Goal: Task Accomplishment & Management: Use online tool/utility

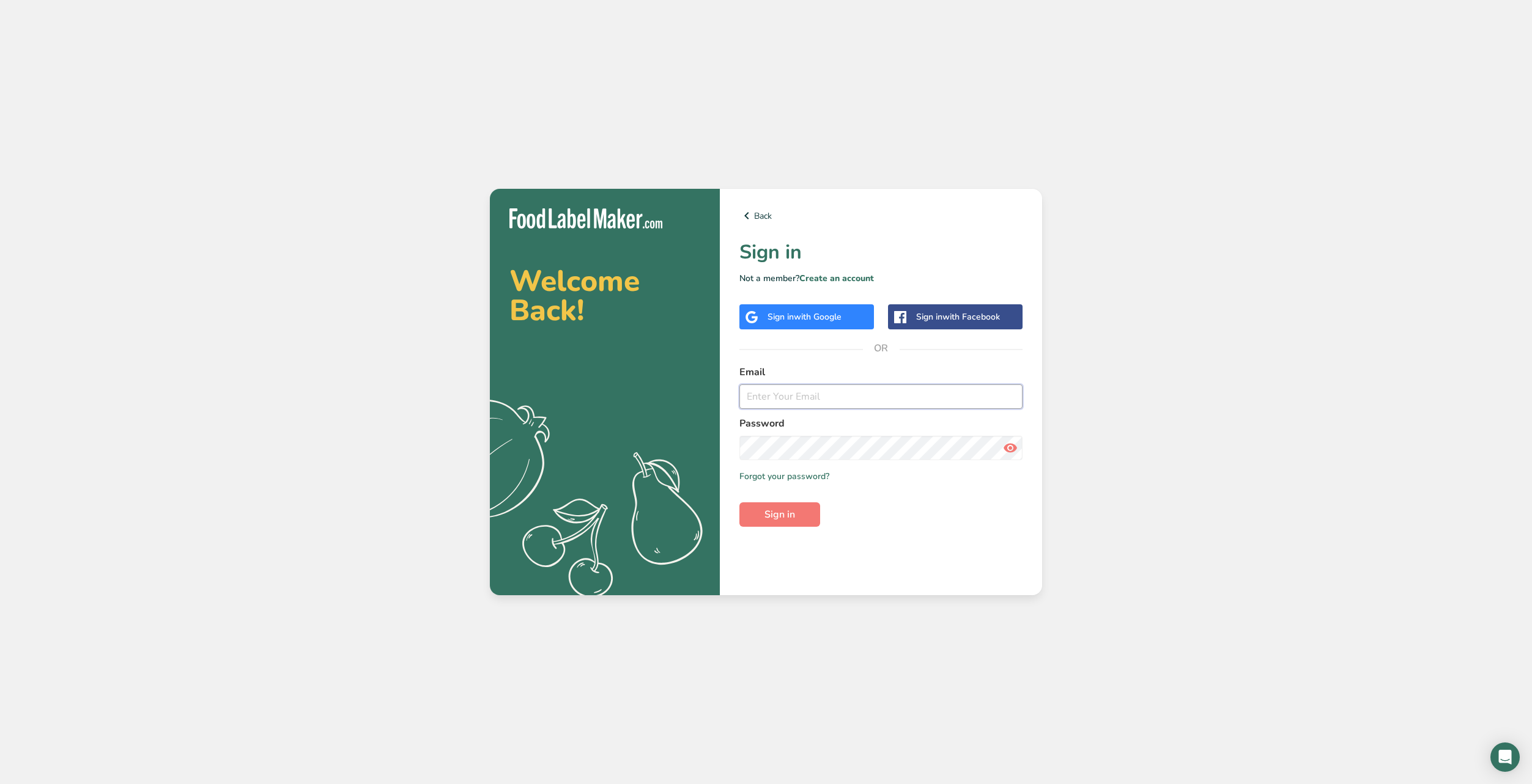
click at [808, 402] on input "email" at bounding box center [881, 397] width 283 height 25
type input "[EMAIL_ADDRESS][DOMAIN_NAME]"
click at [740, 502] on button "Sign in" at bounding box center [780, 515] width 81 height 25
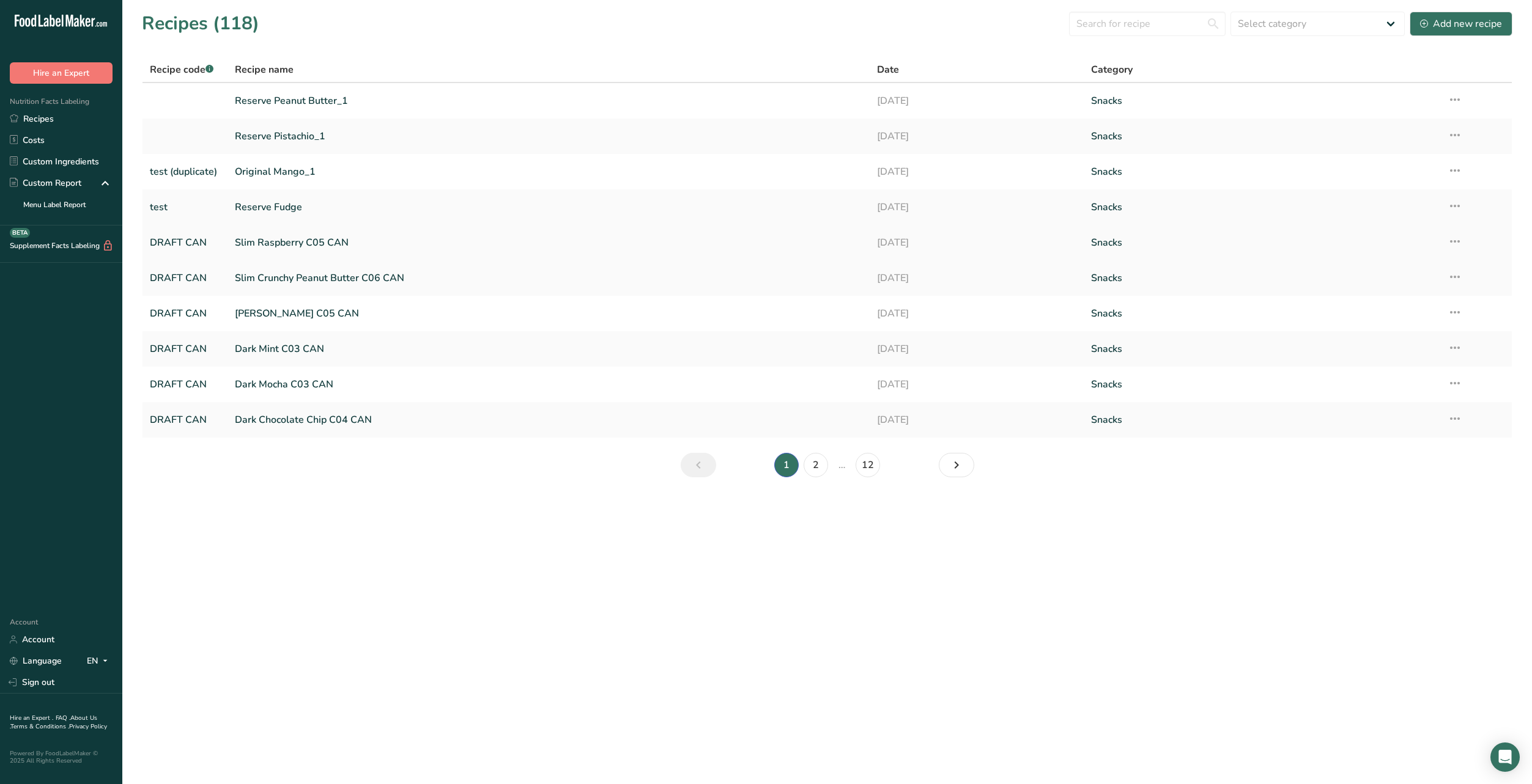
click at [319, 242] on link "Slim Raspberry C05 CAN" at bounding box center [549, 243] width 628 height 26
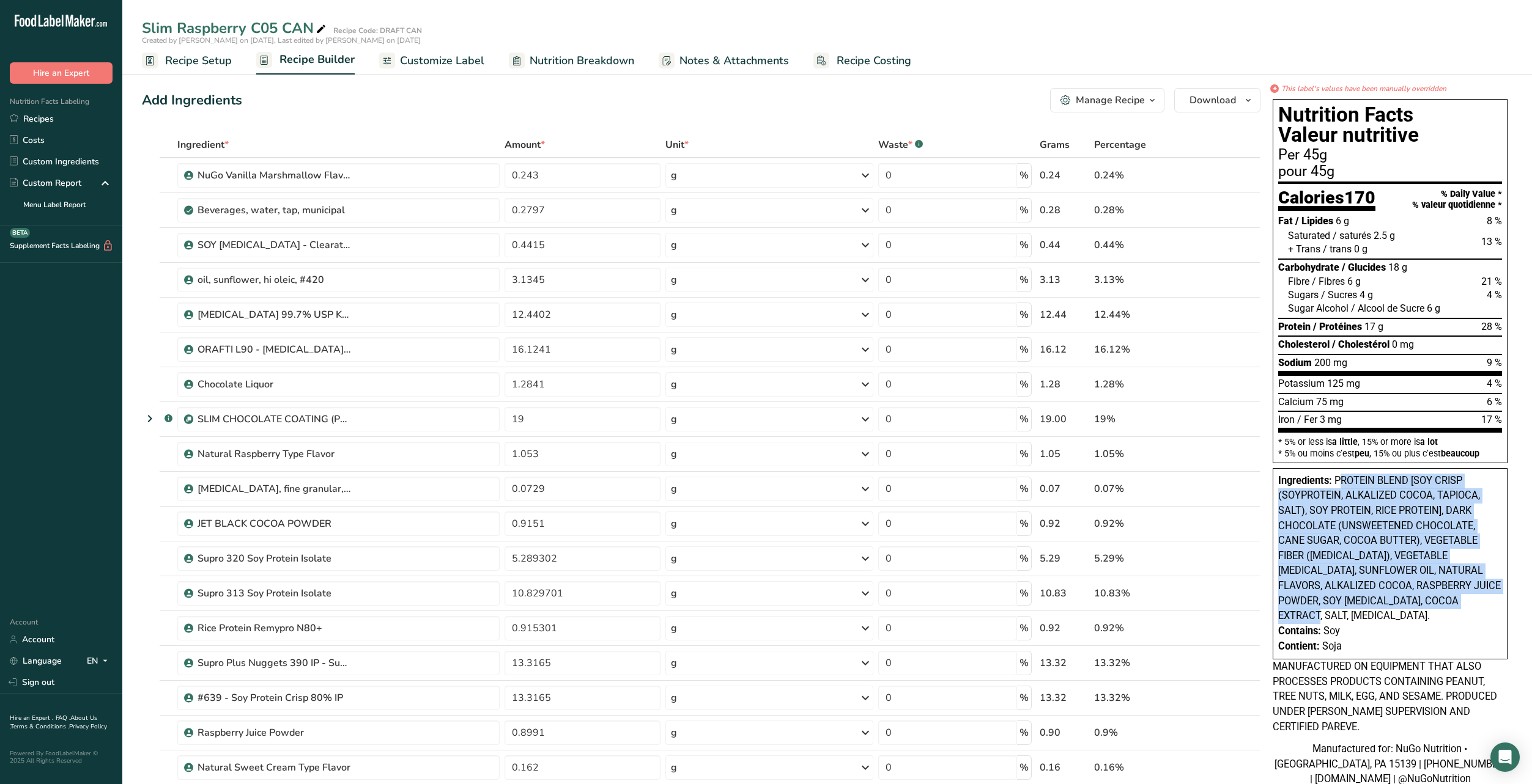
drag, startPoint x: 1339, startPoint y: 481, endPoint x: 1427, endPoint y: 618, distance: 162.8
click at [1427, 618] on div "Ingredients: PROTEIN BLEND [SOY CRISP (SOYPROTEIN, ALKALIZED COCOA, TAPIOCA, SA…" at bounding box center [1390, 548] width 224 height 151
click at [1344, 620] on div "Ingredients: PROTEIN BLEND [SOY CRISP (SOYPROTEIN, ALKALIZED COCOA, TAPIOCA, SA…" at bounding box center [1390, 548] width 224 height 151
drag, startPoint x: 1307, startPoint y: 622, endPoint x: 1335, endPoint y: 485, distance: 139.8
click at [1335, 485] on div "Ingredients: PROTEIN BLEND [SOY CRISP (SOYPROTEIN, ALKALIZED COCOA, TAPIOCA, SA…" at bounding box center [1390, 548] width 224 height 151
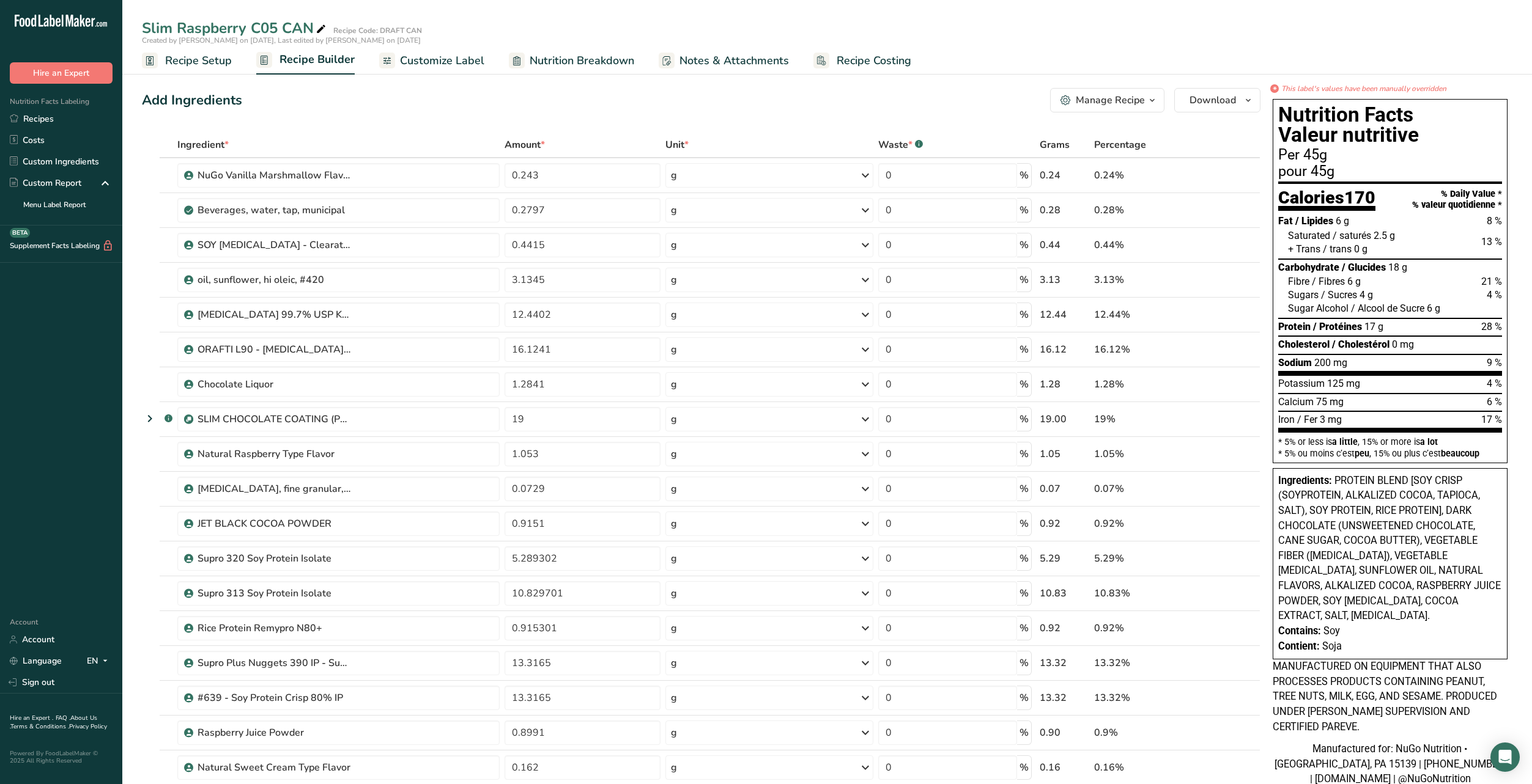
click at [1332, 482] on span "Ingredients:" at bounding box center [1304, 480] width 54 height 12
drag, startPoint x: 1501, startPoint y: 418, endPoint x: 1276, endPoint y: 208, distance: 307.8
click at [1276, 208] on div "Nutrition Facts Valeur nutritive Per 45g pour 45g Calories 170 % Daily Value * …" at bounding box center [1390, 281] width 235 height 364
click at [1348, 248] on span "/ trans" at bounding box center [1337, 249] width 29 height 12
drag, startPoint x: 1492, startPoint y: 309, endPoint x: 1283, endPoint y: 236, distance: 221.4
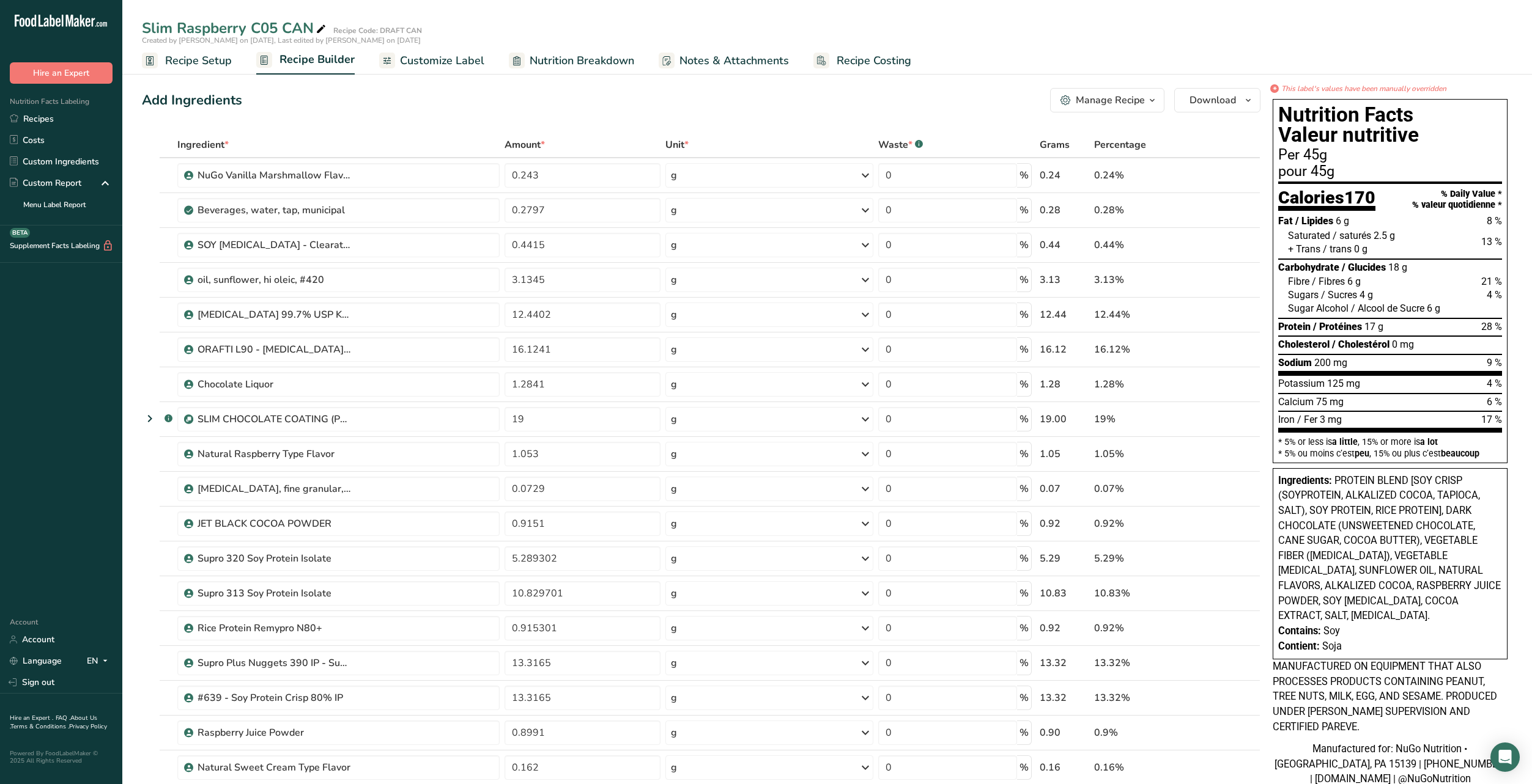
click at [1283, 236] on section "Fat / Lipides 6 g 8 % Saturated / saturés 2.5 g 13 % + Trans / trans 0 g Carboh…" at bounding box center [1390, 295] width 224 height 162
click at [1320, 251] on span "+ Trans" at bounding box center [1304, 249] width 33 height 12
drag, startPoint x: 1498, startPoint y: 245, endPoint x: 1276, endPoint y: 216, distance: 223.9
click at [1276, 216] on div "Nutrition Facts Valeur nutritive Per 45g pour 45g Calories 170 % Daily Value * …" at bounding box center [1390, 281] width 235 height 364
click at [1295, 217] on span "/ Lipides" at bounding box center [1314, 221] width 38 height 12
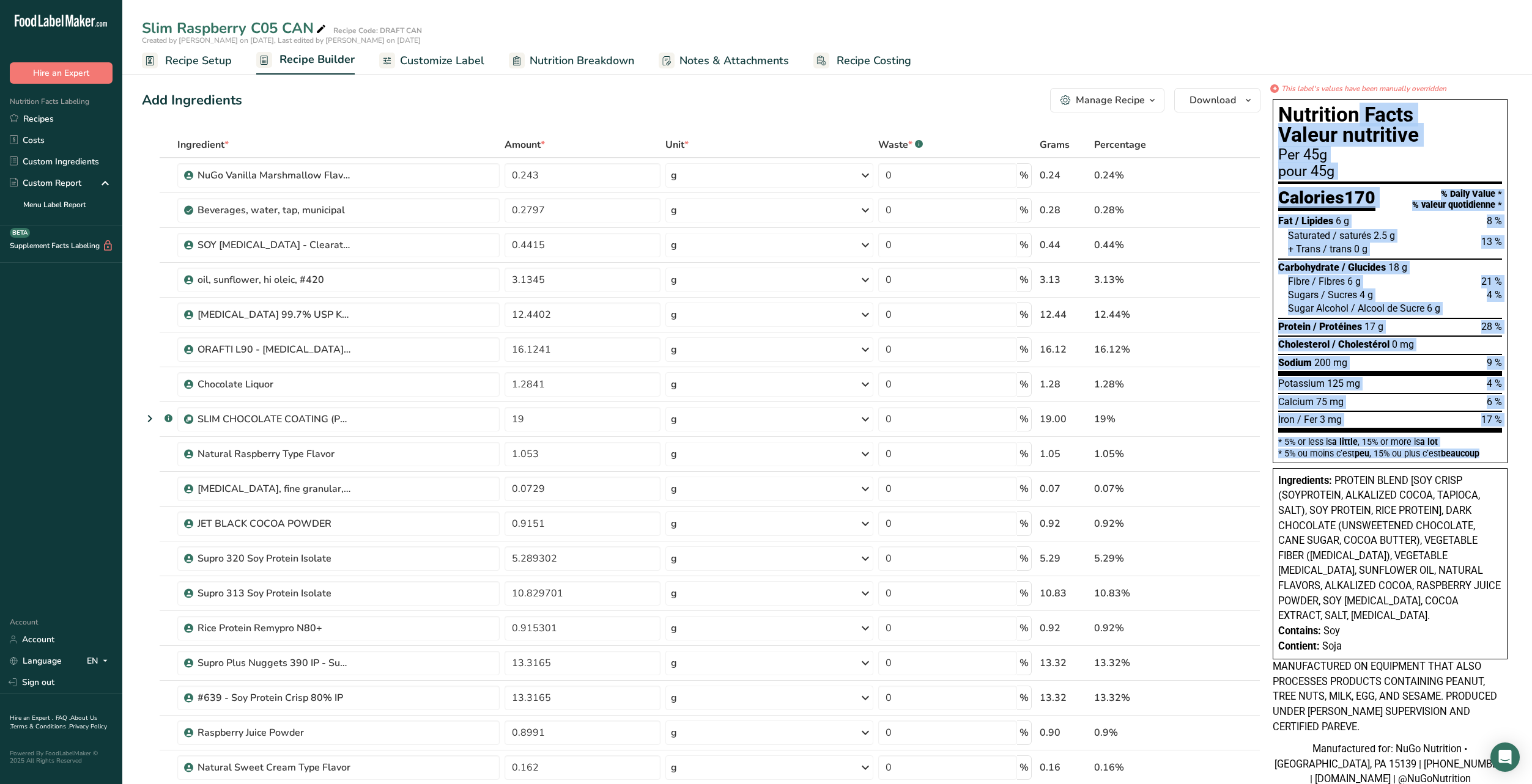
drag, startPoint x: 1482, startPoint y: 451, endPoint x: 1290, endPoint y: 113, distance: 388.7
click at [1279, 113] on div "Nutrition Facts Valeur nutritive Per 45g pour 45g Calories 170 % Daily Value * …" at bounding box center [1390, 281] width 235 height 364
click at [1446, 117] on h1 "Nutrition Facts Valeur nutritive" at bounding box center [1390, 125] width 224 height 41
drag, startPoint x: 1284, startPoint y: 120, endPoint x: 1496, endPoint y: 429, distance: 374.7
click at [1496, 429] on div "Nutrition Facts Valeur nutritive Per 45g pour 45g Calories 170 % Daily Value * …" at bounding box center [1390, 281] width 235 height 364
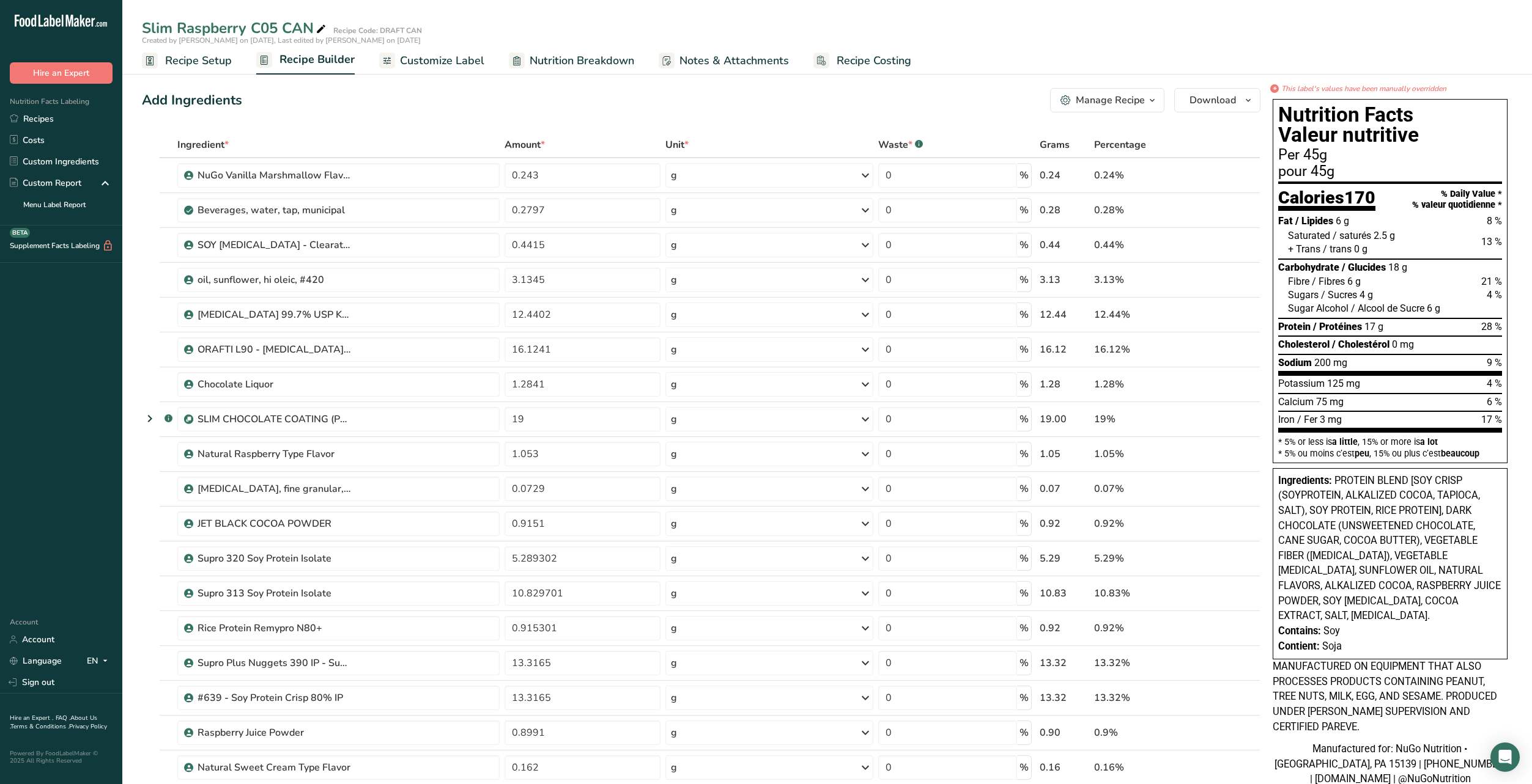
click at [1498, 424] on span "17 %" at bounding box center [1491, 419] width 21 height 12
drag, startPoint x: 1499, startPoint y: 421, endPoint x: 1289, endPoint y: 105, distance: 379.4
click at [1282, 107] on div "Nutrition Facts Valeur nutritive Per 45g pour 45g Calories 170 % Daily Value * …" at bounding box center [1390, 281] width 235 height 364
click at [1289, 105] on h1 "Nutrition Facts Valeur nutritive" at bounding box center [1390, 125] width 224 height 41
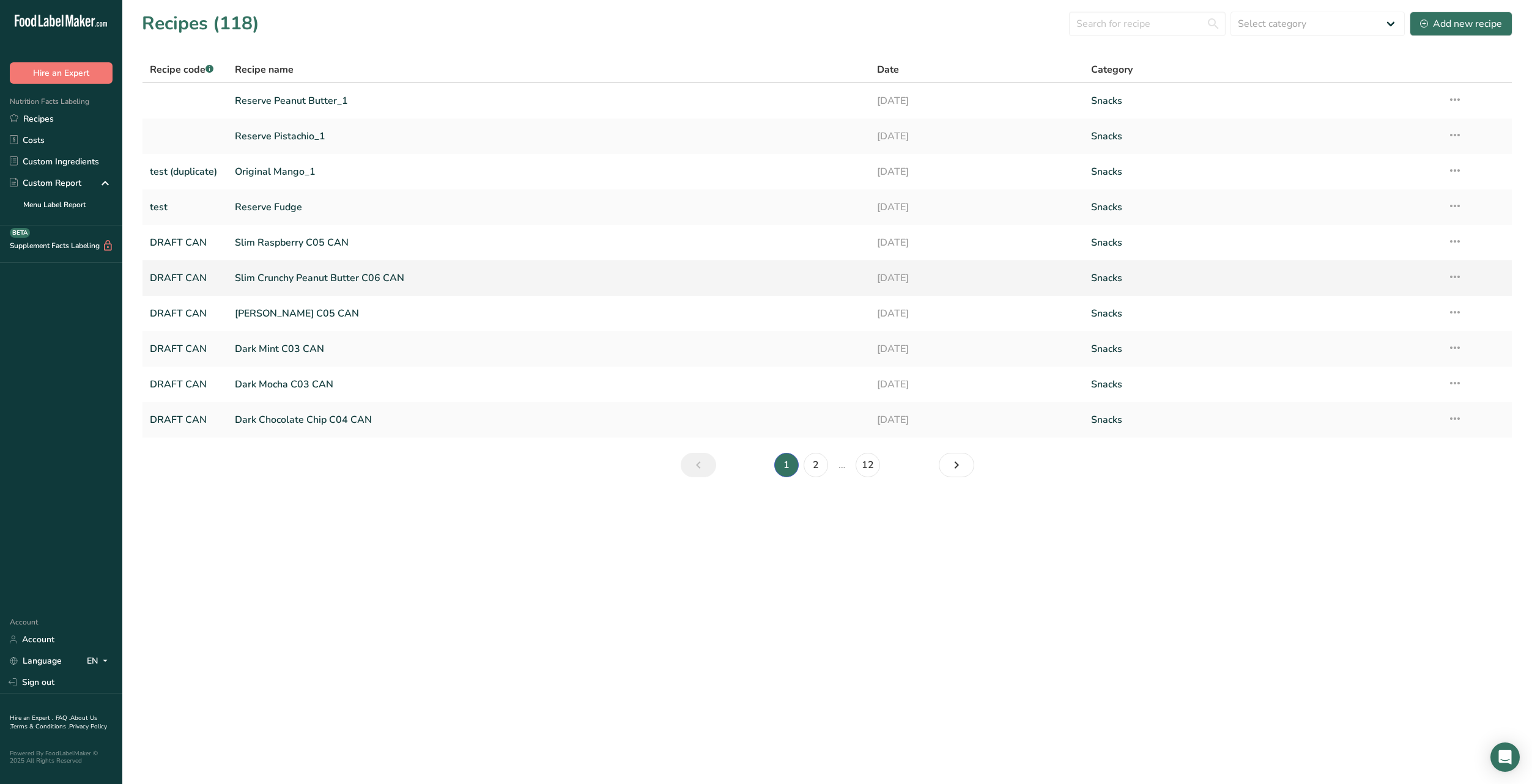
click at [270, 276] on link "Slim Crunchy Peanut Butter C06 CAN" at bounding box center [549, 278] width 628 height 26
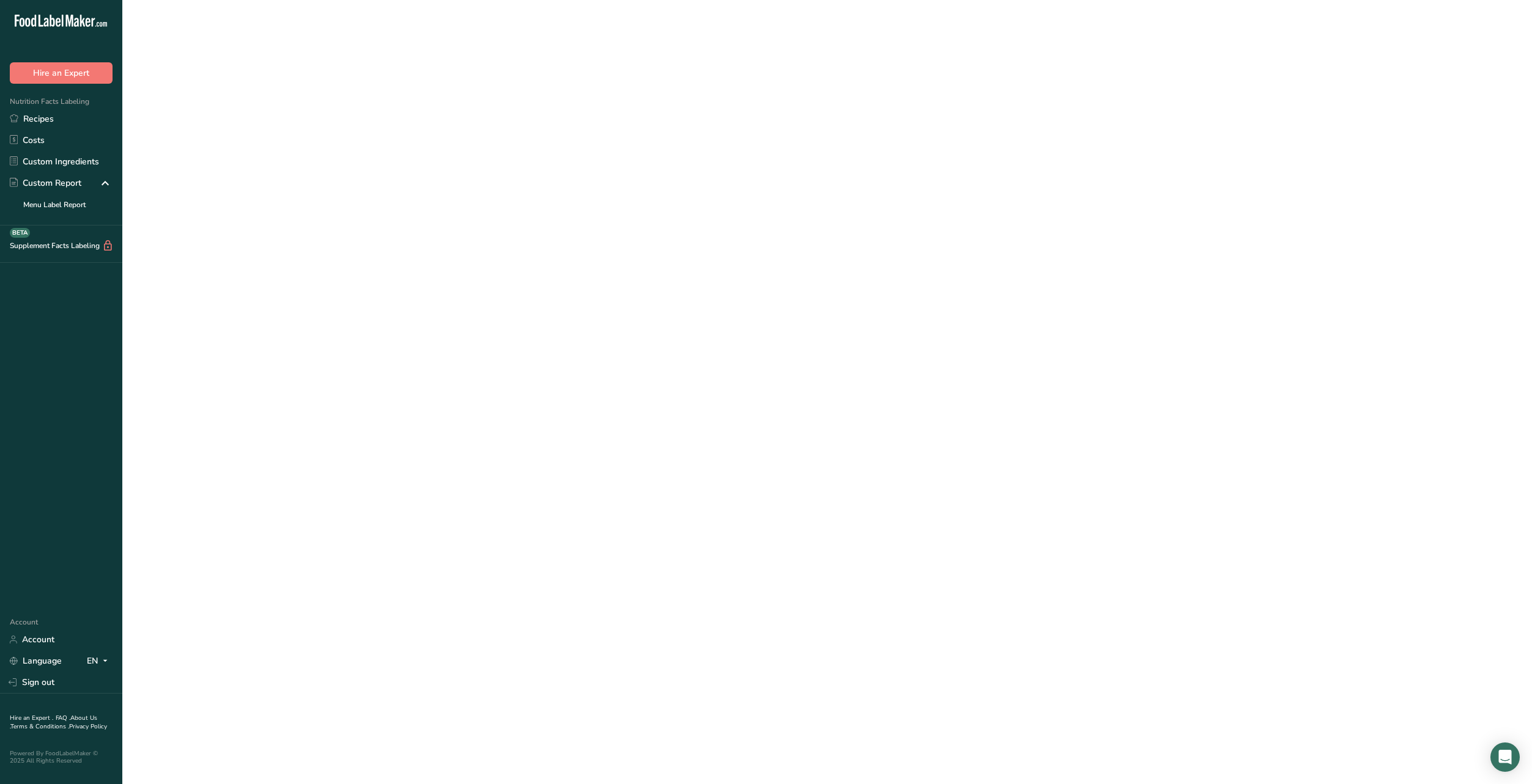
click at [270, 276] on link "Slim Crunchy Peanut Butter C06 CAN" at bounding box center [549, 278] width 628 height 26
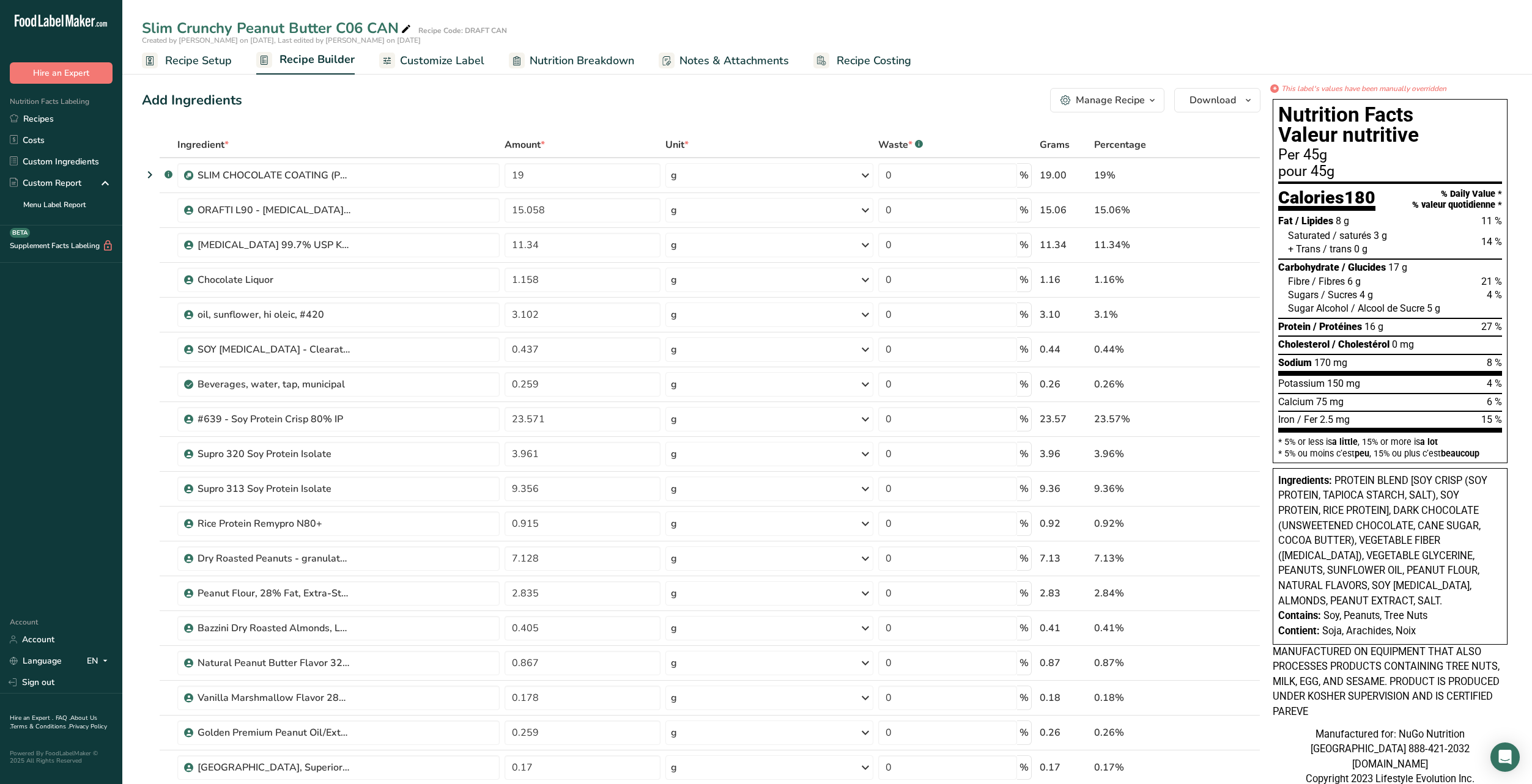
drag, startPoint x: 1285, startPoint y: 229, endPoint x: 1453, endPoint y: 253, distance: 169.7
click at [1453, 253] on section "Fat / Lipides 8 g 11 % Saturated / saturés 3 g 14 % + Trans / trans 0 g Carbohy…" at bounding box center [1390, 295] width 224 height 162
click at [1380, 243] on div "Saturated / saturés 3 g" at bounding box center [1337, 236] width 99 height 14
drag, startPoint x: 1498, startPoint y: 245, endPoint x: 1280, endPoint y: 226, distance: 218.8
click at [1280, 226] on section "Fat / Lipides 8 g 11 % Saturated / saturés 3 g 14 % + Trans / trans 0 g Carbohy…" at bounding box center [1390, 295] width 224 height 162
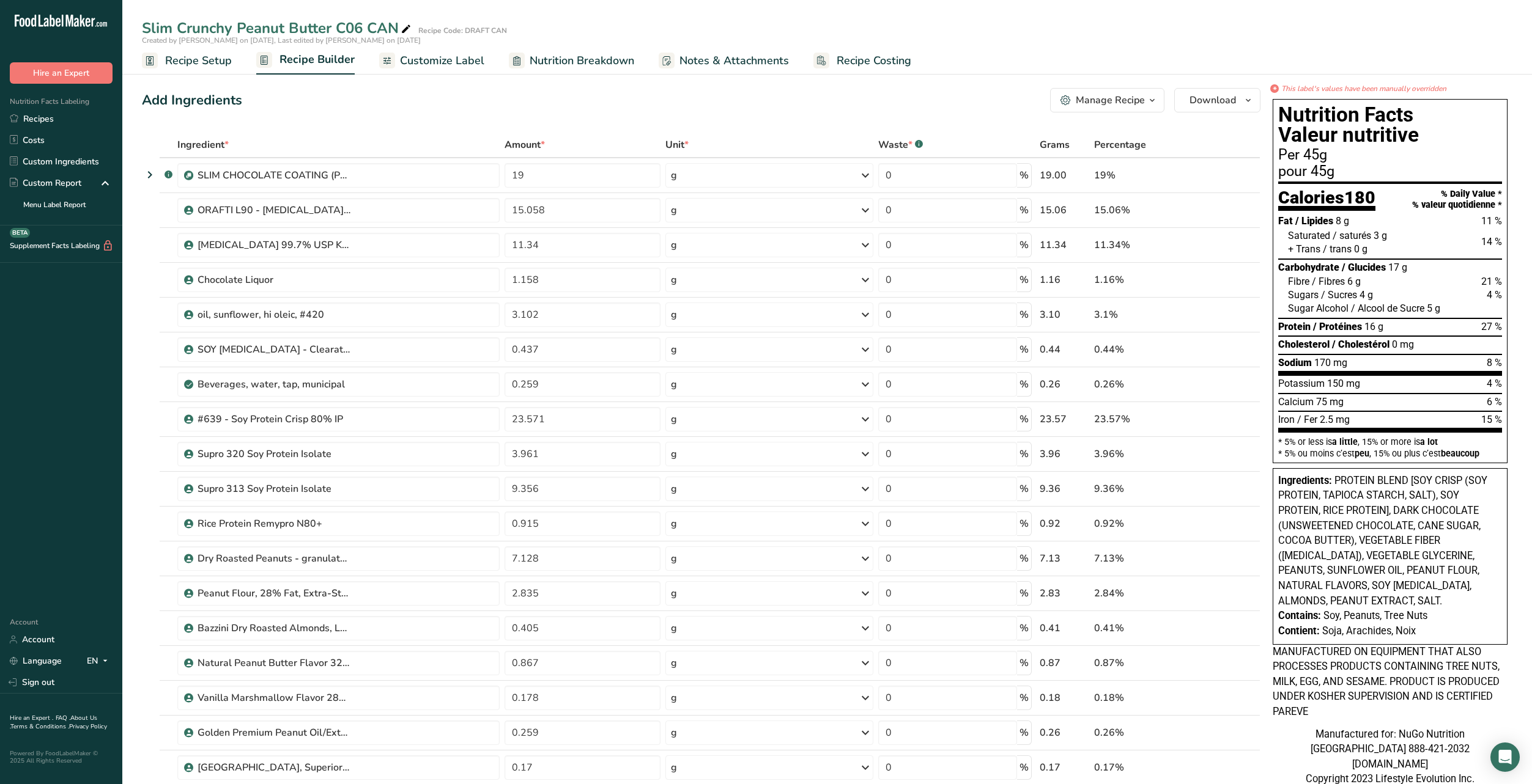
click at [1288, 238] on span "Saturated" at bounding box center [1309, 236] width 42 height 12
drag, startPoint x: 1282, startPoint y: 222, endPoint x: 1499, endPoint y: 420, distance: 293.8
click at [1499, 420] on div "Nutrition Facts Valeur nutritive Per 45g pour 45g Calories 180 % Daily Value * …" at bounding box center [1390, 281] width 235 height 364
click at [1485, 424] on span "15 %" at bounding box center [1491, 419] width 21 height 12
drag, startPoint x: 1499, startPoint y: 422, endPoint x: 1272, endPoint y: 117, distance: 380.2
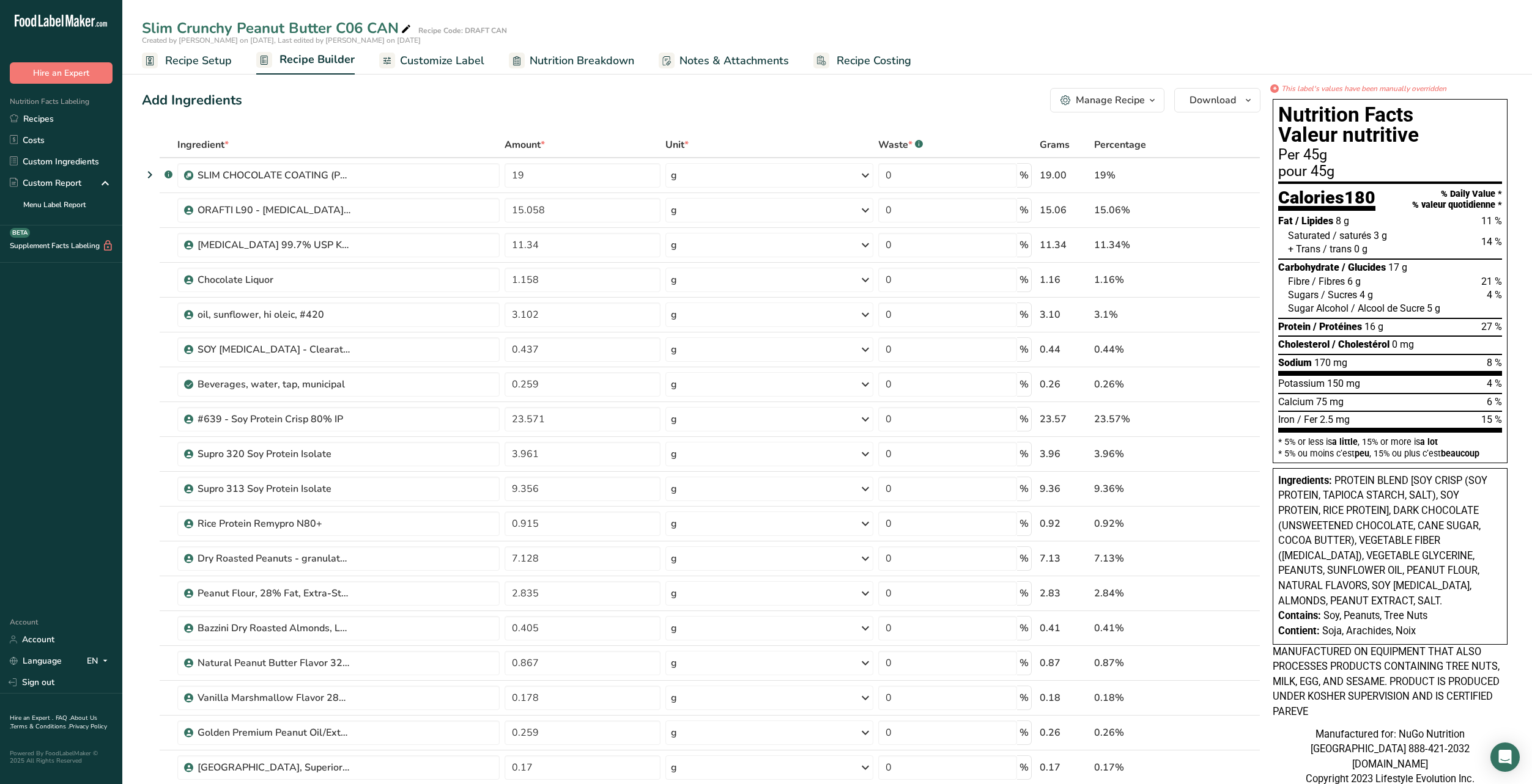
click at [1272, 117] on div "Nutrition Facts Valeur nutritive Per 45g pour 45g Calories 180 % Daily Value * …" at bounding box center [1390, 281] width 235 height 364
click at [1291, 117] on h1 "Nutrition Facts Valeur nutritive" at bounding box center [1390, 125] width 224 height 41
drag, startPoint x: 1280, startPoint y: 114, endPoint x: 1503, endPoint y: 422, distance: 380.3
click at [1503, 422] on div "Nutrition Facts Valeur nutritive Per 45g pour 45g Calories 180 % Daily Value * …" at bounding box center [1390, 281] width 235 height 364
click at [1502, 445] on div "Nutrition Facts Valeur nutritive Per 45g pour 45g Calories 180 % Daily Value * …" at bounding box center [1390, 281] width 235 height 364
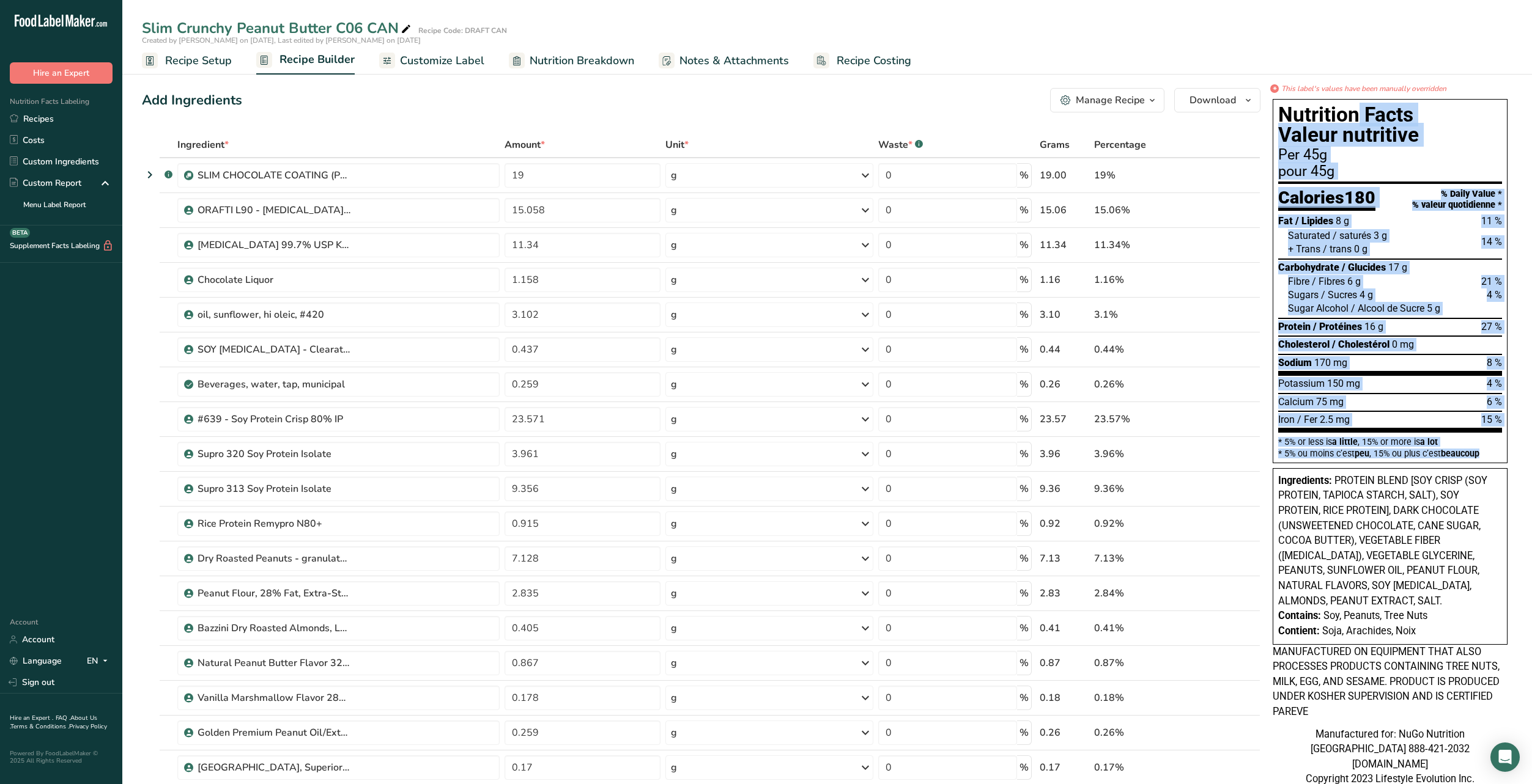
drag, startPoint x: 1495, startPoint y: 454, endPoint x: 1275, endPoint y: 114, distance: 405.0
click at [1275, 114] on div "Nutrition Facts Valeur nutritive Per 45g pour 45g Calories 180 % Daily Value * …" at bounding box center [1390, 281] width 235 height 364
click at [1352, 112] on h1 "Nutrition Facts Valeur nutritive" at bounding box center [1390, 125] width 224 height 41
click at [1358, 117] on h1 "Nutrition Facts Valeur nutritive" at bounding box center [1390, 125] width 224 height 41
drag, startPoint x: 1279, startPoint y: 119, endPoint x: 1480, endPoint y: 450, distance: 387.2
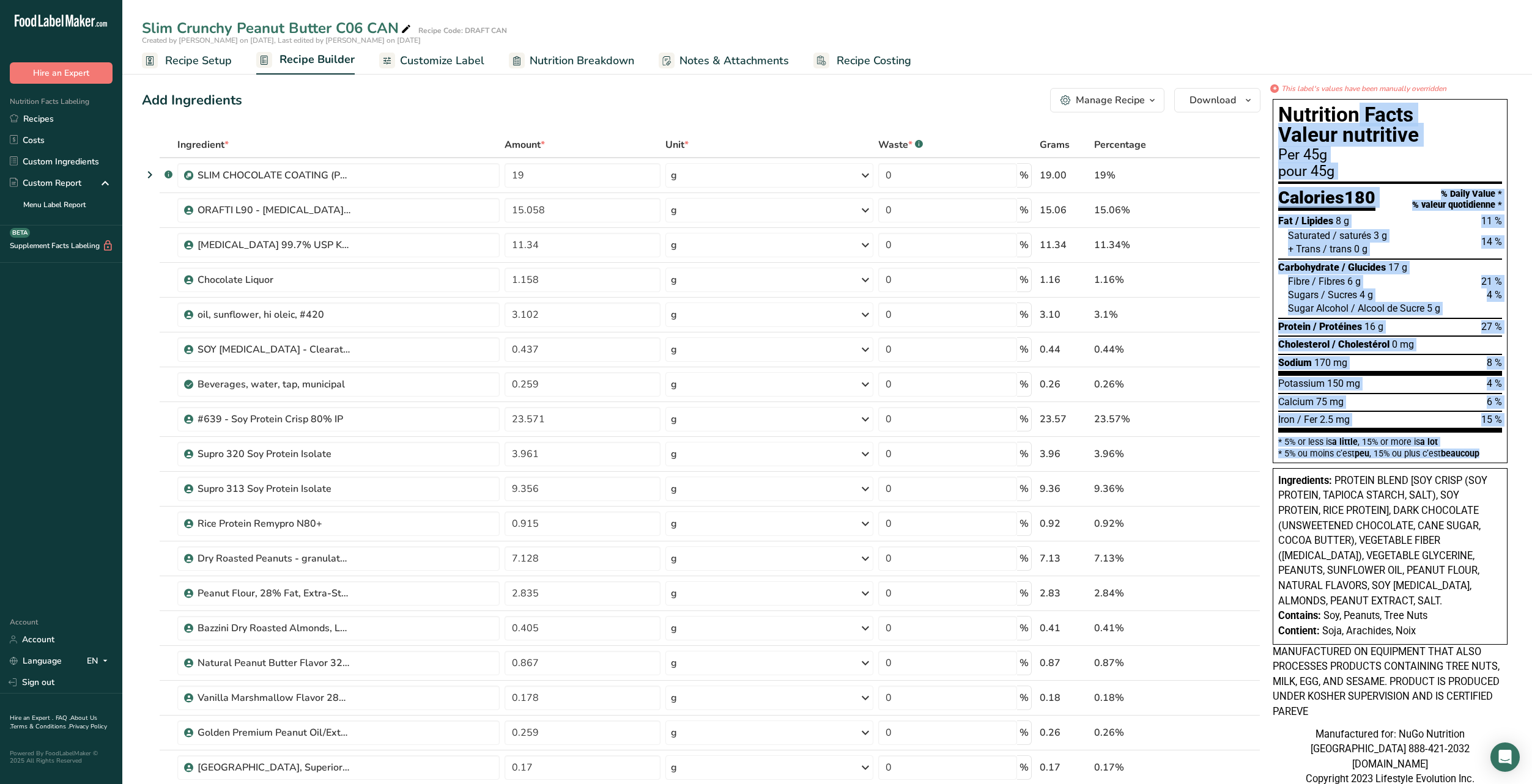
click at [1480, 450] on div "Nutrition Facts Valeur nutritive Per 45g pour 45g Calories 180 % Daily Value * …" at bounding box center [1390, 281] width 235 height 364
click at [1494, 459] on div "Nutrition Facts Valeur nutritive Per 45g pour 45g Calories 180 % Daily Value * …" at bounding box center [1390, 281] width 235 height 364
drag, startPoint x: 1276, startPoint y: 484, endPoint x: 1421, endPoint y: 619, distance: 198.1
click at [1459, 617] on div "Ingredients: PROTEIN BLEND [SOY CRISP (SOY PROTEIN, TAPIOCA STARCH, SALT), SOY …" at bounding box center [1390, 556] width 235 height 176
click at [1419, 624] on div "Contient: Soja, Arachides, Noix" at bounding box center [1390, 632] width 224 height 15
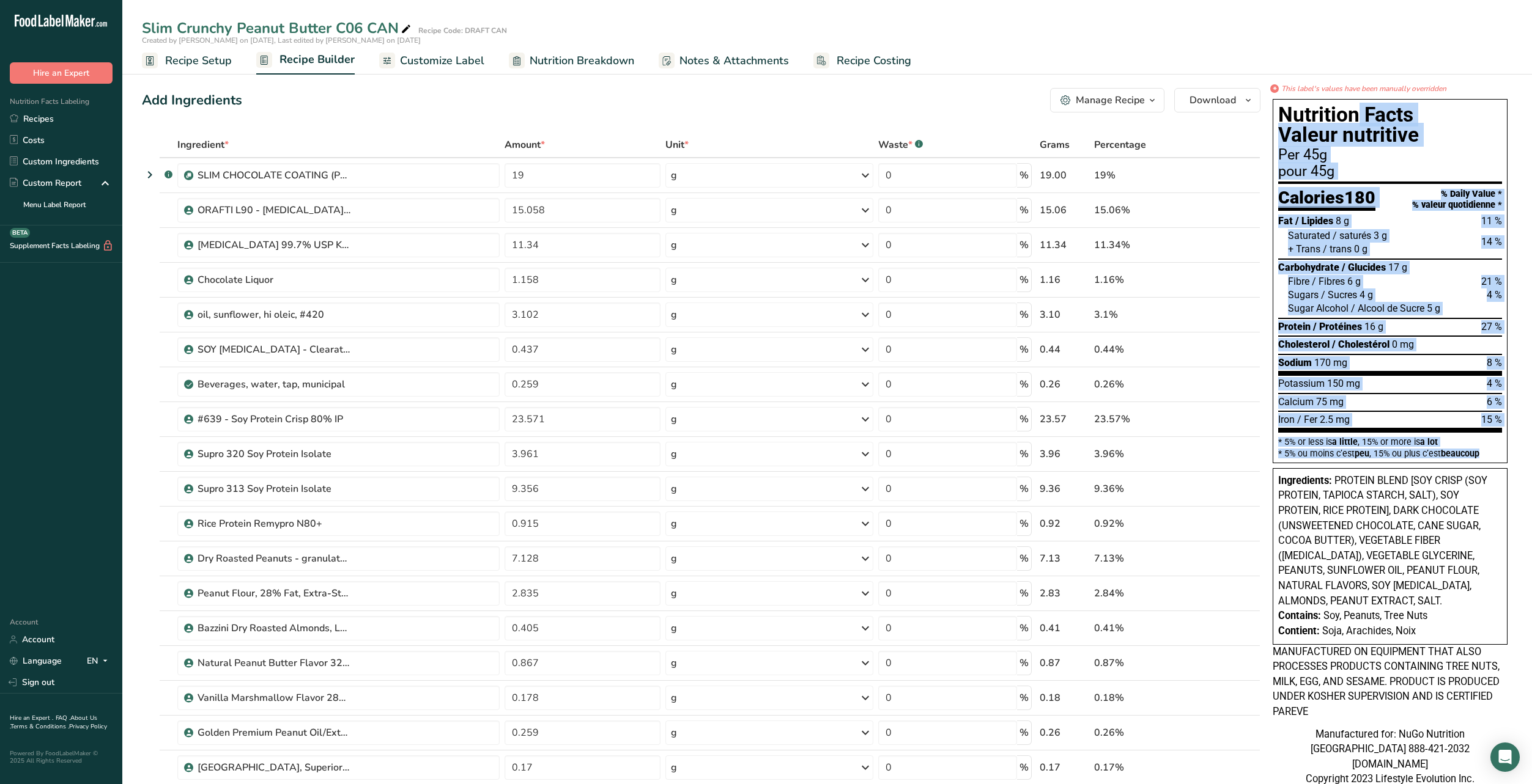
drag, startPoint x: 1420, startPoint y: 622, endPoint x: 1269, endPoint y: 485, distance: 203.9
click at [1269, 485] on div "Nutrition Facts Valeur nutritive Per 45g pour 45g Calories 180 % Daily Value * …" at bounding box center [1390, 451] width 245 height 713
drag, startPoint x: 1282, startPoint y: 117, endPoint x: 1484, endPoint y: 456, distance: 394.6
click at [1484, 456] on div "Nutrition Facts Valeur nutritive Per 45g pour 45g Calories 180 % Daily Value * …" at bounding box center [1390, 281] width 235 height 364
click at [1485, 456] on div "* 5% ou moins c’est peu , 15% ou plus c’est beaucoup" at bounding box center [1390, 454] width 224 height 9
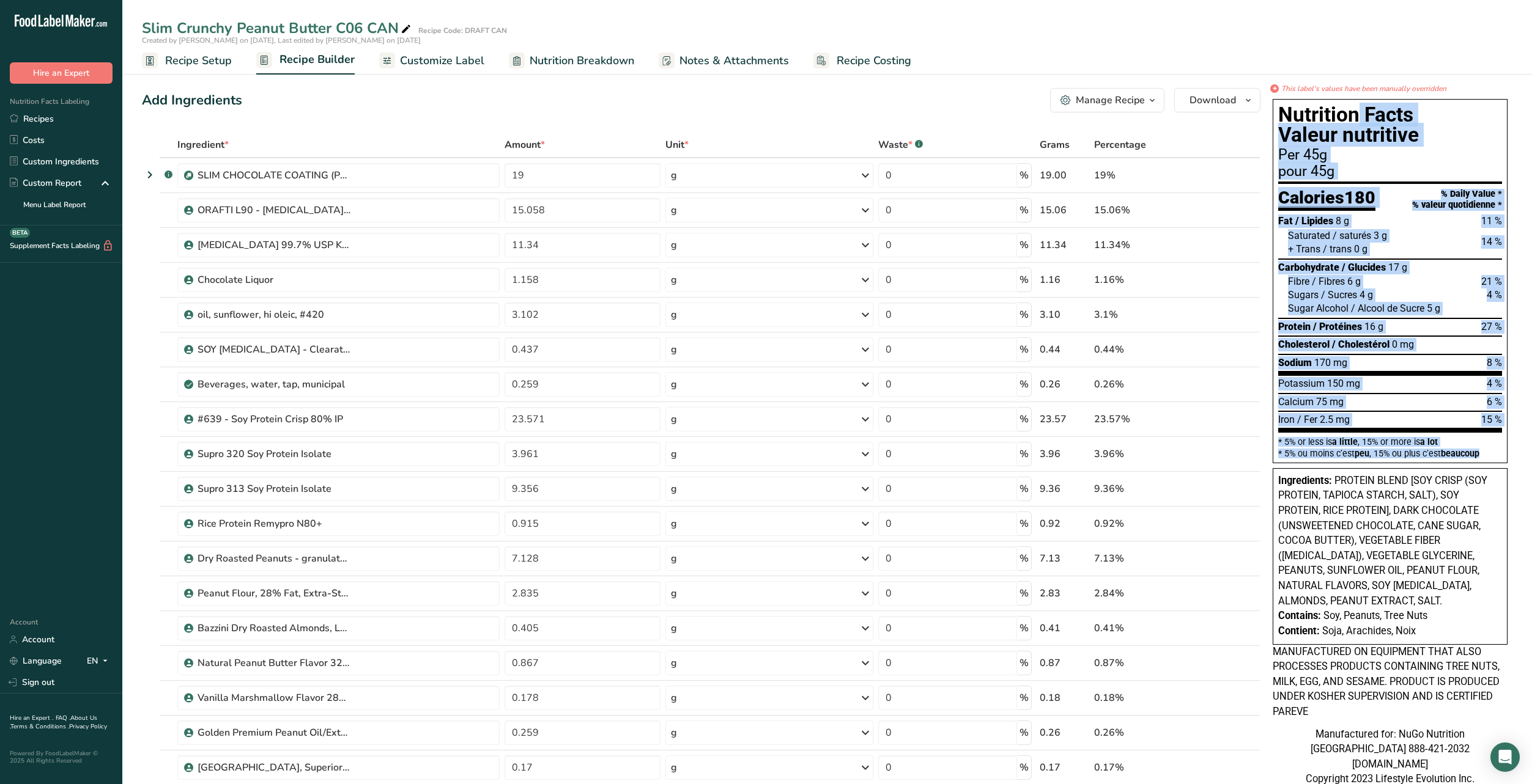
drag, startPoint x: 1485, startPoint y: 456, endPoint x: 1275, endPoint y: 112, distance: 403.0
click at [1275, 112] on div "Nutrition Facts Valeur nutritive Per 45g pour 45g Calories 180 % Daily Value * …" at bounding box center [1390, 281] width 235 height 364
click at [1276, 119] on div "Nutrition Facts Valeur nutritive Per 45g pour 45g Calories 180 % Daily Value * …" at bounding box center [1390, 281] width 235 height 364
drag, startPoint x: 1277, startPoint y: 114, endPoint x: 1496, endPoint y: 459, distance: 408.6
click at [1496, 459] on div "Nutrition Facts Valeur nutritive Per 45g pour 45g Calories 180 % Daily Value * …" at bounding box center [1390, 281] width 235 height 364
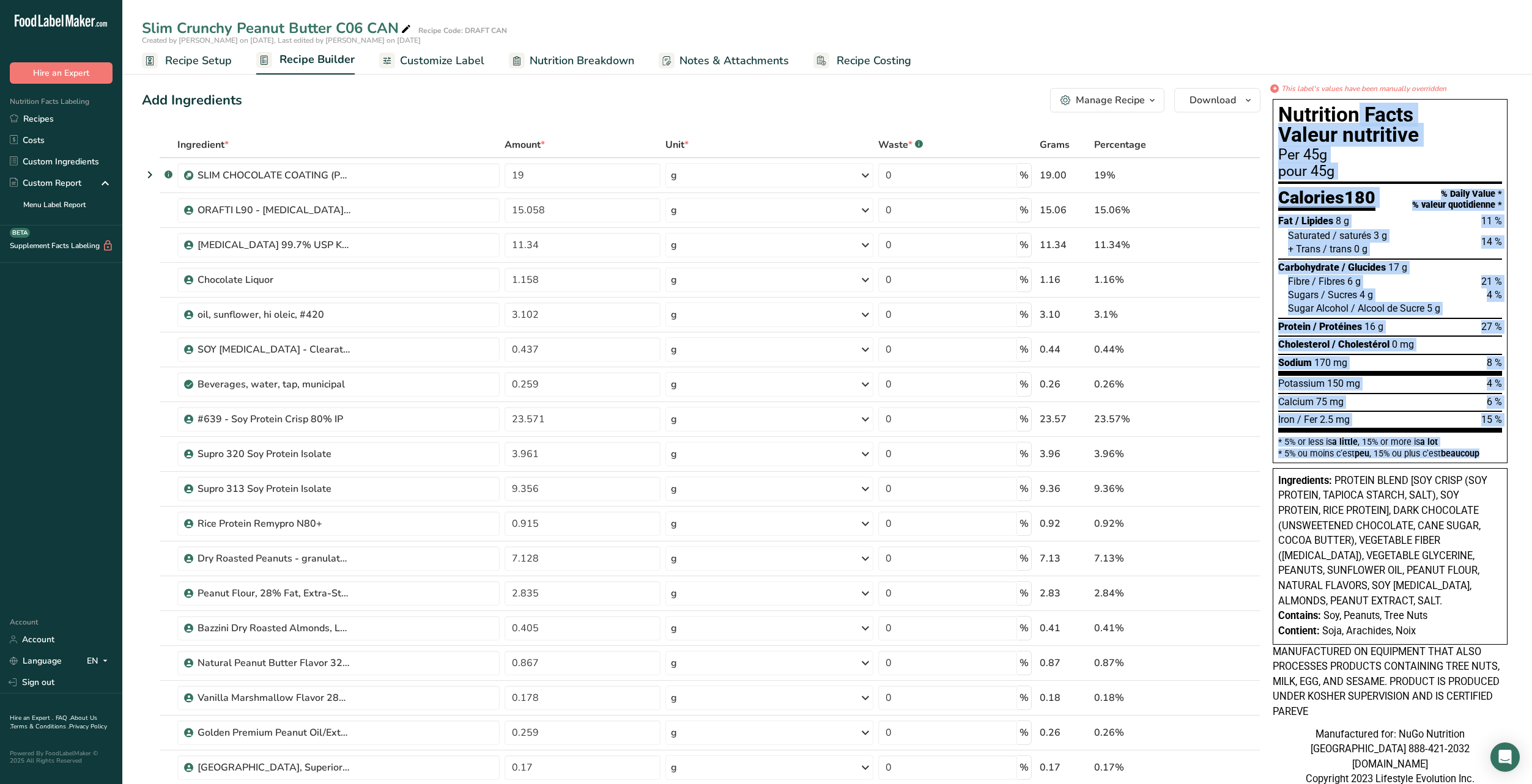
click at [1482, 449] on section "* 5% or less is a little , 15% or more is a lot * 5% ou moins c’est peu , 15% o…" at bounding box center [1390, 445] width 224 height 25
drag, startPoint x: 1487, startPoint y: 455, endPoint x: 1275, endPoint y: 200, distance: 331.6
click at [1275, 200] on div "Nutrition Facts Valeur nutritive Per 45g pour 45g Calories 180 % Daily Value * …" at bounding box center [1390, 281] width 235 height 364
click at [1479, 454] on span "beaucoup" at bounding box center [1460, 454] width 39 height 10
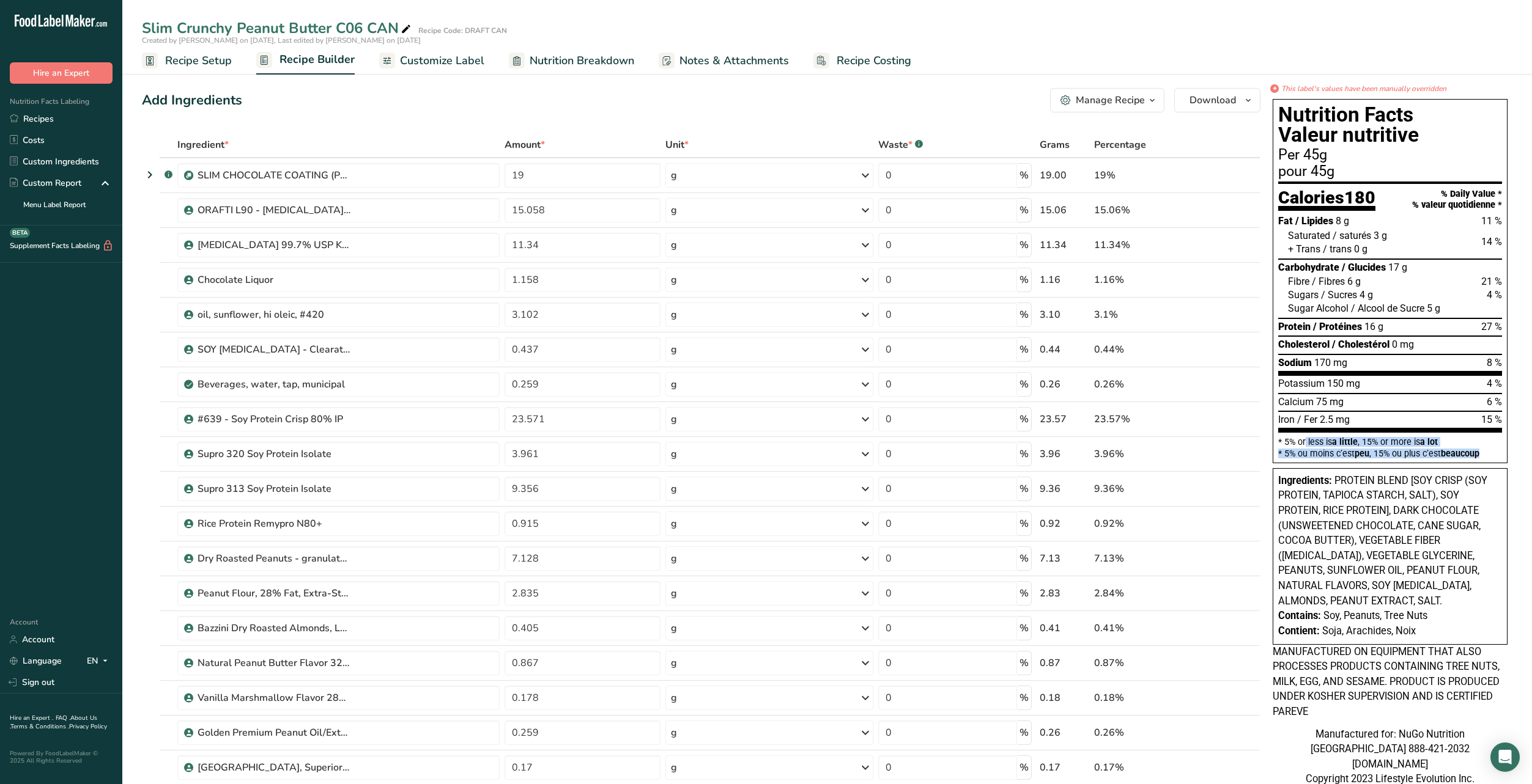
drag, startPoint x: 1481, startPoint y: 454, endPoint x: 1274, endPoint y: 437, distance: 207.7
click at [1274, 437] on div "Nutrition Facts Valeur nutritive Per 45g pour 45g Calories 180 % Daily Value * …" at bounding box center [1390, 281] width 235 height 364
click at [1380, 294] on div "Sugars / Sucres 4 g 4 %" at bounding box center [1395, 295] width 214 height 14
drag, startPoint x: 1492, startPoint y: 313, endPoint x: 1279, endPoint y: 223, distance: 231.2
click at [1279, 223] on section "Fat / Lipides 8 g 11 % Saturated / saturés 3 g 14 % + Trans / trans 0 g Carbohy…" at bounding box center [1390, 295] width 224 height 162
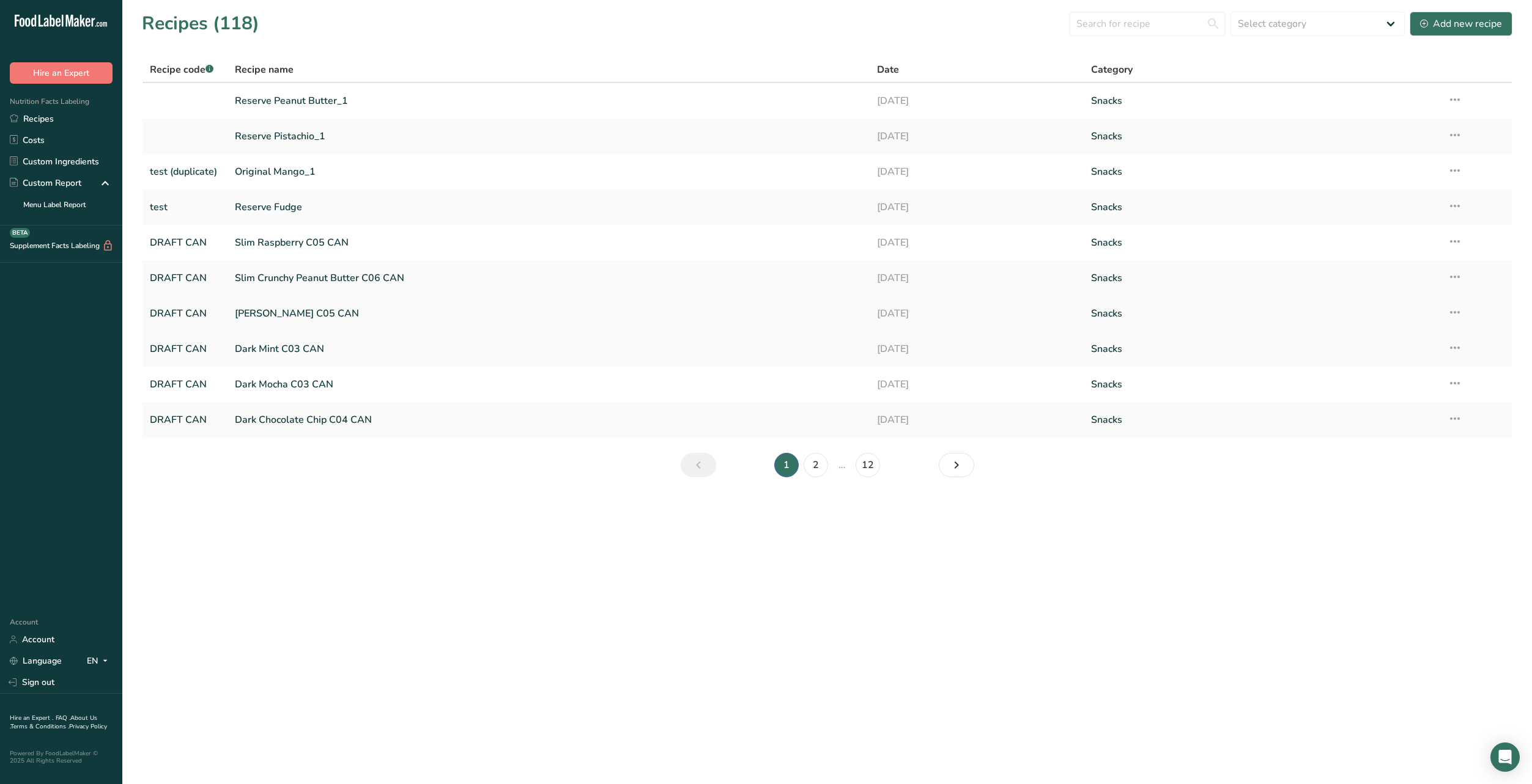
click at [288, 309] on link "[PERSON_NAME] C05 CAN" at bounding box center [549, 314] width 628 height 26
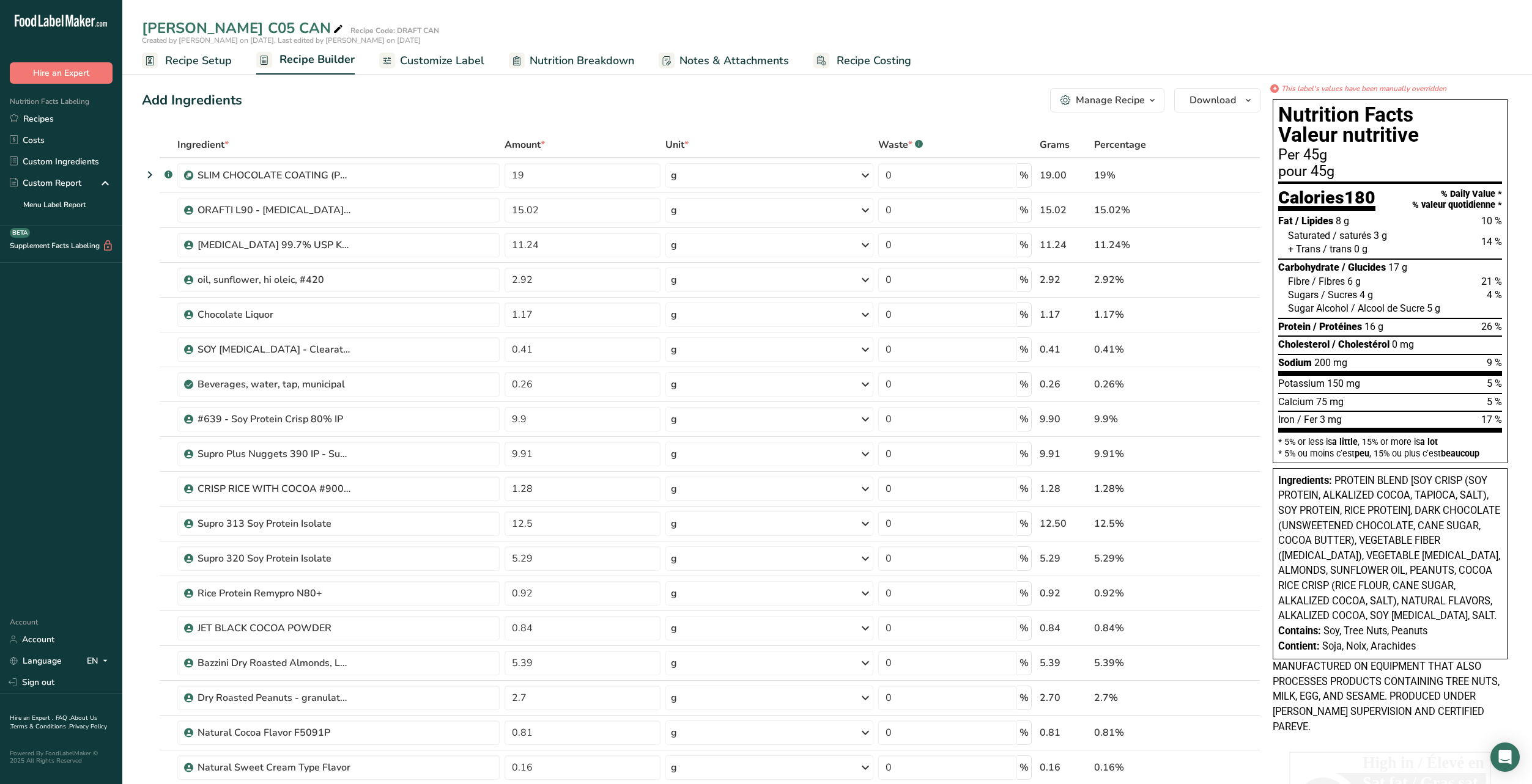
click at [588, 60] on span "Nutrition Breakdown" at bounding box center [582, 60] width 105 height 17
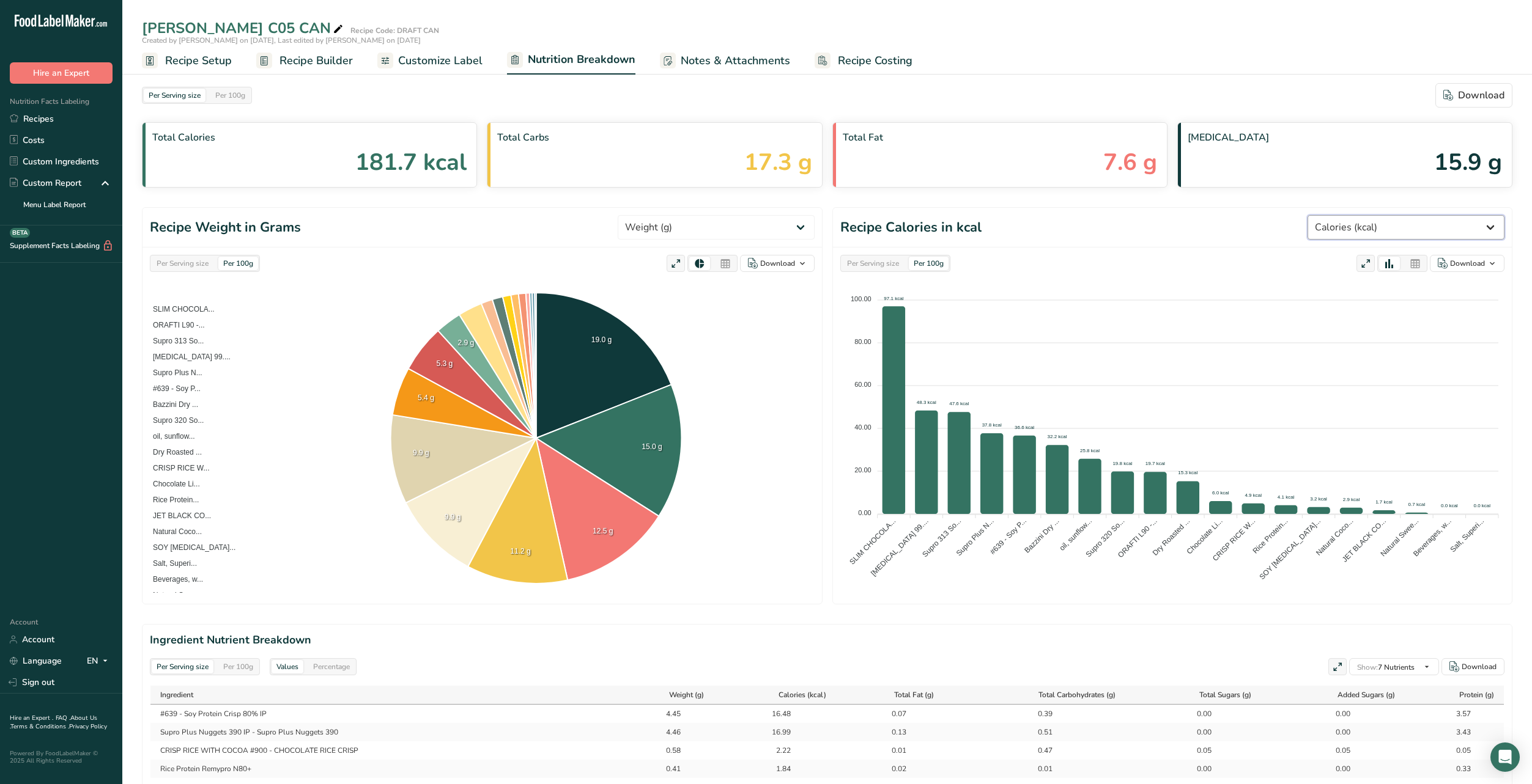
click at [1489, 228] on select "Weight (g) Calories (kcal) Energy KJ (kj) Total Fat (g) Saturated Fat (g) Trans…" at bounding box center [1406, 228] width 197 height 25
select select "Saturated Fat"
click at [1354, 215] on select "Weight (g) Calories (kcal) Energy KJ (kj) Total Fat (g) Saturated Fat (g) Trans…" at bounding box center [1406, 228] width 197 height 25
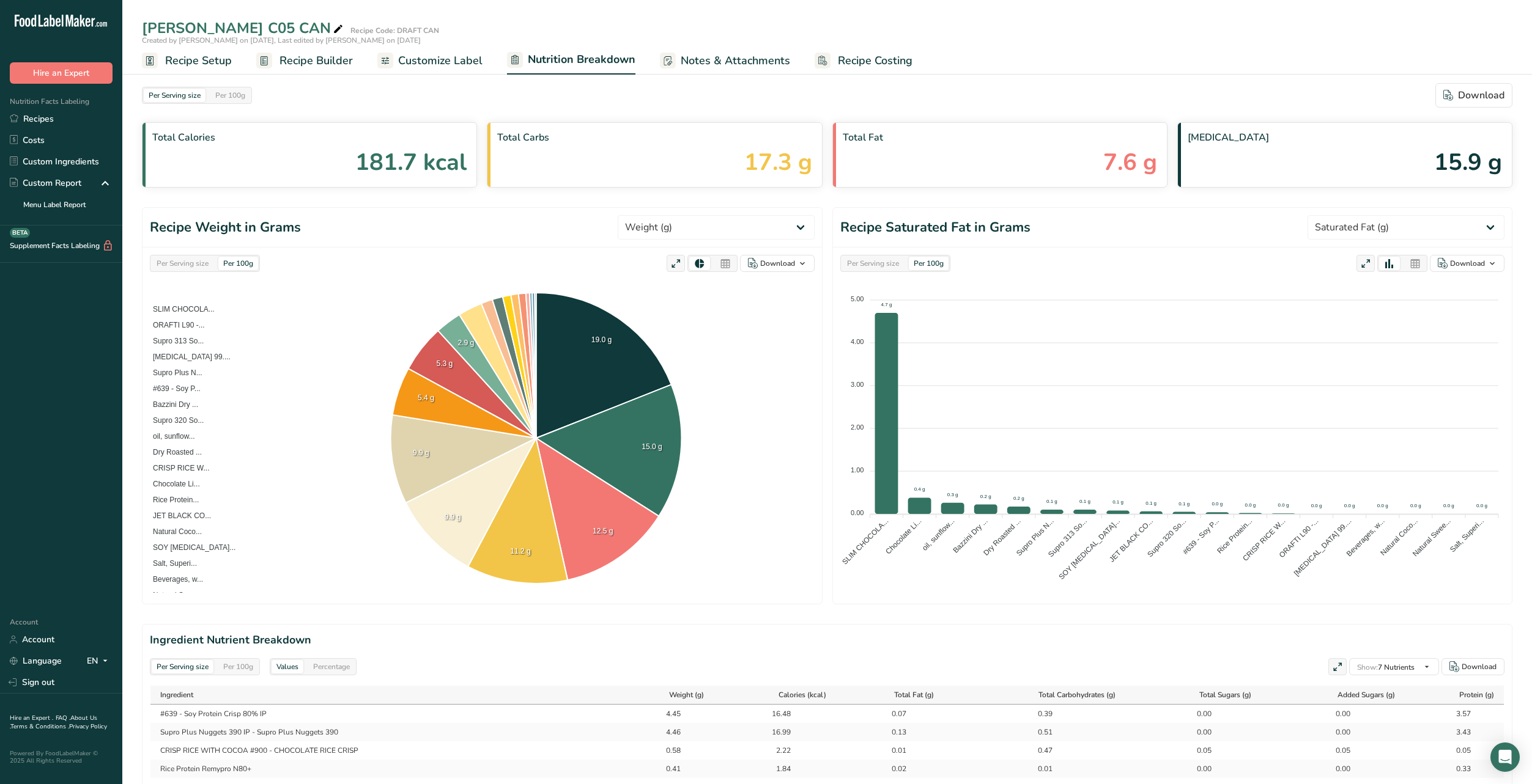
click at [885, 266] on div "Per Serving size" at bounding box center [873, 263] width 62 height 14
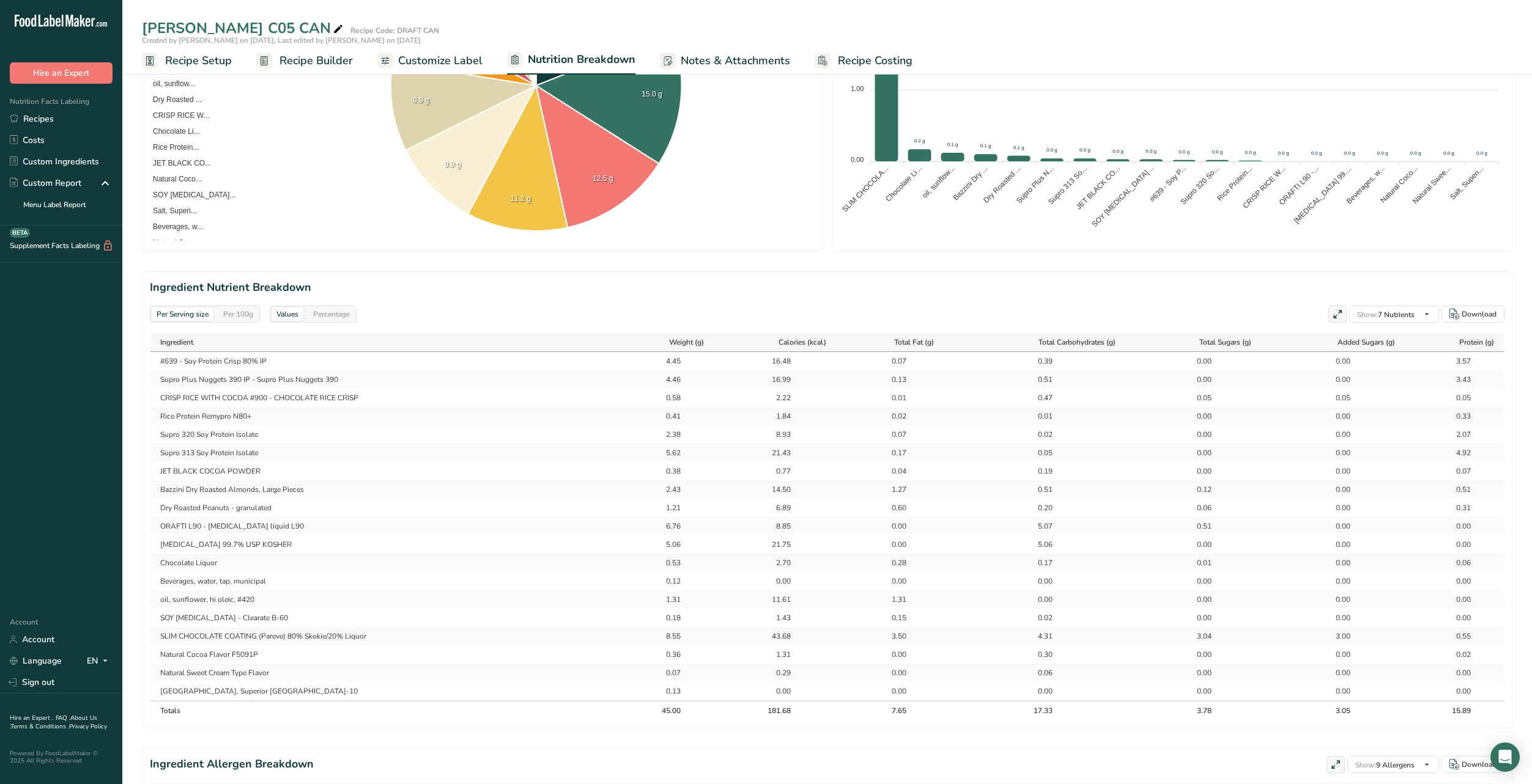
scroll to position [366, 0]
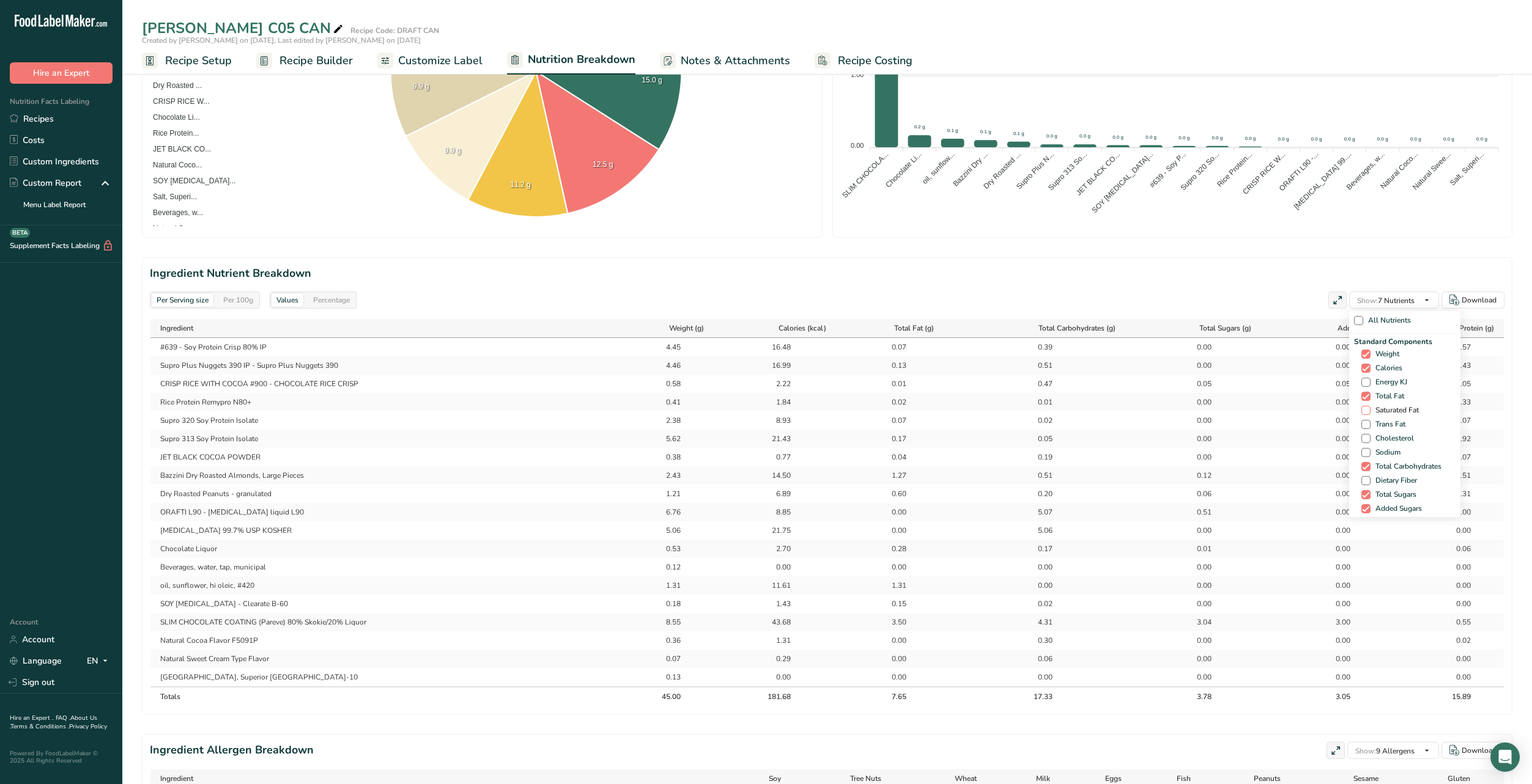
click at [1361, 415] on span at bounding box center [1365, 410] width 9 height 9
click at [1361, 414] on input "Saturated Fat" at bounding box center [1365, 410] width 8 height 8
checkbox input "true"
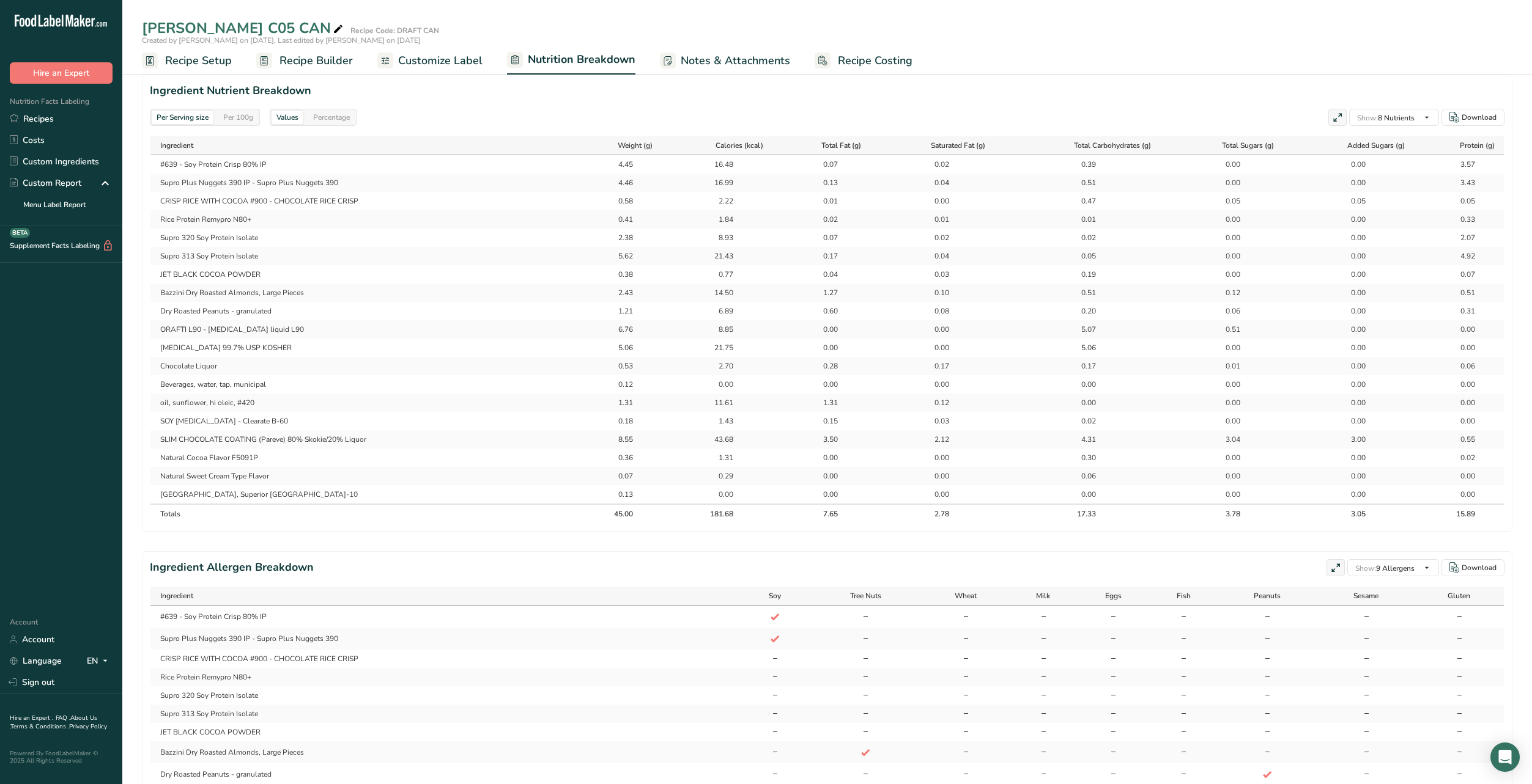
scroll to position [550, 0]
click at [949, 523] on th "2.78" at bounding box center [933, 513] width 126 height 20
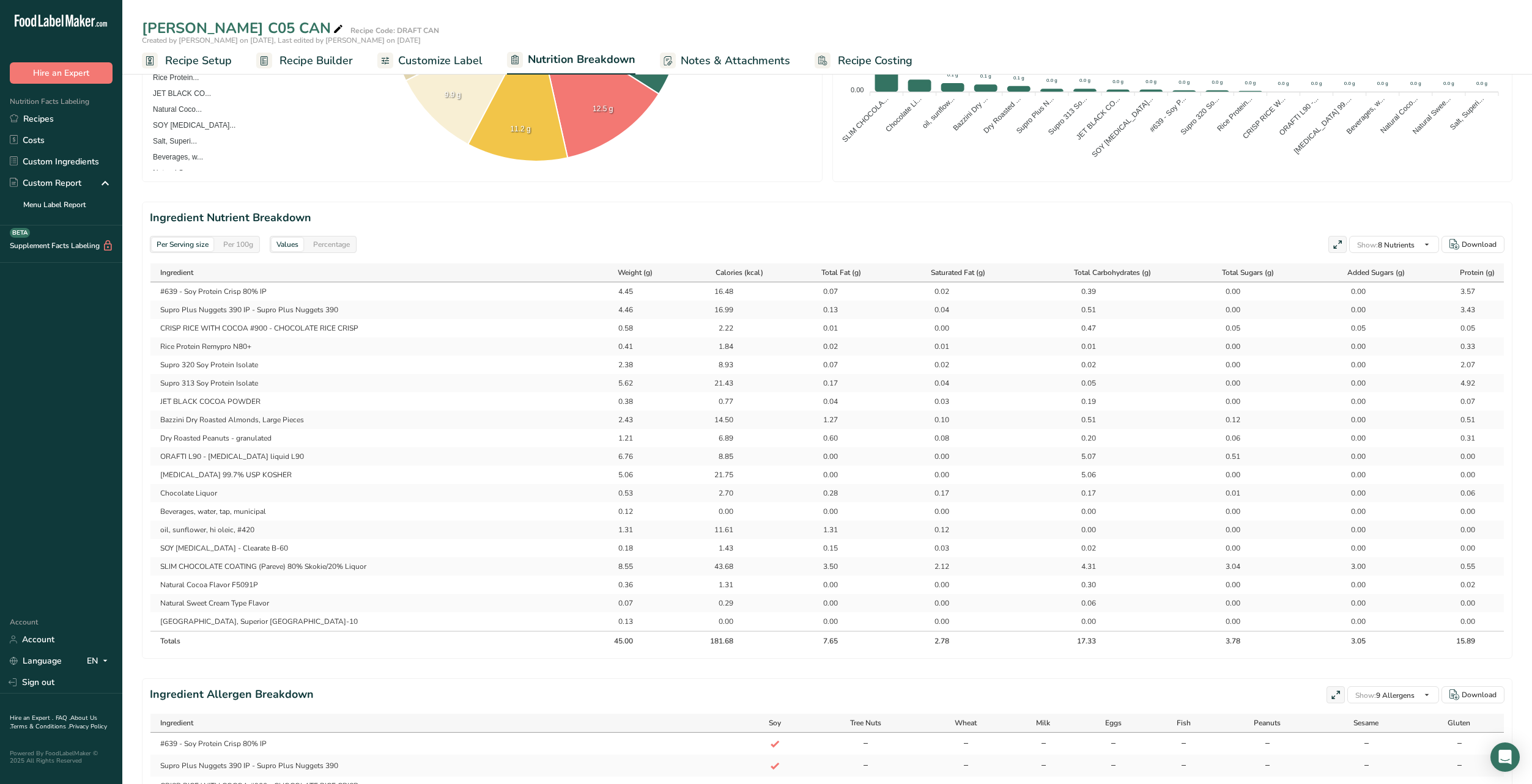
scroll to position [611, 0]
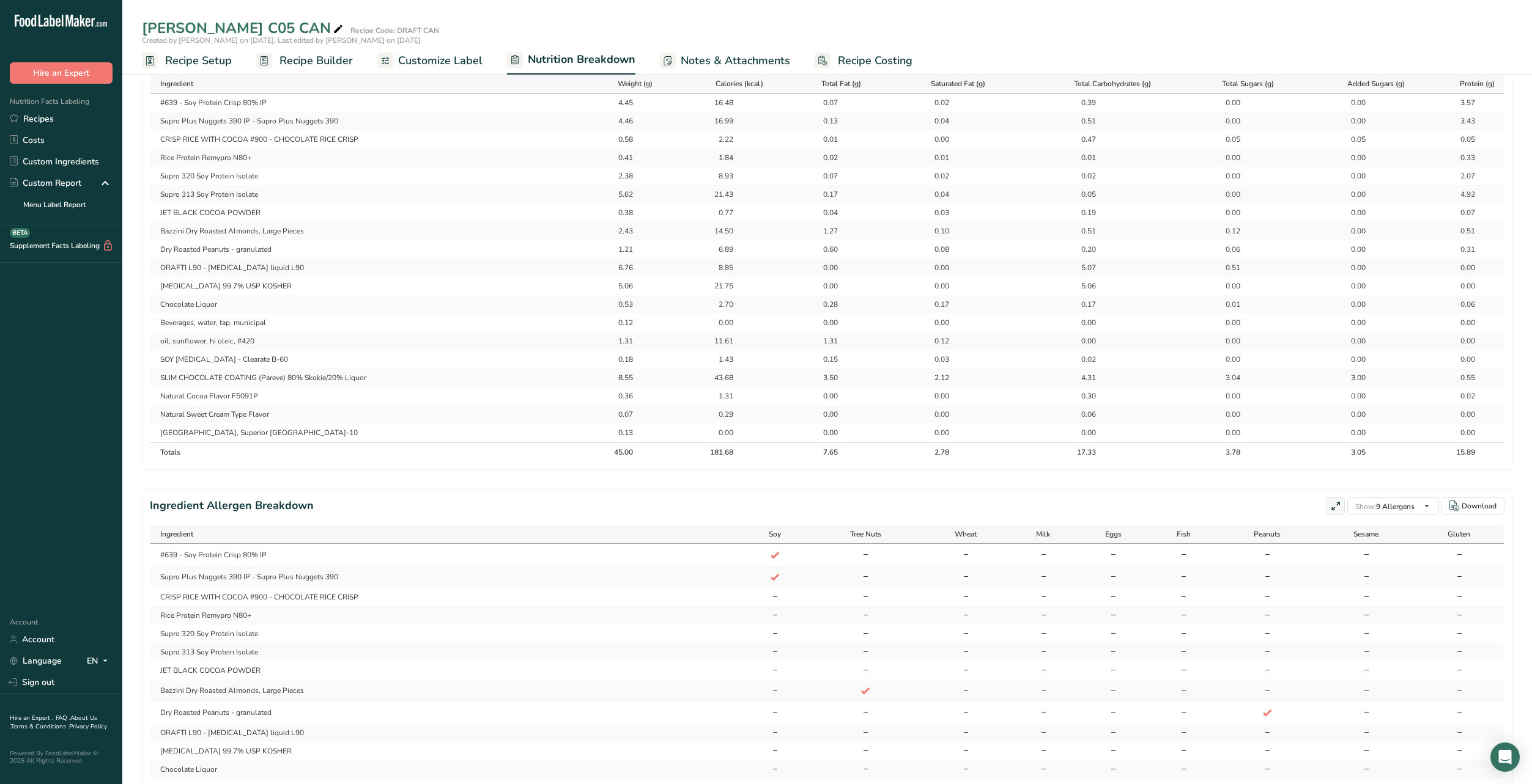
drag, startPoint x: 951, startPoint y: 472, endPoint x: 928, endPoint y: 470, distance: 23.1
click at [928, 461] on th "2.78" at bounding box center [933, 452] width 126 height 20
click at [952, 461] on th "2.78" at bounding box center [933, 452] width 126 height 20
drag, startPoint x: 949, startPoint y: 470, endPoint x: 931, endPoint y: 470, distance: 18.0
click at [931, 461] on th "2.78" at bounding box center [933, 452] width 126 height 20
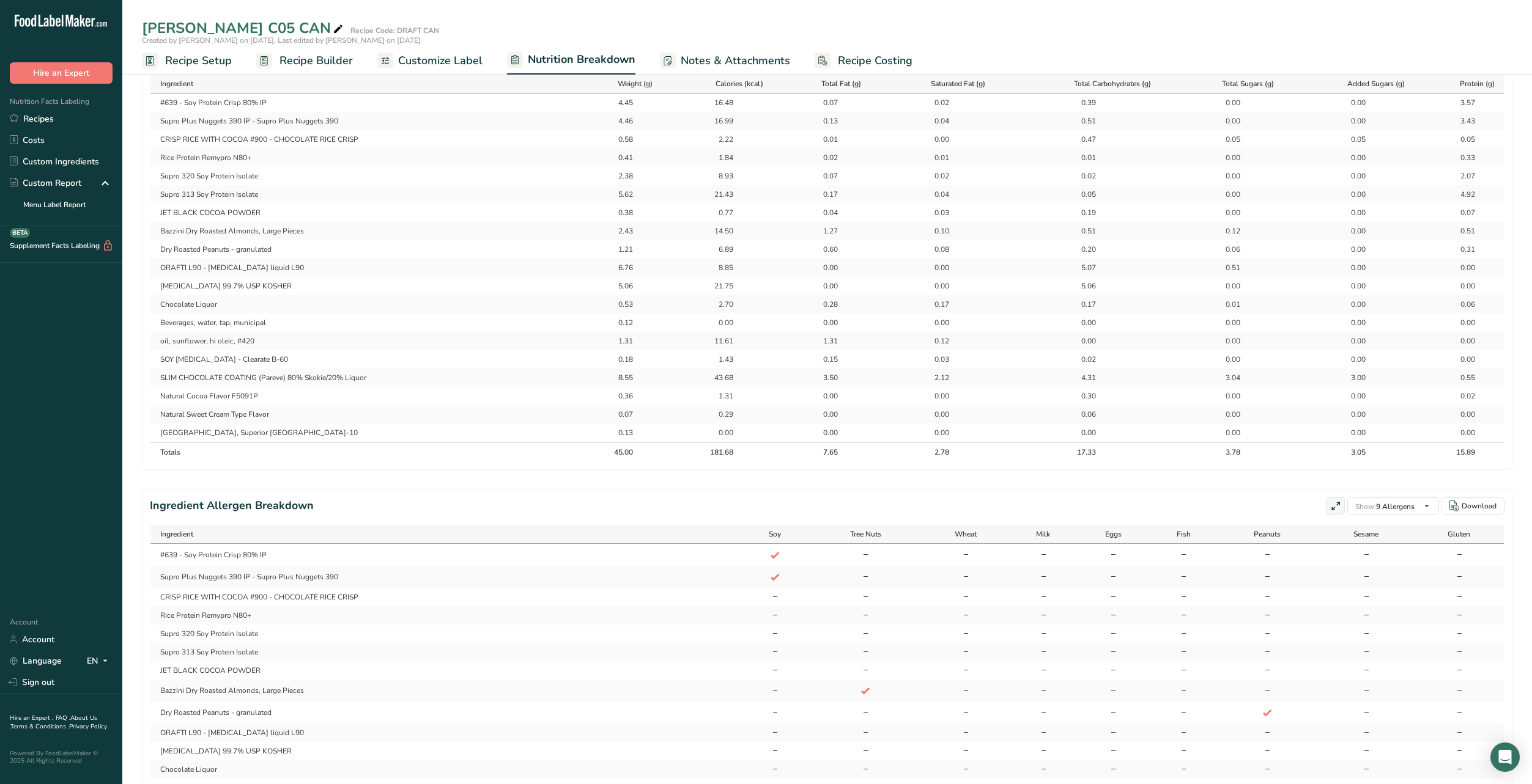
click at [938, 457] on div "2.78" at bounding box center [934, 453] width 31 height 11
drag, startPoint x: 944, startPoint y: 470, endPoint x: 930, endPoint y: 469, distance: 14.0
click at [930, 457] on div "2.78" at bounding box center [934, 453] width 31 height 11
click at [956, 461] on th "2.78" at bounding box center [933, 452] width 126 height 20
drag, startPoint x: 946, startPoint y: 470, endPoint x: 925, endPoint y: 470, distance: 21.0
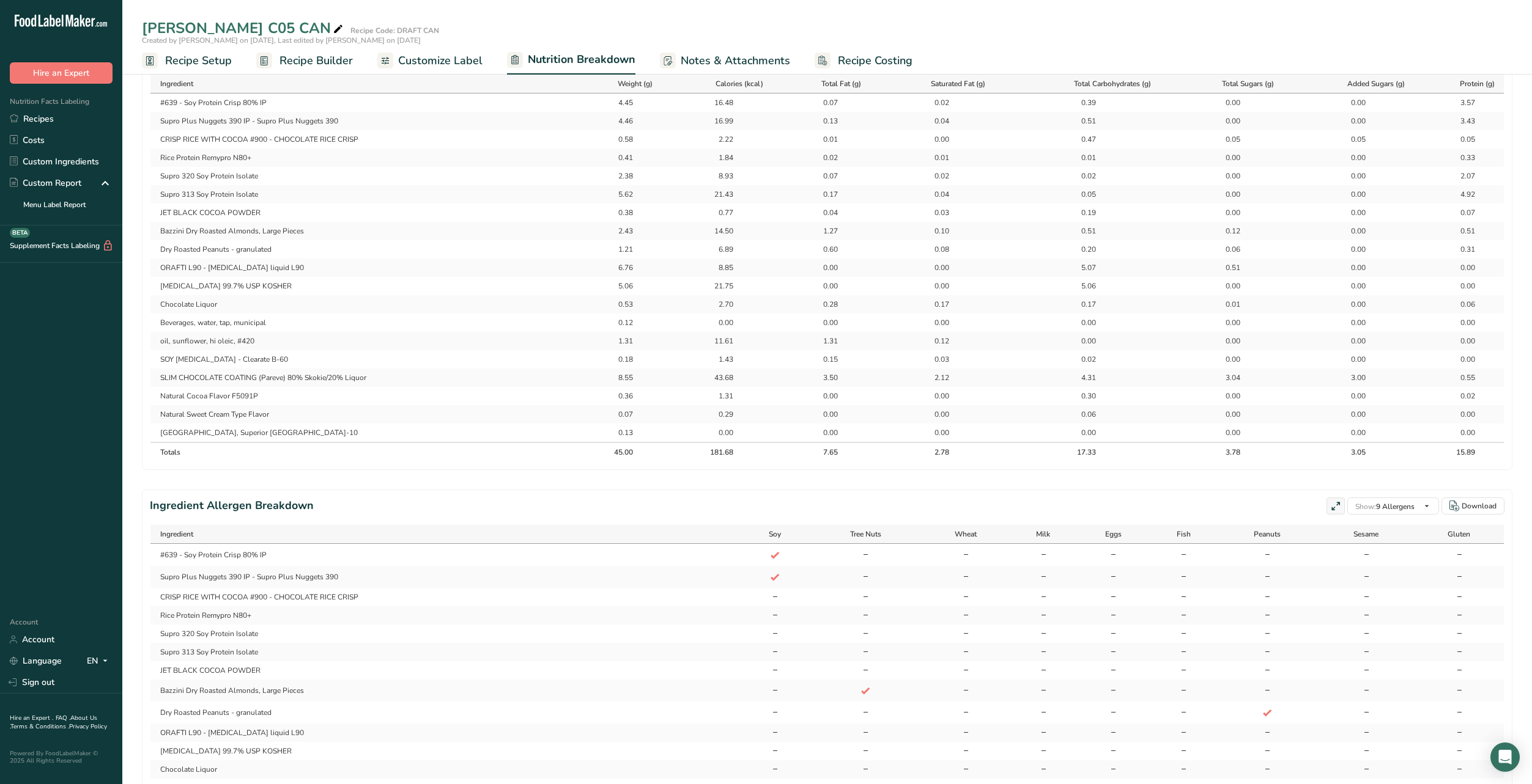
click at [925, 461] on th "2.78" at bounding box center [933, 452] width 126 height 20
click at [939, 457] on div "2.78" at bounding box center [934, 453] width 31 height 11
drag, startPoint x: 947, startPoint y: 471, endPoint x: 927, endPoint y: 471, distance: 20.0
click at [927, 461] on th "2.78" at bounding box center [933, 452] width 126 height 20
click at [944, 457] on div "2.78" at bounding box center [934, 453] width 31 height 11
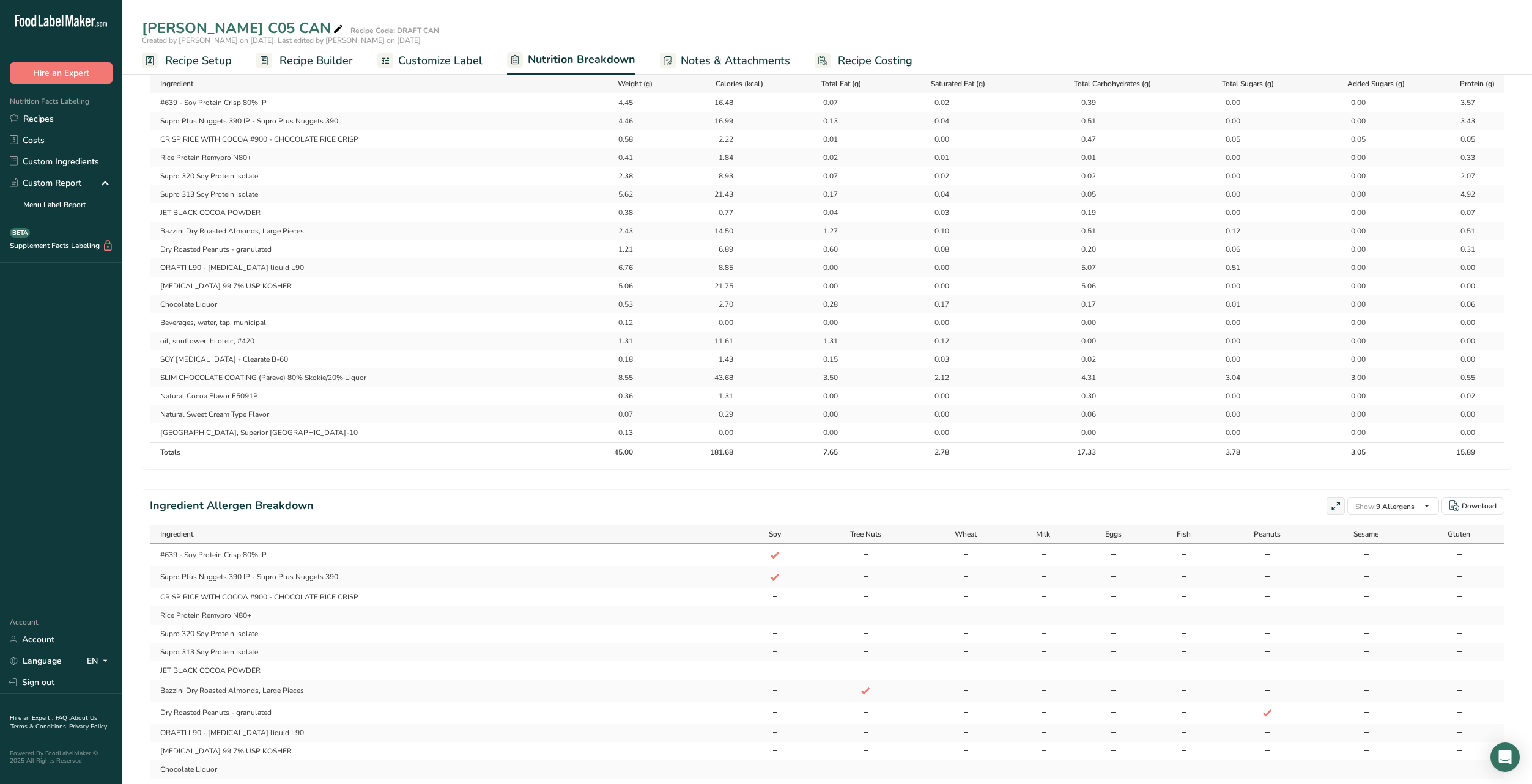
drag, startPoint x: 948, startPoint y: 472, endPoint x: 904, endPoint y: 474, distance: 44.0
click at [904, 461] on th "2.78" at bounding box center [933, 452] width 126 height 20
click at [951, 461] on th "2.78" at bounding box center [933, 452] width 126 height 20
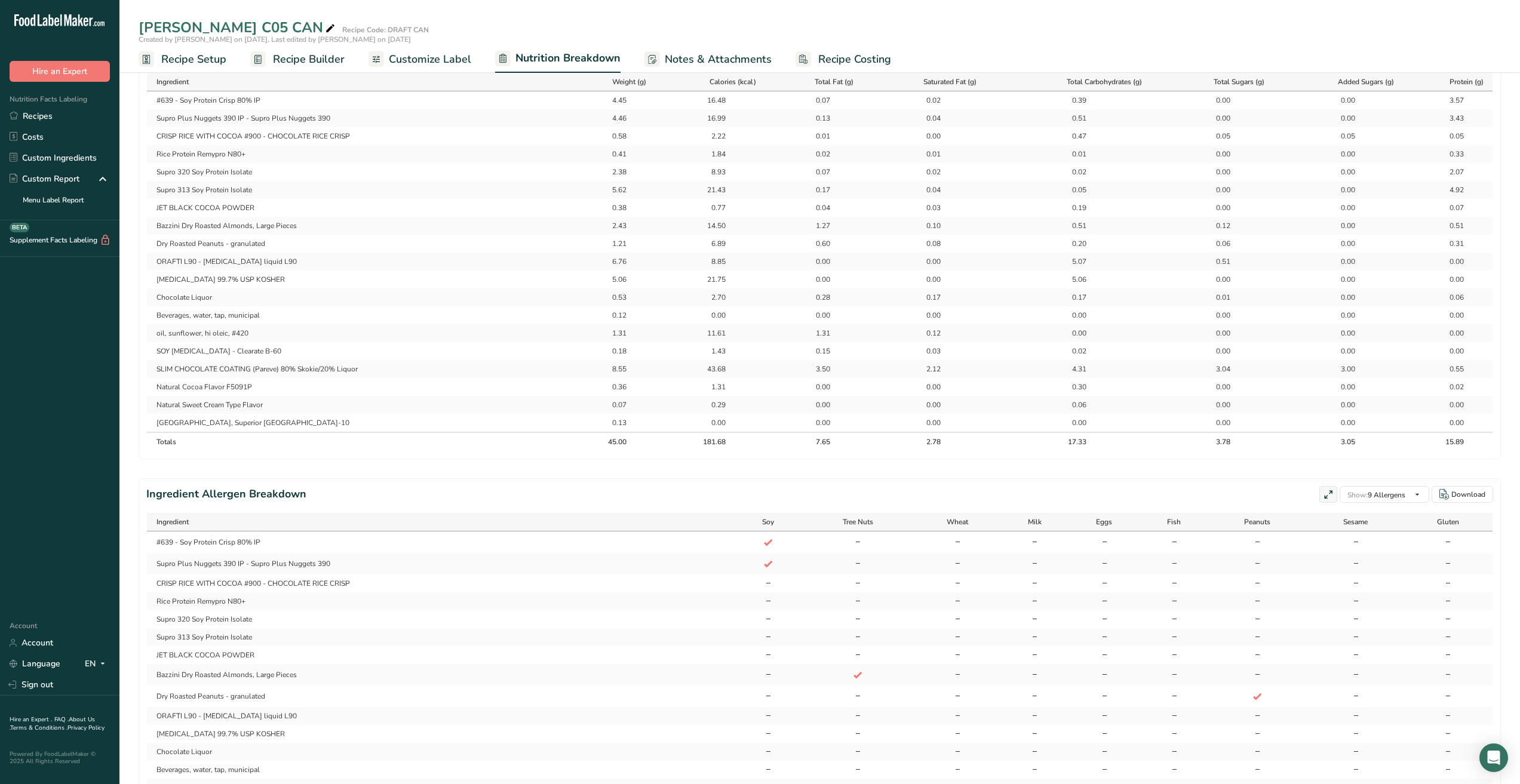
click at [219, 59] on span "Recipe Setup" at bounding box center [194, 59] width 65 height 16
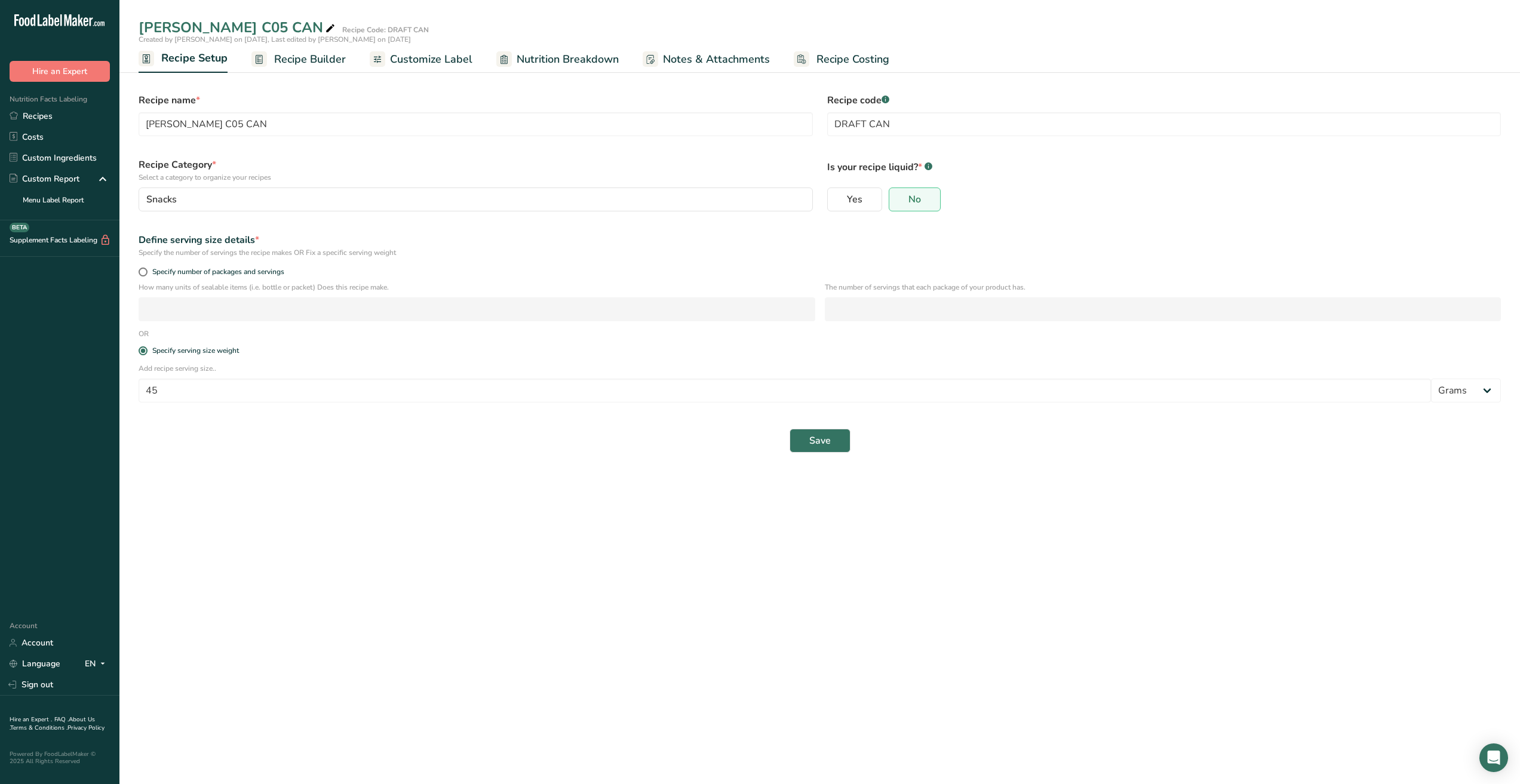
click at [310, 60] on span "Recipe Builder" at bounding box center [310, 59] width 72 height 16
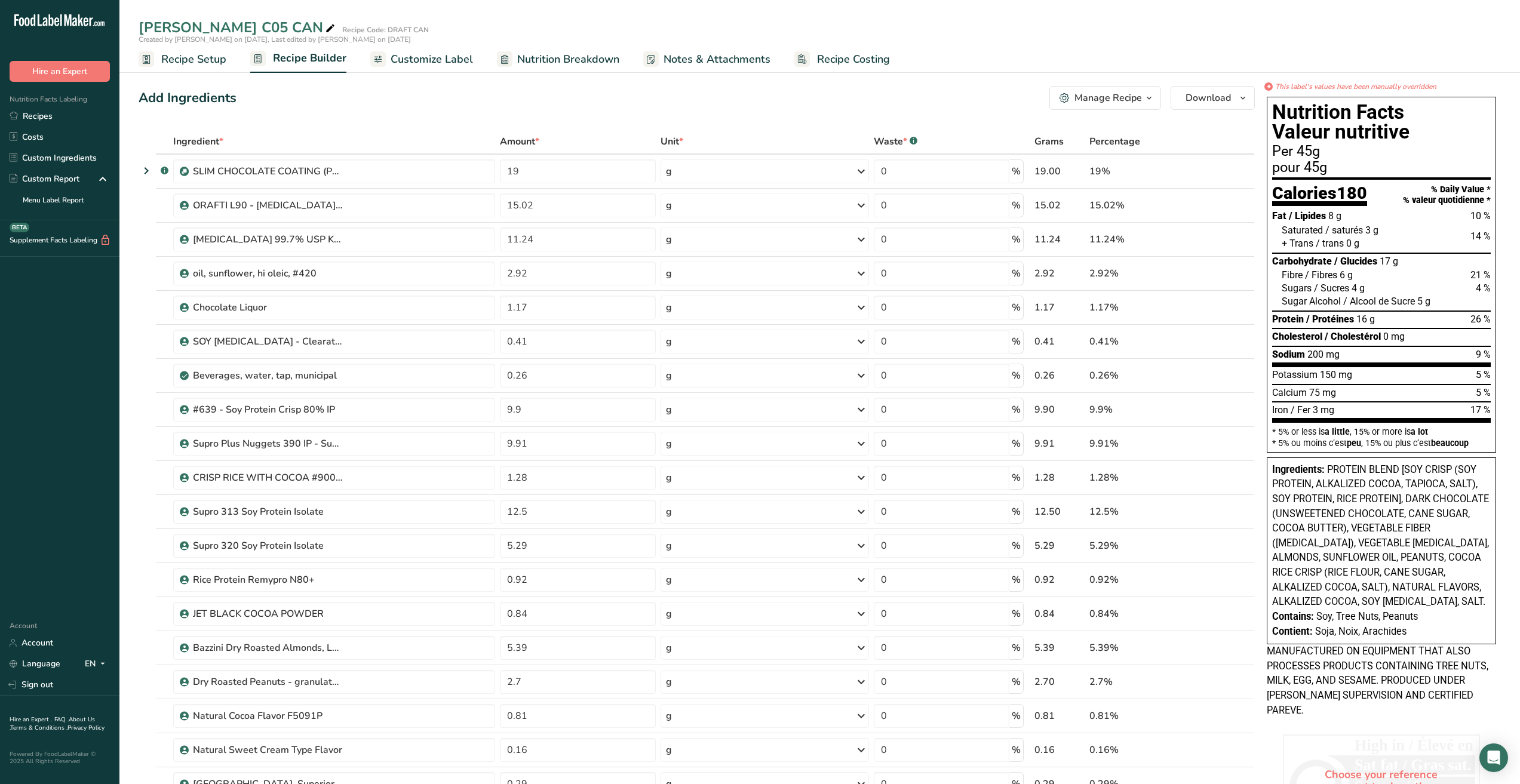
click at [424, 59] on span "Customize Label" at bounding box center [432, 59] width 82 height 16
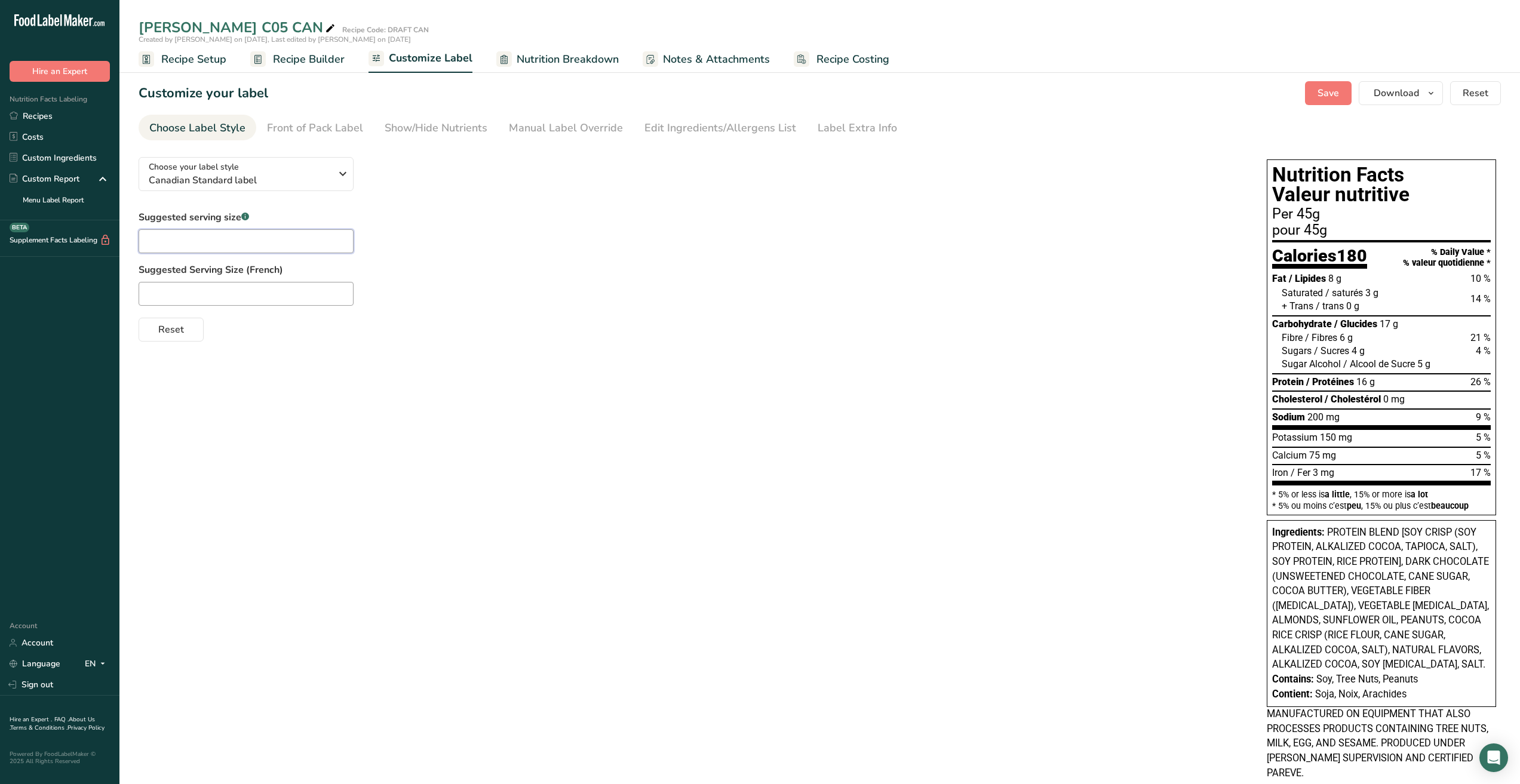
click at [230, 249] on input "text" at bounding box center [246, 242] width 215 height 24
type input "1 bar"
click at [354, 394] on div "Choose your label style Canadian Standard label USA (FDA) Standard FDA label Ta…" at bounding box center [820, 469] width 1363 height 645
click at [185, 287] on input "text" at bounding box center [246, 294] width 215 height 24
type input "1 barre"
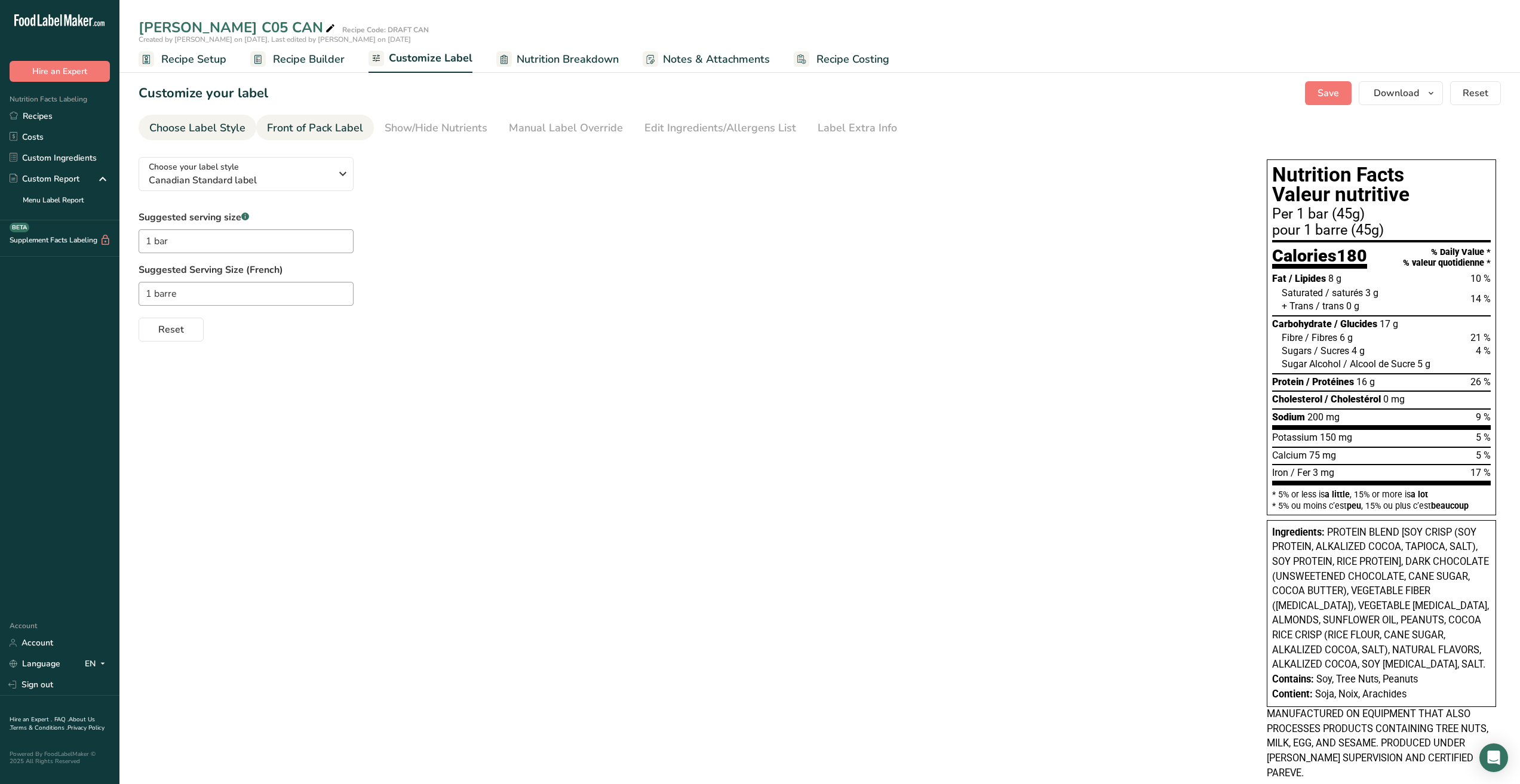
click at [328, 128] on div "Front of Pack Label" at bounding box center [315, 128] width 96 height 16
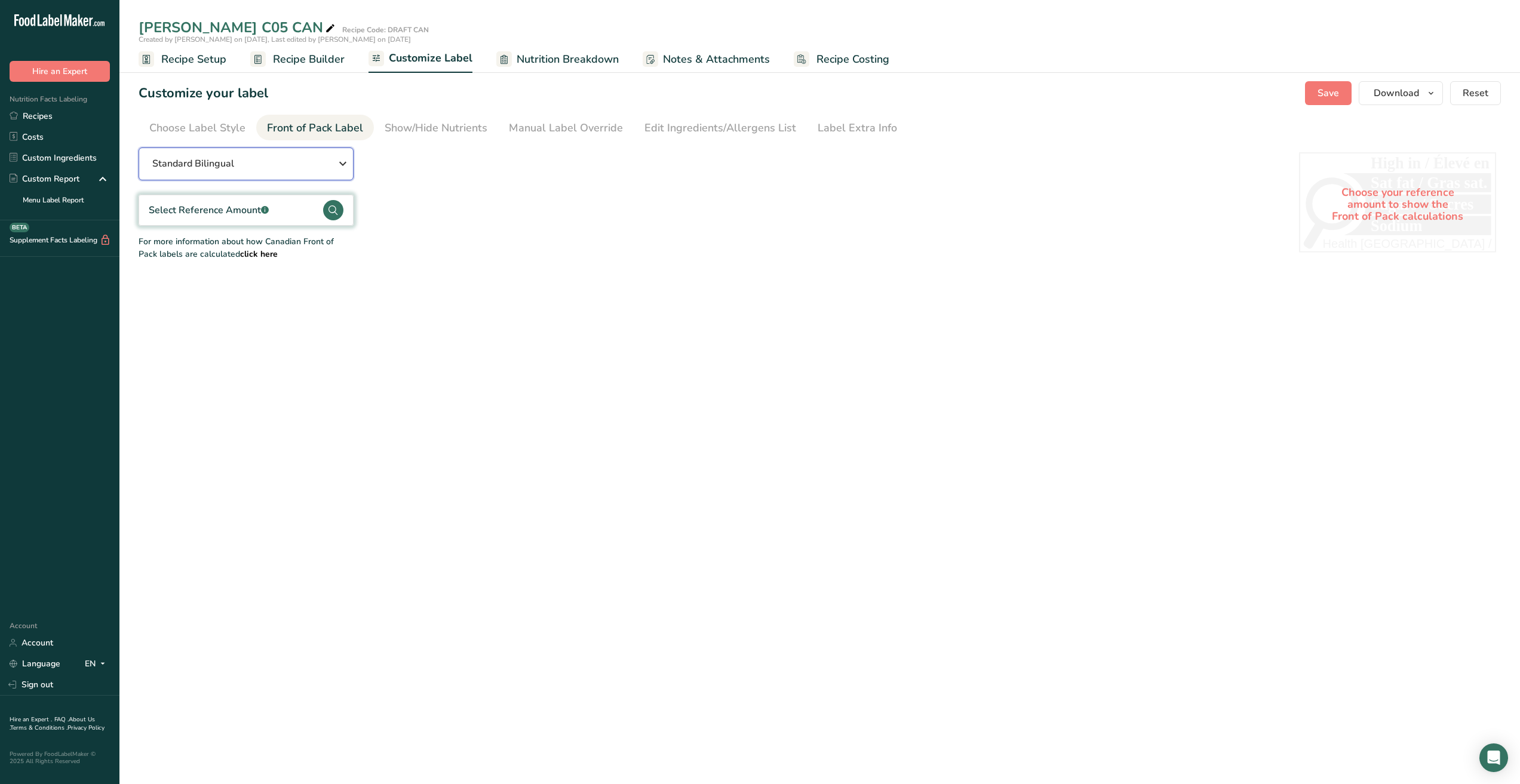
click at [344, 164] on icon "button" at bounding box center [343, 163] width 14 height 22
click at [329, 185] on link "Standard Bilingual" at bounding box center [246, 195] width 215 height 29
drag, startPoint x: 223, startPoint y: 242, endPoint x: 327, endPoint y: 252, distance: 104.5
click at [327, 252] on div "For more information about how Canadian Front of Pack labels are calculated cli…" at bounding box center [246, 248] width 215 height 25
click at [263, 259] on div "For more information about how Canadian Front of Pack labels are calculated cli…" at bounding box center [246, 248] width 215 height 25
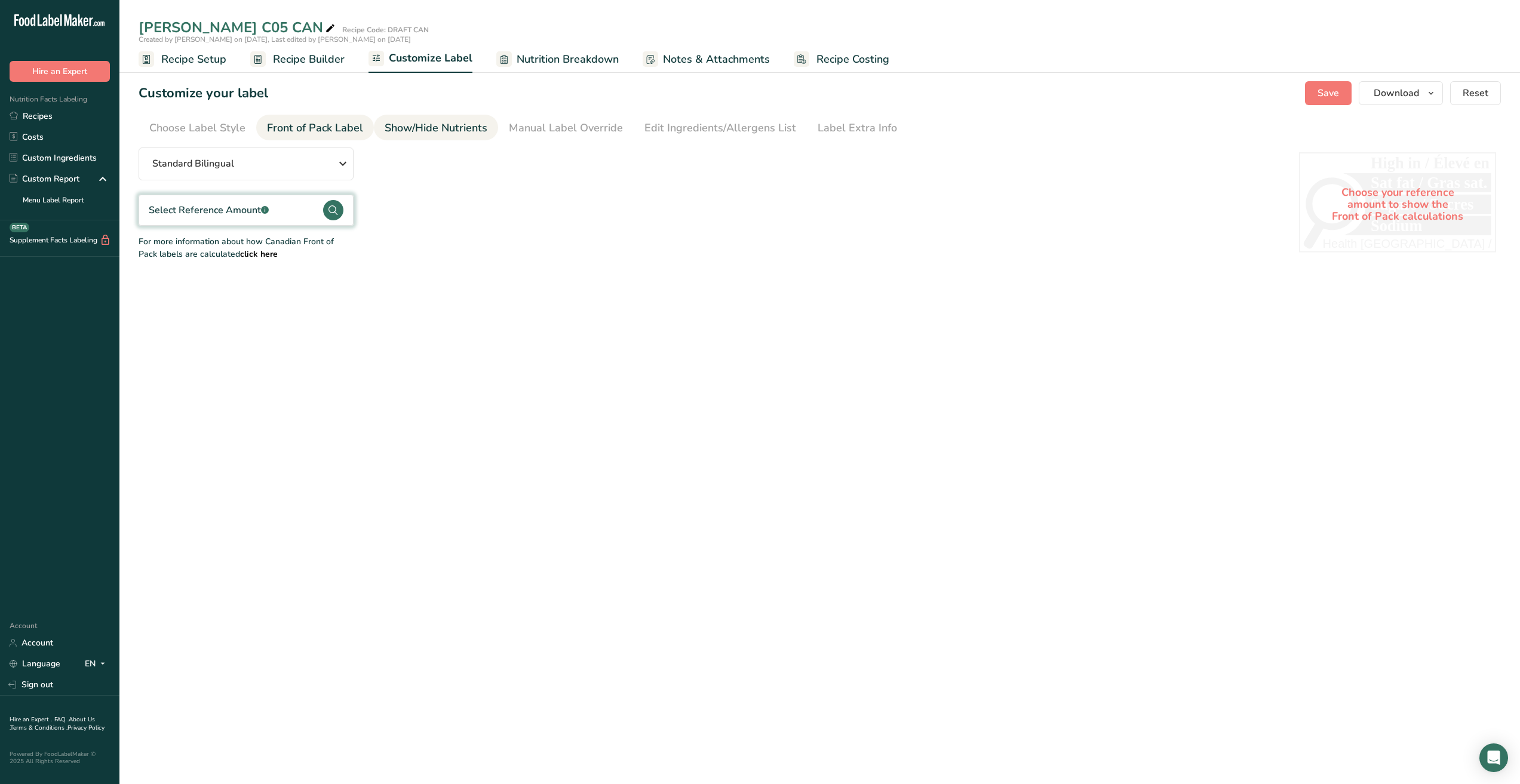
click at [405, 131] on div "Show/Hide Nutrients" at bounding box center [436, 128] width 103 height 16
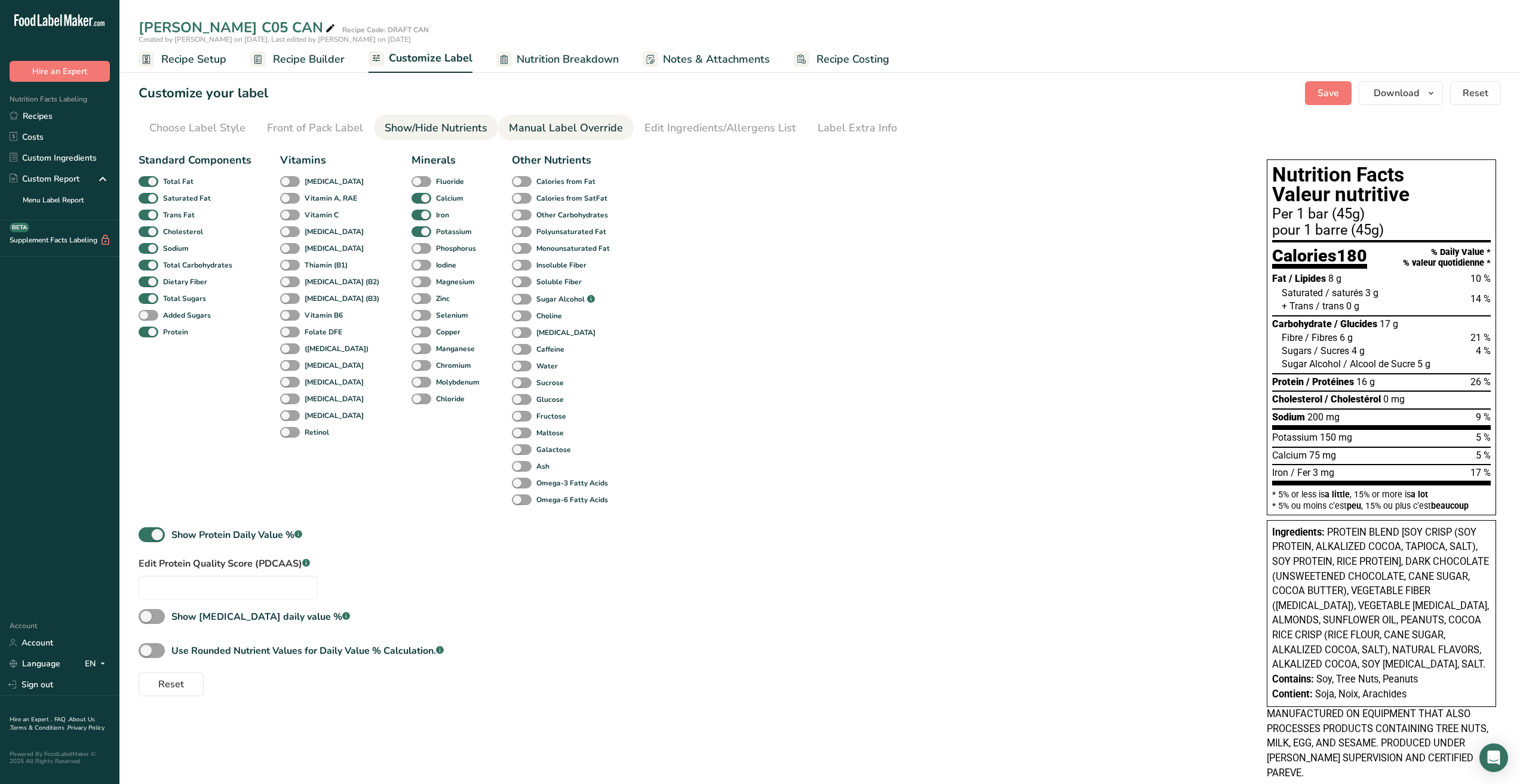
click at [532, 132] on div "Manual Label Override" at bounding box center [566, 128] width 114 height 16
type input "Per 1 bar (45g)"
type input "pour 1 barre (45g)"
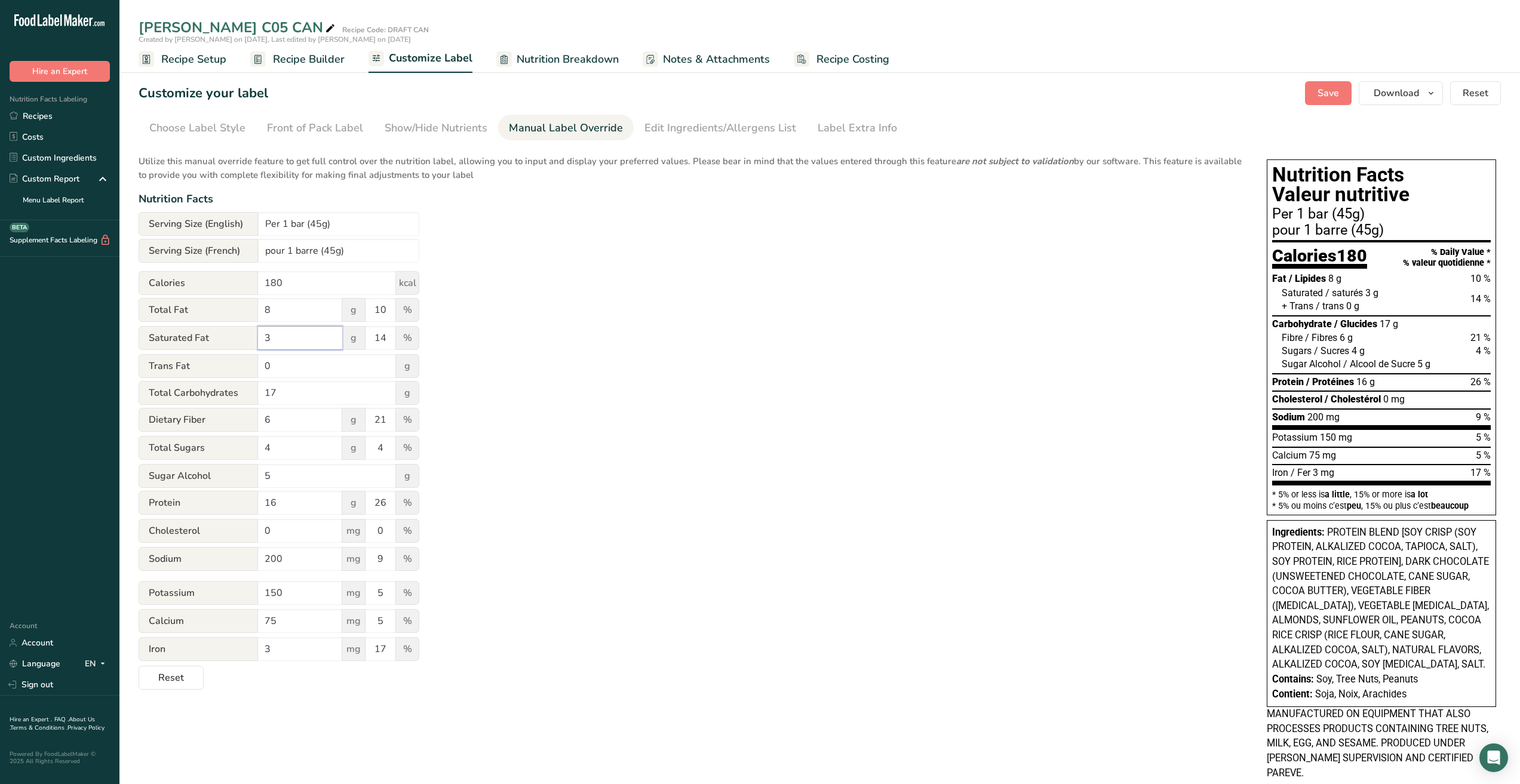
drag, startPoint x: 287, startPoint y: 342, endPoint x: 257, endPoint y: 341, distance: 30.0
click at [257, 341] on div "Saturated Fat 3 g 14 %" at bounding box center [279, 339] width 281 height 25
type input "2.5"
click at [506, 363] on div "Utilize this manual override feature to get full control over the nutrition lab…" at bounding box center [691, 418] width 1105 height 542
click at [385, 341] on input "14" at bounding box center [380, 338] width 30 height 24
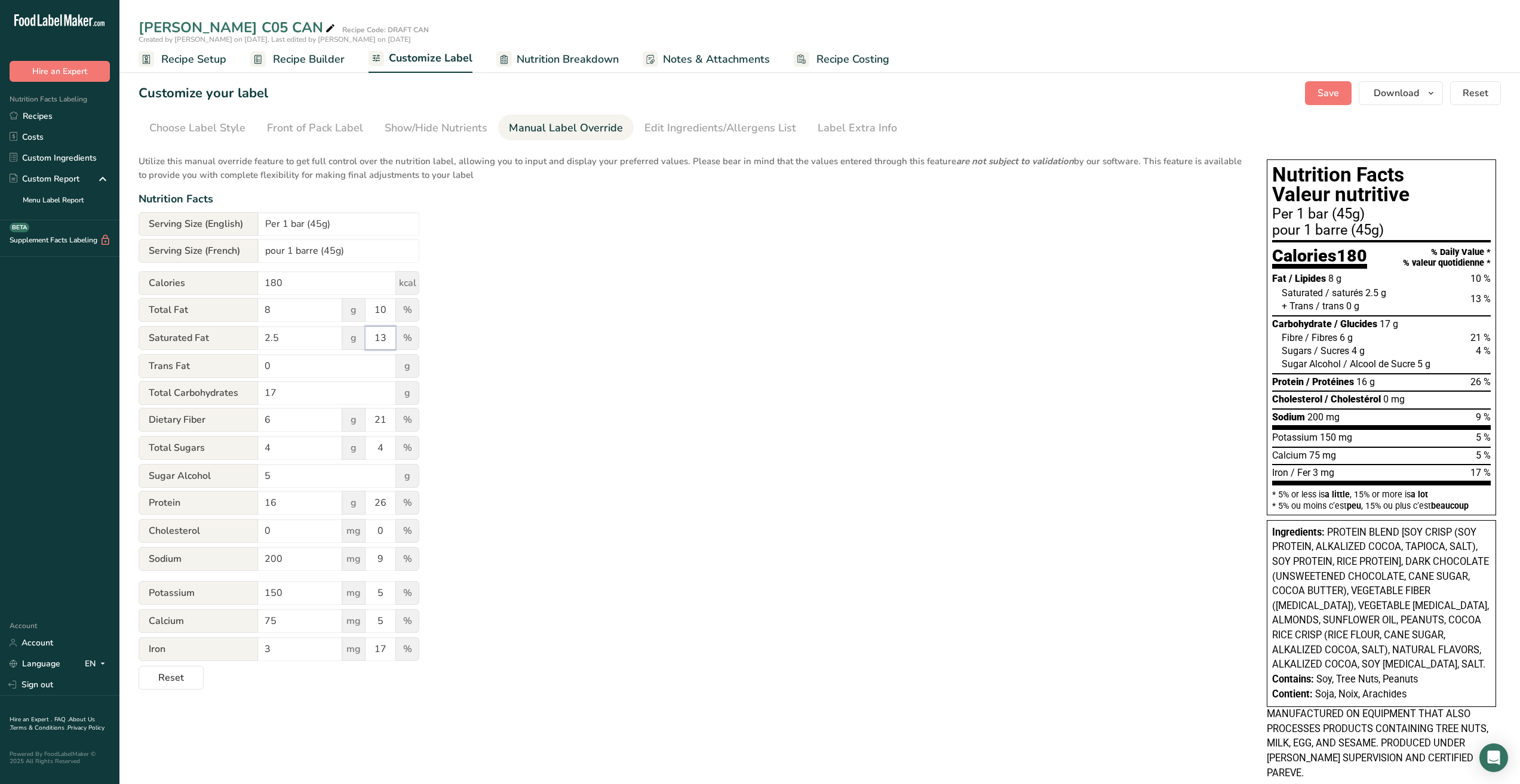
type input "13"
click at [293, 451] on input "4" at bounding box center [300, 448] width 84 height 24
type input "3"
click at [386, 450] on input "4" at bounding box center [380, 448] width 30 height 24
drag, startPoint x: 386, startPoint y: 449, endPoint x: 370, endPoint y: 449, distance: 16.0
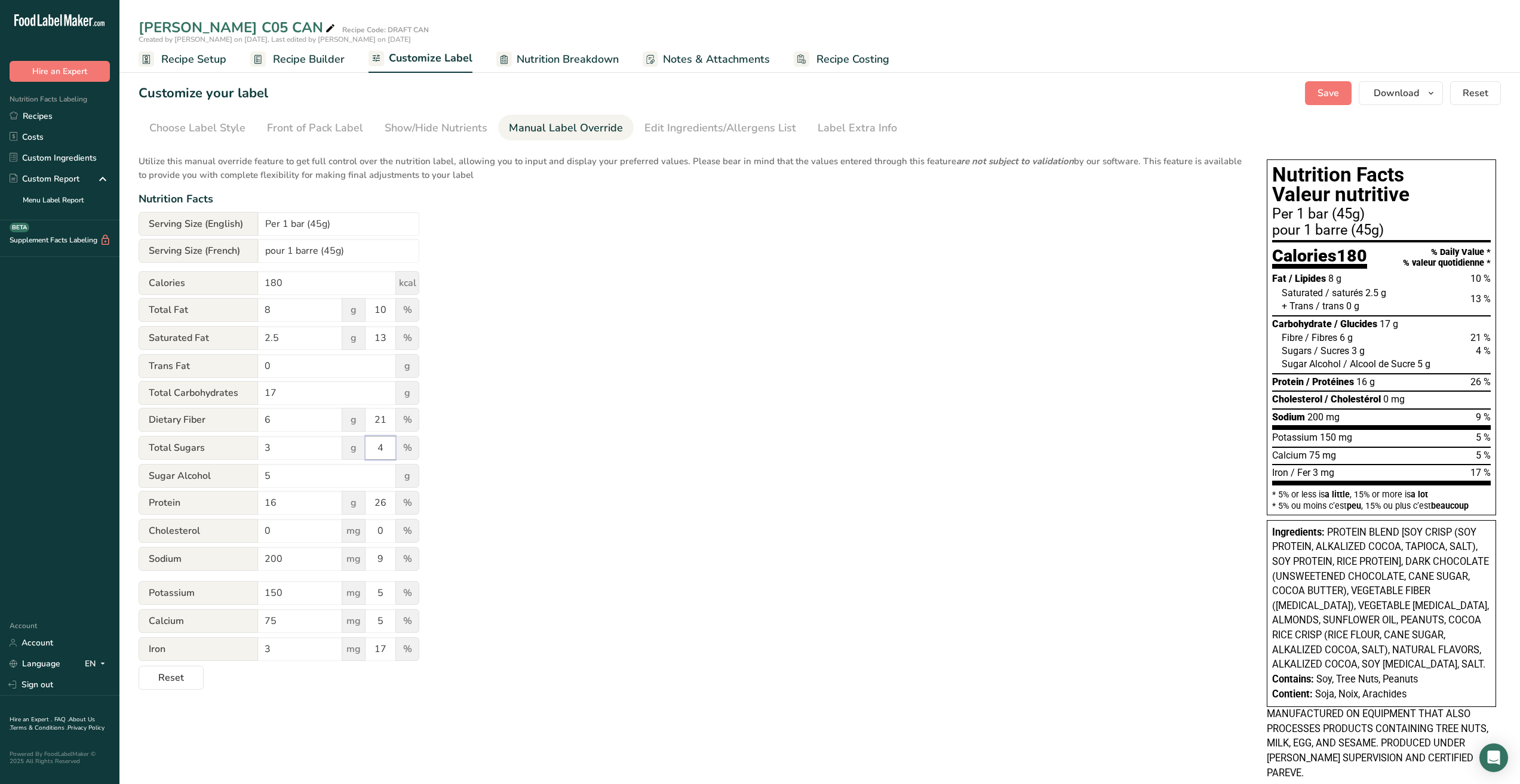
click at [370, 449] on input "4" at bounding box center [380, 448] width 30 height 24
type input "3"
click at [451, 469] on div "Utilize this manual override feature to get full control over the nutrition lab…" at bounding box center [691, 418] width 1105 height 542
click at [301, 480] on input "5" at bounding box center [327, 476] width 138 height 24
click at [420, 126] on div "Show/Hide Nutrients" at bounding box center [436, 128] width 103 height 16
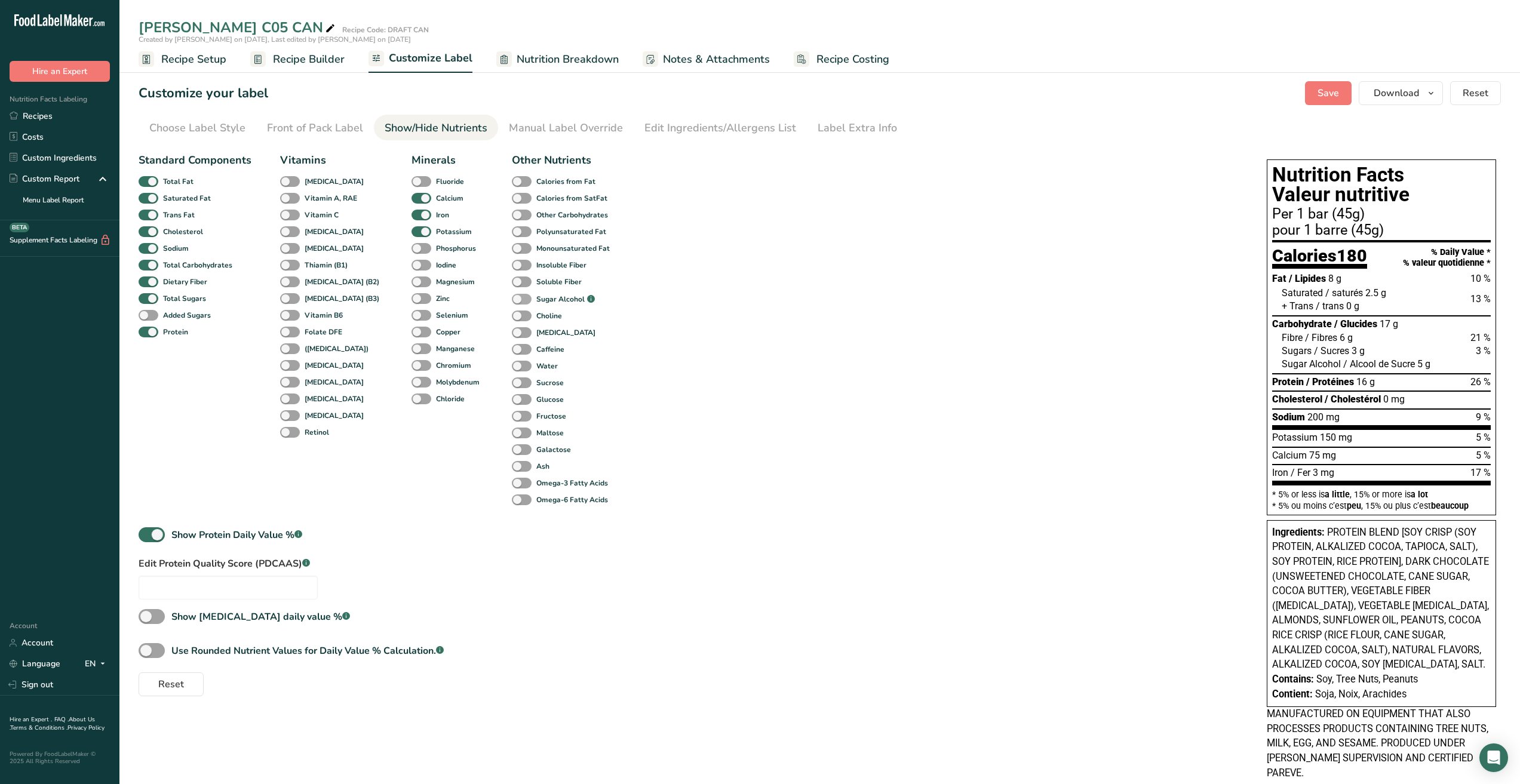
click at [512, 300] on span at bounding box center [522, 299] width 20 height 11
click at [512, 300] on input "Sugar Alcohol .a-a{fill:#347362;}.b-a{fill:#fff;}" at bounding box center [516, 299] width 8 height 8
click at [512, 300] on span at bounding box center [522, 299] width 20 height 11
click at [512, 300] on input "Sugar Alcohol .a-a{fill:#347362;}.b-a{fill:#fff;}" at bounding box center [516, 299] width 8 height 8
checkbox input "false"
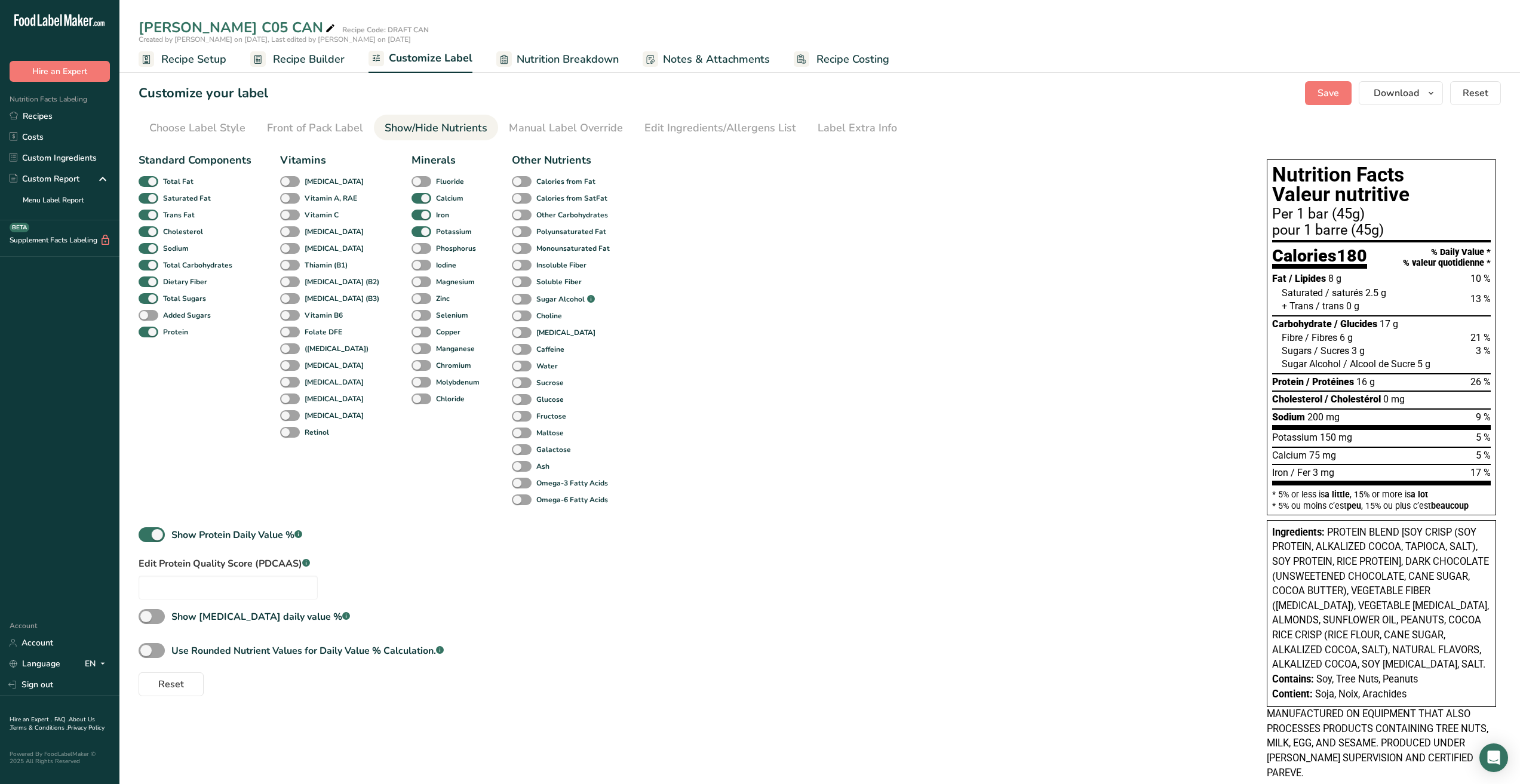
click at [1378, 354] on div "Sugars / Sucres 3 g 3 %" at bounding box center [1387, 351] width 209 height 13
click at [1378, 363] on span "/ Alcool de Sucre" at bounding box center [1379, 363] width 72 height 11
click at [323, 133] on div "Front of Pack Label" at bounding box center [315, 128] width 96 height 16
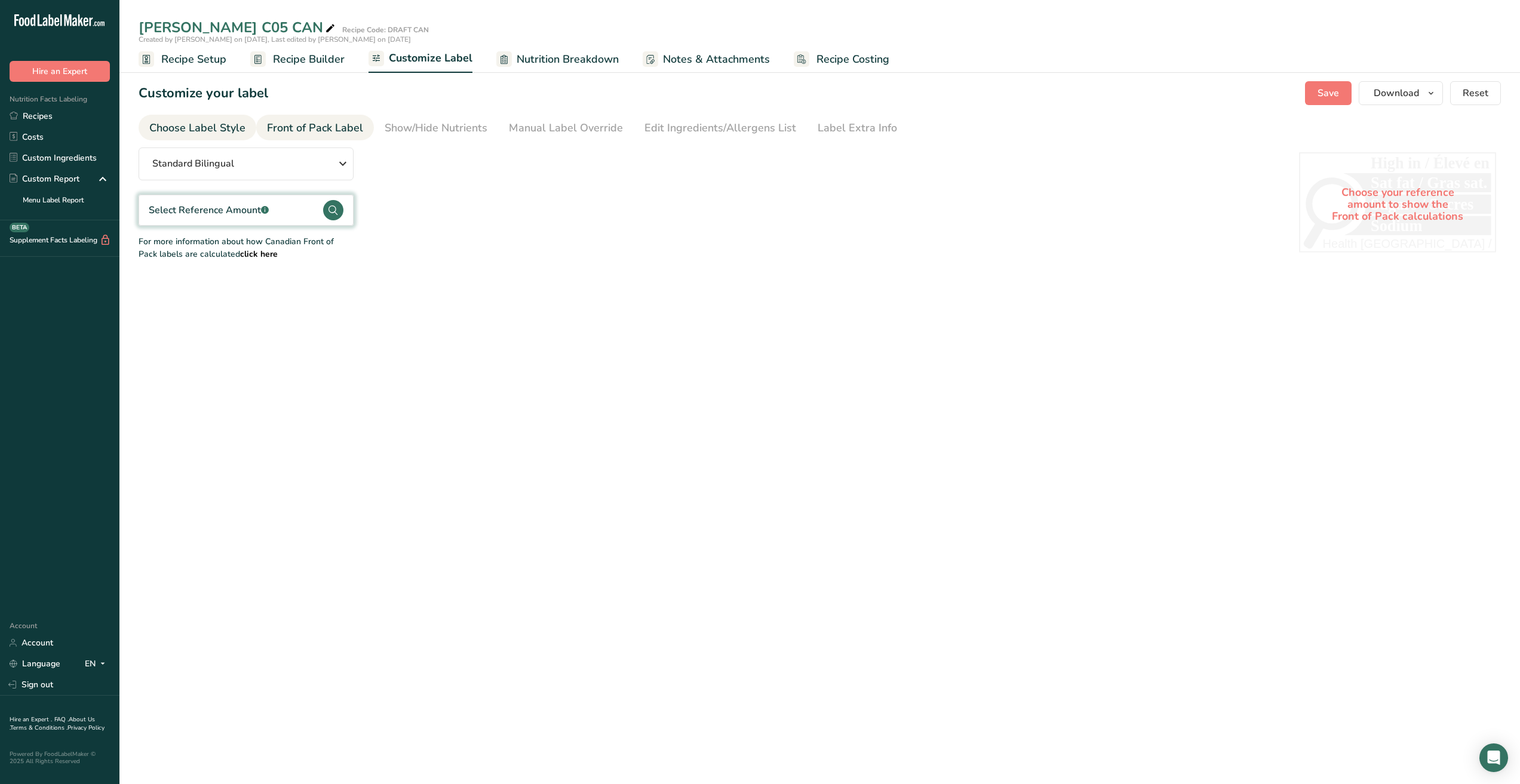
click at [215, 131] on div "Choose Label Style" at bounding box center [197, 128] width 96 height 16
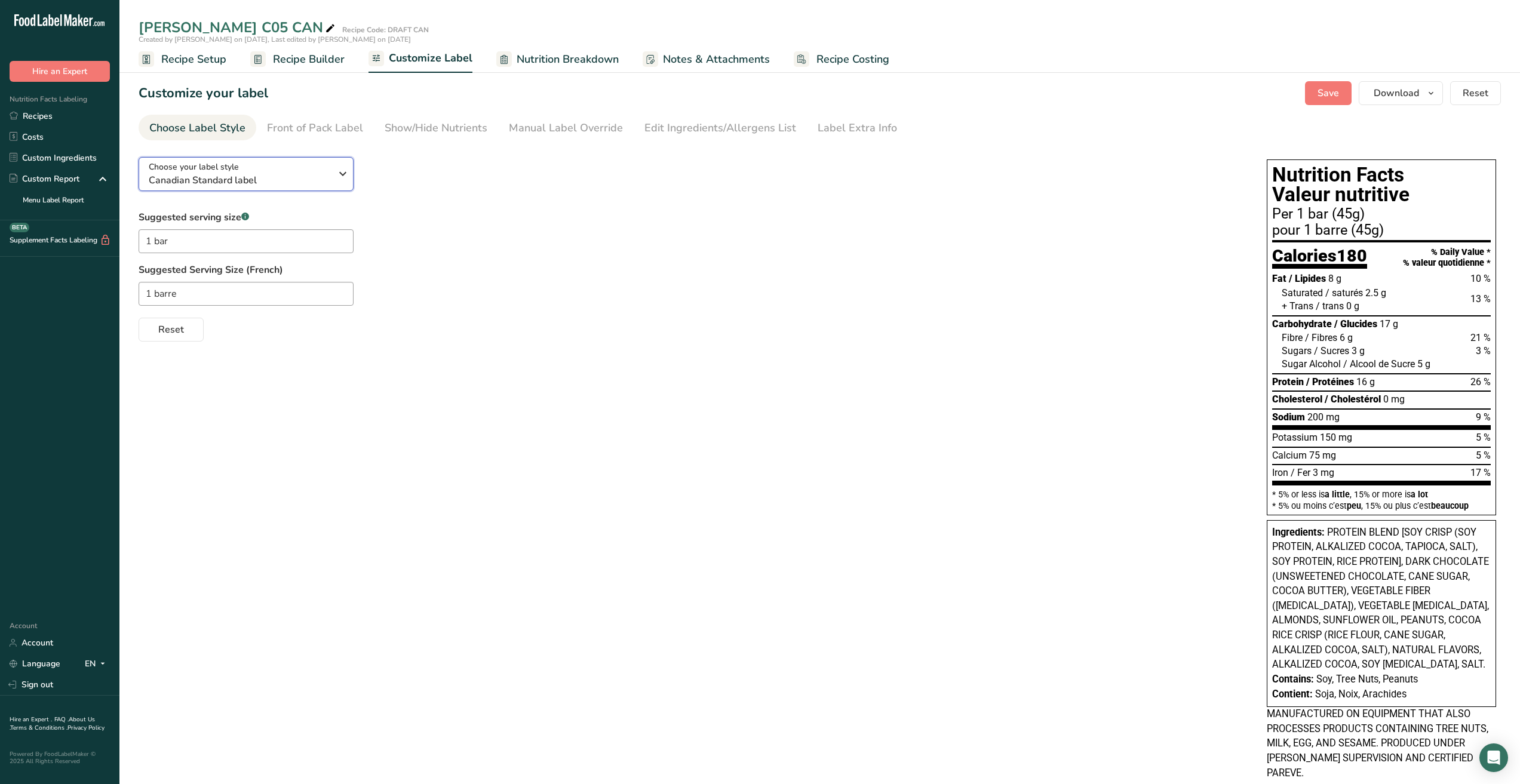
click at [346, 171] on icon "button" at bounding box center [343, 174] width 14 height 22
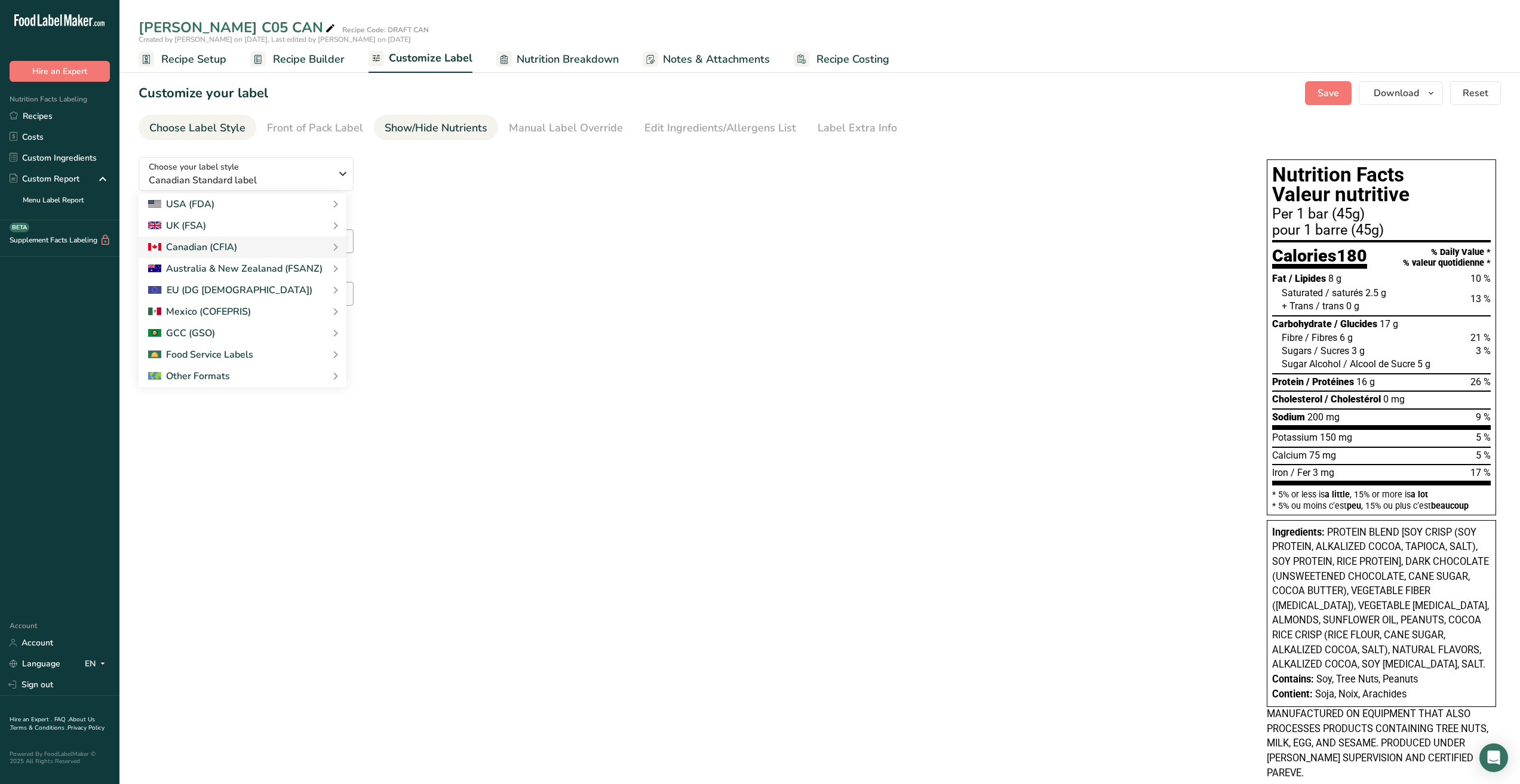
click at [413, 127] on div "Show/Hide Nutrients" at bounding box center [436, 128] width 103 height 16
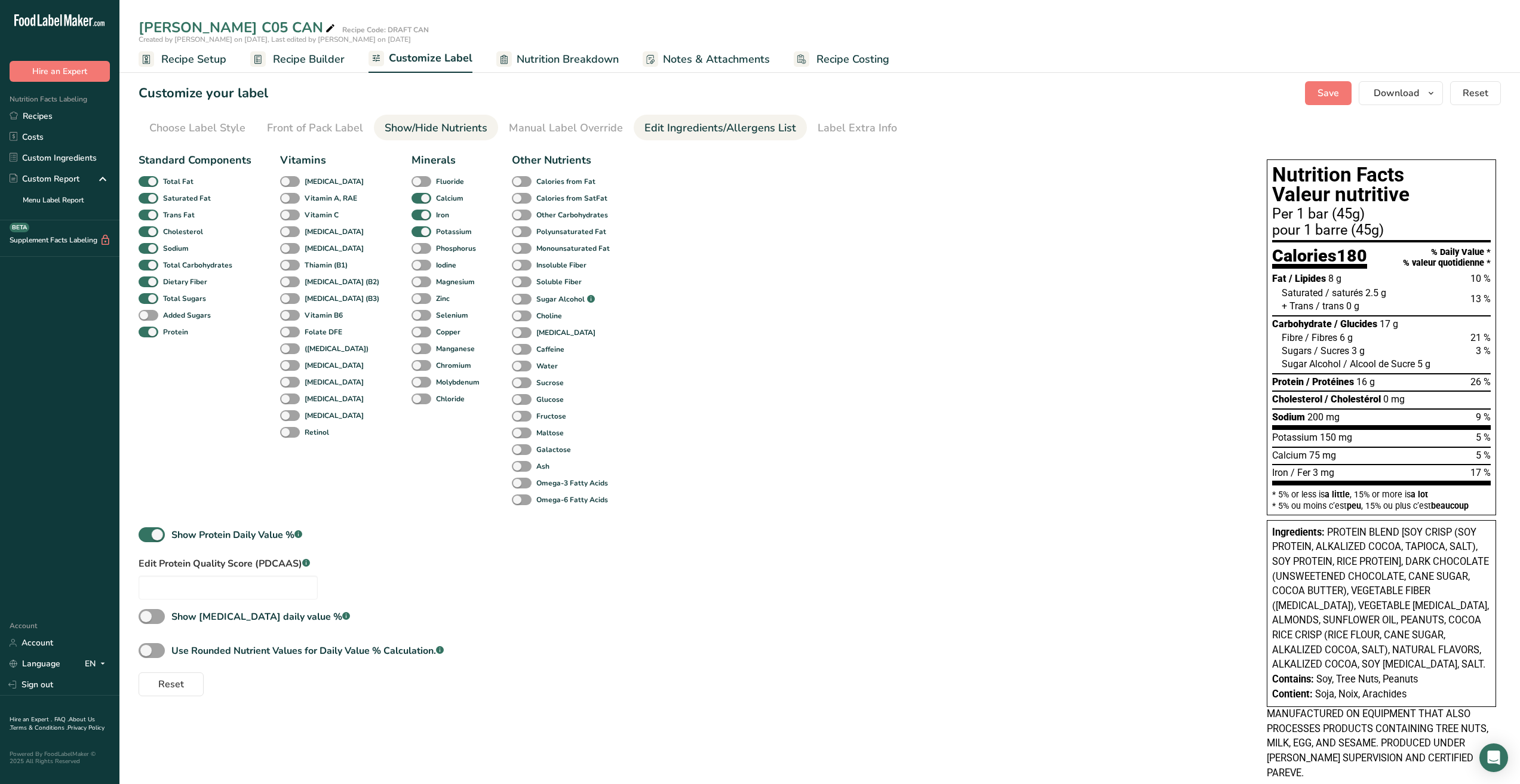
click at [713, 129] on div "Edit Ingredients/Allergens List" at bounding box center [720, 128] width 151 height 16
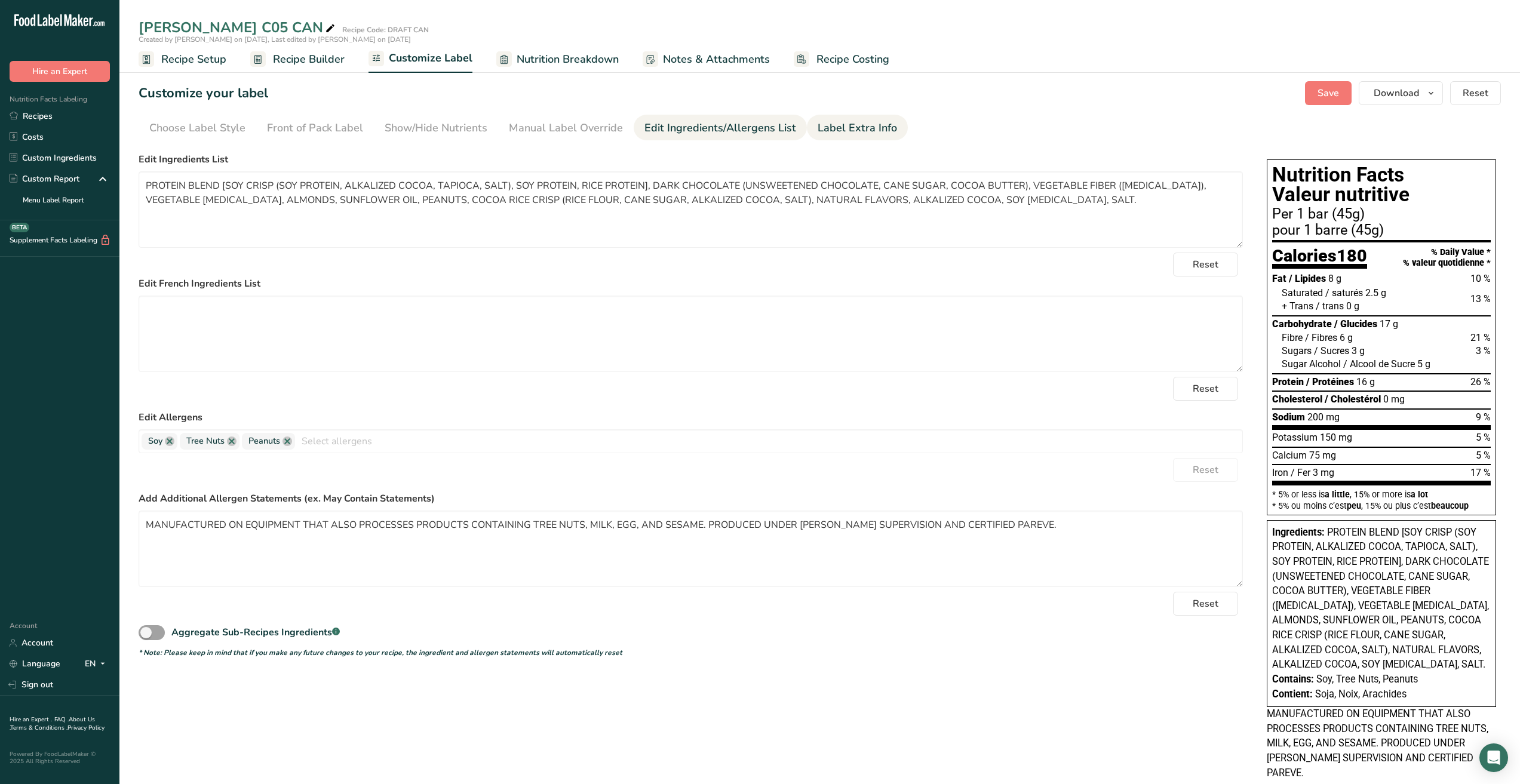
click at [841, 127] on div "Label Extra Info" at bounding box center [858, 128] width 79 height 16
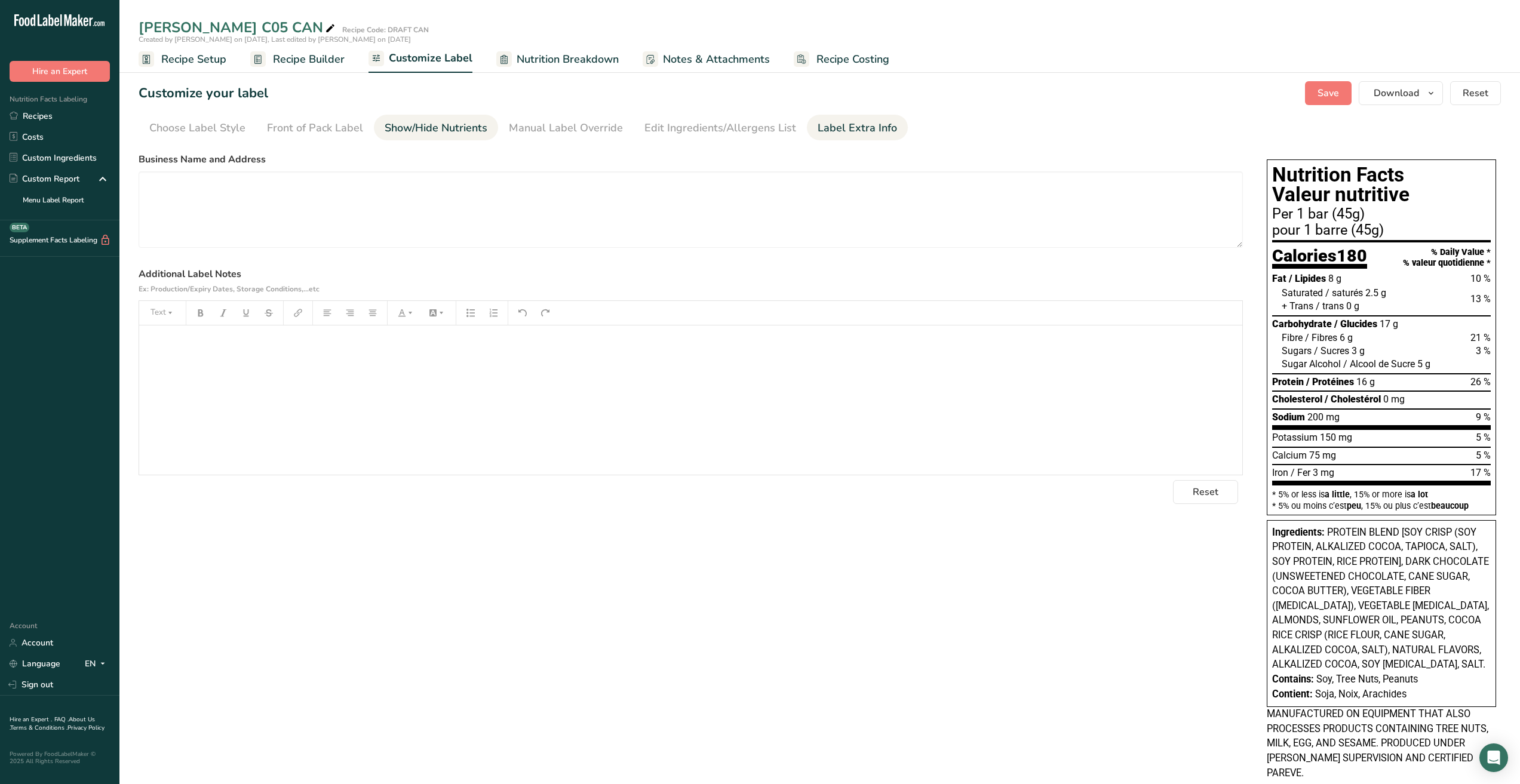
click at [471, 129] on div "Show/Hide Nutrients" at bounding box center [436, 128] width 103 height 16
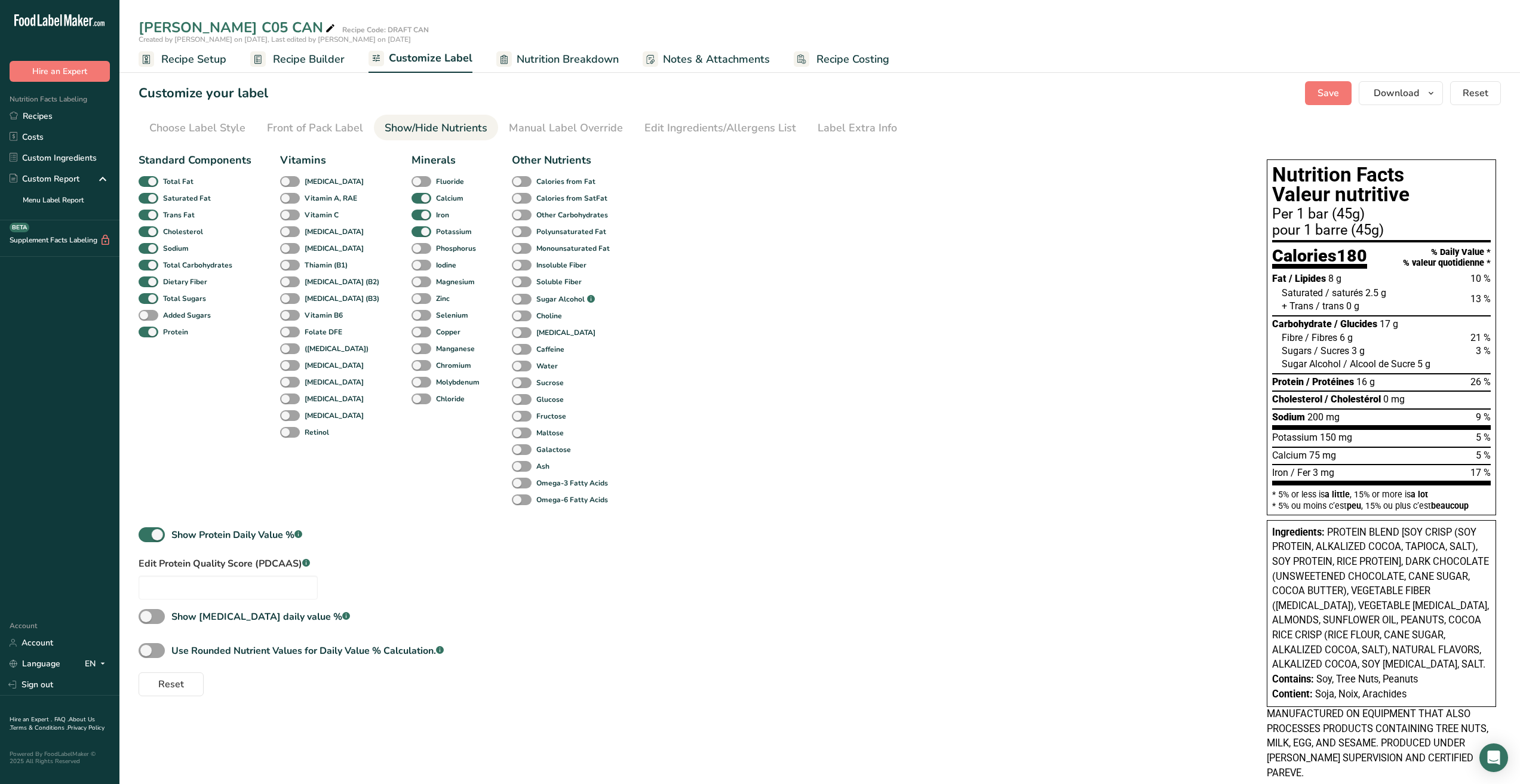
scroll to position [13, 0]
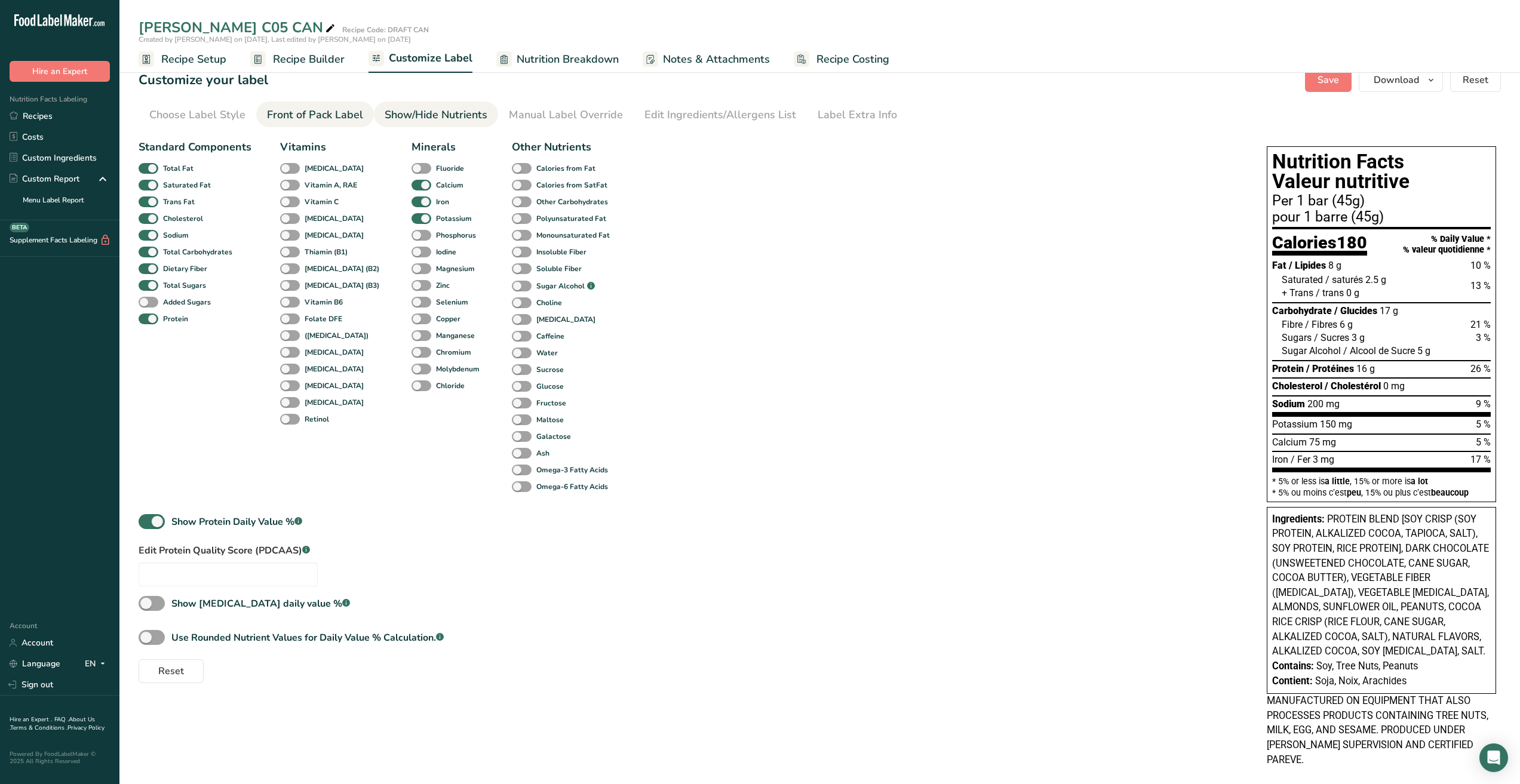
click at [307, 111] on div "Front of Pack Label" at bounding box center [315, 115] width 96 height 16
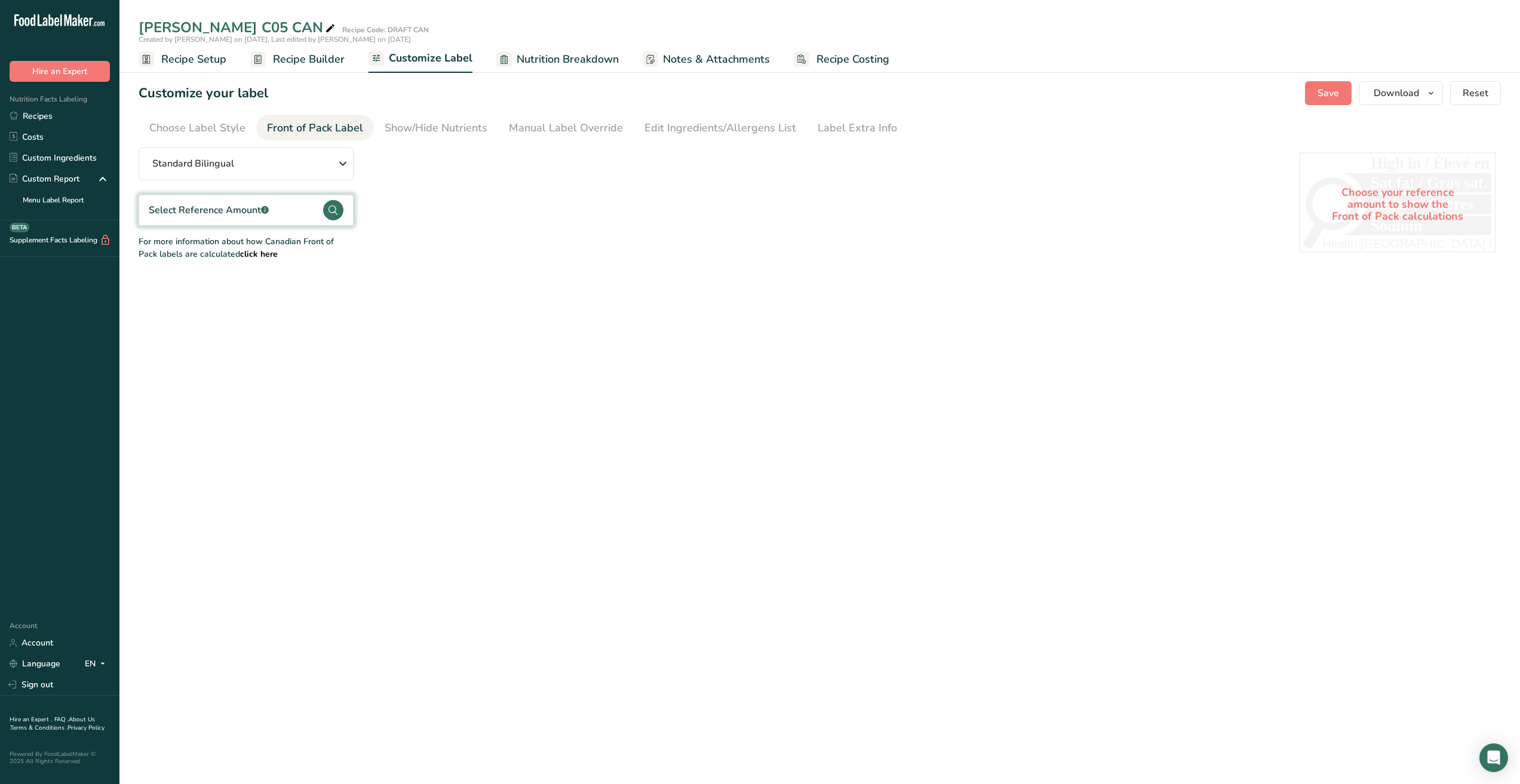
scroll to position [0, 0]
click at [203, 123] on div "Choose Label Style" at bounding box center [197, 128] width 96 height 16
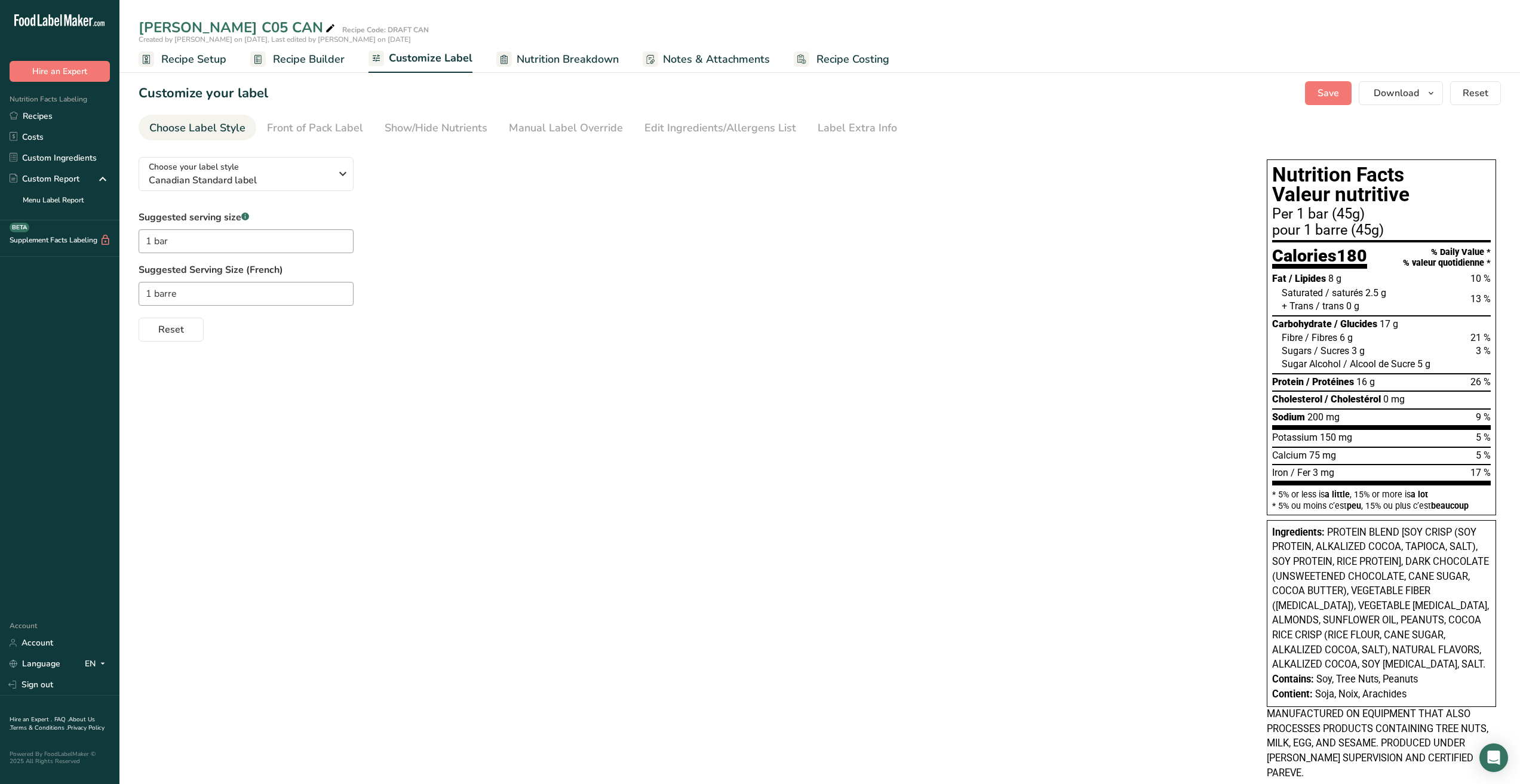
click at [200, 59] on span "Recipe Setup" at bounding box center [194, 59] width 65 height 16
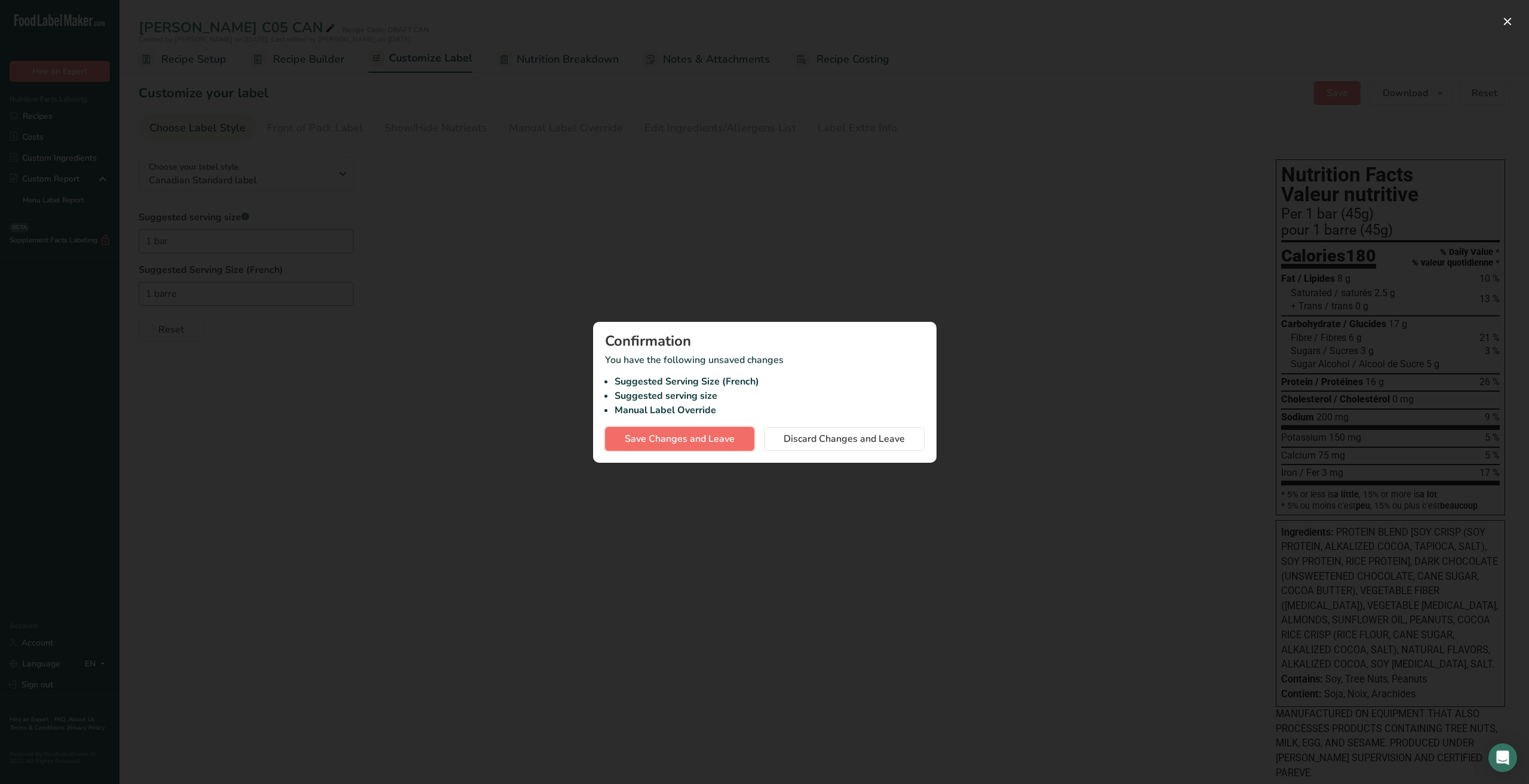
click at [658, 437] on span "Save Changes and Leave" at bounding box center [680, 439] width 110 height 14
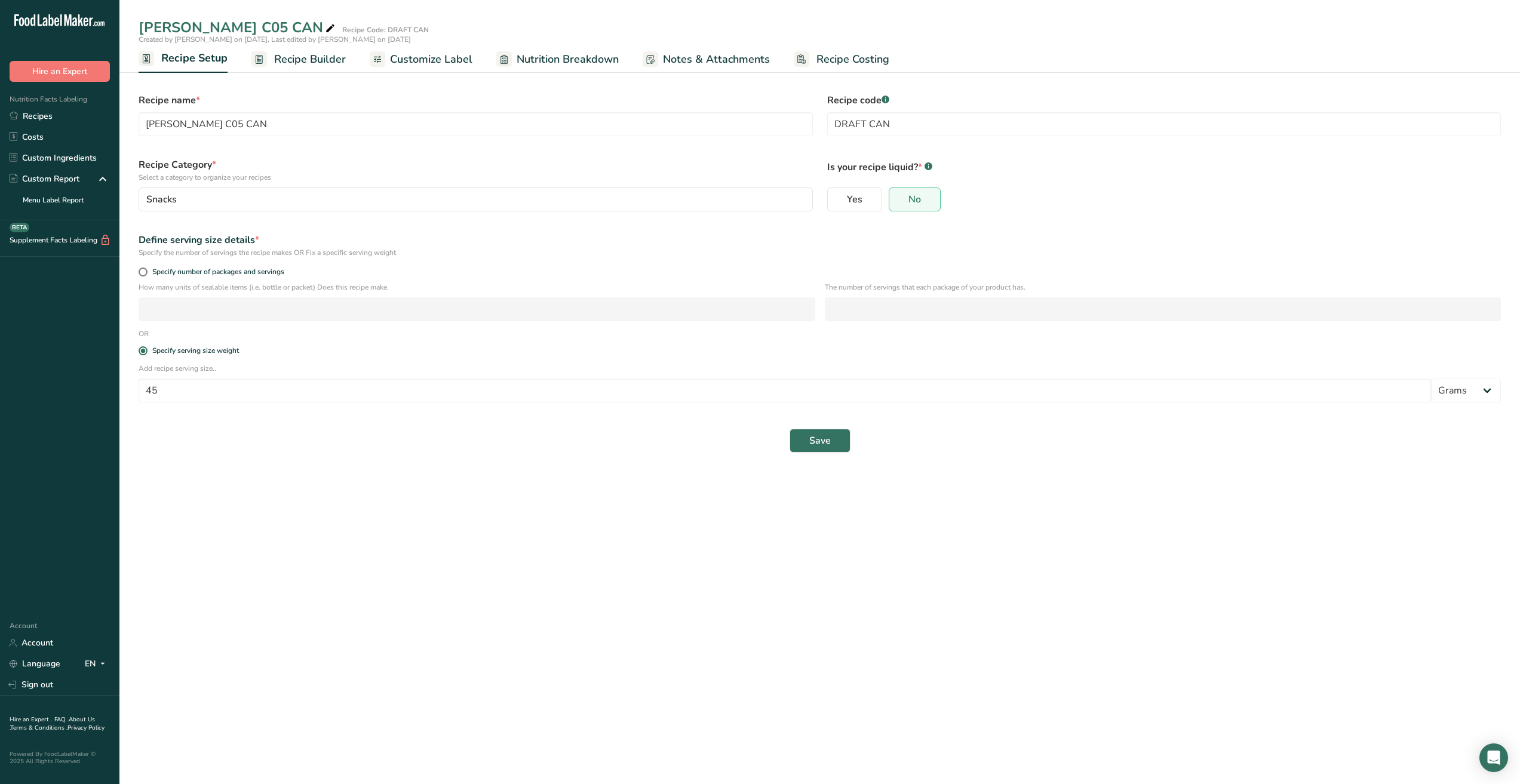
click at [307, 62] on span "Recipe Builder" at bounding box center [310, 59] width 72 height 16
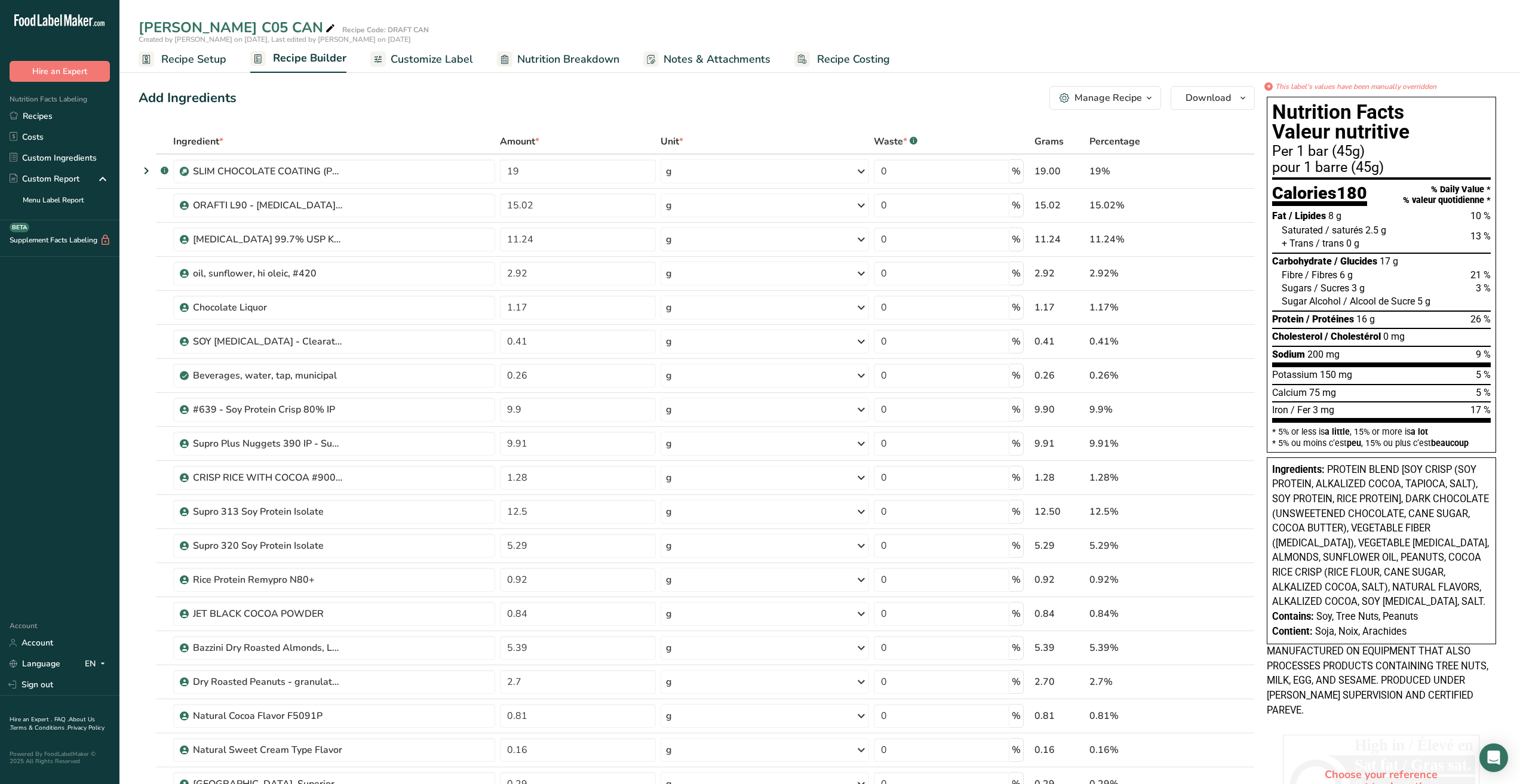
click at [1152, 98] on icon "button" at bounding box center [1149, 98] width 10 height 15
click at [1069, 274] on span "Recipe Card" at bounding box center [1046, 272] width 46 height 13
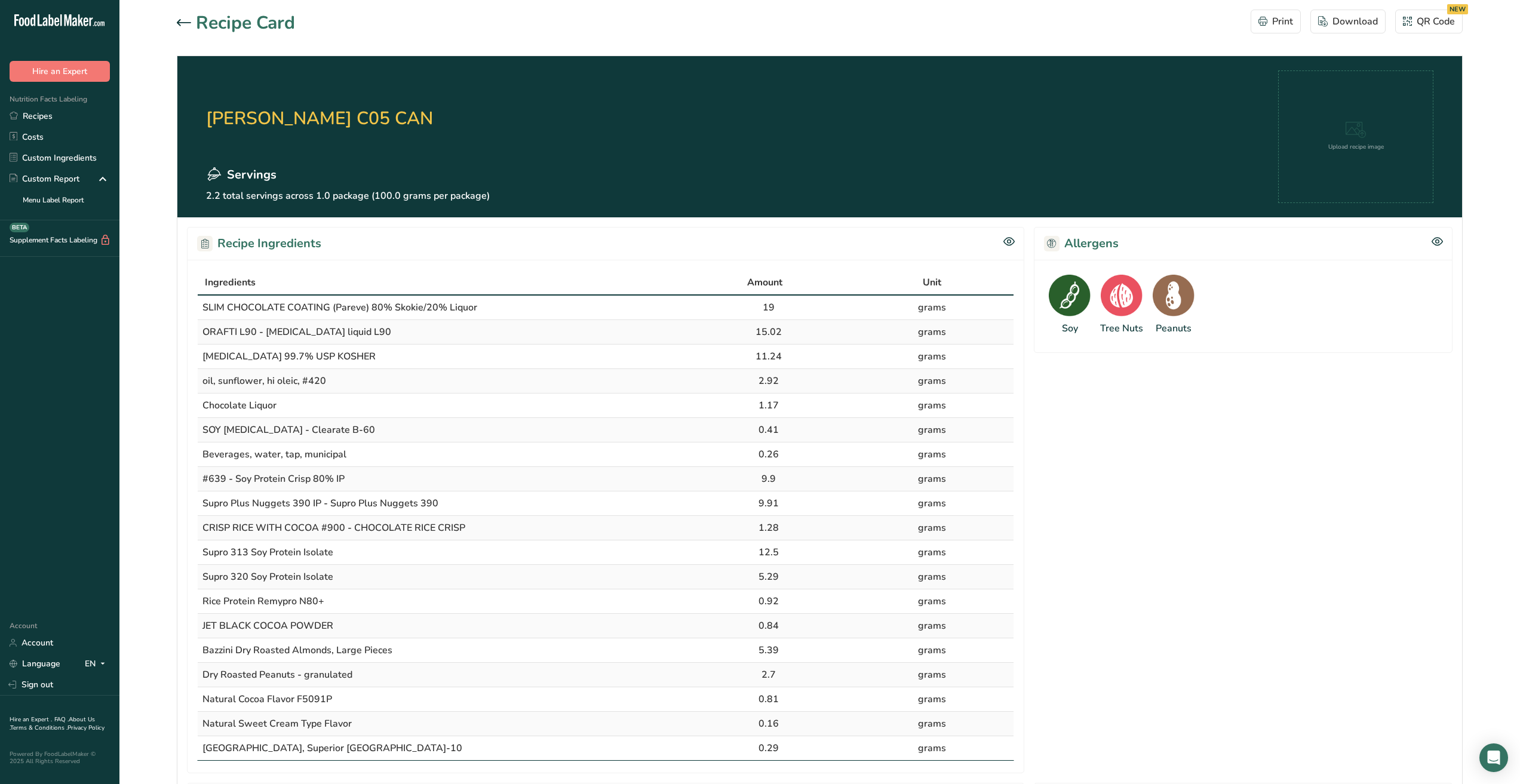
click at [177, 22] on icon at bounding box center [184, 22] width 14 height 7
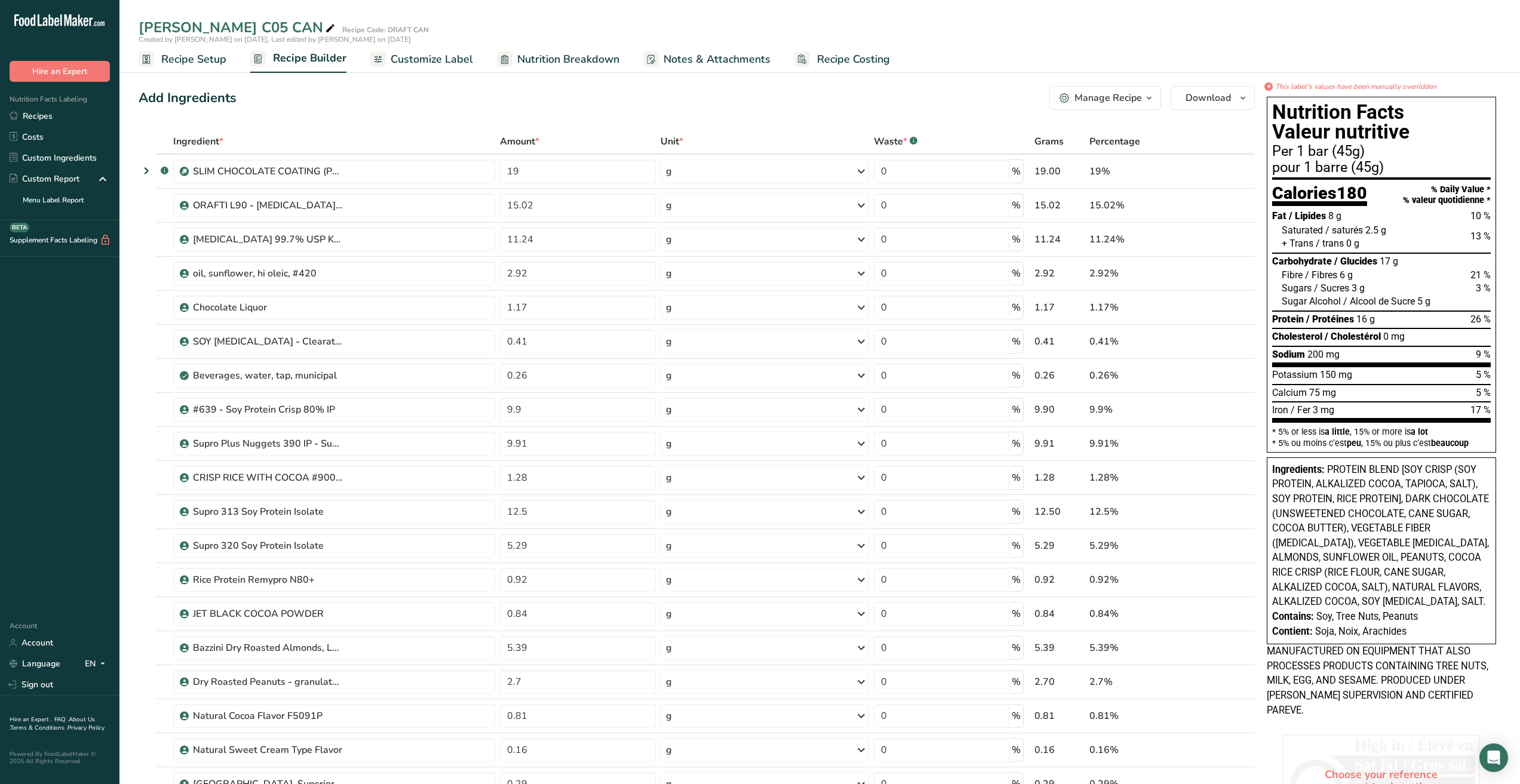
click at [405, 55] on span "Customize Label" at bounding box center [432, 59] width 82 height 16
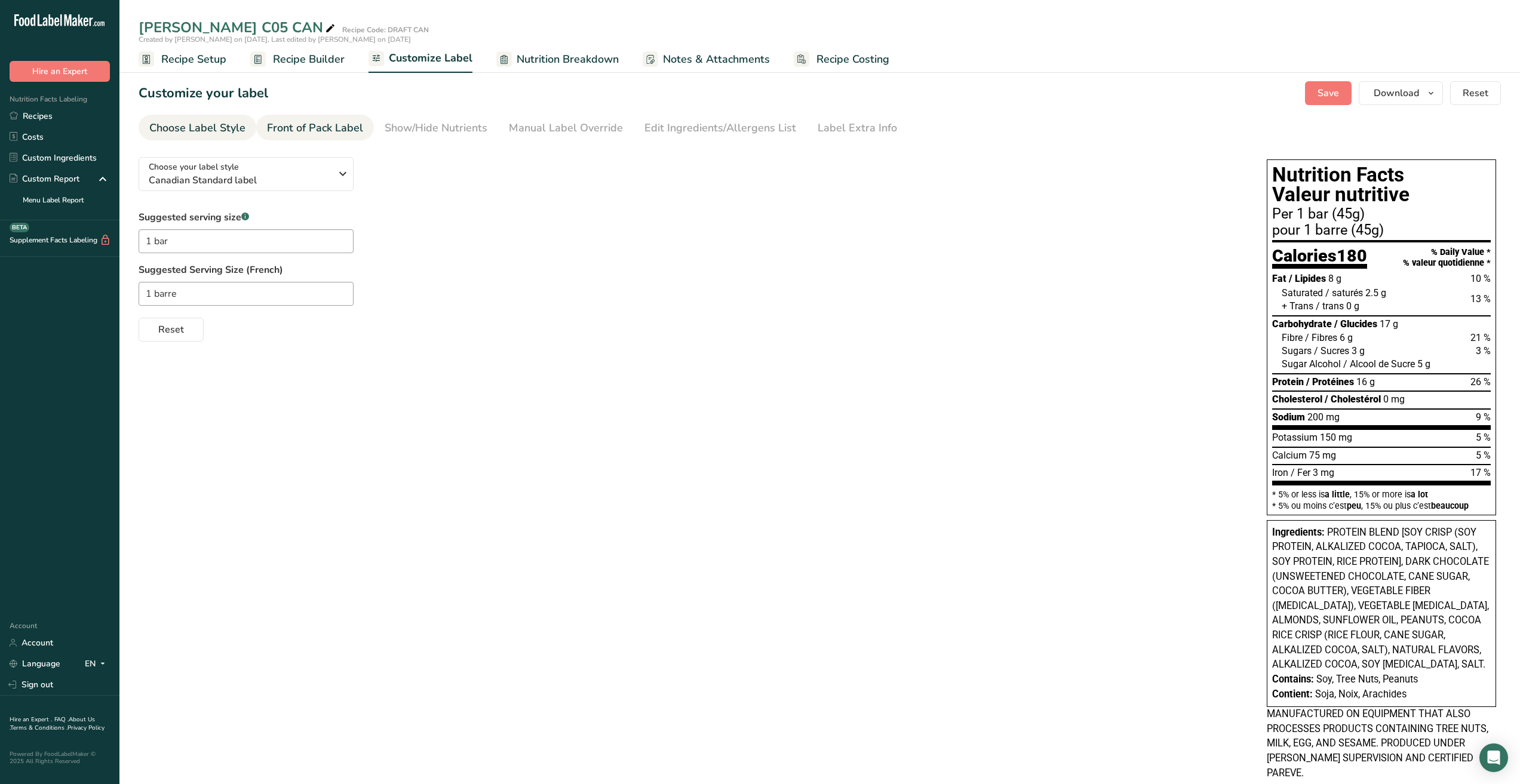
click at [325, 124] on div "Front of Pack Label" at bounding box center [315, 128] width 96 height 16
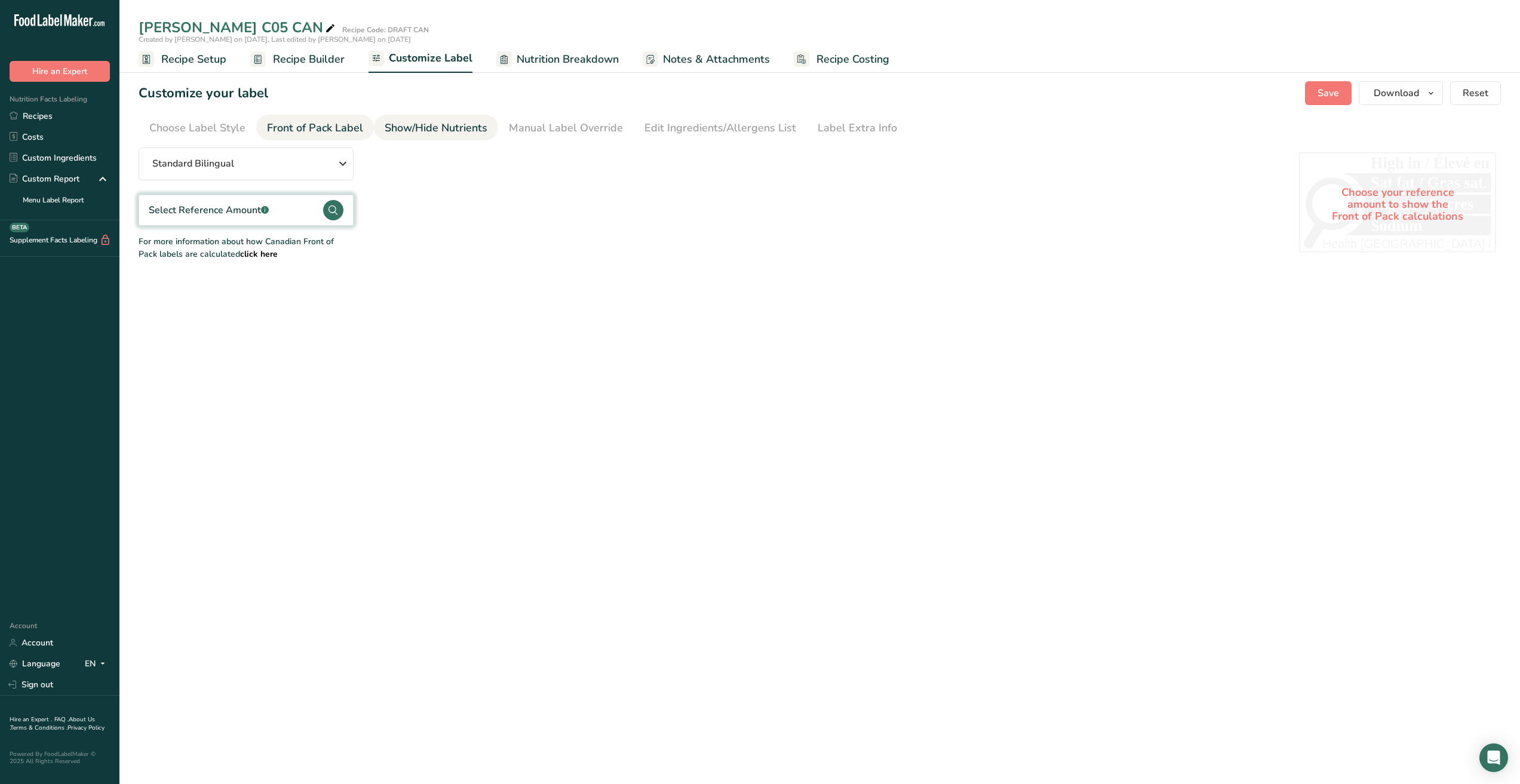
click at [429, 132] on div "Show/Hide Nutrients" at bounding box center [436, 128] width 103 height 16
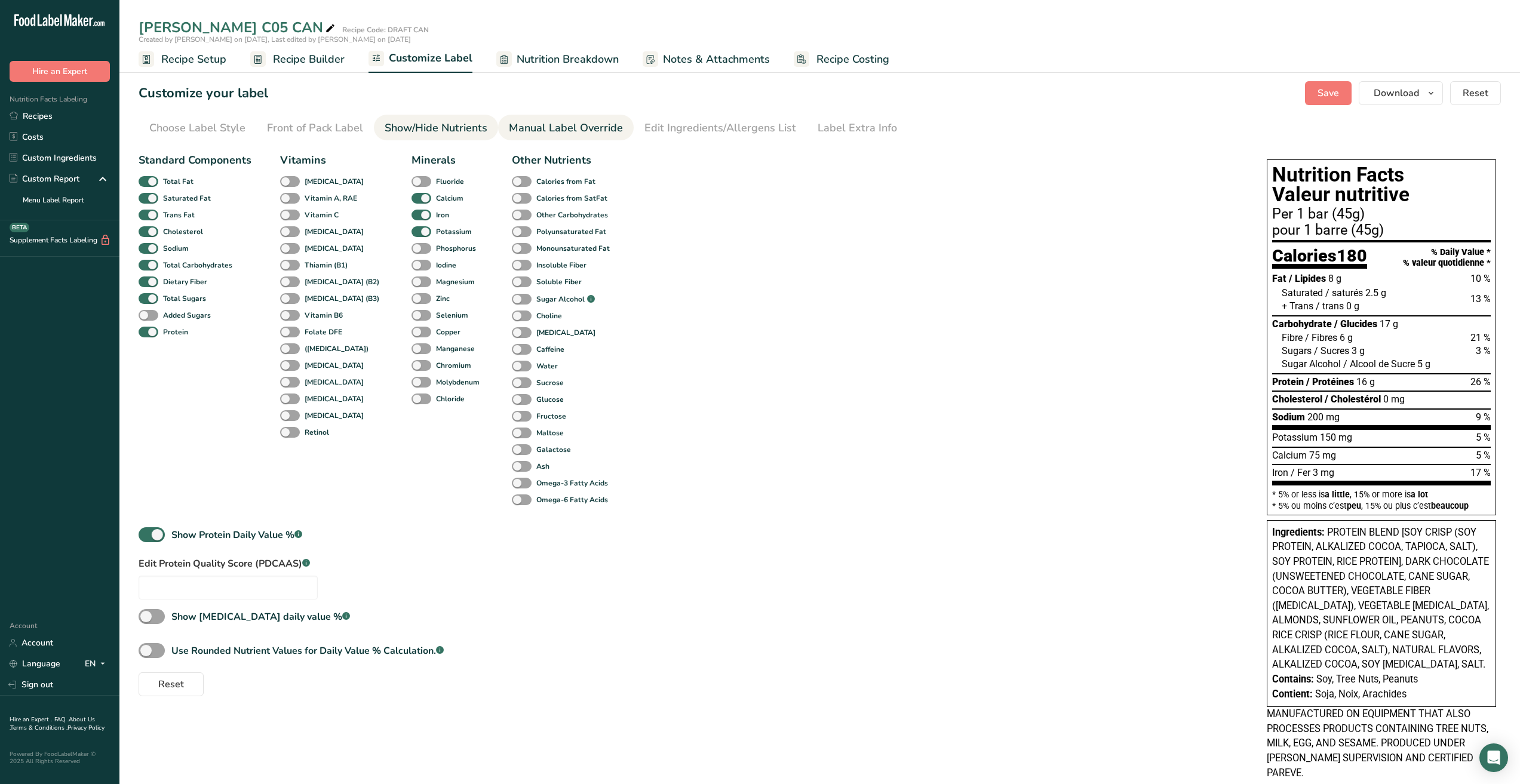
click at [528, 129] on div "Manual Label Override" at bounding box center [566, 128] width 114 height 16
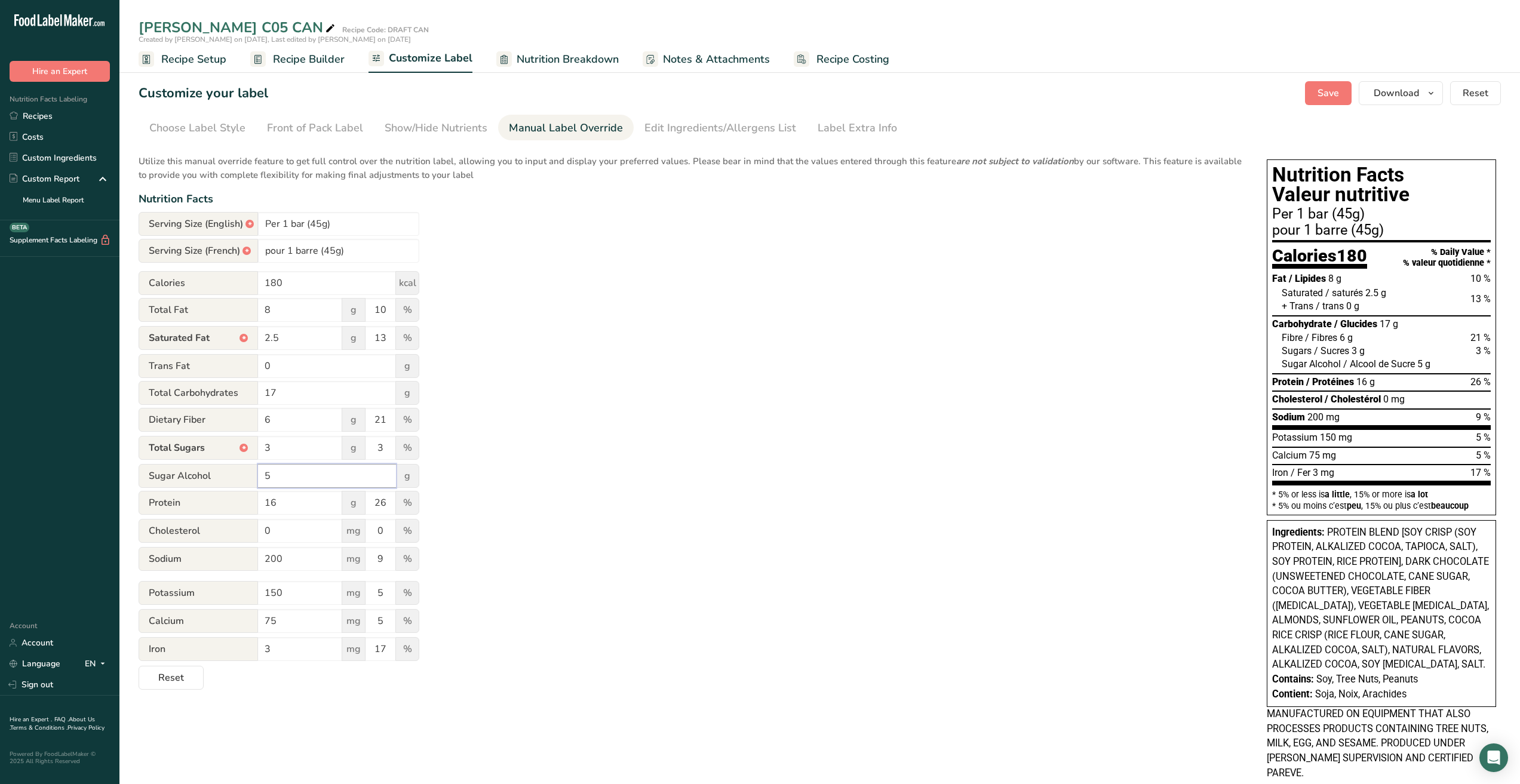
click at [296, 478] on input "5" at bounding box center [327, 476] width 138 height 24
drag, startPoint x: 296, startPoint y: 478, endPoint x: 218, endPoint y: 479, distance: 78.0
click at [218, 479] on div "Sugar Alcohol 5 g" at bounding box center [279, 476] width 281 height 24
click at [522, 487] on div "Utilize this manual override feature to get full control over the nutrition lab…" at bounding box center [691, 418] width 1105 height 542
click at [665, 129] on div "Edit Ingredients/Allergens List" at bounding box center [720, 128] width 151 height 16
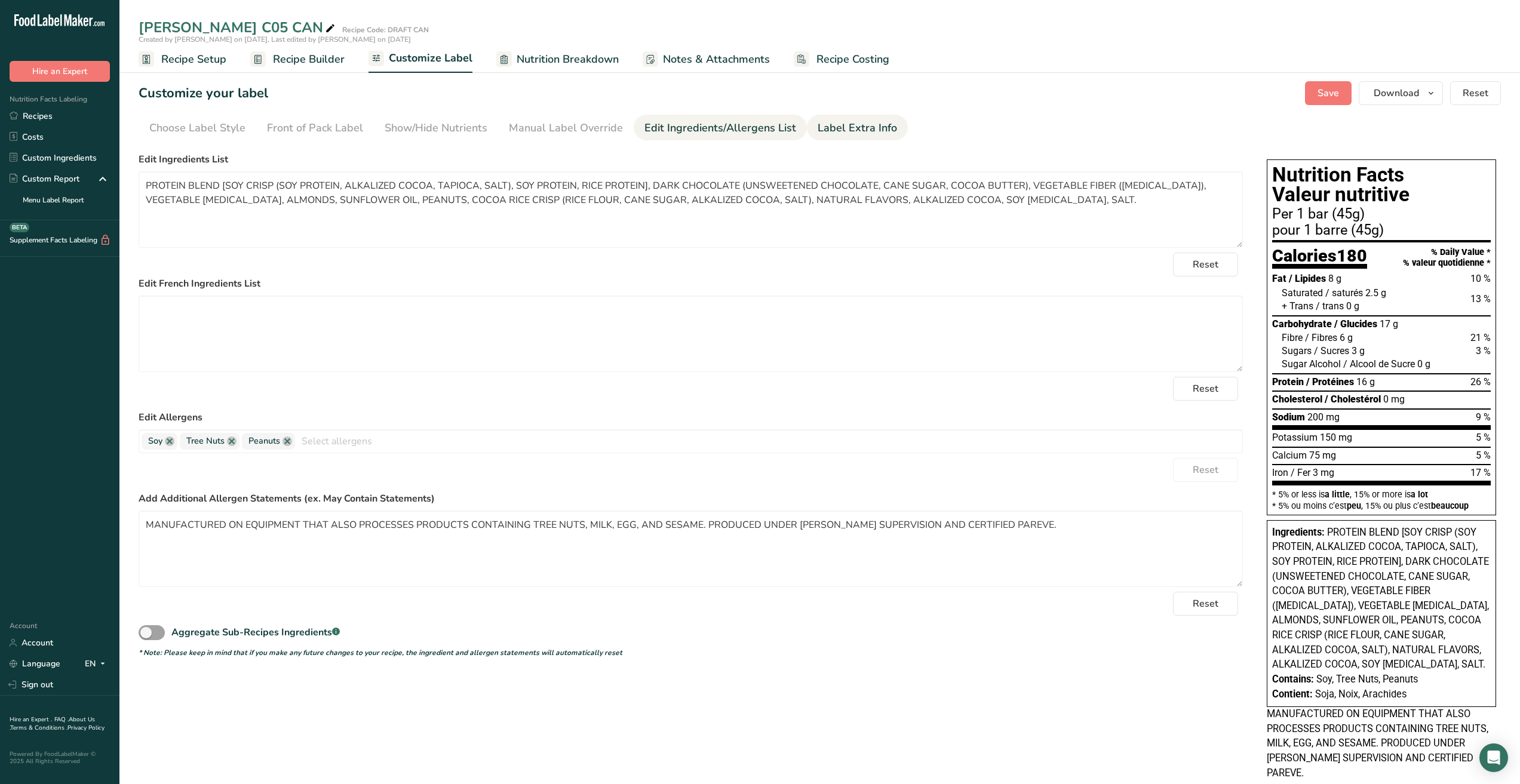
click at [835, 129] on div "Label Extra Info" at bounding box center [858, 128] width 79 height 16
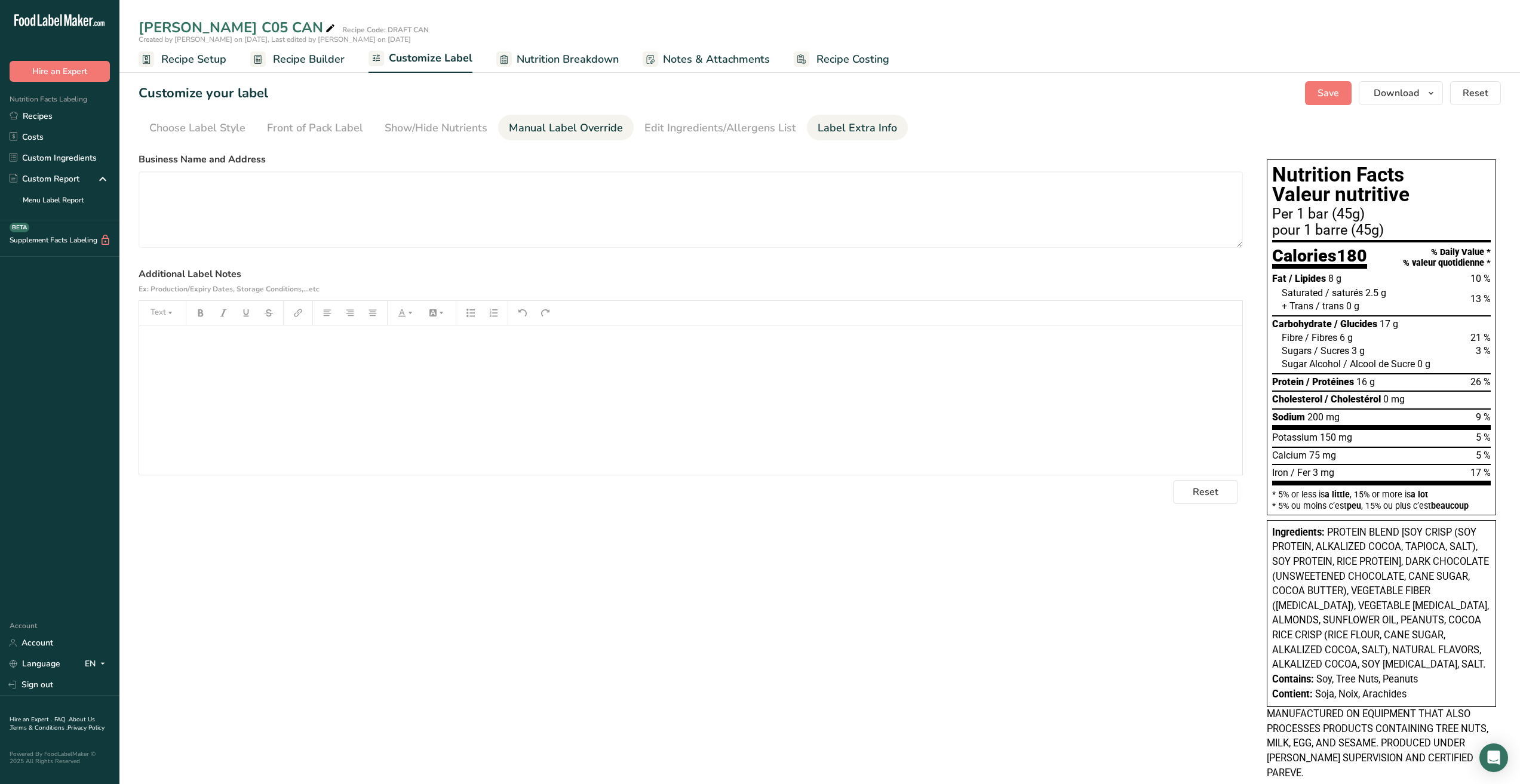
click at [607, 132] on div "Manual Label Override" at bounding box center [566, 128] width 114 height 16
type input "5"
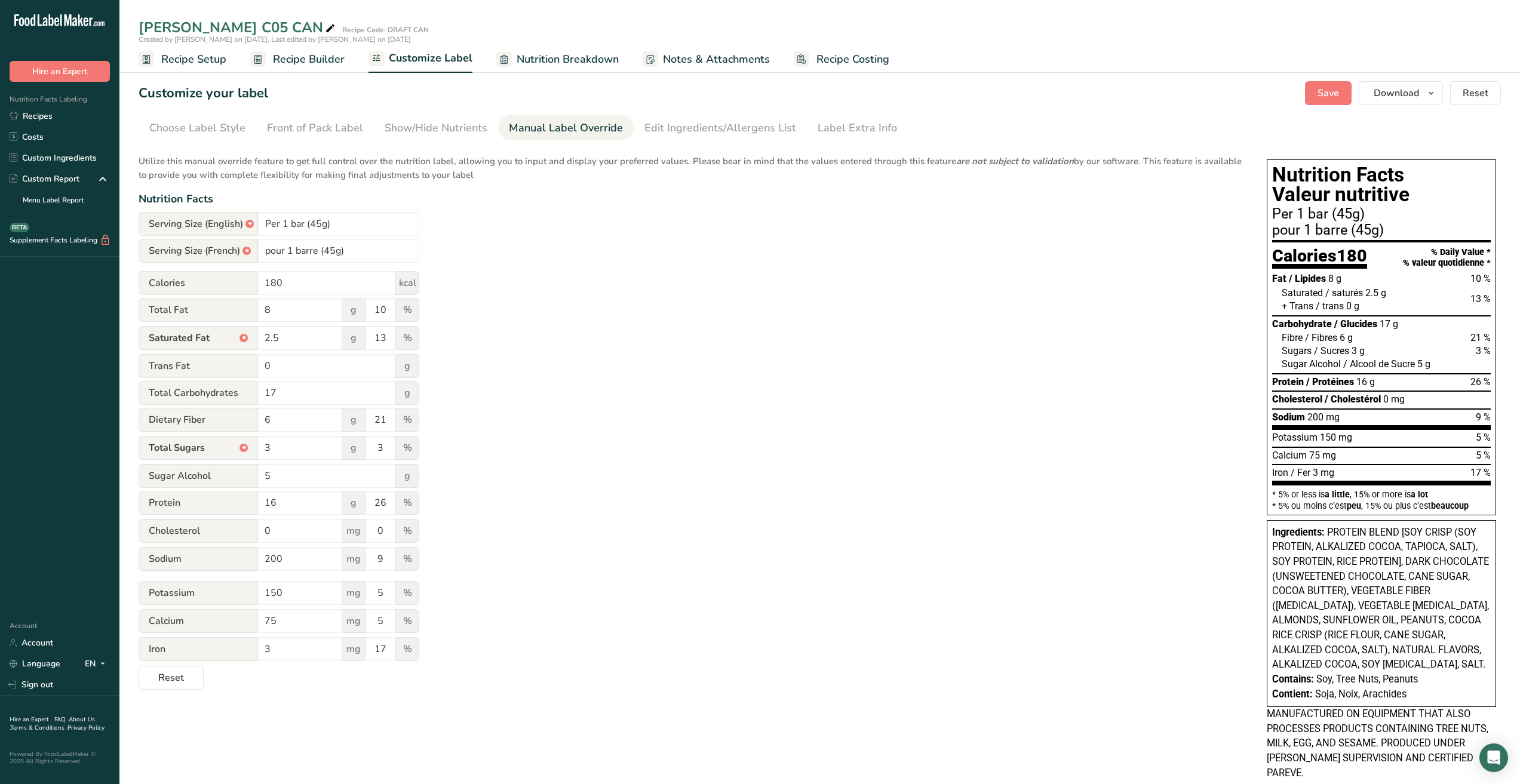
click at [507, 61] on div at bounding box center [504, 59] width 16 height 16
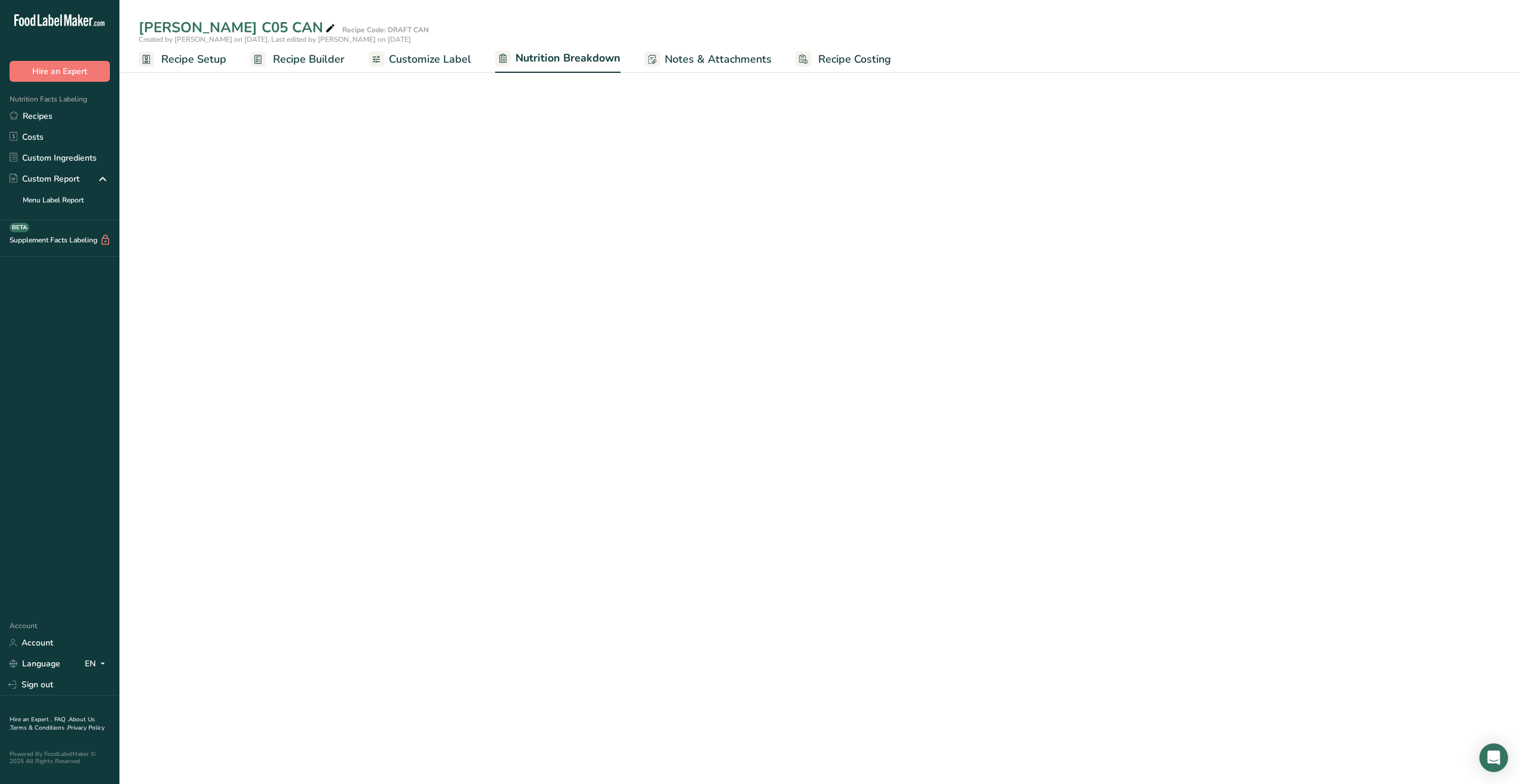
select select "Calories"
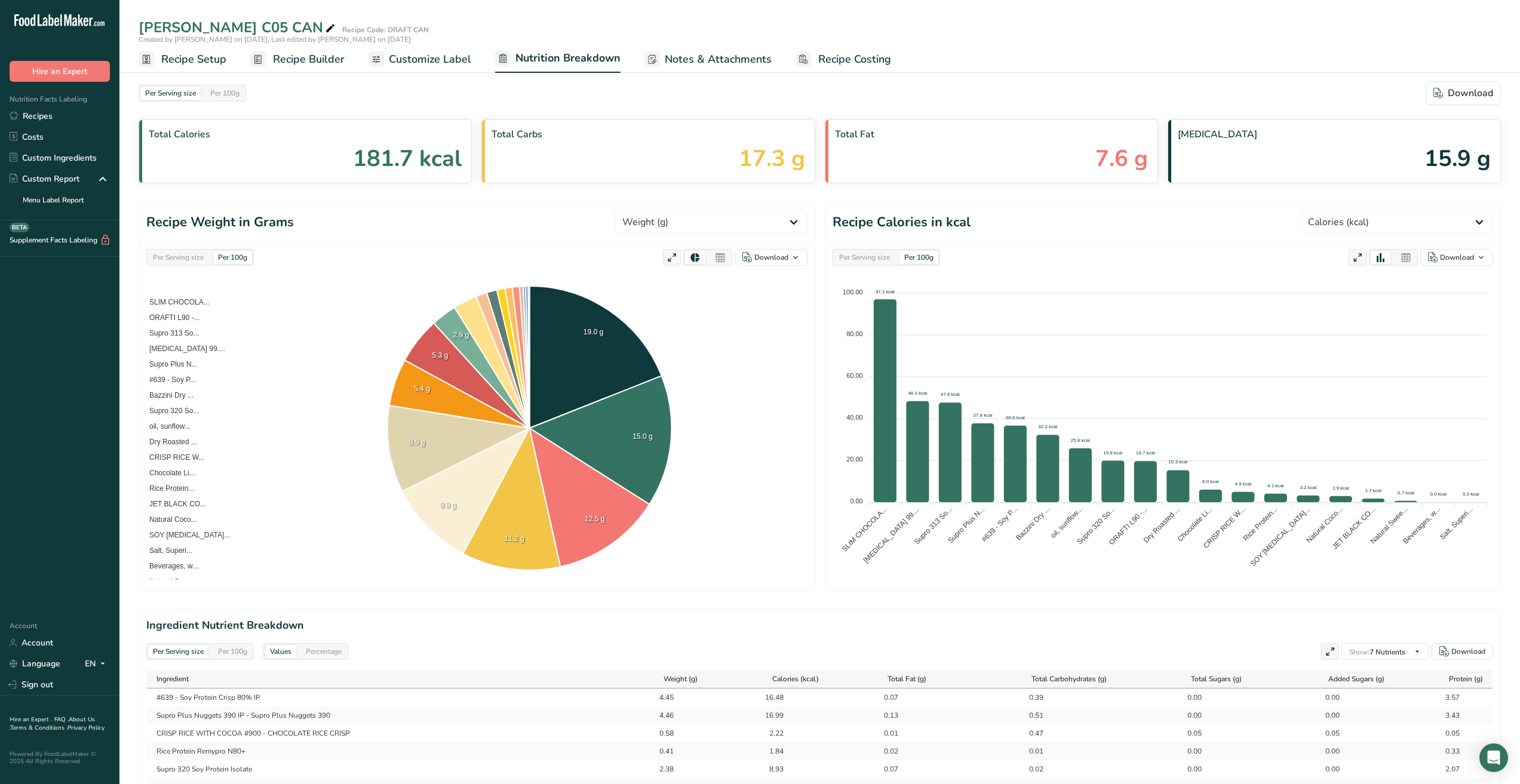
click at [730, 61] on span "Notes & Attachments" at bounding box center [718, 59] width 107 height 16
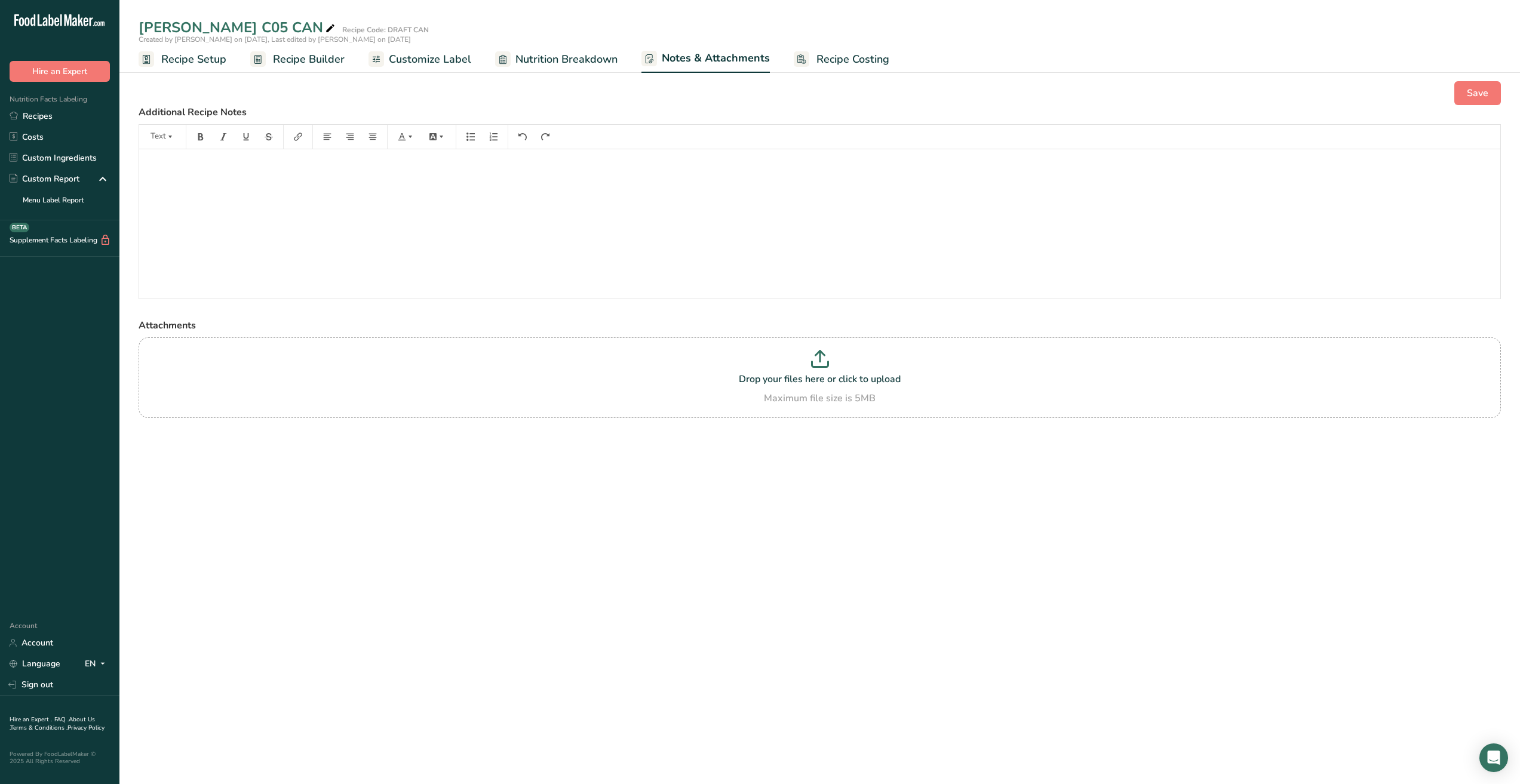
click at [850, 52] on span "Recipe Costing" at bounding box center [853, 59] width 73 height 16
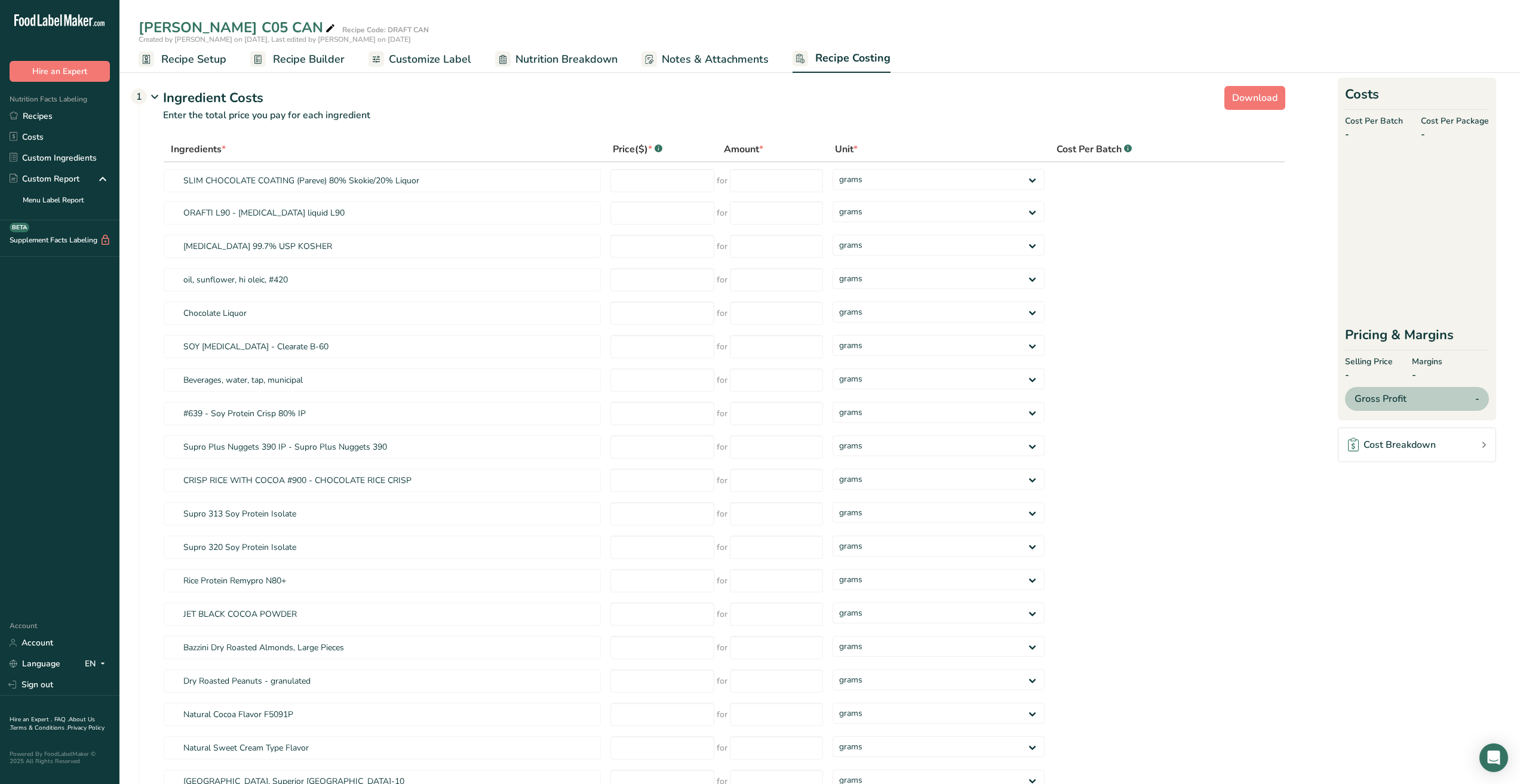
click at [430, 59] on span "Customize Label" at bounding box center [430, 59] width 82 height 16
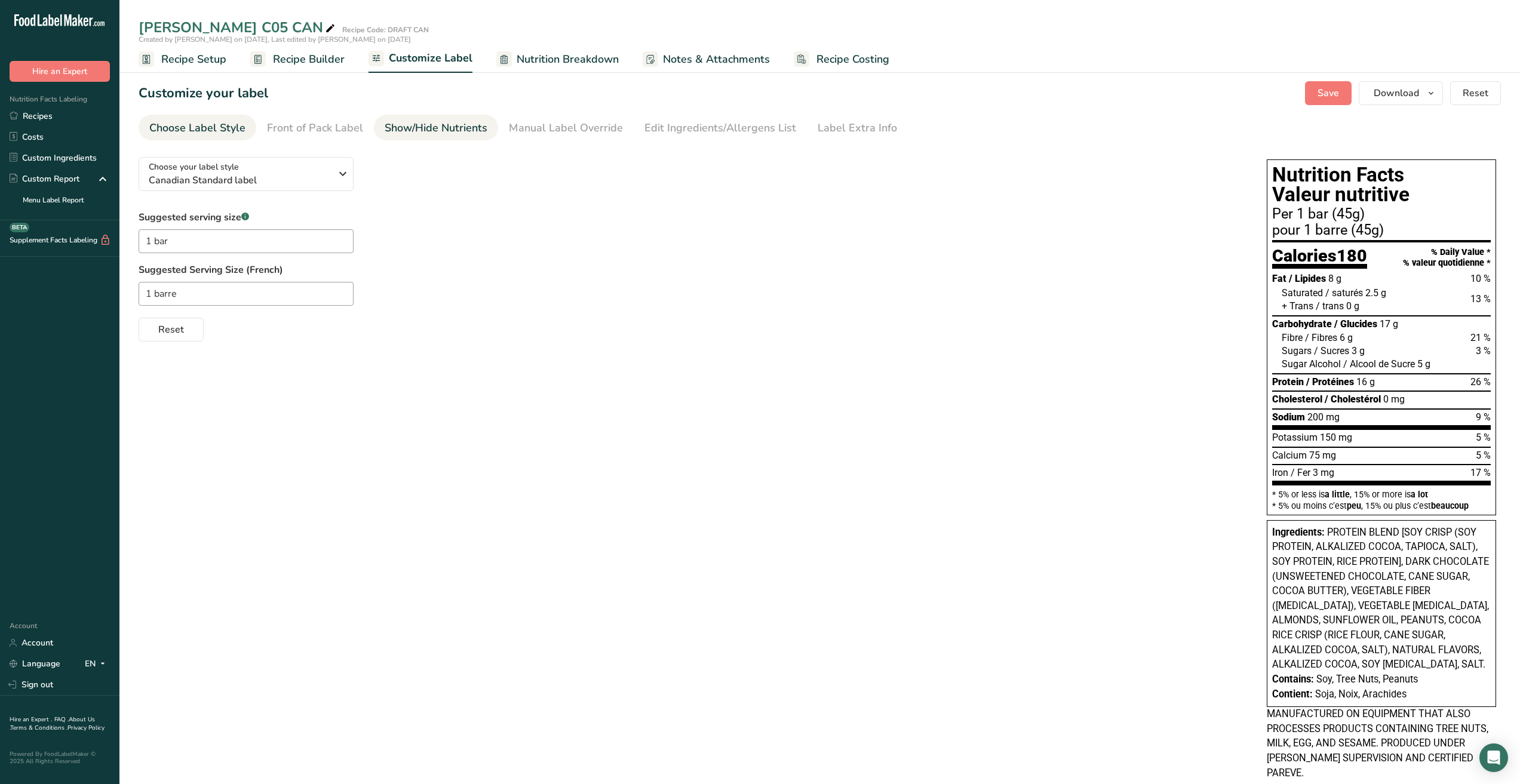
click at [398, 129] on div "Show/Hide Nutrients" at bounding box center [436, 128] width 103 height 16
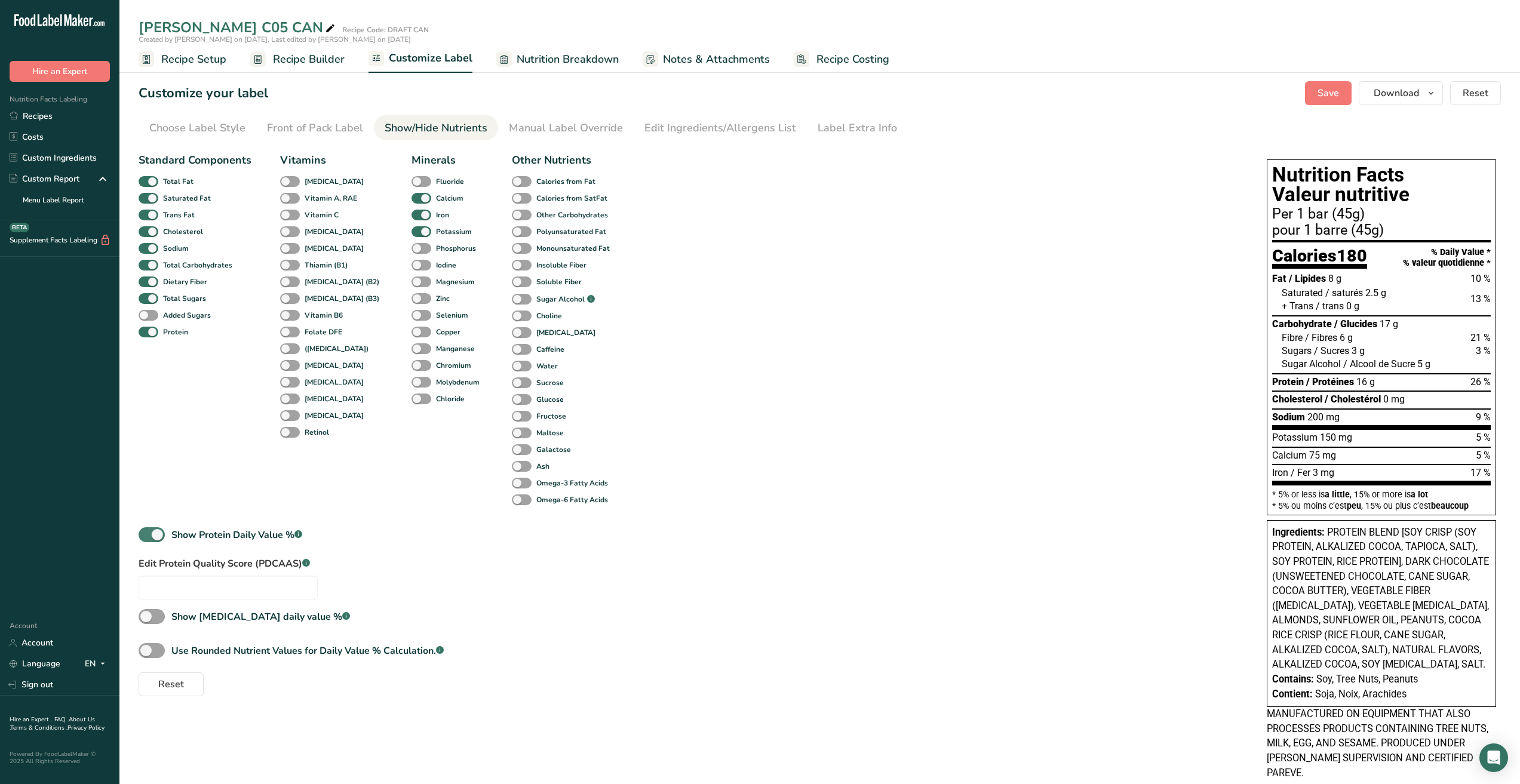
click at [153, 535] on span at bounding box center [152, 535] width 26 height 15
click at [147, 535] on input "Show Protein Daily Value % .a-a{fill:#347362;}.b-a{fill:#fff;}" at bounding box center [142, 535] width 8 height 8
checkbox input "false"
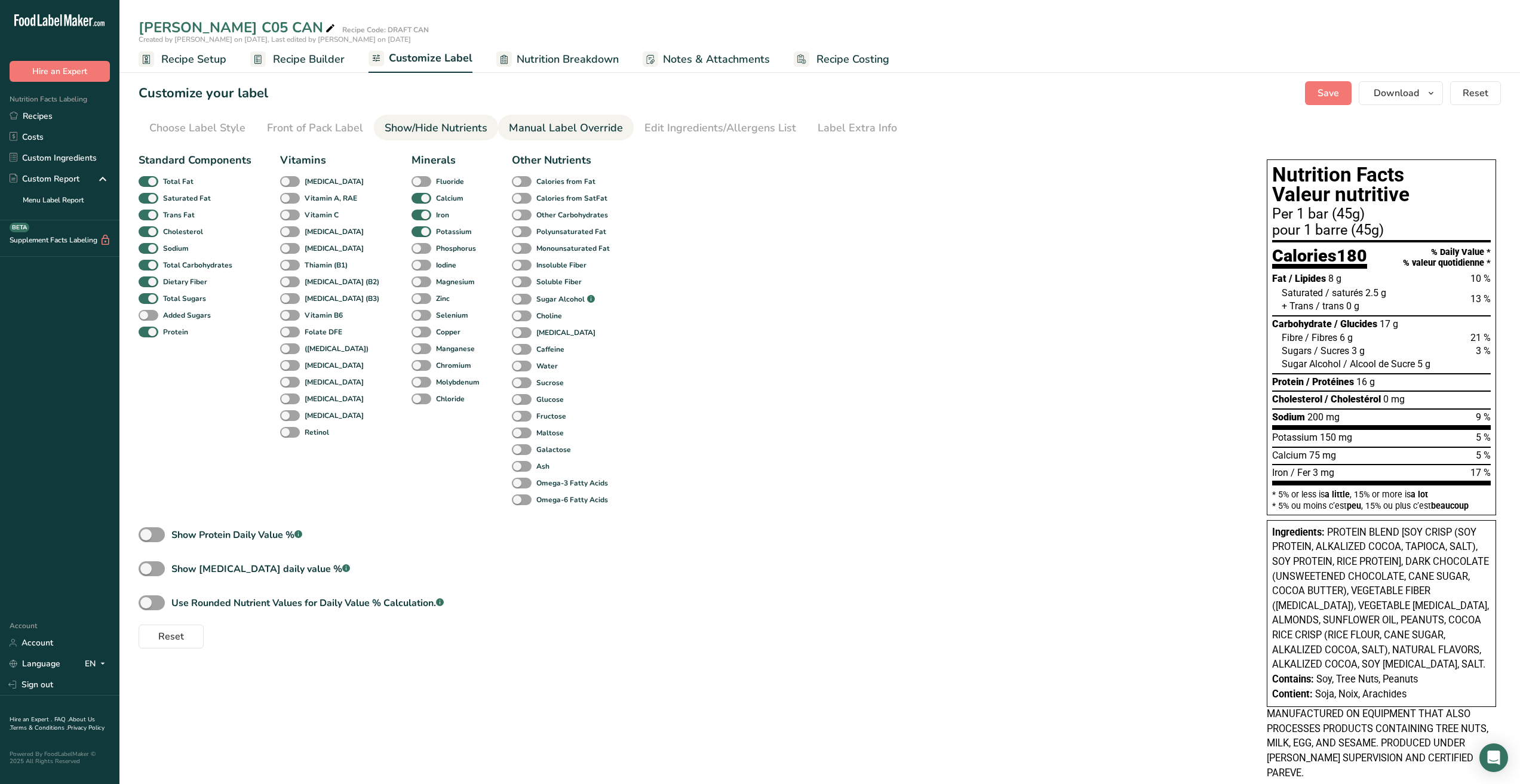
click at [539, 130] on div "Manual Label Override" at bounding box center [566, 128] width 114 height 16
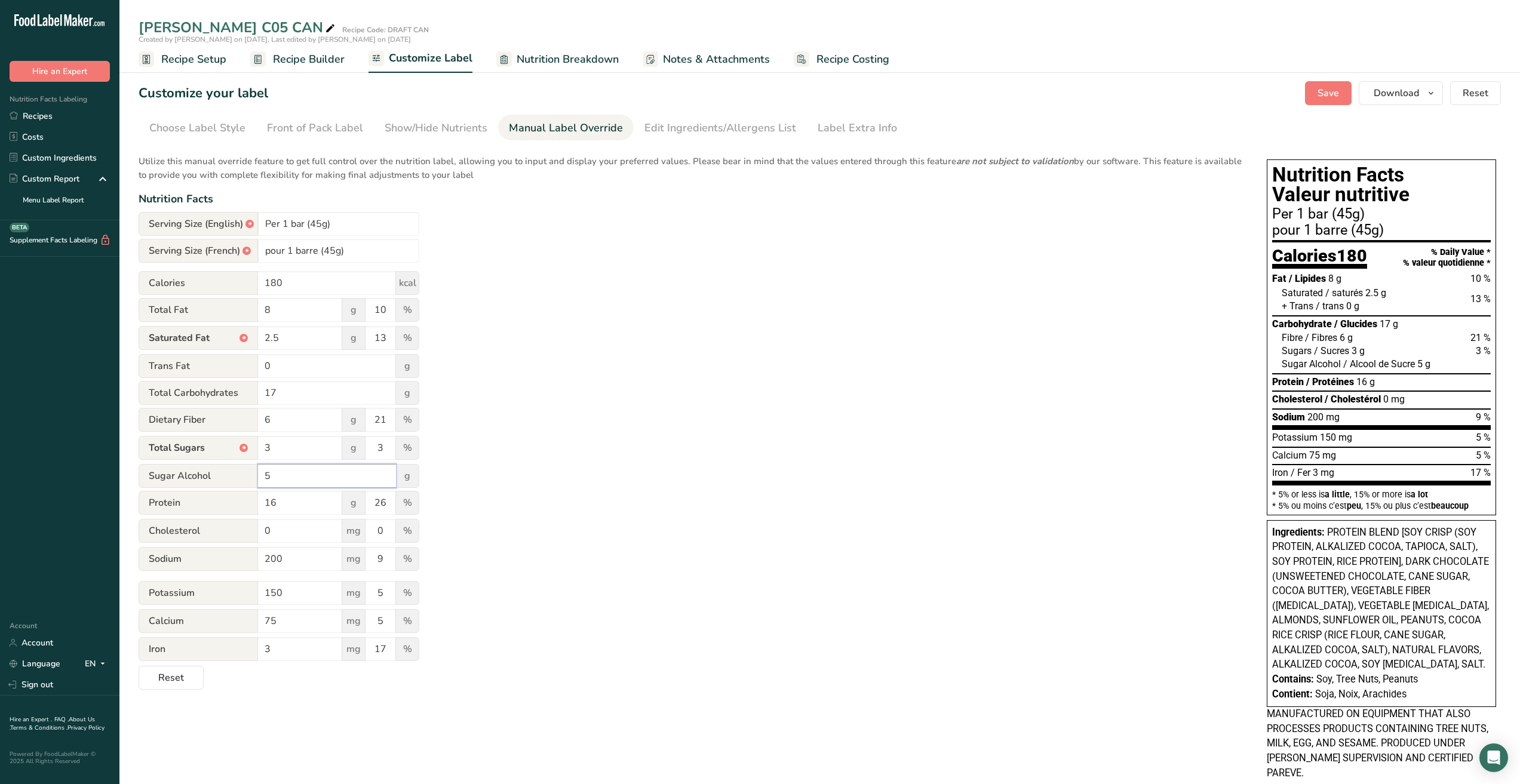
drag, startPoint x: 288, startPoint y: 474, endPoint x: 236, endPoint y: 473, distance: 52.0
click at [236, 473] on div "Sugar Alcohol 5 g" at bounding box center [279, 476] width 281 height 24
type input "0"
click at [487, 482] on div "Utilize this manual override feature to get full control over the nutrition lab…" at bounding box center [691, 418] width 1105 height 542
click at [1323, 91] on span "Save" at bounding box center [1329, 93] width 22 height 14
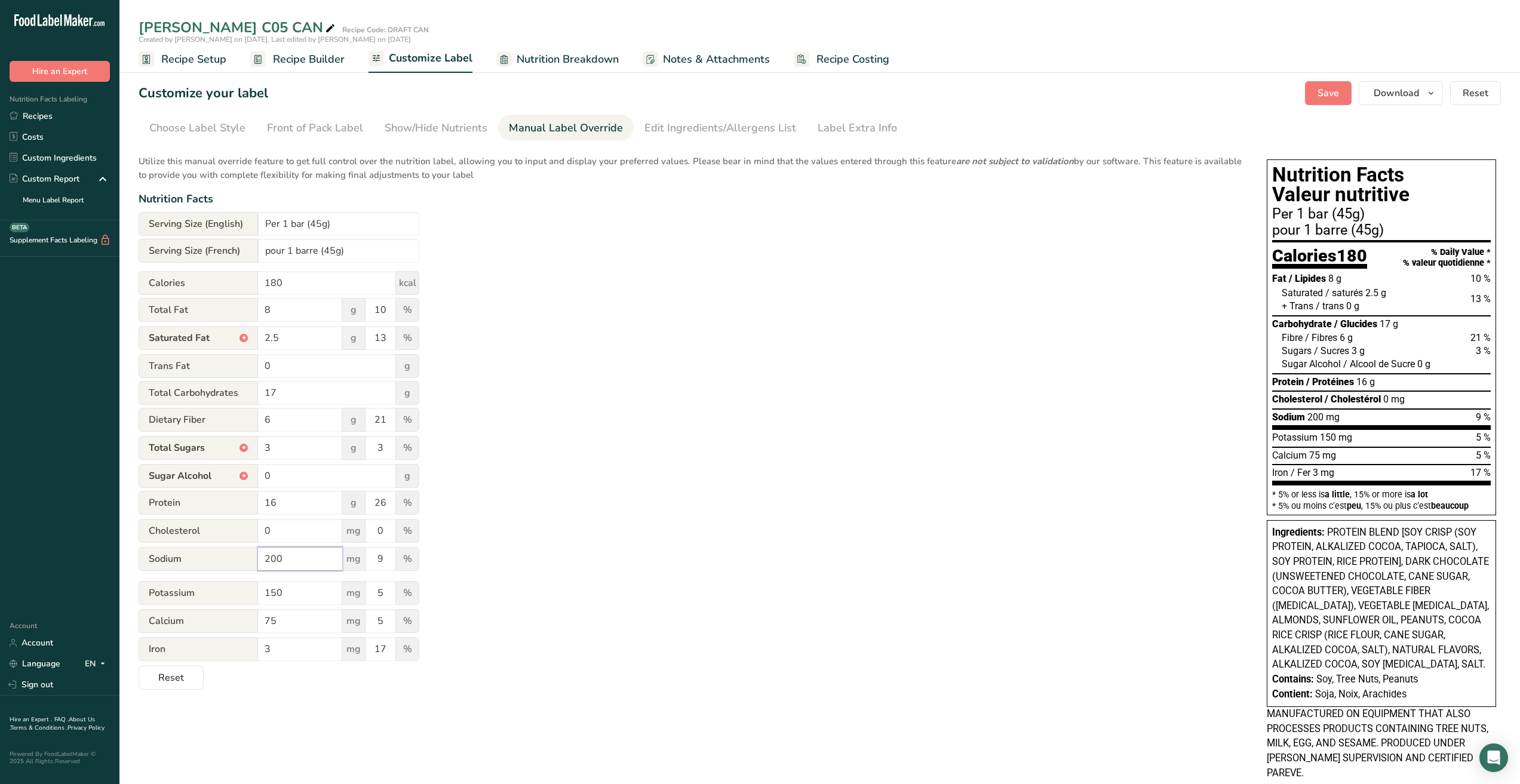
drag, startPoint x: 295, startPoint y: 561, endPoint x: 185, endPoint y: 545, distance: 111.2
click at [185, 545] on form "Serving Size (English) Per 1 bar (45g) Serving Size (French) pour 1 barre (45g)…" at bounding box center [279, 451] width 281 height 478
type input "170"
click at [545, 505] on div "Utilize this manual override feature to get full control over the nutrition lab…" at bounding box center [691, 418] width 1105 height 542
click at [1320, 96] on span "Save" at bounding box center [1329, 93] width 22 height 14
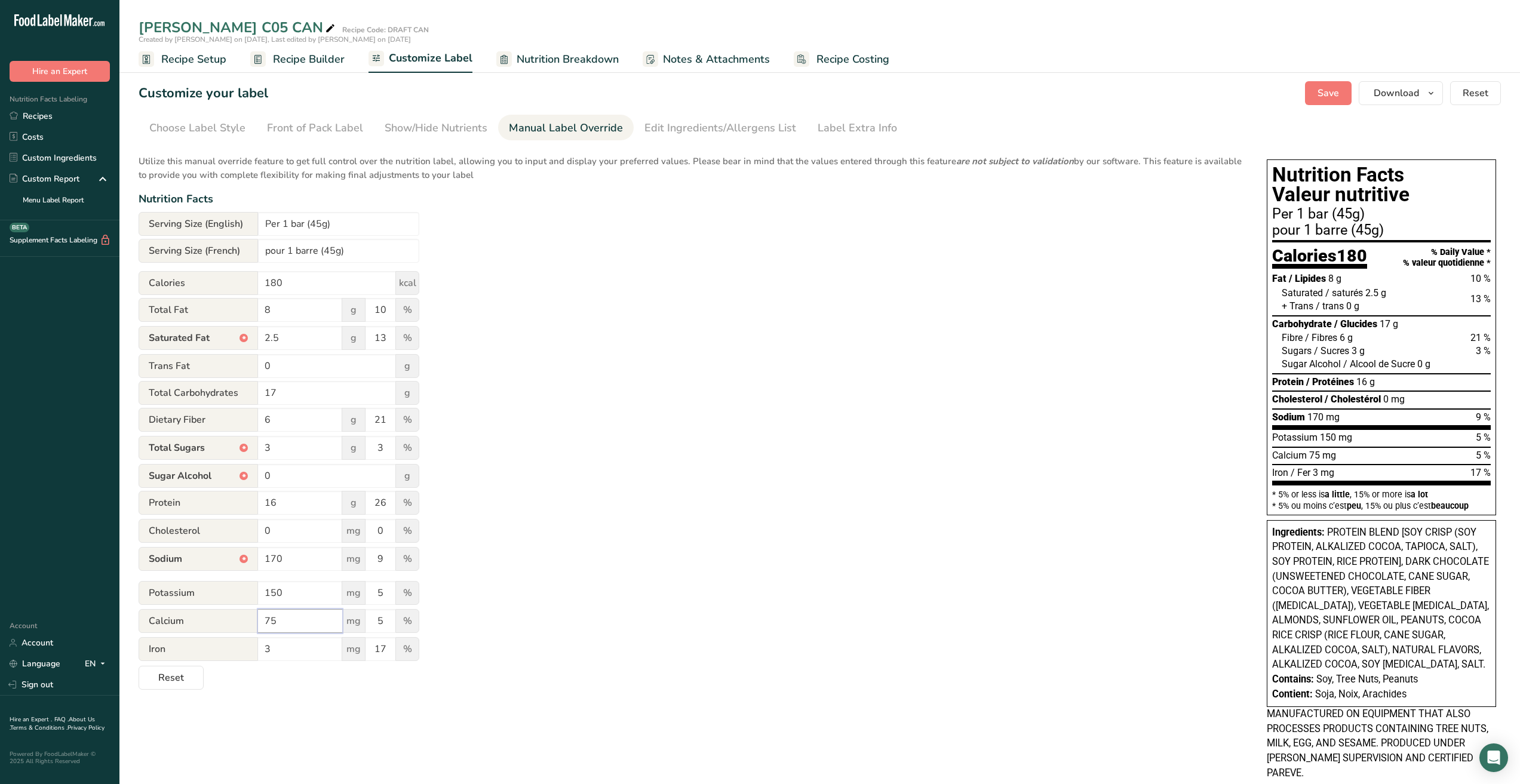
drag, startPoint x: 289, startPoint y: 626, endPoint x: 193, endPoint y: 622, distance: 96.1
click at [193, 622] on div "Calcium 75 mg 5 %" at bounding box center [279, 622] width 281 height 25
type input "70"
click at [566, 649] on div "Utilize this manual override feature to get full control over the nutrition lab…" at bounding box center [691, 418] width 1105 height 542
click at [688, 612] on div "Utilize this manual override feature to get full control over the nutrition lab…" at bounding box center [691, 418] width 1105 height 542
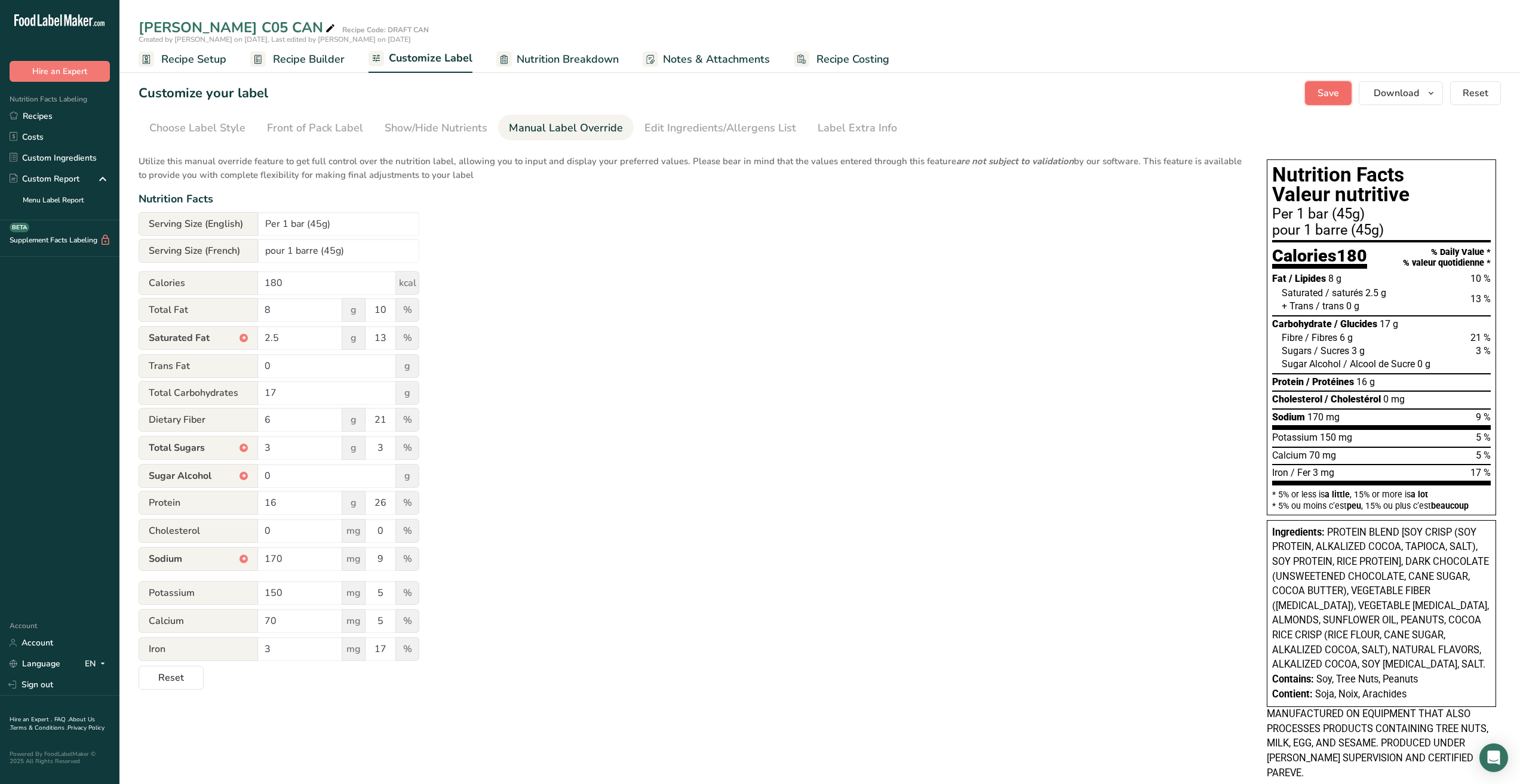
click at [1323, 96] on span "Save" at bounding box center [1329, 93] width 22 height 14
drag, startPoint x: 385, startPoint y: 592, endPoint x: 336, endPoint y: 592, distance: 49.0
click at [336, 592] on div "Potassium 150 mg 5 %" at bounding box center [279, 594] width 281 height 25
type input "4"
click at [389, 612] on input "5" at bounding box center [380, 621] width 30 height 24
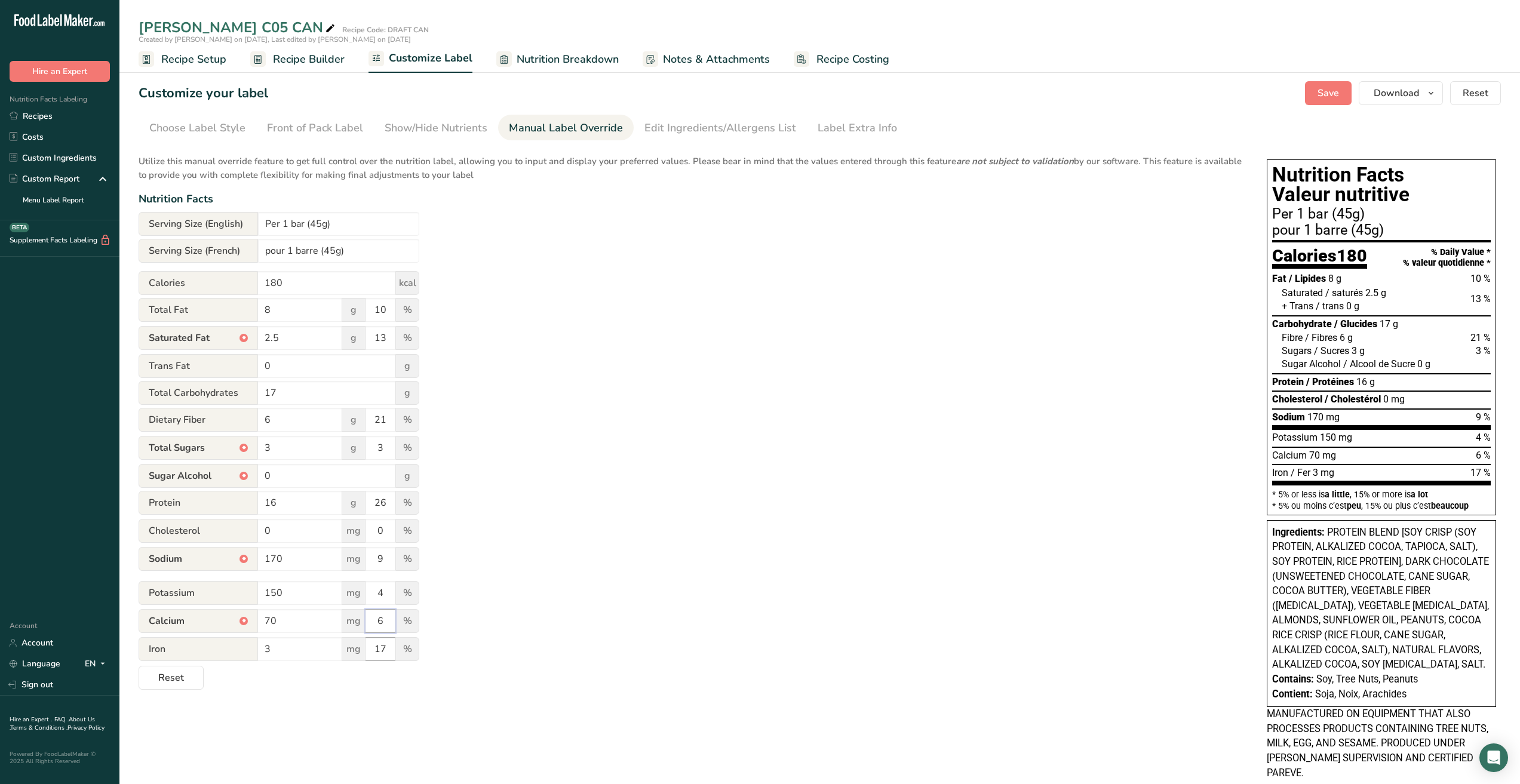
type input "6"
click at [388, 645] on input "17" at bounding box center [380, 649] width 30 height 24
drag, startPoint x: 388, startPoint y: 648, endPoint x: 317, endPoint y: 645, distance: 71.1
click at [317, 645] on div "Iron 3 mg 17 %" at bounding box center [279, 649] width 281 height 25
click at [752, 689] on div "Utilize this manual override feature to get full control over the nutrition lab…" at bounding box center [691, 418] width 1105 height 542
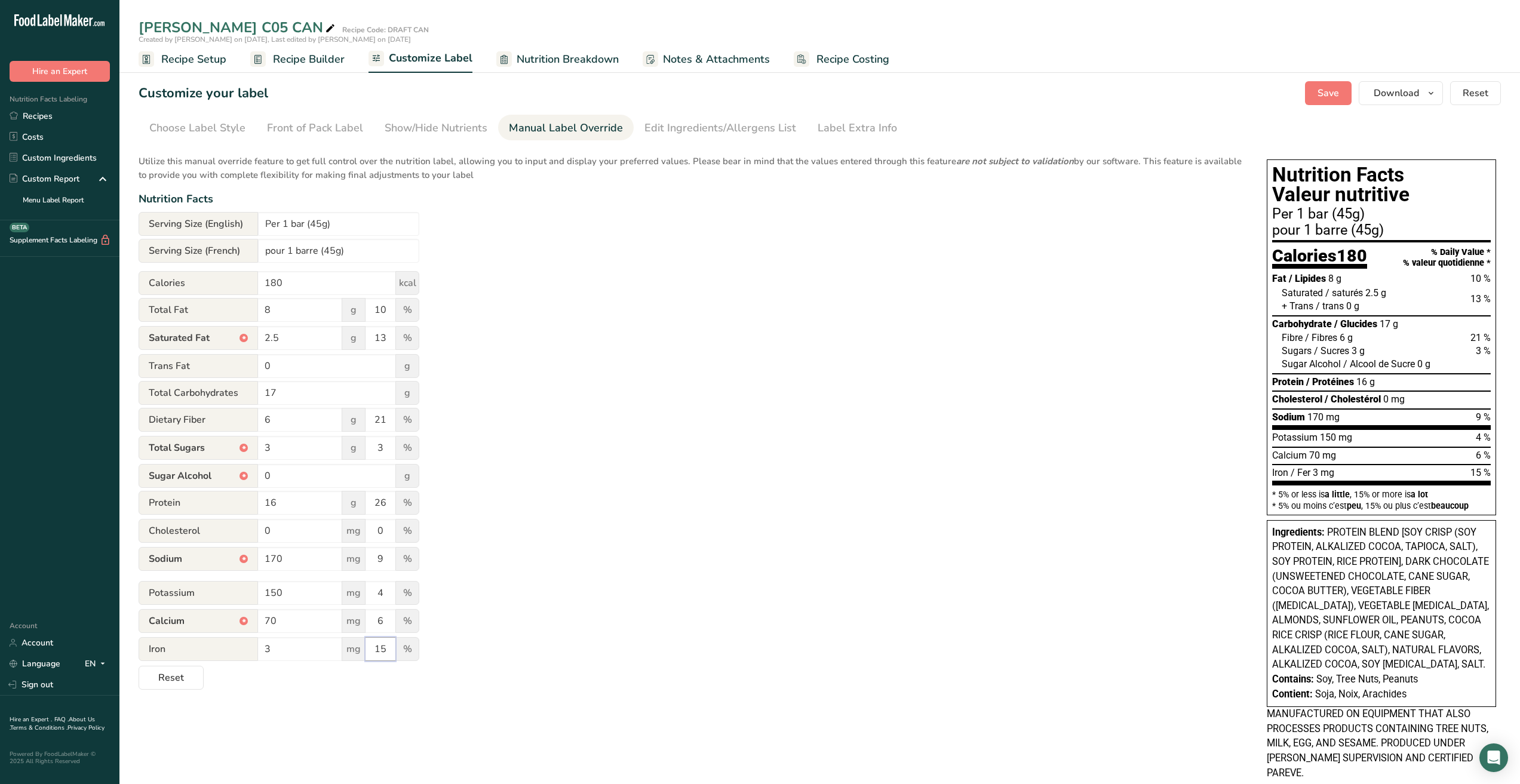
click at [386, 649] on input "15" at bounding box center [380, 649] width 30 height 24
type input "17"
click at [471, 612] on div "Utilize this manual override feature to get full control over the nutrition lab…" at bounding box center [691, 418] width 1105 height 542
drag, startPoint x: 387, startPoint y: 618, endPoint x: 351, endPoint y: 626, distance: 36.9
click at [351, 626] on div "Calcium * 70 mg 6 %" at bounding box center [279, 622] width 281 height 25
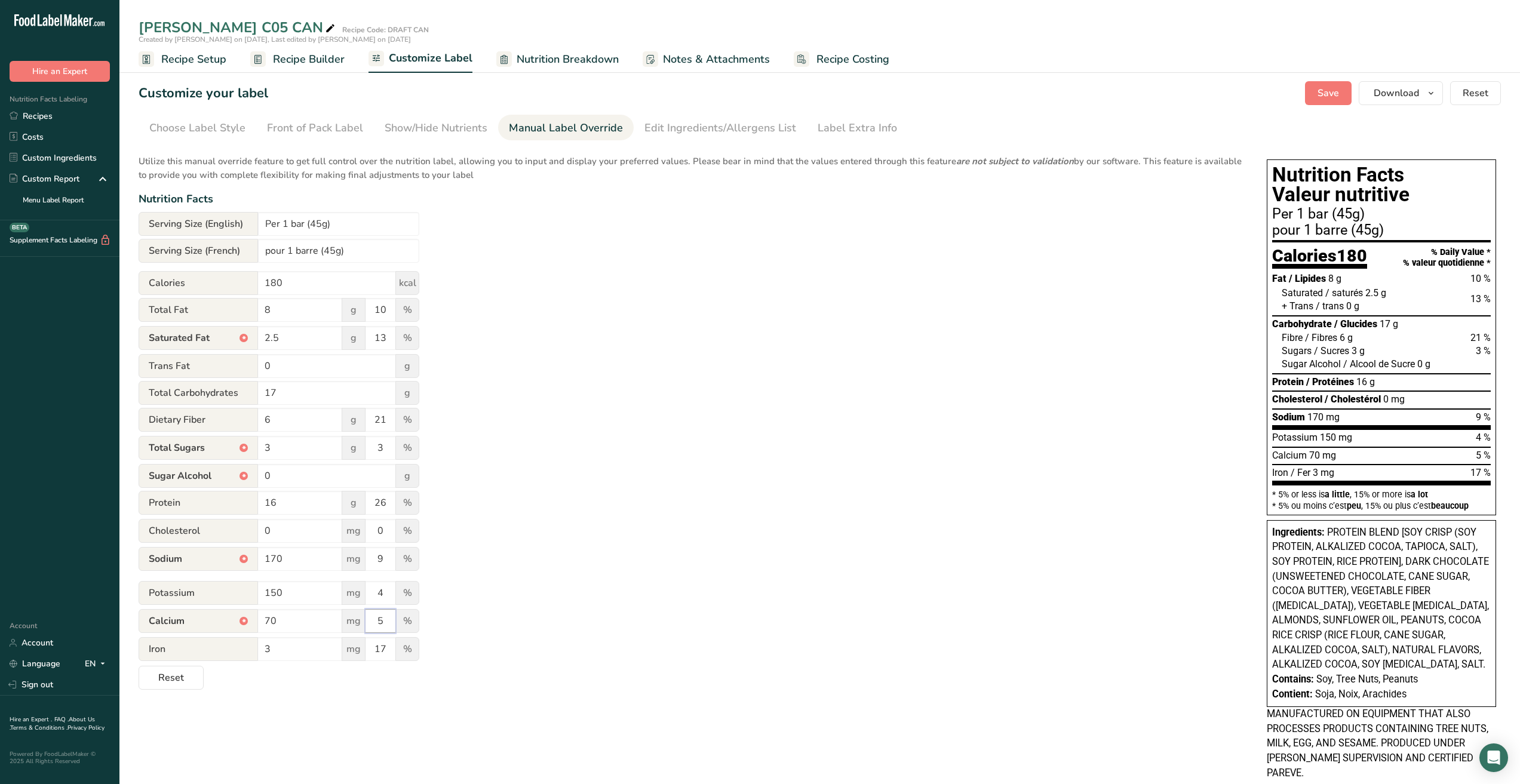
type input "5"
click at [463, 585] on div "Utilize this manual override feature to get full control over the nutrition lab…" at bounding box center [691, 418] width 1105 height 542
drag, startPoint x: 389, startPoint y: 503, endPoint x: 355, endPoint y: 505, distance: 34.1
click at [355, 505] on div "Protein 16 g 26 %" at bounding box center [279, 503] width 281 height 25
click at [526, 461] on div "Utilize this manual override feature to get full control over the nutrition lab…" at bounding box center [691, 418] width 1105 height 542
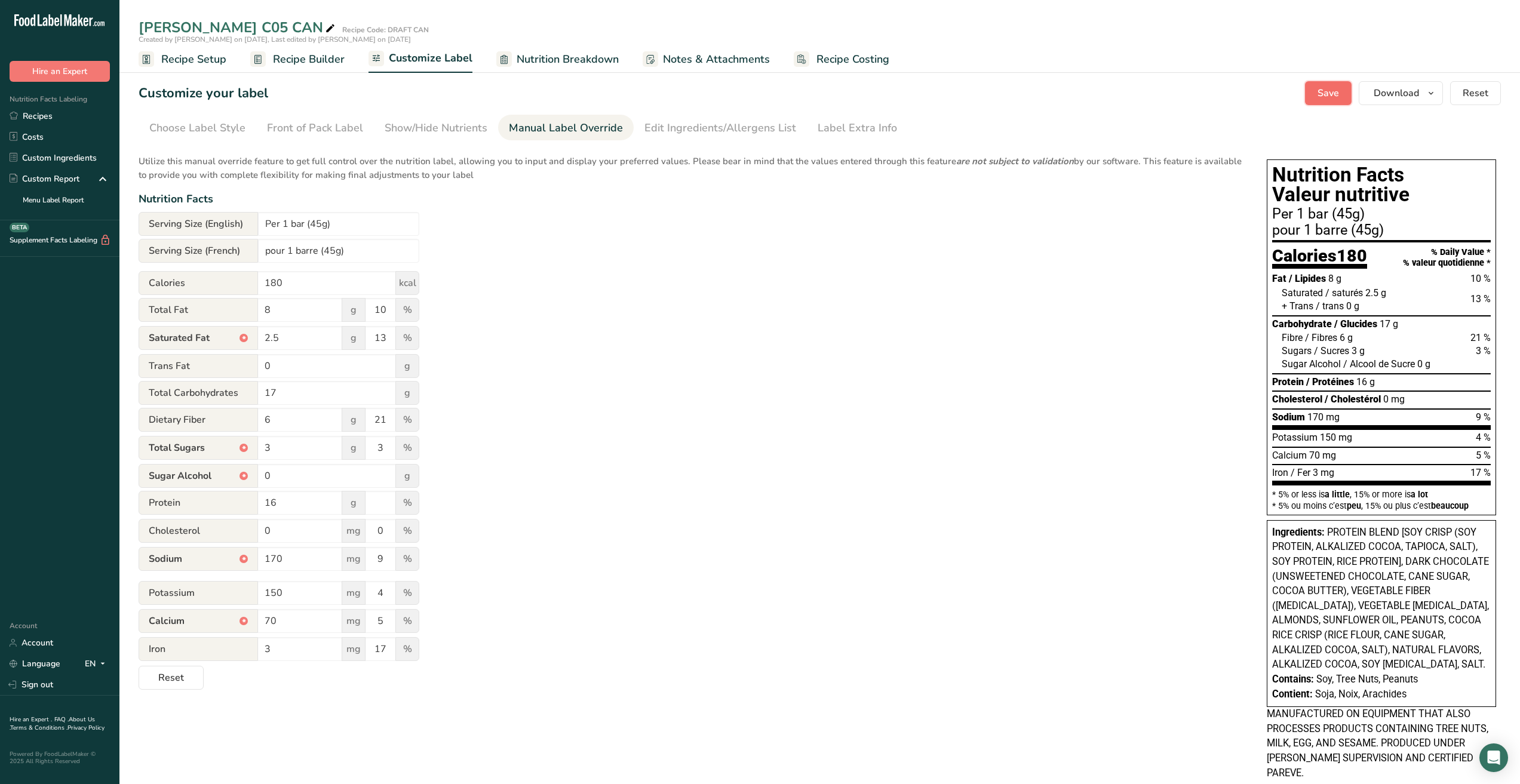
click at [1328, 96] on span "Save" at bounding box center [1329, 93] width 22 height 14
click at [723, 126] on div "Edit Ingredients/Allergens List" at bounding box center [720, 128] width 151 height 16
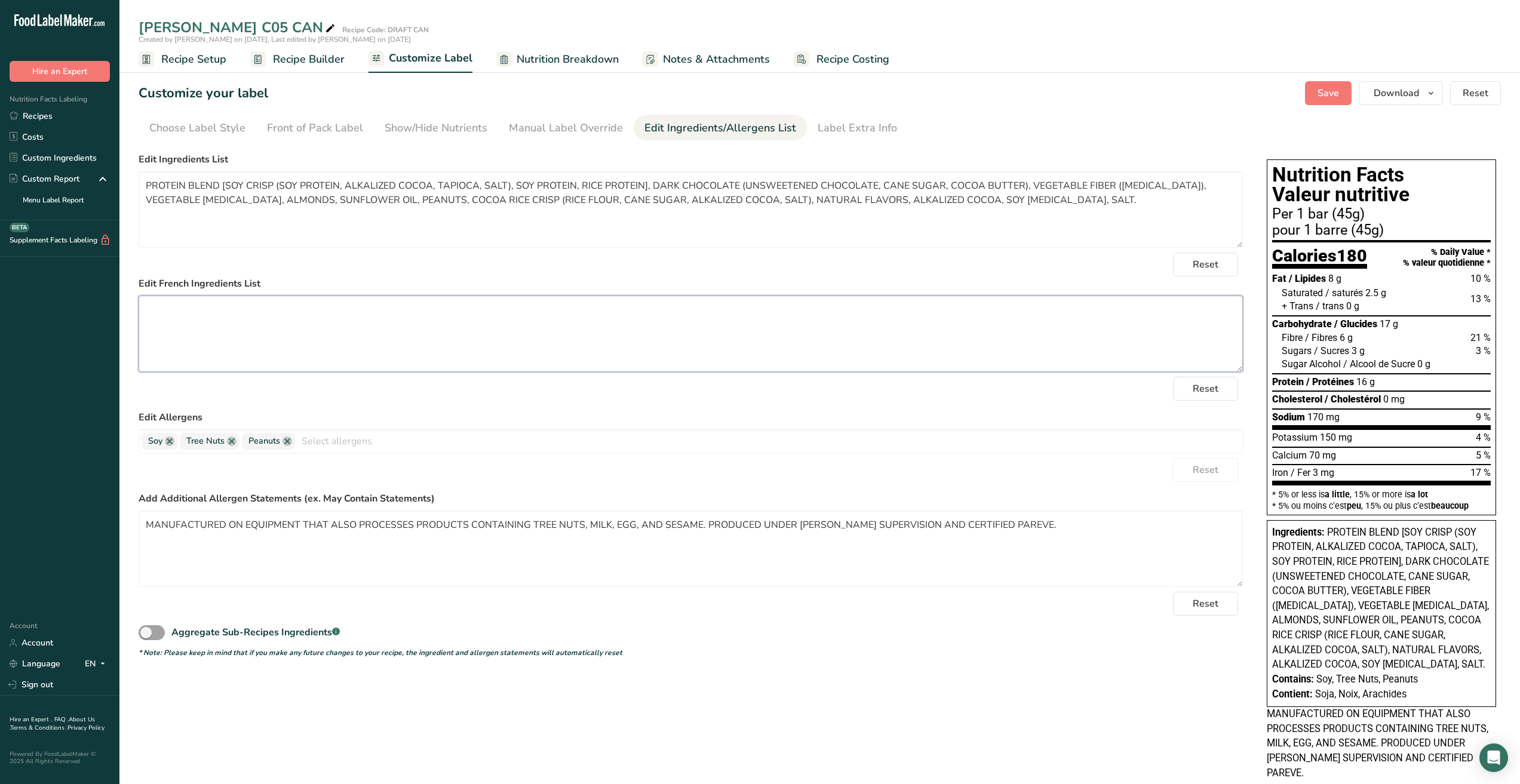
click at [298, 313] on textarea at bounding box center [691, 333] width 1105 height 76
paste textarea "Mélange de protéines [soya croustillant (protéines de soya, cacao, manioc, sel)…"
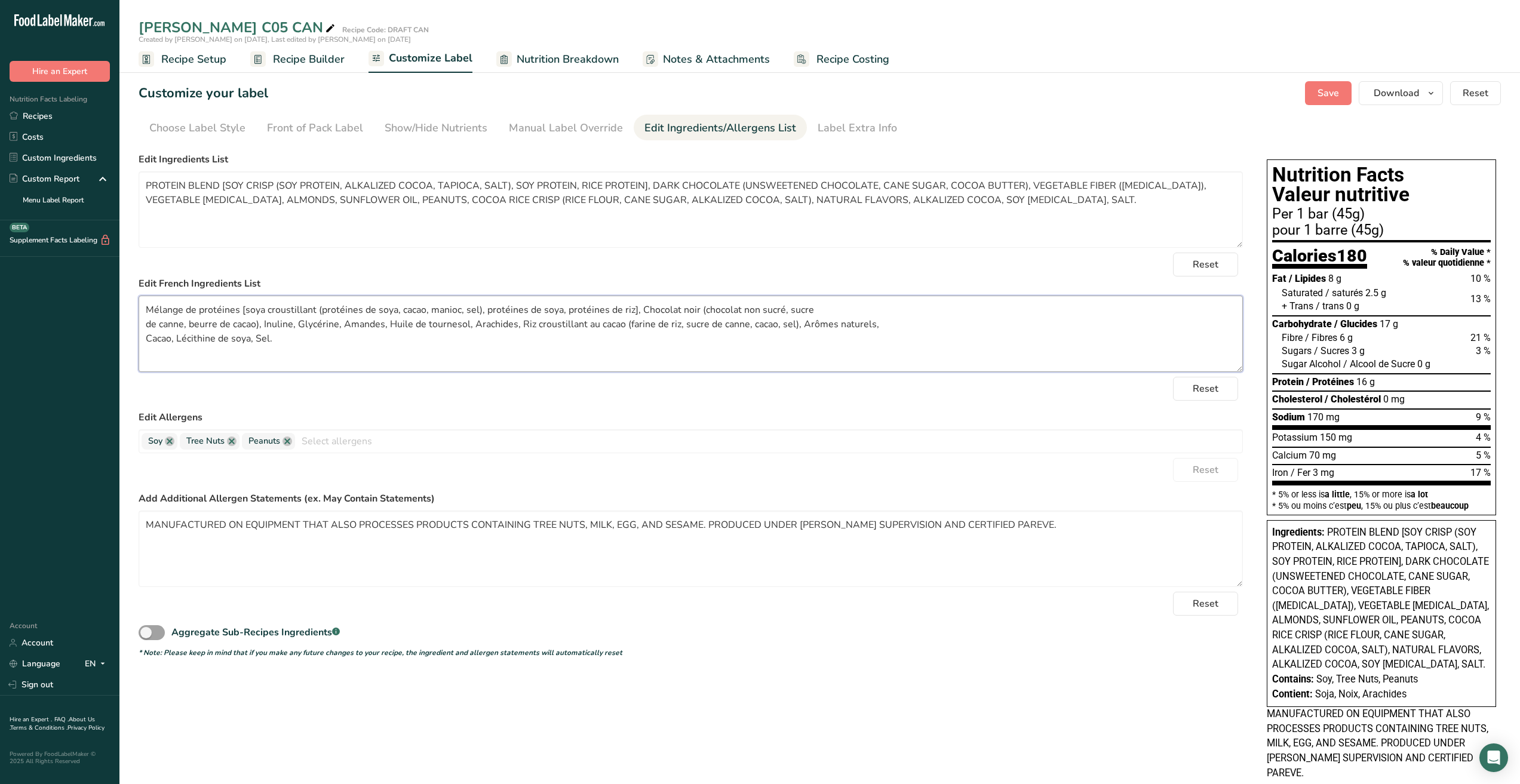
click at [293, 314] on textarea "Mélange de protéines [soya croustillant (protéines de soya, cacao, manioc, sel)…" at bounding box center [691, 333] width 1105 height 76
type textarea "Mélange de protéines [soya croustillant (protéines de soya, cacao, manioc, sel)…"
click at [744, 406] on form "Edit Ingredients List PROTEIN BLEND [SOY CRISP (SOY PROTEIN, ALKALIZED COCOA, T…" at bounding box center [691, 405] width 1105 height 506
drag, startPoint x: 526, startPoint y: 524, endPoint x: 0, endPoint y: 500, distance: 526.5
click at [0, 500] on div ".a-20{fill:#fff;} Hire an Expert Nutrition Facts Labeling Recipes Costs Custom …" at bounding box center [760, 406] width 1520 height 812
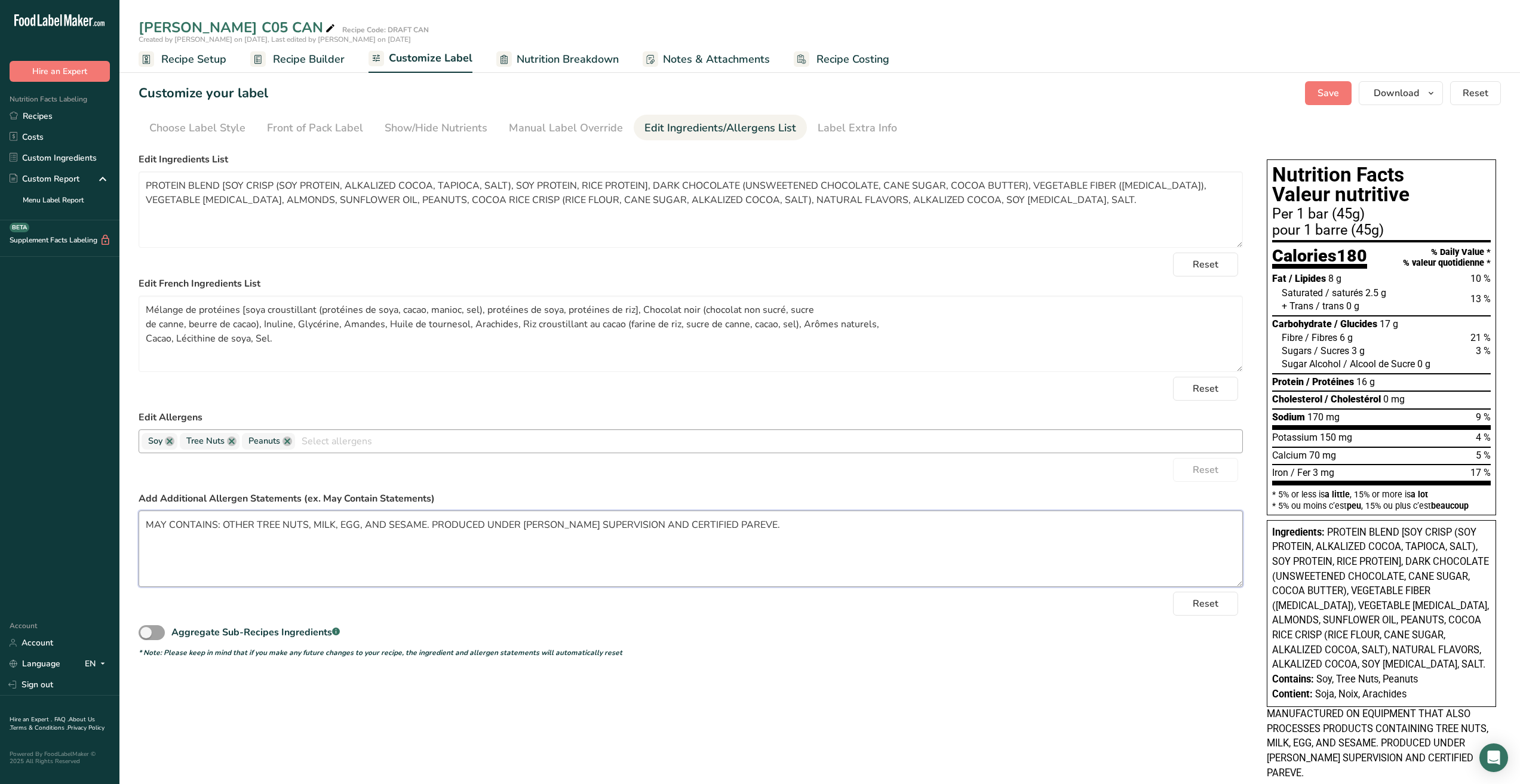
type textarea "MAY CONTAINS: OTHER TREE NUTS, MILK, EGG, AND SESAME. PRODUCED UNDER KOSHER SUP…"
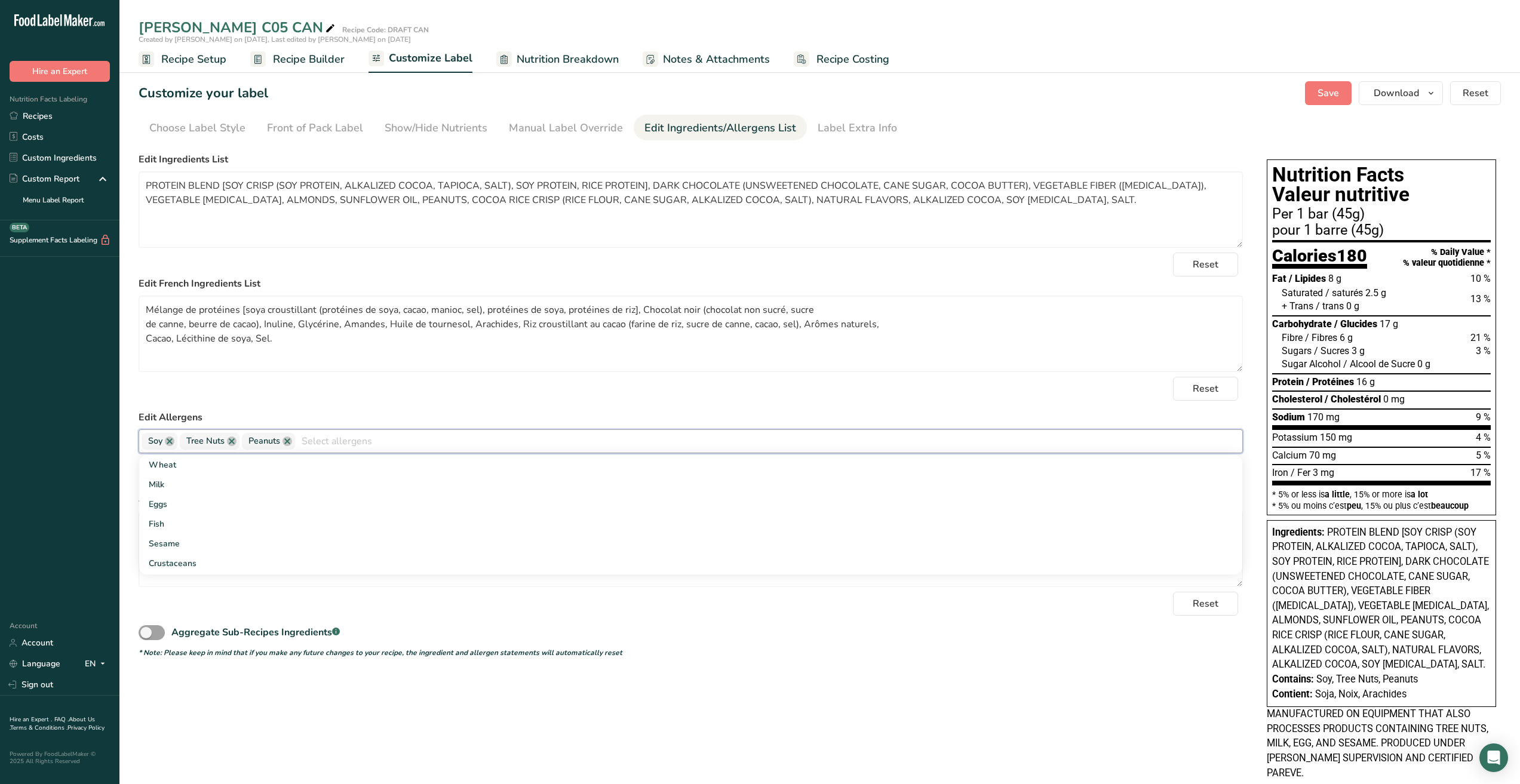
click at [327, 440] on input "text" at bounding box center [769, 441] width 947 height 19
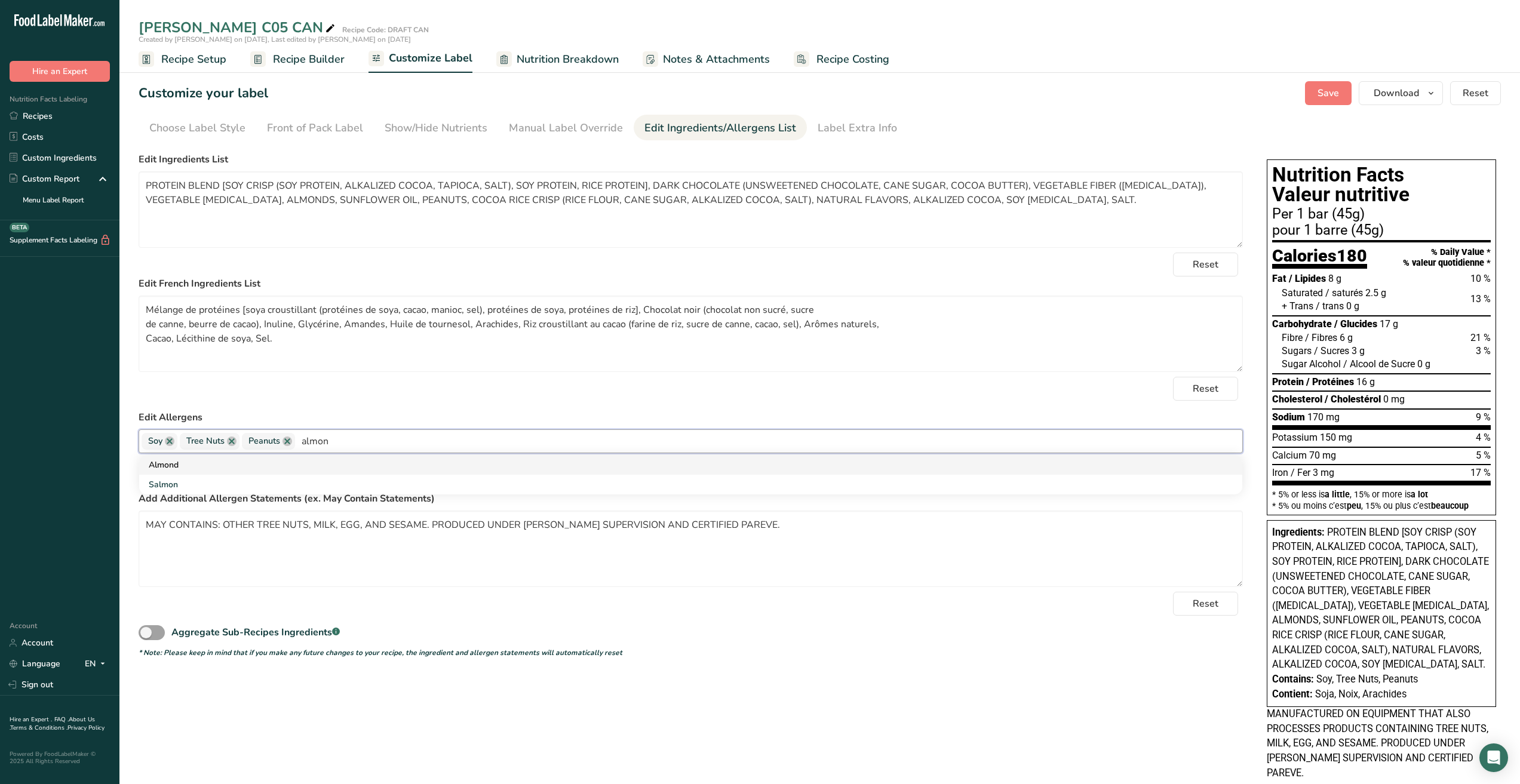
type input "almon"
click at [189, 465] on link "Almond" at bounding box center [691, 464] width 1103 height 20
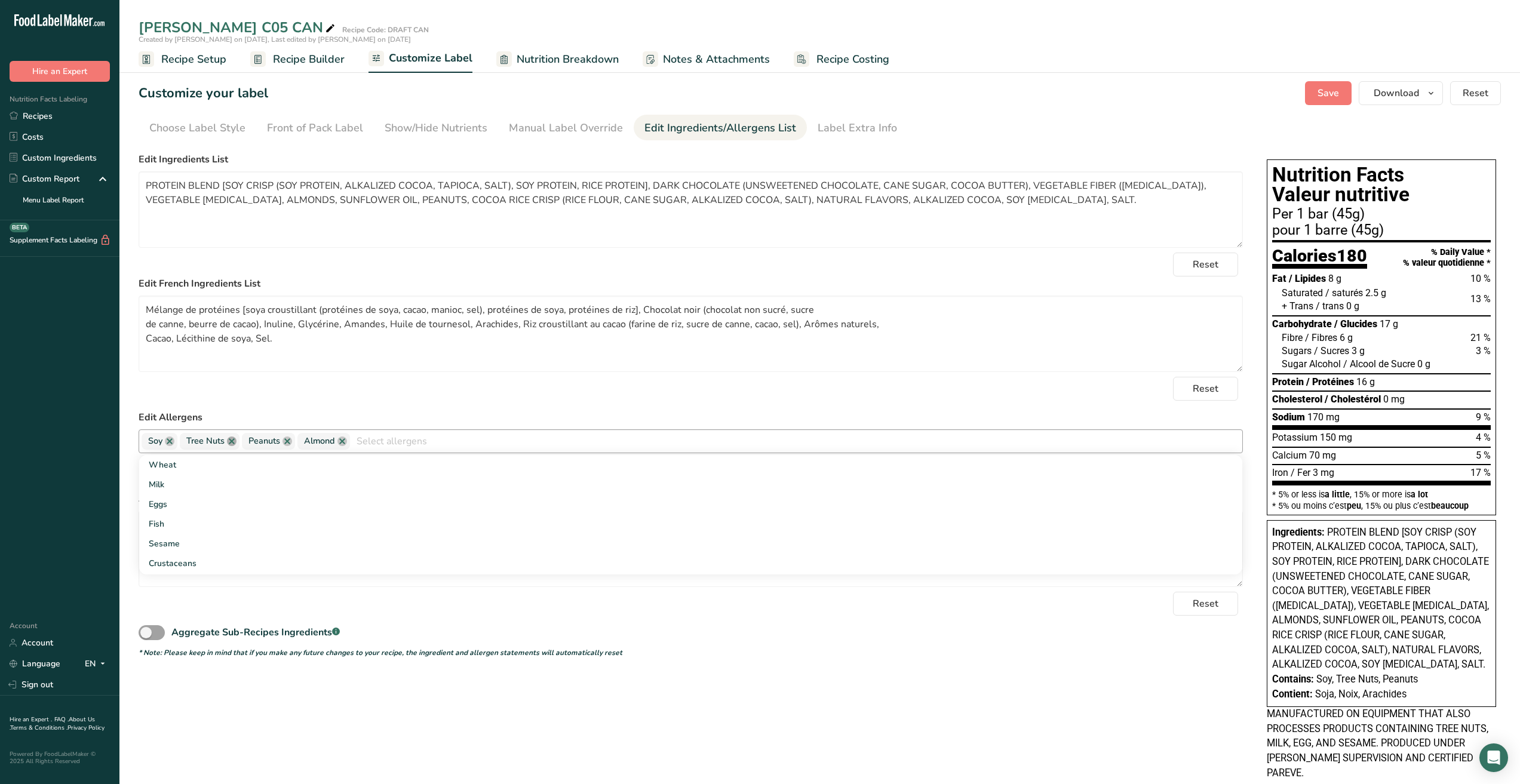
click at [230, 441] on link at bounding box center [232, 442] width 10 height 10
click at [535, 629] on div "Aggregate Sub-Recipes Ingredients .a-a{fill:#347362;}.b-a{fill:#fff;}" at bounding box center [691, 629] width 1105 height 27
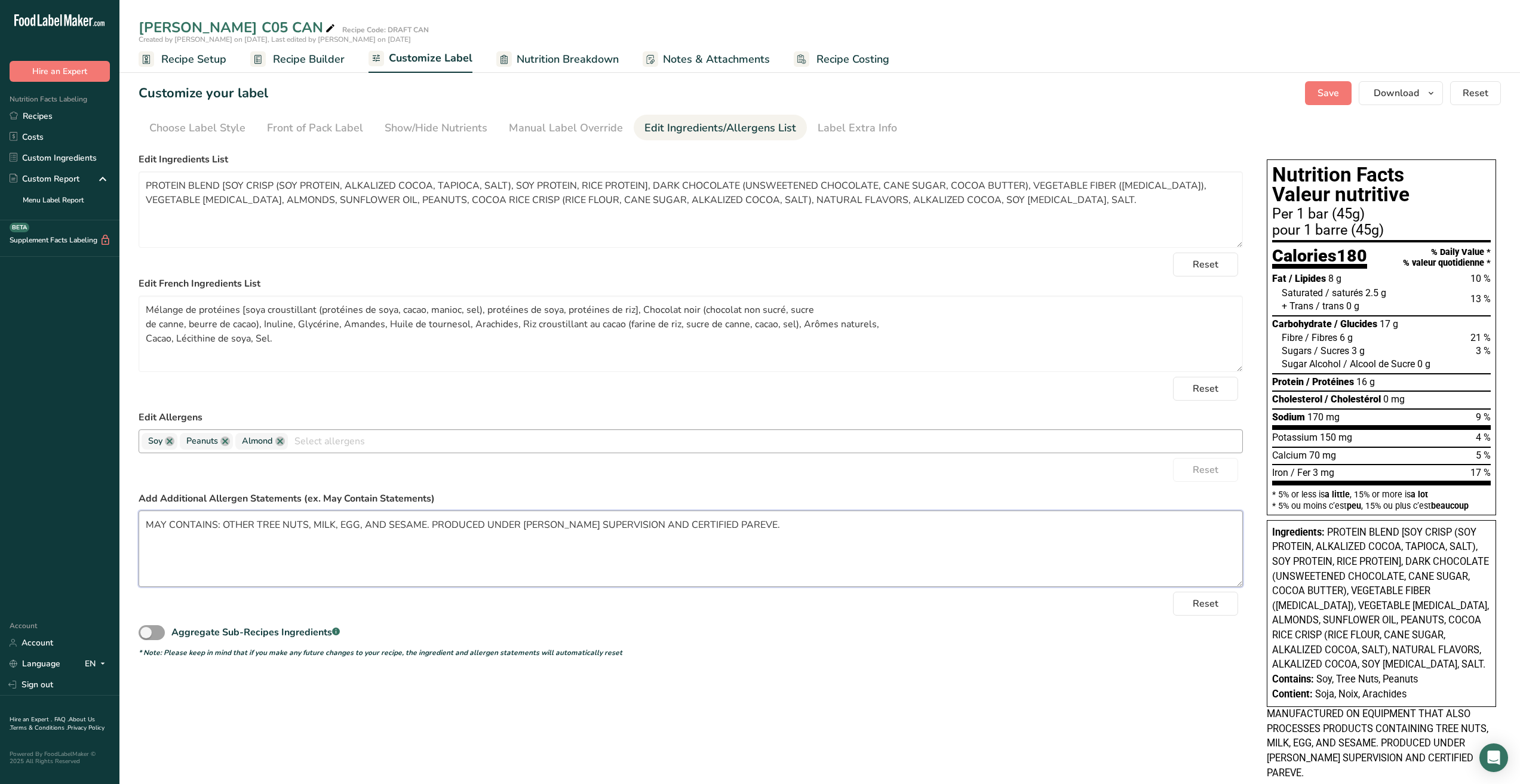
drag, startPoint x: 310, startPoint y: 527, endPoint x: 417, endPoint y: 527, distance: 107.0
click at [417, 527] on textarea "MAY CONTAINS: OTHER TREE NUTS, MILK, EGG, AND SESAME. PRODUCED UNDER KOSHER SUP…" at bounding box center [691, 548] width 1105 height 76
click at [385, 529] on textarea "MAY CONTAINS: OTHER TREE NUTS, MILK, EGG, AND SESAME. PRODUCED UNDER KOSHER SUP…" at bounding box center [691, 548] width 1105 height 76
click at [774, 540] on textarea "MAY CONTAINS: OTHER TREE NUTS, MILK, EGG, SESAME AND SULFITES. PRODUCED UNDER K…" at bounding box center [691, 548] width 1105 height 76
drag, startPoint x: 475, startPoint y: 526, endPoint x: 993, endPoint y: 521, distance: 518.0
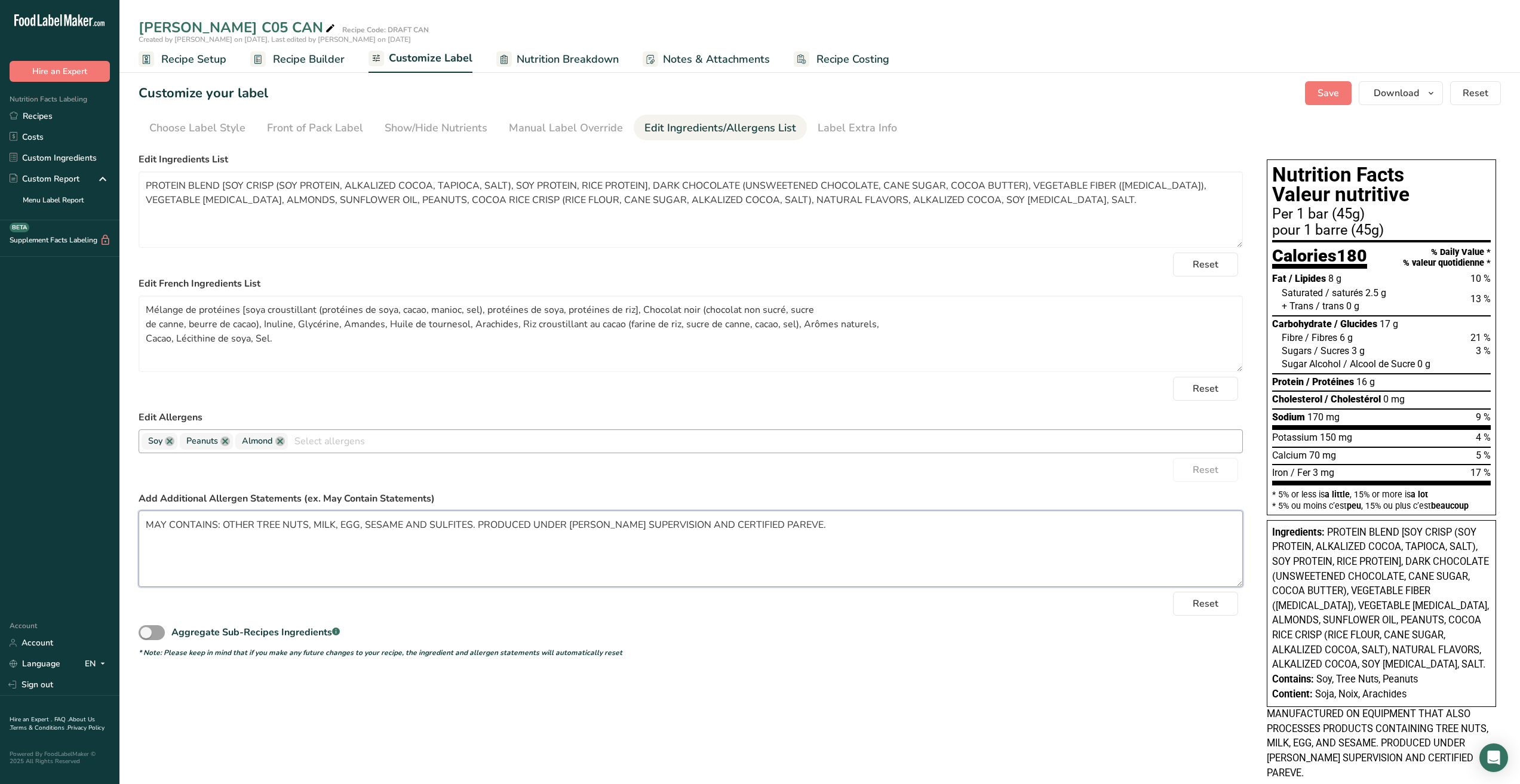
click at [993, 521] on textarea "MAY CONTAINS: OTHER TREE NUTS, MILK, EGG, SESAME AND SULFITES. PRODUCED UNDER K…" at bounding box center [691, 548] width 1105 height 76
click at [993, 521] on textarea "MAY CONTAINS: OTHER TREE NUTS, MILK, EGG, SESAME AND SULFITES." at bounding box center [691, 548] width 1105 height 76
click at [1329, 86] on span "Save" at bounding box center [1329, 93] width 22 height 14
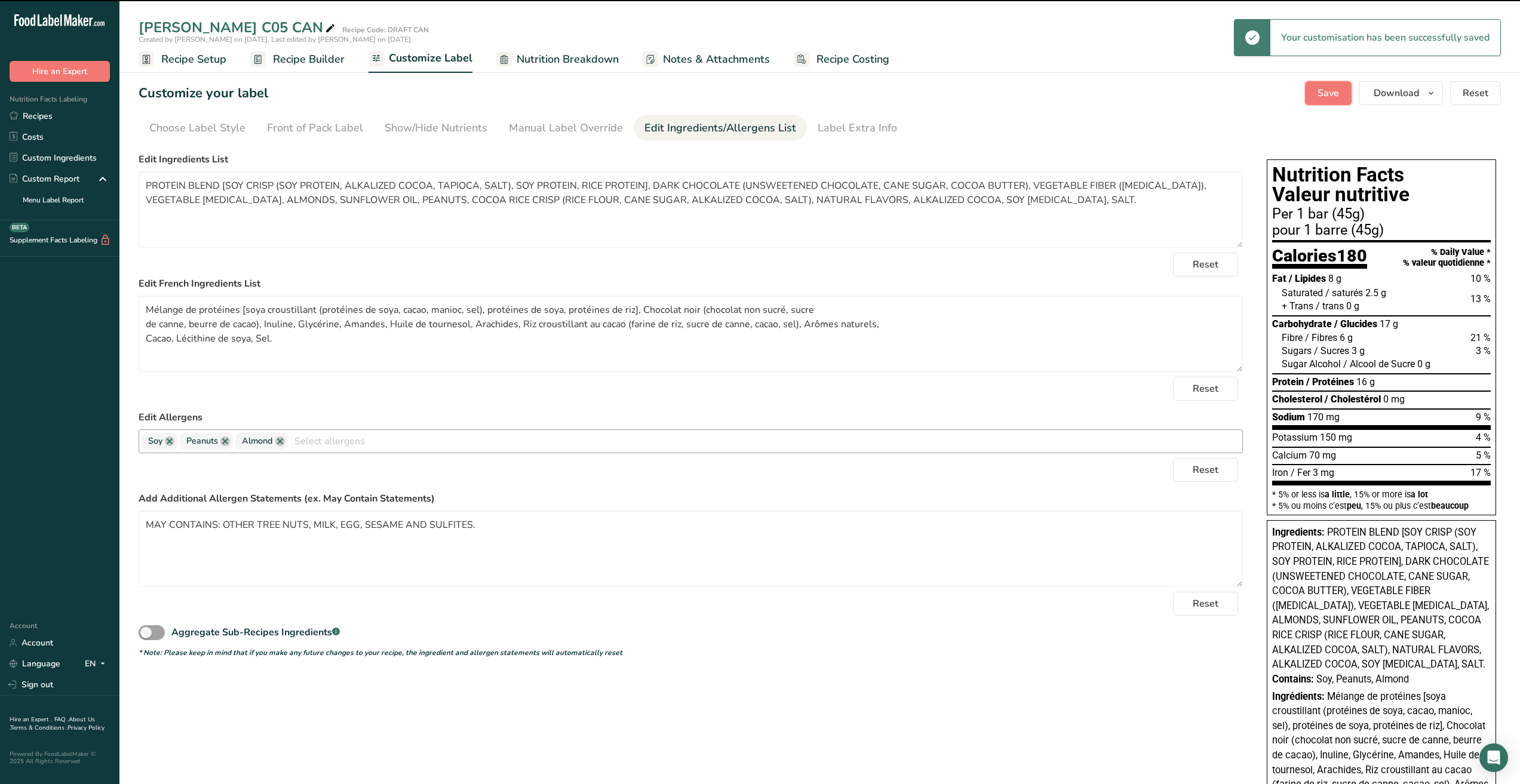
type textarea "MAY CONTAINS: OTHER TREE NUTS, MILK, EGG, SESAME AND SULFITES."
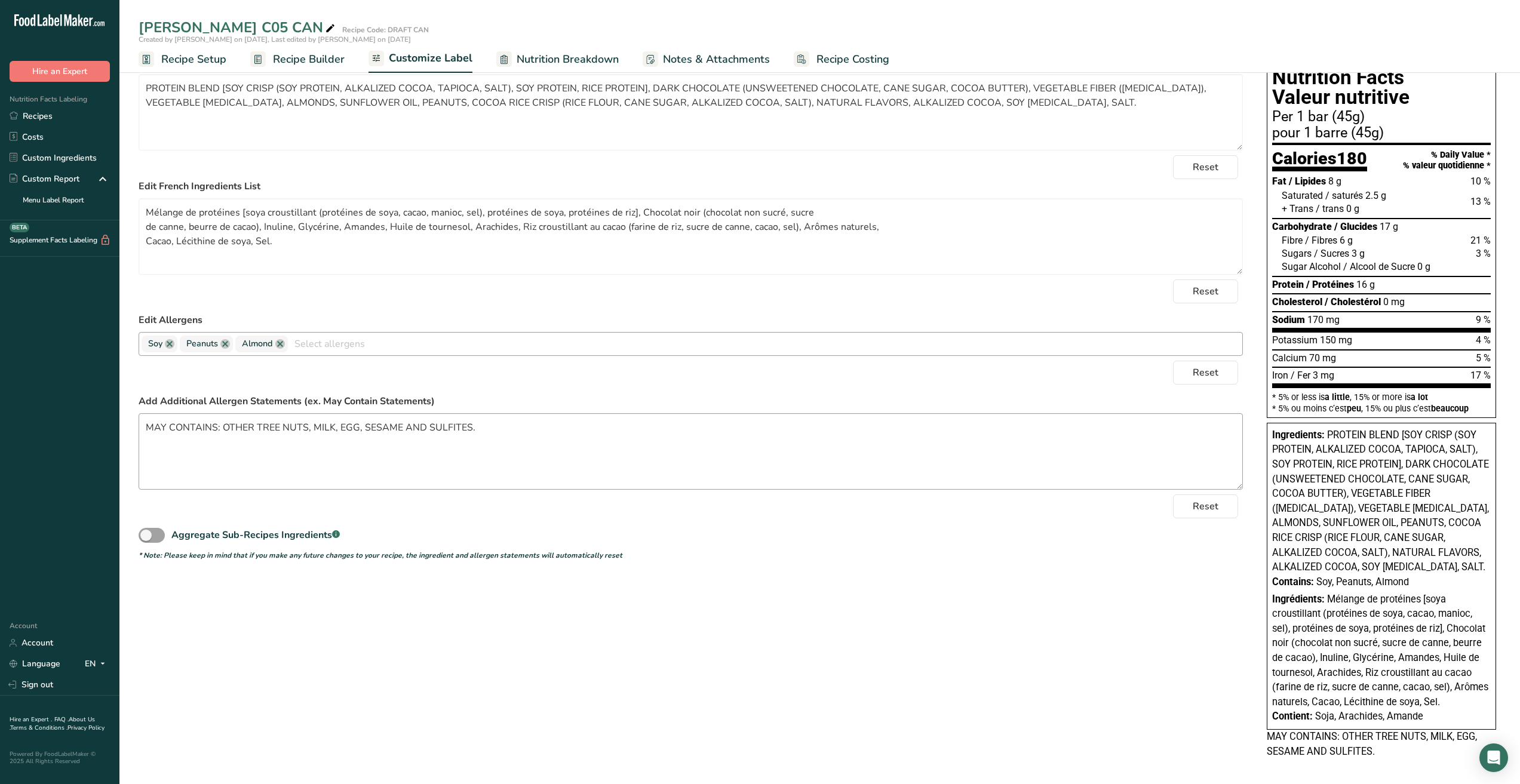
scroll to position [103, 0]
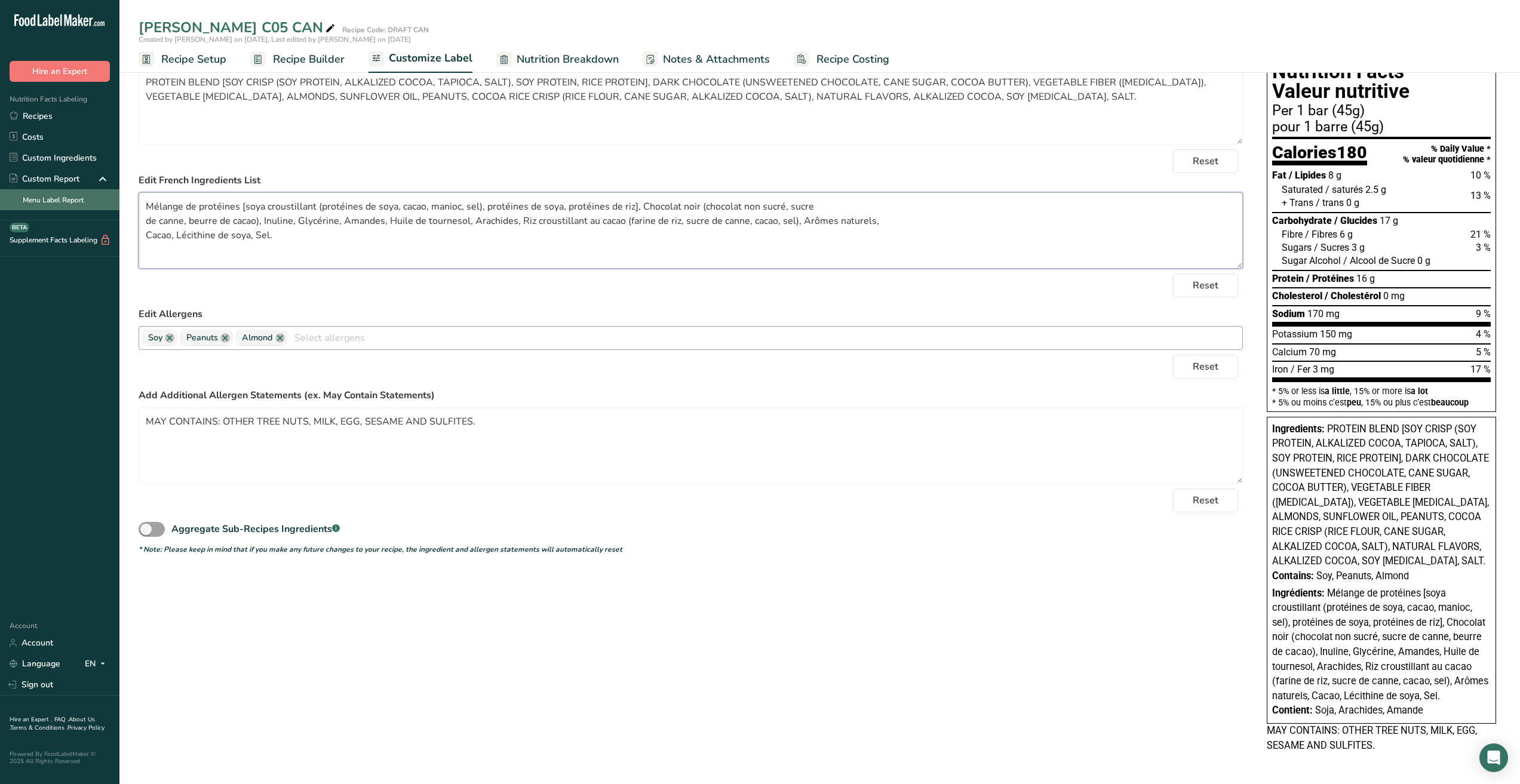
drag, startPoint x: 279, startPoint y: 236, endPoint x: 72, endPoint y: 193, distance: 211.4
click at [72, 193] on div ".a-20{fill:#fff;} Hire an Expert Nutrition Facts Labeling Recipes Costs Custom …" at bounding box center [760, 340] width 1520 height 887
click at [540, 264] on textarea "Mélange de protéines [soya croustillant (protéines de soya, cacao, manioc, sel)…" at bounding box center [691, 230] width 1105 height 76
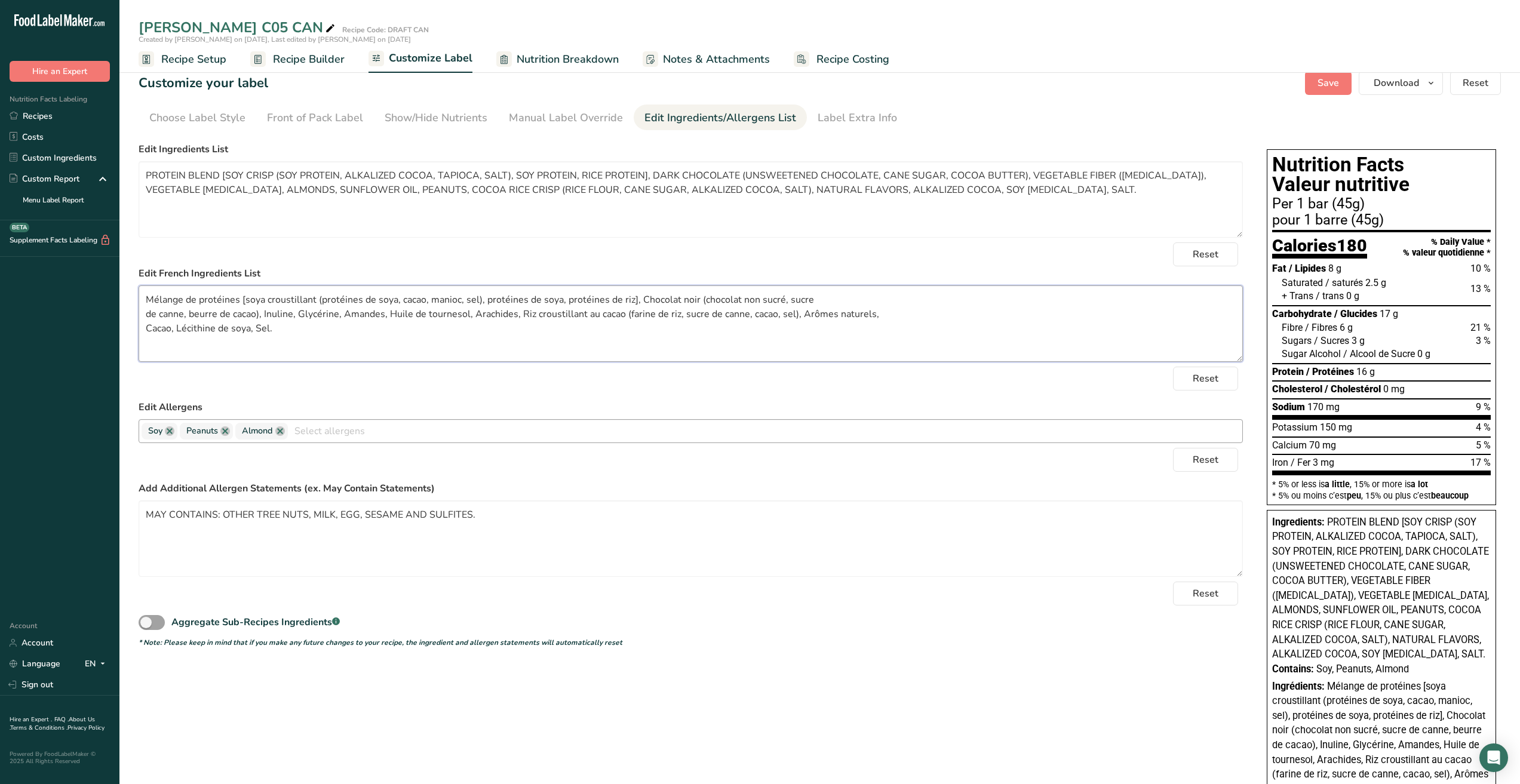
scroll to position [0, 0]
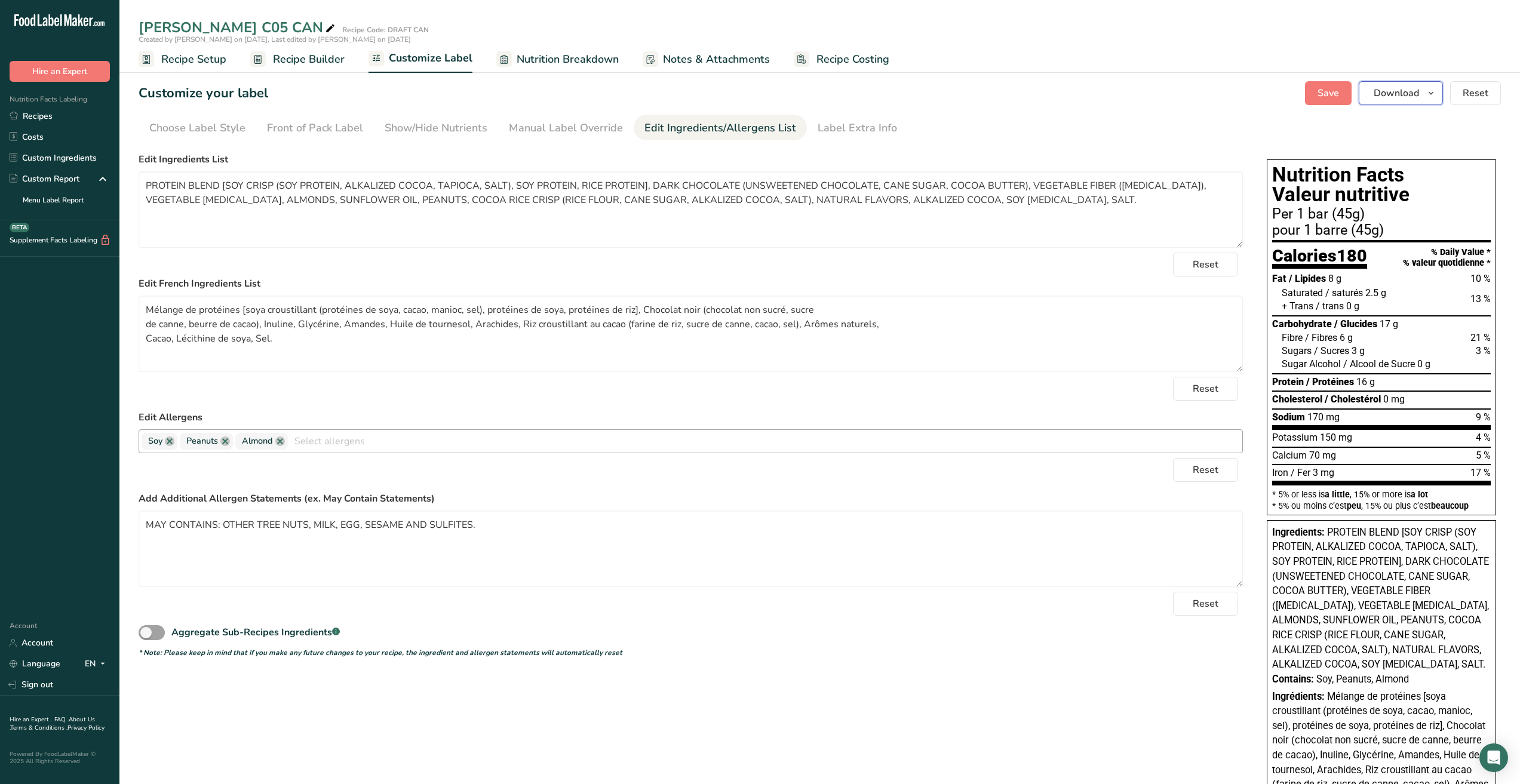
click at [1423, 94] on button "Download" at bounding box center [1401, 93] width 84 height 24
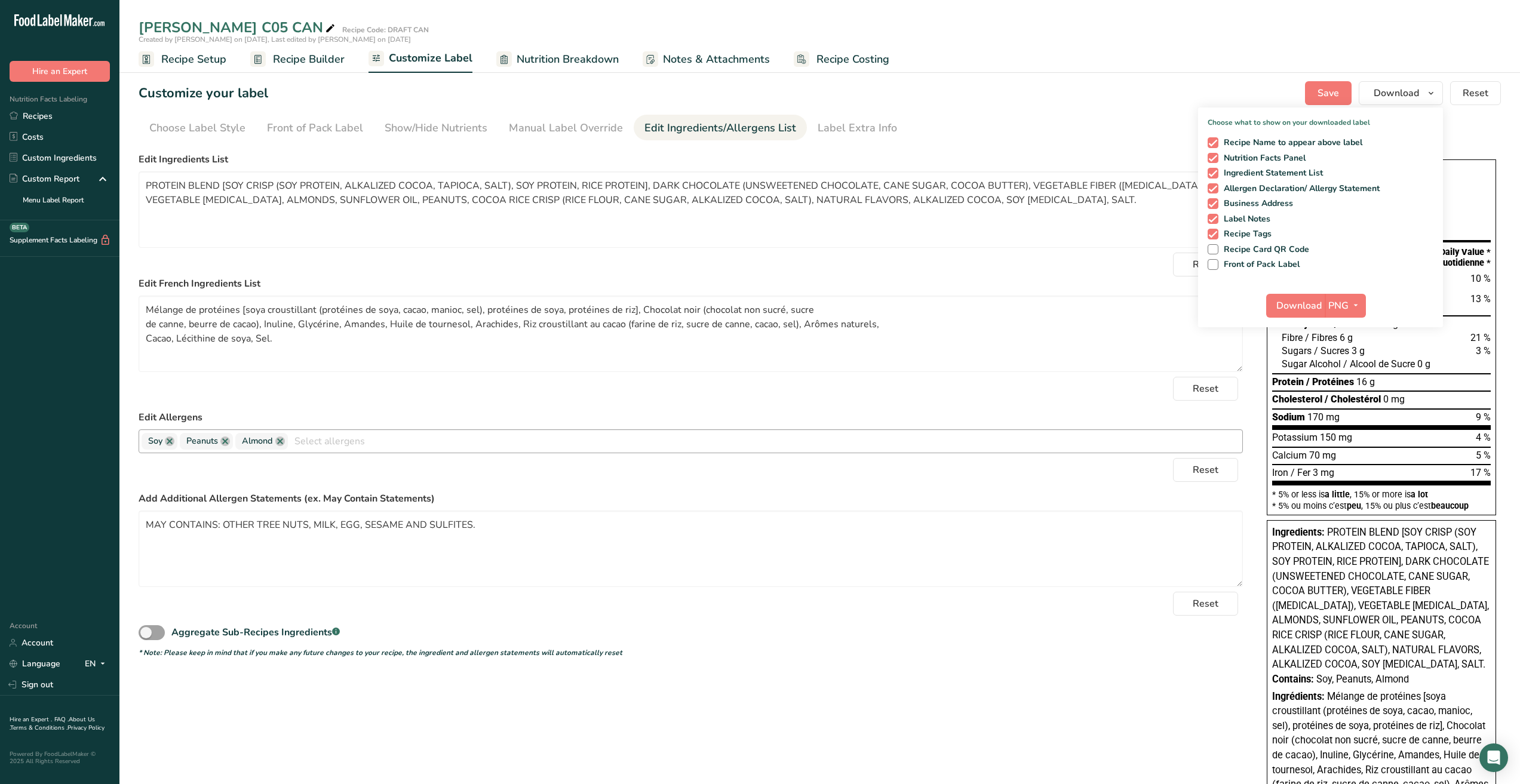
click at [1047, 139] on ul "Choose Label Style Front of Pack Label Show/Hide Nutrients Change Language Manu…" at bounding box center [820, 127] width 1363 height 26
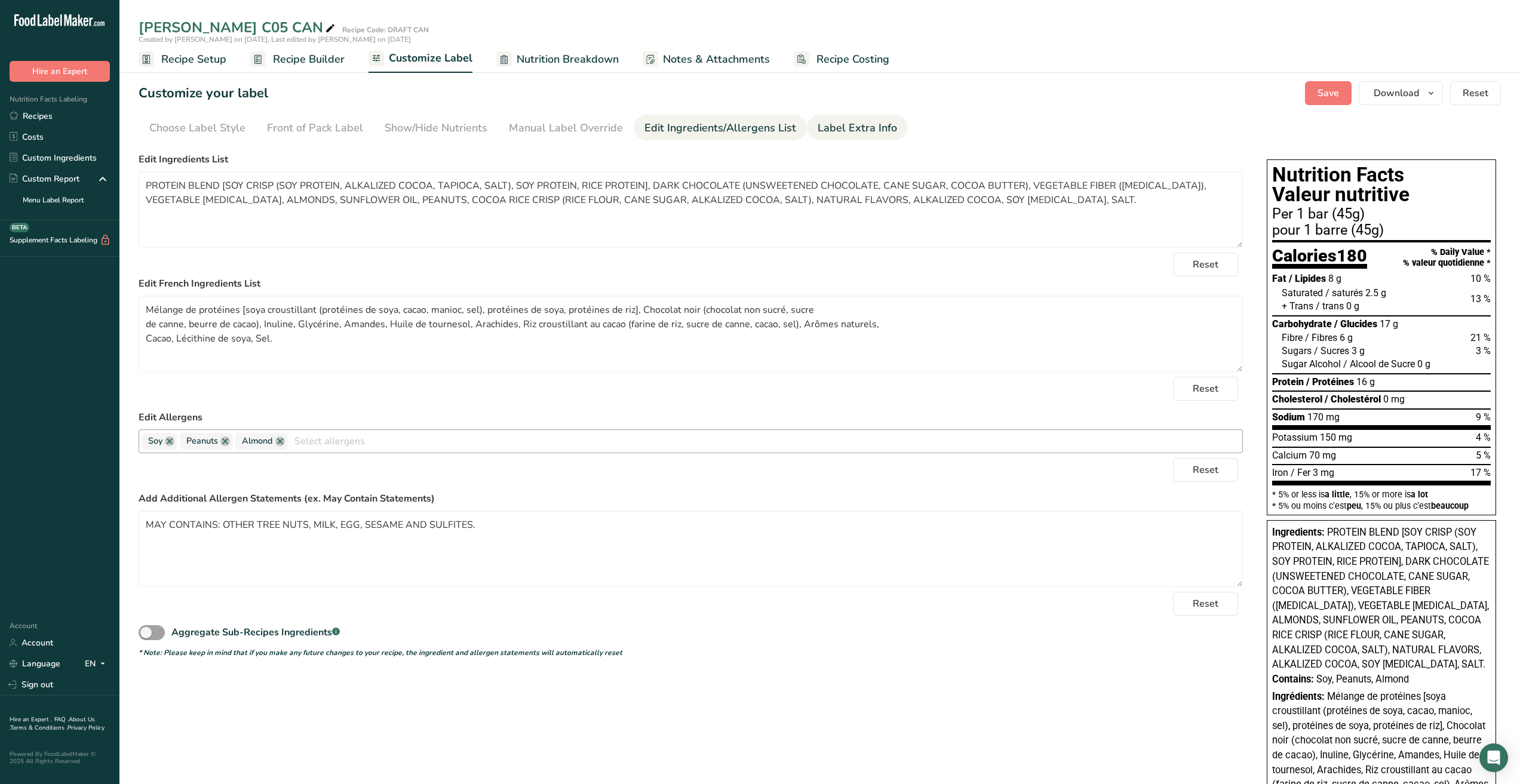
click at [843, 123] on div "Label Extra Info" at bounding box center [858, 128] width 79 height 16
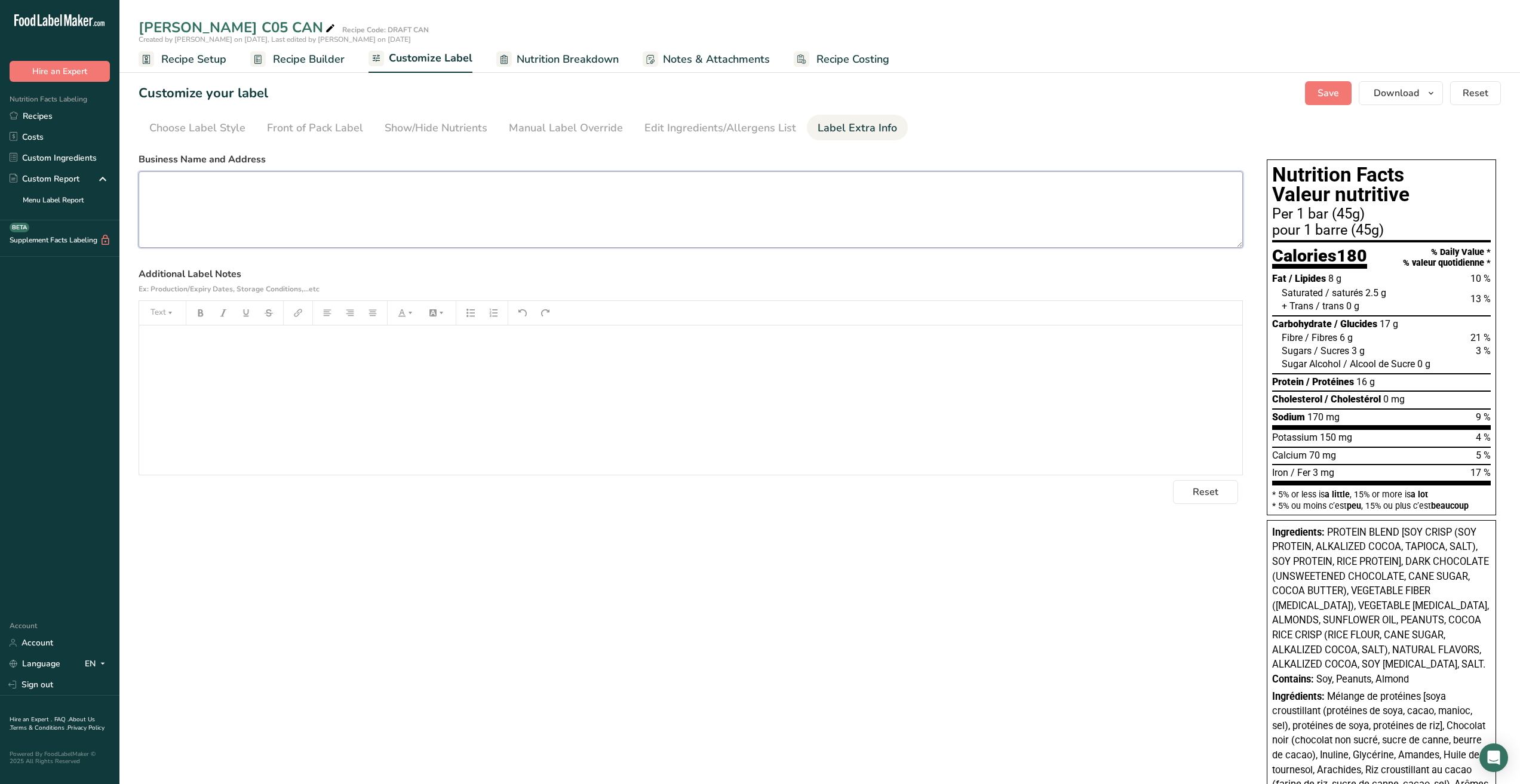
click at [396, 200] on textarea at bounding box center [691, 209] width 1105 height 76
click at [293, 199] on textarea at bounding box center [691, 209] width 1105 height 76
paste textarea "NuGo Nutrition • [STREET_ADDRESS] [PHONE_NUMBER] • Made in [GEOGRAPHIC_DATA]. F…"
drag, startPoint x: 376, startPoint y: 202, endPoint x: 281, endPoint y: 198, distance: 95.1
click at [281, 198] on textarea "NuGo Nutrition • [STREET_ADDRESS] [PHONE_NUMBER] • Made in [GEOGRAPHIC_DATA]. F…" at bounding box center [691, 209] width 1105 height 76
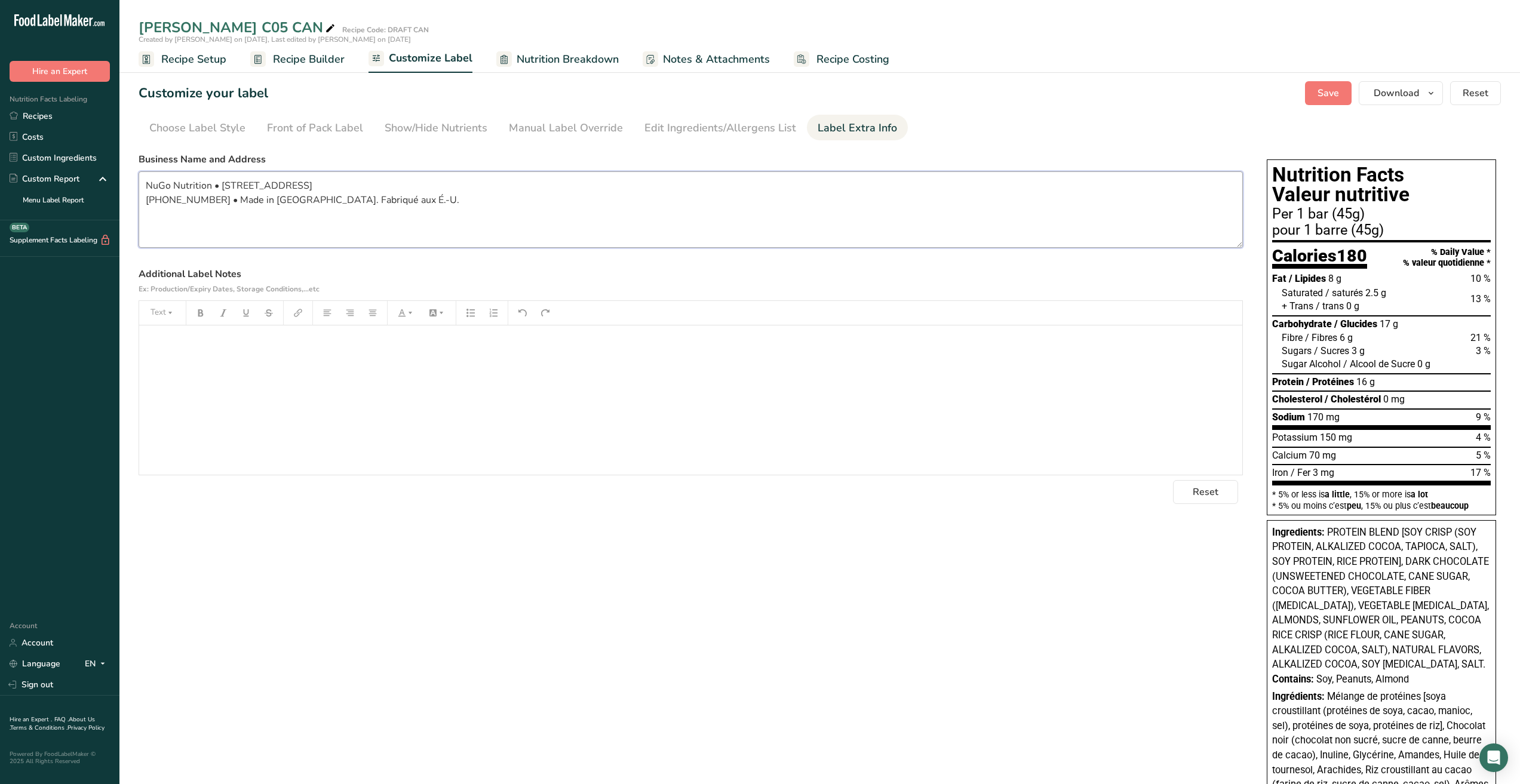
type textarea "NuGo Nutrition • [STREET_ADDRESS] [PHONE_NUMBER] • Made in [GEOGRAPHIC_DATA]. F…"
click at [356, 377] on div "﻿" at bounding box center [691, 400] width 1103 height 149
click at [242, 354] on div "﻿" at bounding box center [691, 400] width 1103 height 149
click at [163, 354] on div "75 % Less Sugar than a 50 g NuGo Dark Bar.* 75 % Moins de sucre qu’une barre Nu…" at bounding box center [691, 400] width 1103 height 149
click at [146, 341] on span "75 % Less Sugar than a 50 g NuGo Dark Bar.*" at bounding box center [241, 342] width 191 height 11
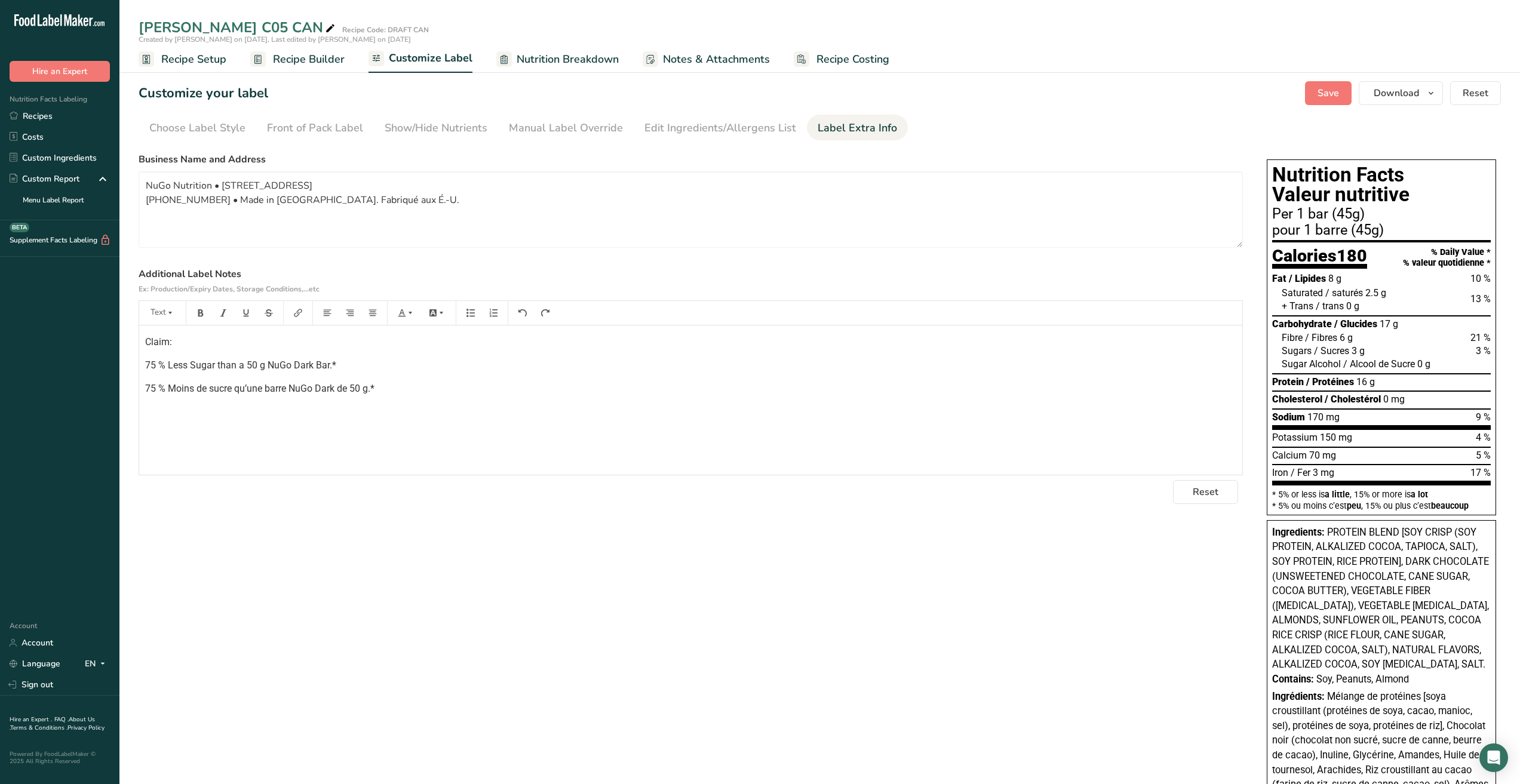
click at [201, 343] on p "Claim:" at bounding box center [691, 342] width 1091 height 14
click at [298, 341] on p "Claim: Lower Sugar" at bounding box center [691, 342] width 1091 height 14
click at [669, 381] on div "Claim: Lower Sugar / Moins de sucre 75 % Less Sugar than a 50 g NuGo Dark Bar.*…" at bounding box center [691, 400] width 1103 height 149
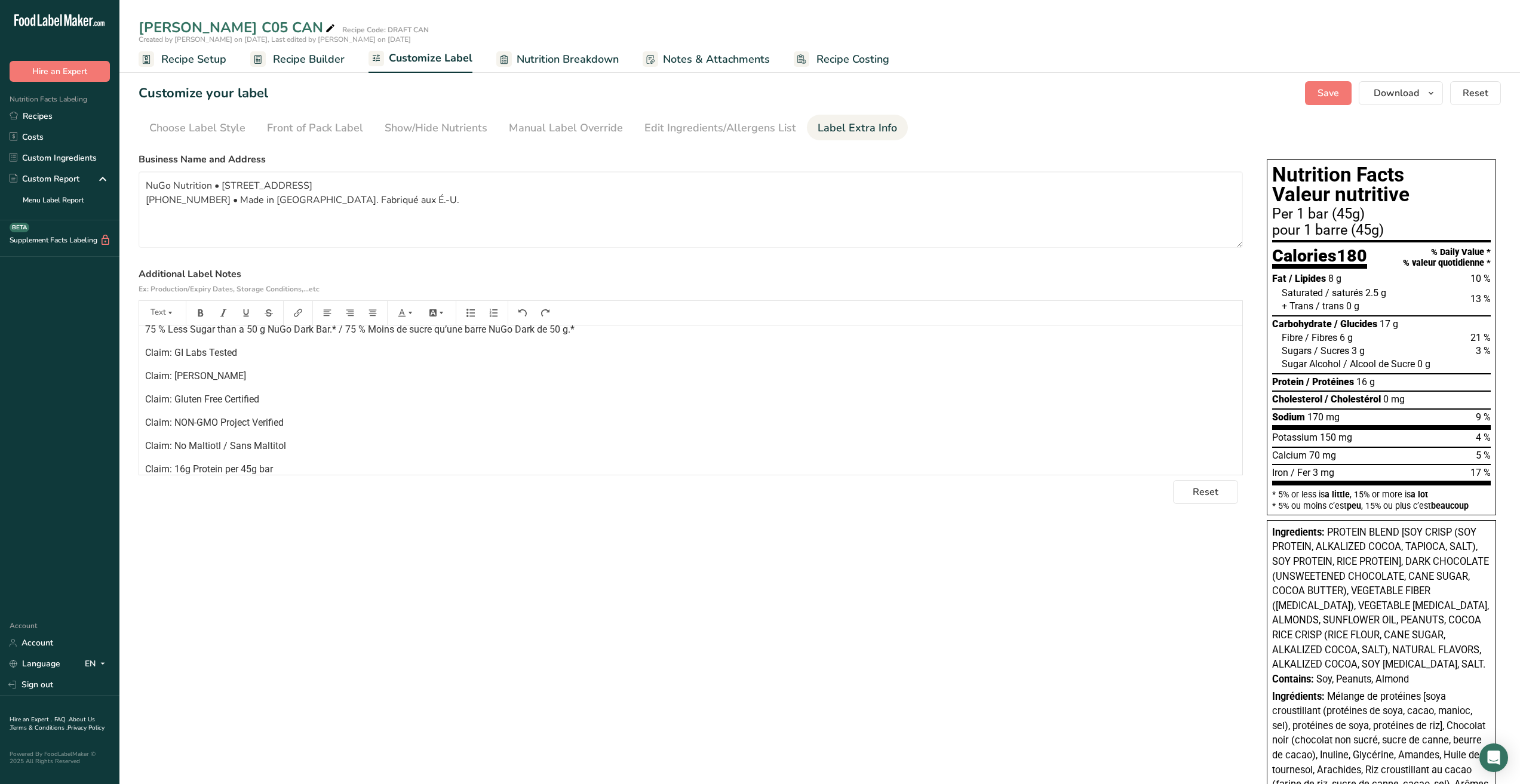
scroll to position [11, 0]
click at [1323, 94] on span "Save" at bounding box center [1329, 93] width 22 height 14
click at [1409, 91] on span "Download" at bounding box center [1397, 93] width 46 height 14
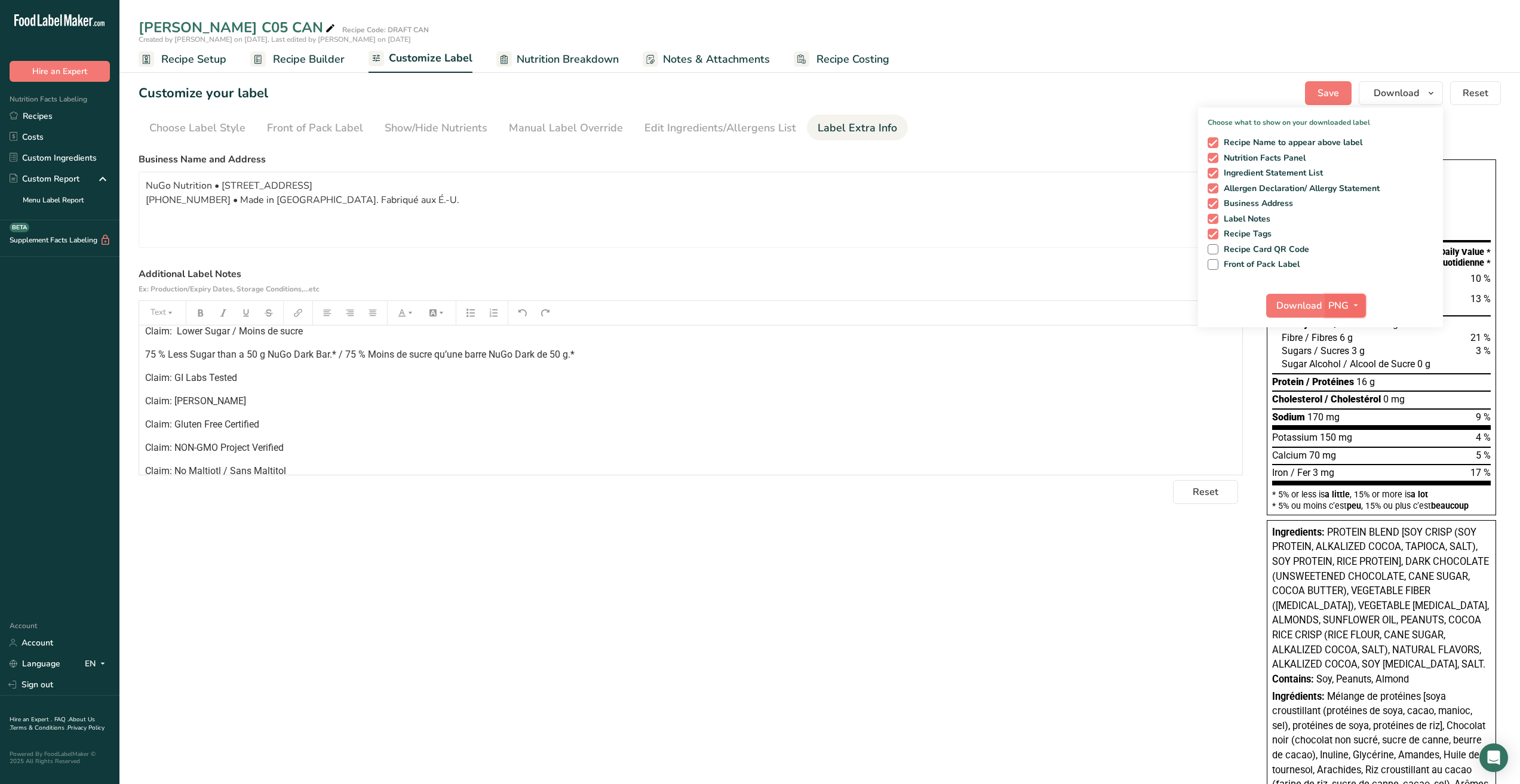
click at [1360, 303] on icon "button" at bounding box center [1356, 305] width 10 height 15
click at [1345, 391] on link "PDF" at bounding box center [1347, 389] width 38 height 20
click at [1299, 308] on span "Download" at bounding box center [1300, 306] width 46 height 14
click at [1217, 264] on span at bounding box center [1213, 264] width 11 height 11
click at [1216, 264] on input "Front of Pack Label" at bounding box center [1212, 264] width 8 height 8
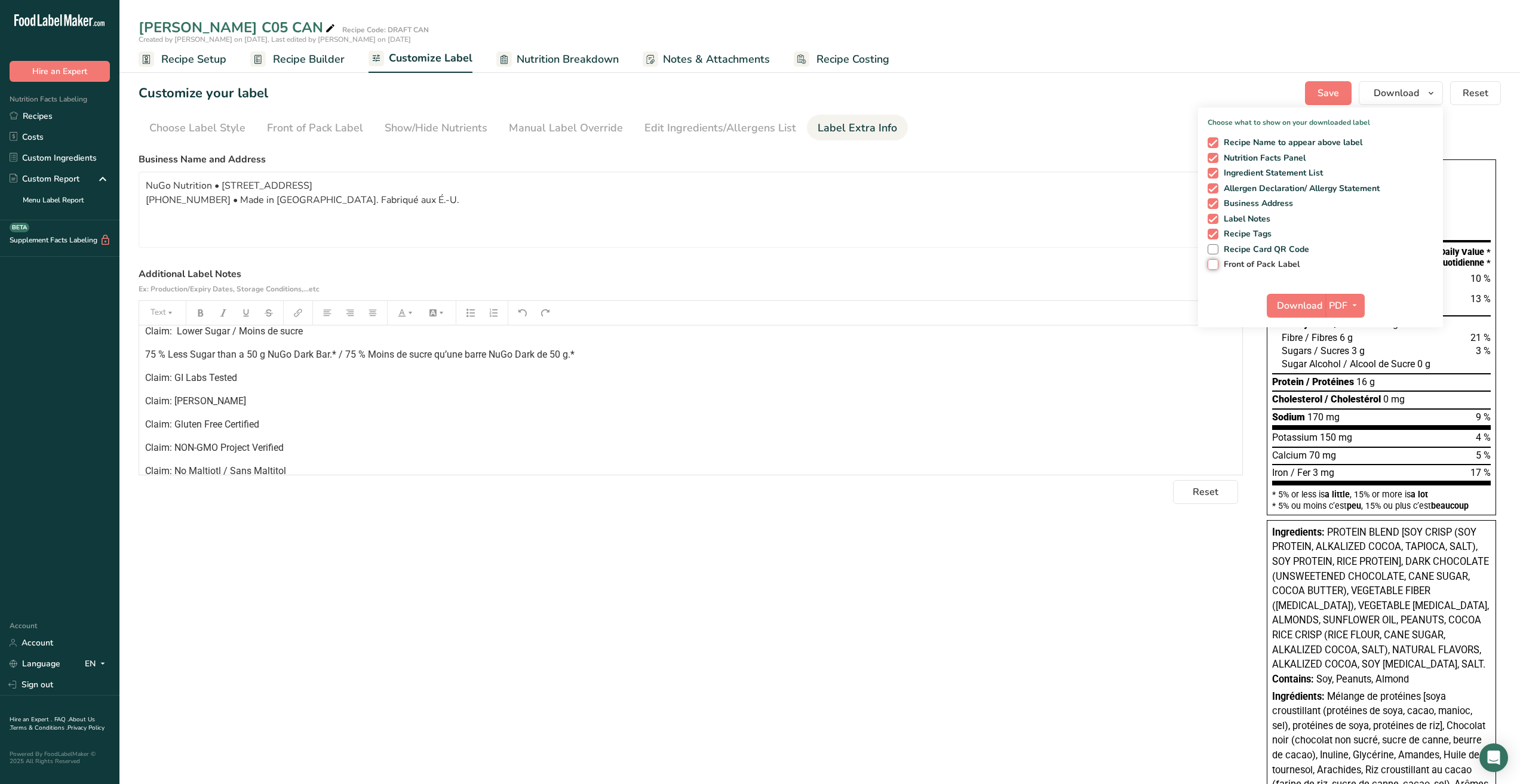
checkbox input "true"
click at [1304, 306] on span "Download" at bounding box center [1300, 306] width 46 height 14
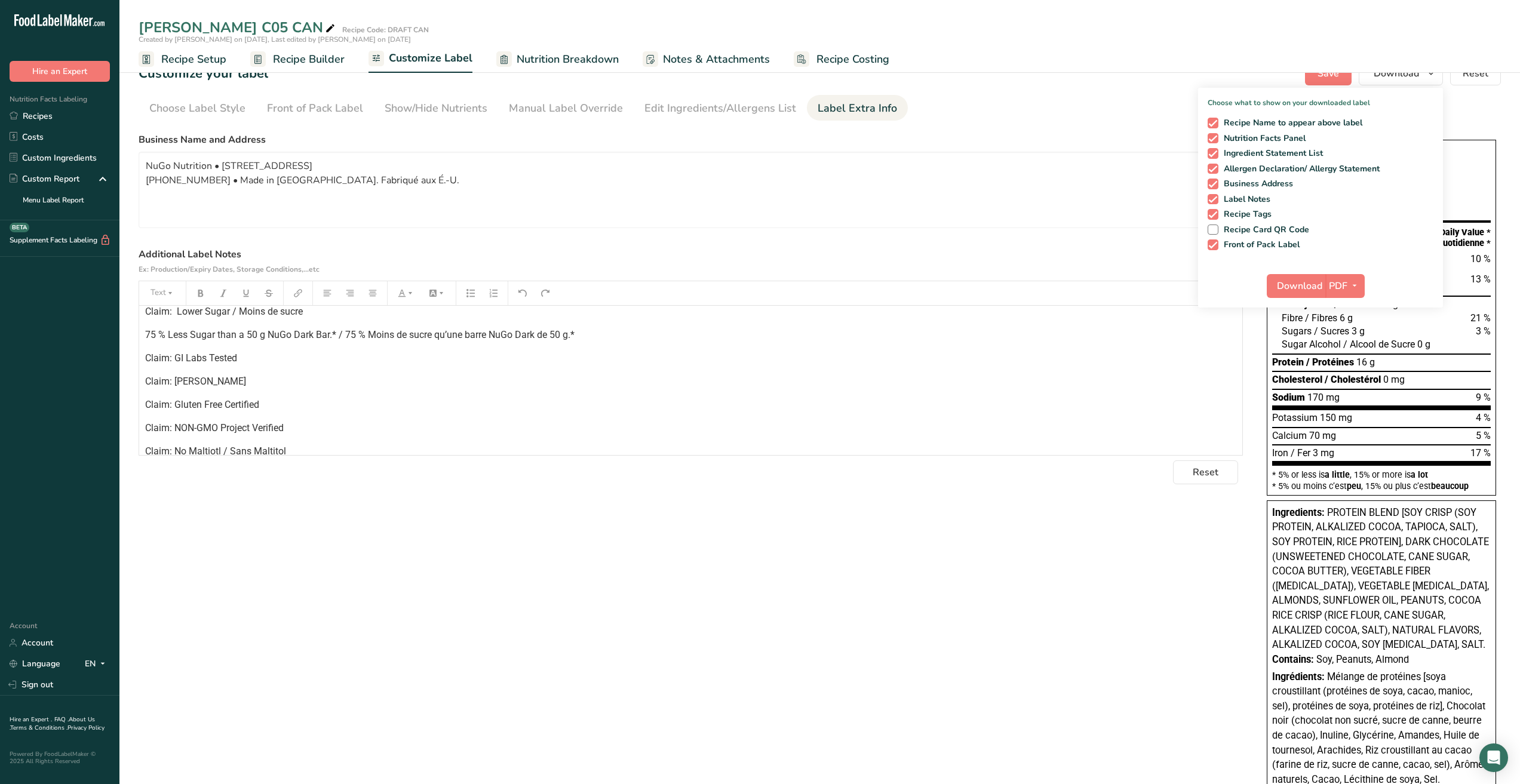
scroll to position [0, 0]
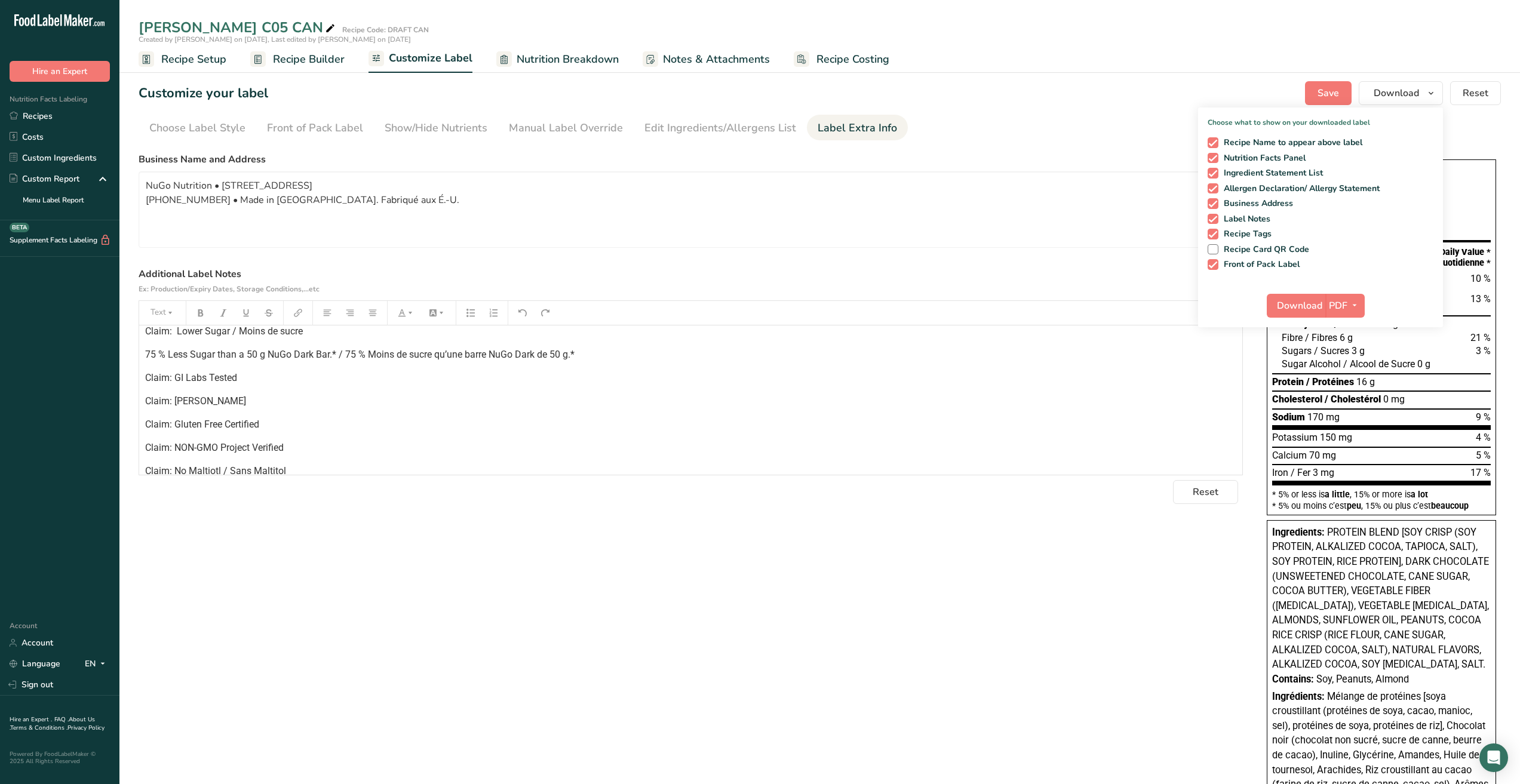
click at [297, 451] on p "Claim: NON-GMO Project Verified" at bounding box center [691, 448] width 1091 height 14
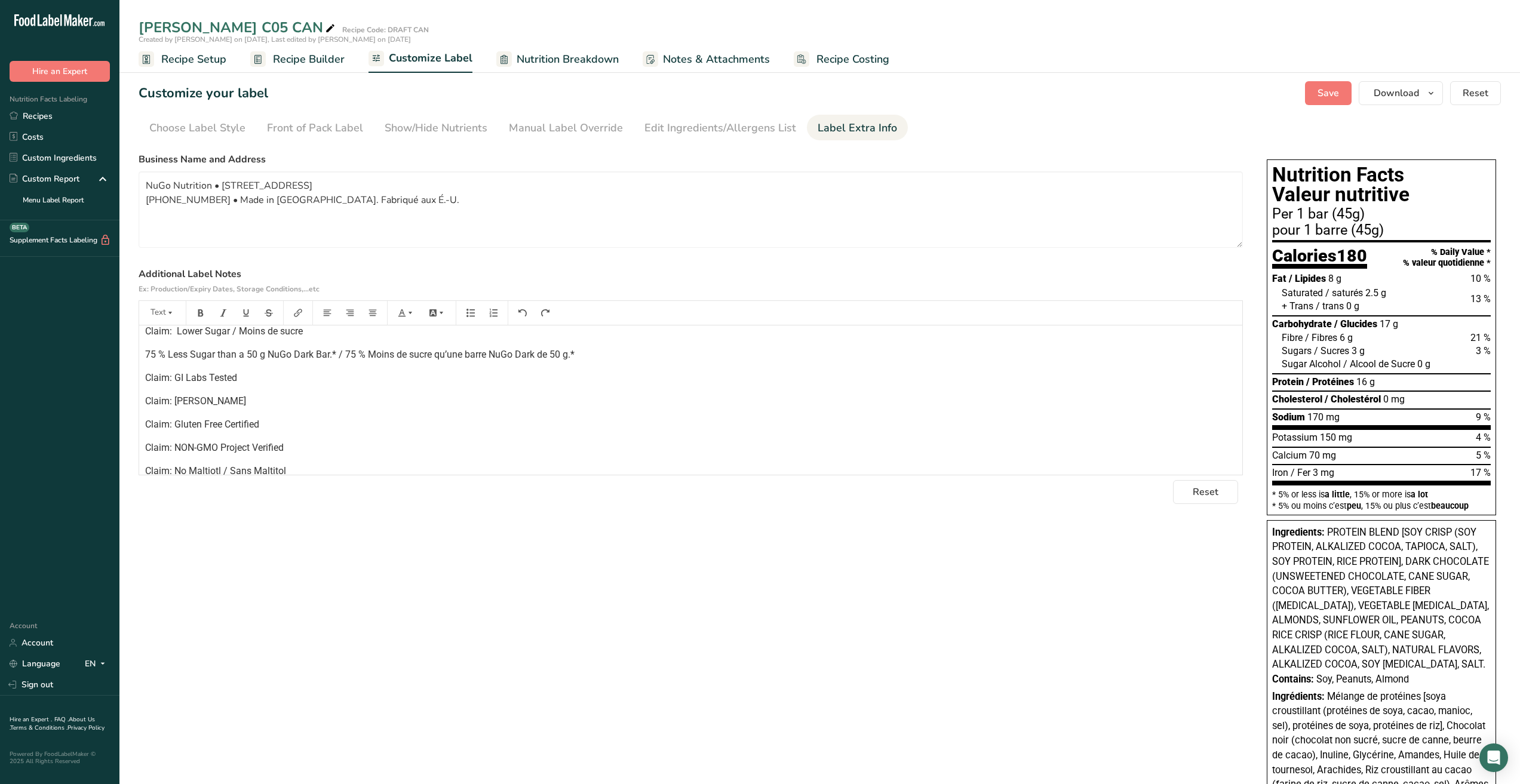
click at [222, 470] on span "Claim: No Maltiotl / Sans Maltitol" at bounding box center [216, 470] width 141 height 11
click at [666, 528] on div "Choose your label style Canadian Standard label USA (FDA) Standard FDA label Ta…" at bounding box center [820, 601] width 1363 height 908
click at [1323, 92] on span "Save" at bounding box center [1329, 93] width 22 height 14
click at [385, 130] on div "Show/Hide Nutrients" at bounding box center [436, 128] width 103 height 16
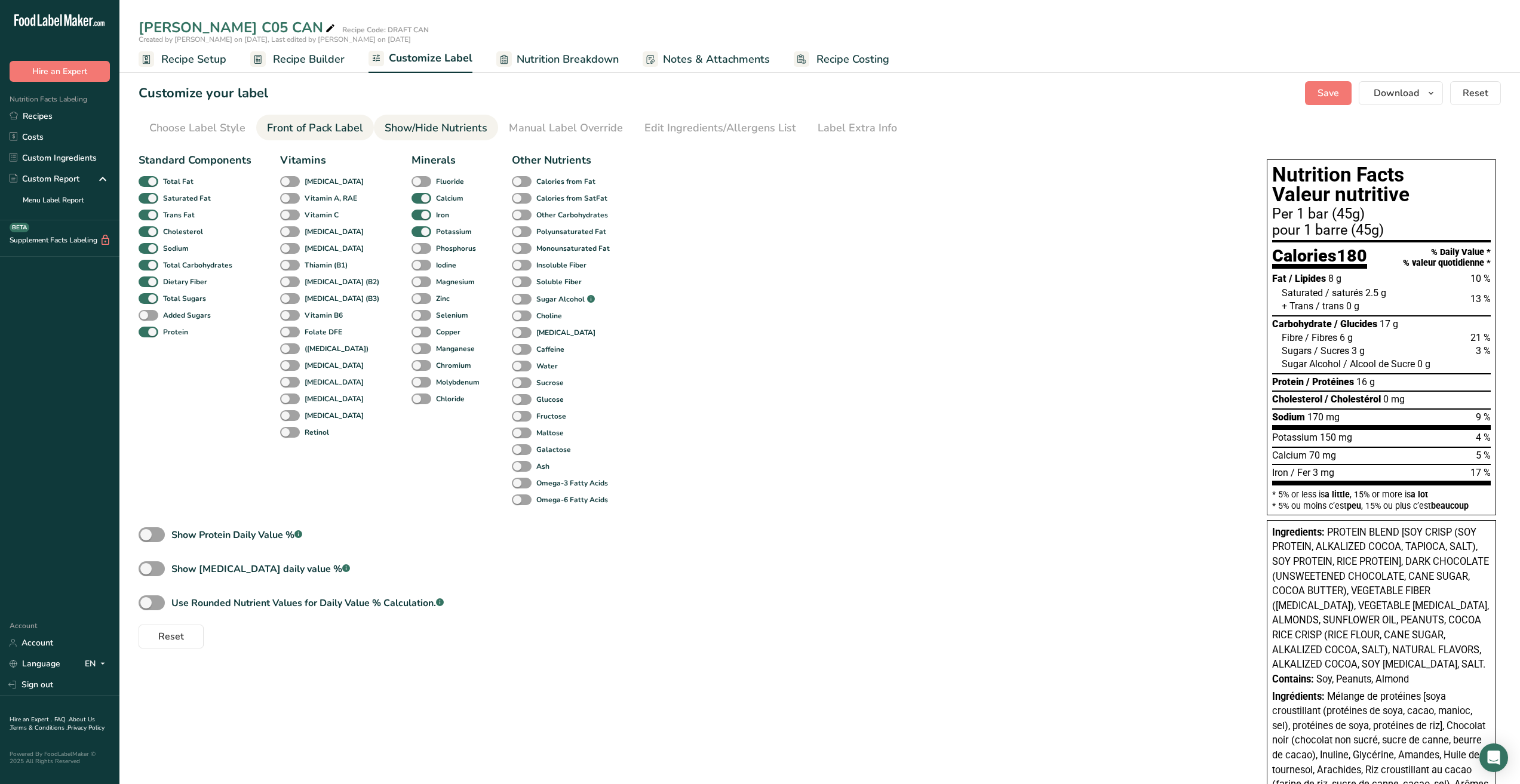
click at [320, 128] on div "Front of Pack Label" at bounding box center [315, 128] width 96 height 16
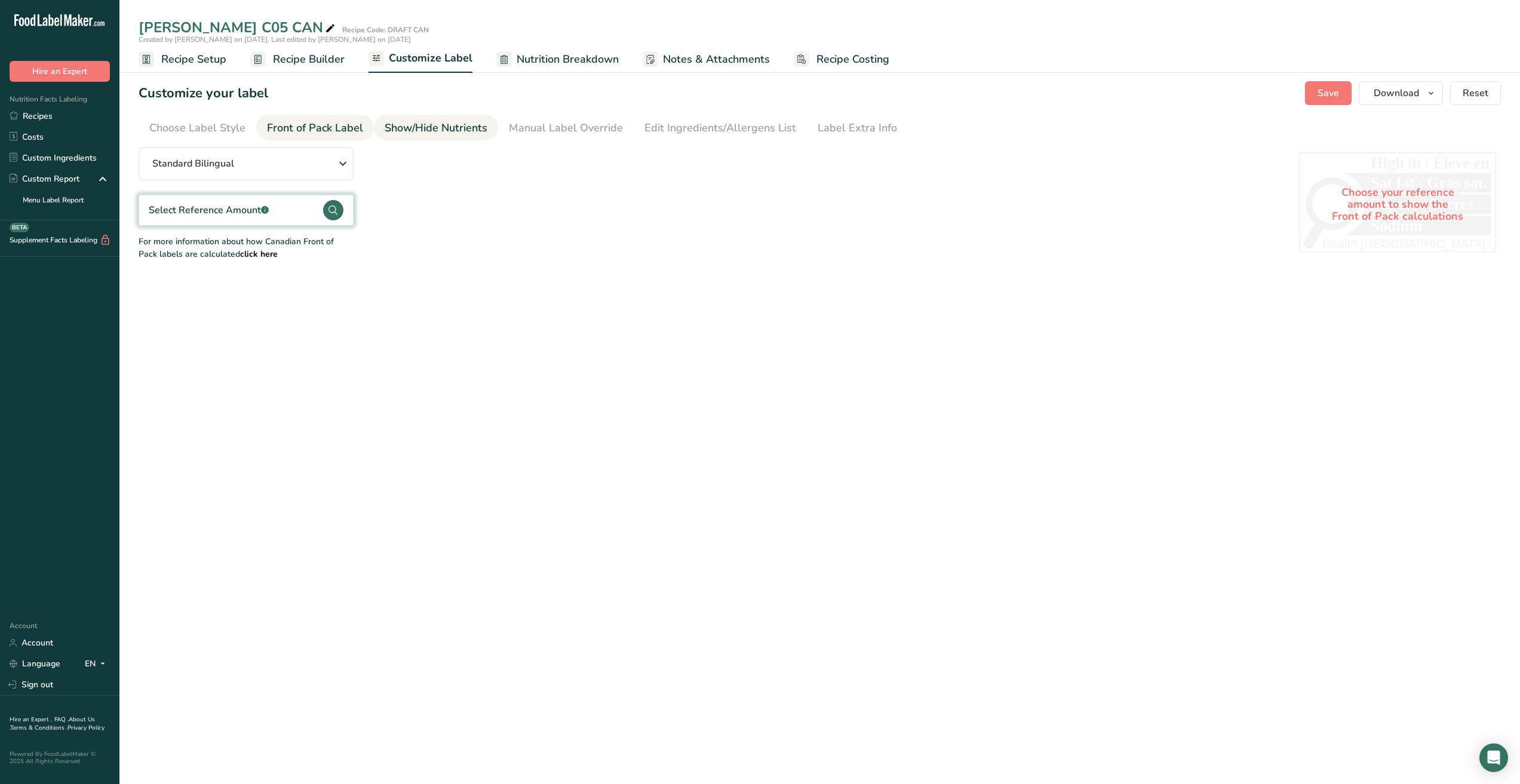
click at [392, 135] on div "Show/Hide Nutrients" at bounding box center [436, 128] width 103 height 16
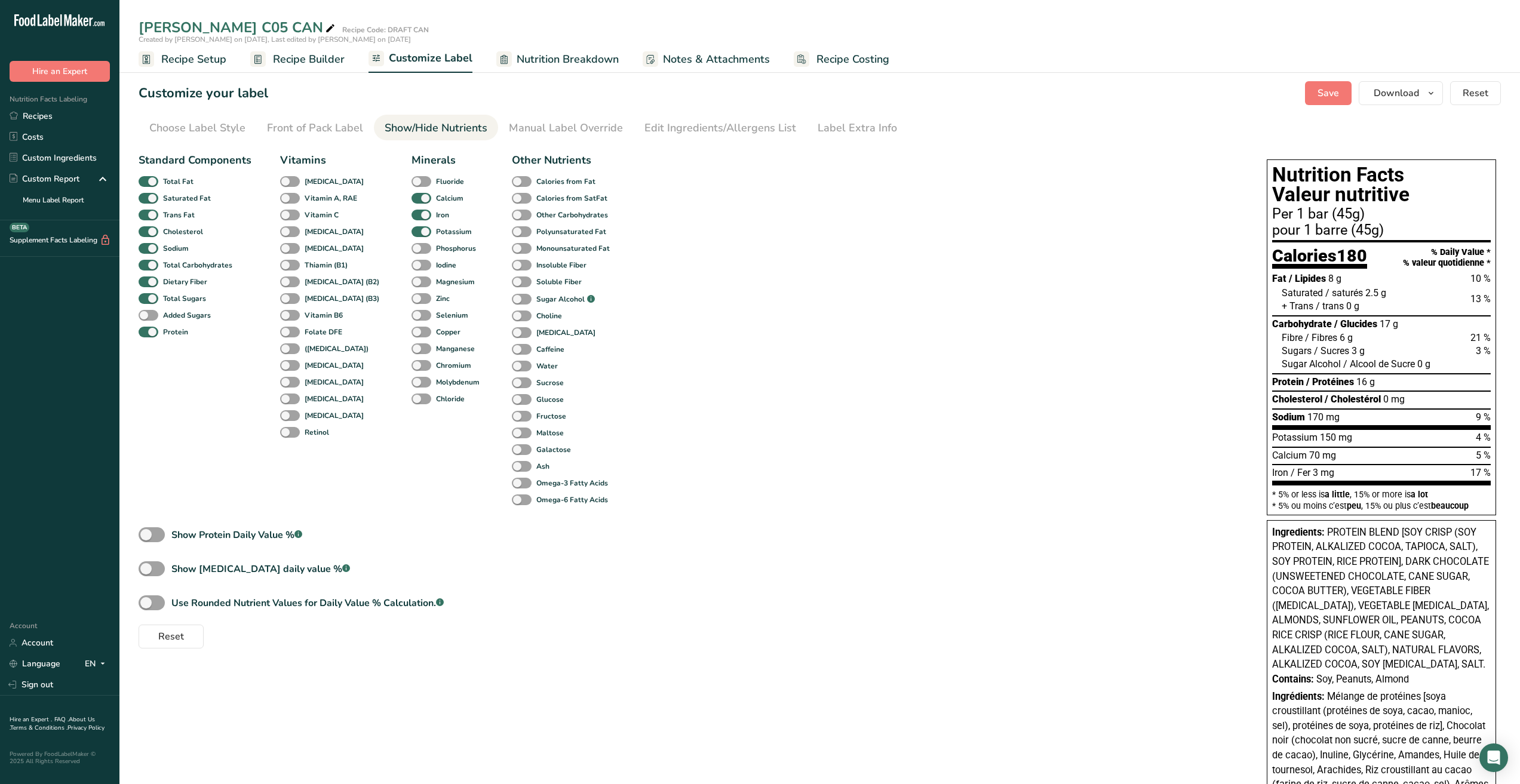
drag, startPoint x: 1280, startPoint y: 365, endPoint x: 1431, endPoint y: 370, distance: 151.1
click at [1431, 370] on div "Sugar Alcohol / Alcool de Sucre 0 g" at bounding box center [1382, 365] width 219 height 16
click at [1421, 365] on span "0 g" at bounding box center [1424, 363] width 13 height 11
drag, startPoint x: 1442, startPoint y: 362, endPoint x: 1267, endPoint y: 363, distance: 175.0
click at [1267, 363] on div "Nutrition Facts Valeur nutritive Per 1 bar (45g) pour 1 barre (45g) Calories 18…" at bounding box center [1382, 337] width 230 height 356
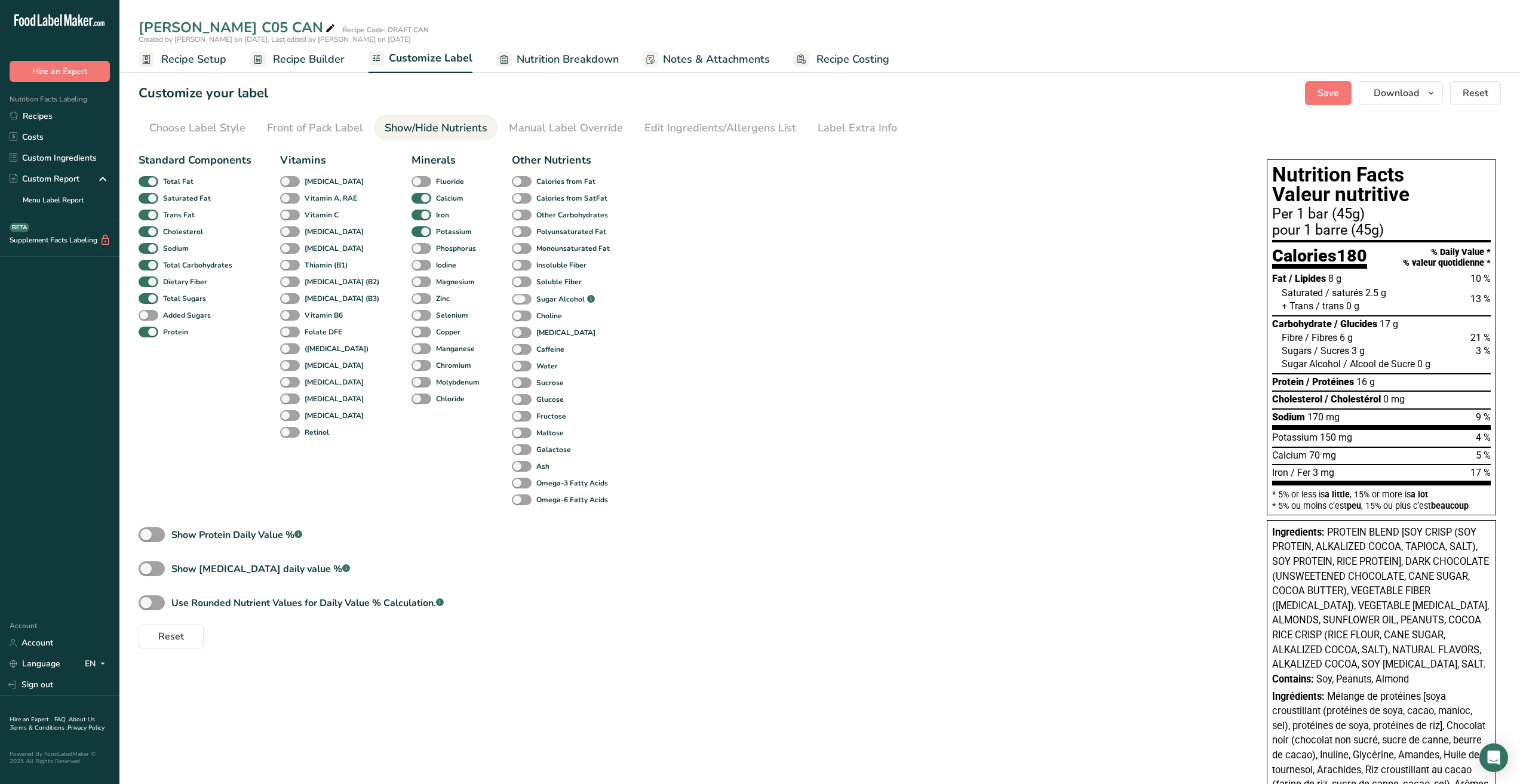
click at [512, 300] on span at bounding box center [522, 299] width 20 height 11
click at [512, 300] on input "Sugar Alcohol .a-a{fill:#347362;}.b-a{fill:#fff;}" at bounding box center [516, 299] width 8 height 8
click at [517, 298] on span at bounding box center [522, 299] width 20 height 11
click at [517, 298] on input "Sugar Alcohol .a-a{fill:#347362;}.b-a{fill:#fff;}" at bounding box center [516, 299] width 8 height 8
checkbox input "false"
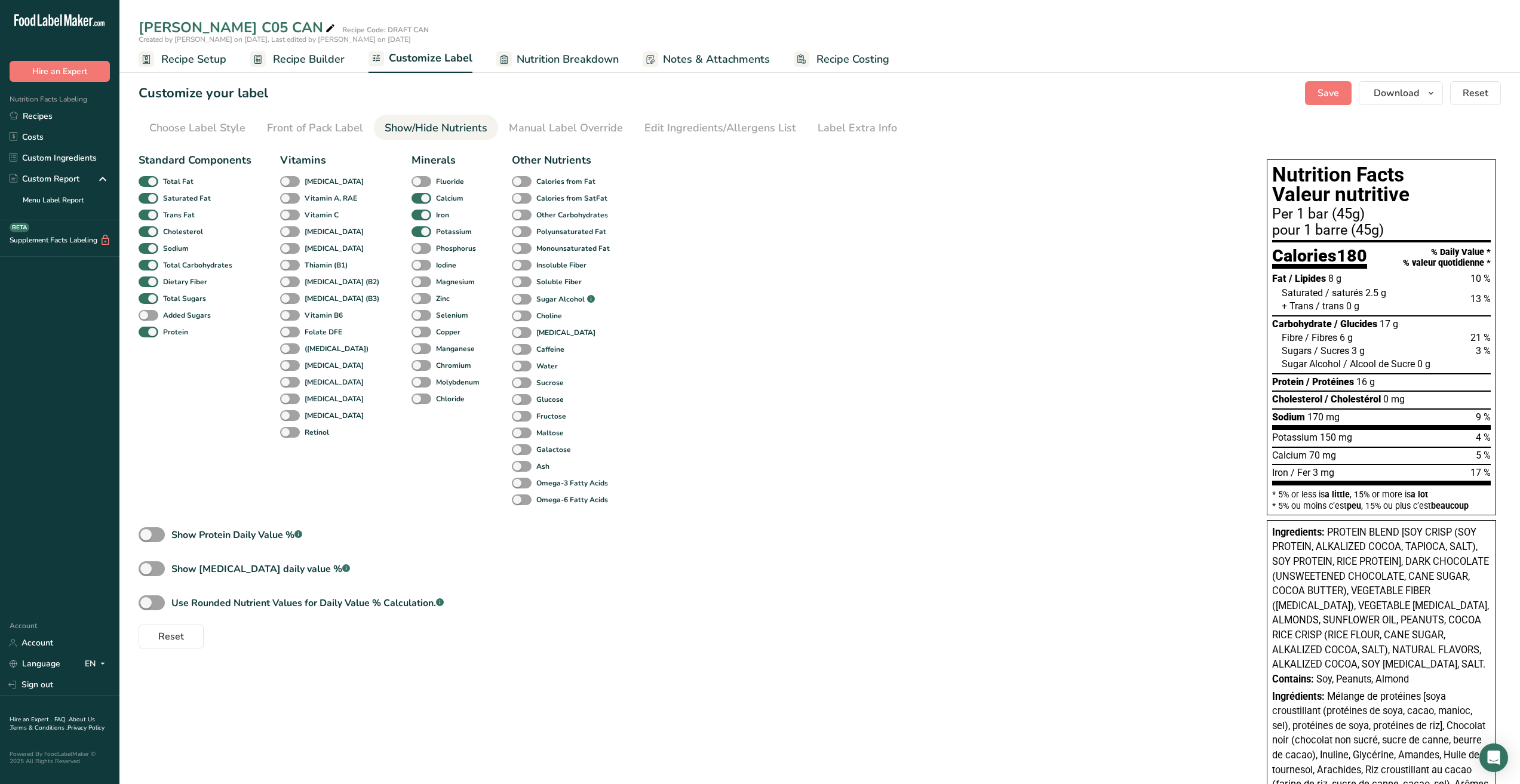
click at [1311, 358] on span "Sugar Alcohol" at bounding box center [1311, 363] width 59 height 11
click at [412, 246] on span at bounding box center [421, 249] width 20 height 11
click at [412, 246] on input "Phosphorus" at bounding box center [415, 248] width 8 height 8
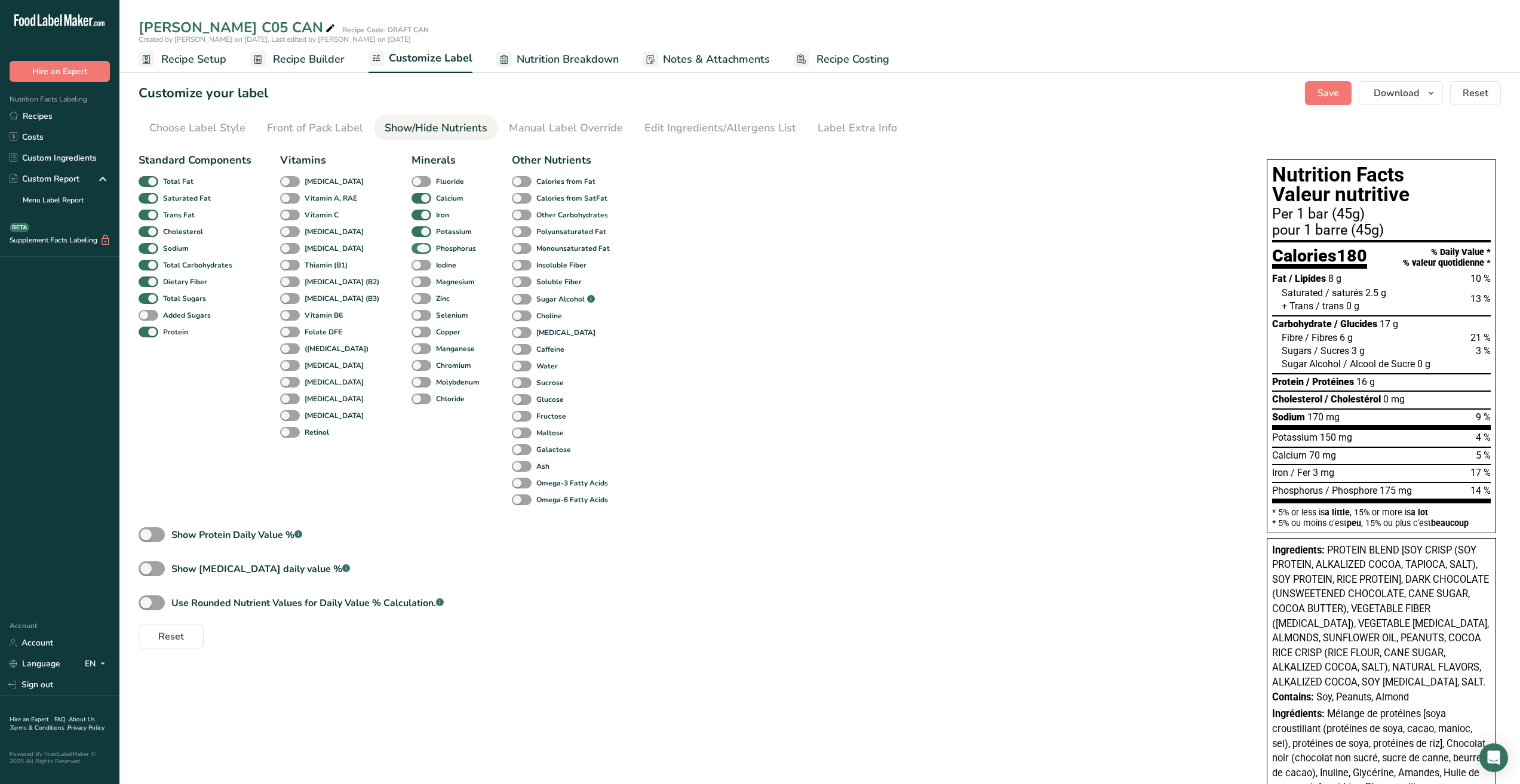
click at [412, 246] on span at bounding box center [421, 249] width 20 height 11
click at [412, 246] on input "Phosphorus" at bounding box center [415, 248] width 8 height 8
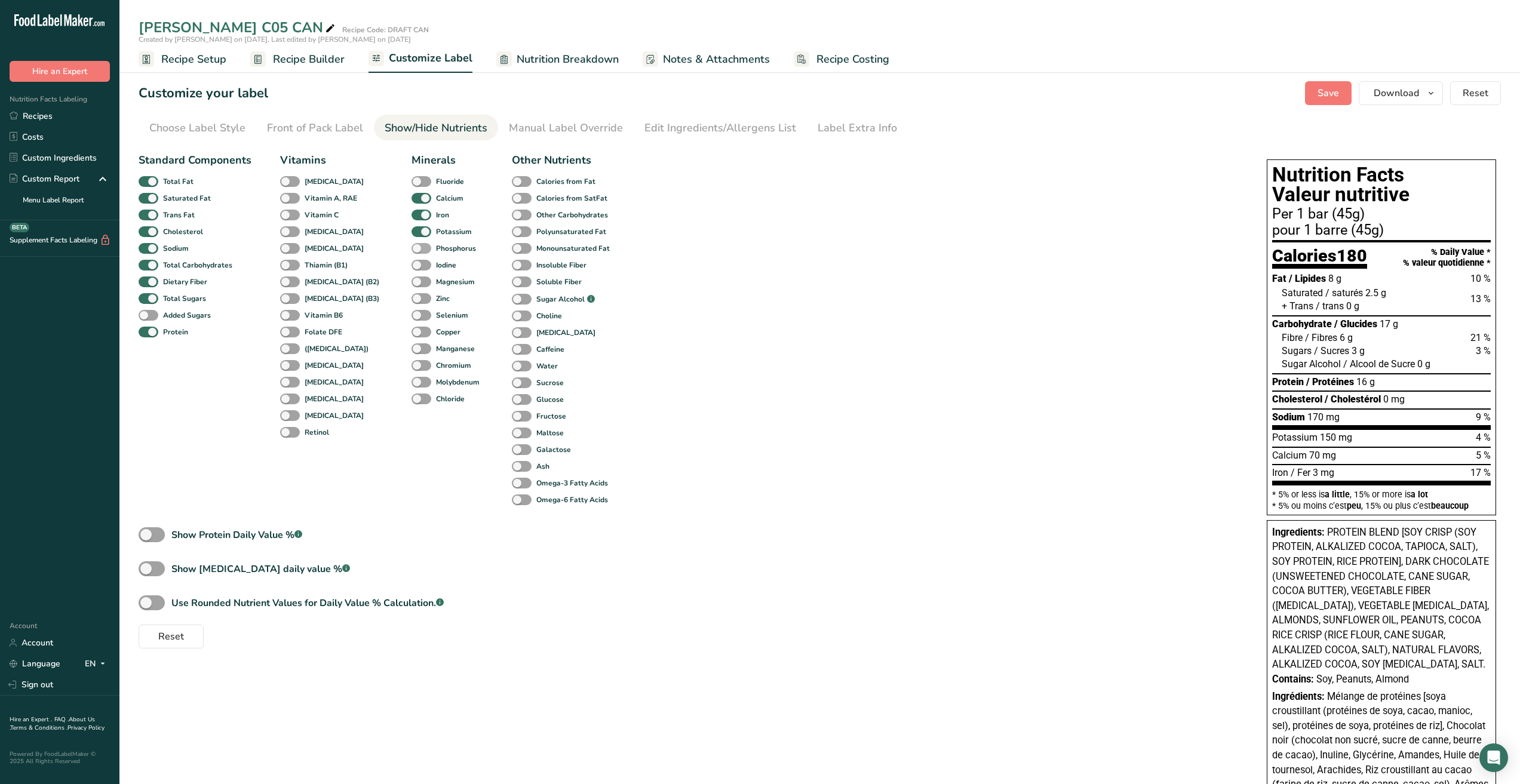
click at [412, 246] on span at bounding box center [421, 249] width 20 height 11
click at [412, 246] on input "Phosphorus" at bounding box center [415, 248] width 8 height 8
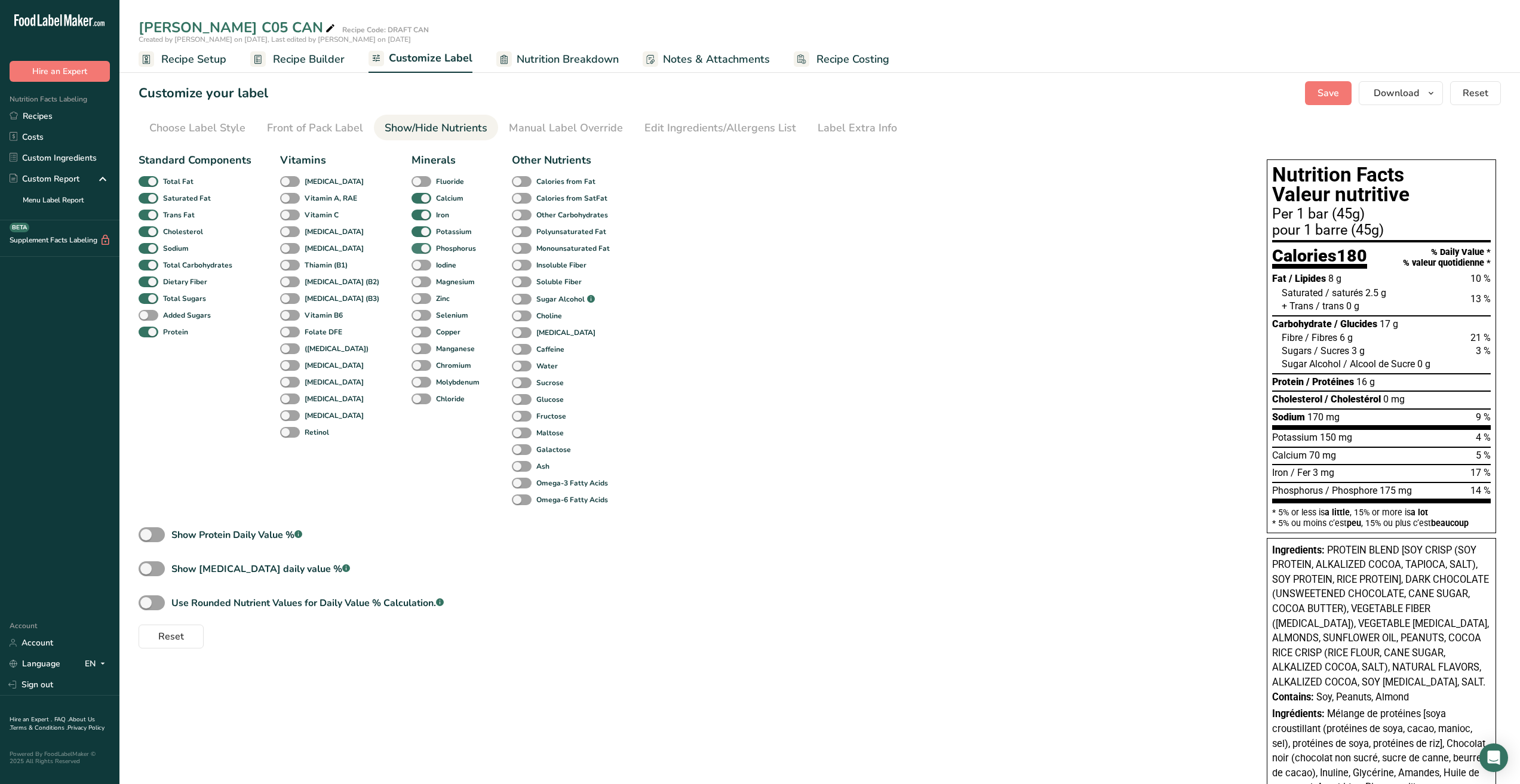
click at [412, 246] on span at bounding box center [421, 249] width 20 height 11
click at [412, 246] on input "Phosphorus" at bounding box center [415, 248] width 8 height 8
checkbox input "false"
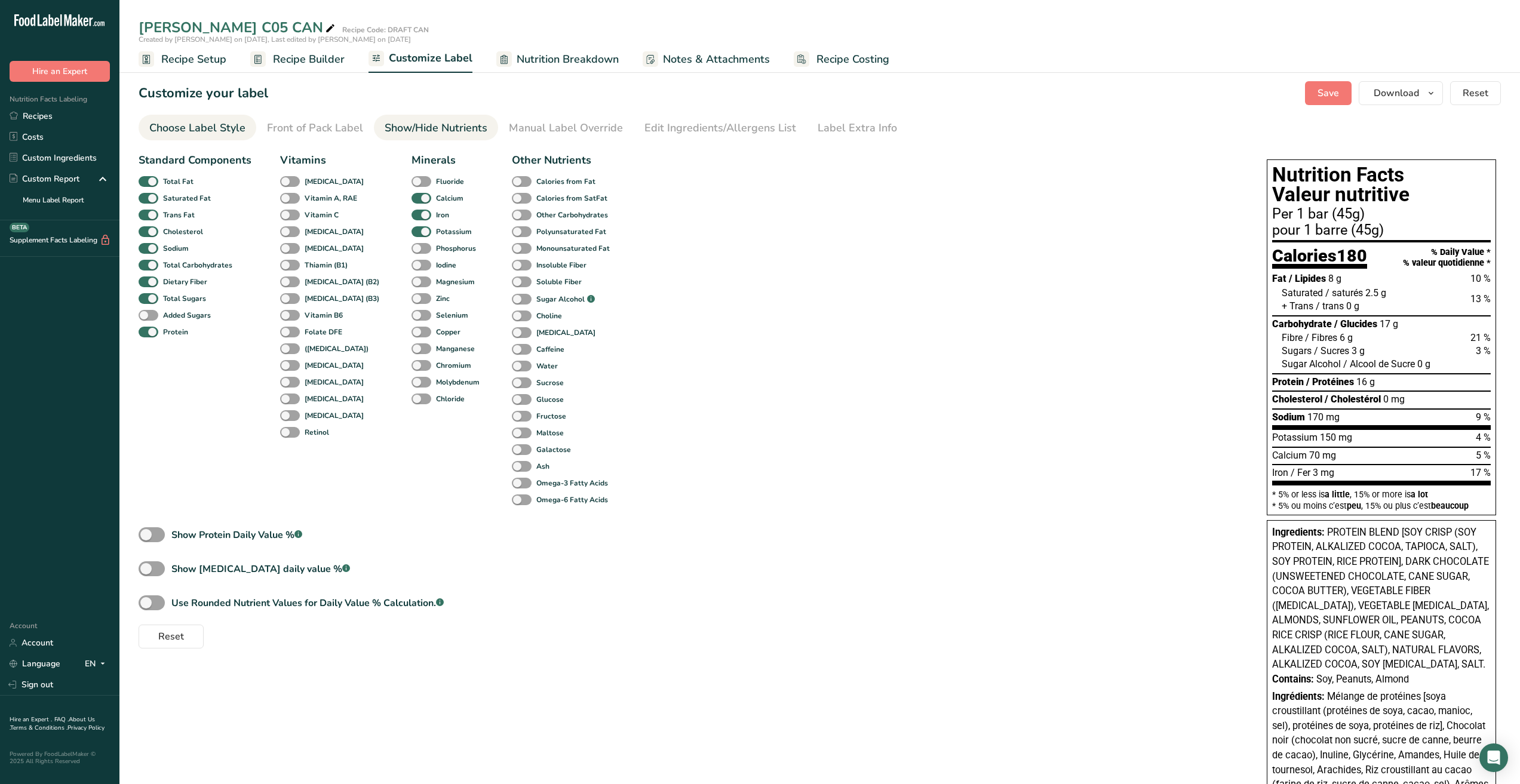
click at [217, 127] on div "Choose Label Style" at bounding box center [197, 128] width 96 height 16
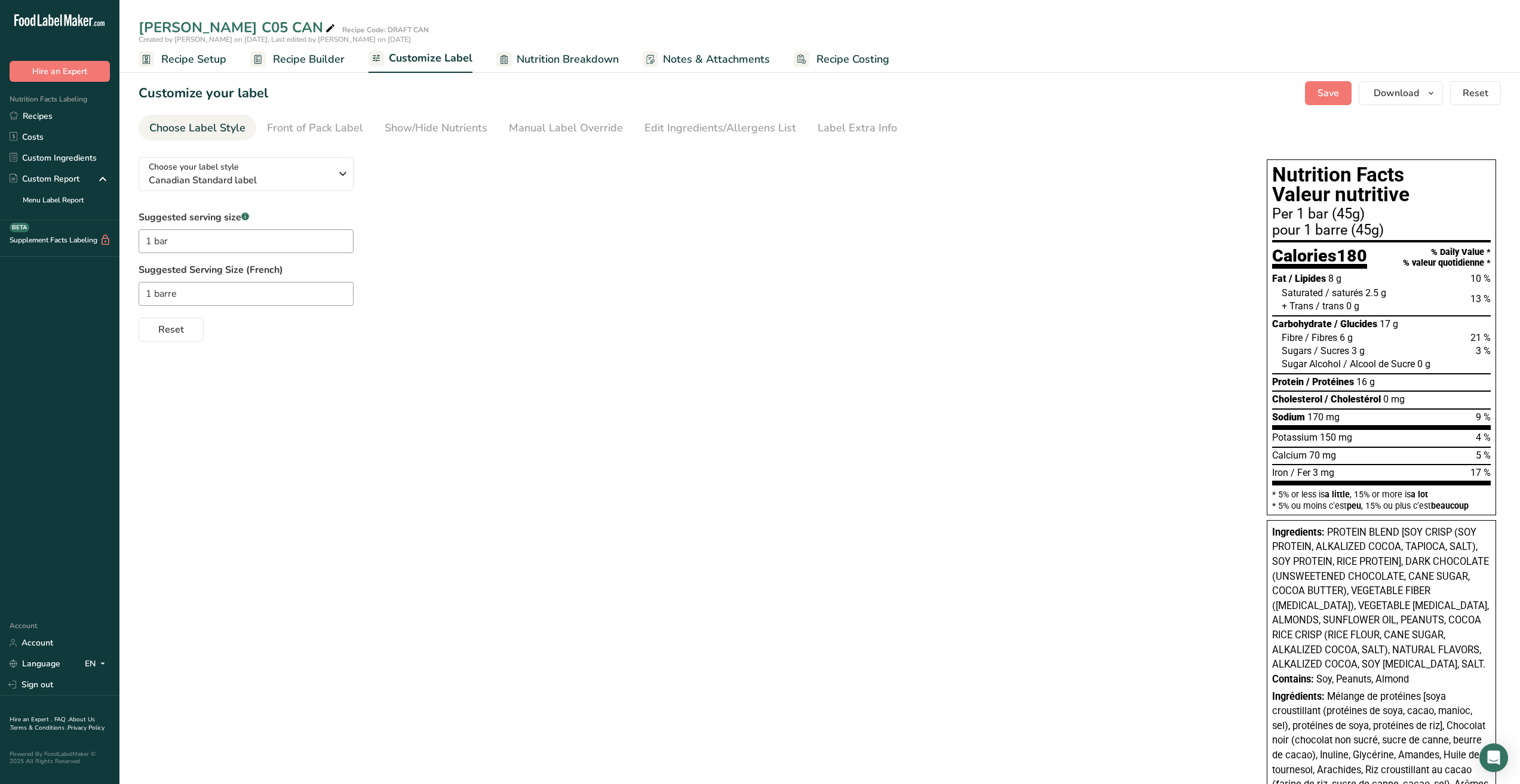
click at [582, 56] on span "Nutrition Breakdown" at bounding box center [568, 59] width 102 height 16
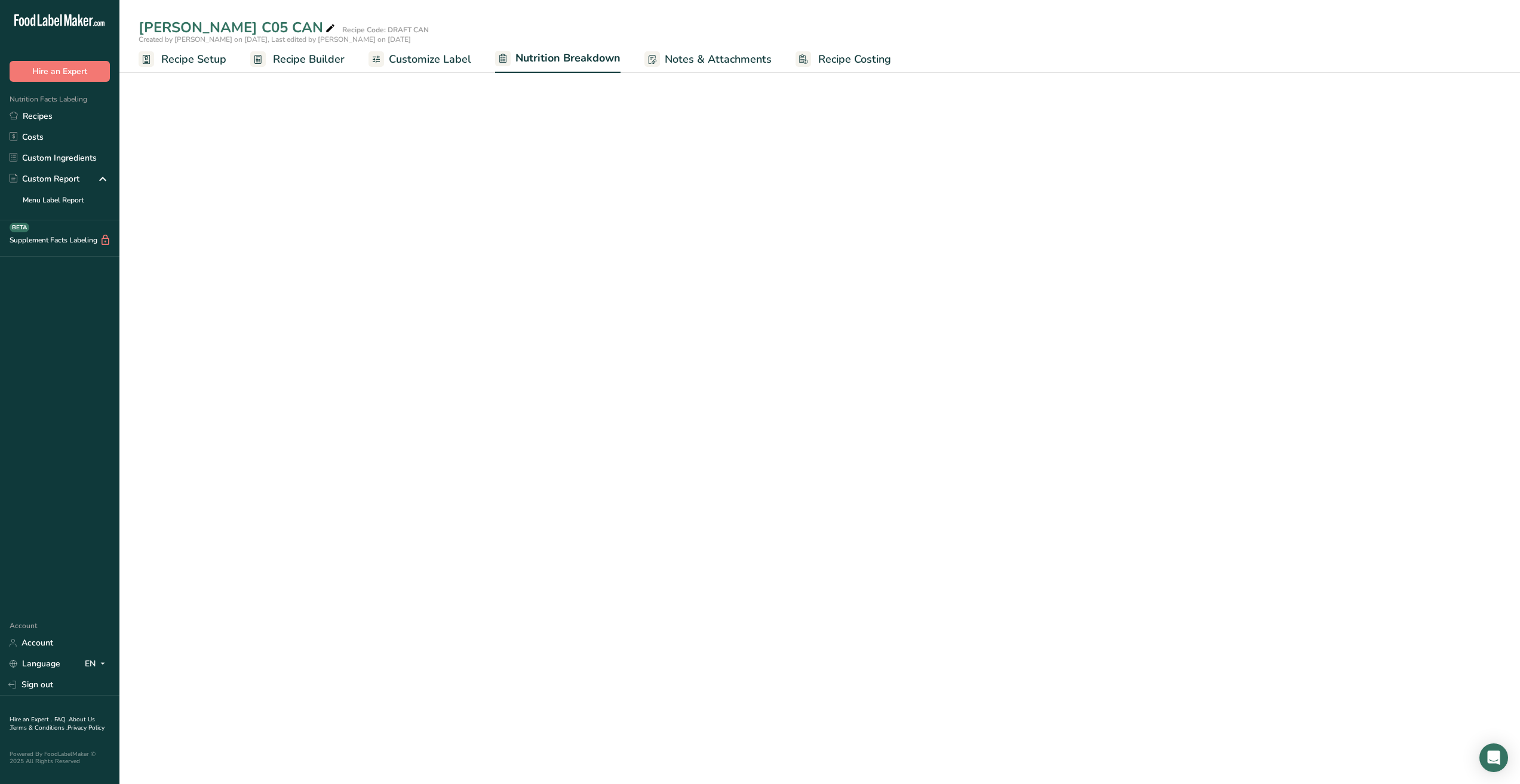
click at [584, 58] on span "Nutrition Breakdown" at bounding box center [568, 58] width 105 height 16
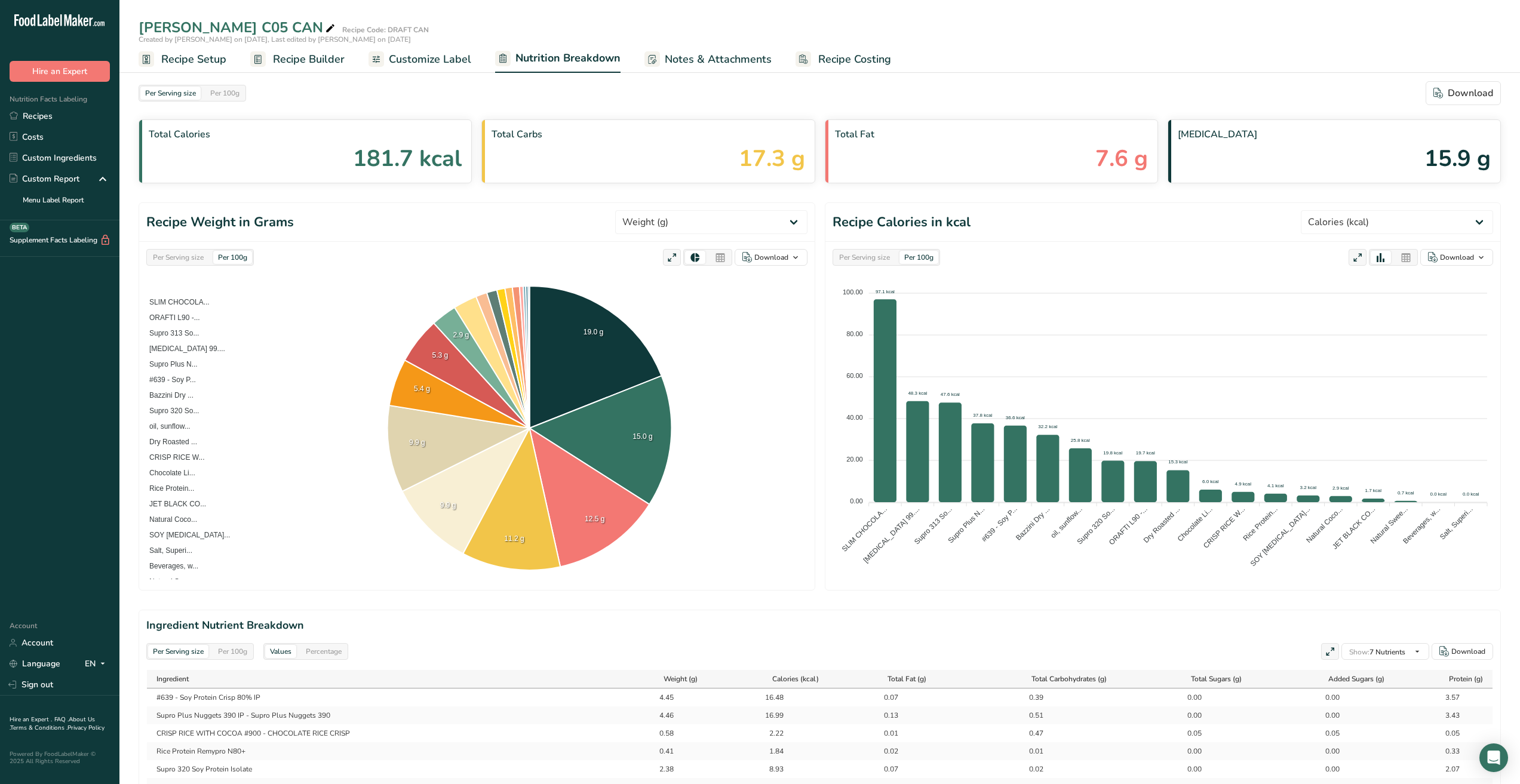
click at [871, 256] on div "Per Serving size" at bounding box center [864, 257] width 60 height 13
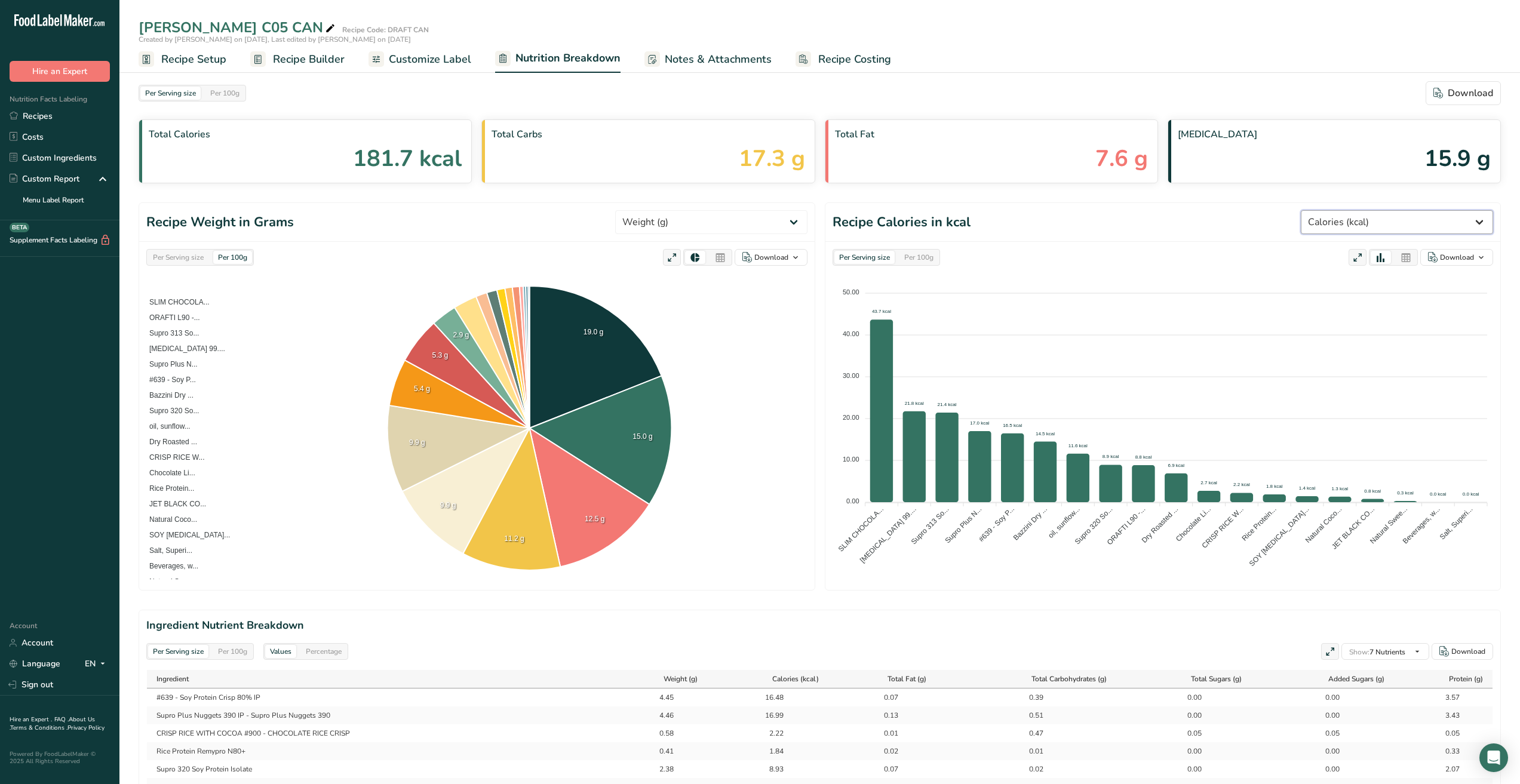
click at [1478, 222] on select "Weight (g) Calories (kcal) Energy KJ (kj) Total Fat (g) Saturated Fat (g) Trans…" at bounding box center [1397, 222] width 192 height 24
select select "Sugar Alcohol"
click at [1346, 210] on select "Weight (g) Calories (kcal) Energy KJ (kj) Total Fat (g) Saturated Fat (g) Trans…" at bounding box center [1397, 222] width 192 height 24
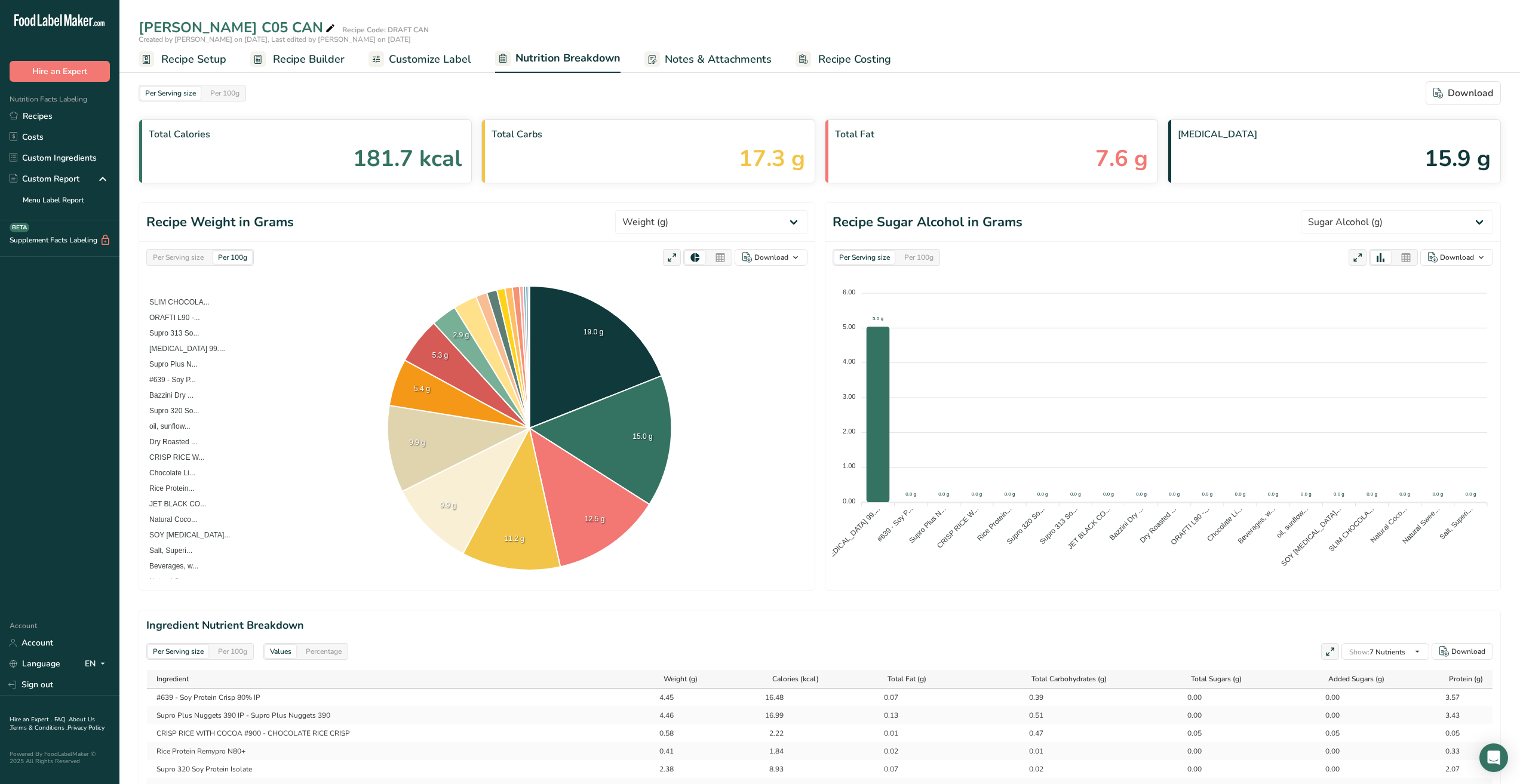
click at [213, 59] on span "Recipe Setup" at bounding box center [194, 59] width 65 height 16
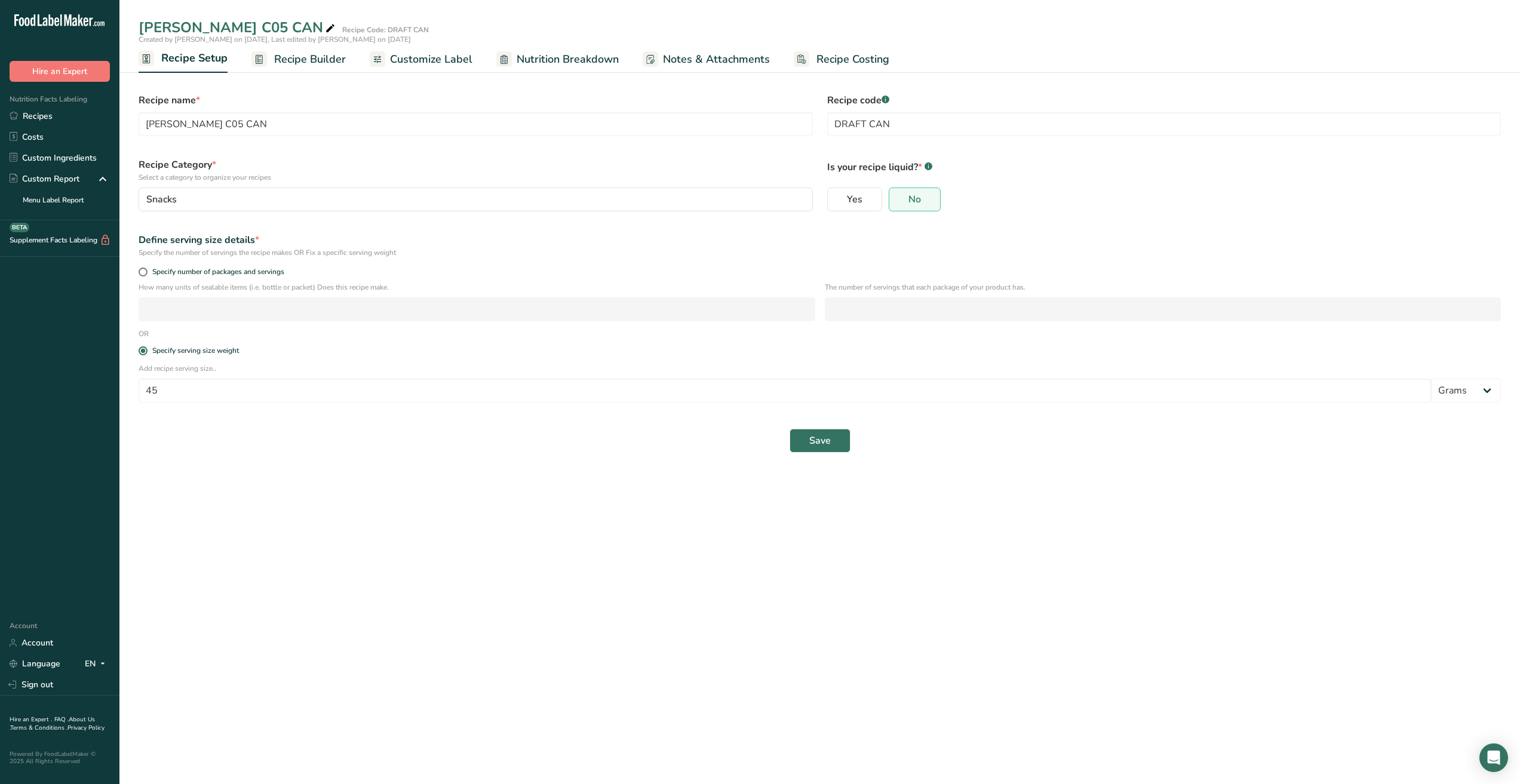
click at [300, 59] on span "Recipe Builder" at bounding box center [310, 59] width 72 height 16
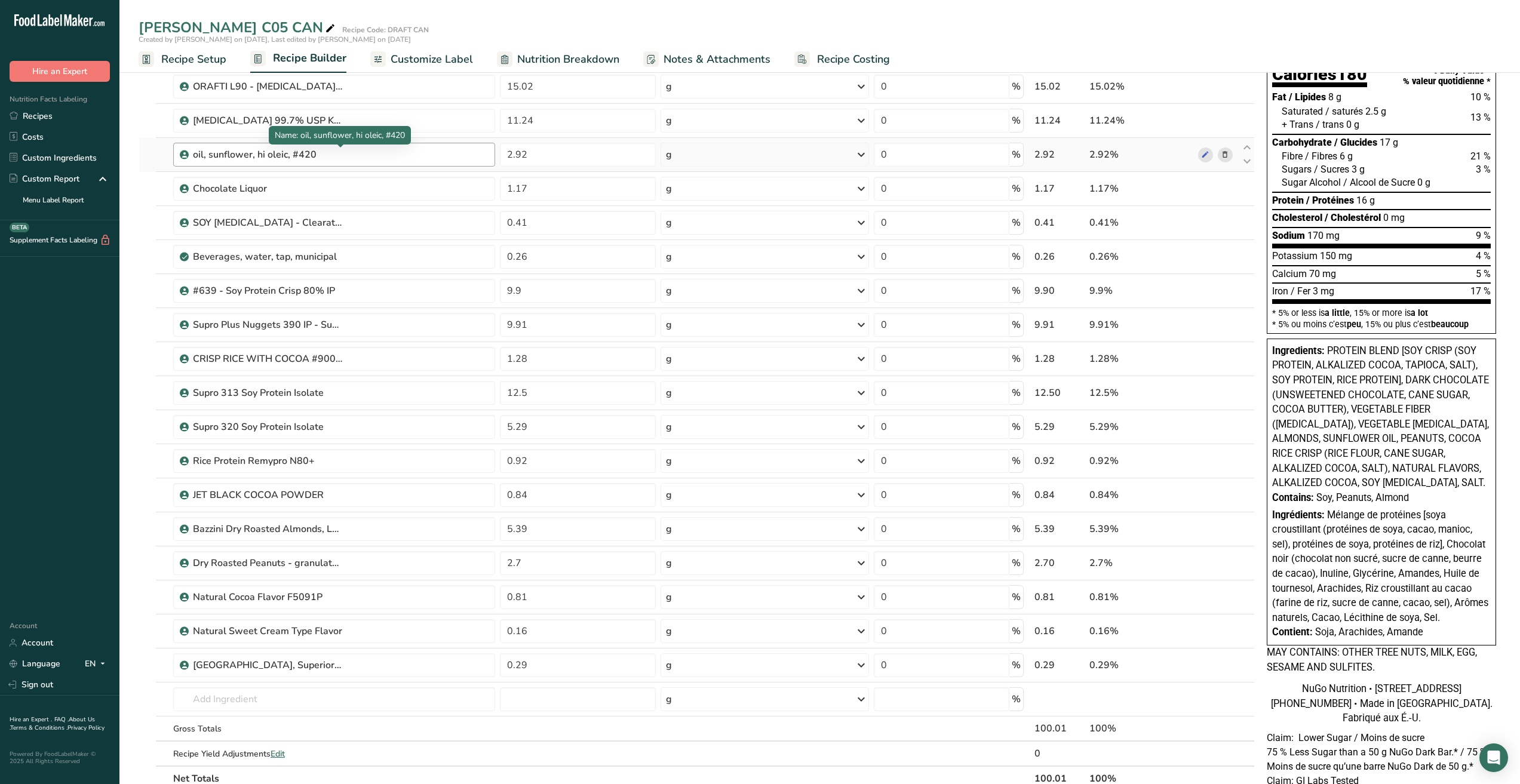
scroll to position [120, 0]
click at [179, 121] on div "[MEDICAL_DATA] 99.7% USP KOSHER" at bounding box center [334, 120] width 322 height 24
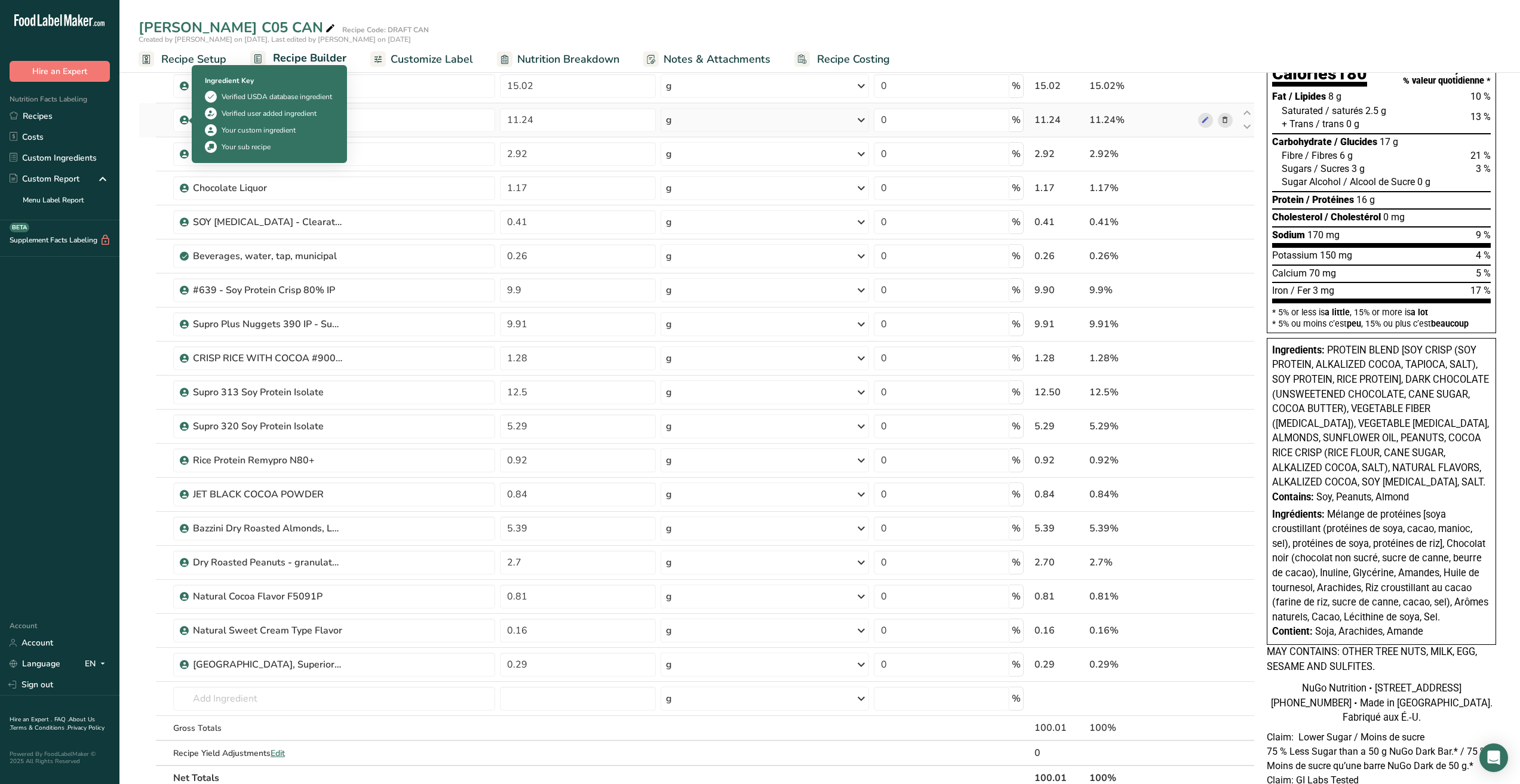
click at [182, 121] on icon at bounding box center [185, 120] width 7 height 11
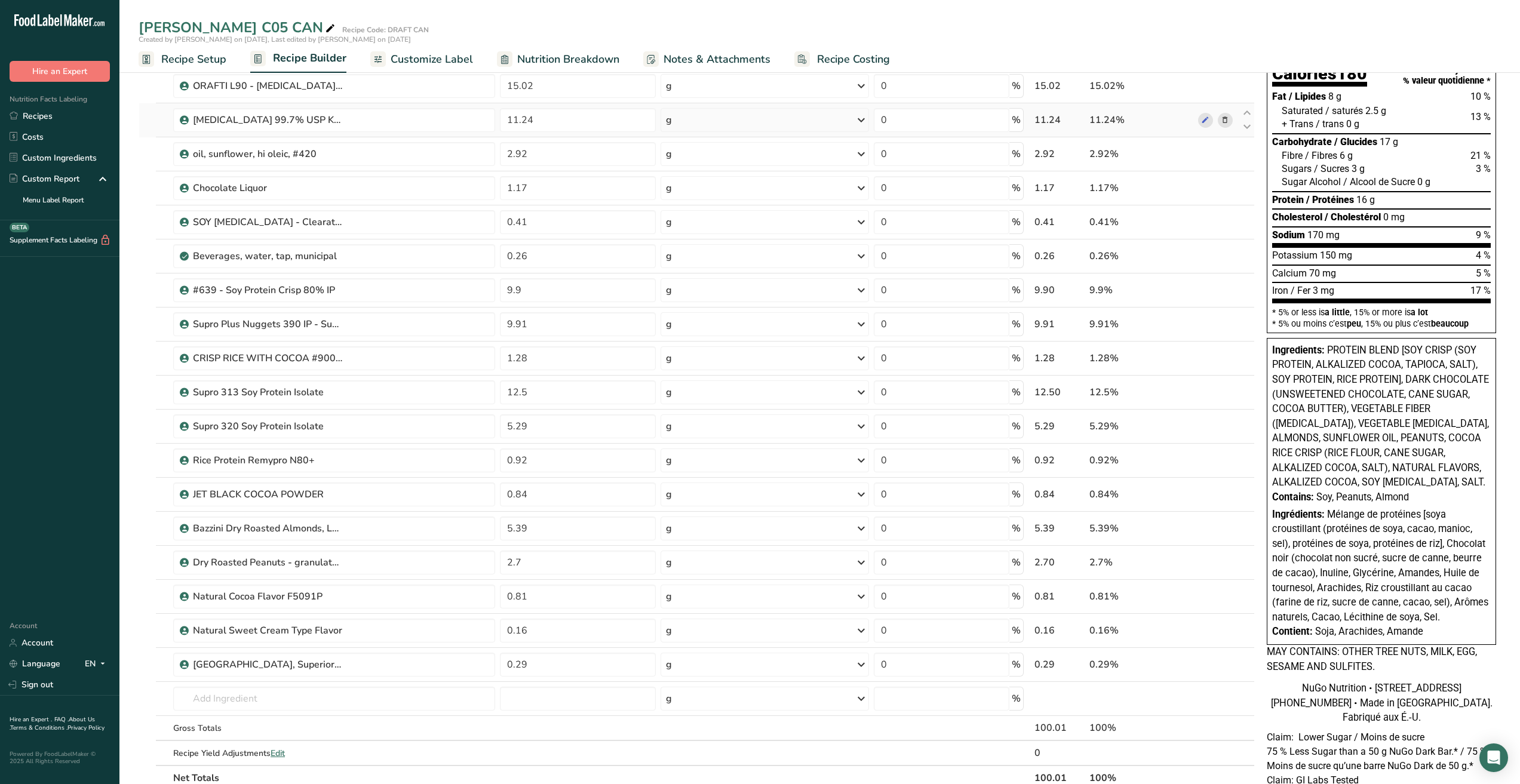
click at [182, 121] on icon at bounding box center [185, 120] width 7 height 11
click at [1200, 122] on span at bounding box center [1206, 120] width 14 height 14
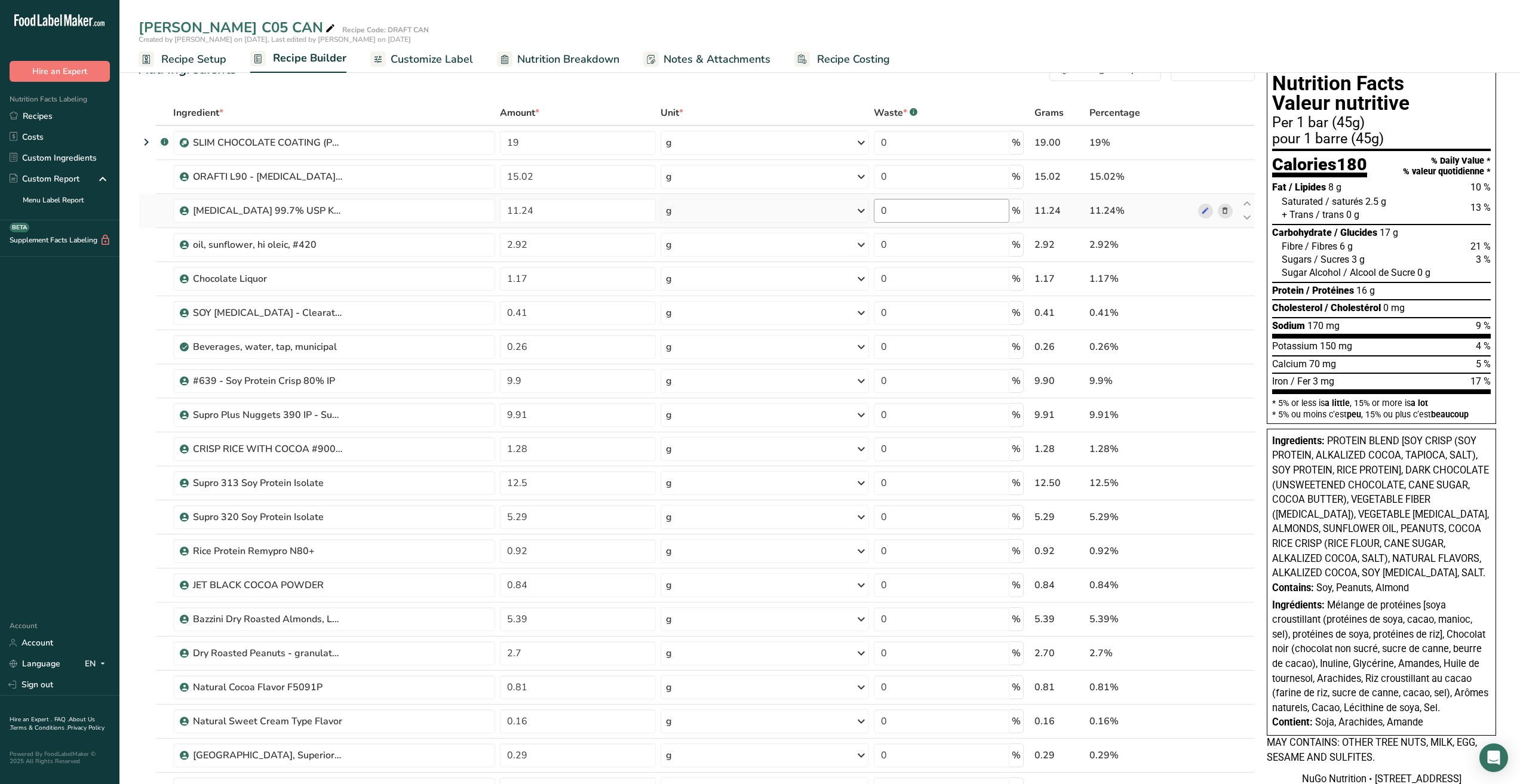
scroll to position [0, 0]
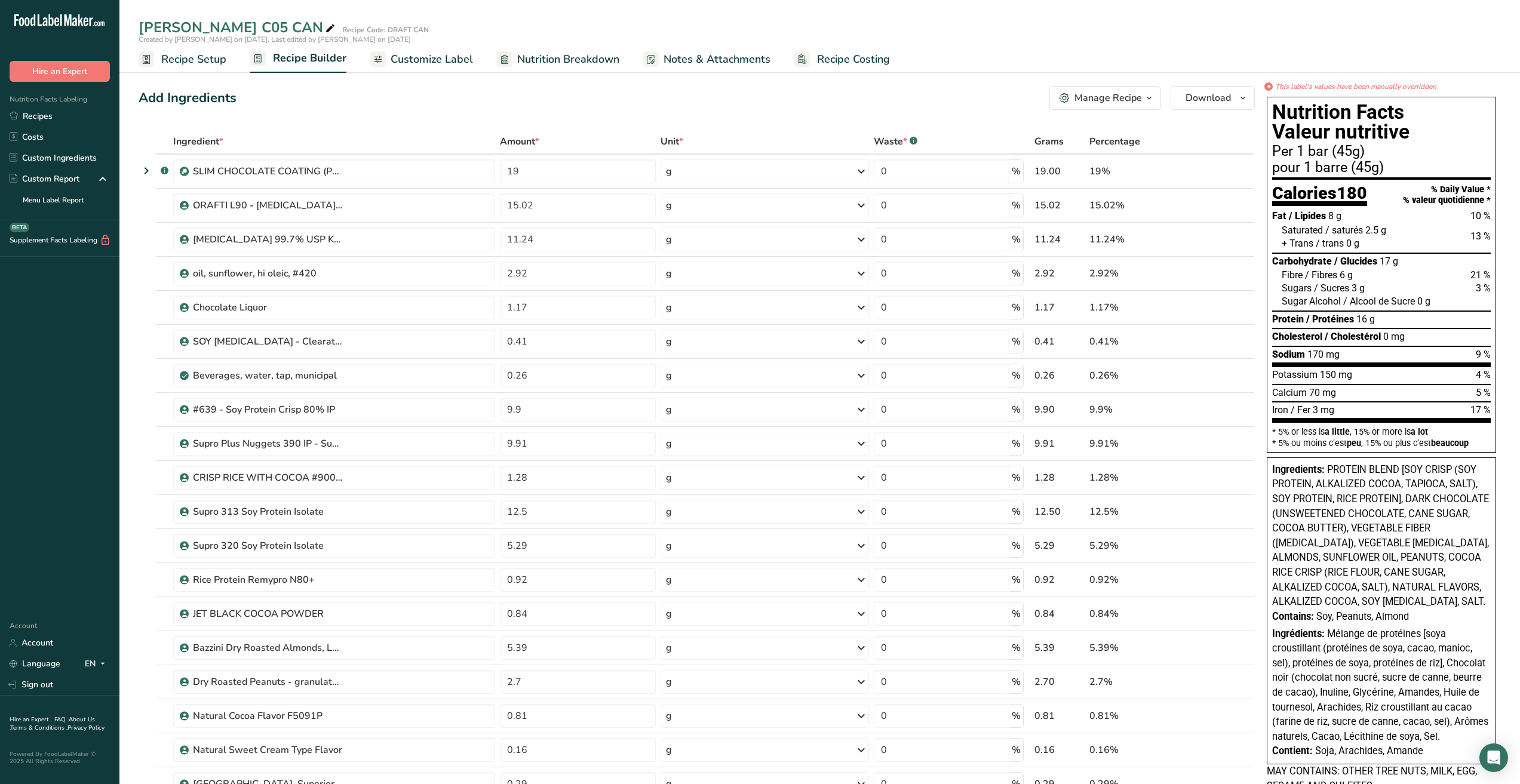
click at [189, 58] on span "Recipe Setup" at bounding box center [194, 59] width 65 height 16
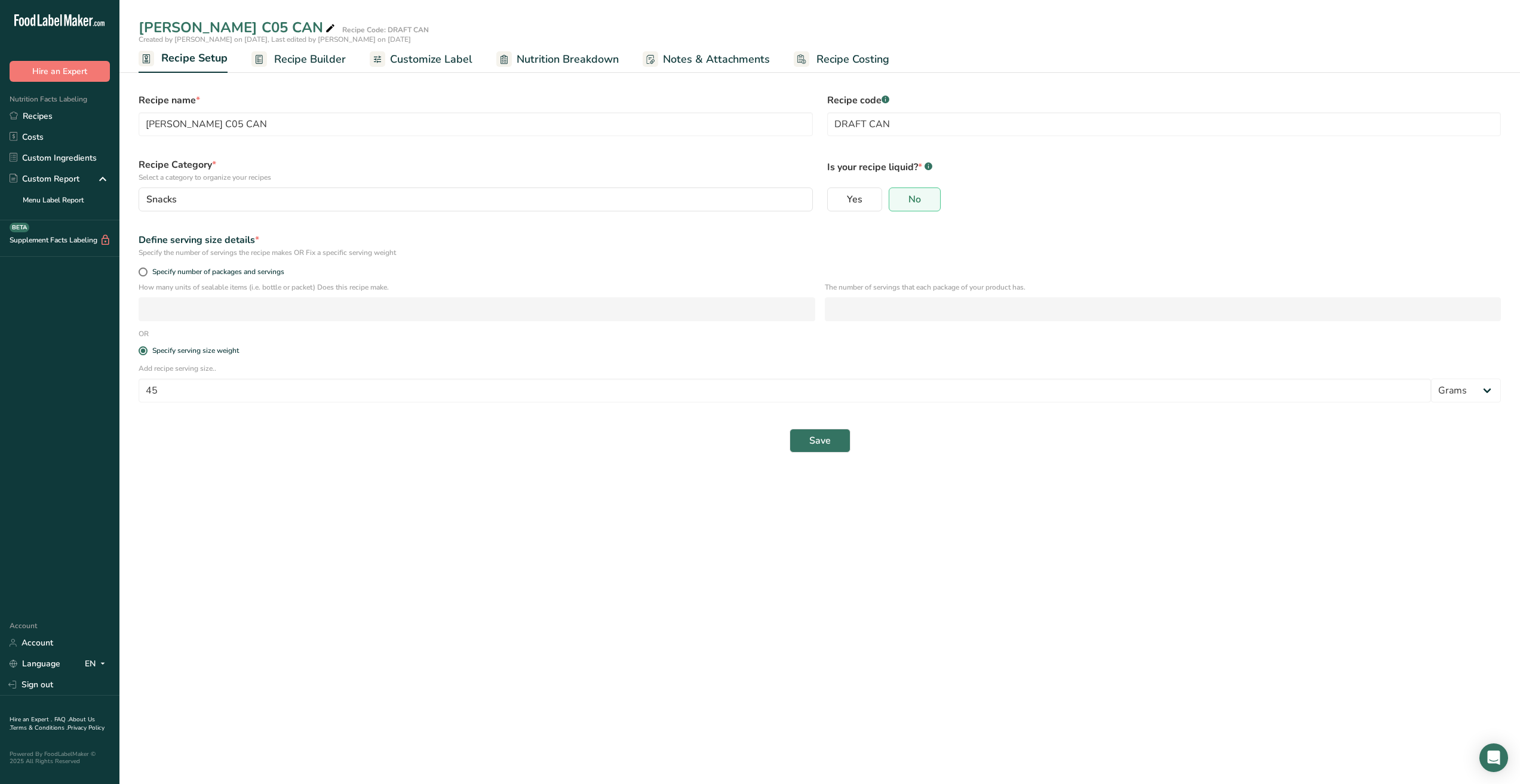
click at [311, 59] on span "Recipe Builder" at bounding box center [310, 59] width 72 height 16
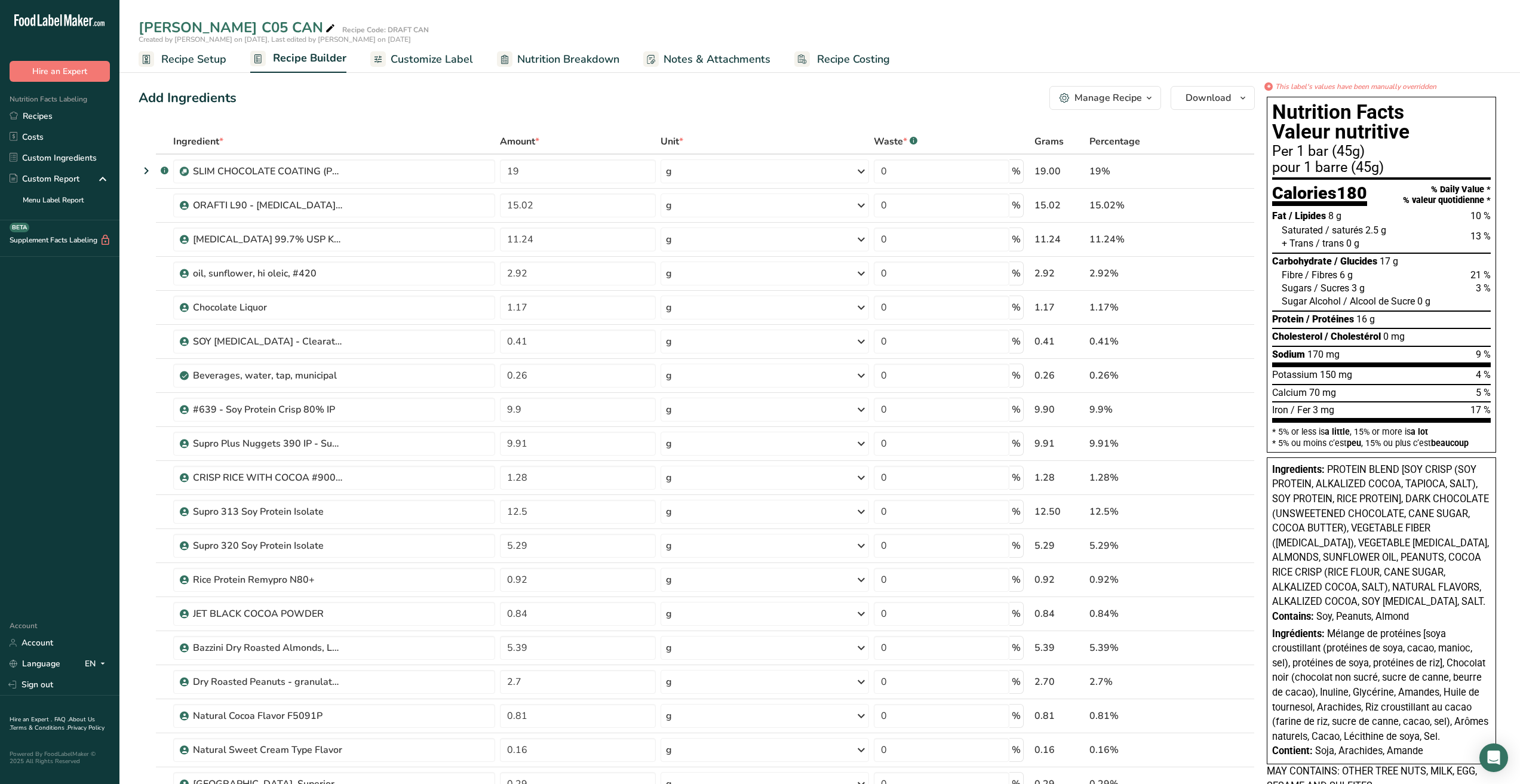
click at [596, 58] on span "Nutrition Breakdown" at bounding box center [569, 59] width 102 height 16
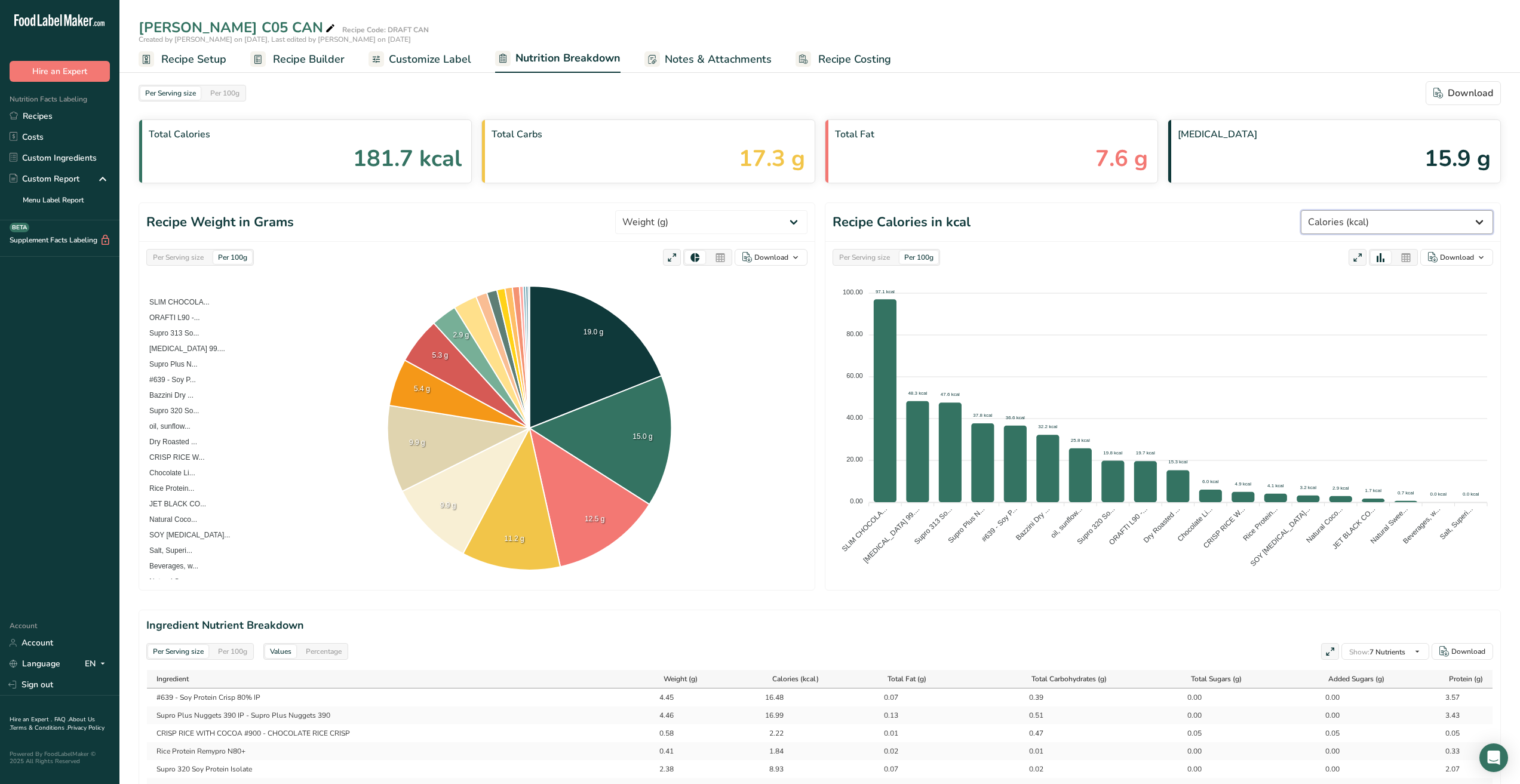
click at [1468, 222] on select "Weight (g) Calories (kcal) Energy KJ (kj) Total Fat (g) Saturated Fat (g) Trans…" at bounding box center [1397, 222] width 192 height 24
select select "Sugar Alcohol"
click at [1346, 210] on select "Weight (g) Calories (kcal) Energy KJ (kj) Total Fat (g) Saturated Fat (g) Trans…" at bounding box center [1397, 222] width 192 height 24
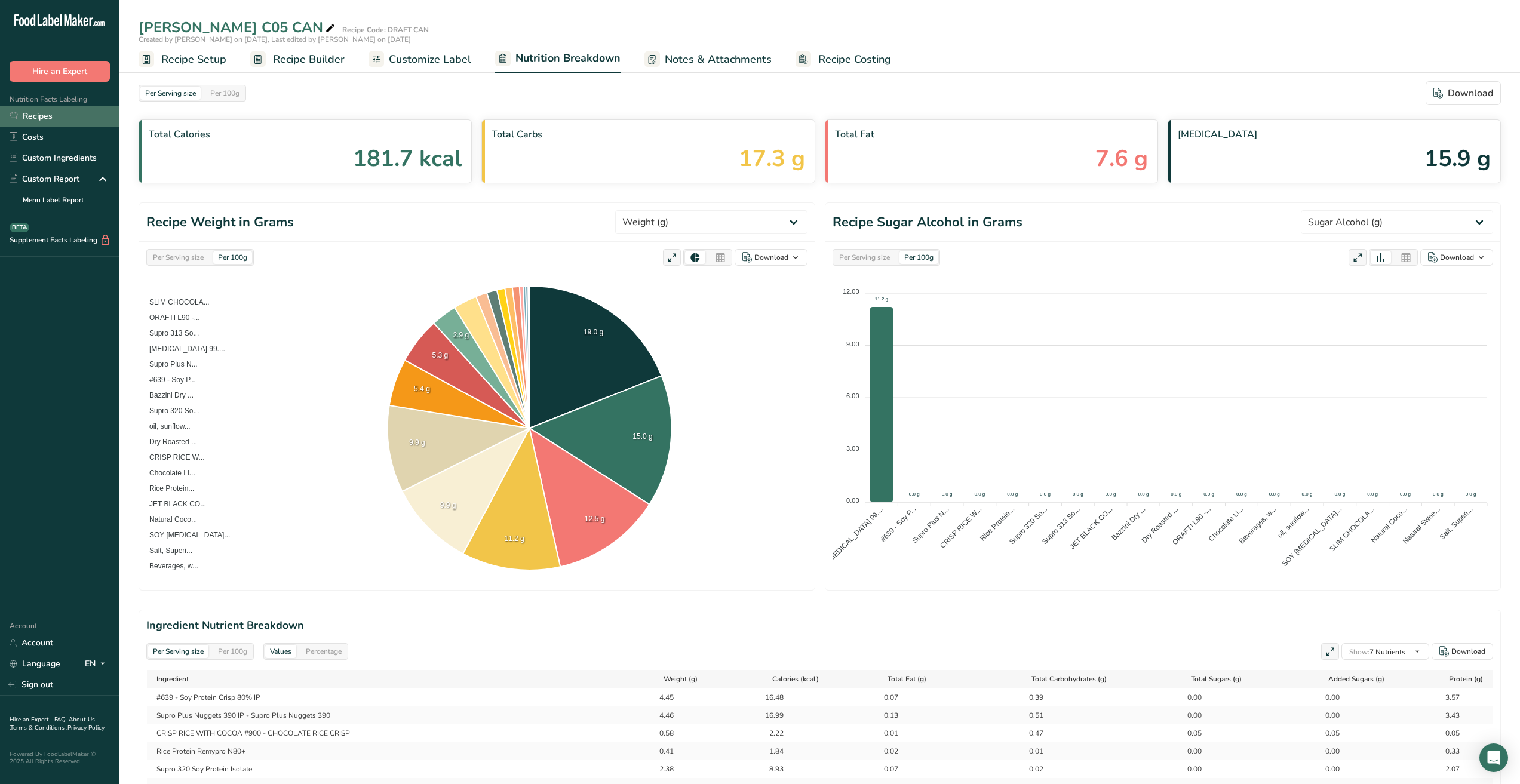
click at [34, 115] on link "Recipes" at bounding box center [60, 116] width 120 height 21
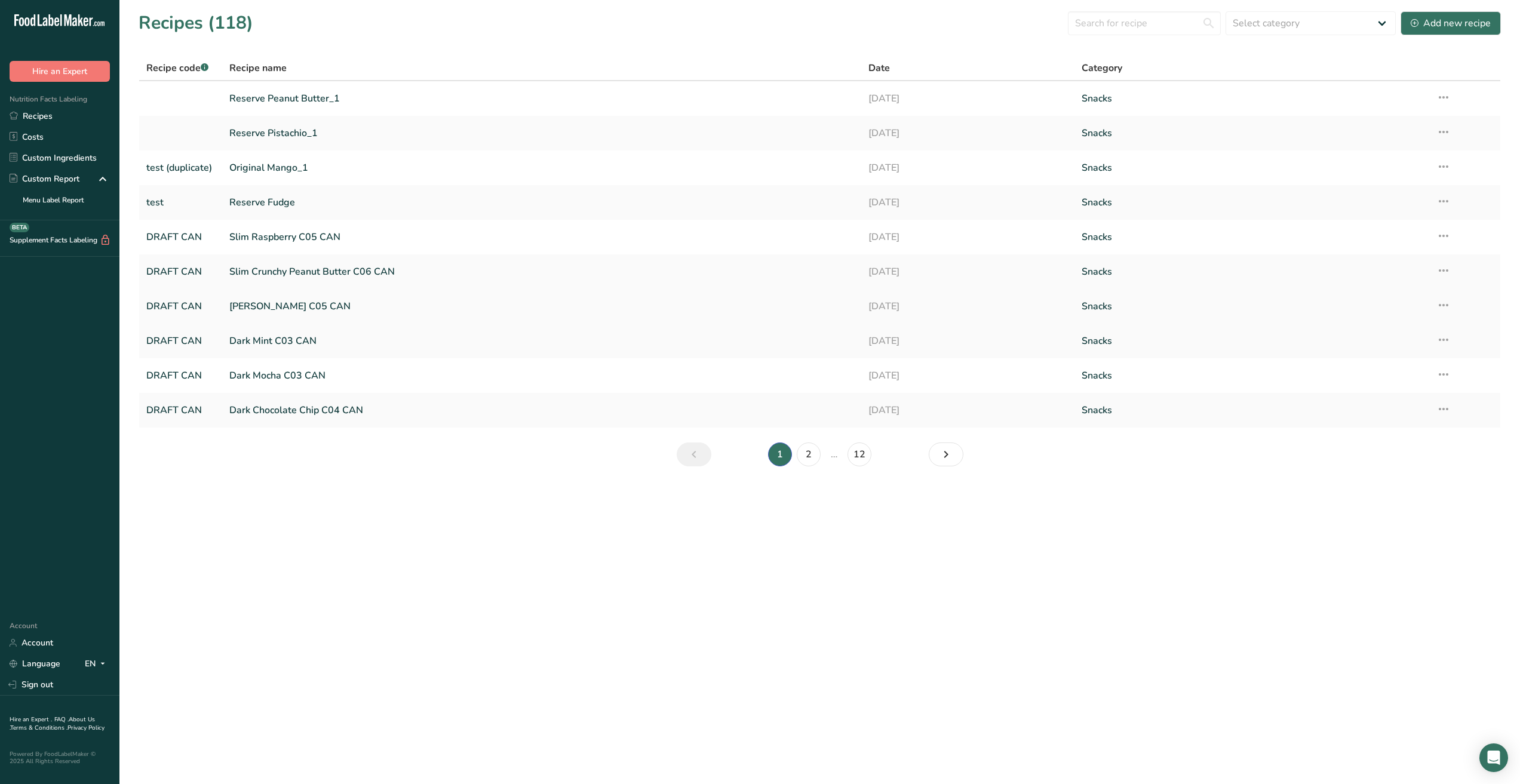
click at [282, 306] on link "[PERSON_NAME] C05 CAN" at bounding box center [542, 306] width 625 height 25
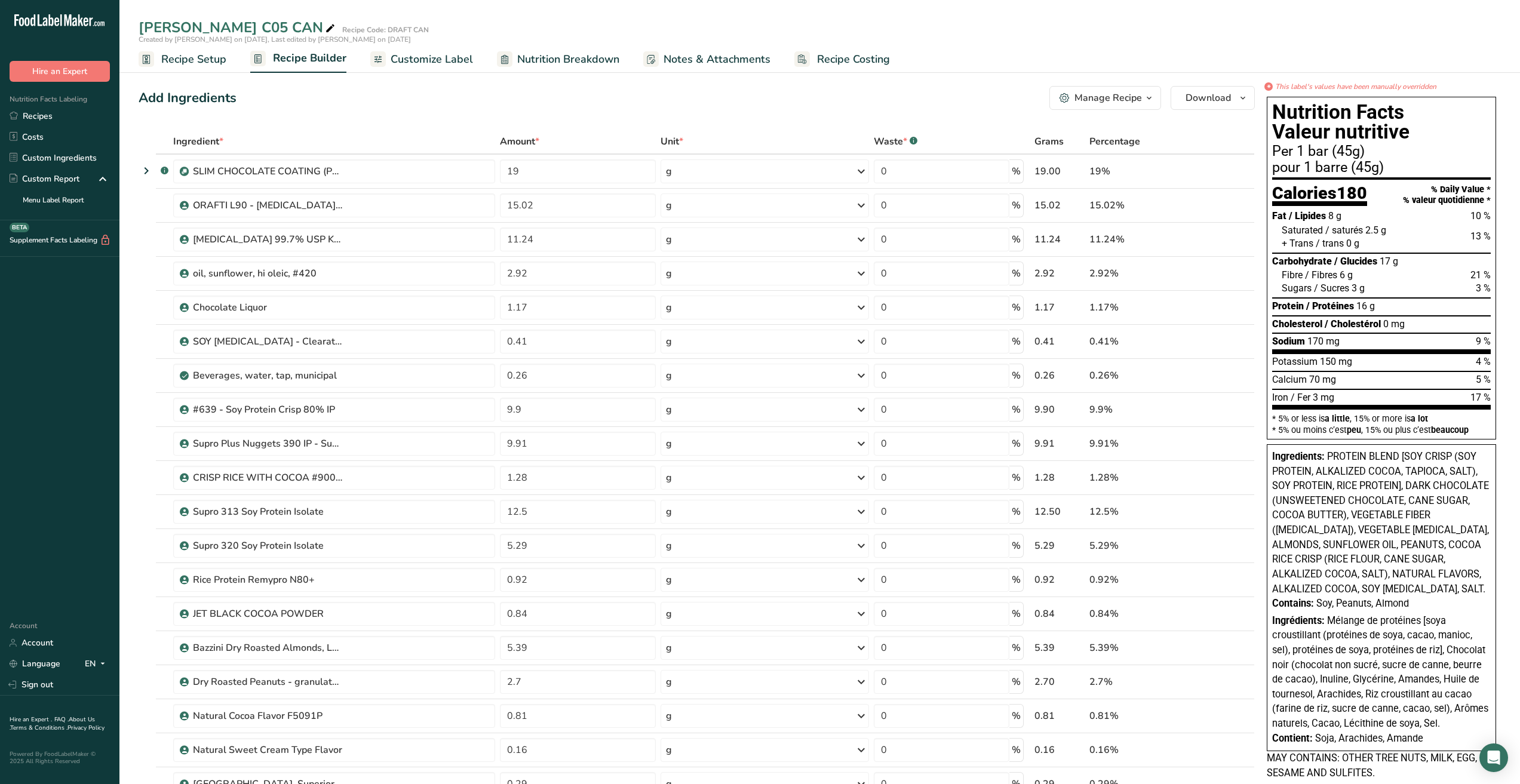
click at [1384, 486] on span "PROTEIN BLEND [SOY CRISP (SOY PROTEIN, ALKALIZED COCOA, TAPIOCA, SALT), SOY PRO…" at bounding box center [1381, 522] width 217 height 144
click at [1237, 99] on span "button" at bounding box center [1243, 98] width 14 height 14
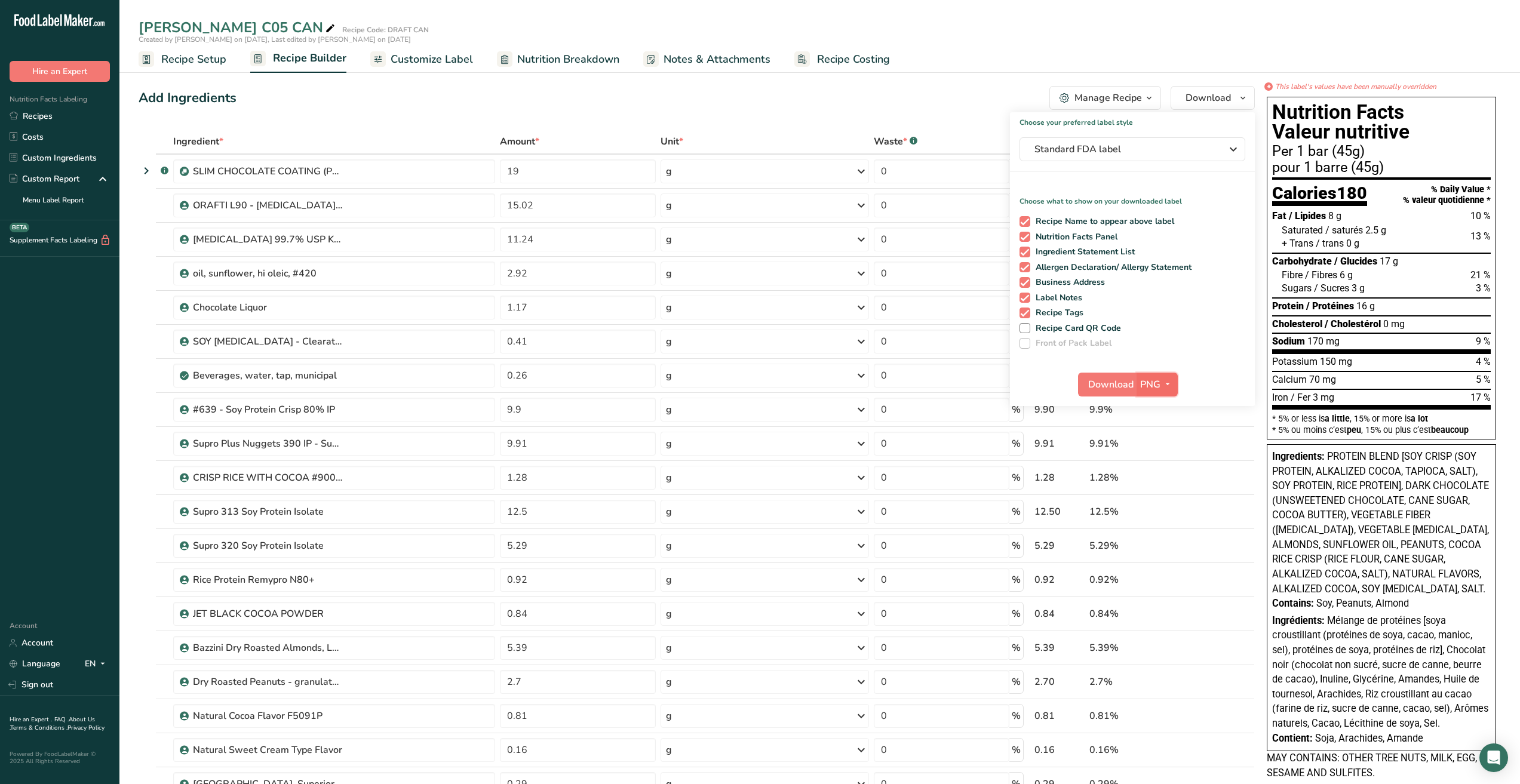
click at [1159, 385] on span "PNG" at bounding box center [1150, 384] width 20 height 14
click at [1159, 463] on link "PDF" at bounding box center [1159, 467] width 38 height 20
click at [1114, 386] on span "Download" at bounding box center [1112, 384] width 46 height 14
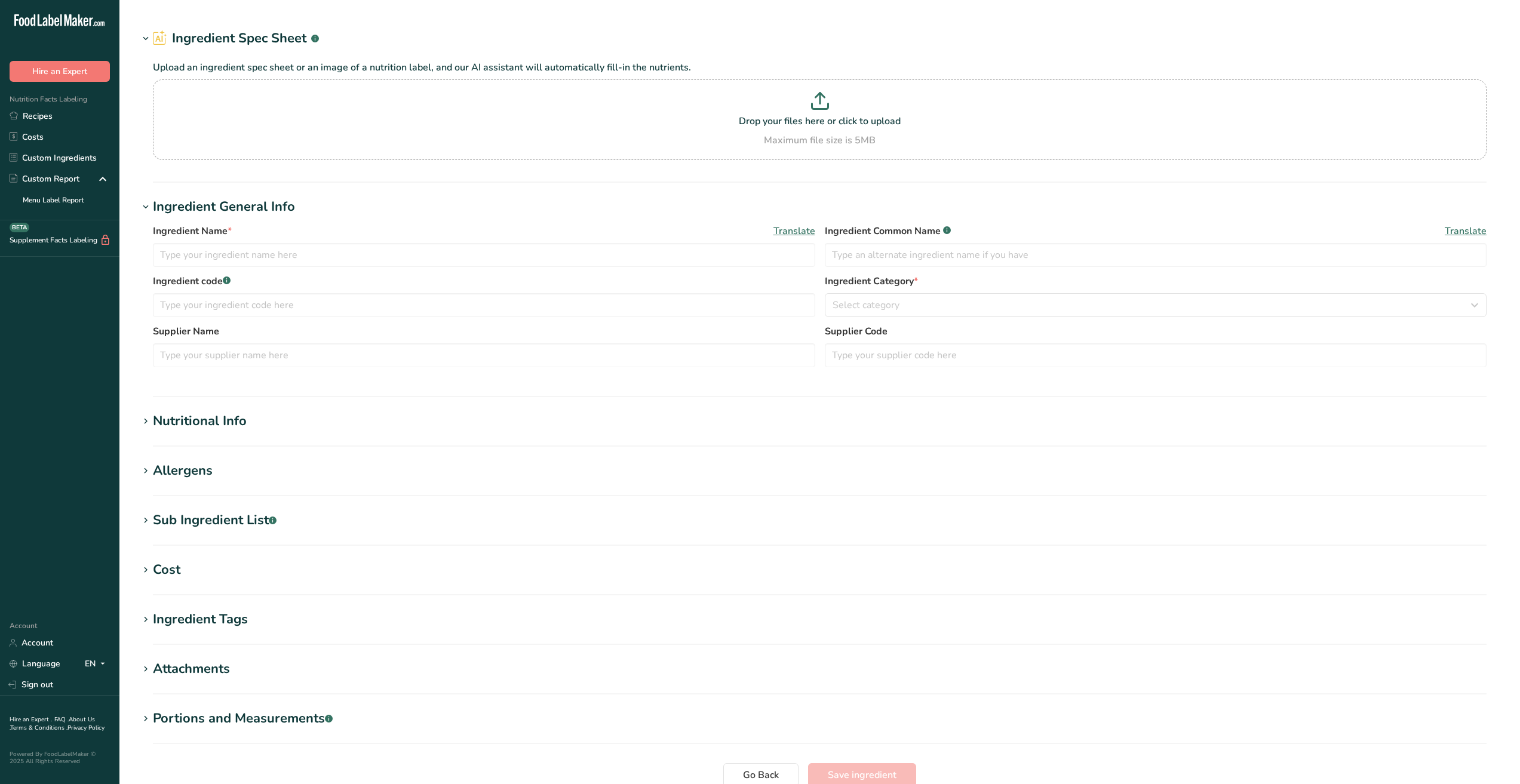
type input "[MEDICAL_DATA] 99.7% USP KOSHER"
type input "[MEDICAL_DATA]"
type input "Acme [PERSON_NAME]"
type input "100"
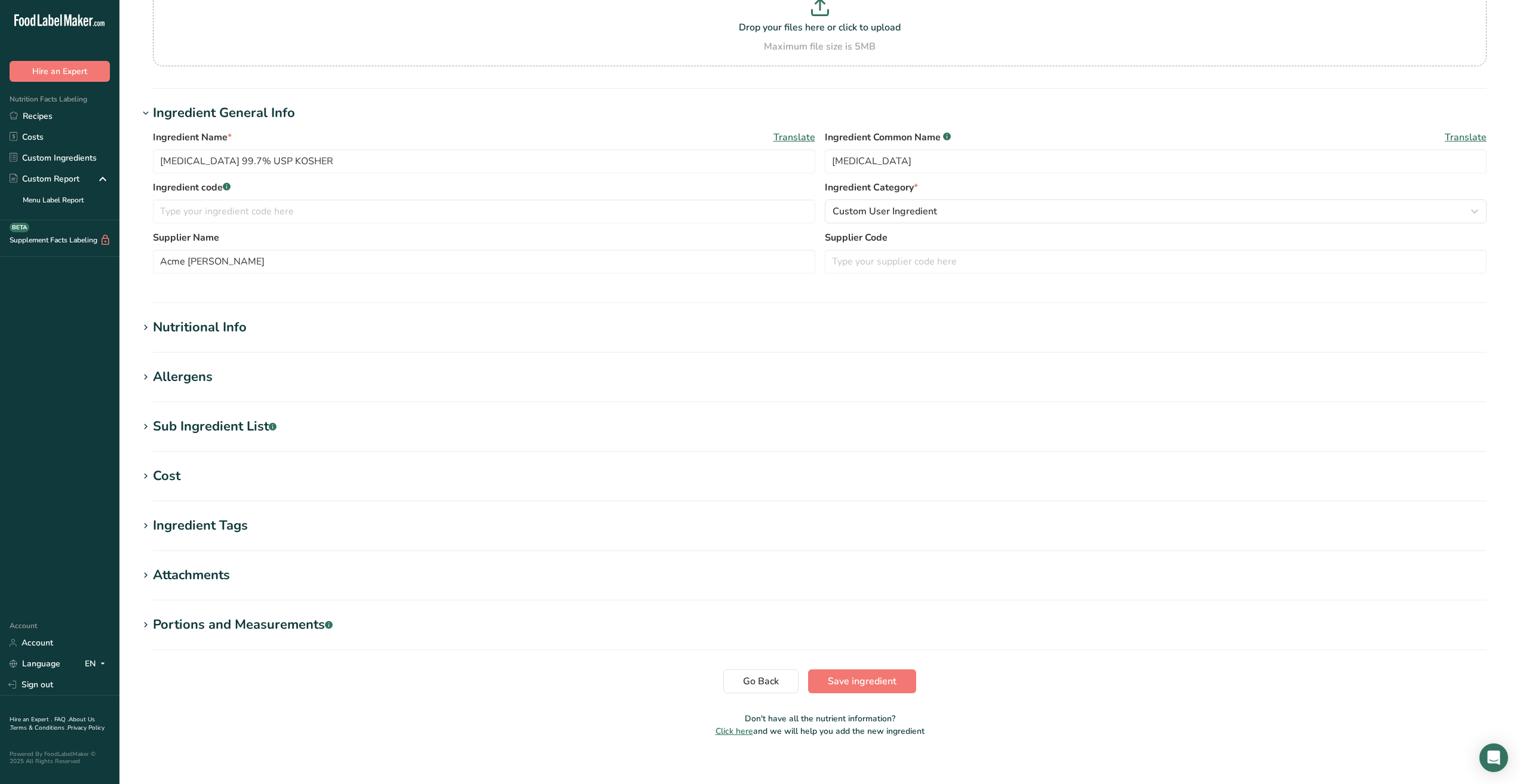
scroll to position [132, 0]
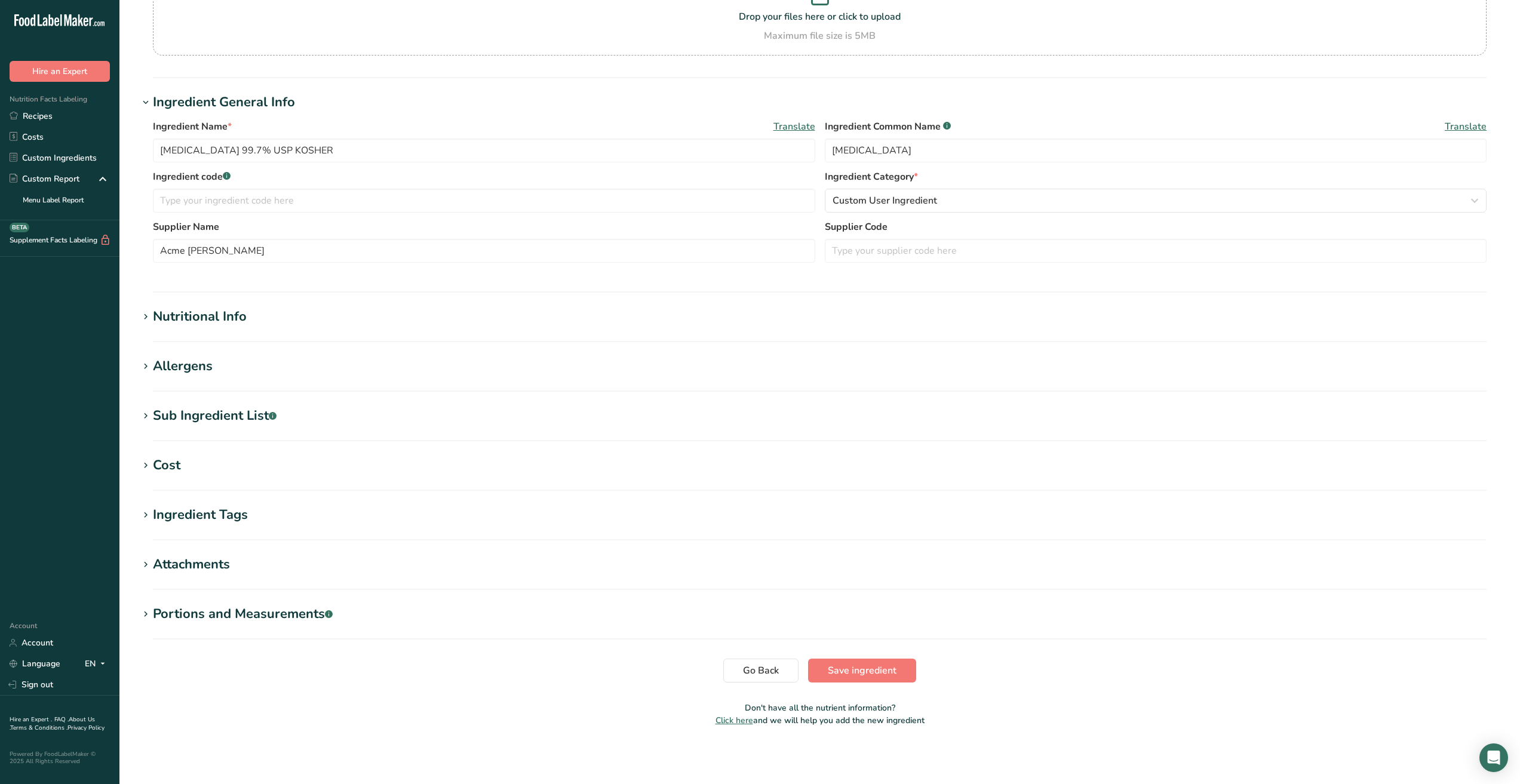
click at [148, 315] on icon at bounding box center [146, 317] width 11 height 17
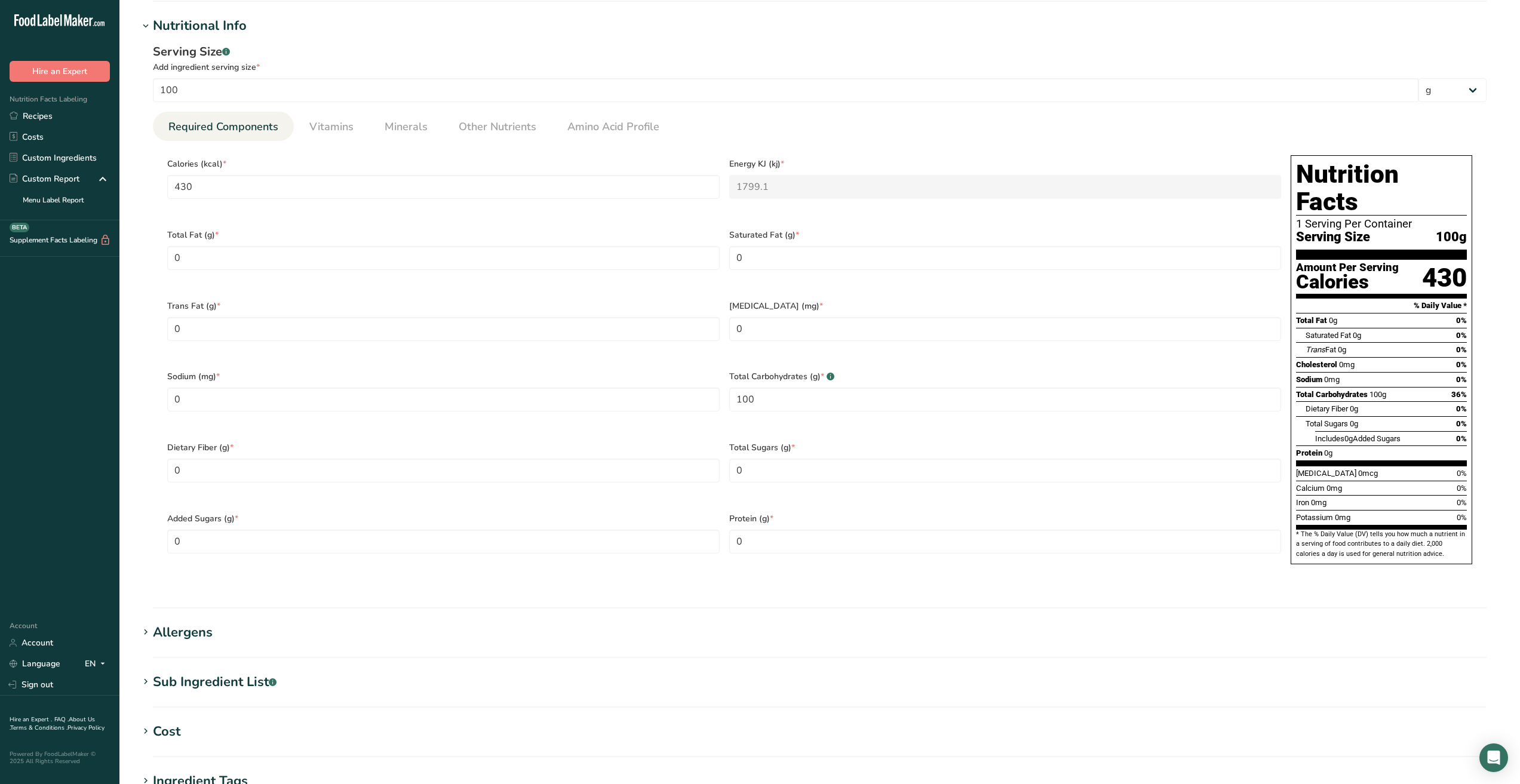
scroll to position [370, 0]
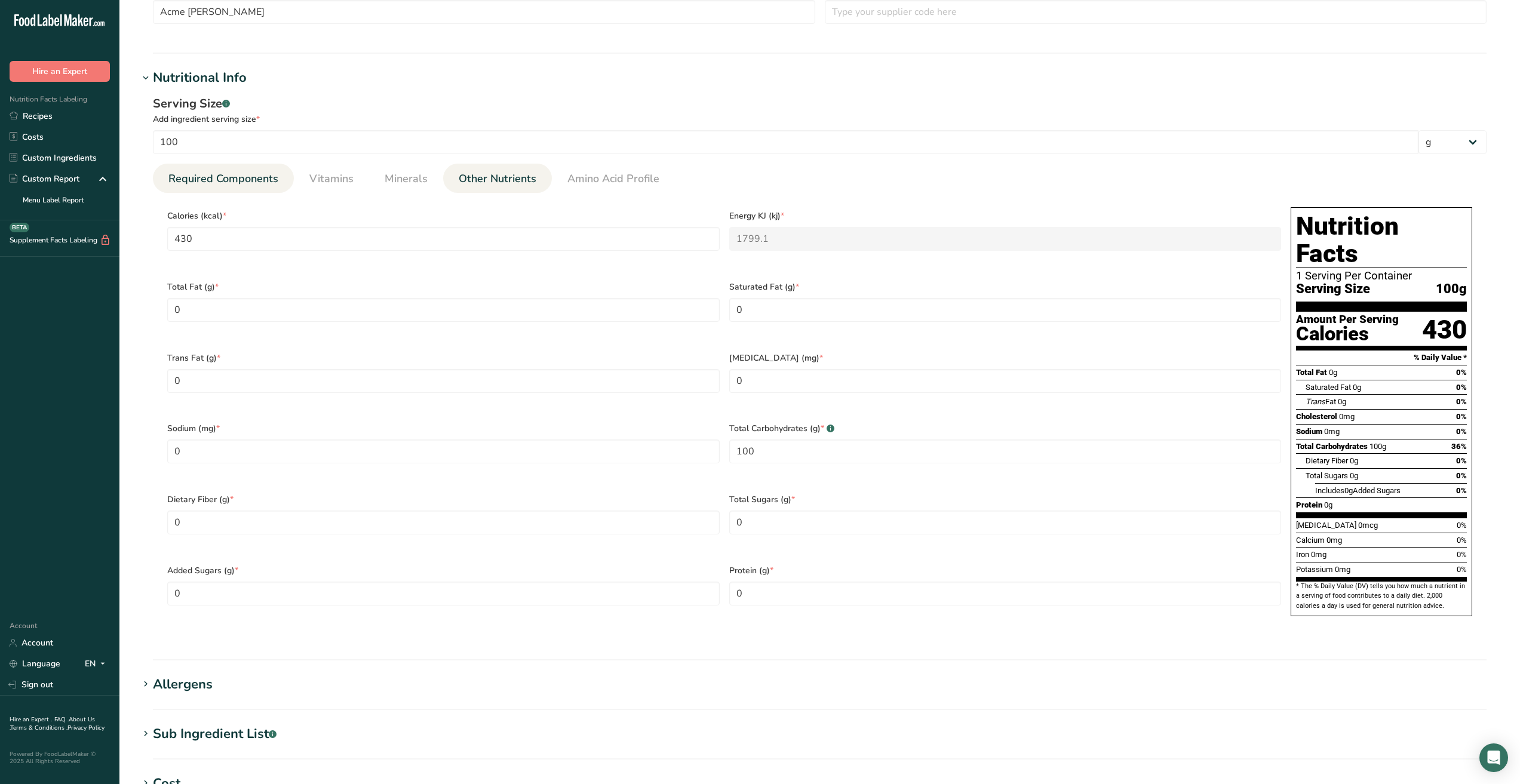
click at [462, 176] on span "Other Nutrients" at bounding box center [497, 178] width 78 height 16
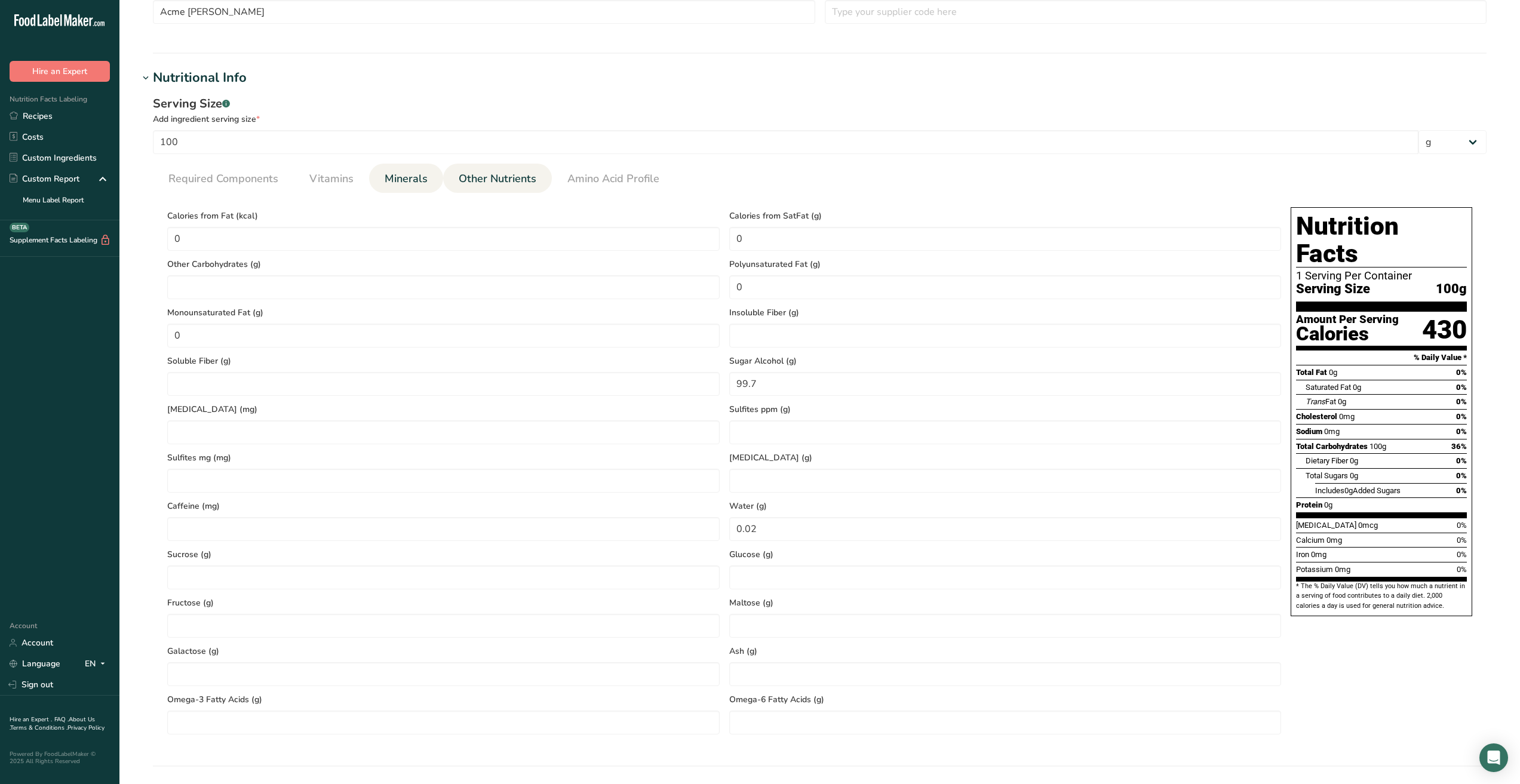
click at [412, 181] on span "Minerals" at bounding box center [406, 178] width 43 height 16
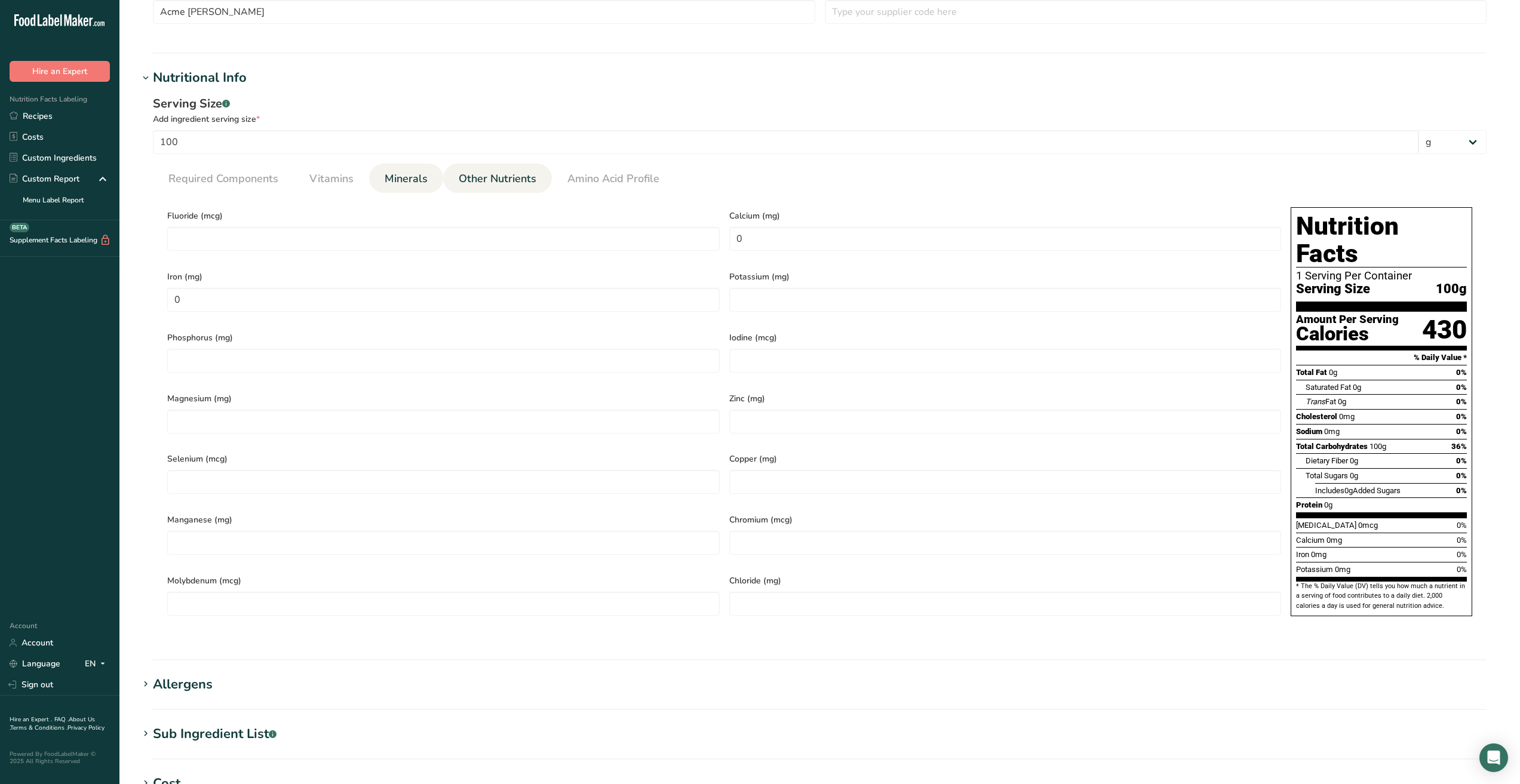
click at [485, 181] on span "Other Nutrients" at bounding box center [497, 178] width 78 height 16
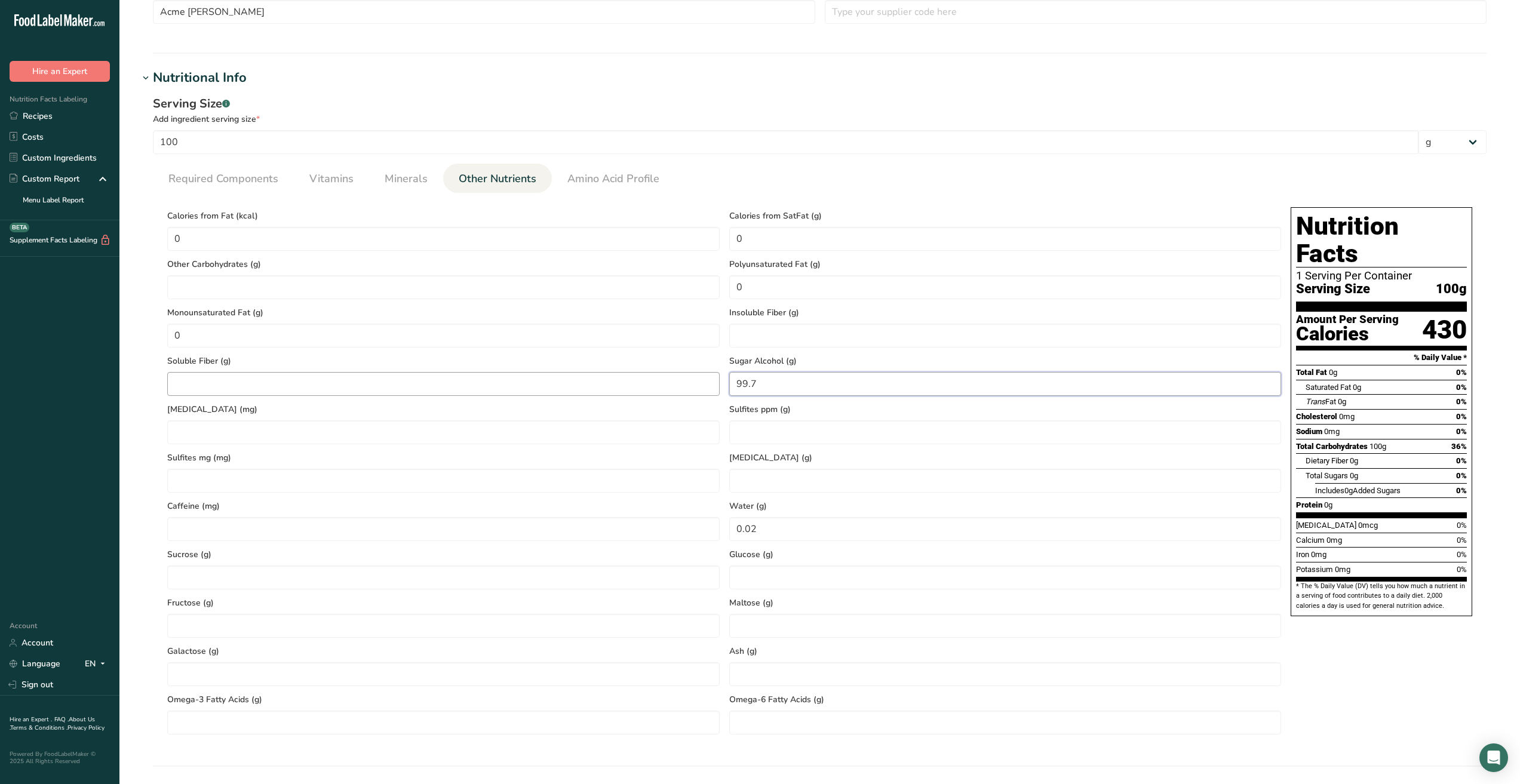
drag, startPoint x: 774, startPoint y: 382, endPoint x: 678, endPoint y: 386, distance: 96.1
click at [678, 386] on div "Calories from Fat (kcal) 0 Calories from SatFat (g) 0 Other Carbohydrates (g) P…" at bounding box center [724, 469] width 1124 height 532
type Alcohol "0"
click at [835, 432] on ppm "number" at bounding box center [1006, 433] width 552 height 24
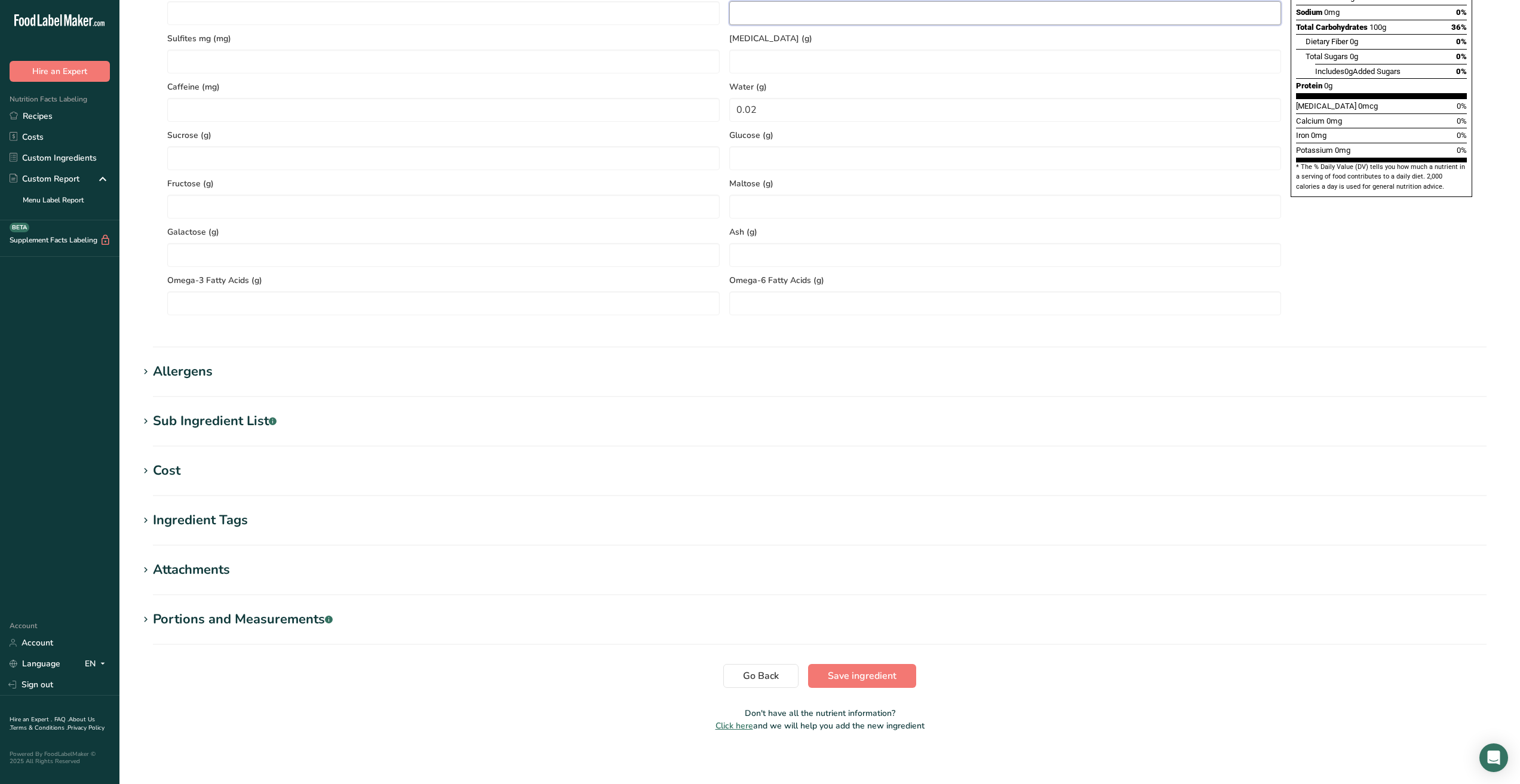
scroll to position [795, 0]
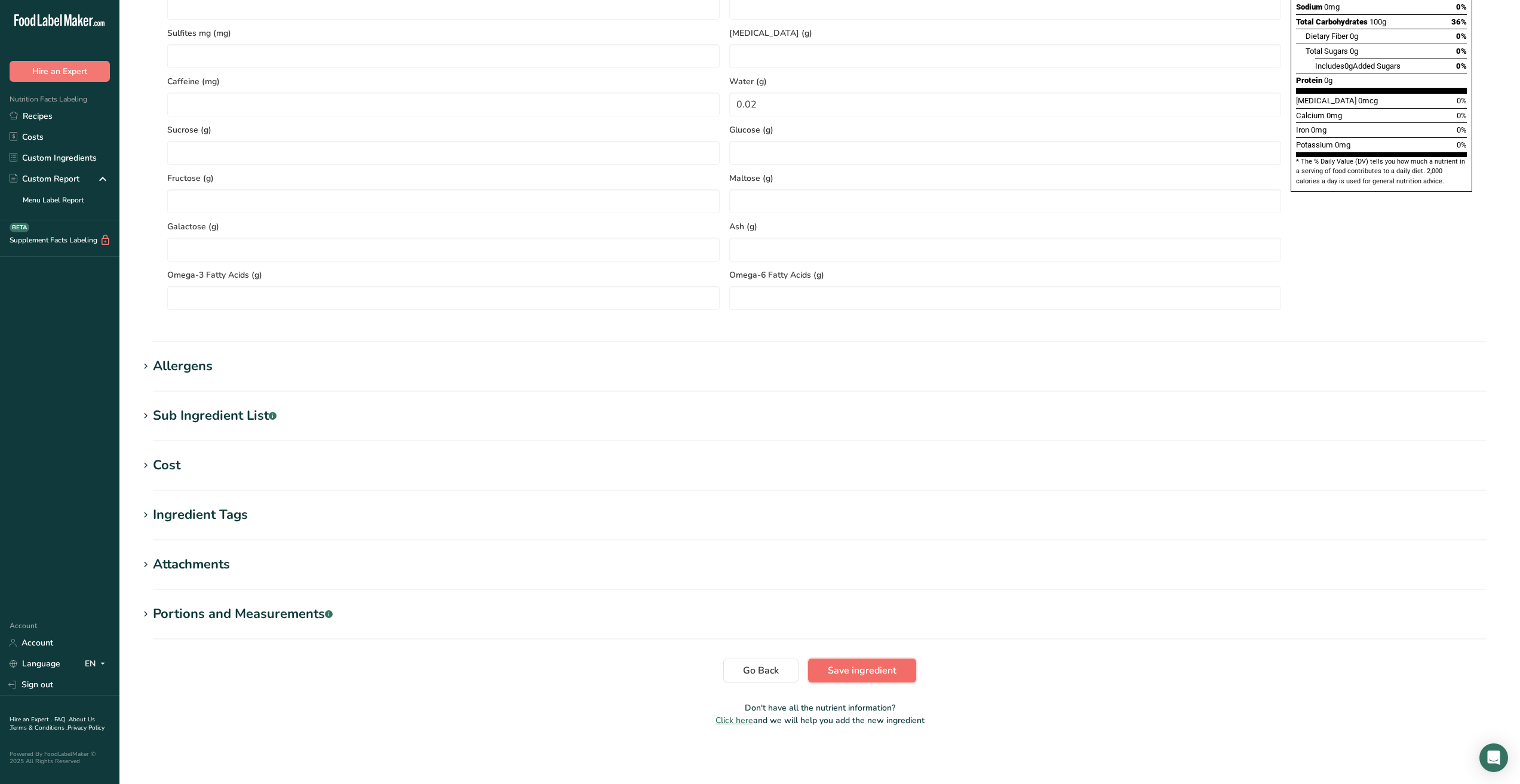
click at [873, 670] on span "Save ingredient" at bounding box center [862, 670] width 69 height 14
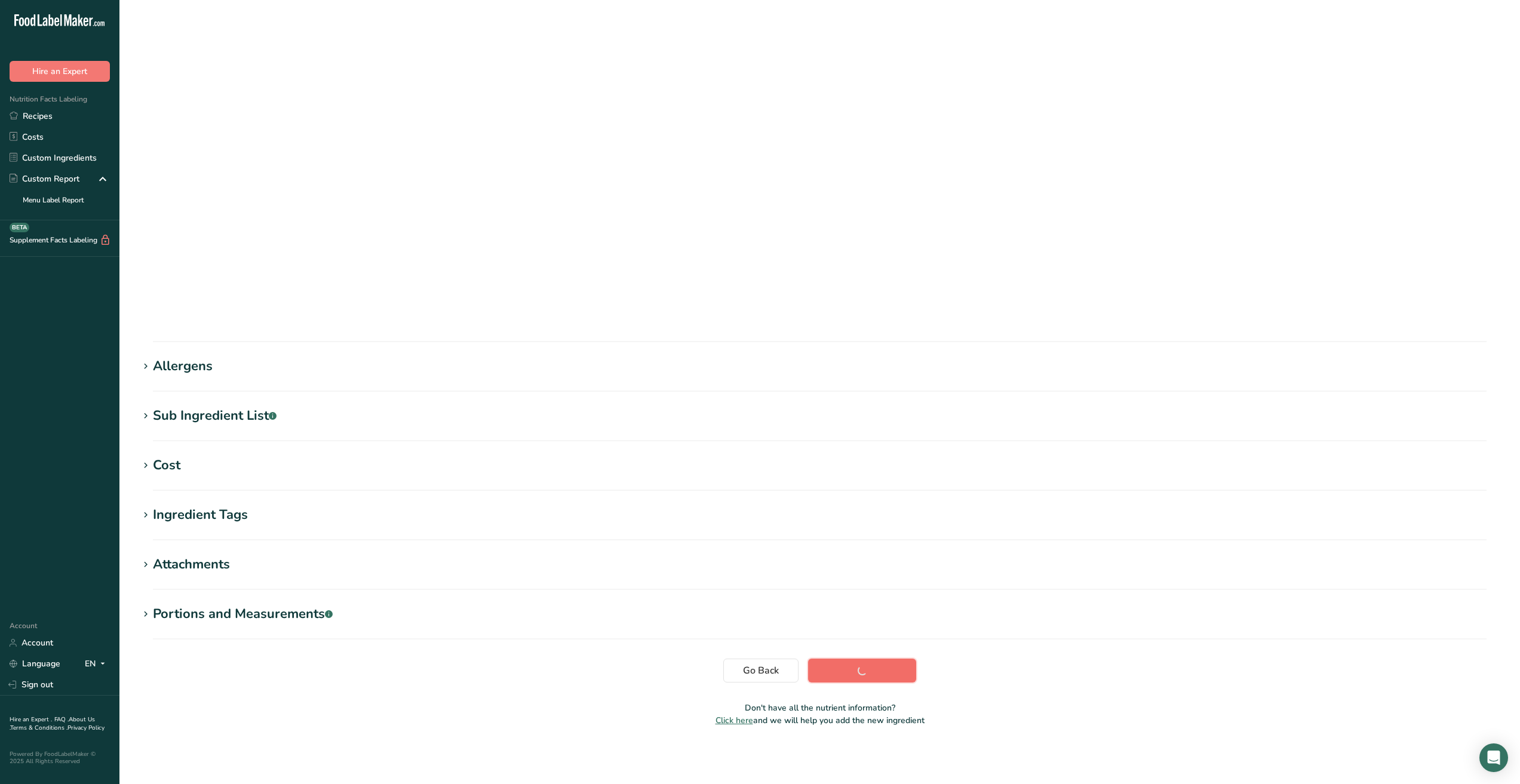
scroll to position [0, 0]
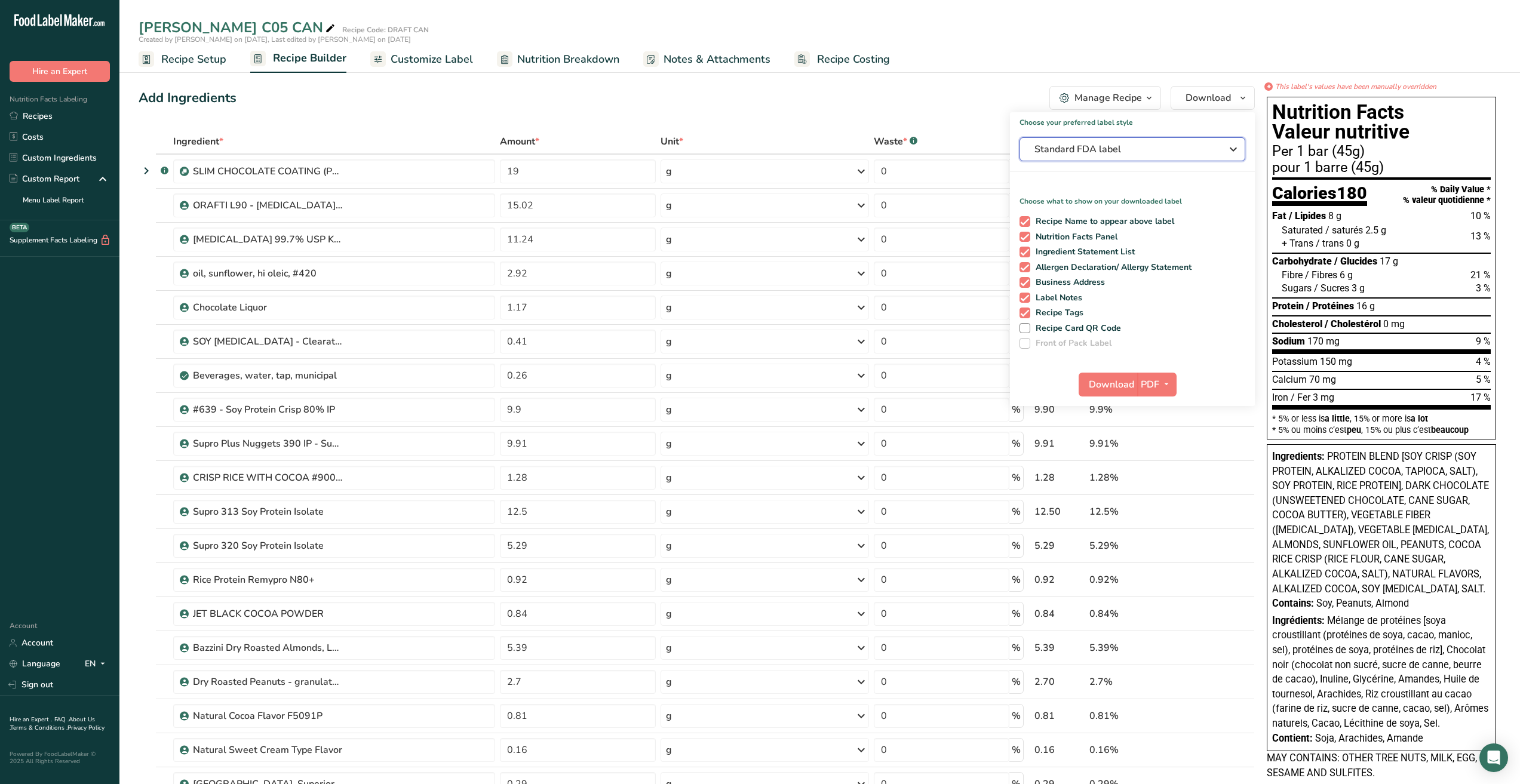
click at [1237, 150] on icon "button" at bounding box center [1233, 150] width 14 height 22
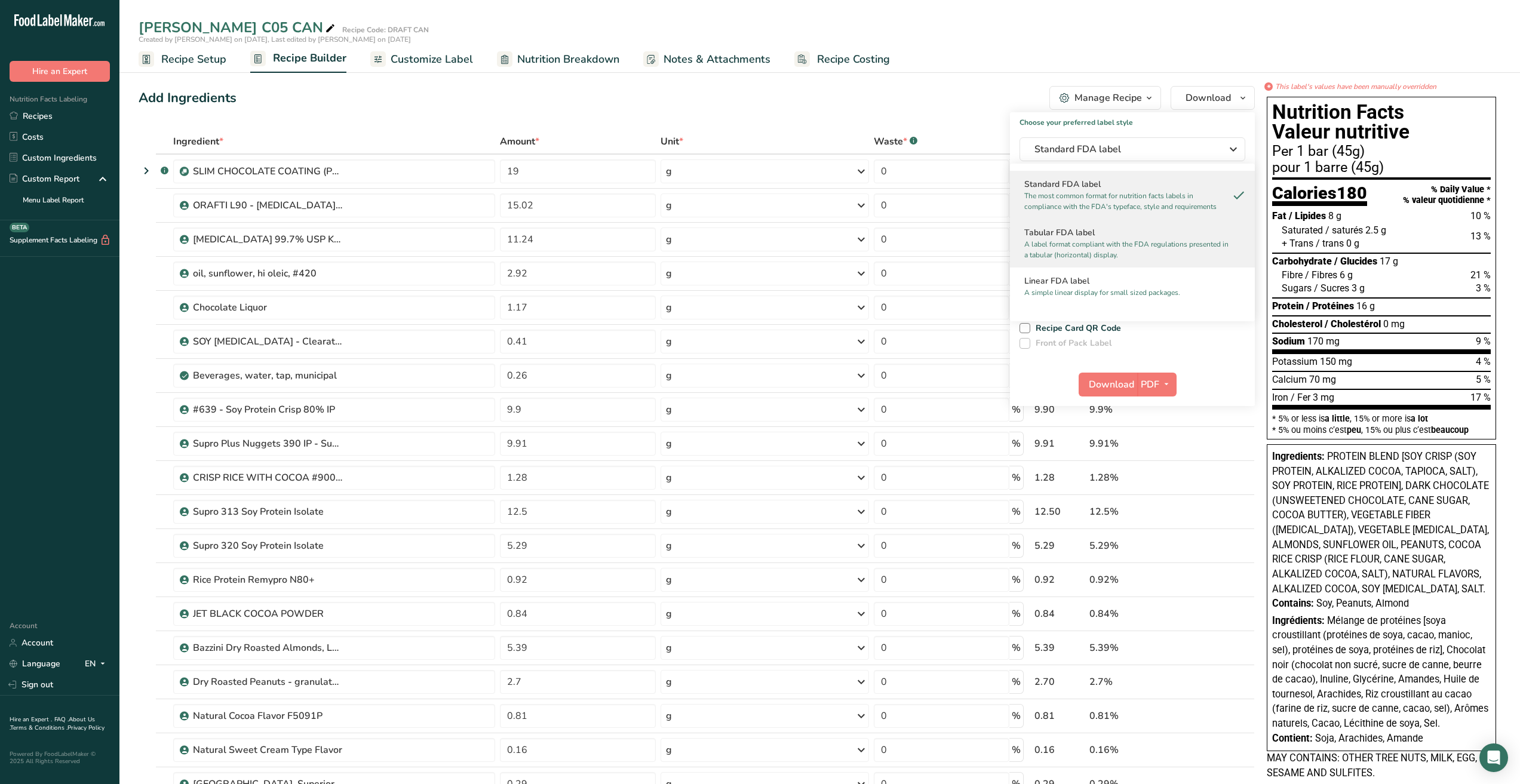
click at [1157, 260] on p "A label format compliant with the FDA regulations presented in a tabular (horiz…" at bounding box center [1128, 250] width 206 height 22
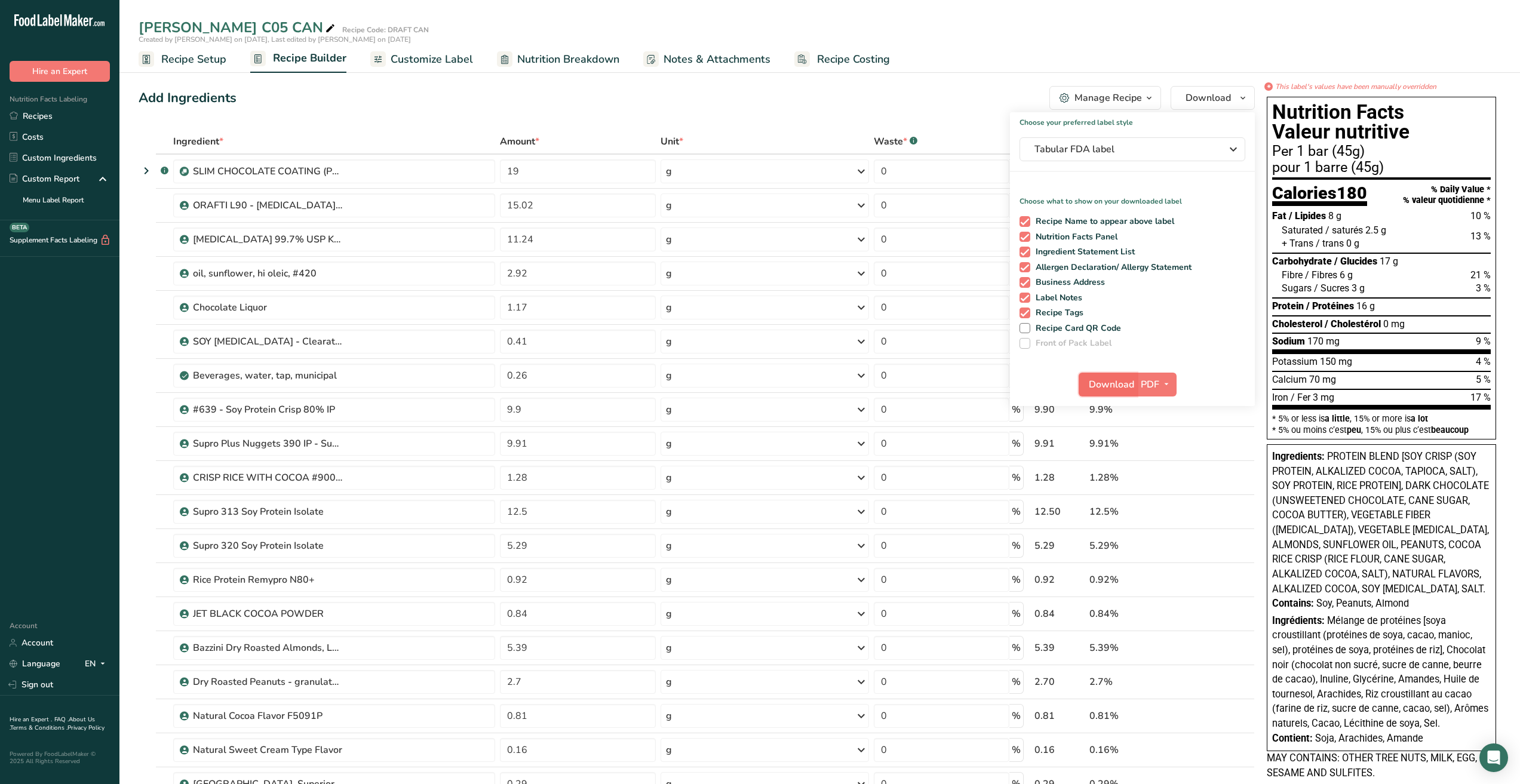
click at [1126, 386] on span "Download" at bounding box center [1112, 384] width 46 height 14
click at [1233, 151] on icon "button" at bounding box center [1233, 150] width 14 height 22
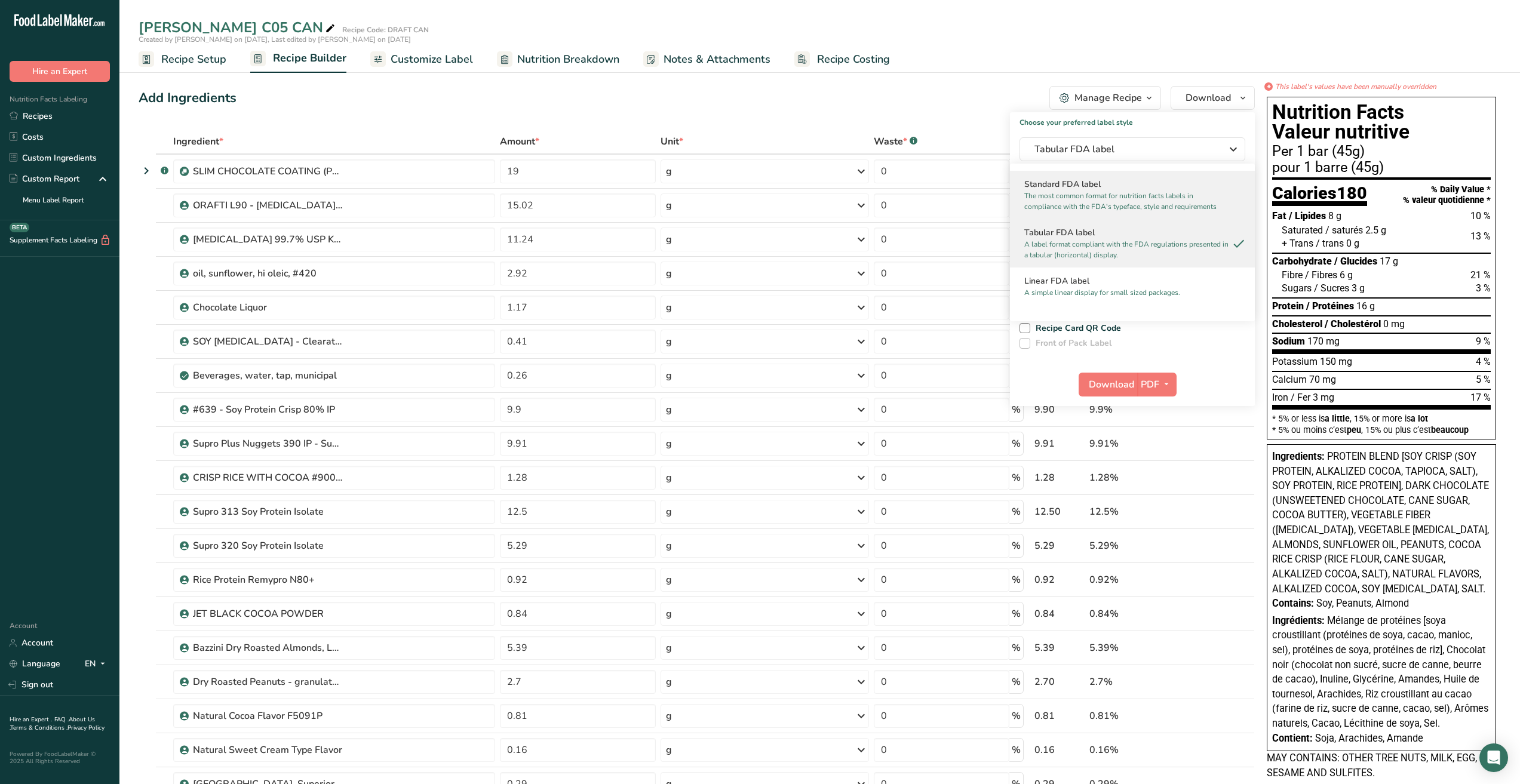
click at [1166, 197] on p "The most common format for nutrition facts labels in compliance with the FDA's …" at bounding box center [1128, 201] width 206 height 22
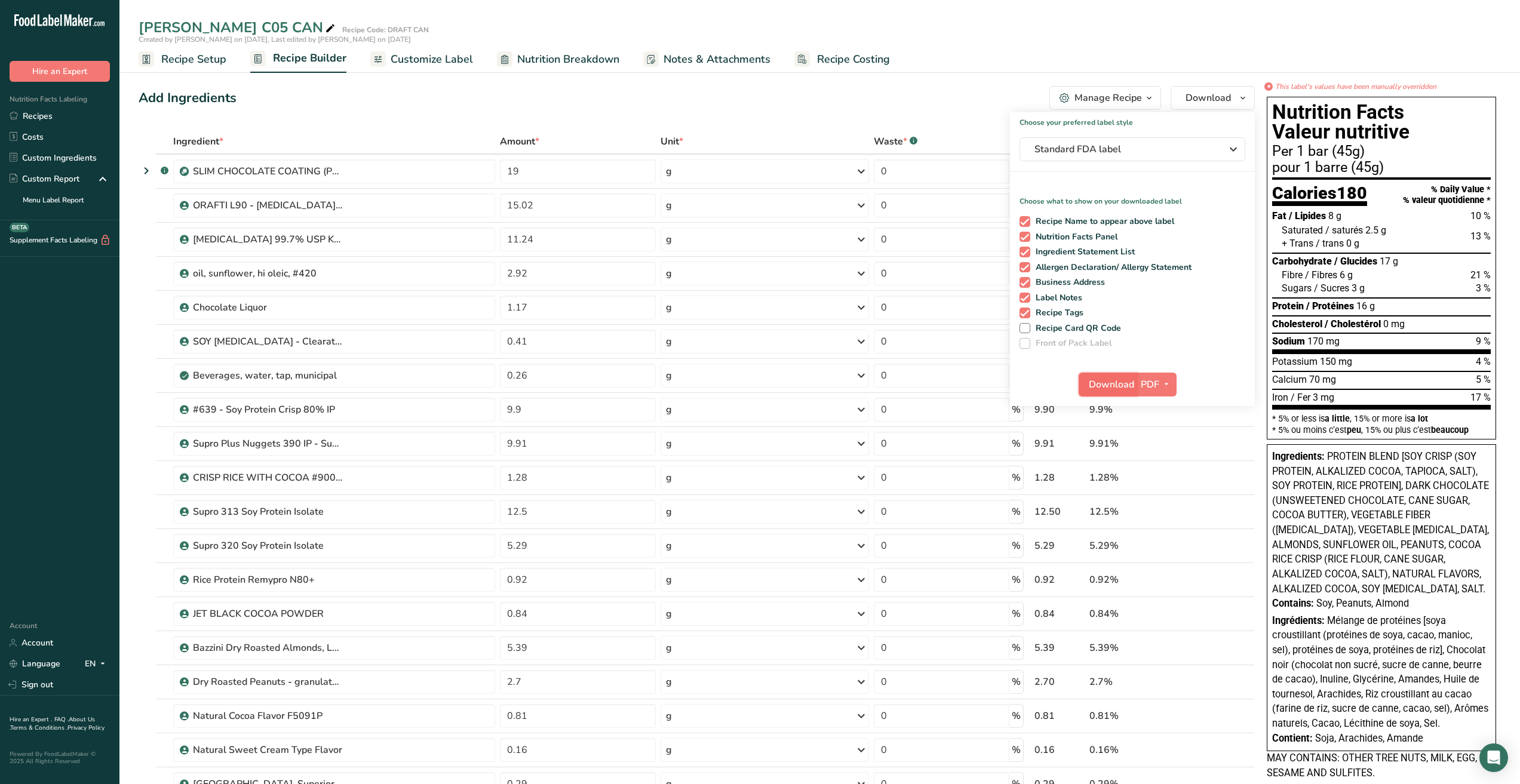
click at [1109, 392] on span "Download" at bounding box center [1112, 384] width 46 height 14
click at [458, 80] on section "Add Ingredients Manage Recipe Delete Recipe Duplicate Recipe Scale Recipe Save …" at bounding box center [820, 701] width 1401 height 1279
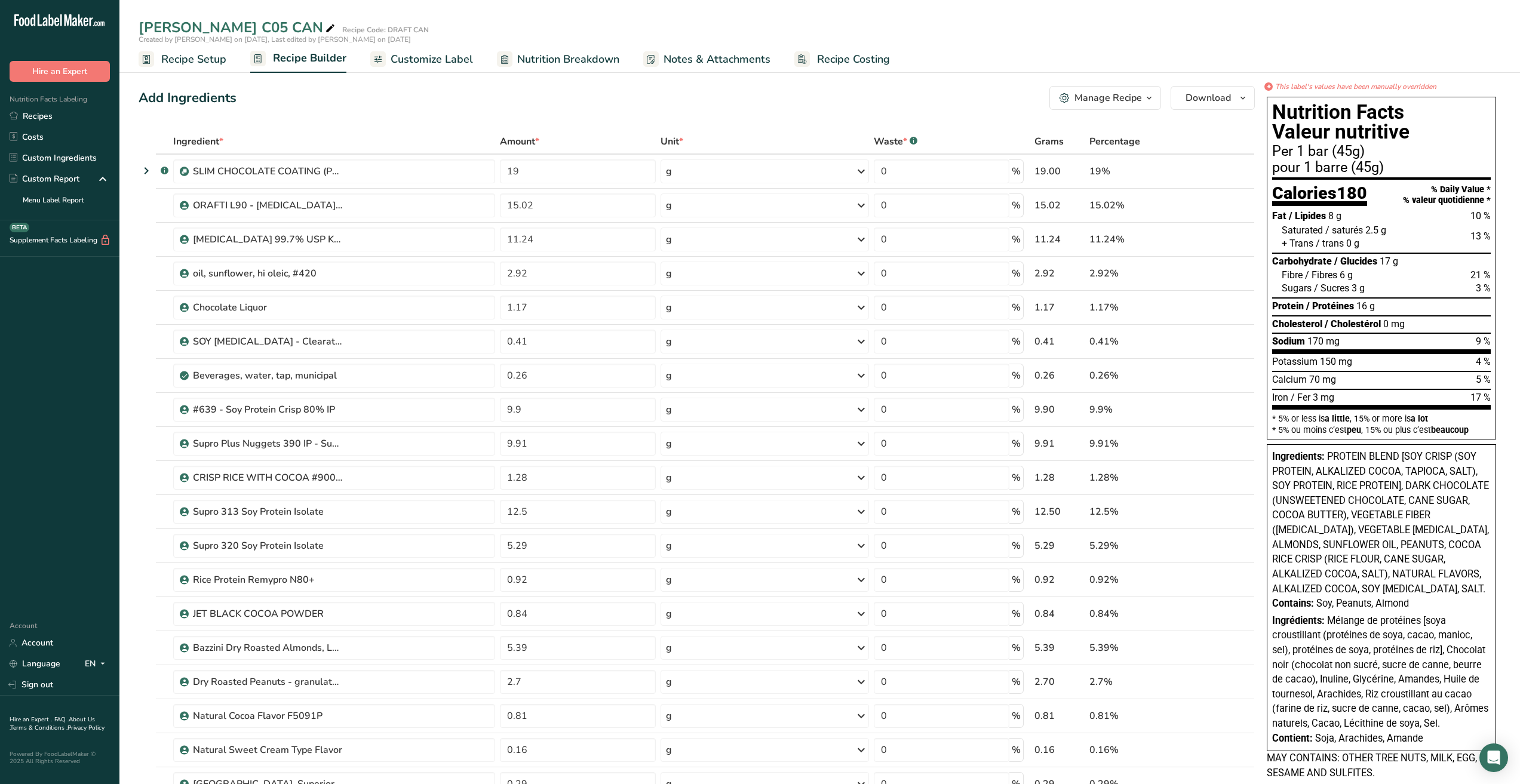
click at [406, 59] on span "Customize Label" at bounding box center [432, 59] width 82 height 16
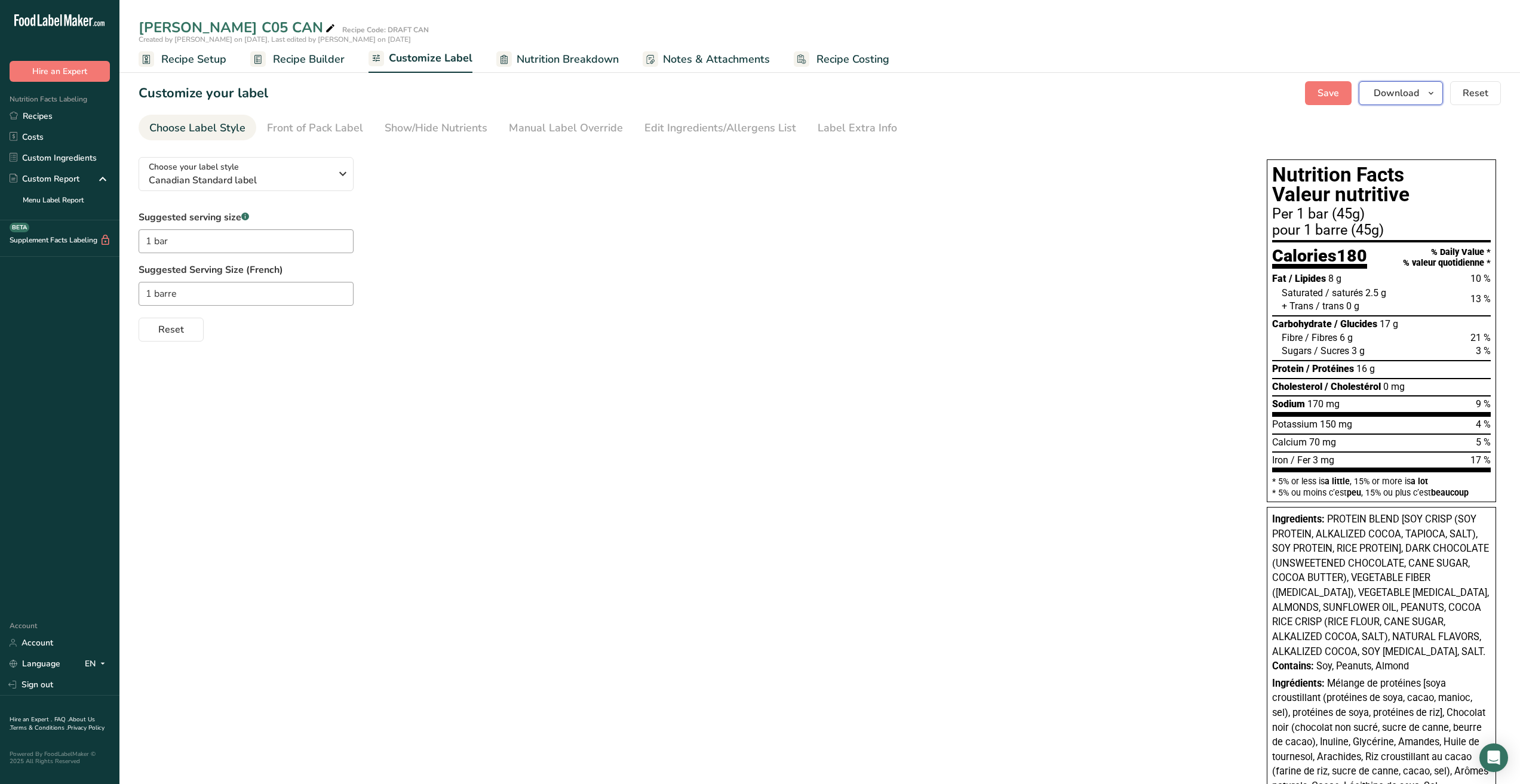
click at [1430, 96] on icon "button" at bounding box center [1431, 93] width 10 height 15
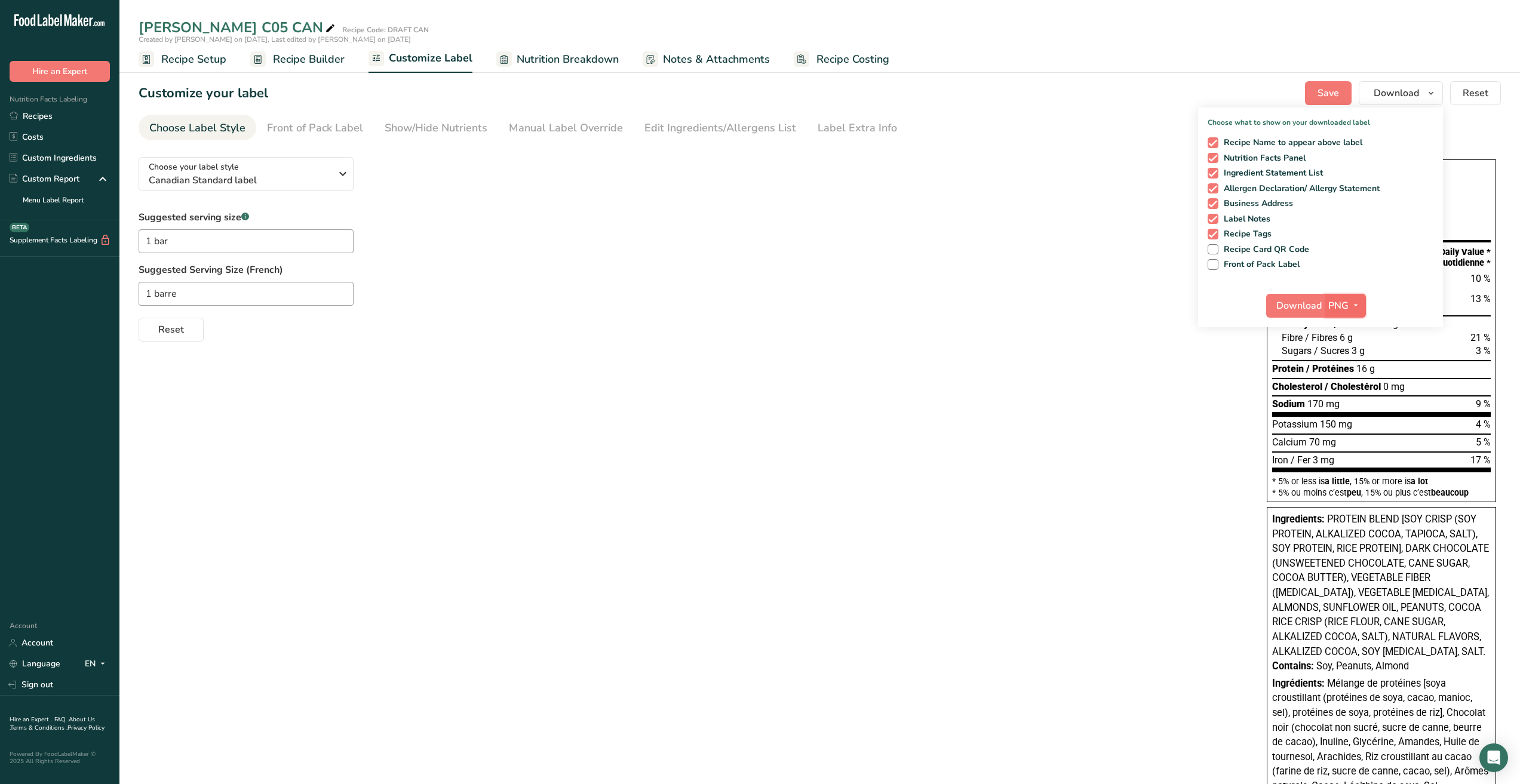
click at [1352, 306] on icon "button" at bounding box center [1356, 305] width 10 height 15
click at [1347, 384] on link "PDF" at bounding box center [1347, 389] width 38 height 20
click at [1299, 306] on span "Download" at bounding box center [1300, 306] width 46 height 14
click at [51, 117] on link "Recipes" at bounding box center [60, 116] width 120 height 21
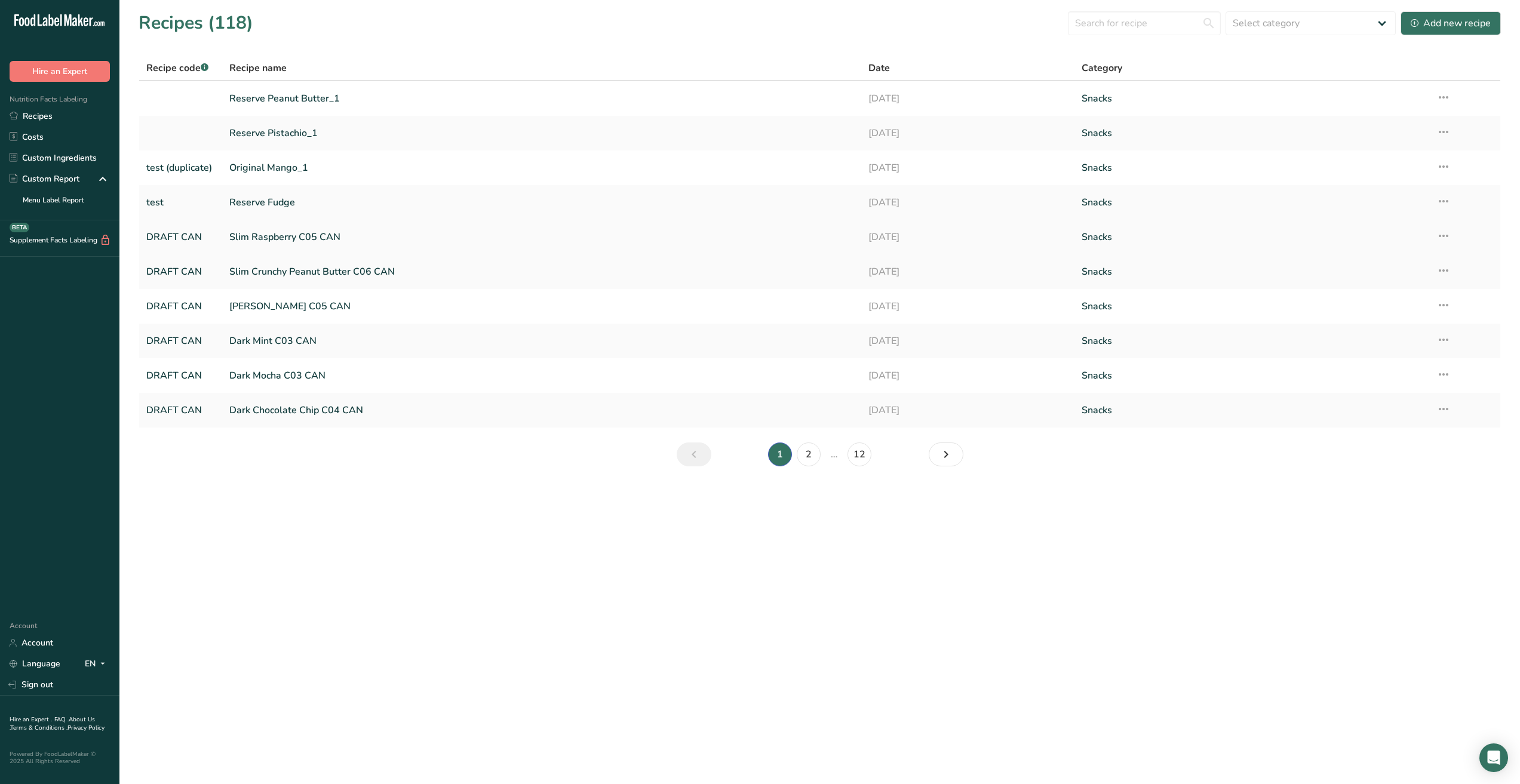
click at [287, 237] on link "Slim Raspberry C05 CAN" at bounding box center [542, 237] width 625 height 25
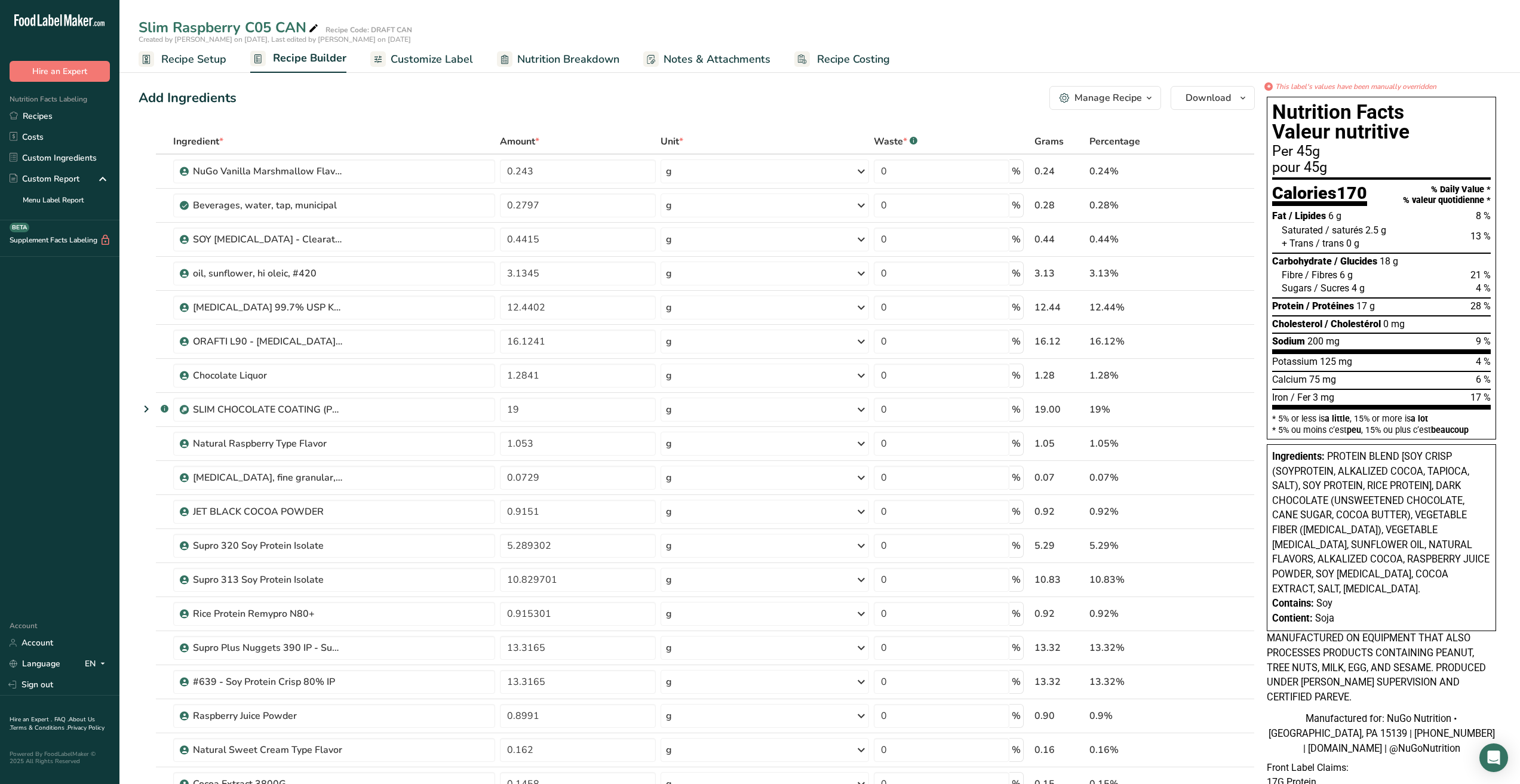
click at [581, 63] on span "Nutrition Breakdown" at bounding box center [569, 59] width 102 height 16
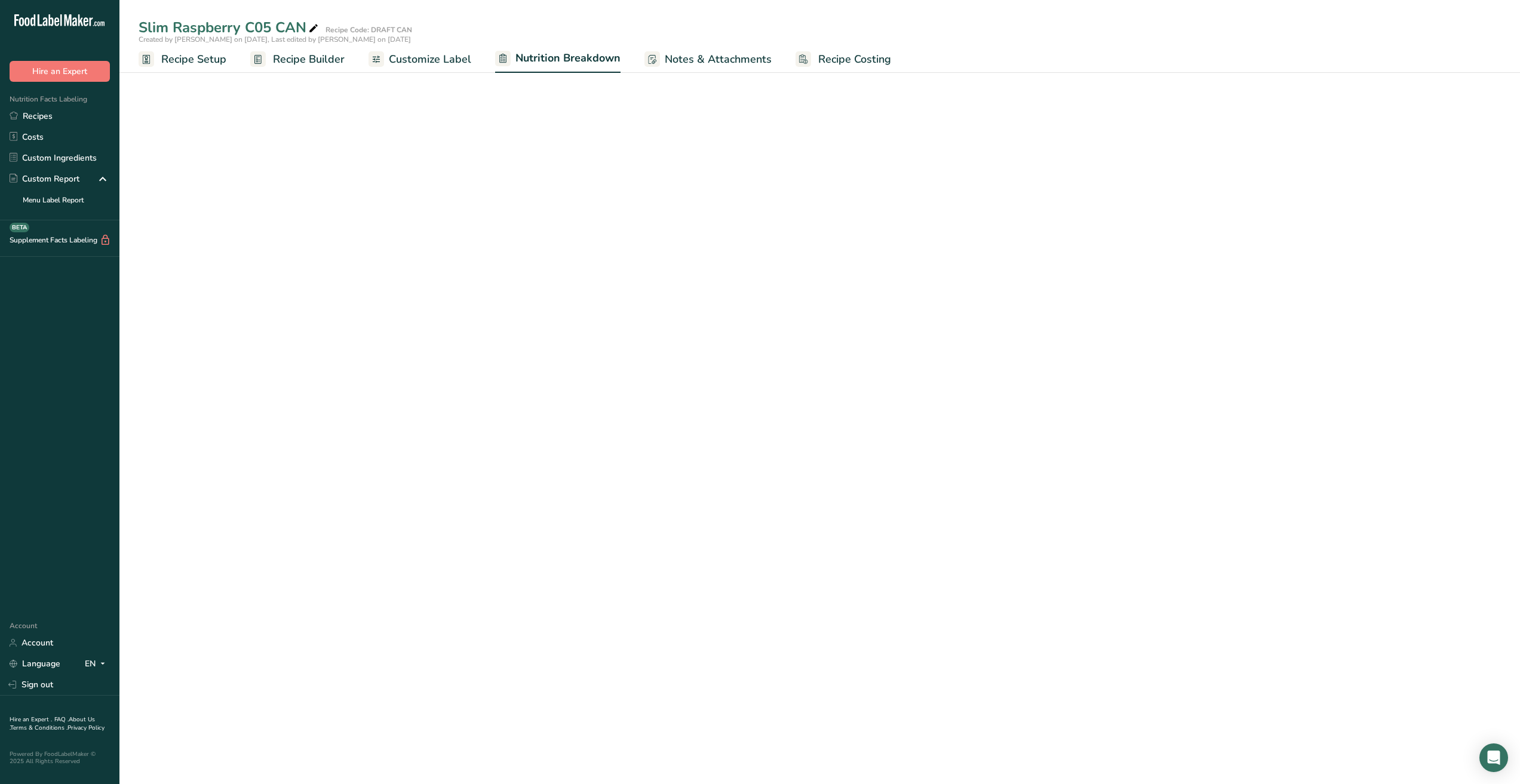
select select "Calories"
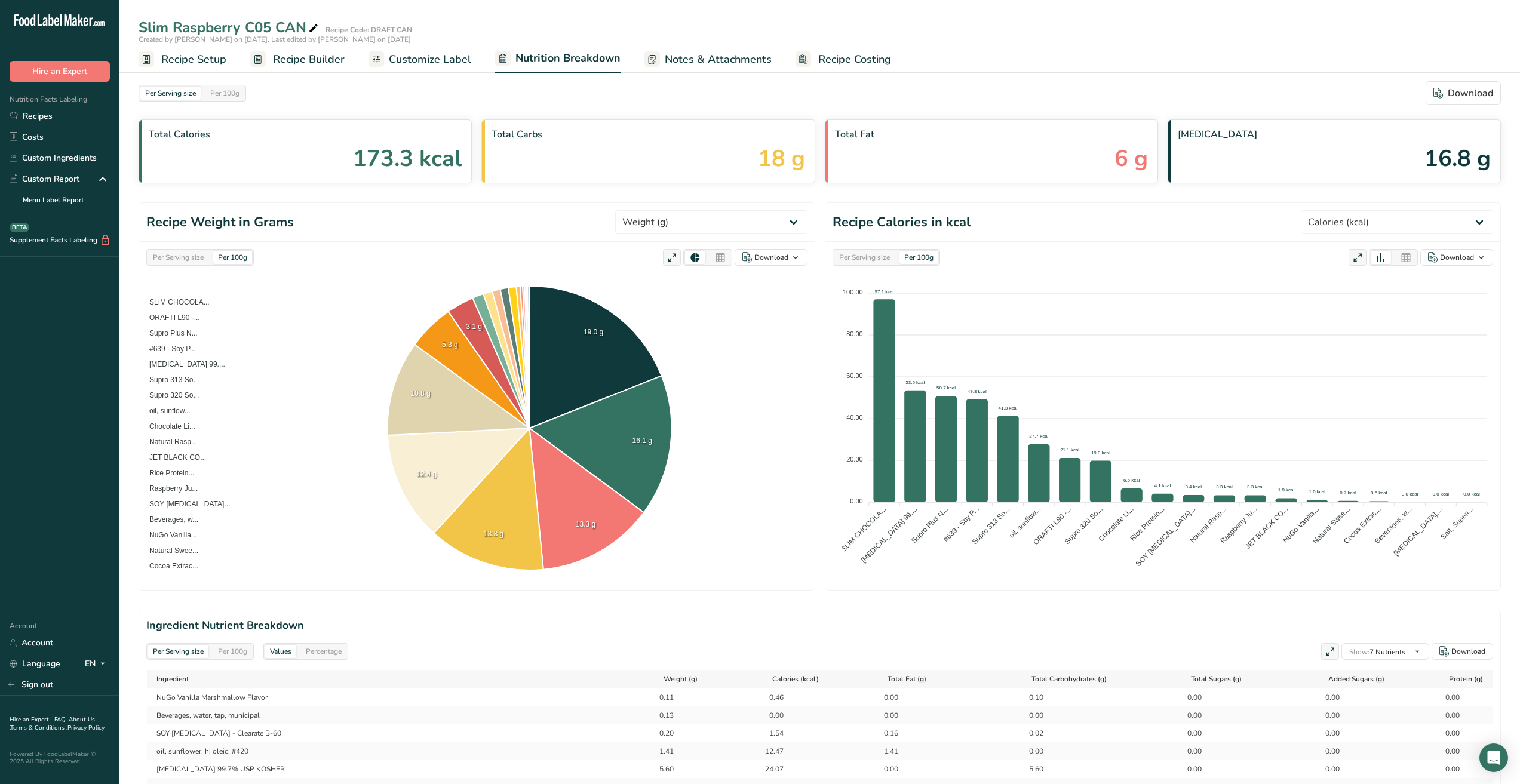
click at [424, 61] on span "Customize Label" at bounding box center [430, 59] width 82 height 16
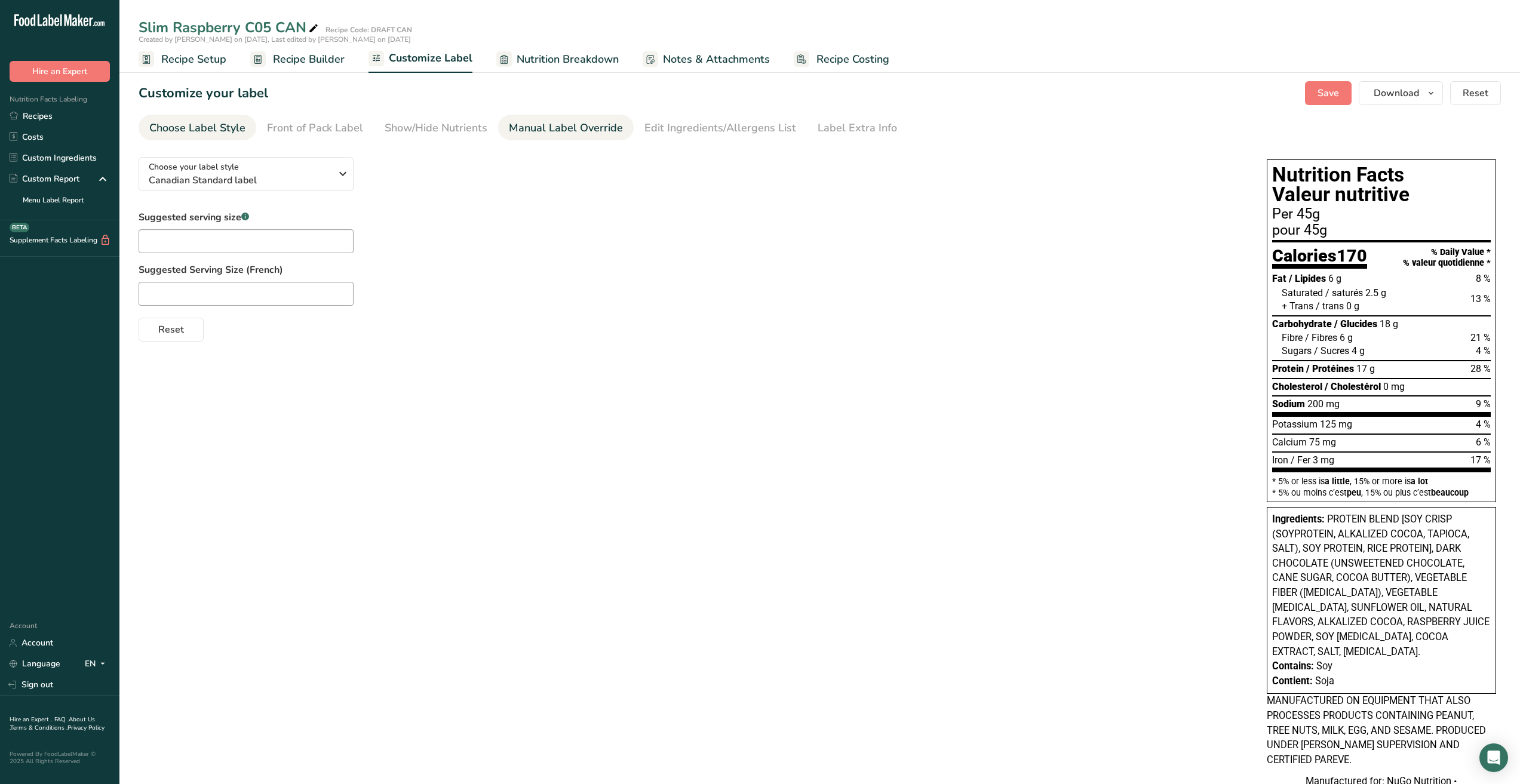
click at [557, 129] on div "Manual Label Override" at bounding box center [566, 128] width 114 height 16
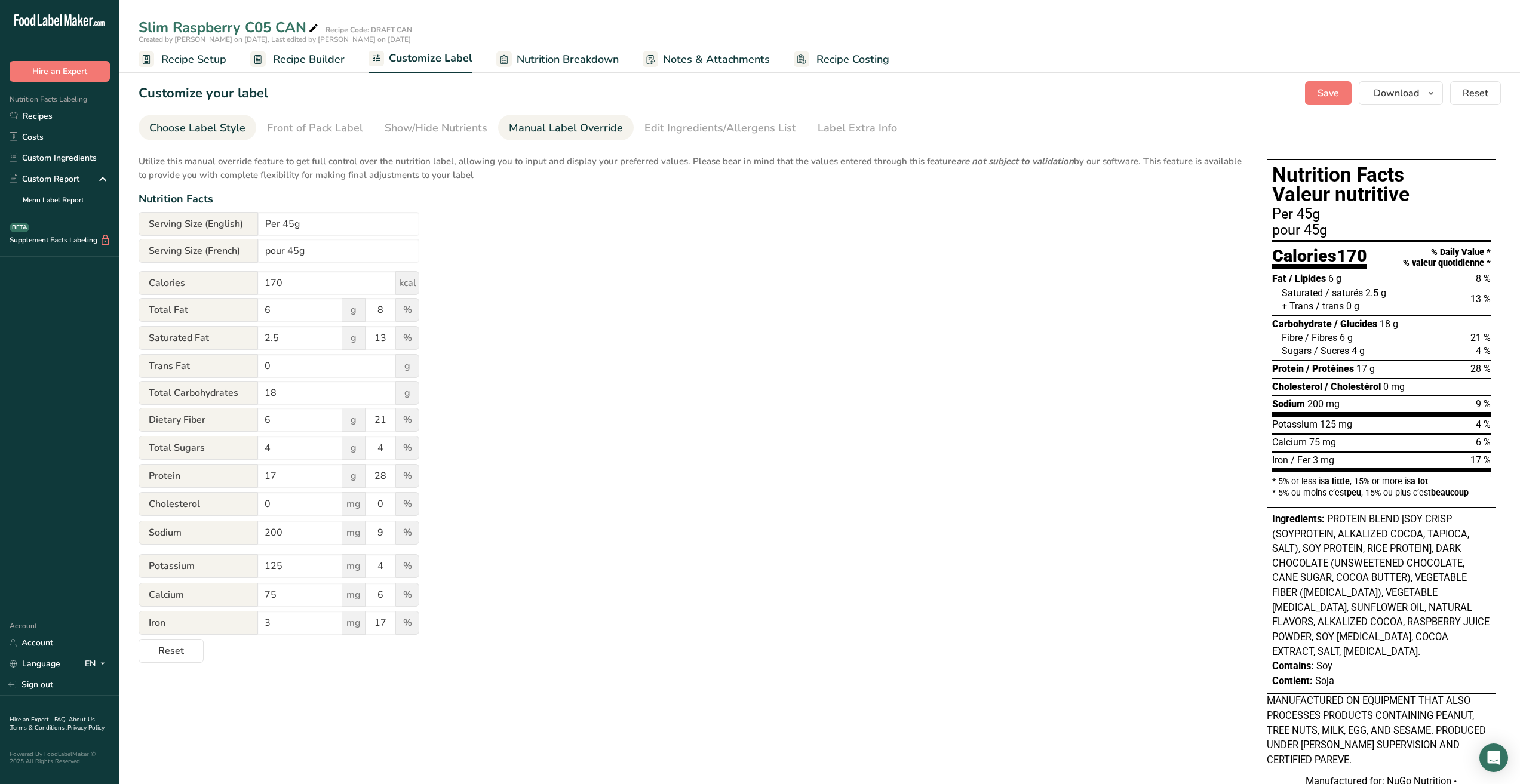
click at [197, 127] on div "Choose Label Style" at bounding box center [197, 128] width 96 height 16
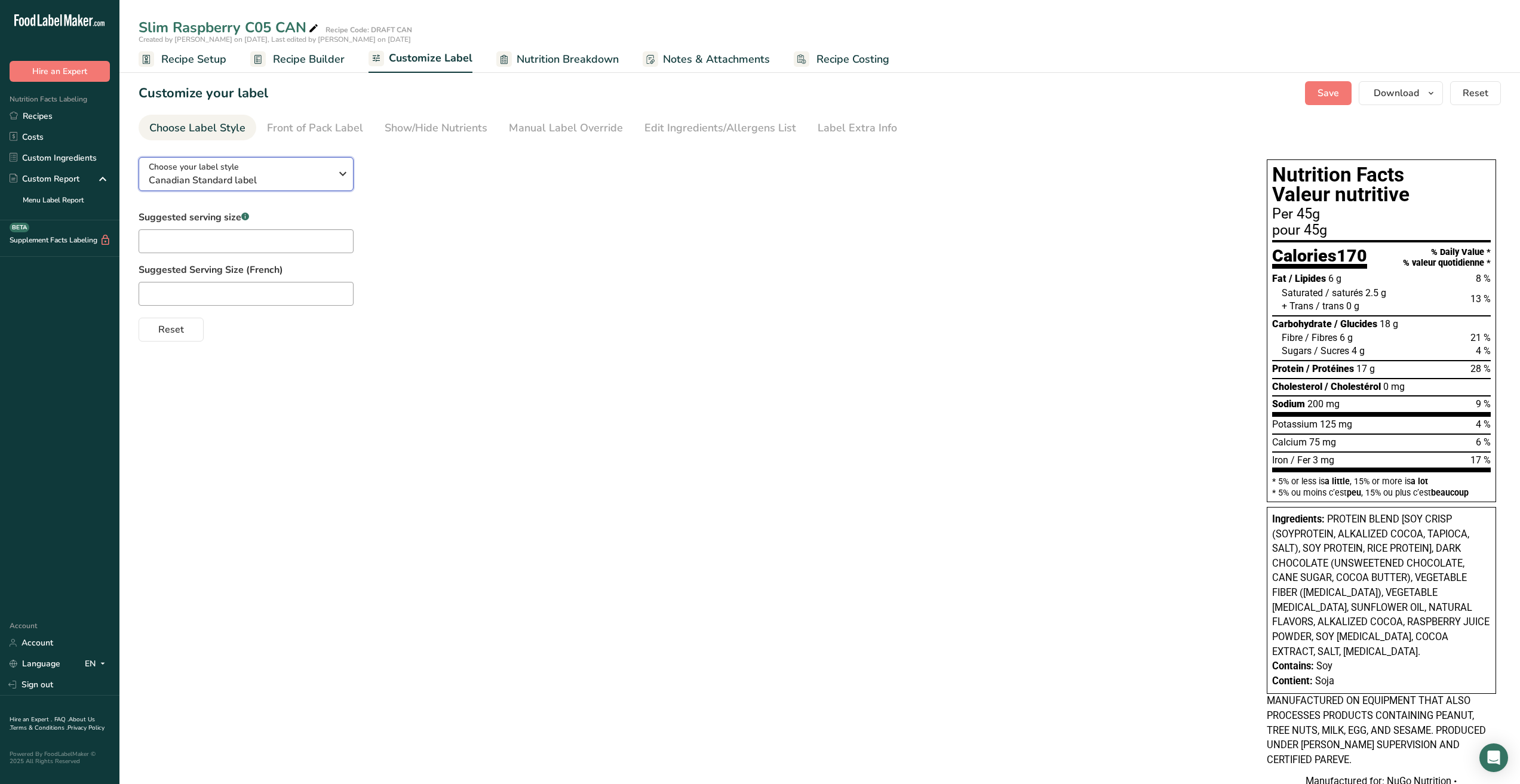
click at [338, 171] on icon "button" at bounding box center [343, 174] width 14 height 22
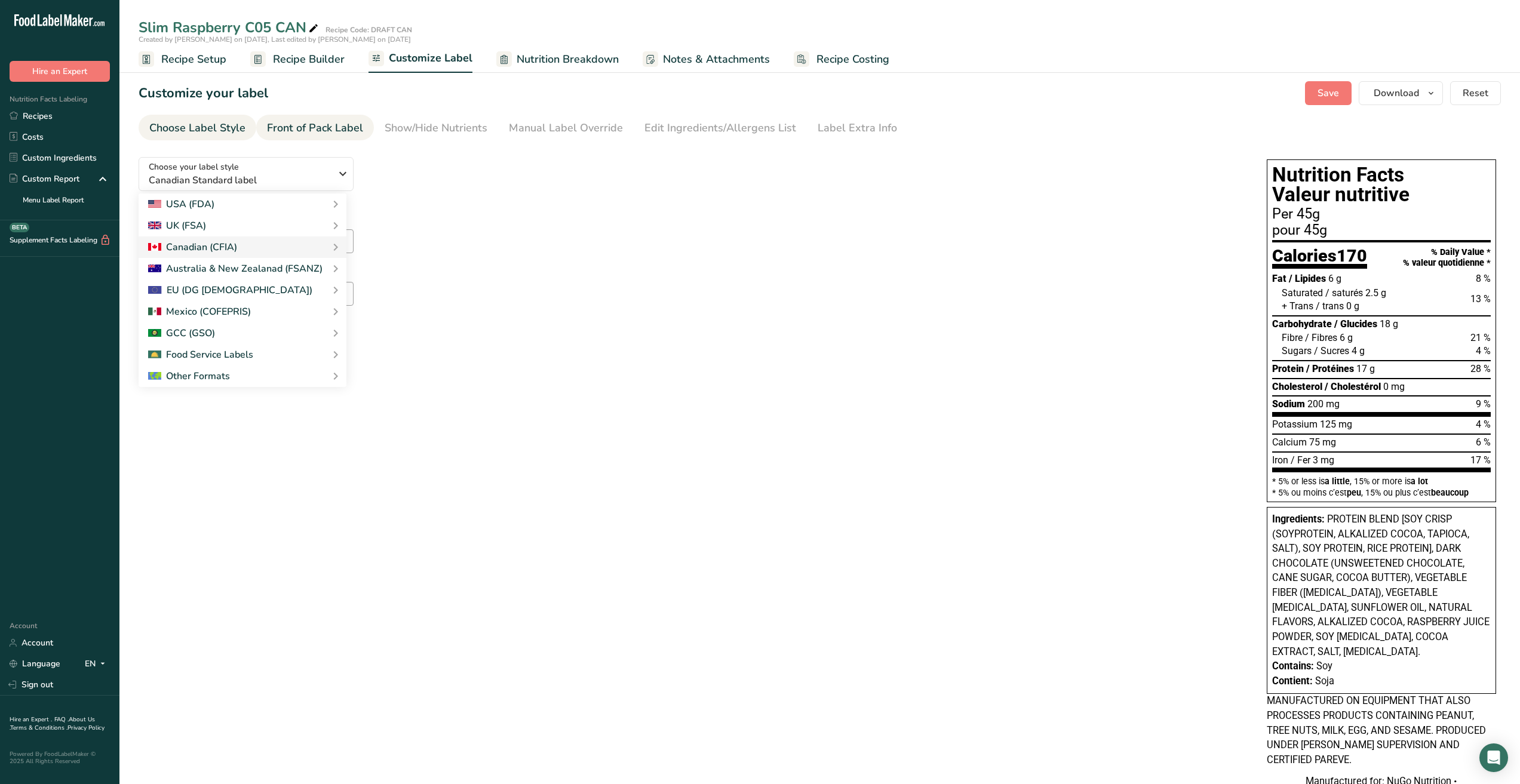
click at [325, 127] on div "Front of Pack Label" at bounding box center [315, 128] width 96 height 16
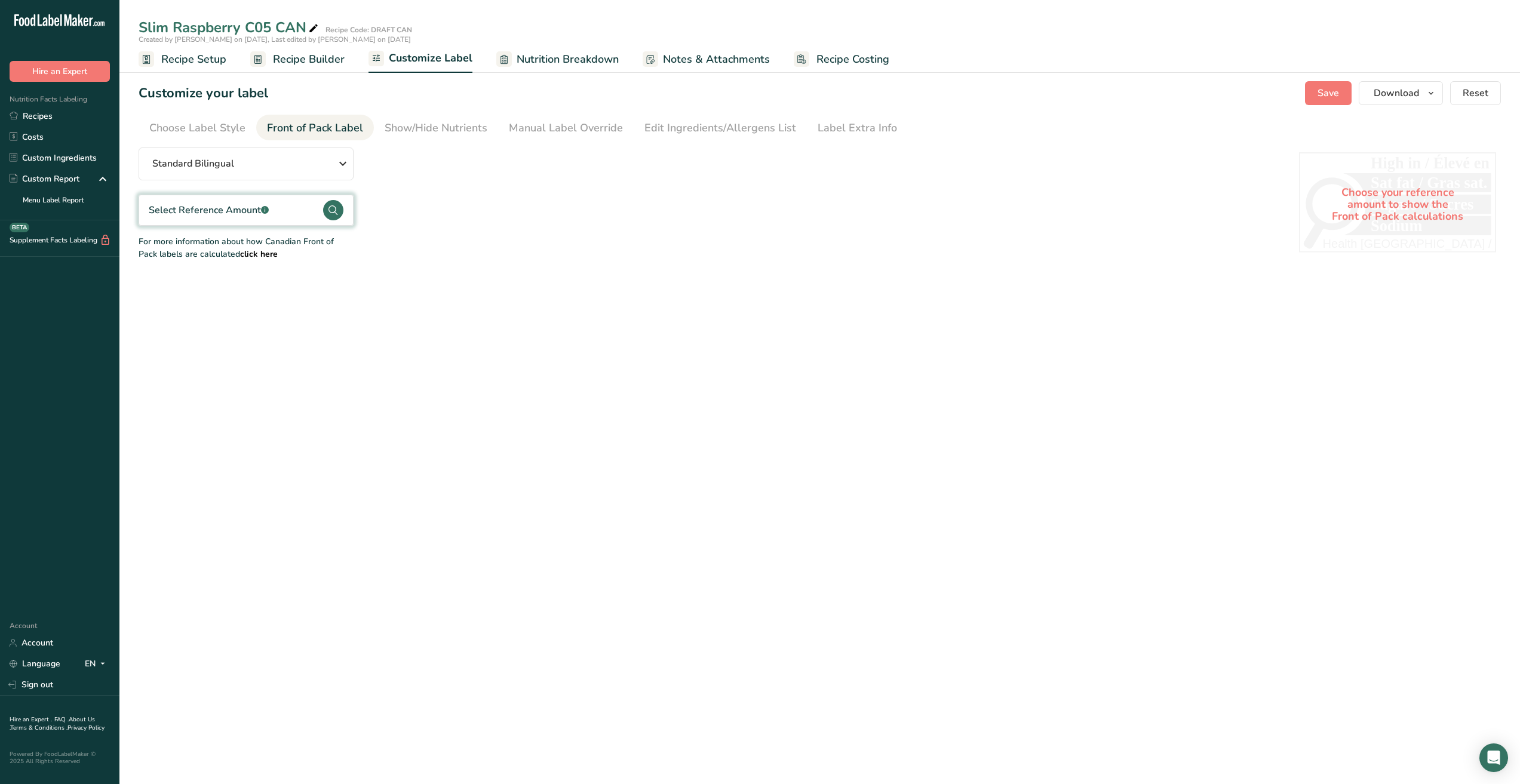
click at [216, 62] on span "Recipe Setup" at bounding box center [194, 59] width 65 height 16
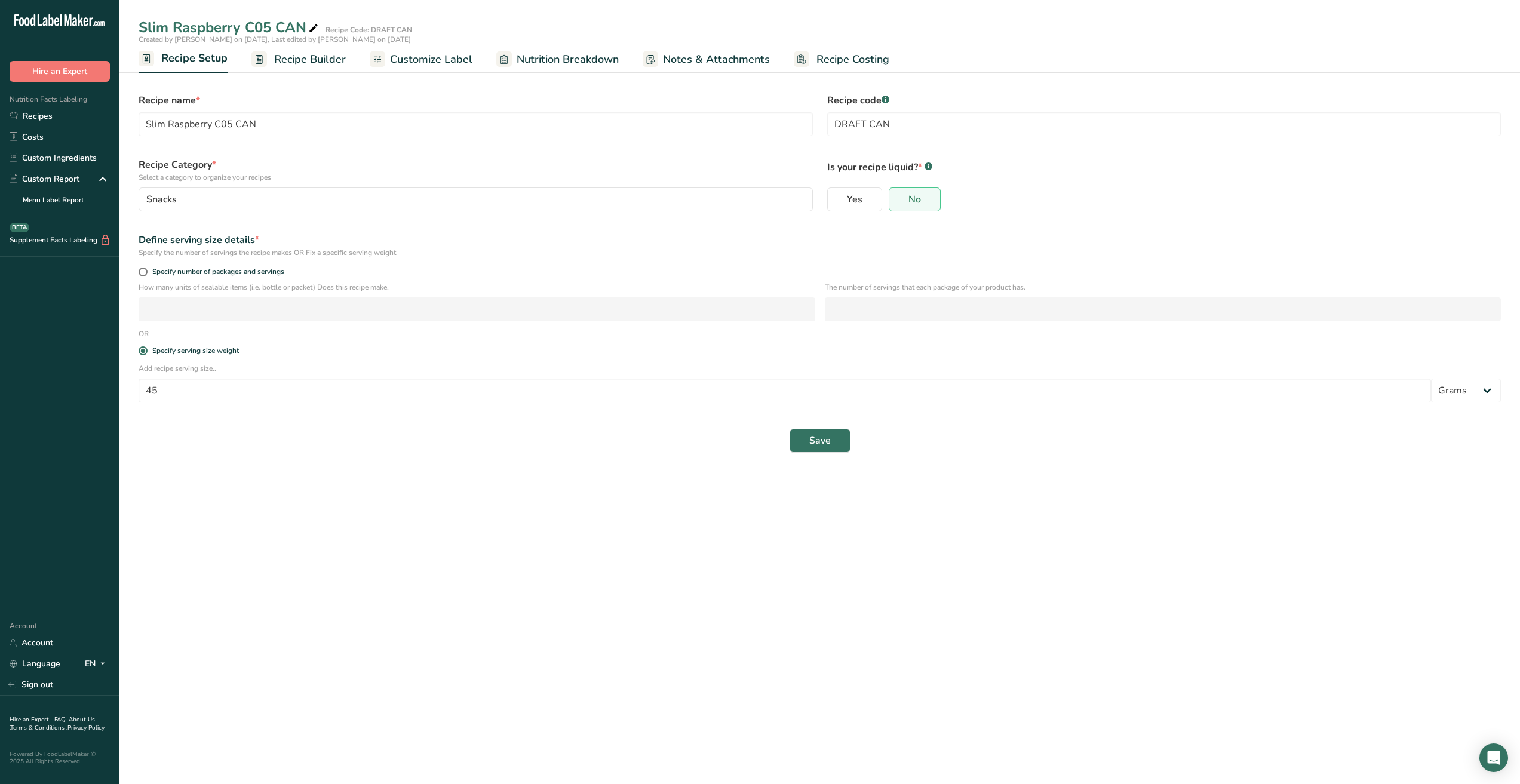
click at [312, 59] on span "Recipe Builder" at bounding box center [310, 59] width 72 height 16
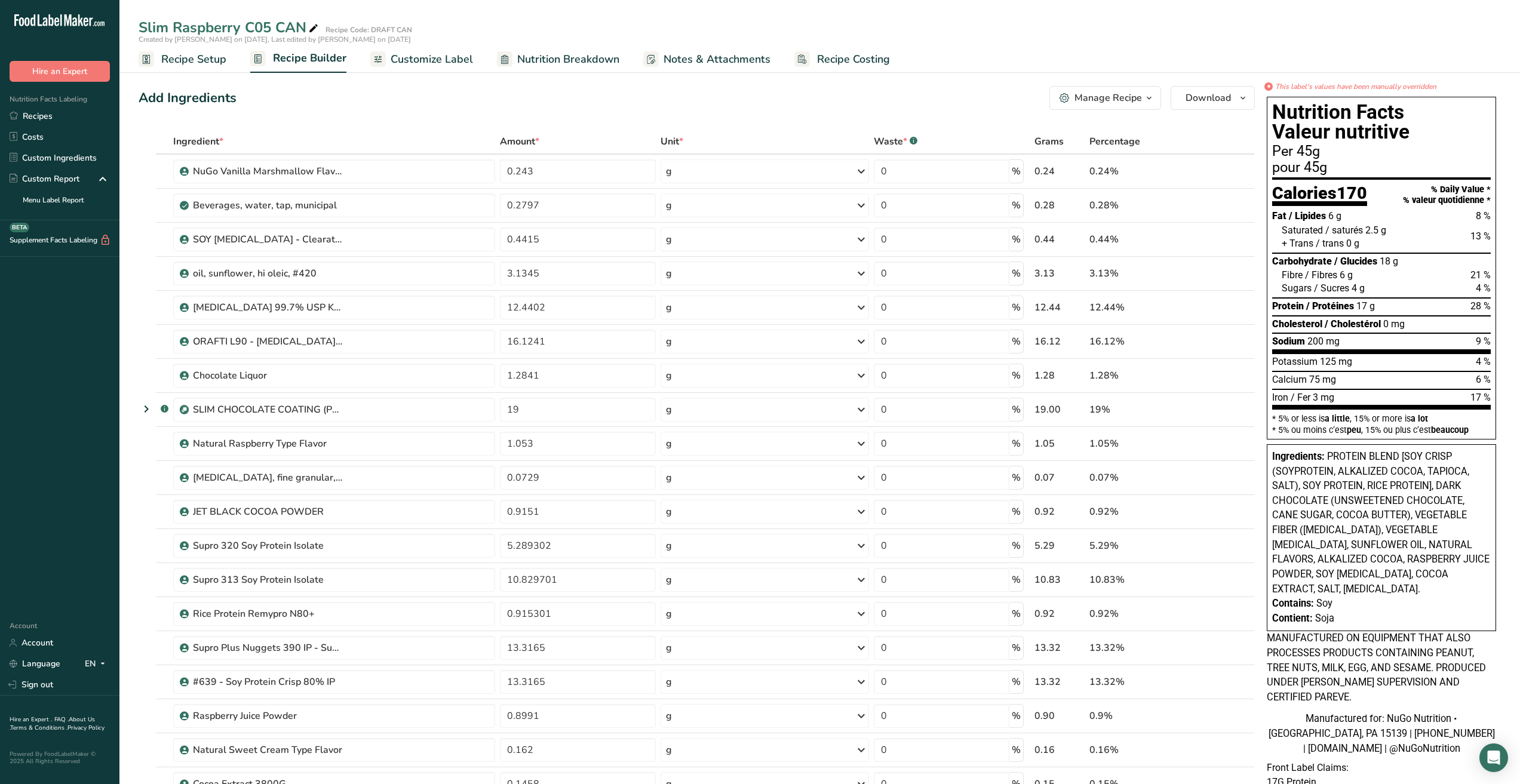
click at [430, 56] on span "Customize Label" at bounding box center [432, 59] width 82 height 16
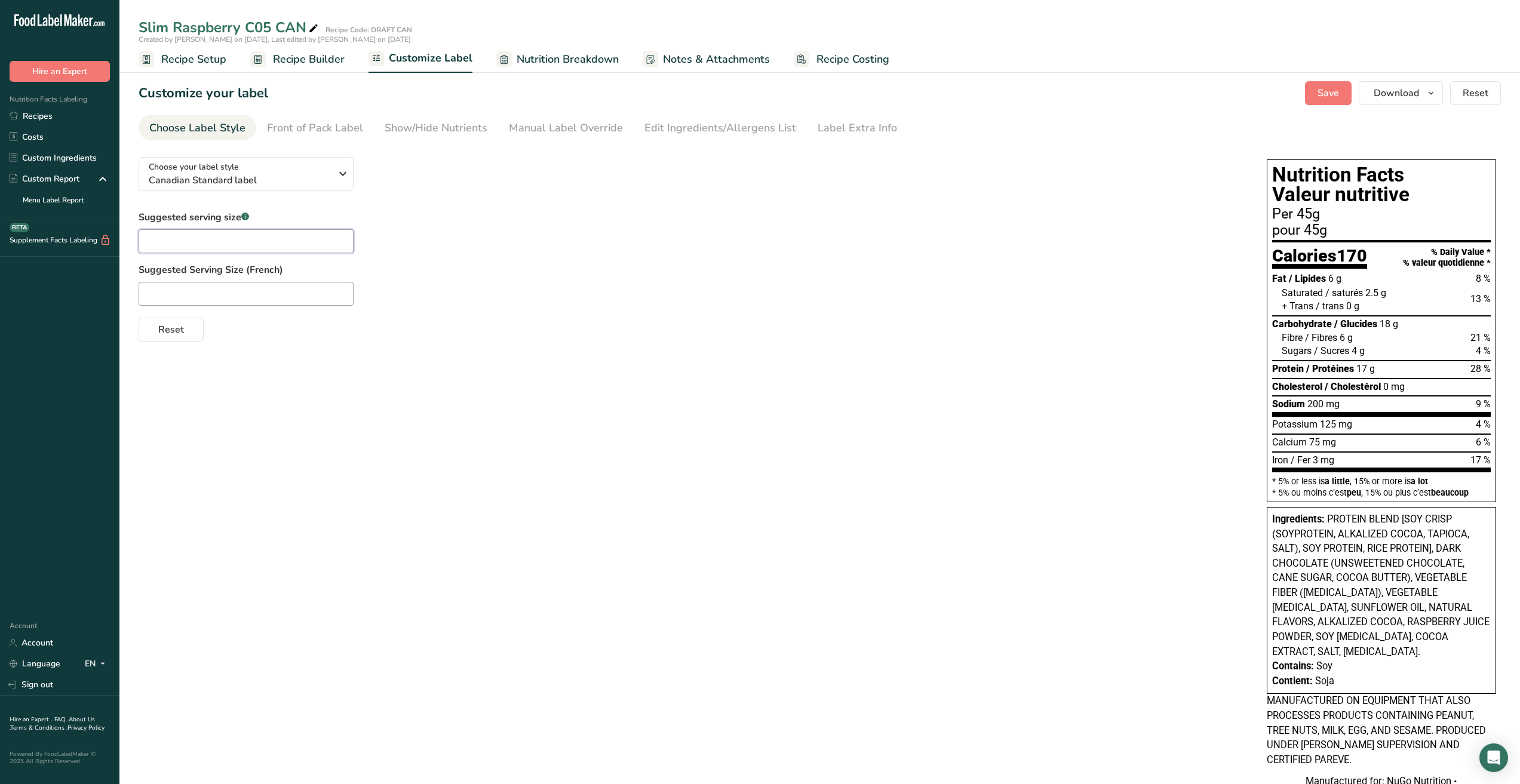
click at [197, 241] on input "text" at bounding box center [246, 242] width 215 height 24
type input "1 bar"
type input "1 barre"
click at [452, 377] on div "Choose your label style Canadian Standard label USA (FDA) Standard FDA label Ta…" at bounding box center [820, 578] width 1363 height 862
click at [314, 126] on div "Front of Pack Label" at bounding box center [315, 128] width 96 height 16
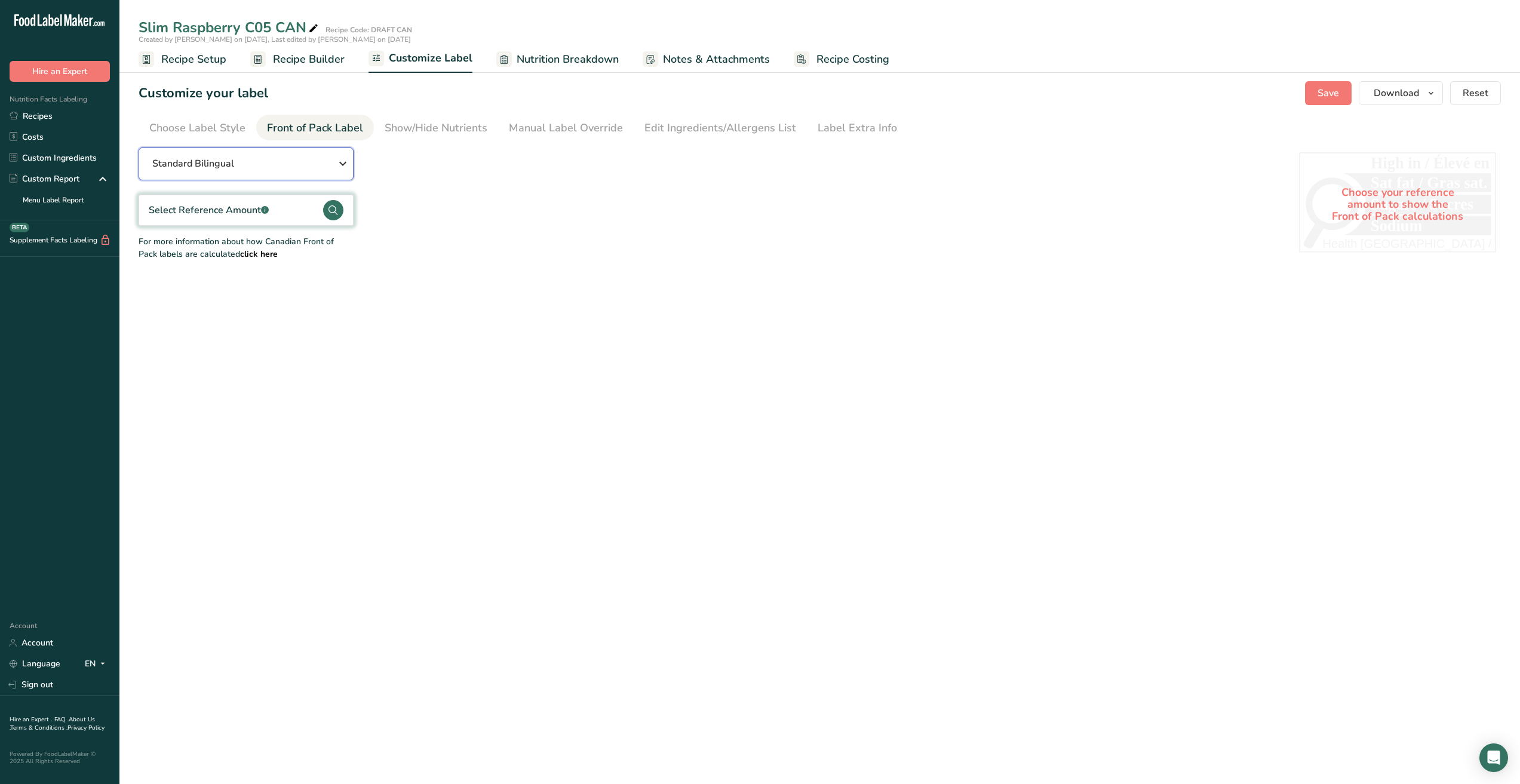
click at [346, 164] on icon "button" at bounding box center [343, 163] width 14 height 22
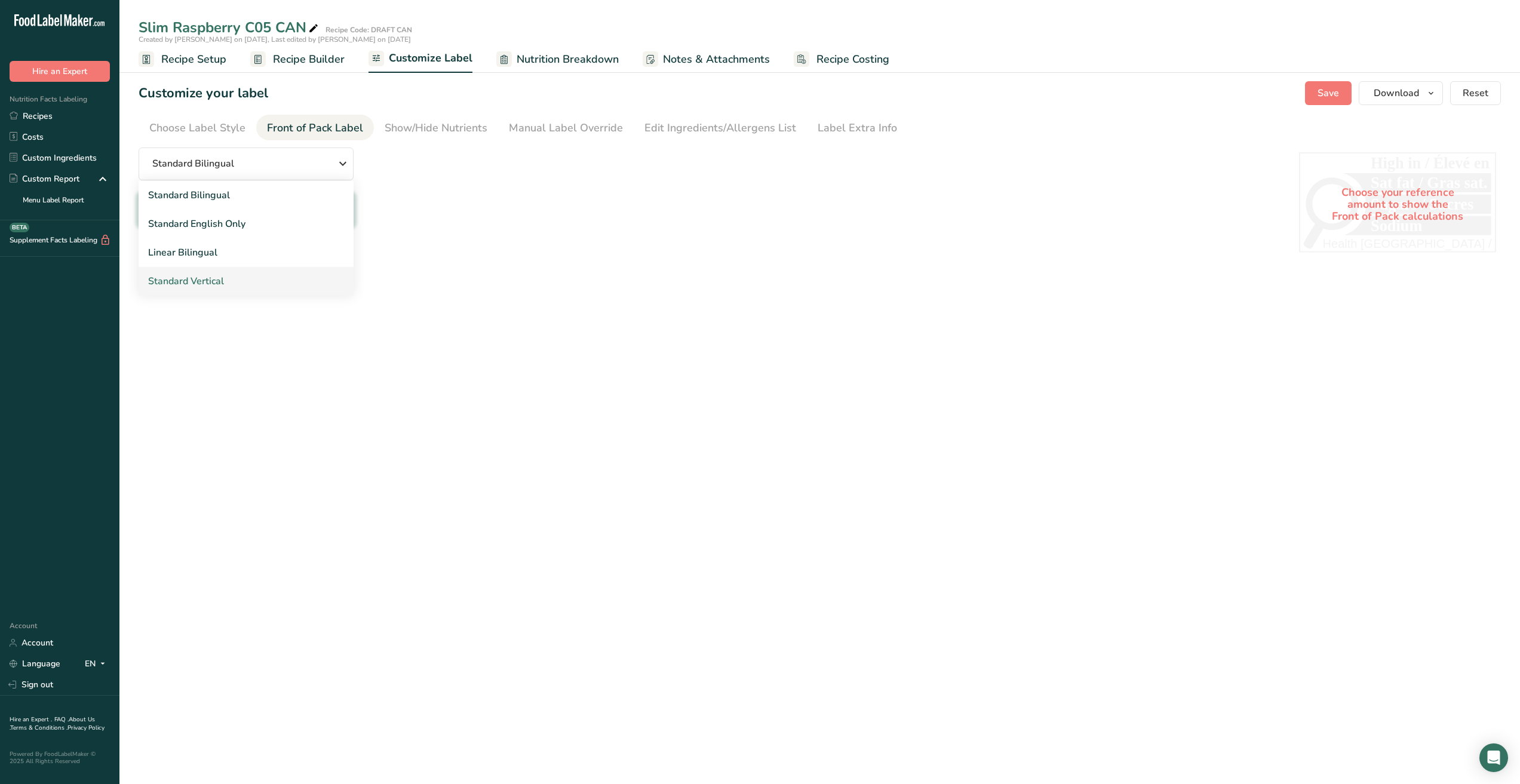
click at [294, 283] on link "Standard Vertical" at bounding box center [246, 281] width 215 height 29
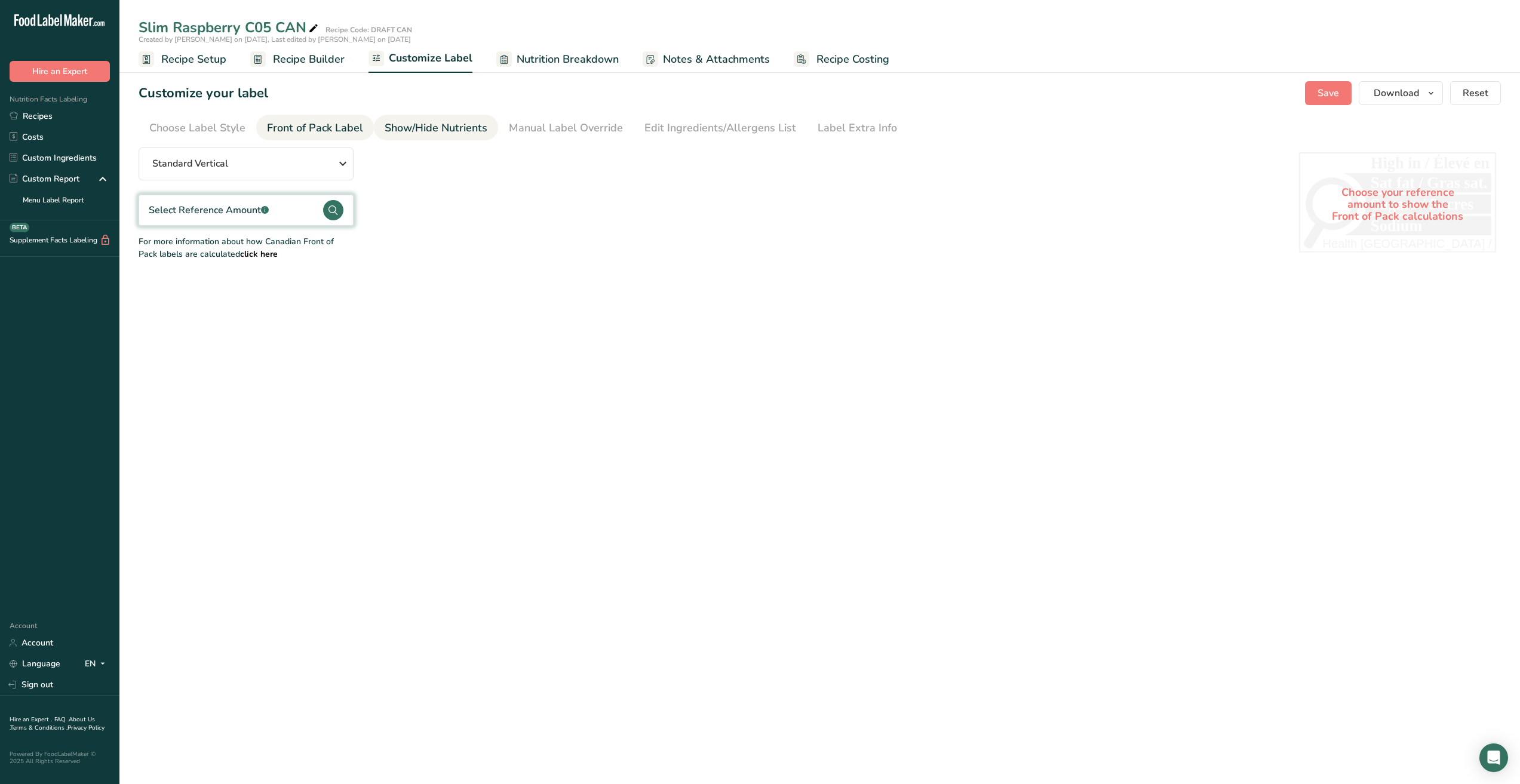
click at [471, 132] on div "Show/Hide Nutrients" at bounding box center [436, 128] width 103 height 16
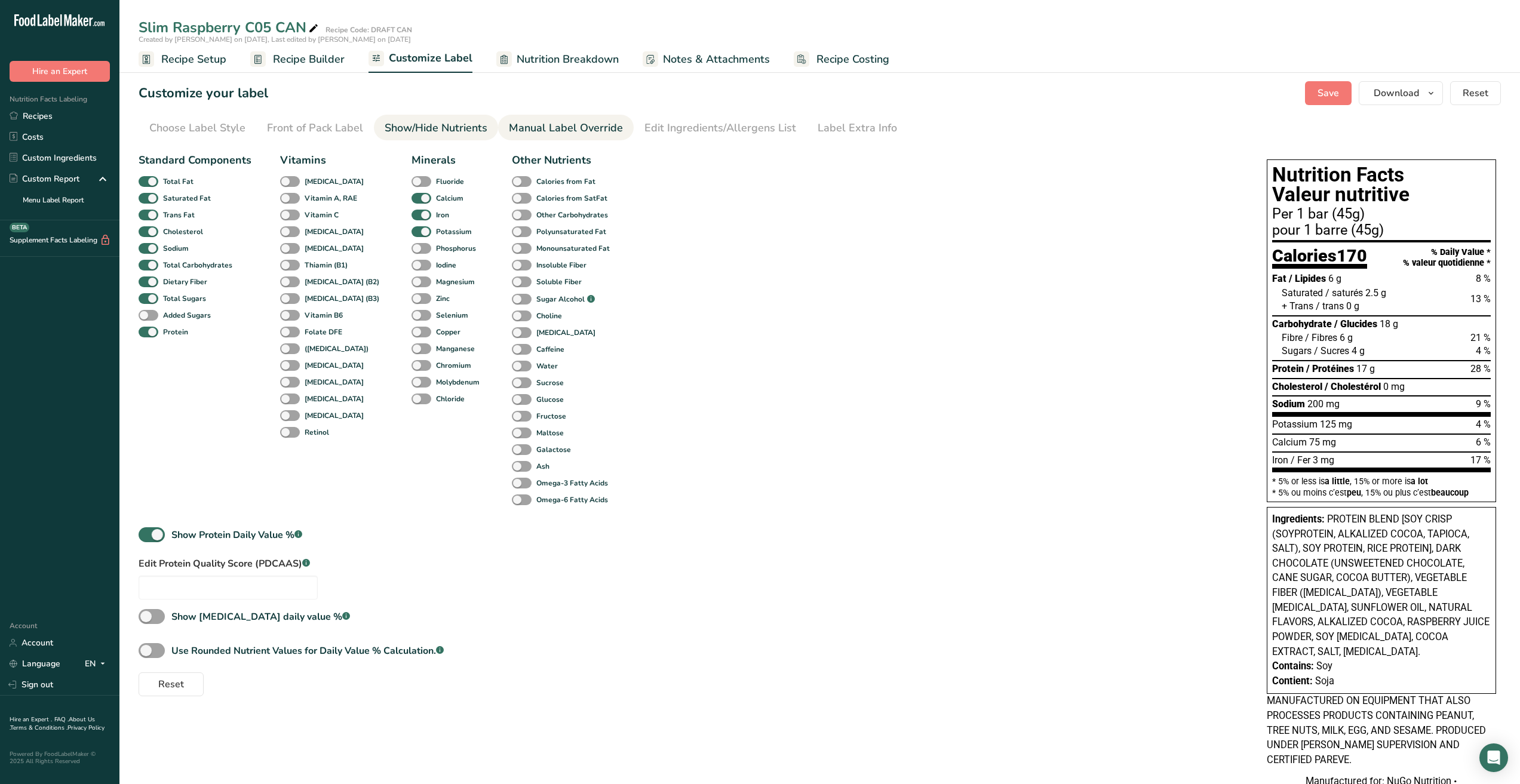
click at [550, 126] on div "Manual Label Override" at bounding box center [566, 128] width 114 height 16
type input "Per 1 bar (45g)"
type input "pour 1 barre (45g)"
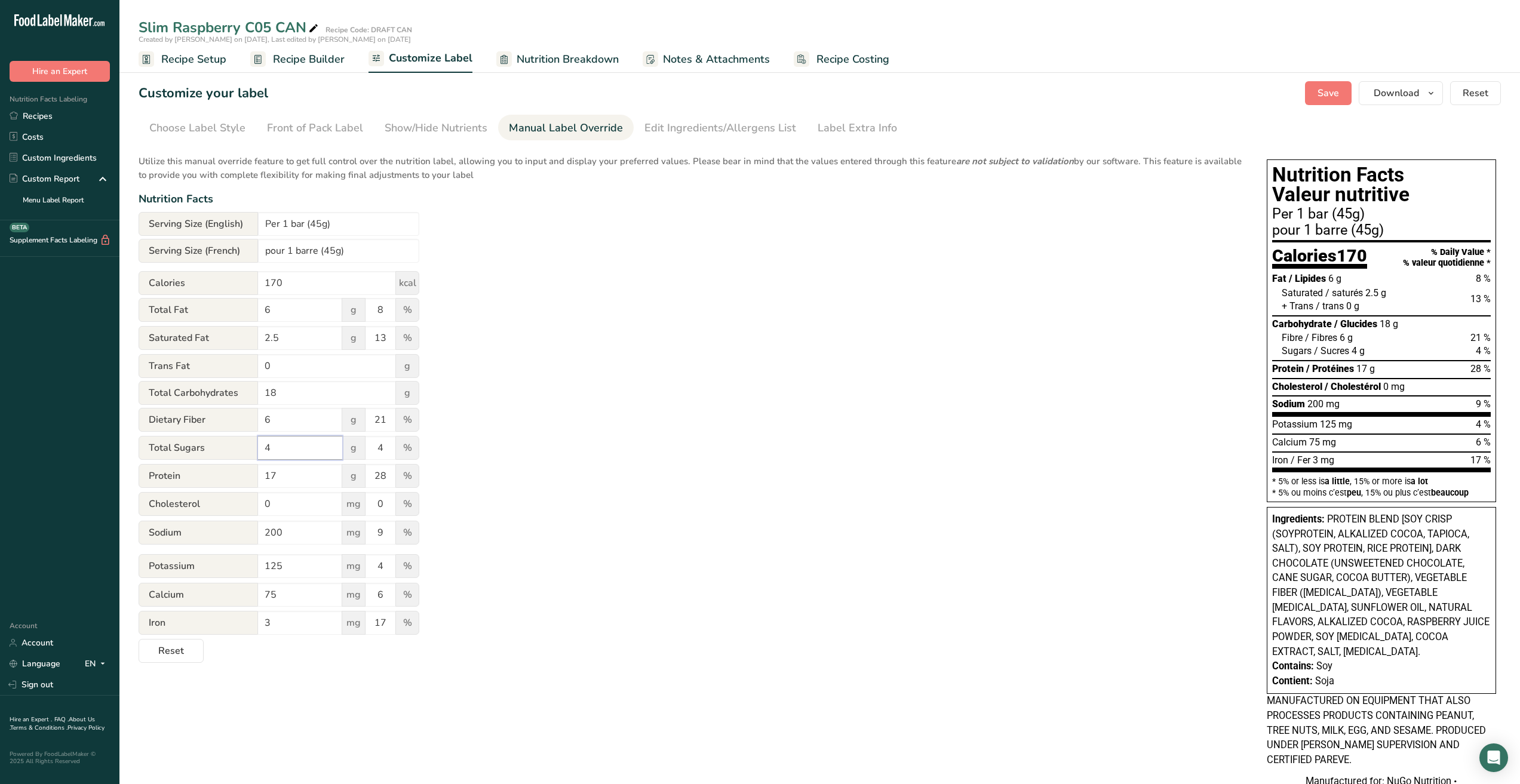
drag, startPoint x: 296, startPoint y: 454, endPoint x: 177, endPoint y: 454, distance: 119.0
click at [177, 454] on div "Total Sugars 4 g 4 %" at bounding box center [279, 449] width 281 height 25
type input "3"
drag, startPoint x: 386, startPoint y: 445, endPoint x: 349, endPoint y: 450, distance: 37.3
click at [349, 450] on div "Total Sugars 3 g 4 %" at bounding box center [279, 449] width 281 height 25
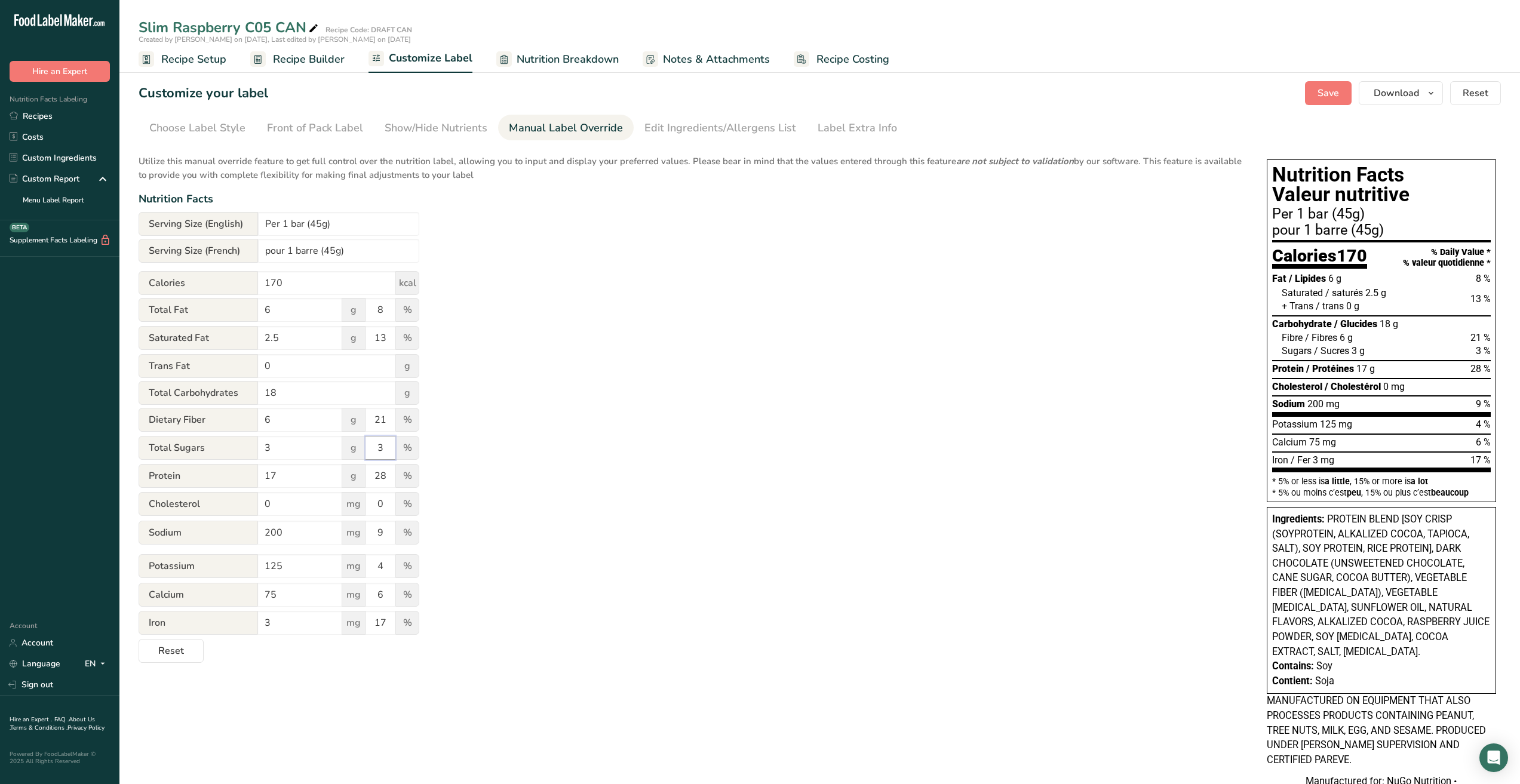
type input "3"
click at [493, 486] on div "Utilize this manual override feature to get full control over the nutrition lab…" at bounding box center [691, 405] width 1105 height 515
drag, startPoint x: 388, startPoint y: 480, endPoint x: 347, endPoint y: 479, distance: 41.0
click at [347, 479] on div "Protein 17 g 28 %" at bounding box center [279, 476] width 281 height 25
type input "0"
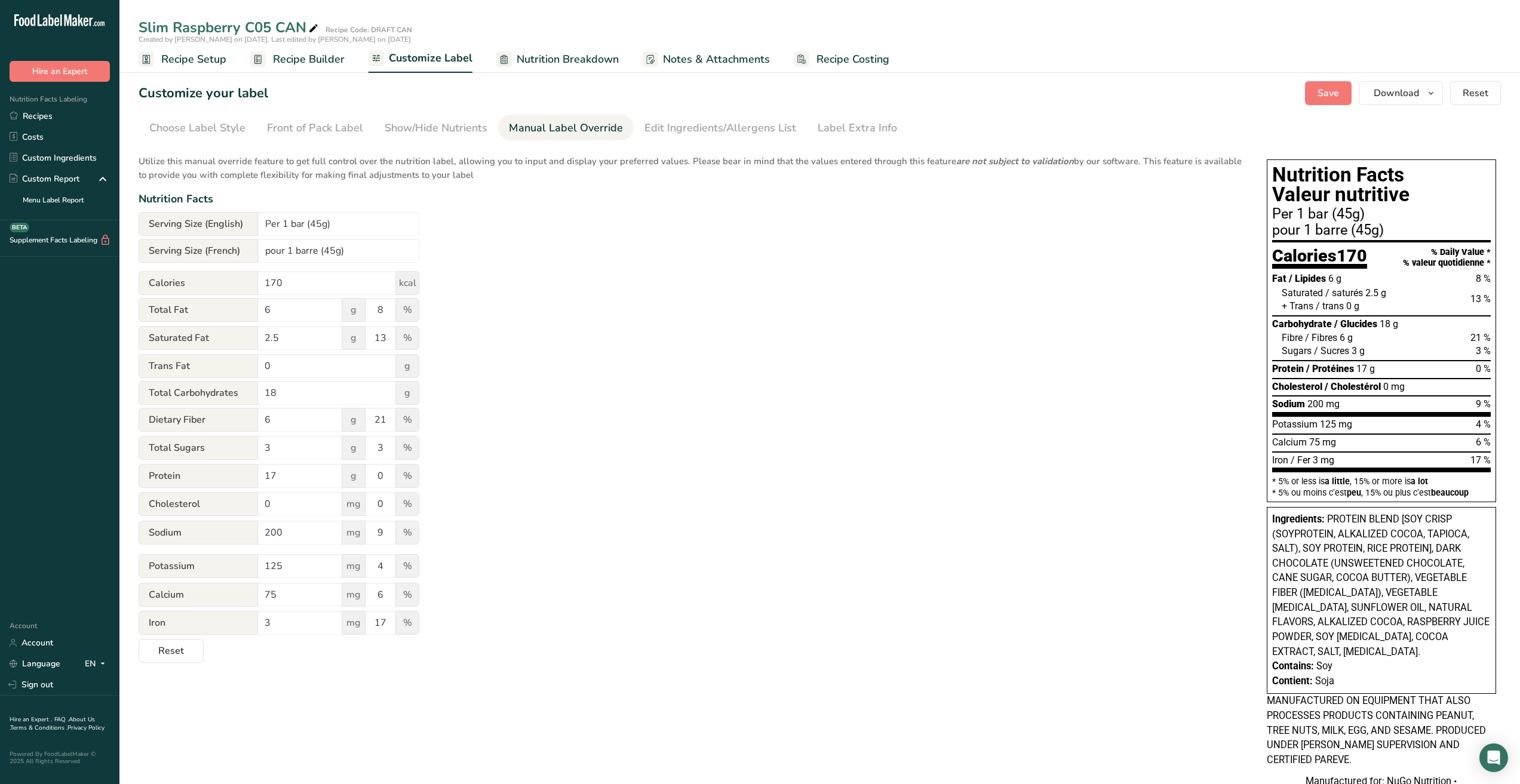
click at [456, 478] on div "Utilize this manual override feature to get full control over the nutrition lab…" at bounding box center [691, 405] width 1105 height 515
click at [435, 132] on div "Show/Hide Nutrients" at bounding box center [436, 128] width 103 height 16
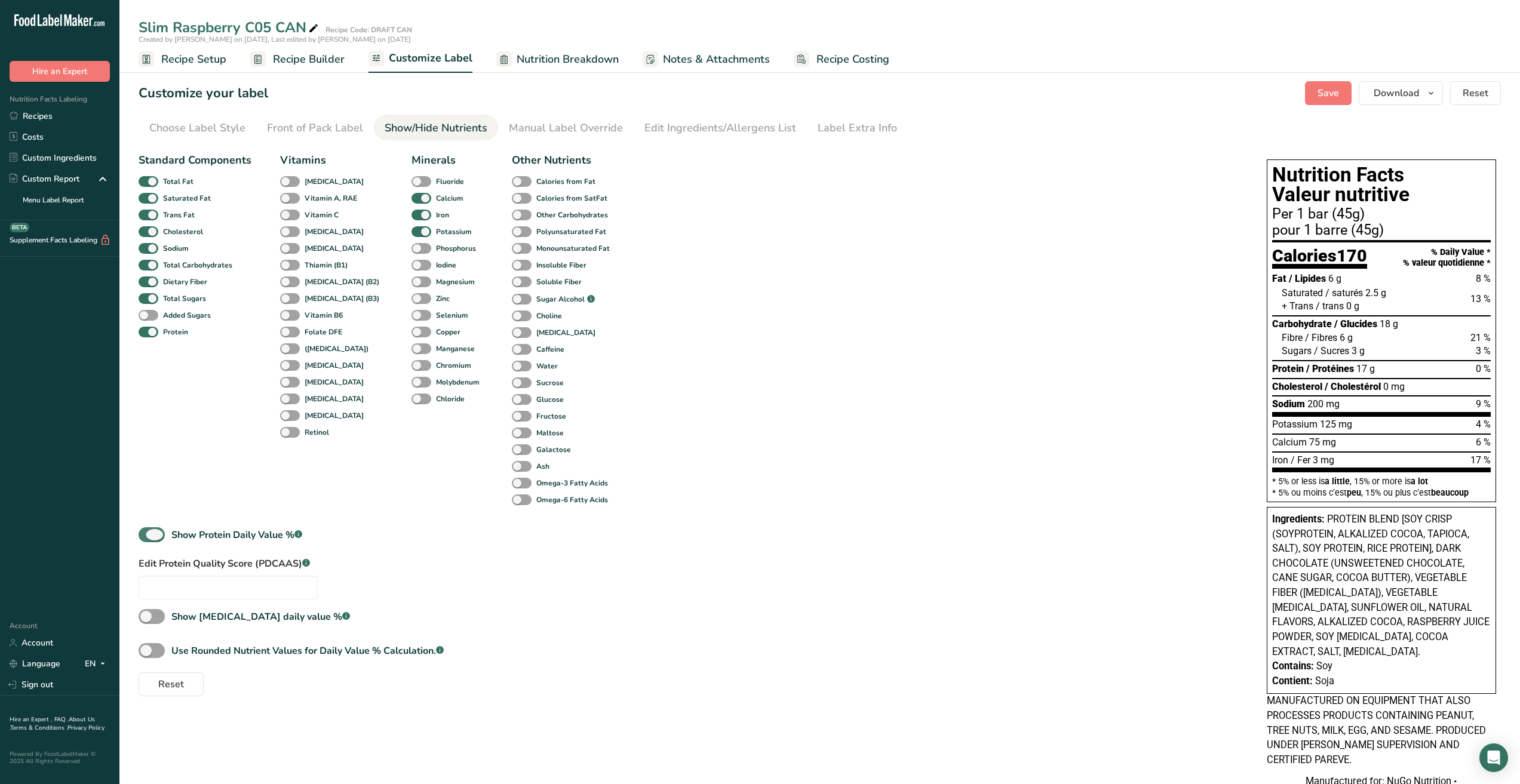
click at [151, 536] on span at bounding box center [152, 535] width 26 height 15
click at [147, 536] on input "Show Protein Daily Value % .a-a{fill:#347362;}.b-a{fill:#fff;}" at bounding box center [142, 535] width 8 height 8
checkbox input "false"
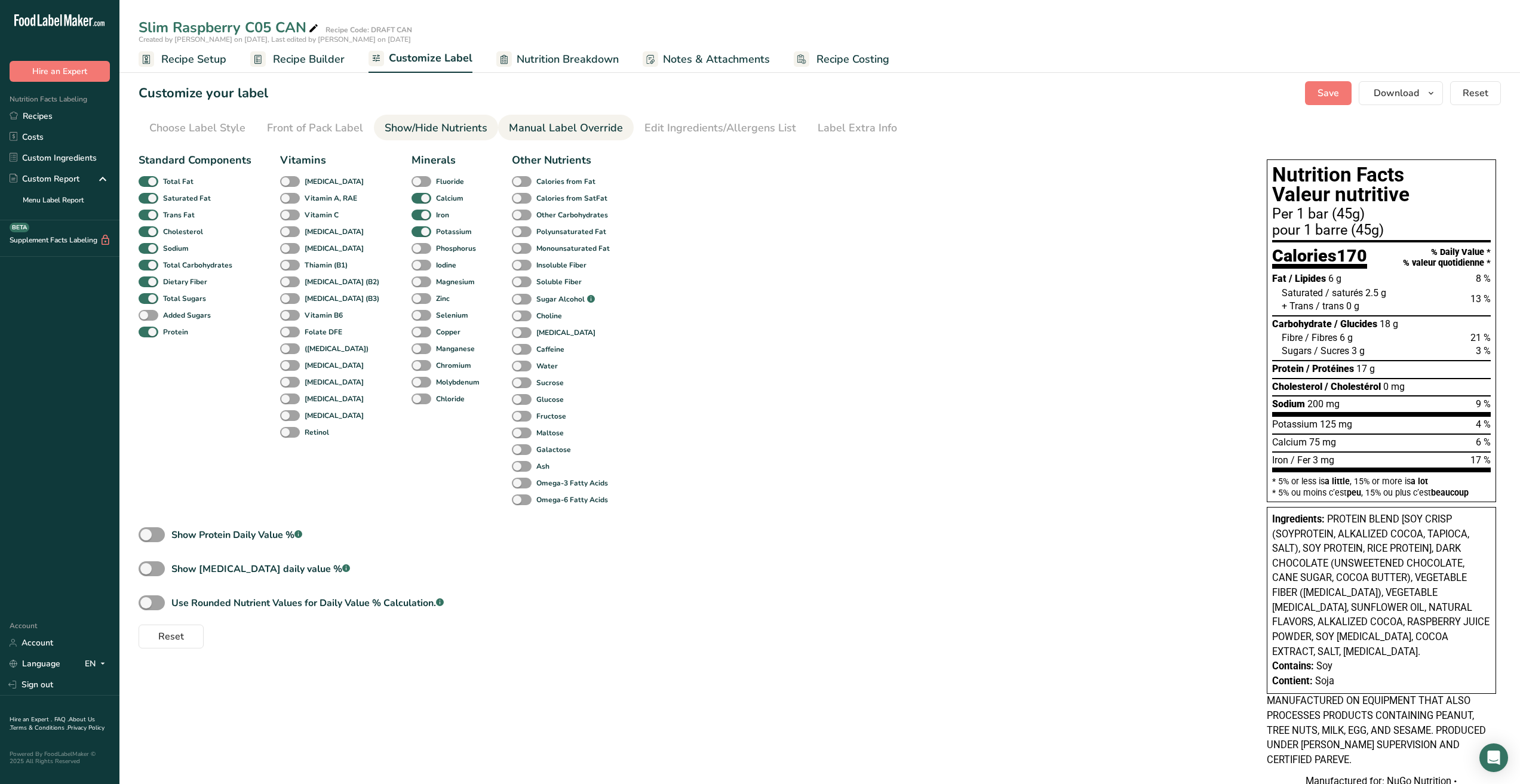
click at [550, 123] on div "Manual Label Override" at bounding box center [566, 128] width 114 height 16
type input "4"
type input "28"
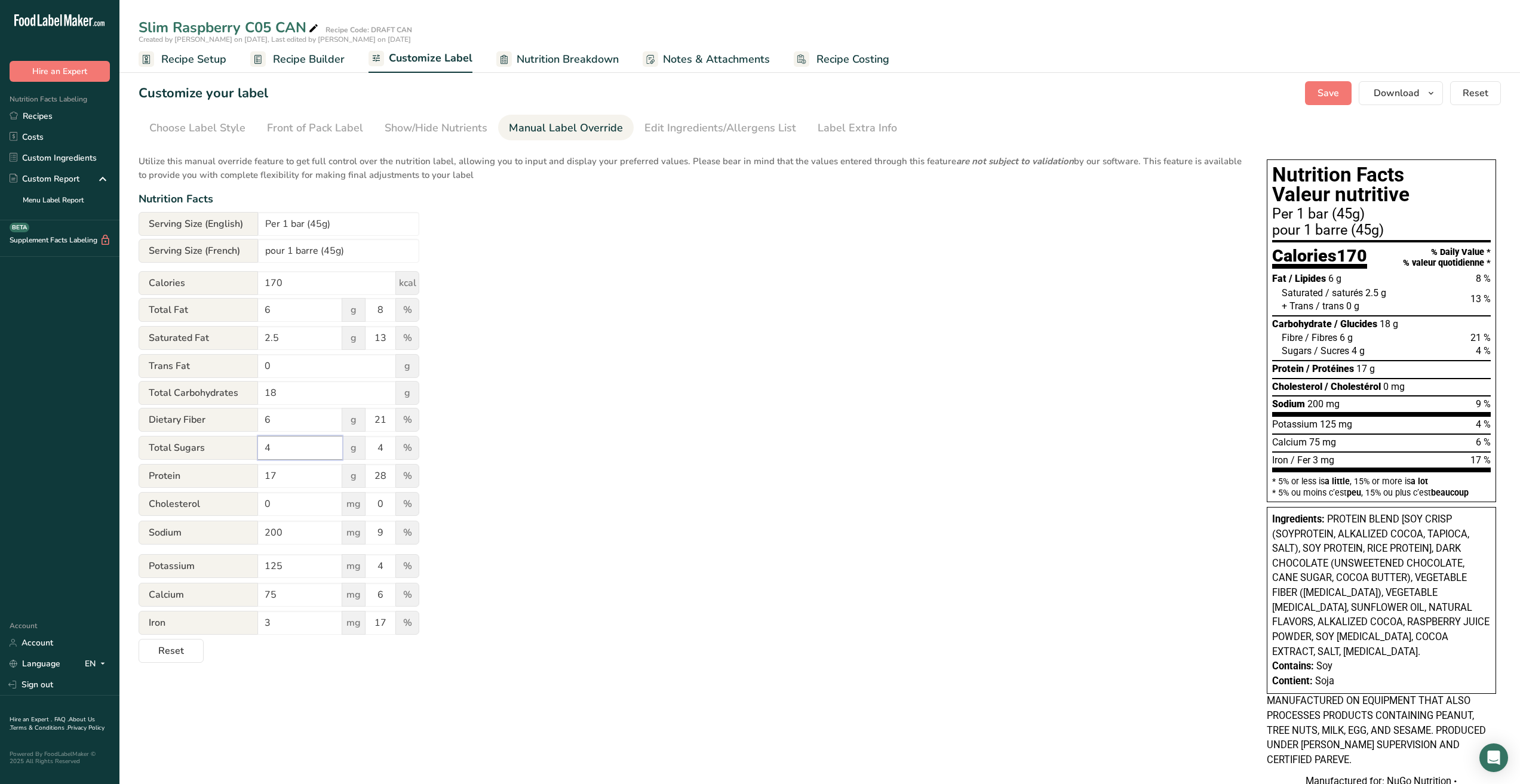
drag, startPoint x: 287, startPoint y: 457, endPoint x: 248, endPoint y: 456, distance: 39.0
click at [248, 456] on div "Total Sugars 4 g 4 %" at bounding box center [279, 449] width 281 height 25
type input "3"
drag, startPoint x: 388, startPoint y: 449, endPoint x: 372, endPoint y: 448, distance: 16.0
click at [372, 448] on input "4" at bounding box center [380, 448] width 30 height 24
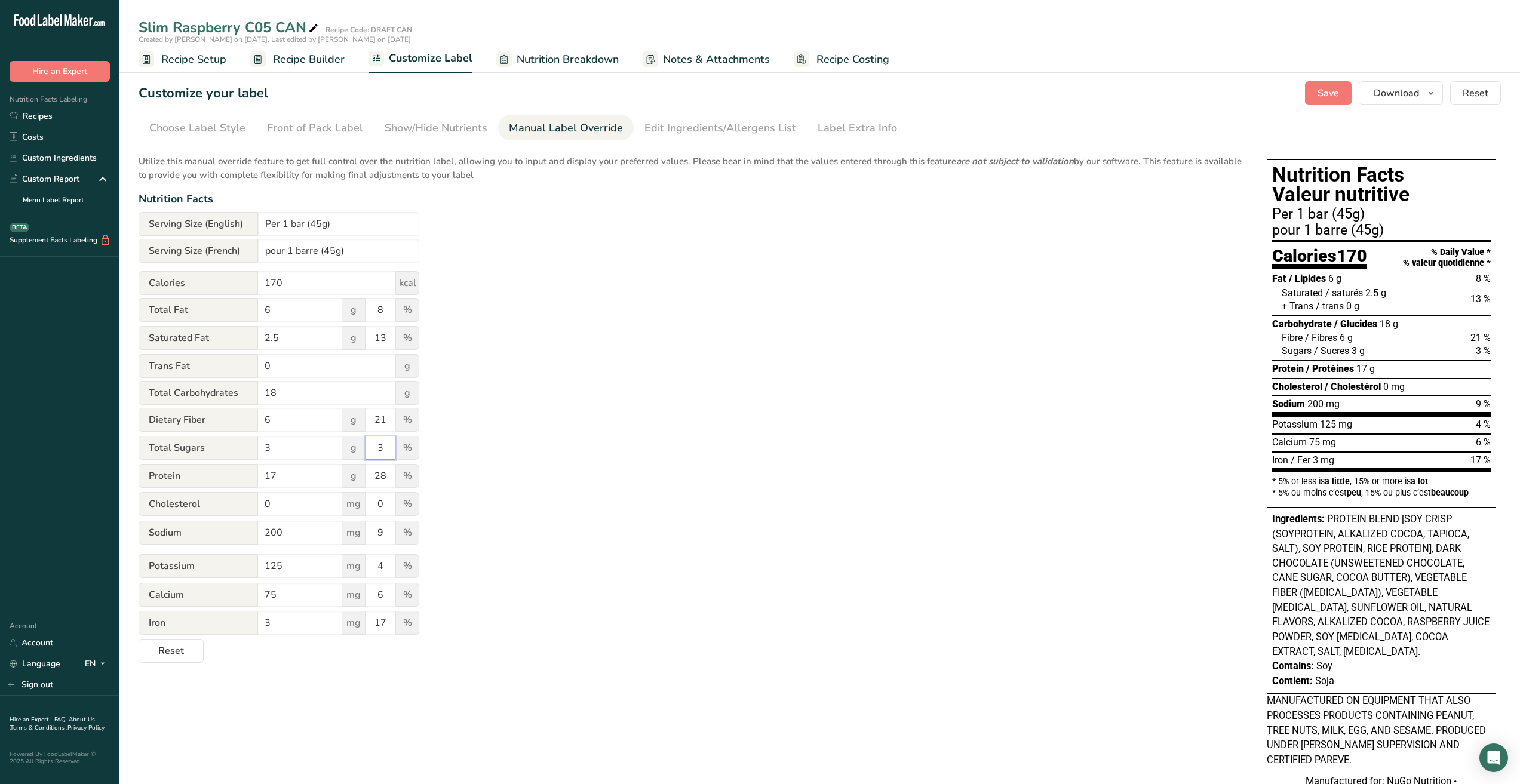
type input "3"
click at [544, 448] on div "Utilize this manual override feature to get full control over the nutrition lab…" at bounding box center [691, 405] width 1105 height 515
click at [557, 510] on div "Utilize this manual override feature to get full control over the nutrition lab…" at bounding box center [691, 405] width 1105 height 515
click at [1331, 91] on span "Save" at bounding box center [1329, 93] width 22 height 14
click at [386, 478] on input "28" at bounding box center [380, 476] width 30 height 24
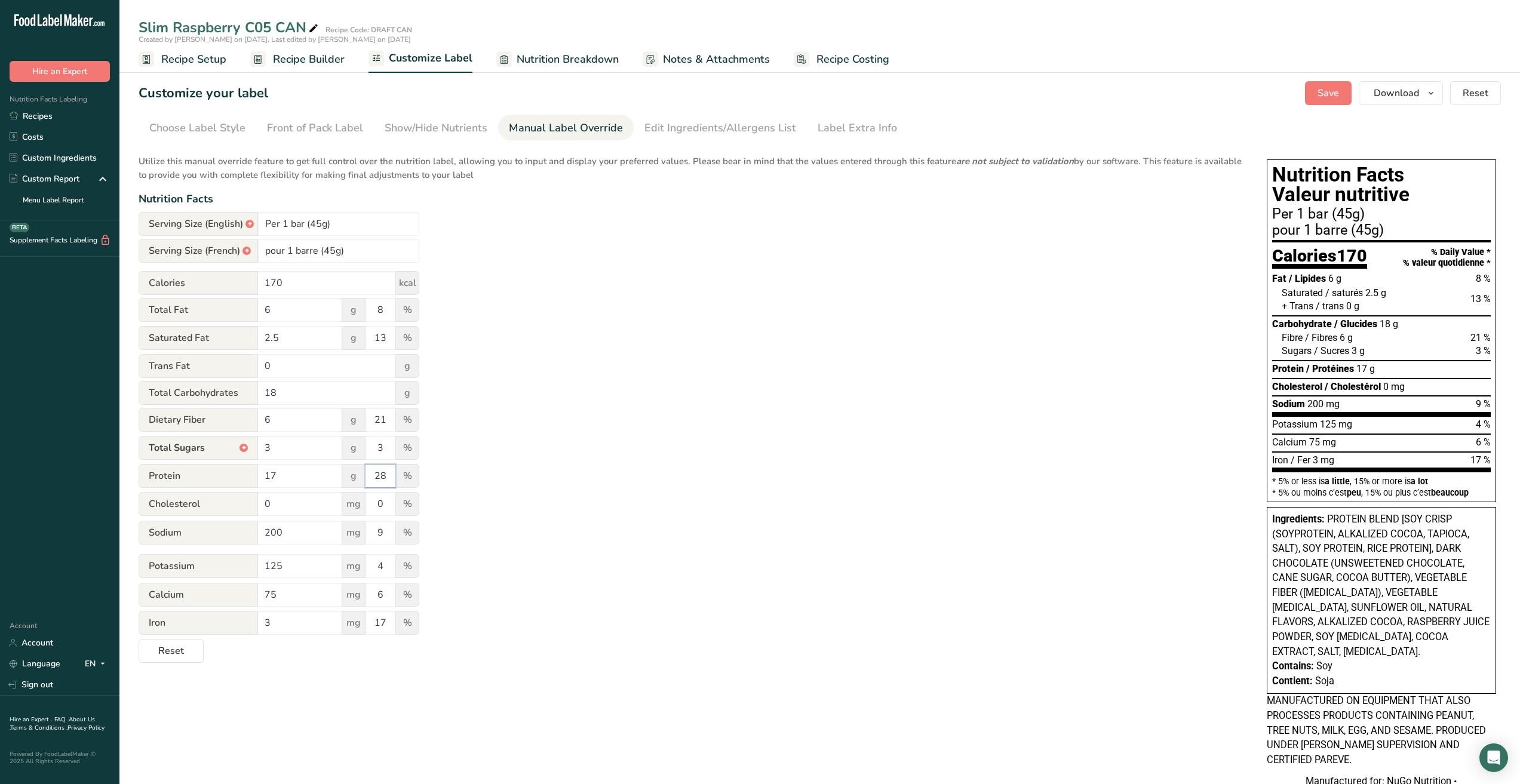
drag, startPoint x: 388, startPoint y: 477, endPoint x: 367, endPoint y: 476, distance: 21.0
click at [367, 476] on input "28" at bounding box center [380, 476] width 30 height 24
type input "0"
click at [435, 479] on div "Utilize this manual override feature to get full control over the nutrition lab…" at bounding box center [691, 405] width 1105 height 515
drag, startPoint x: 295, startPoint y: 535, endPoint x: 216, endPoint y: 531, distance: 79.1
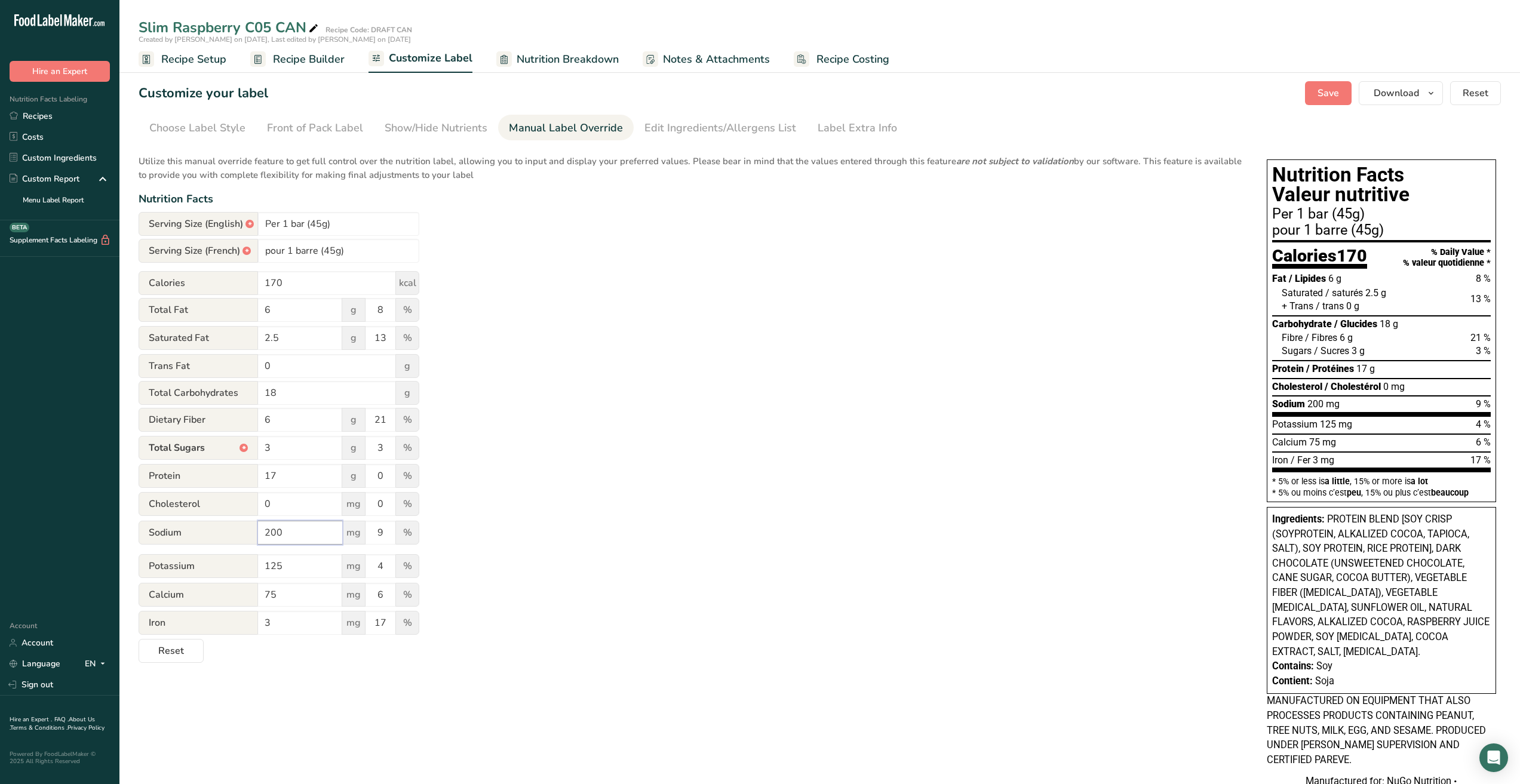
click at [216, 531] on div "Sodium 200 mg 9 %" at bounding box center [279, 533] width 281 height 25
type input "180"
type input "8"
drag, startPoint x: 290, startPoint y: 568, endPoint x: 272, endPoint y: 567, distance: 18.0
click at [272, 567] on input "125" at bounding box center [300, 566] width 84 height 24
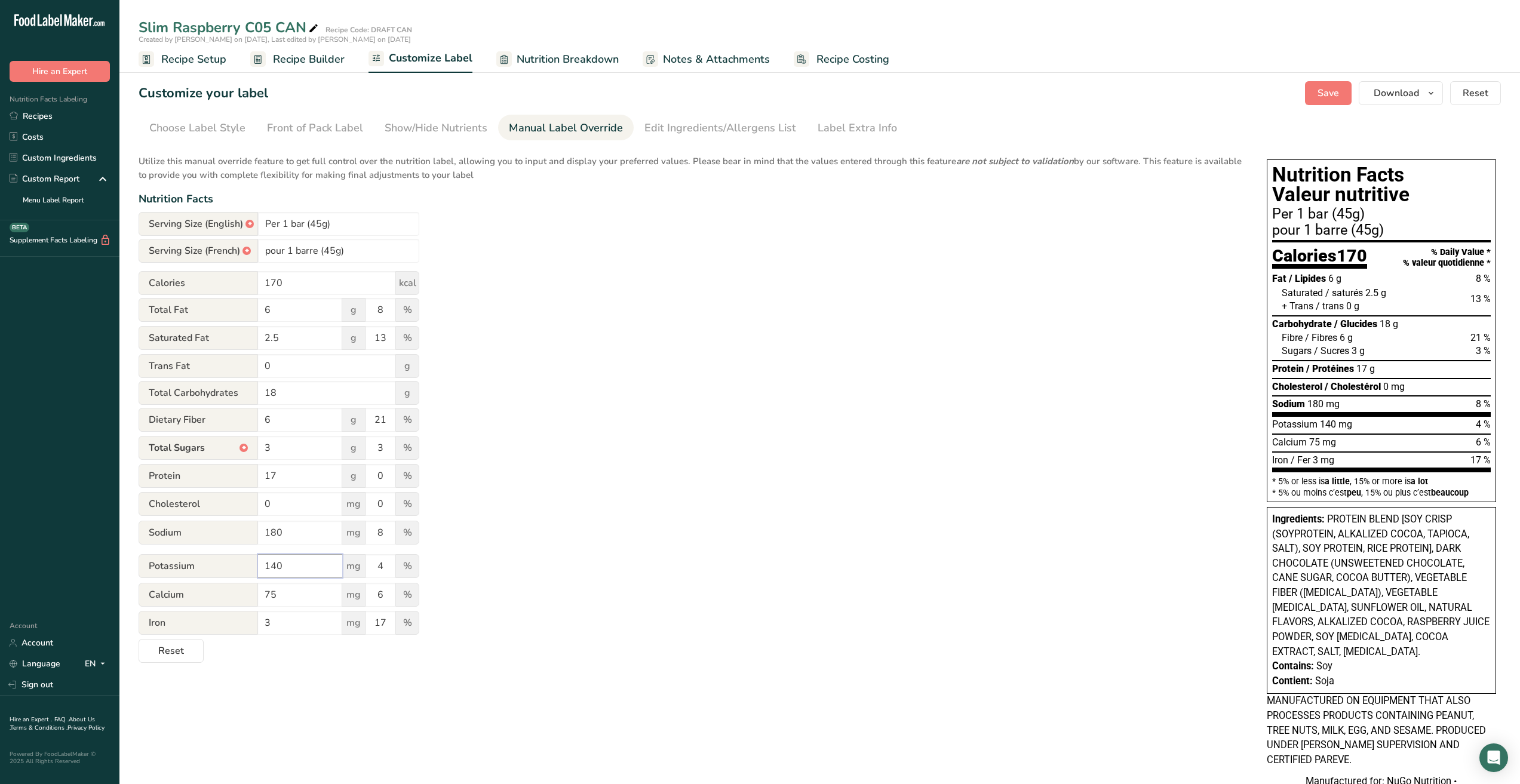
type input "140"
type input "2"
click at [542, 552] on div "Utilize this manual override feature to get full control over the nutrition lab…" at bounding box center [691, 405] width 1105 height 515
click at [385, 566] on input "2" at bounding box center [380, 566] width 30 height 24
type input "4"
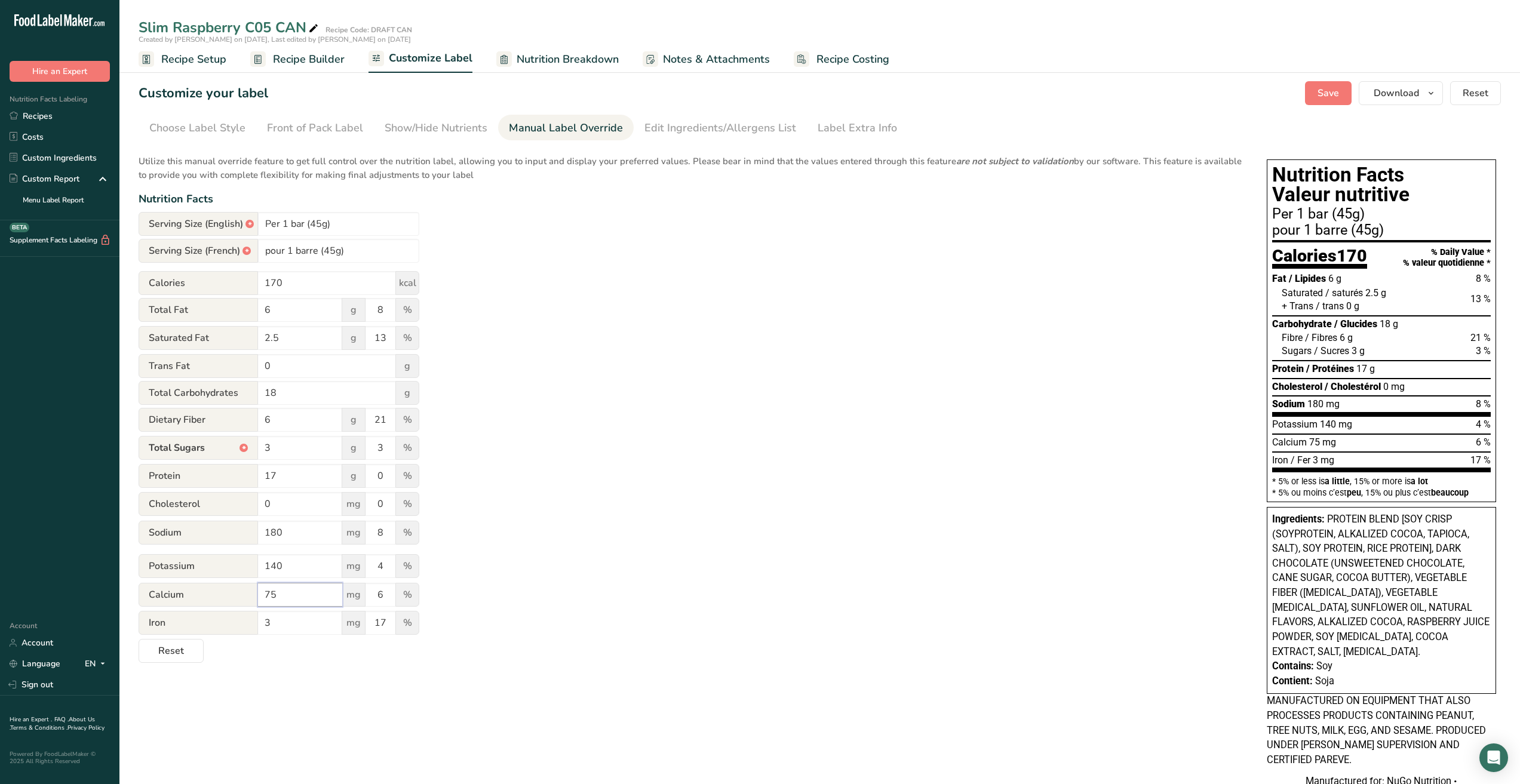
drag, startPoint x: 287, startPoint y: 599, endPoint x: 259, endPoint y: 594, distance: 28.4
click at [259, 594] on input "75" at bounding box center [300, 595] width 84 height 24
type input "80"
click at [391, 627] on input "17" at bounding box center [380, 623] width 30 height 24
click at [832, 605] on div "Utilize this manual override feature to get full control over the nutrition lab…" at bounding box center [691, 405] width 1105 height 515
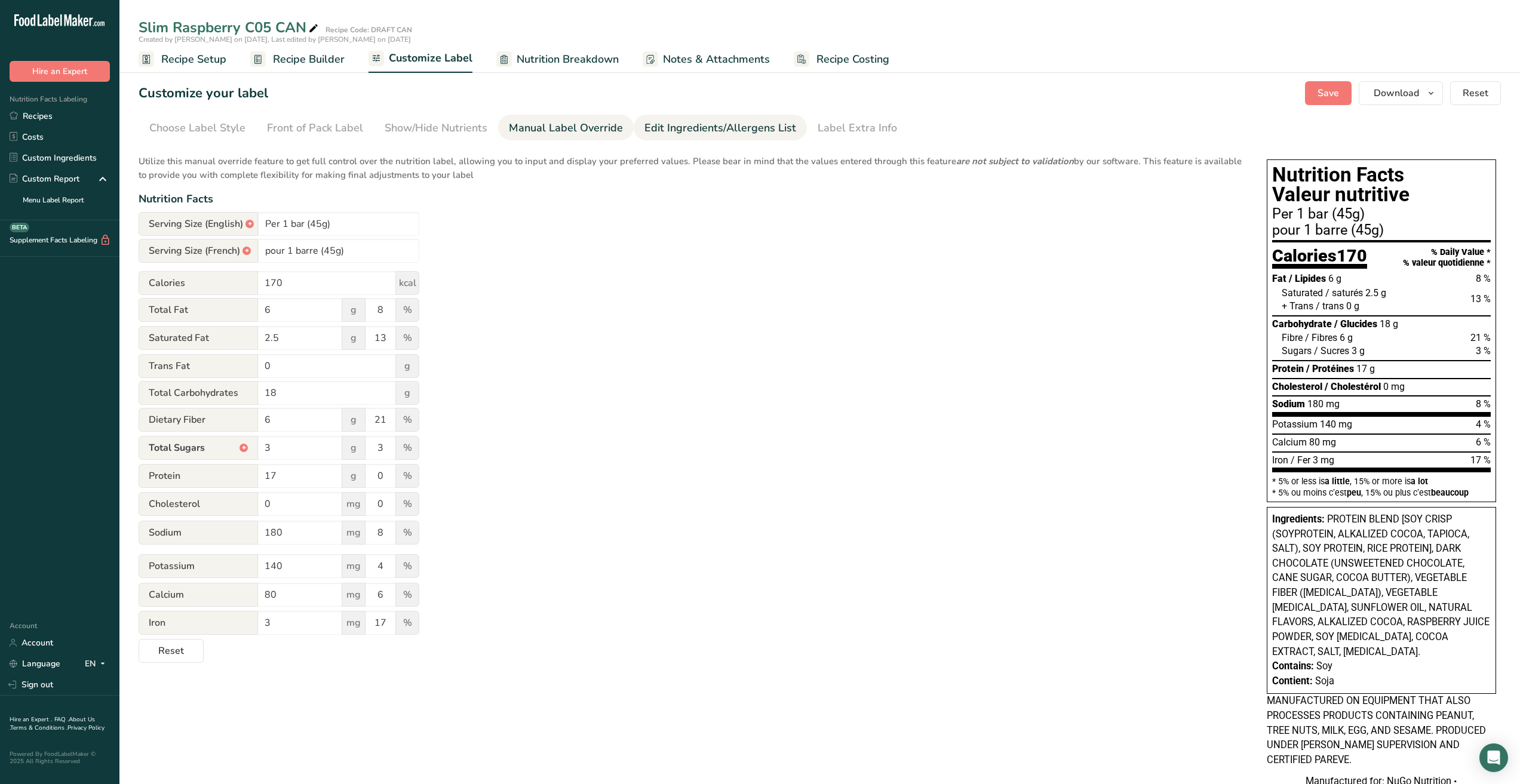
click at [712, 125] on div "Edit Ingredients/Allergens List" at bounding box center [720, 128] width 151 height 16
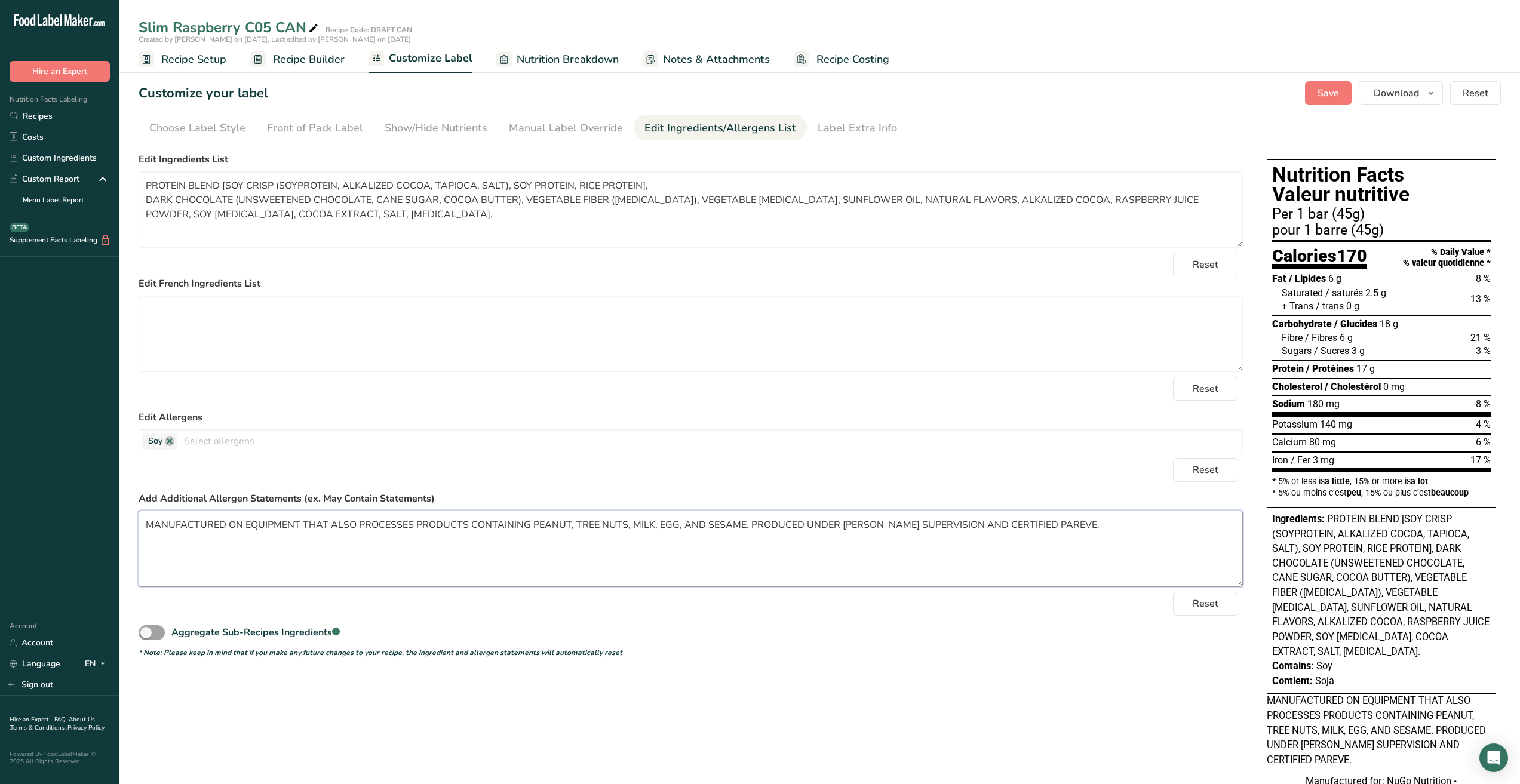
drag, startPoint x: 1059, startPoint y: 523, endPoint x: 126, endPoint y: 501, distance: 933.3
click at [126, 501] on section "Customize your label Save Download Choose what to show on your downloaded label…" at bounding box center [820, 545] width 1401 height 967
paste textarea "ay Contain: Peanuts, Tree nuts, Milk, Egg, Sesame, Sultes"
click at [337, 527] on textarea "May Contain: Peanuts, Tree nuts, Milk, Egg, Sesame, Sultes." at bounding box center [691, 548] width 1105 height 76
click at [510, 558] on textarea "May Contain: Peanuts, Tree nuts, Milk, Egg, Sesame, Sultes." at bounding box center [691, 548] width 1105 height 76
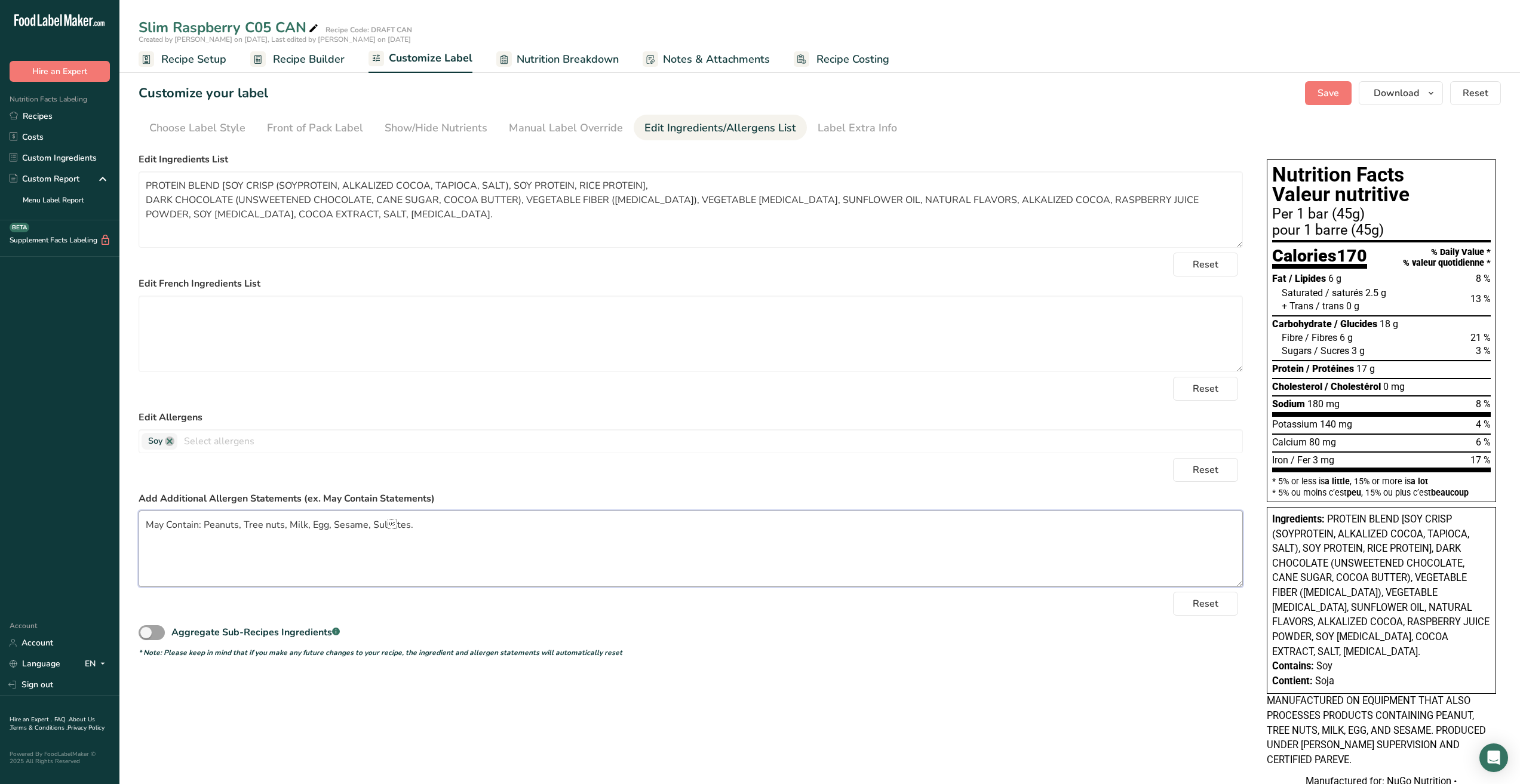
click at [389, 526] on textarea "May Contain: Peanuts, Tree nuts, Milk, Egg, Sesame, Sultes." at bounding box center [691, 548] width 1105 height 76
click at [498, 523] on textarea "May Contain: Peanuts, Tree nuts, Milk, Egg, Sesame, Sulfites." at bounding box center [691, 548] width 1105 height 76
type textarea "May Contain: Peanuts, Tree nuts, Milk, Egg, Sesame, Sulfites."
drag, startPoint x: 453, startPoint y: 320, endPoint x: 463, endPoint y: 317, distance: 10.4
click at [453, 320] on textarea at bounding box center [691, 333] width 1105 height 76
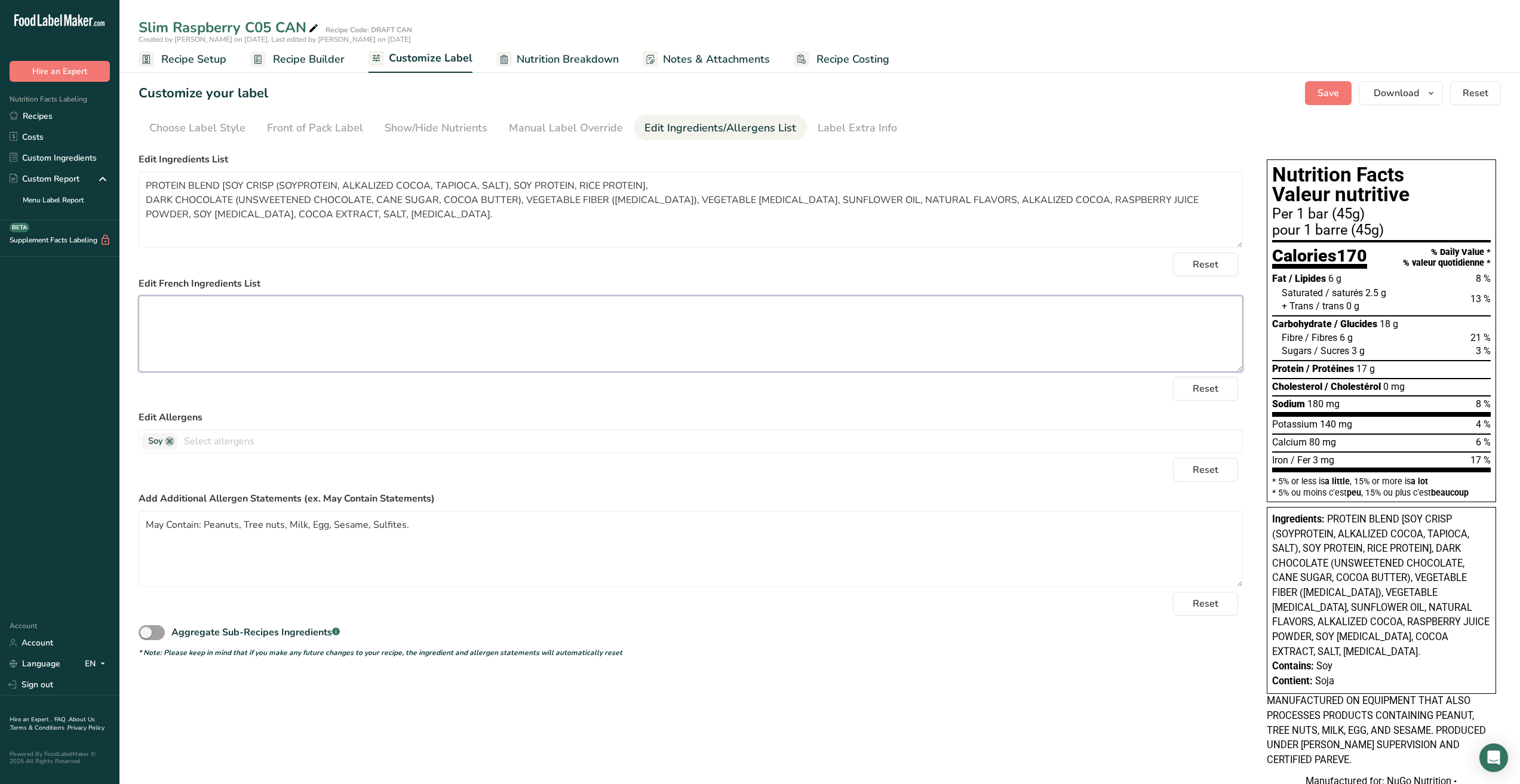
paste textarea "Mélange de protéines [soya croustillant (protéines de soya, cacao, manioc, sel)…"
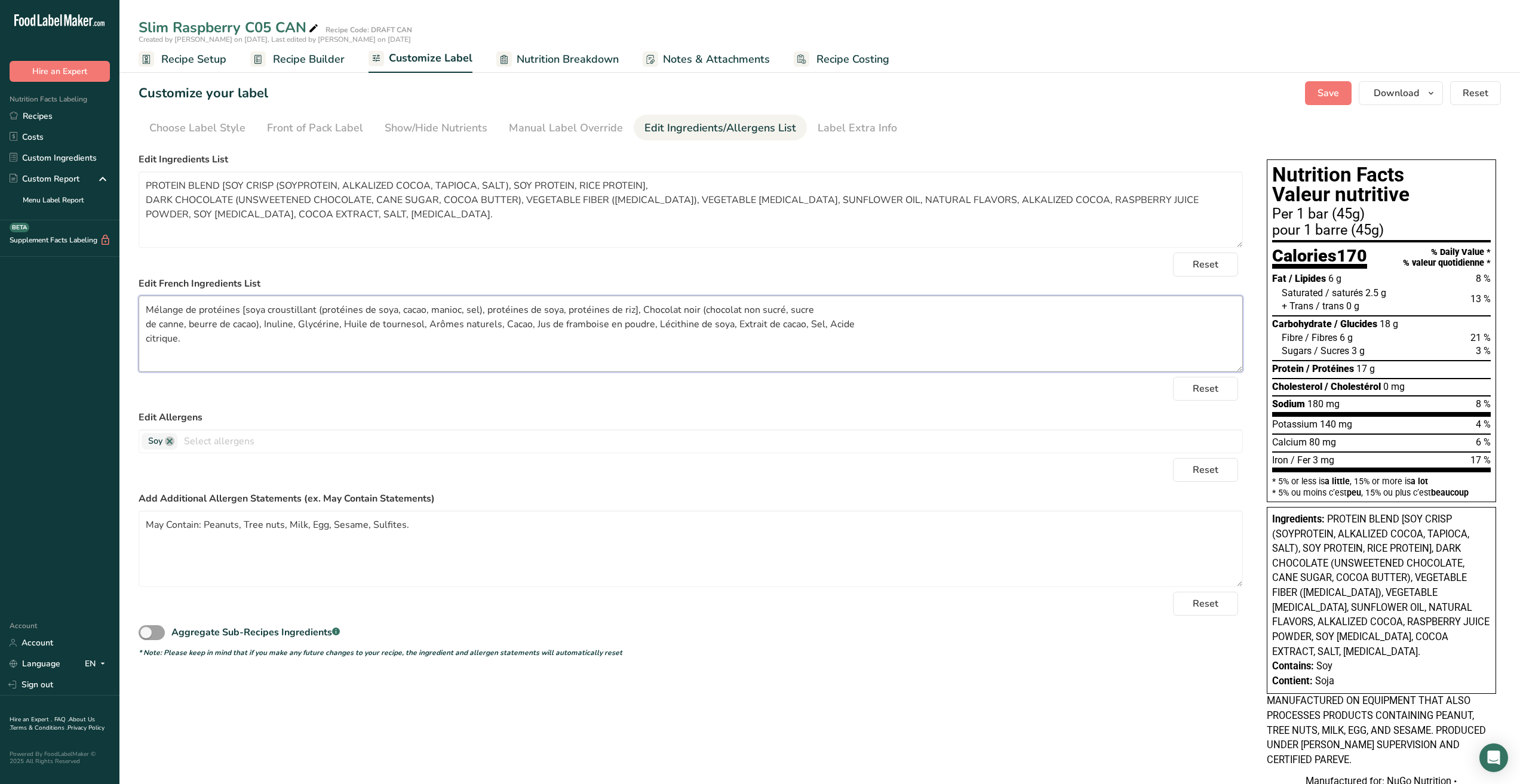
click at [837, 308] on textarea "Mélange de protéines [soya croustillant (protéines de soya, cacao, manioc, sel)…" at bounding box center [691, 333] width 1105 height 76
click at [922, 680] on div "Choose your label style Canadian Standard label USA (FDA) Standard FDA label Ta…" at bounding box center [820, 578] width 1363 height 862
click at [440, 321] on textarea "Mélange de protéines [soya croustillant (protéines de soya, cacao, manioc, sel)…" at bounding box center [691, 333] width 1105 height 76
drag, startPoint x: 147, startPoint y: 318, endPoint x: 40, endPoint y: 309, distance: 107.4
click at [40, 309] on div ".a-20{fill:#fff;} Hire an Expert Nutrition Facts Labeling Recipes Costs Custom …" at bounding box center [760, 514] width 1520 height 1029
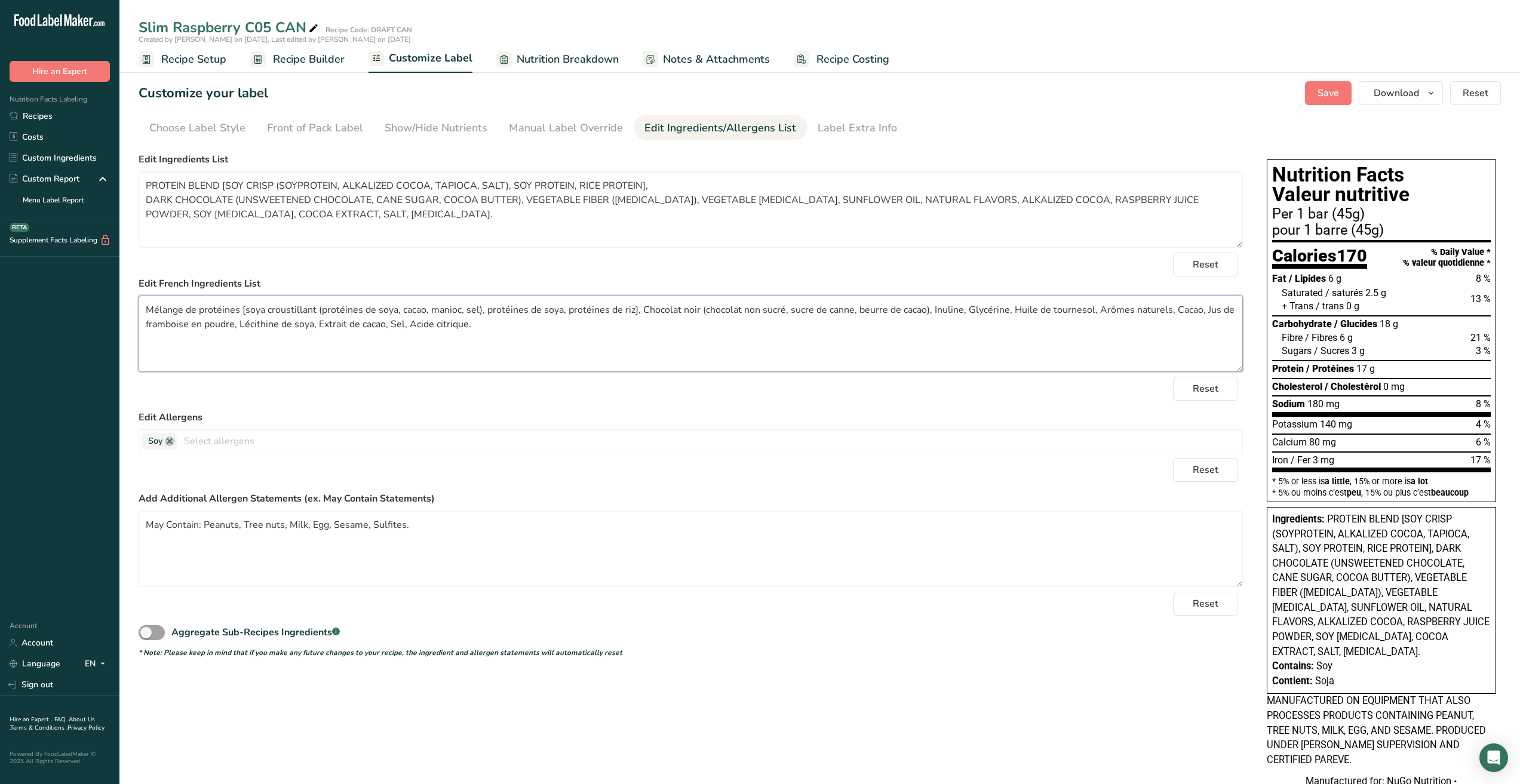
type textarea "Mélange de protéines [soya croustillant (protéines de soya, cacao, manioc, sel)…"
click at [661, 189] on textarea "PROTEIN BLEND [SOY CRISP (SOYPROTEIN, ALKALIZED COCOA, TAPIOCA, SALT), SOY PROT…" at bounding box center [691, 209] width 1105 height 76
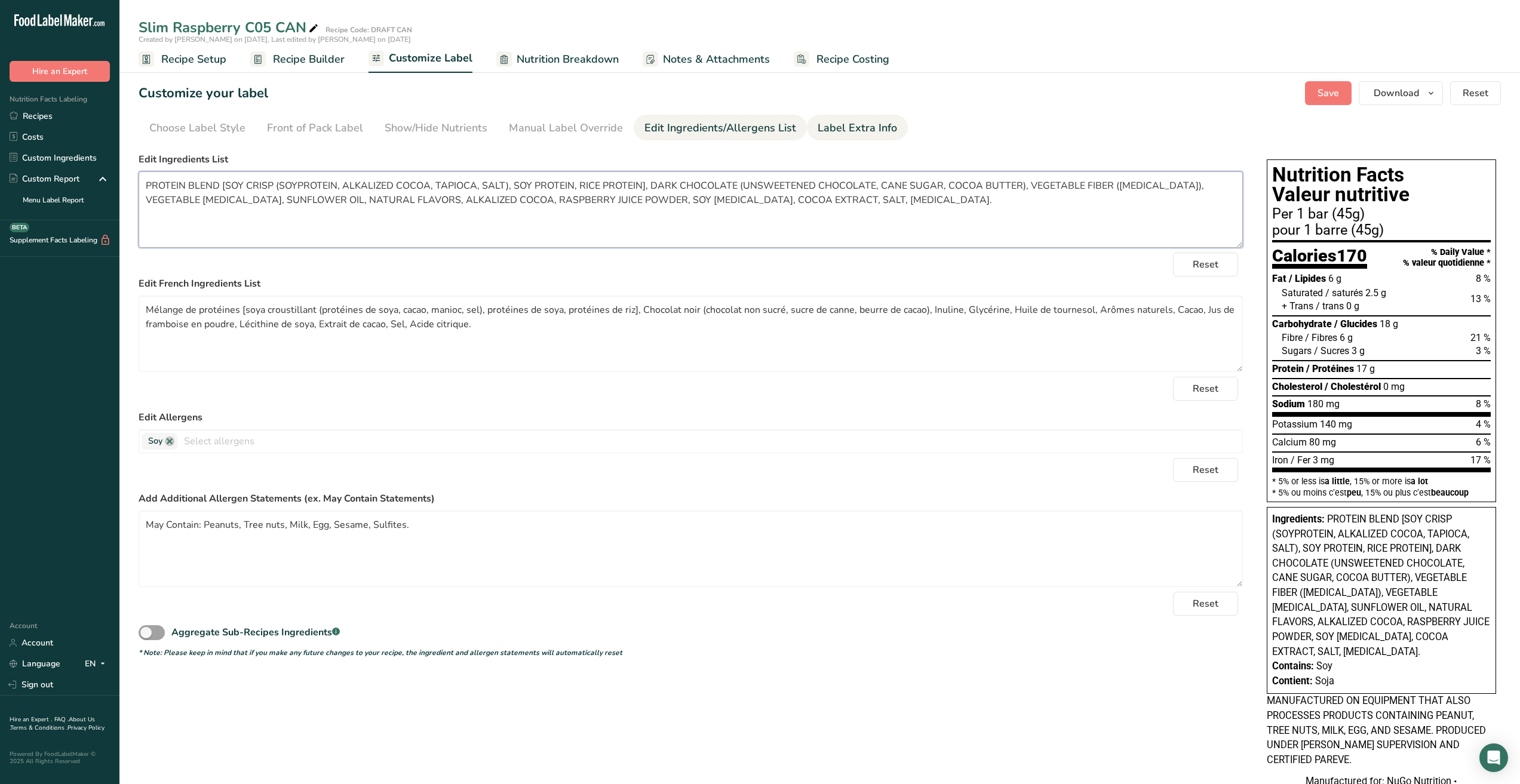
type textarea "PROTEIN BLEND [SOY CRISP (SOYPROTEIN, ALKALIZED COCOA, TAPIOCA, SALT), SOY PROT…"
click at [834, 124] on div "Label Extra Info" at bounding box center [858, 128] width 79 height 16
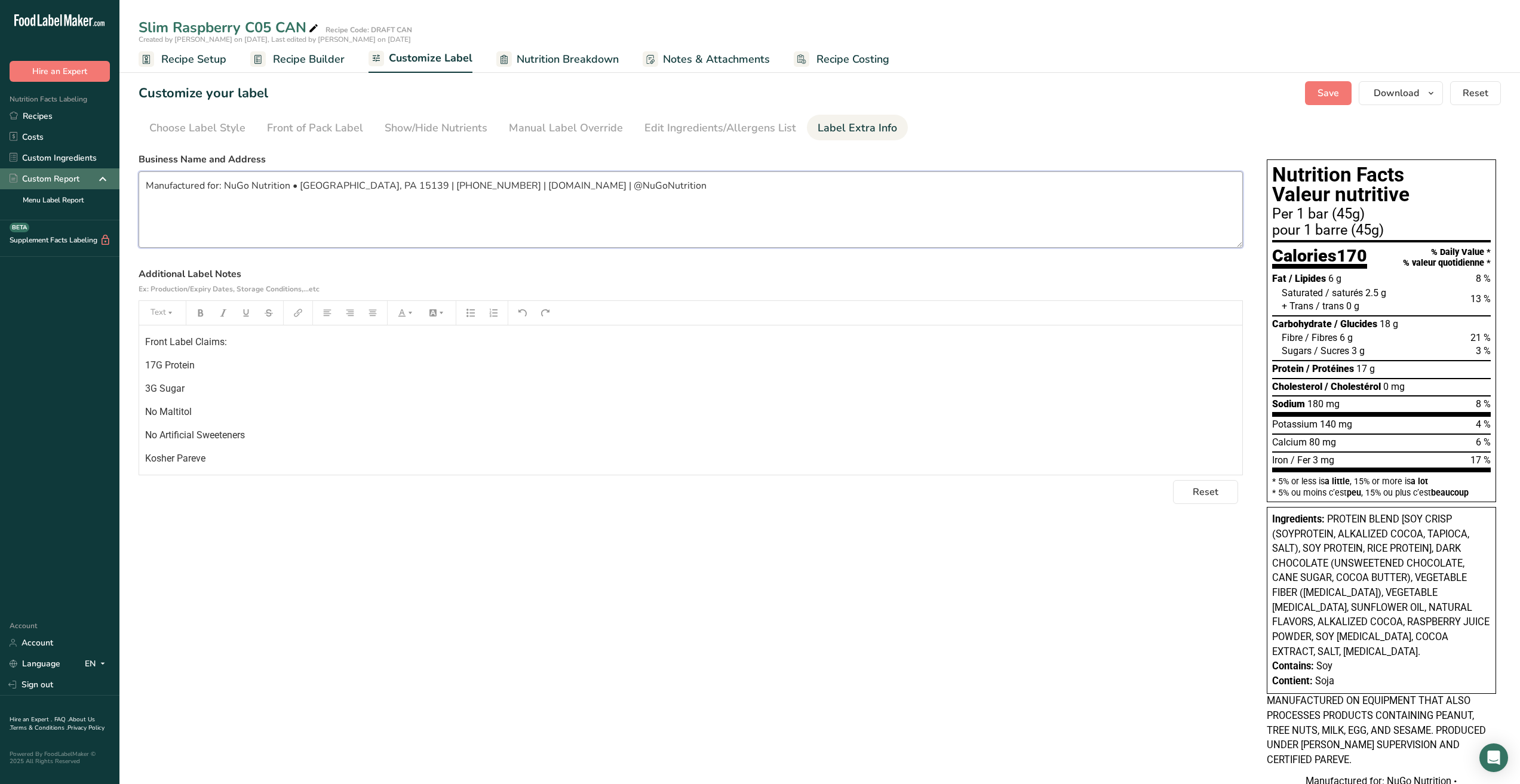
drag, startPoint x: 230, startPoint y: 178, endPoint x: 28, endPoint y: 169, distance: 202.2
click at [28, 169] on div ".a-20{fill:#fff;} Hire an Expert Nutrition Facts Labeling Recipes Costs Custom …" at bounding box center [760, 514] width 1520 height 1029
paste textarea "NuGo Nutrition • [STREET_ADDRESS] [PHONE_NUMBER] • Made in [GEOGRAPHIC_DATA]. F…"
type textarea "NuGo Nutrition • [STREET_ADDRESS] [PHONE_NUMBER] • Made in [GEOGRAPHIC_DATA]. F…"
click at [325, 397] on div "Front Label Claims: 17G Protein 3G Sugar No Maltitol No Artificial Sweeteners K…" at bounding box center [691, 466] width 1103 height 280
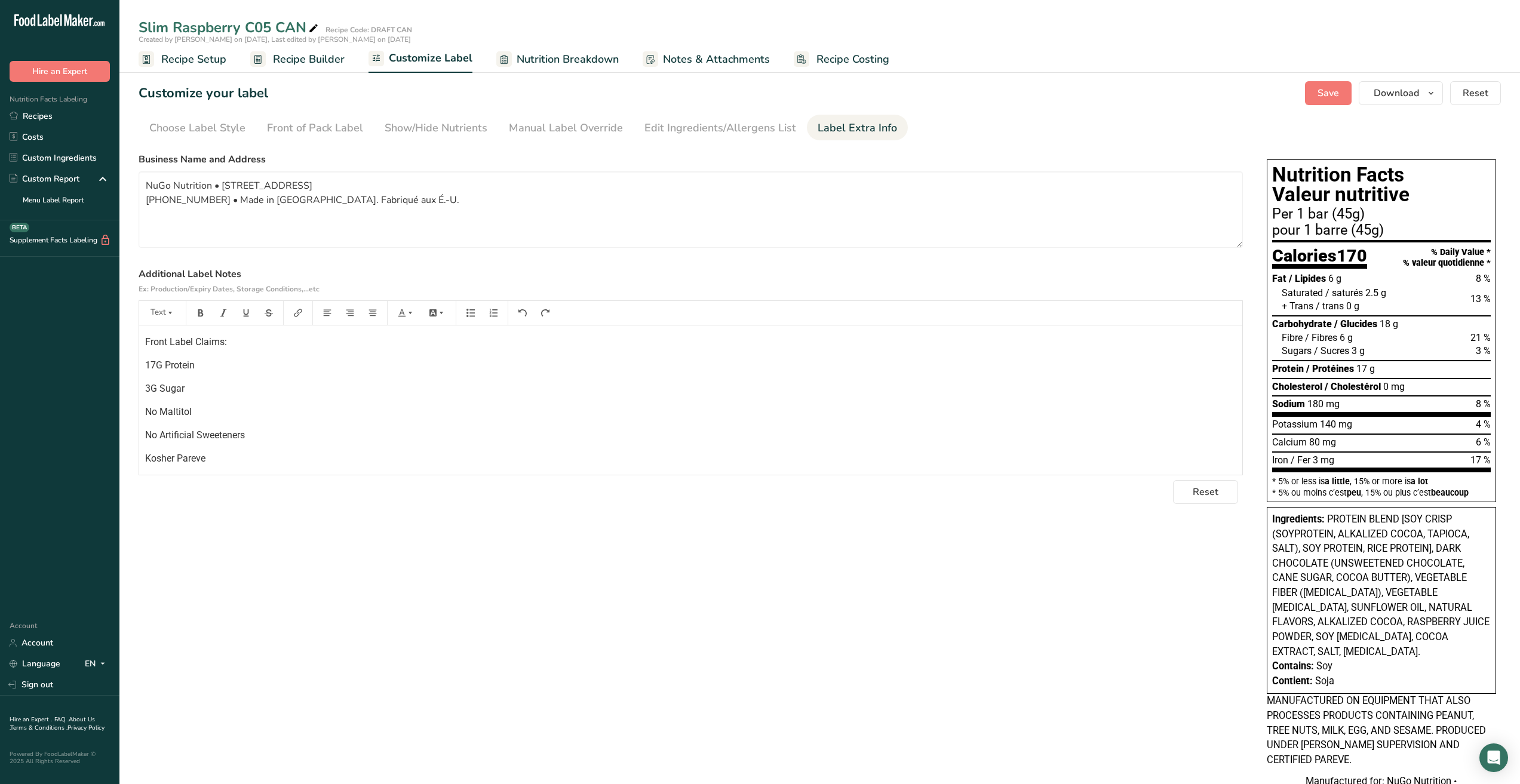
click at [143, 363] on div "Front Label Claims: 17G Protein 3G Sugar No Maltitol No Artificial Sweeteners K…" at bounding box center [691, 466] width 1103 height 280
drag, startPoint x: 198, startPoint y: 341, endPoint x: 14, endPoint y: 340, distance: 184.0
click at [14, 340] on div ".a-20{fill:#fff;} Hire an Expert Nutrition Facts Labeling Recipes Costs Custom …" at bounding box center [760, 514] width 1520 height 1029
click at [251, 445] on div "Claims: 17G Protein 3G Sugar No Maltitol Kosher Pareve Certified Gluten Free Ce…" at bounding box center [691, 360] width 1103 height 210
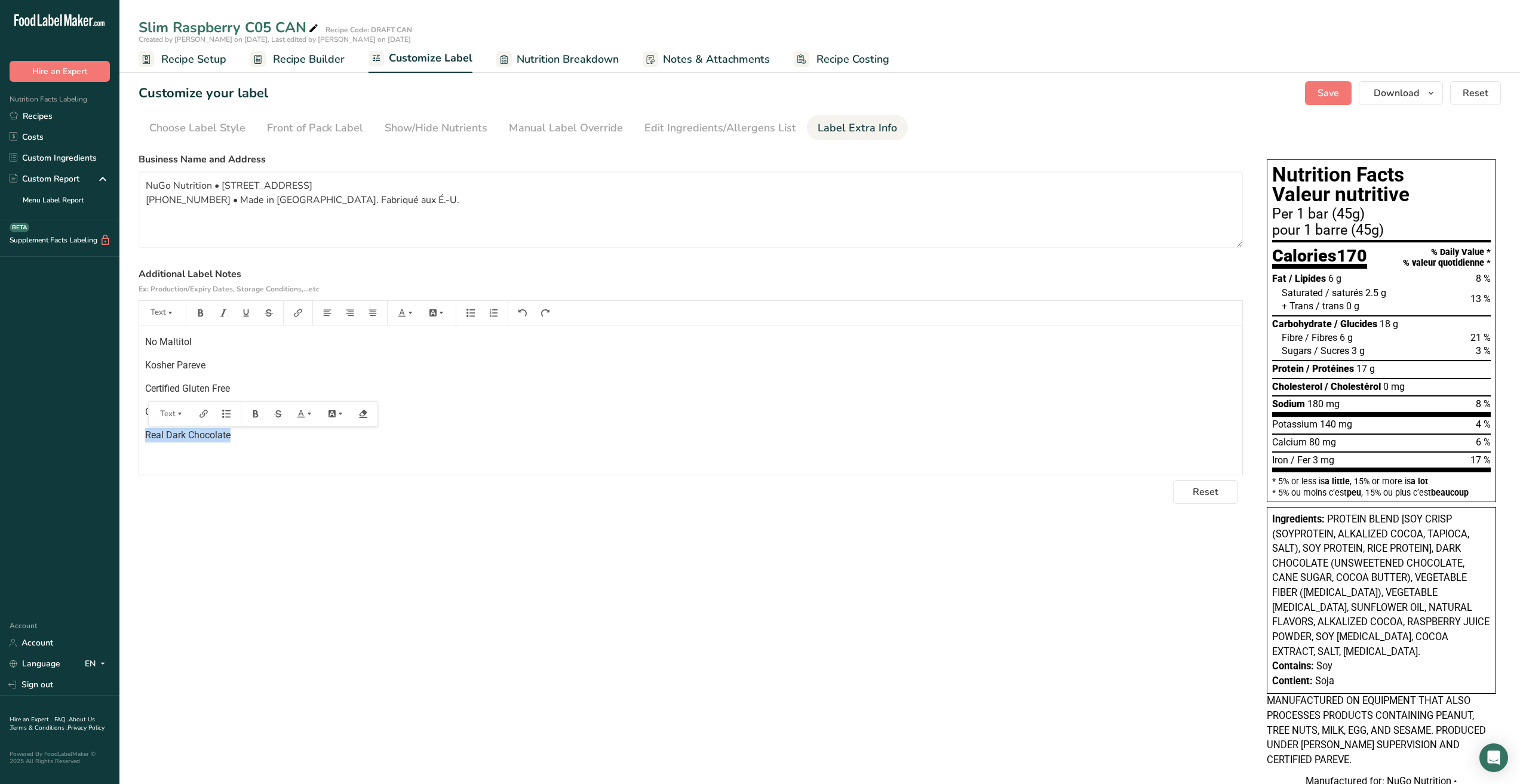
drag, startPoint x: 254, startPoint y: 440, endPoint x: 98, endPoint y: 438, distance: 156.0
click at [98, 438] on div ".a-20{fill:#fff;} Hire an Expert Nutrition Facts Labeling Recipes Costs Custom …" at bounding box center [760, 514] width 1520 height 1029
click at [173, 441] on p "﻿" at bounding box center [691, 436] width 1091 height 14
click at [227, 424] on p "Lower Sugar" at bounding box center [691, 423] width 1091 height 14
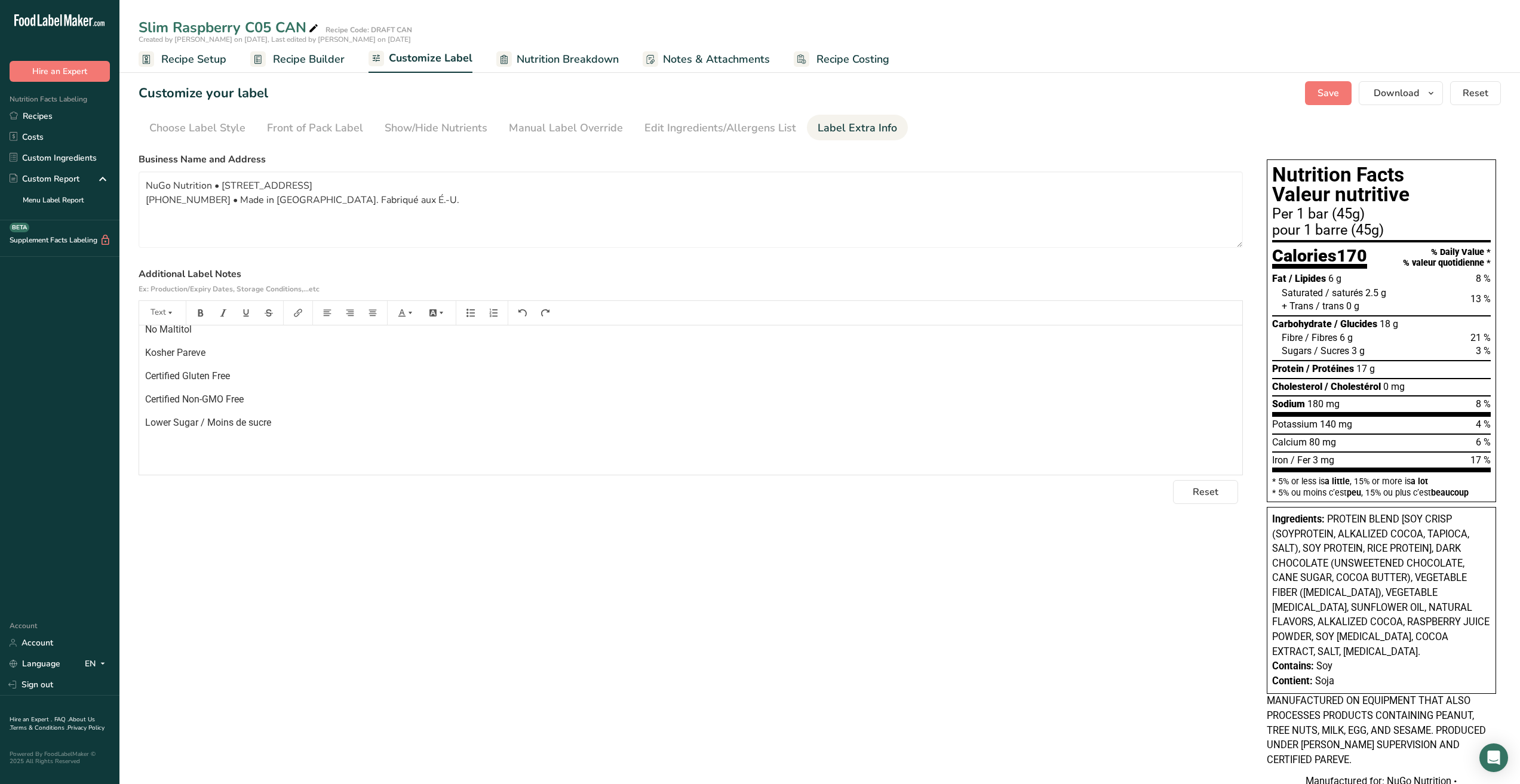
click at [214, 450] on p "﻿" at bounding box center [691, 446] width 1091 height 14
drag, startPoint x: 385, startPoint y: 388, endPoint x: 130, endPoint y: 388, distance: 255.0
click at [130, 388] on section "Customize your label Save Download Choose what to show on your downloaded label…" at bounding box center [820, 545] width 1401 height 967
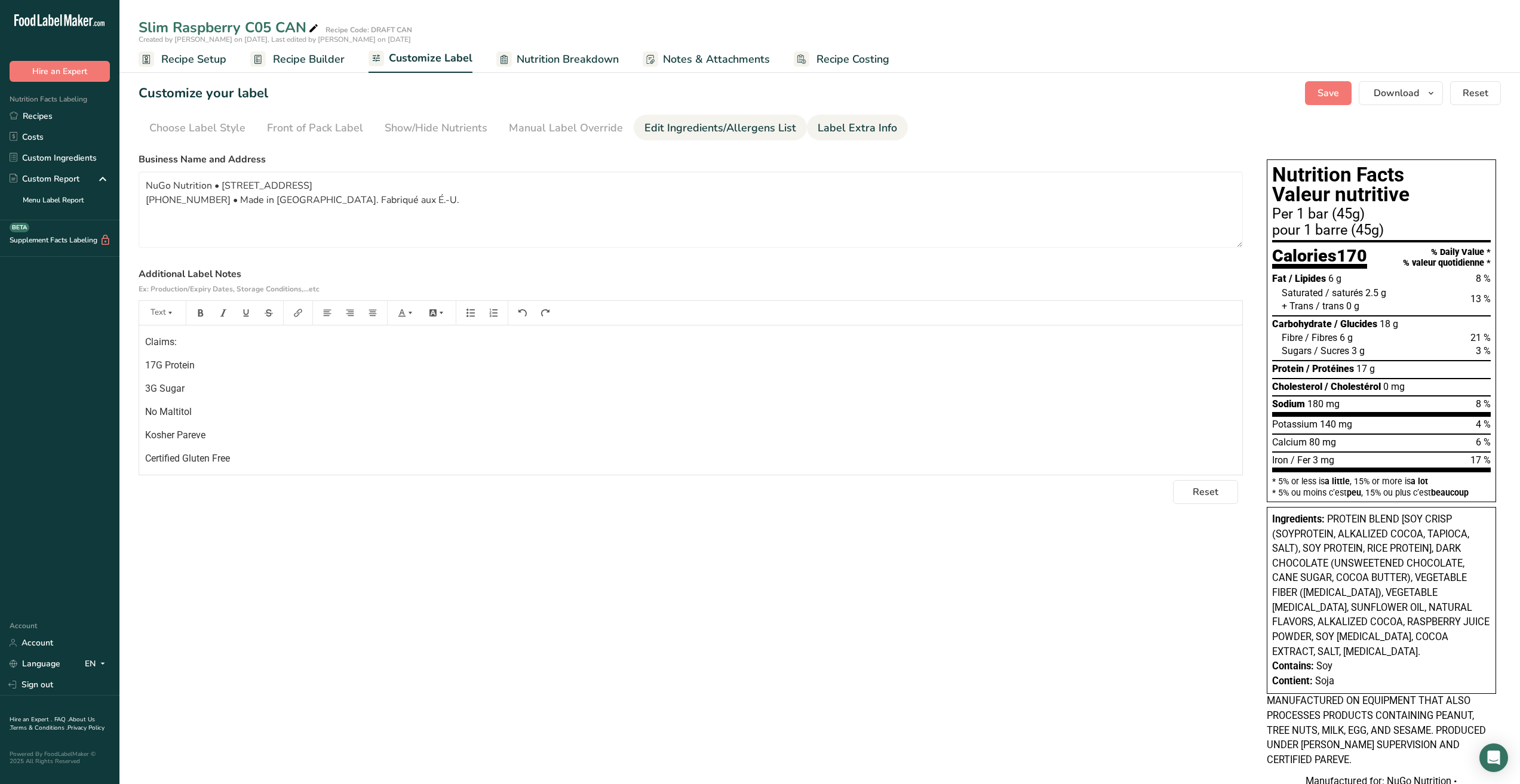
click at [689, 126] on div "Edit Ingredients/Allergens List" at bounding box center [720, 128] width 151 height 16
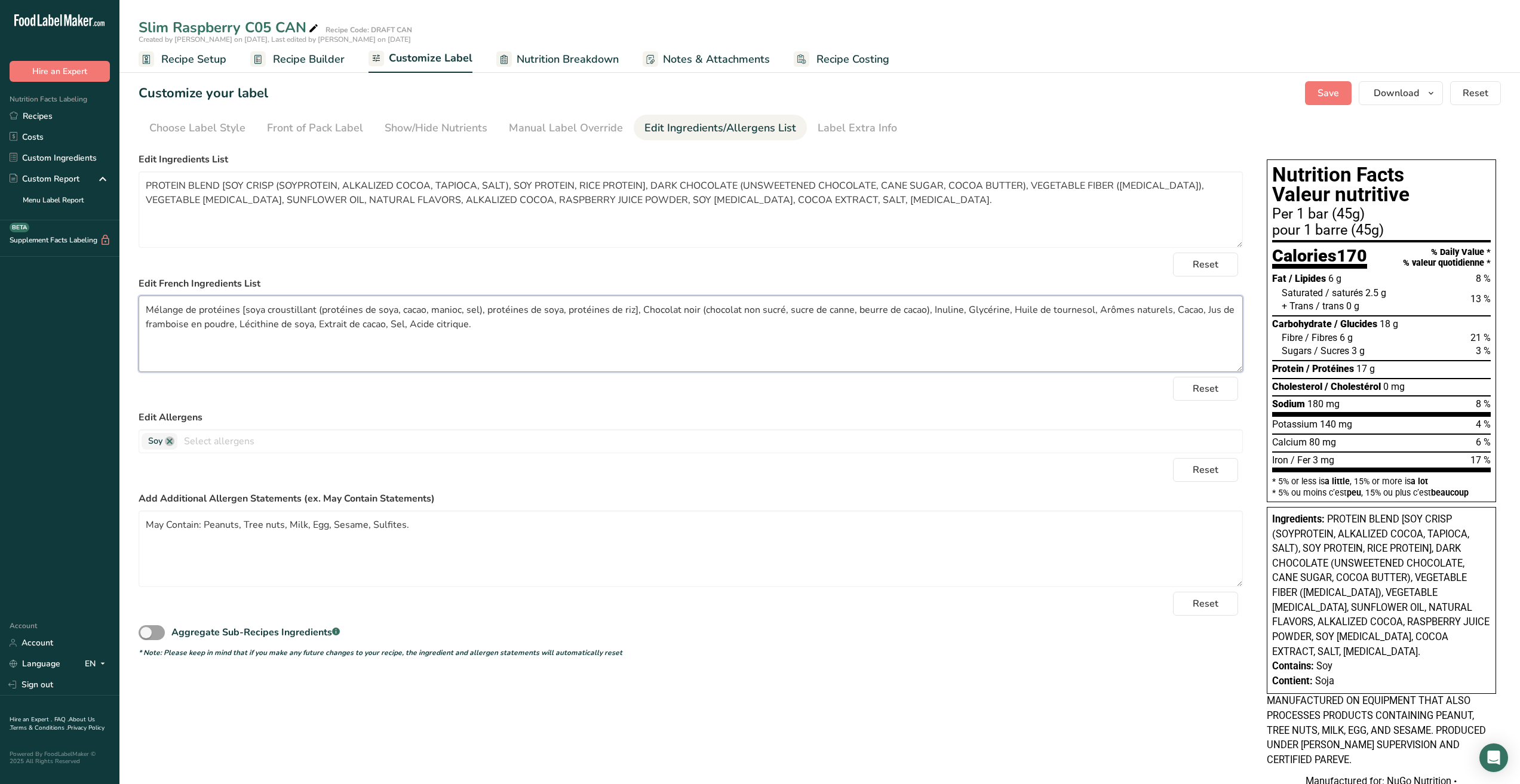
click at [718, 338] on textarea "Mélange de protéines [soya croustillant (protéines de soya, cacao, manioc, sel)…" at bounding box center [691, 333] width 1105 height 76
click at [1319, 91] on button "Save" at bounding box center [1329, 93] width 47 height 24
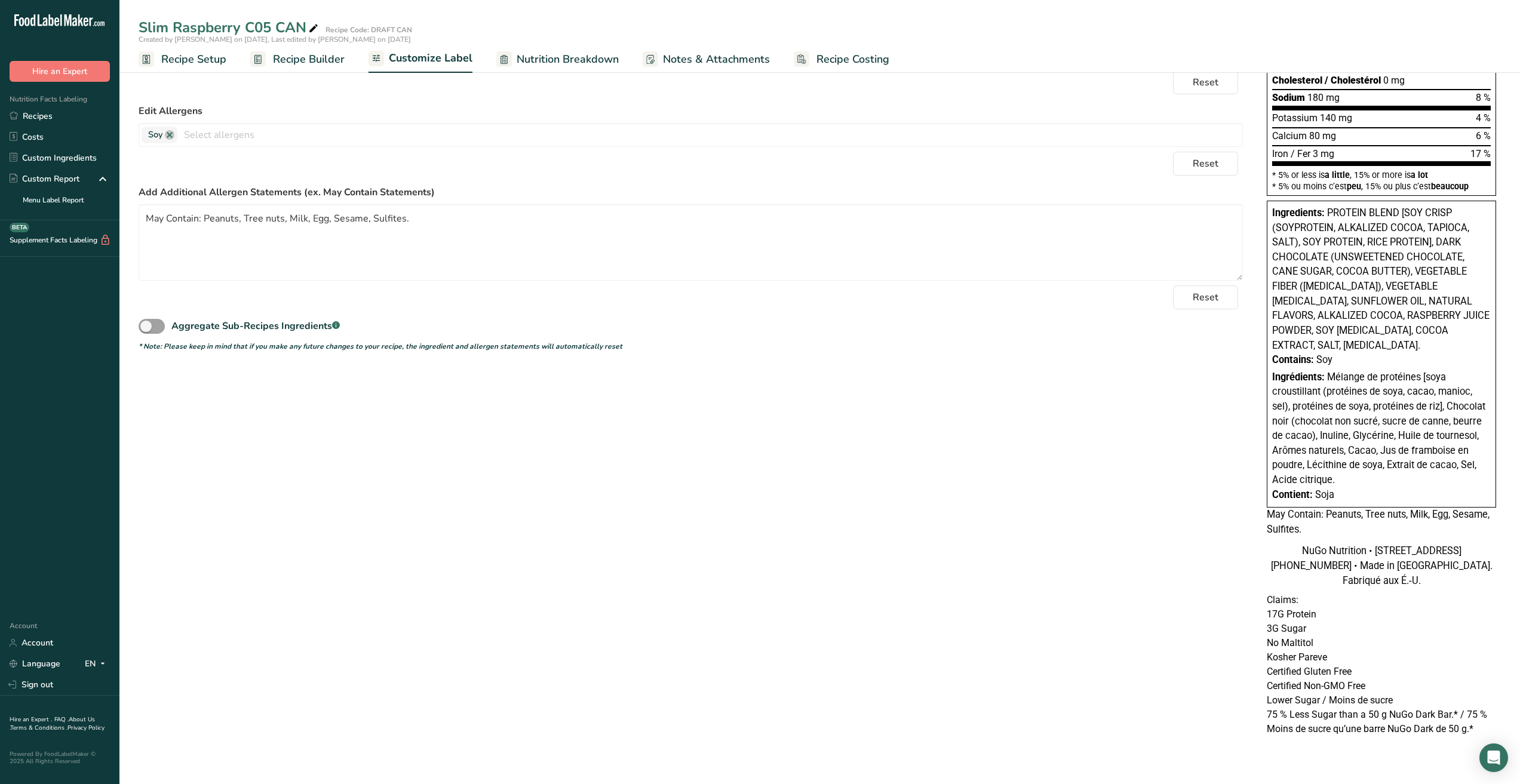
scroll to position [321, 0]
click at [741, 61] on span "Notes & Attachments" at bounding box center [716, 59] width 107 height 16
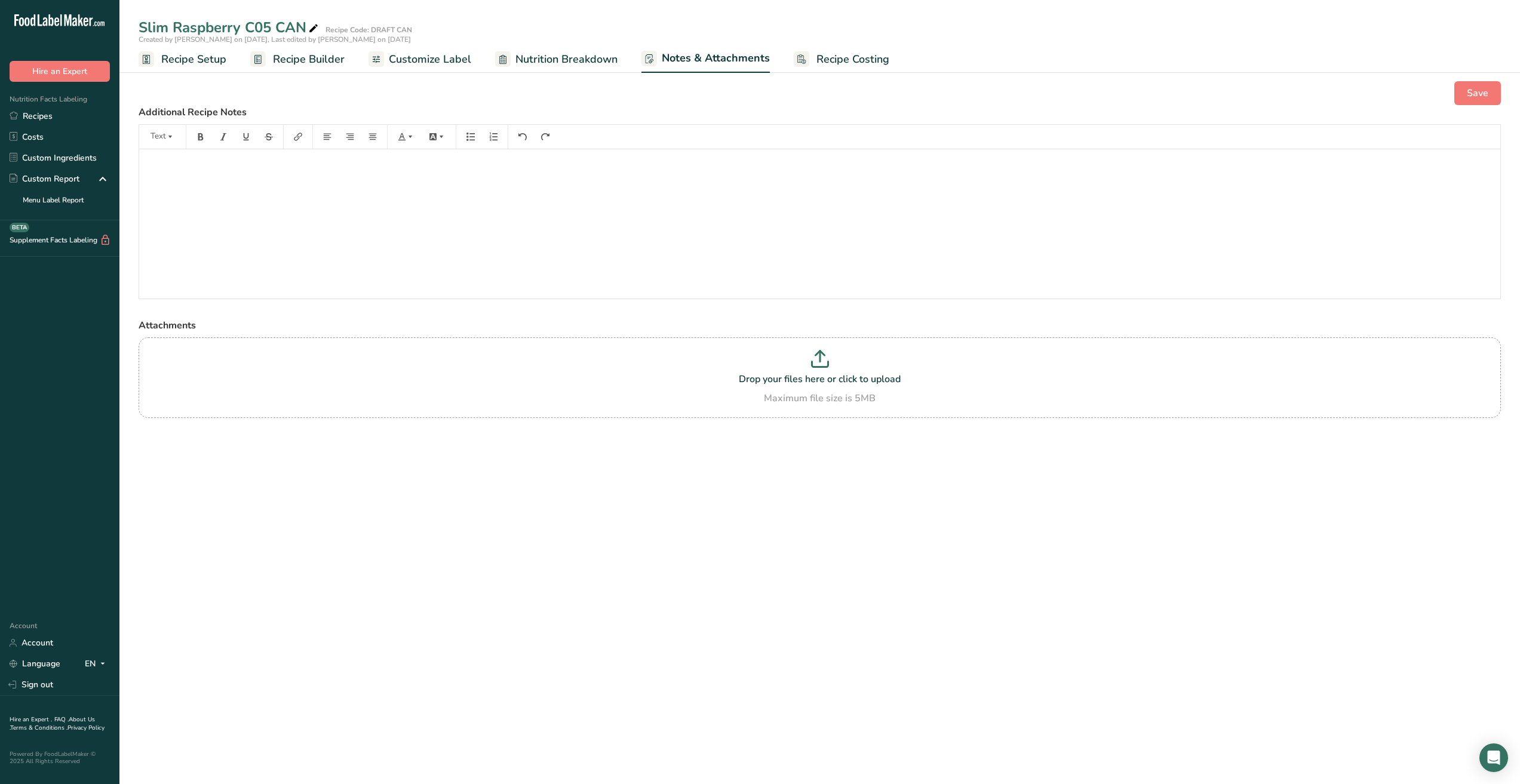
click at [577, 62] on span "Nutrition Breakdown" at bounding box center [567, 59] width 102 height 16
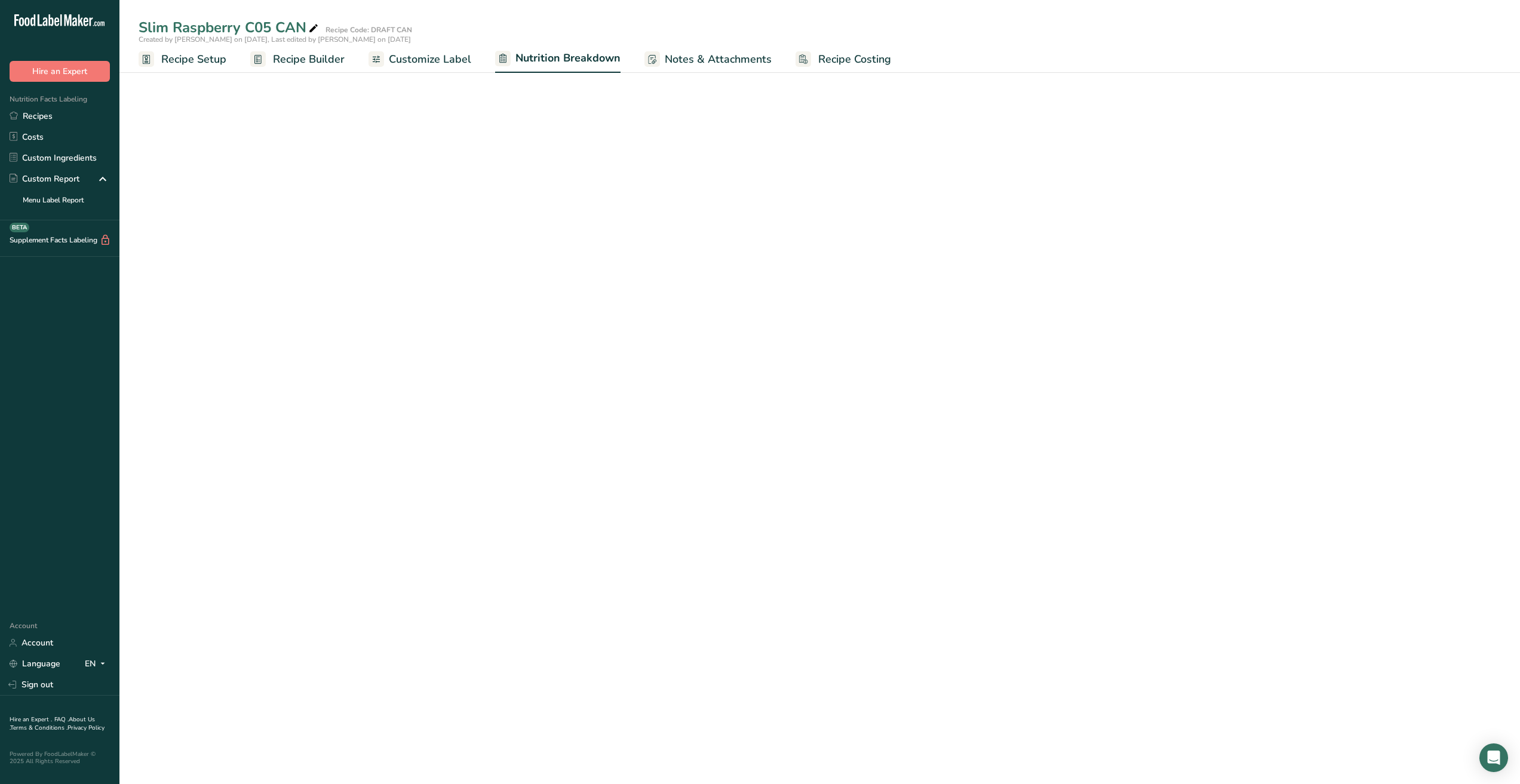
click at [436, 60] on span "Customize Label" at bounding box center [430, 59] width 82 height 16
select select "Calories"
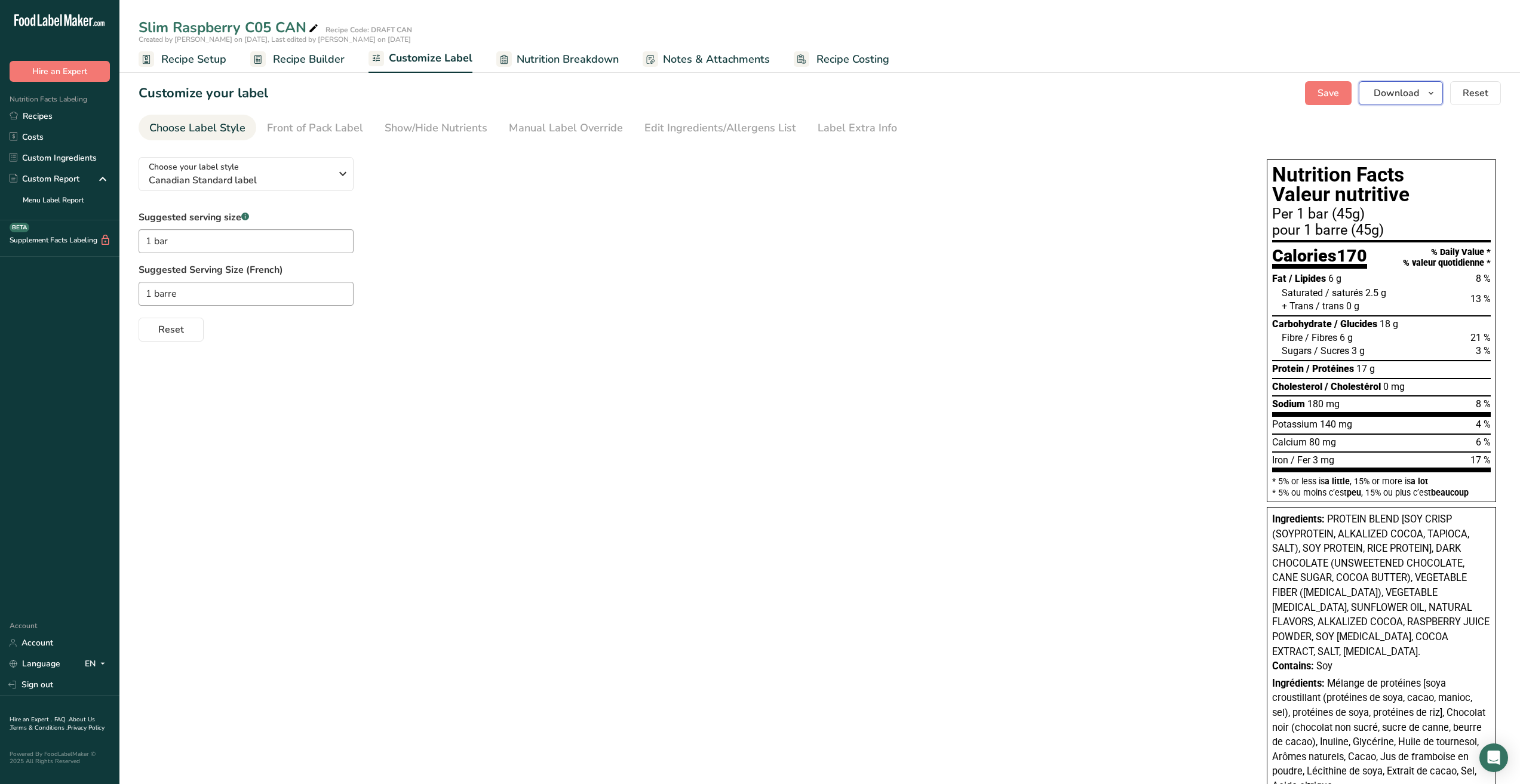
click at [1412, 94] on span "Download" at bounding box center [1397, 93] width 46 height 14
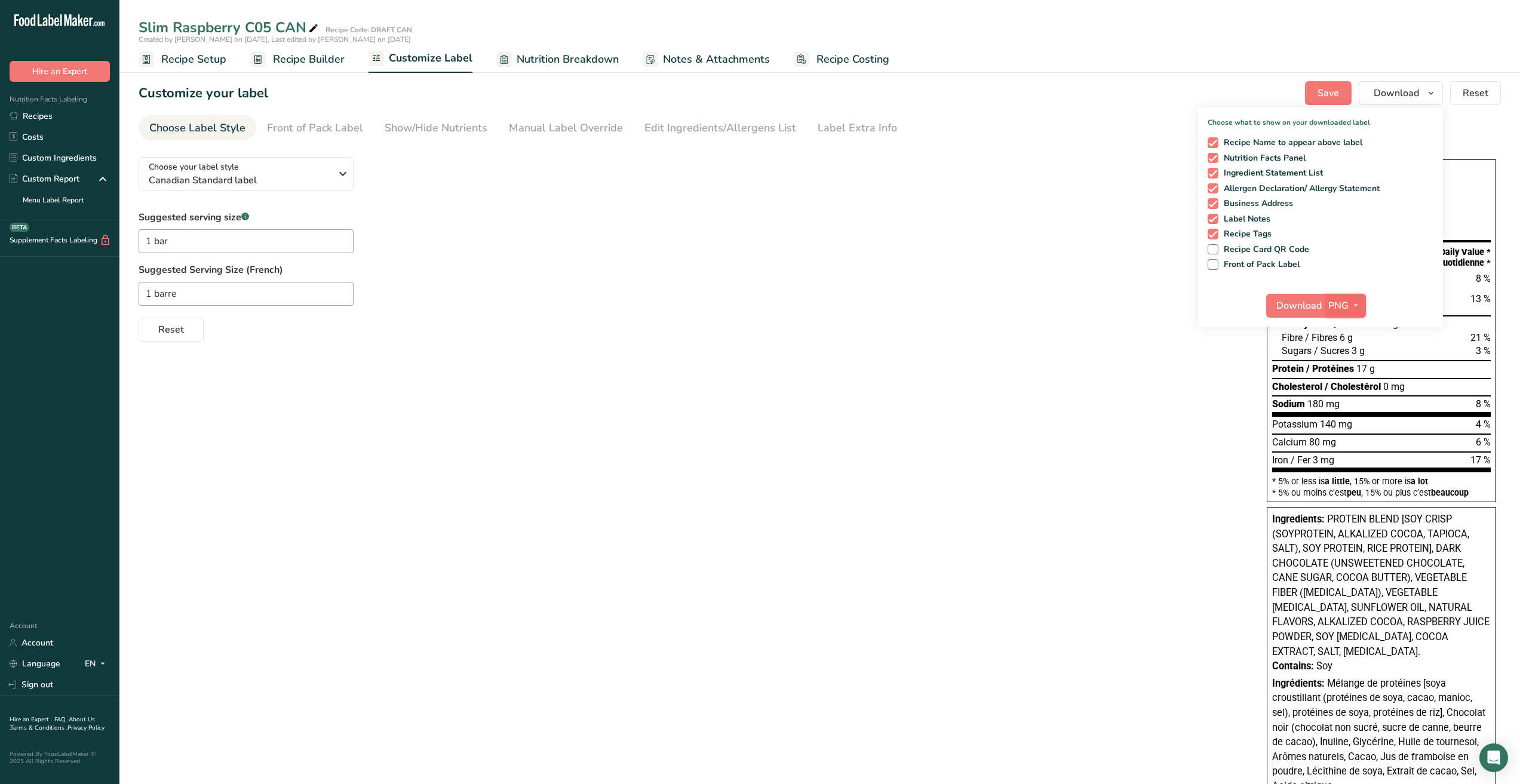
click at [1348, 307] on span "PNG" at bounding box center [1338, 306] width 20 height 14
click at [1341, 392] on link "PDF" at bounding box center [1347, 389] width 38 height 20
click at [1292, 309] on span "Download" at bounding box center [1300, 306] width 46 height 14
click at [40, 115] on link "Recipes" at bounding box center [60, 116] width 120 height 21
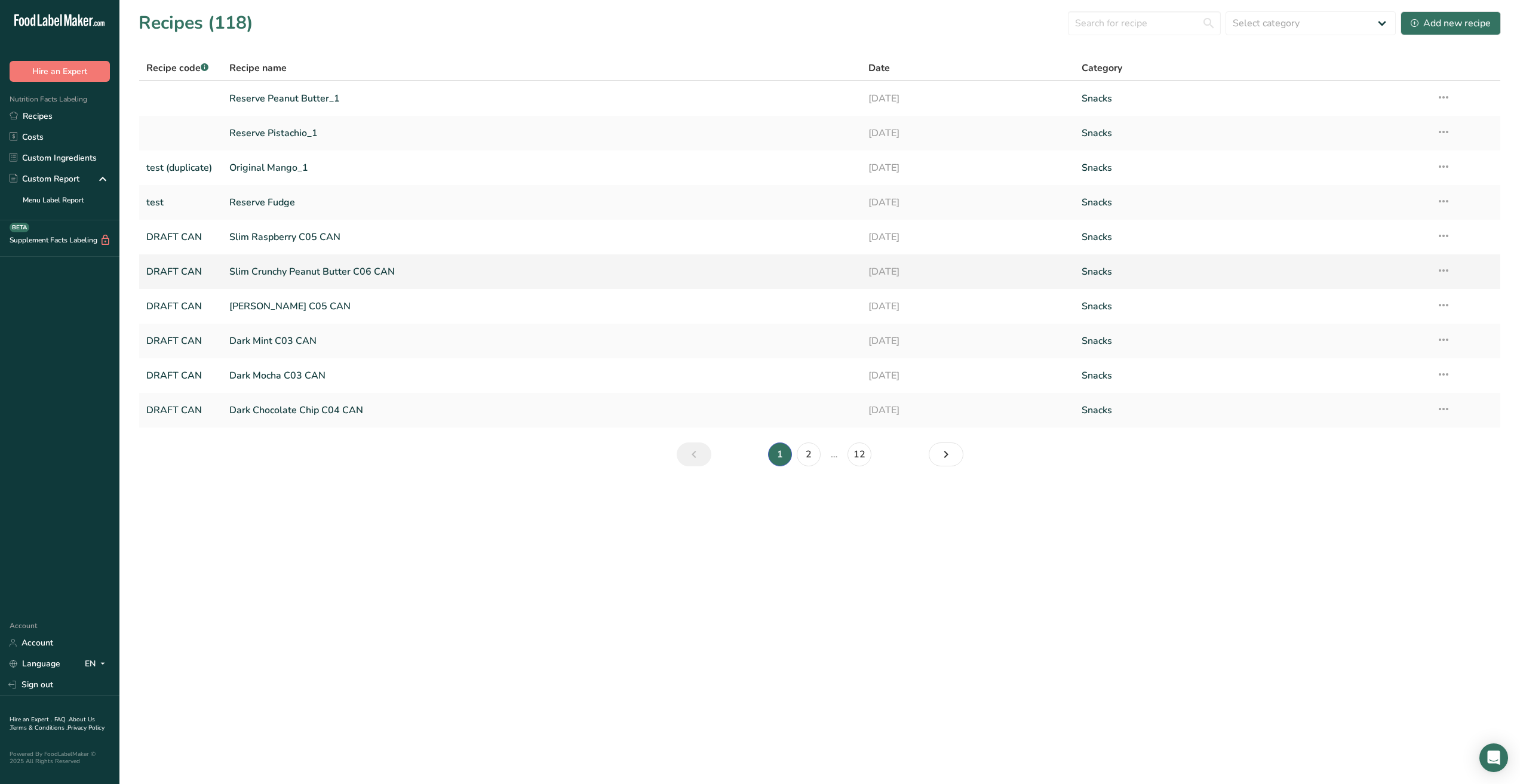
click at [291, 269] on link "Slim Crunchy Peanut Butter C06 CAN" at bounding box center [542, 272] width 625 height 25
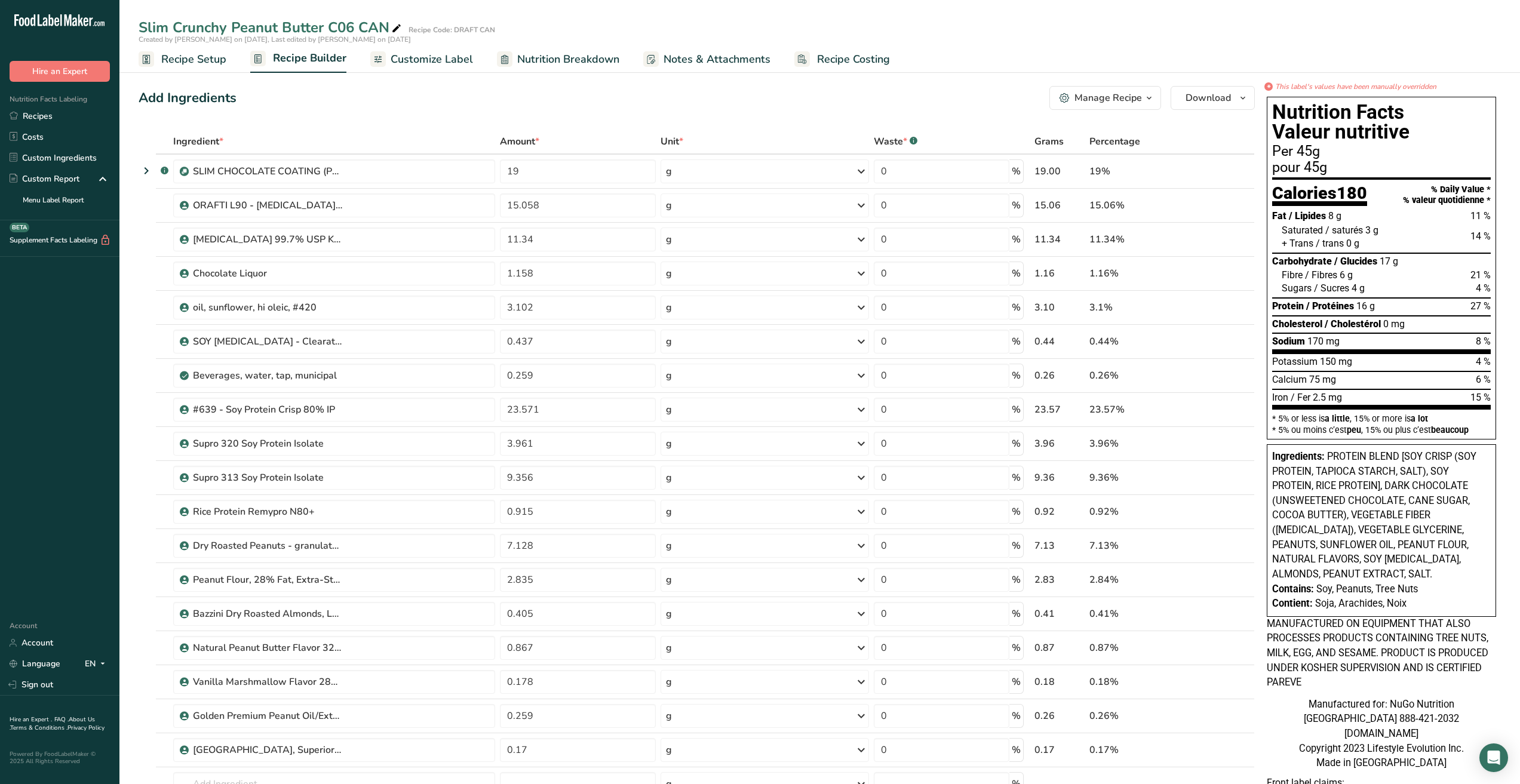
click at [451, 59] on span "Customize Label" at bounding box center [432, 59] width 82 height 16
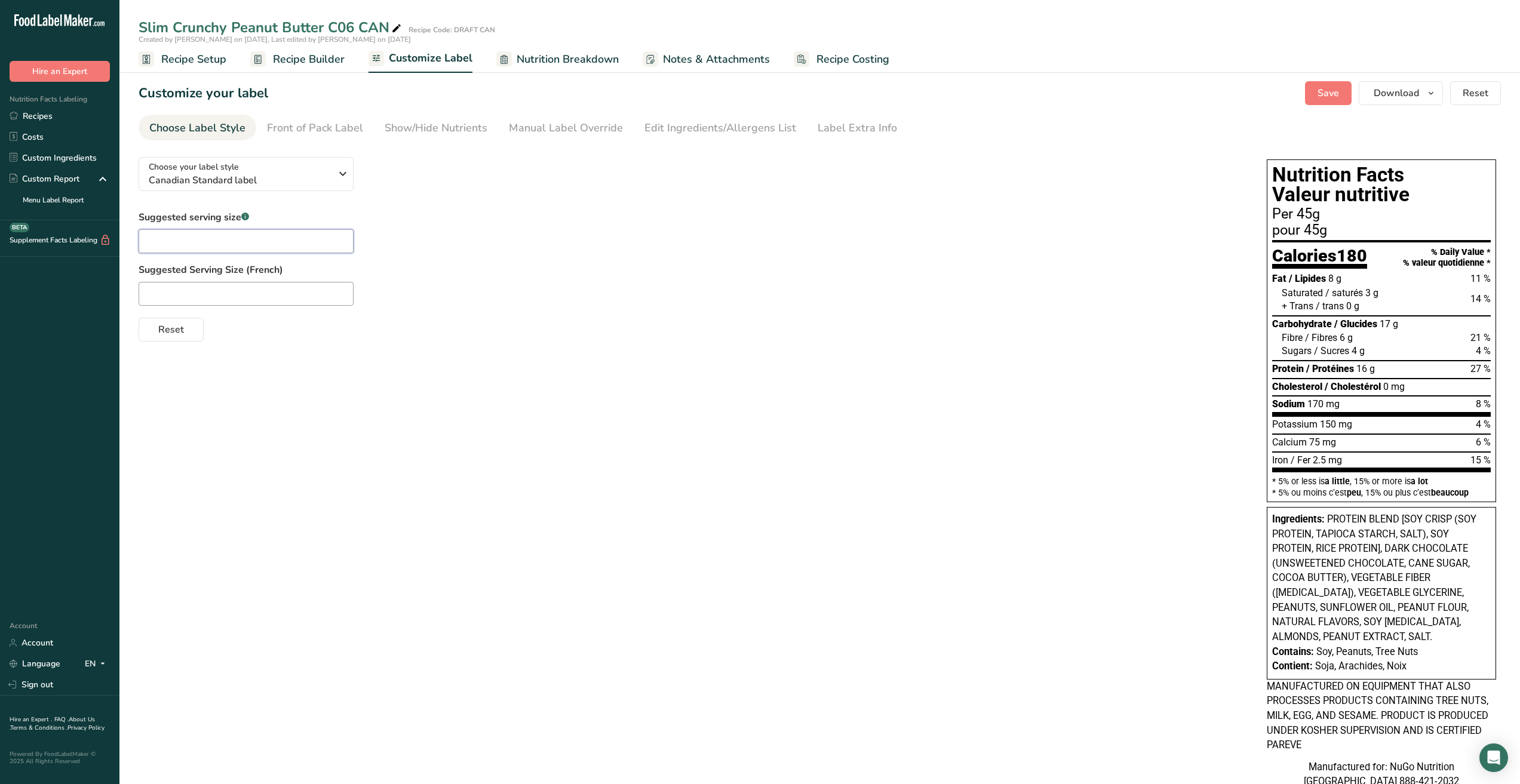
click at [283, 246] on input "text" at bounding box center [246, 242] width 215 height 24
type input "1 bar"
click at [213, 289] on input "text" at bounding box center [246, 294] width 215 height 24
type input "1 barre"
click at [379, 348] on div "Choose your label style Canadian Standard label USA (FDA) Standard FDA label Ta…" at bounding box center [820, 571] width 1363 height 848
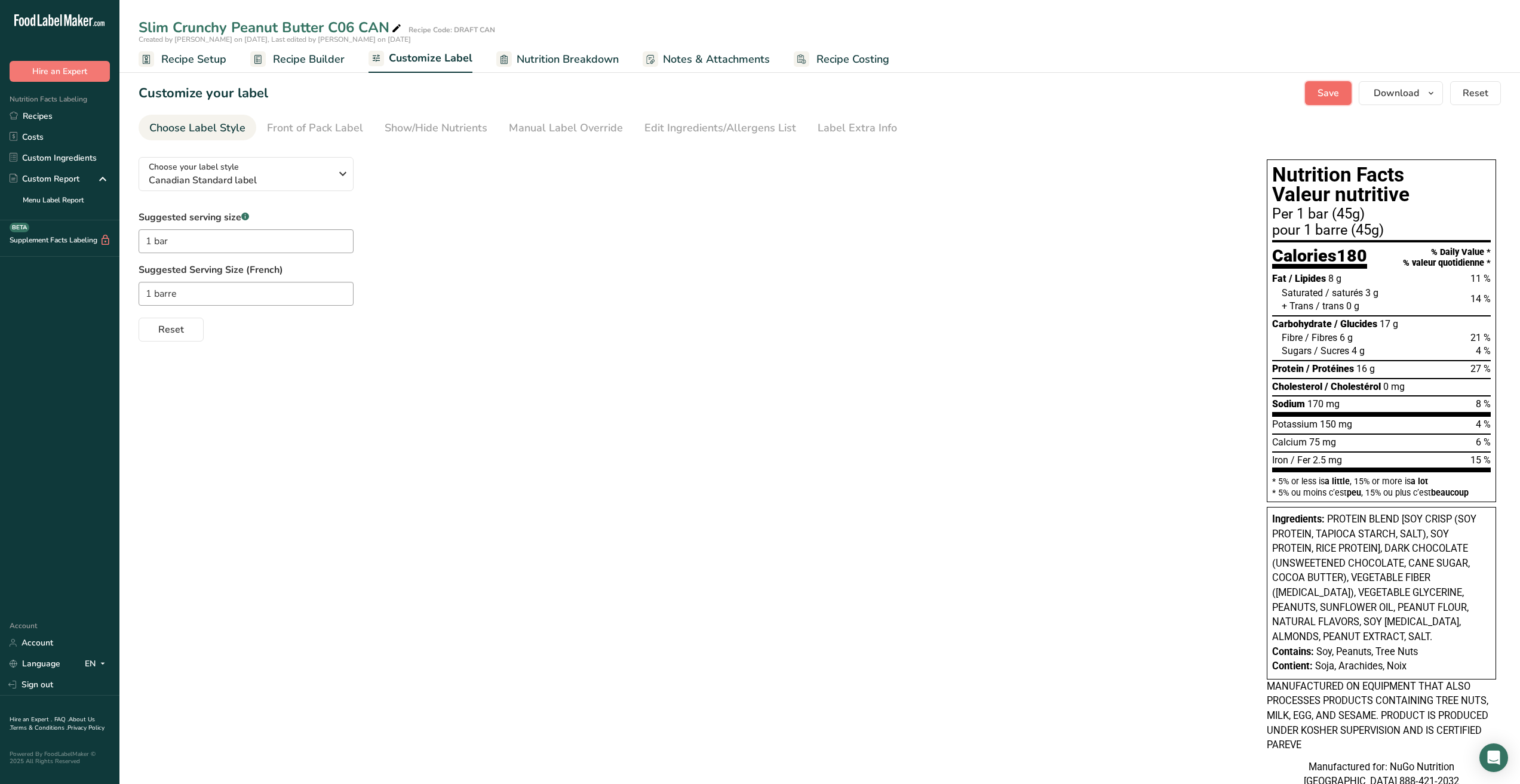
click at [1324, 98] on span "Save" at bounding box center [1329, 93] width 22 height 14
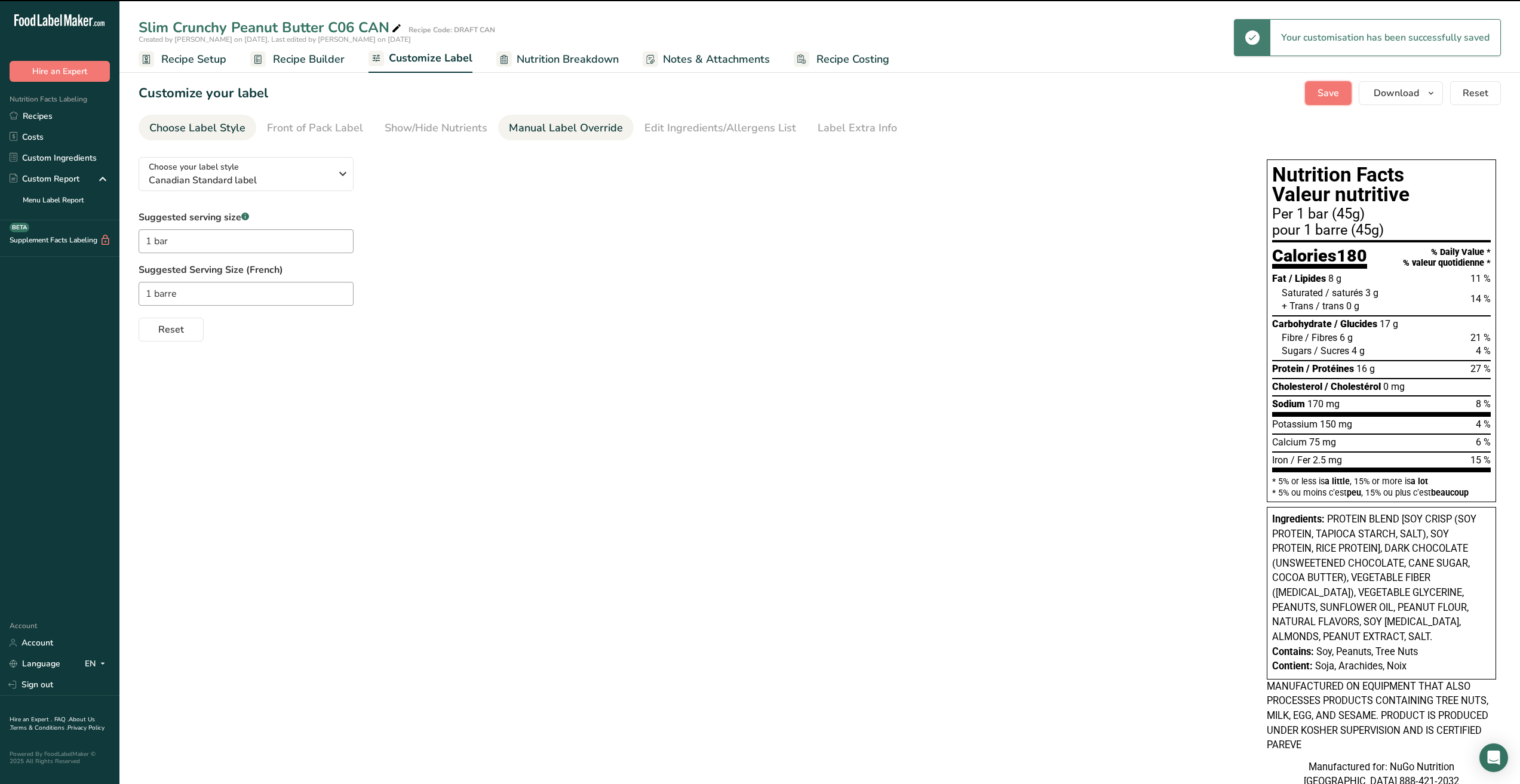
type input "Per 1 bar (45g)"
type input "pour 1 barre (45g)"
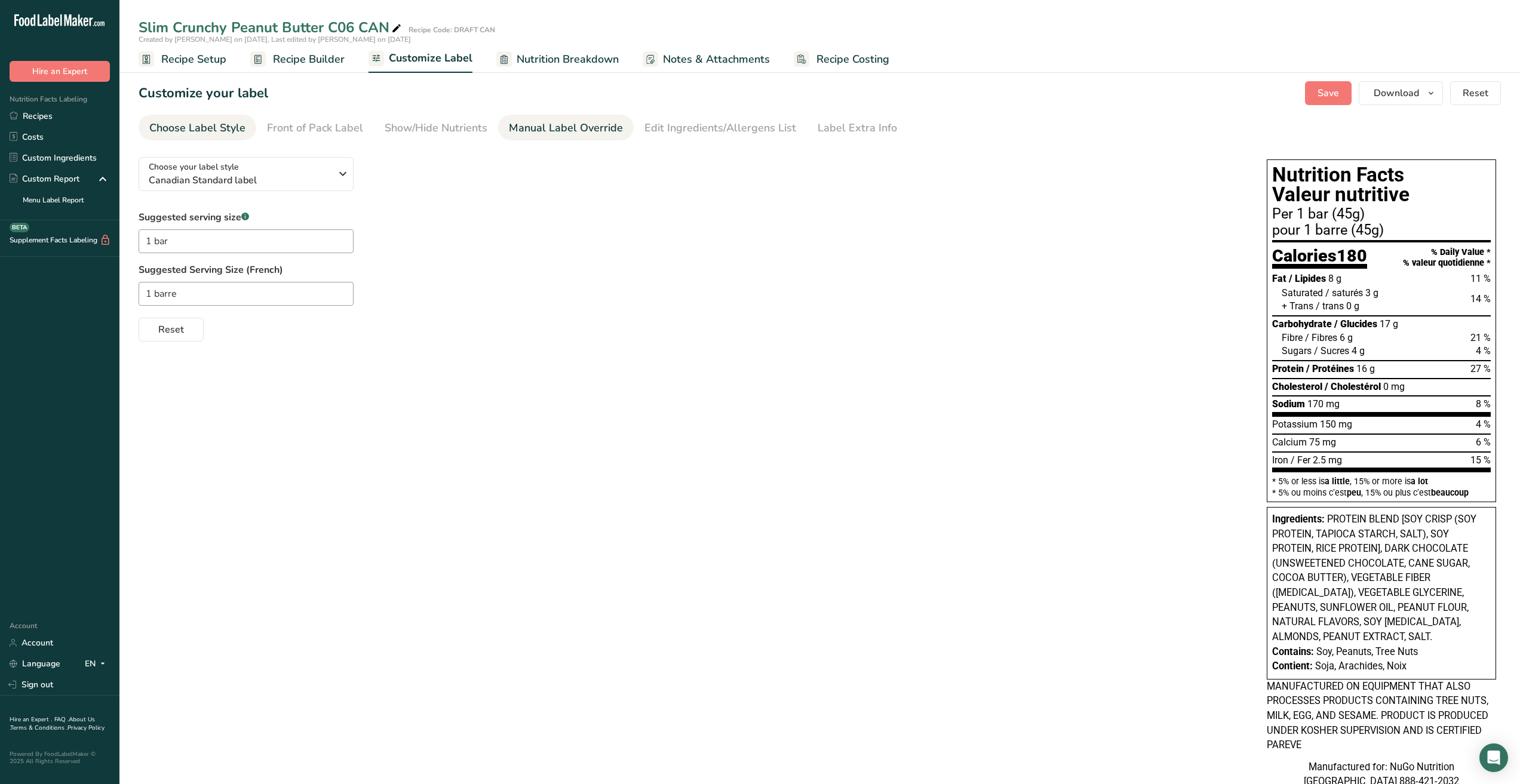
click at [548, 132] on div "Manual Label Override" at bounding box center [566, 128] width 114 height 16
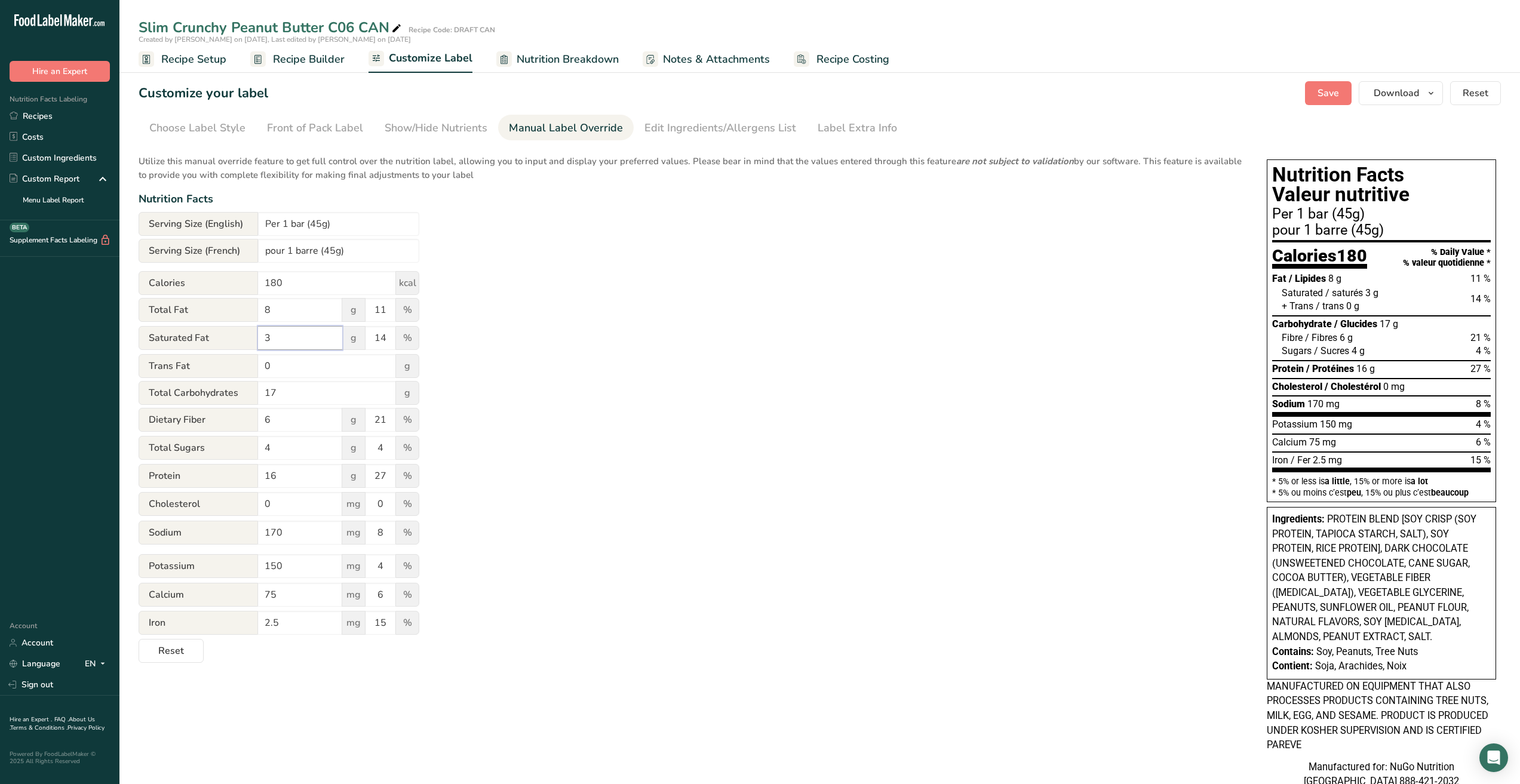
drag, startPoint x: 301, startPoint y: 340, endPoint x: 197, endPoint y: 340, distance: 104.0
click at [197, 340] on div "Saturated Fat 3 g 14 %" at bounding box center [279, 339] width 281 height 25
type input "2.5"
click at [387, 333] on input "14" at bounding box center [380, 338] width 30 height 24
type input "13"
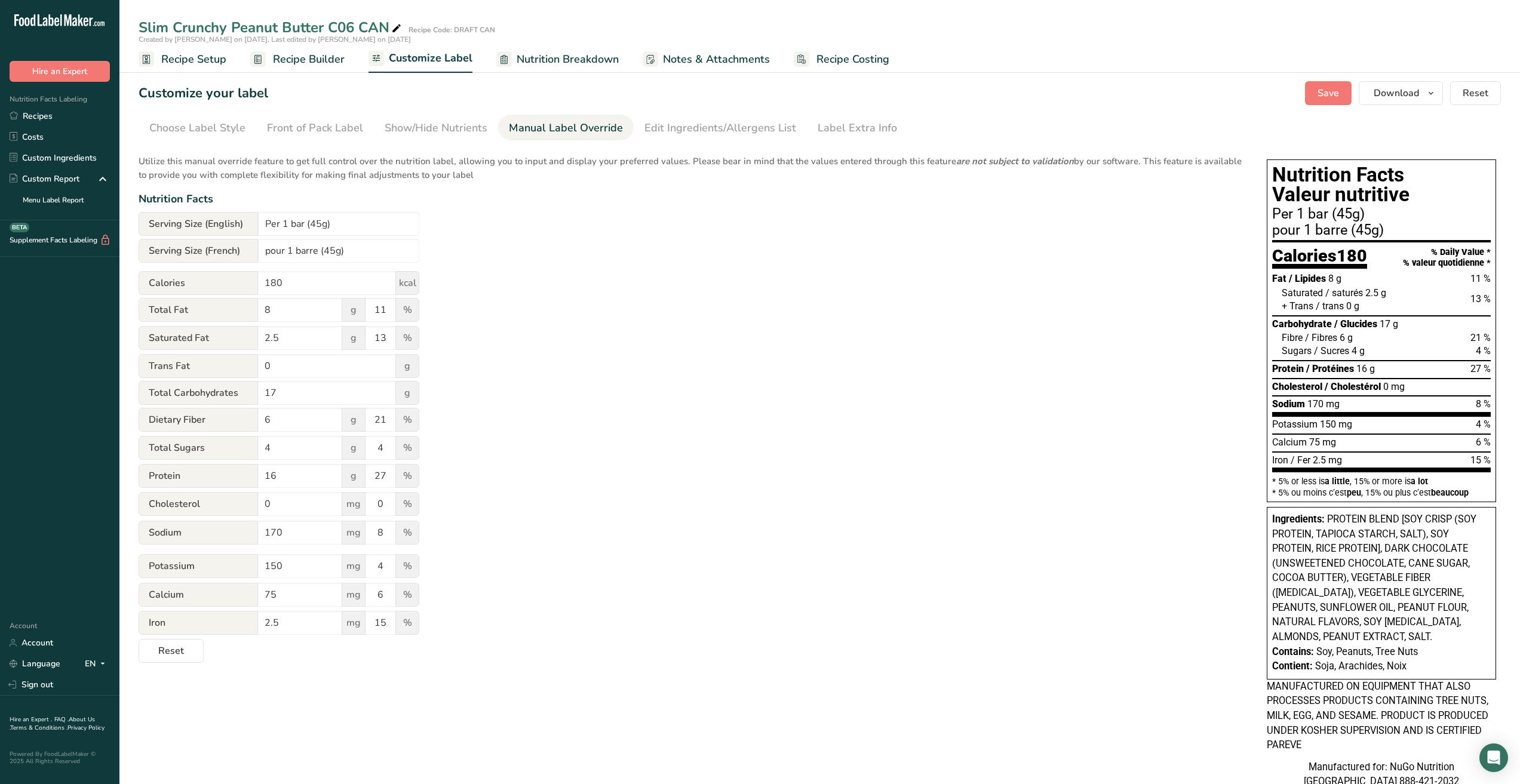
click at [1107, 353] on div "Utilize this manual override feature to get full control over the nutrition lab…" at bounding box center [691, 405] width 1105 height 515
click at [1339, 91] on span "Save" at bounding box center [1329, 93] width 22 height 14
click at [275, 451] on input "4" at bounding box center [300, 448] width 84 height 24
type input "3"
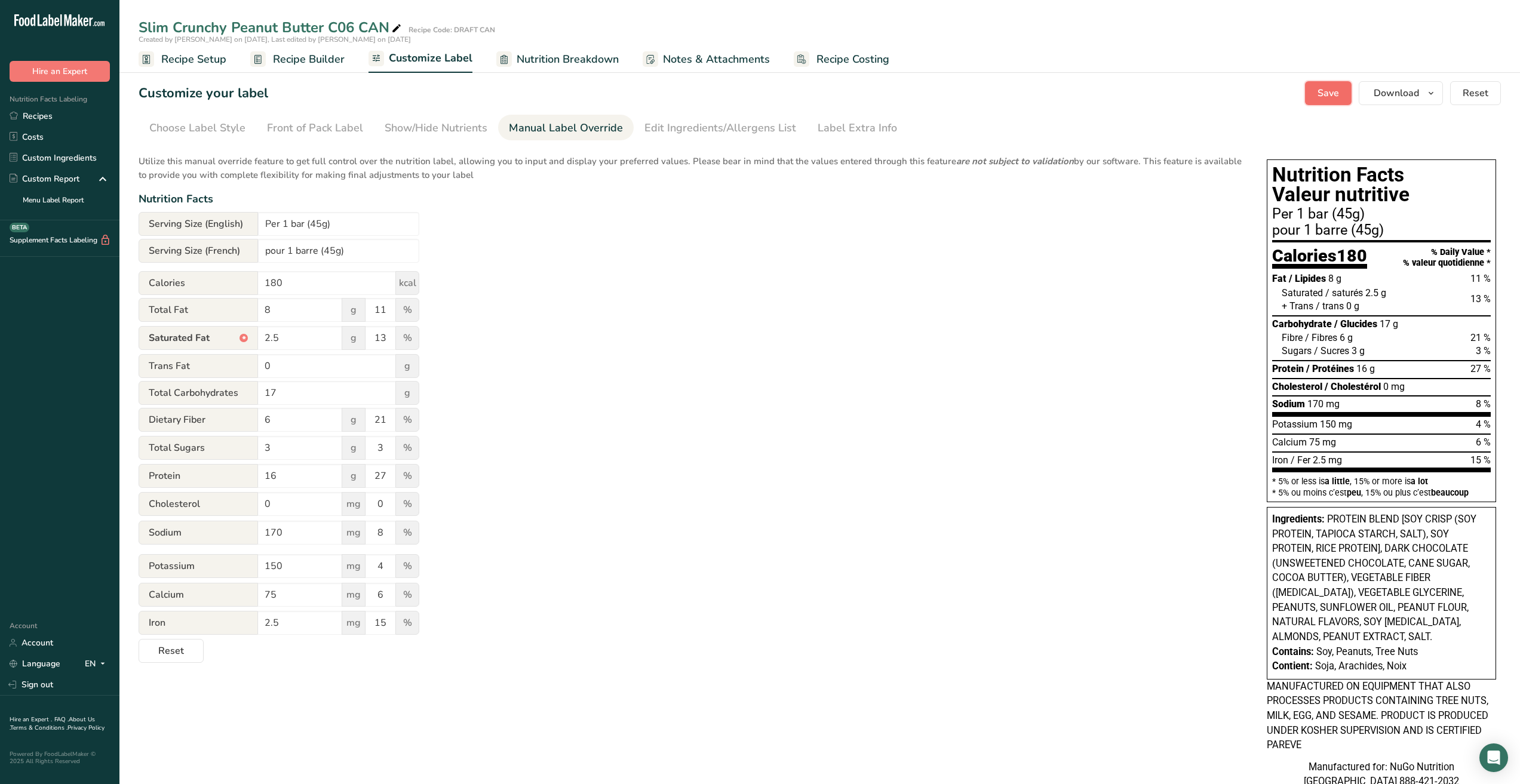
click at [1324, 90] on span "Save" at bounding box center [1329, 93] width 22 height 14
drag, startPoint x: 311, startPoint y: 571, endPoint x: 225, endPoint y: 571, distance: 86.0
click at [225, 571] on div "Potassium 150 mg 4 %" at bounding box center [279, 567] width 281 height 25
type input "175"
click at [319, 597] on input "75" at bounding box center [300, 595] width 84 height 24
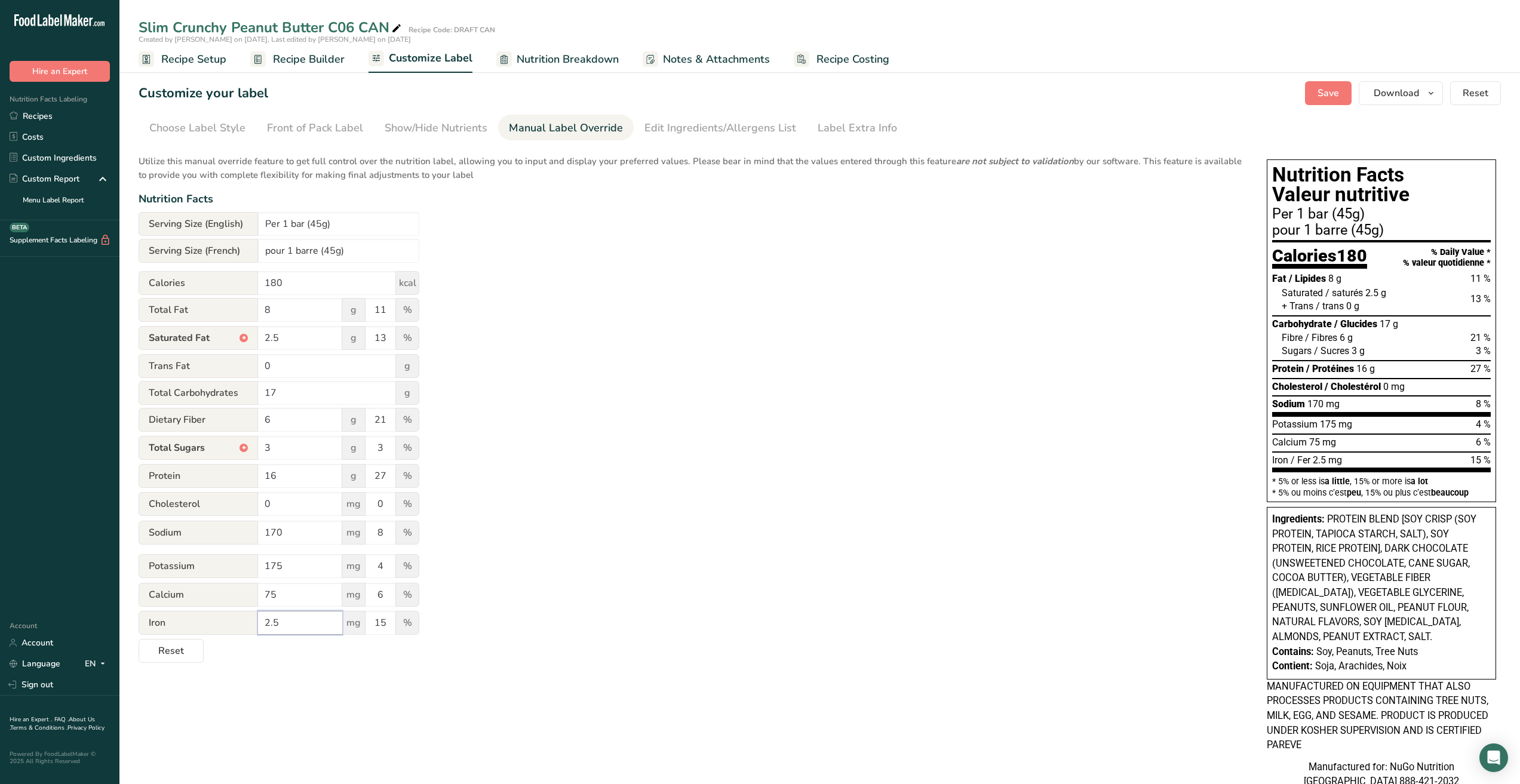
click at [314, 624] on input "2.5" at bounding box center [300, 623] width 84 height 24
drag, startPoint x: 394, startPoint y: 619, endPoint x: 343, endPoint y: 619, distance: 51.0
click at [343, 619] on div "Iron 2.5 mg 15 %" at bounding box center [279, 624] width 281 height 25
type input "14"
click at [486, 621] on div "Utilize this manual override feature to get full control over the nutrition lab…" at bounding box center [691, 405] width 1105 height 515
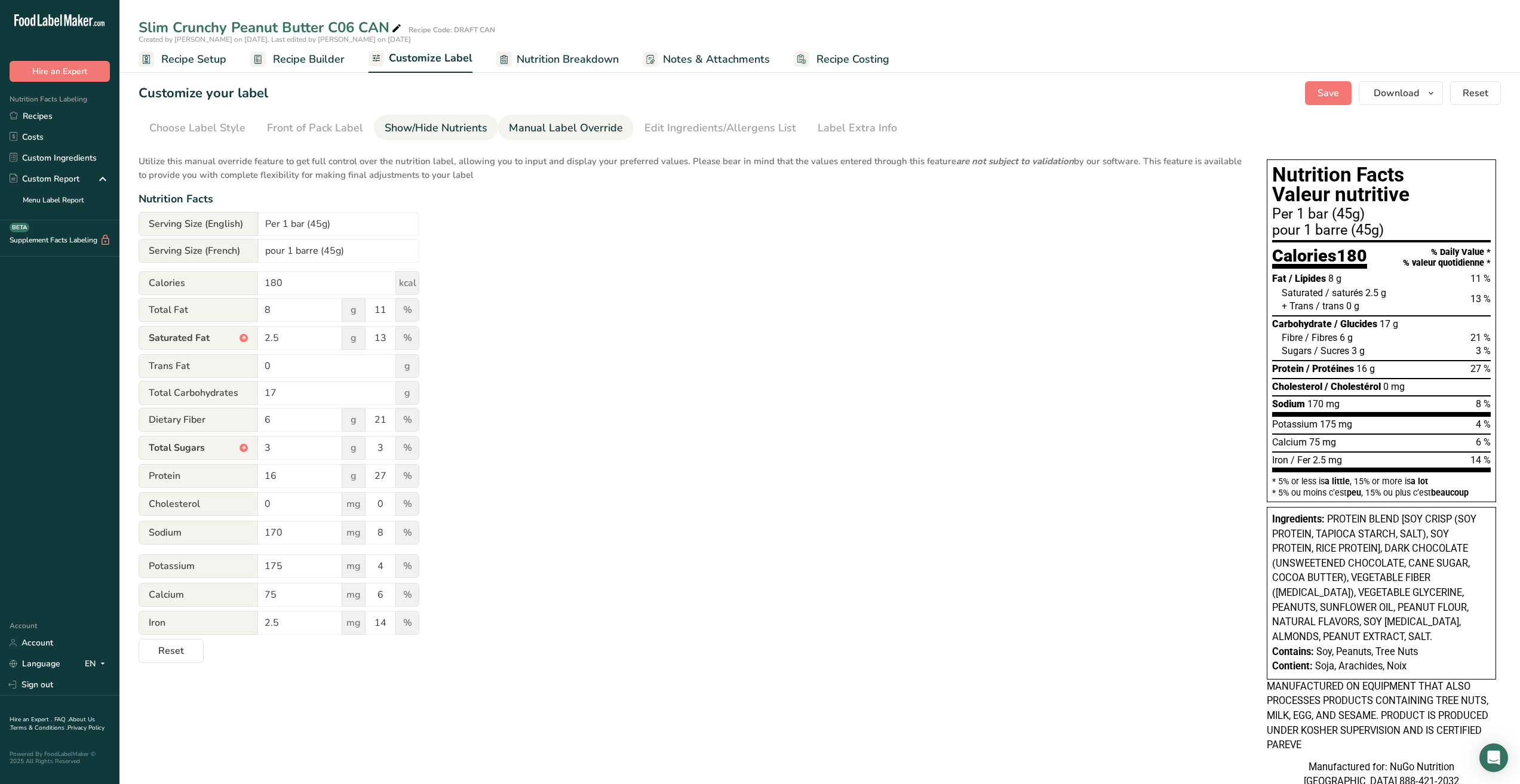
click at [406, 126] on div "Show/Hide Nutrients" at bounding box center [436, 128] width 103 height 16
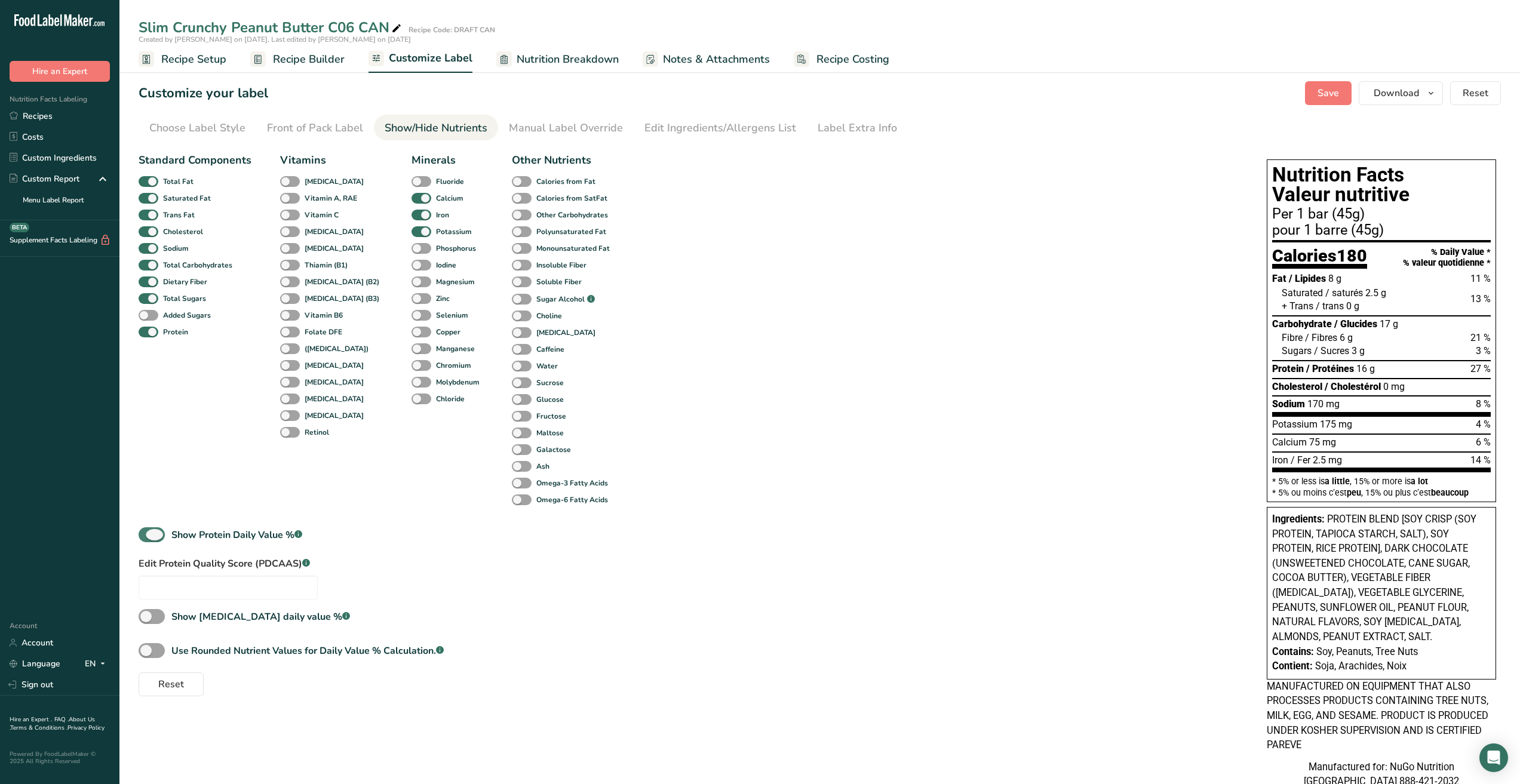
click at [153, 538] on span at bounding box center [152, 535] width 26 height 15
click at [147, 538] on input "Show Protein Daily Value % .a-a{fill:#347362;}.b-a{fill:#fff;}" at bounding box center [142, 535] width 8 height 8
checkbox input "false"
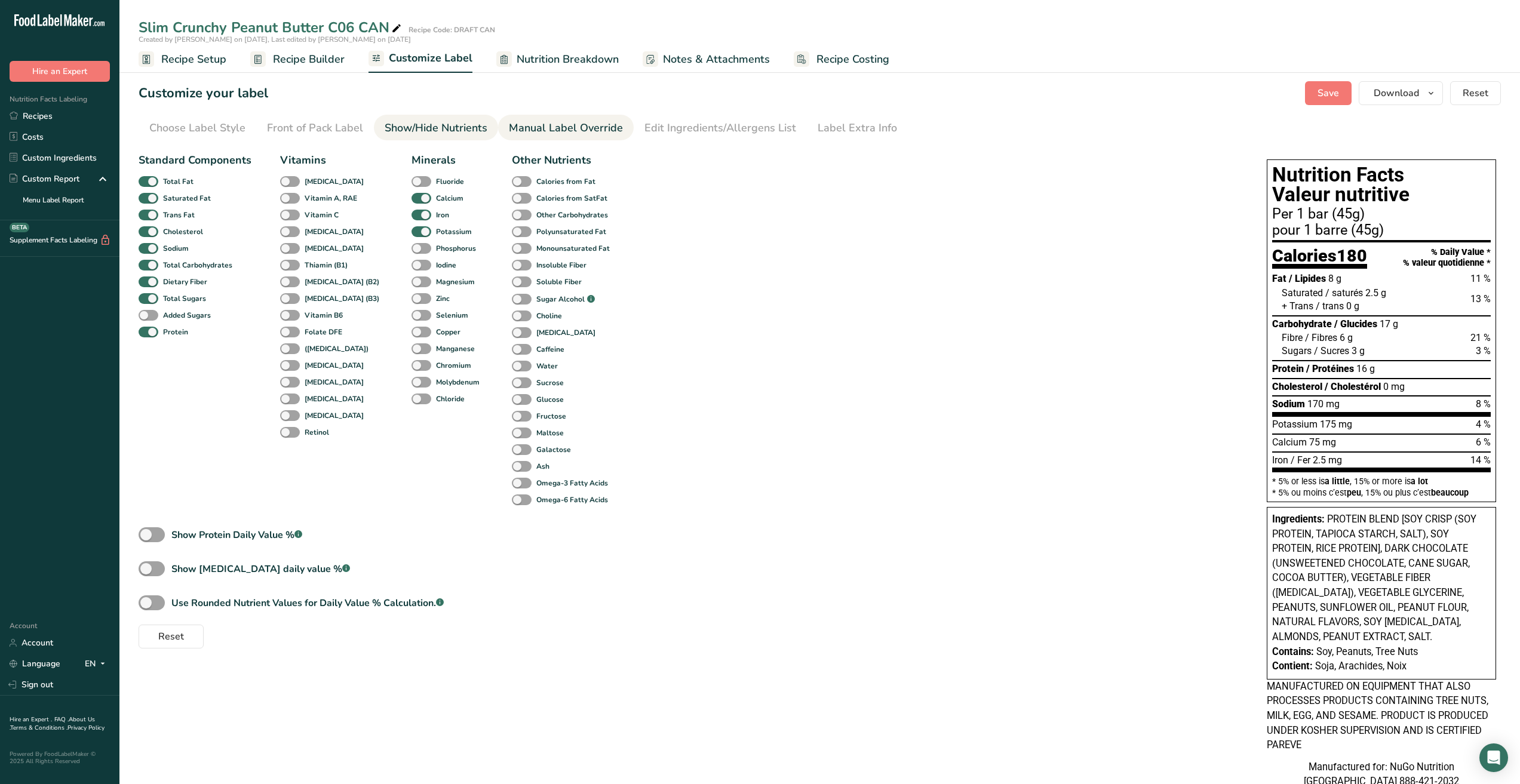
click at [551, 130] on div "Manual Label Override" at bounding box center [566, 128] width 114 height 16
type input "150"
type input "15"
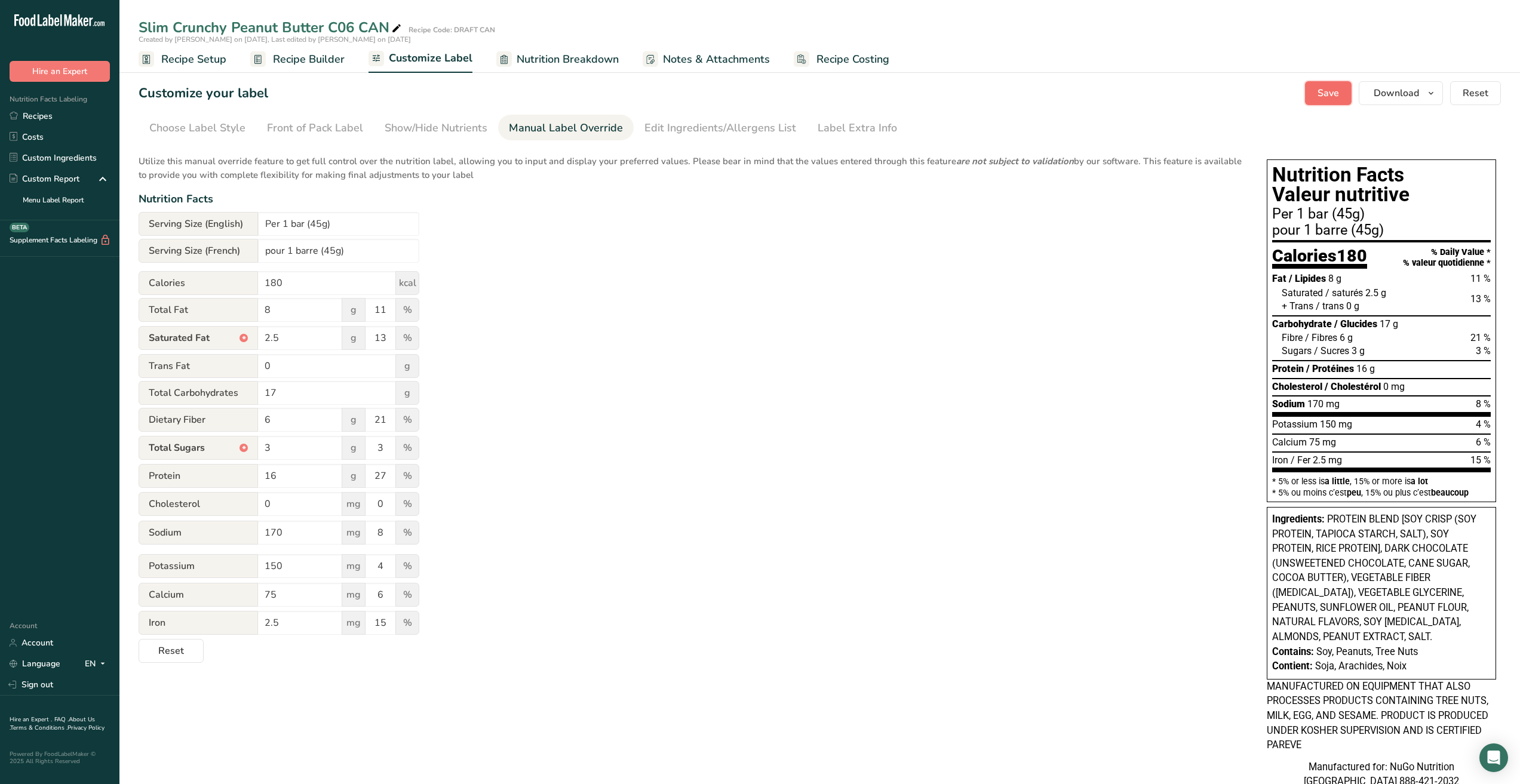
click at [1329, 85] on button "Save" at bounding box center [1329, 93] width 47 height 24
click at [308, 597] on input "75" at bounding box center [300, 595] width 84 height 24
type input "70"
type input "5"
click at [392, 625] on input "15" at bounding box center [380, 623] width 30 height 24
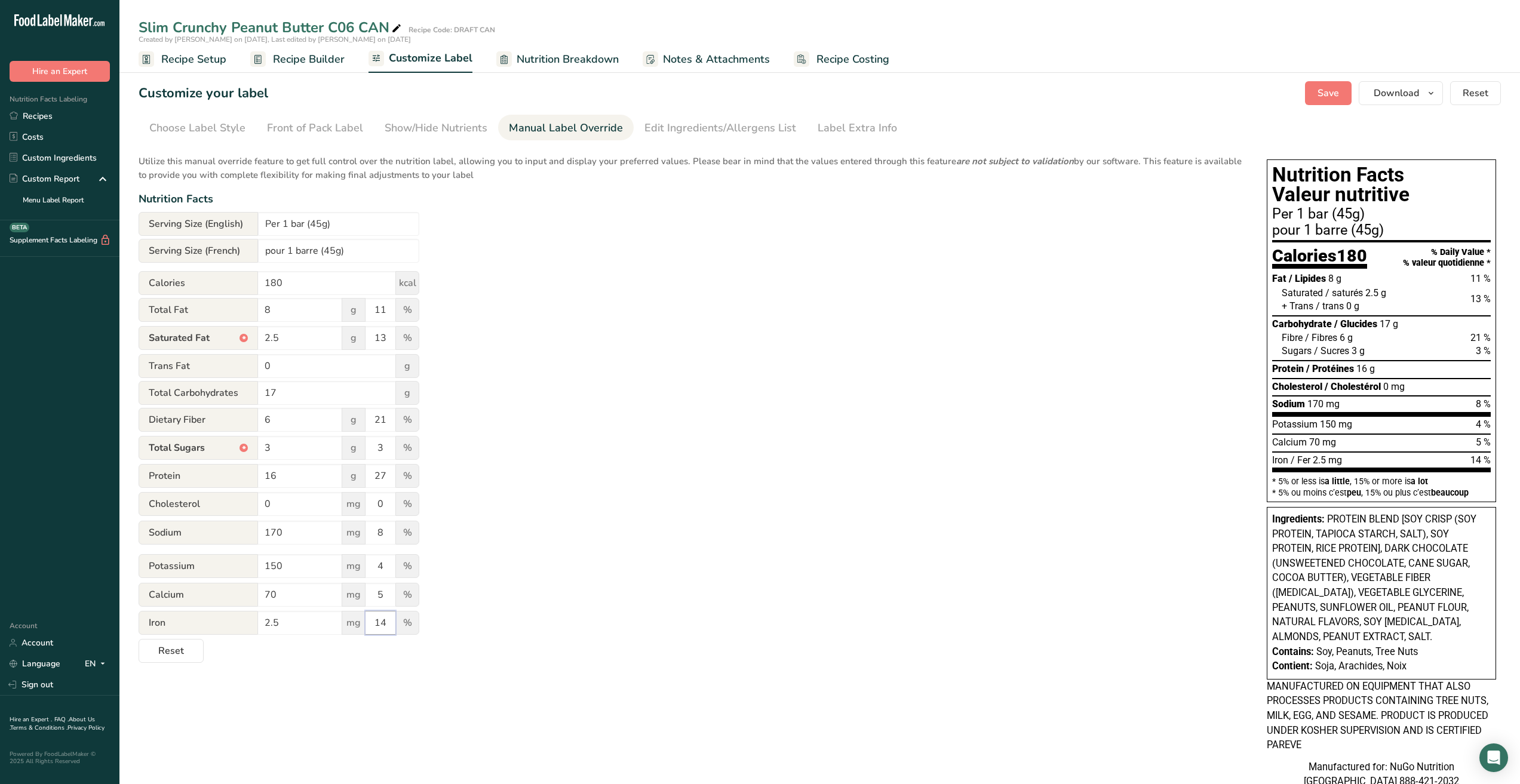
type input "14"
click at [557, 610] on div "Utilize this manual override feature to get full control over the nutrition lab…" at bounding box center [691, 405] width 1105 height 515
click at [1323, 94] on span "Save" at bounding box center [1329, 93] width 22 height 14
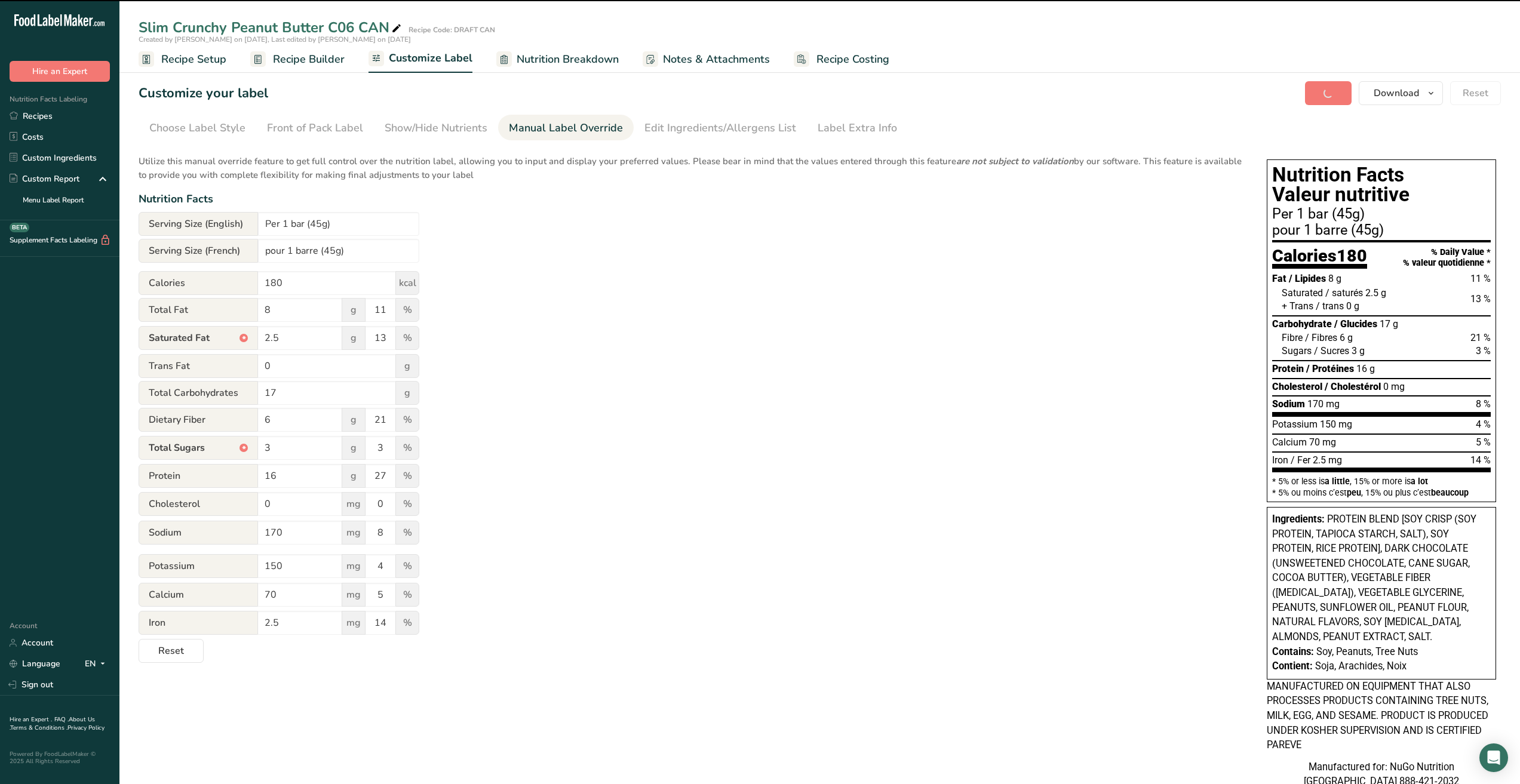
click at [682, 130] on div "Edit Ingredients/Allergens List" at bounding box center [720, 128] width 151 height 16
click at [683, 129] on div "Edit Ingredients/Allergens List" at bounding box center [720, 128] width 151 height 16
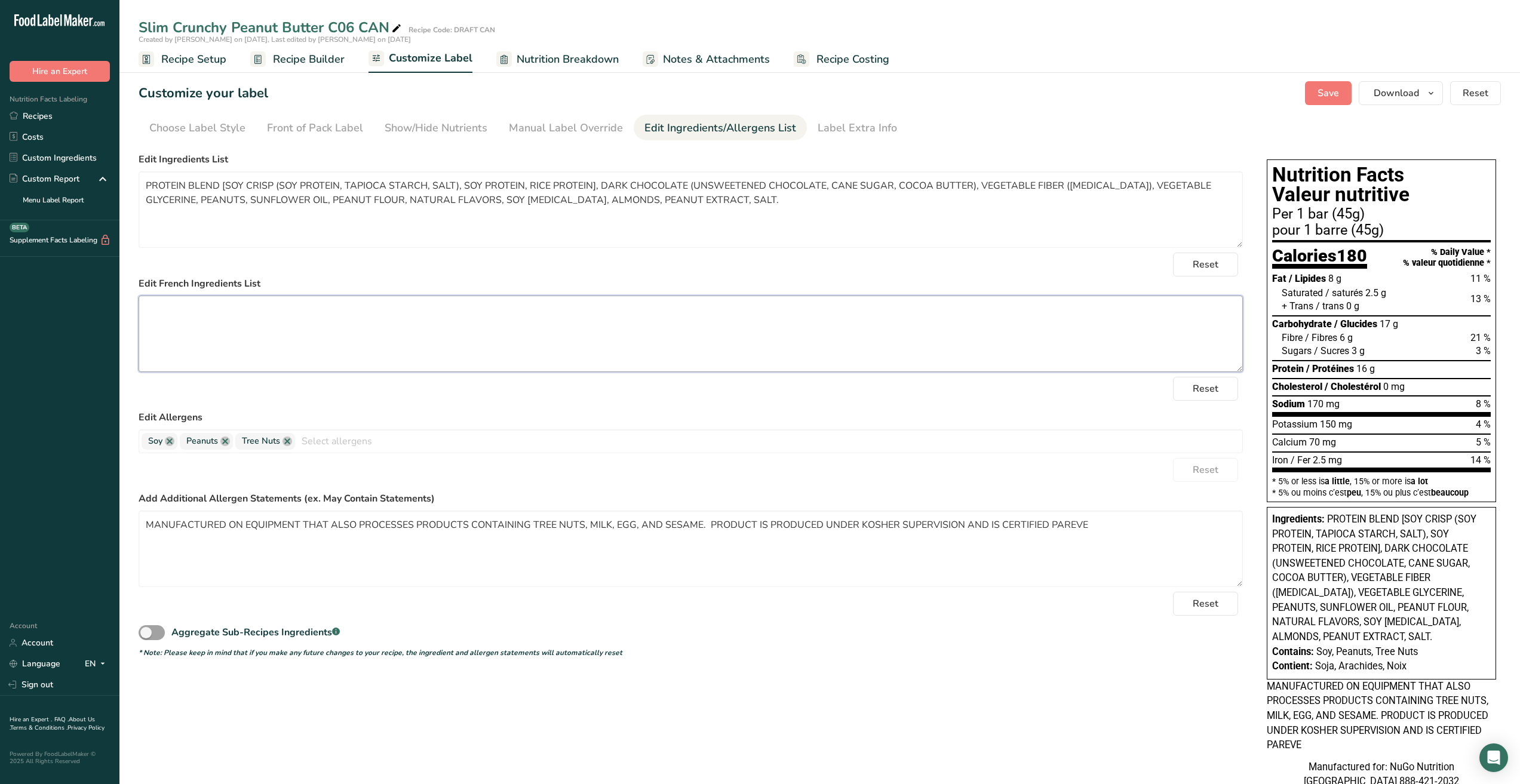
click at [233, 325] on textarea at bounding box center [691, 333] width 1105 height 76
paste textarea "Mélange de protéines [soya croustillant (protéines de soya, fécule de manioc, s…"
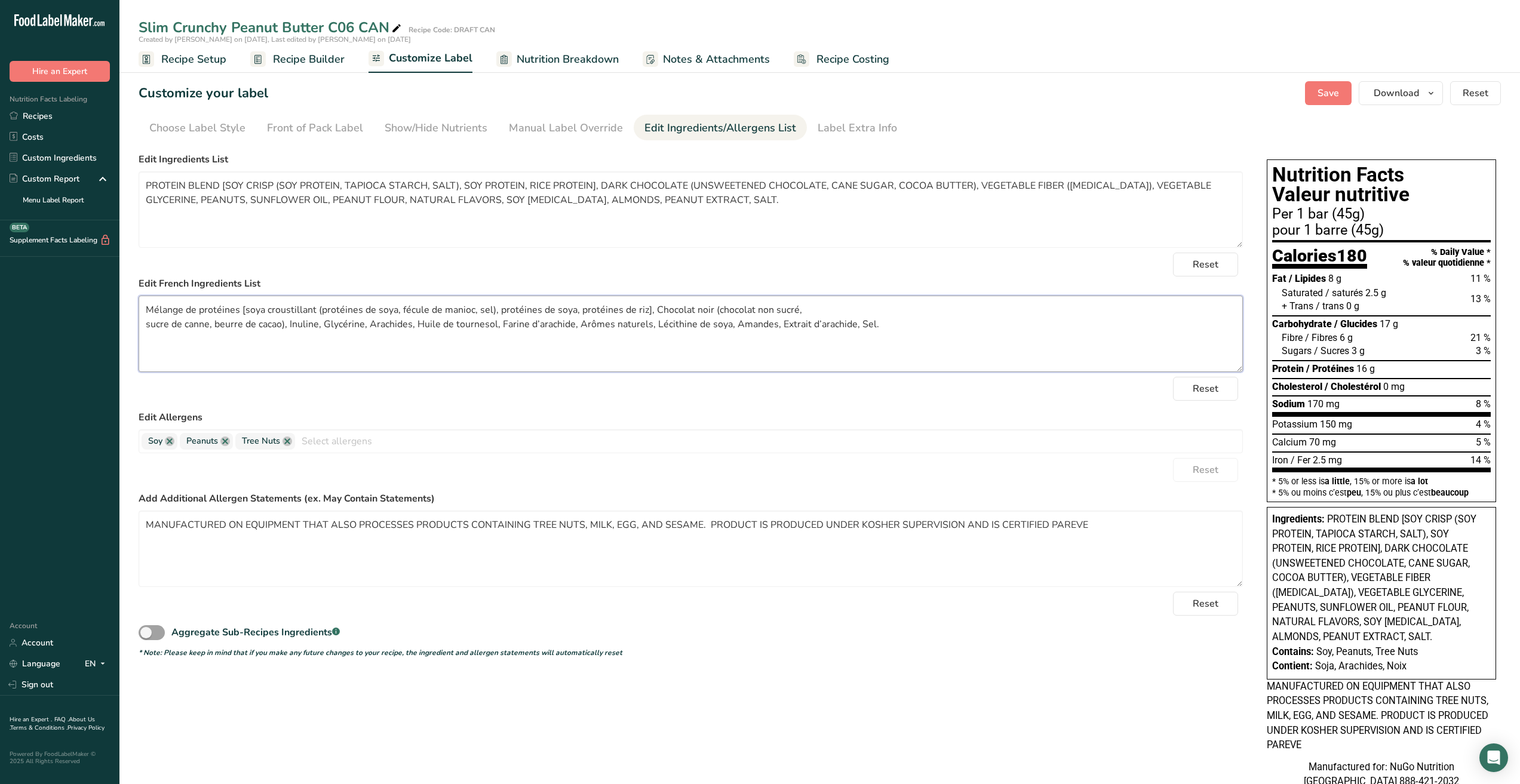
click at [206, 311] on textarea "Mélange de protéines [soya croustillant (protéines de soya, fécule de manioc, s…" at bounding box center [691, 333] width 1105 height 76
click at [180, 307] on textarea "Mélange de protéines [soya croustillant (protéines de soya, fécule de manioc, s…" at bounding box center [691, 333] width 1105 height 76
click at [817, 305] on textarea "Mélange de protéines [soya croustillant (protéines de soya, fécule de manioc, s…" at bounding box center [691, 333] width 1105 height 76
type textarea "Mélange de protéines [soya croustillant (protéines de soya, fécule de manioc, s…"
click at [284, 442] on link at bounding box center [287, 442] width 10 height 10
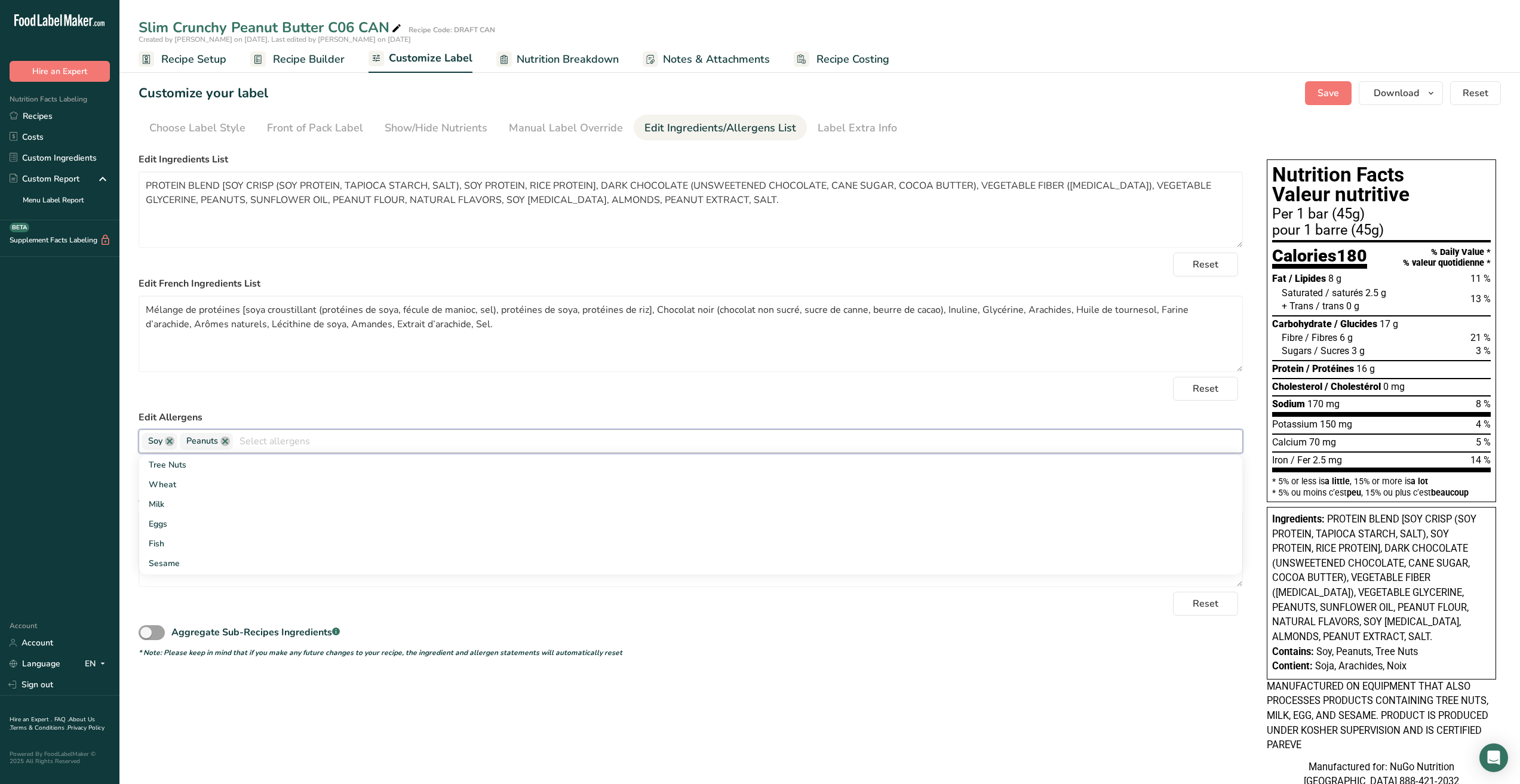
click at [286, 440] on input "text" at bounding box center [738, 441] width 1010 height 19
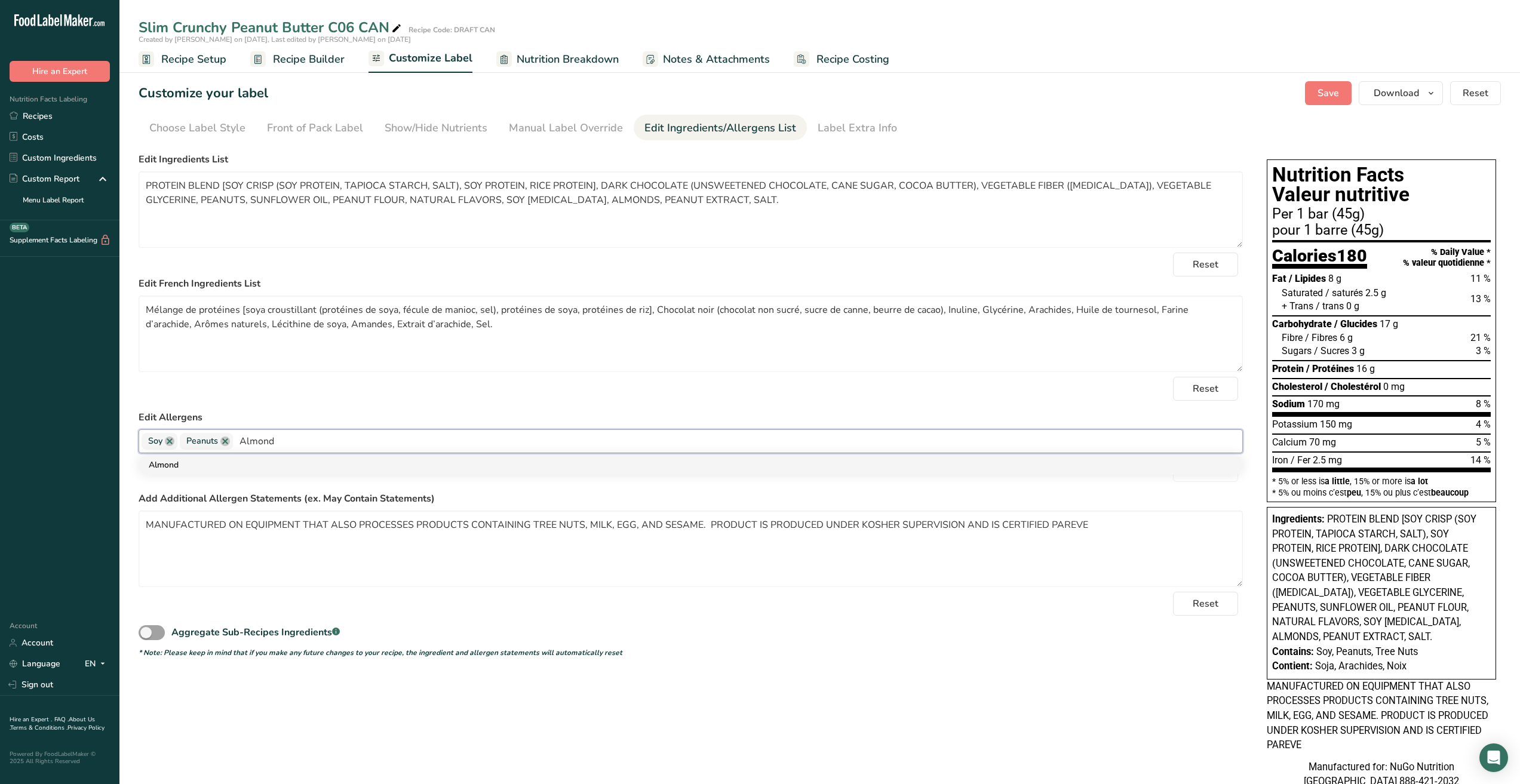
type input "Almond"
click at [172, 462] on link "Almond" at bounding box center [691, 464] width 1103 height 20
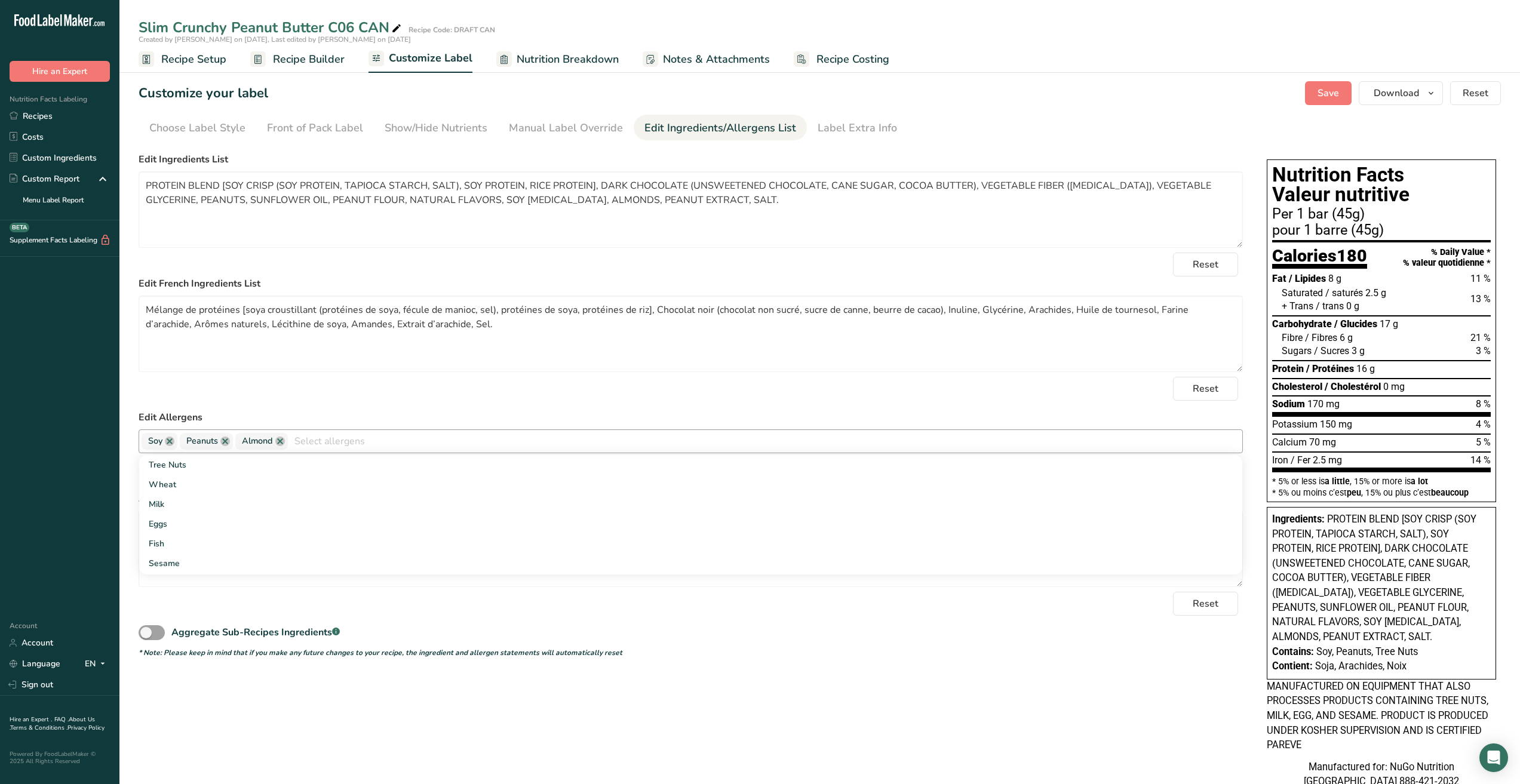
click at [881, 622] on div "Aggregate Sub-Recipes Ingredients .a-a{fill:#347362;}.b-a{fill:#fff;}" at bounding box center [691, 629] width 1105 height 27
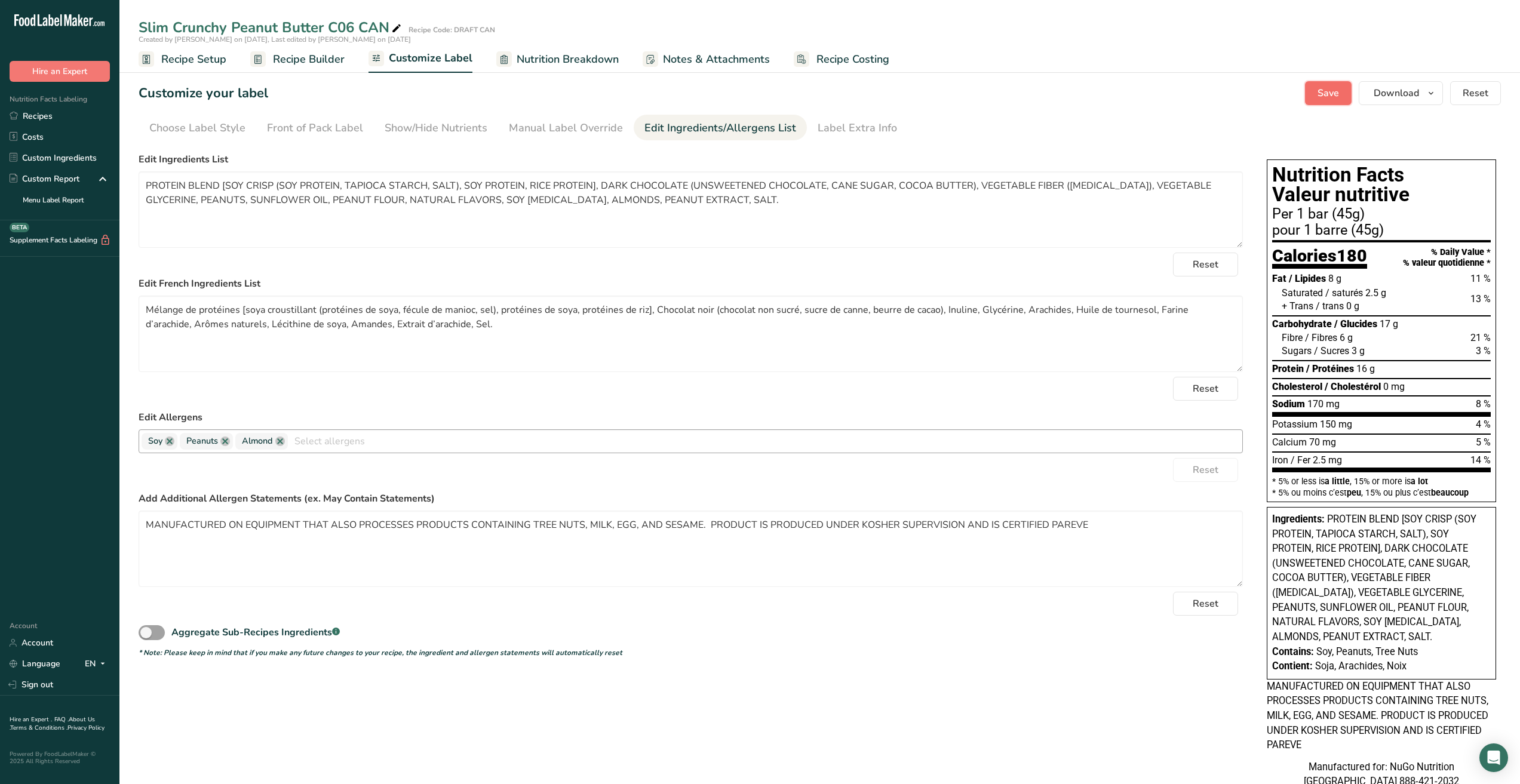
click at [1322, 87] on span "Save" at bounding box center [1329, 93] width 22 height 14
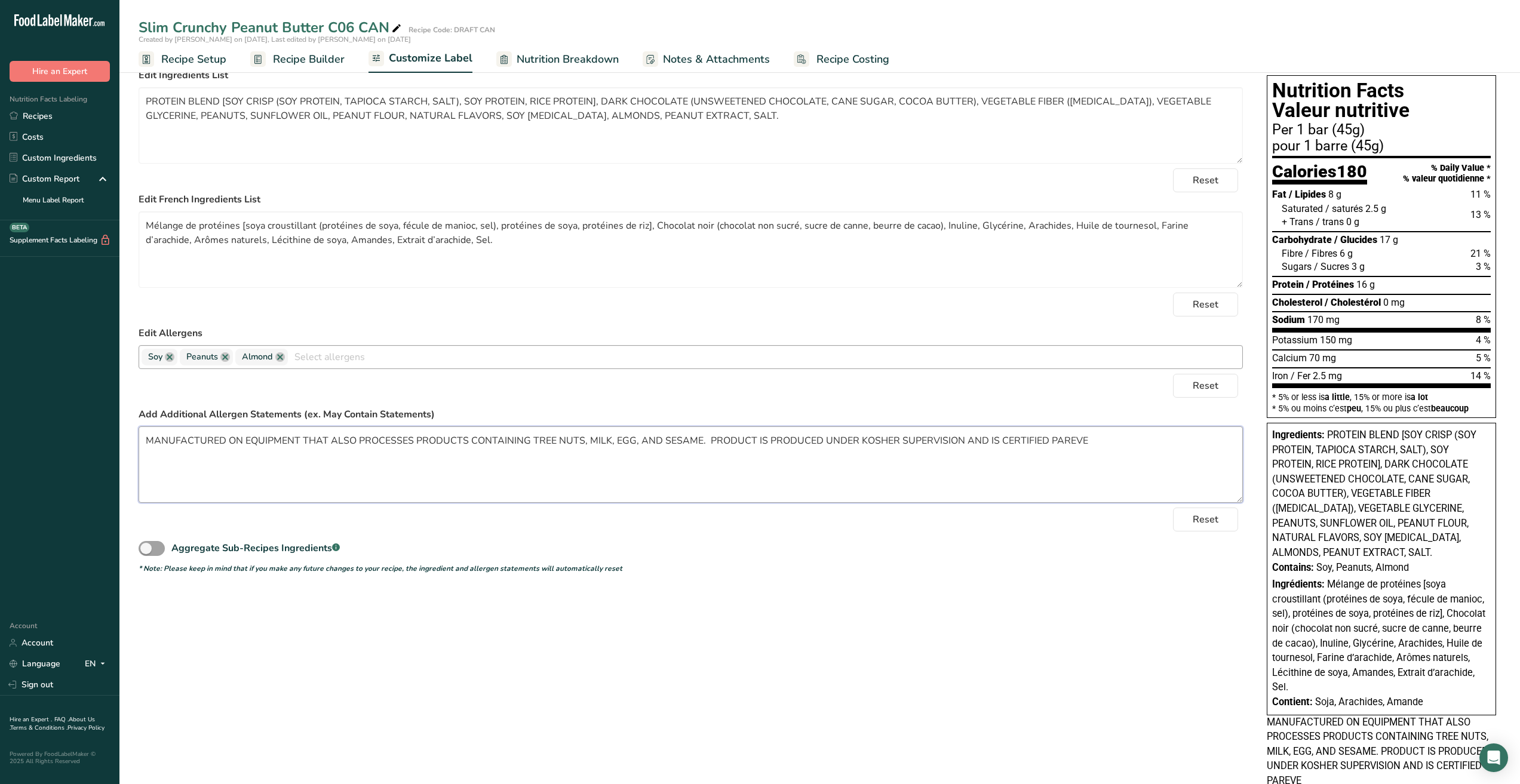
drag, startPoint x: 527, startPoint y: 438, endPoint x: 79, endPoint y: 431, distance: 448.1
click at [79, 431] on div ".a-20{fill:#fff;} Hire an Expert Nutrition Facts Labeling Recipes Costs Custom …" at bounding box center [760, 483] width 1520 height 1135
drag, startPoint x: 472, startPoint y: 439, endPoint x: 1000, endPoint y: 462, distance: 528.5
click at [1000, 462] on textarea "MAY CONTAIN: OTHER TREE NUTS, MILK, EGG, SESAME, AND SULFITES. PRODUCT IS PRODU…" at bounding box center [691, 464] width 1105 height 76
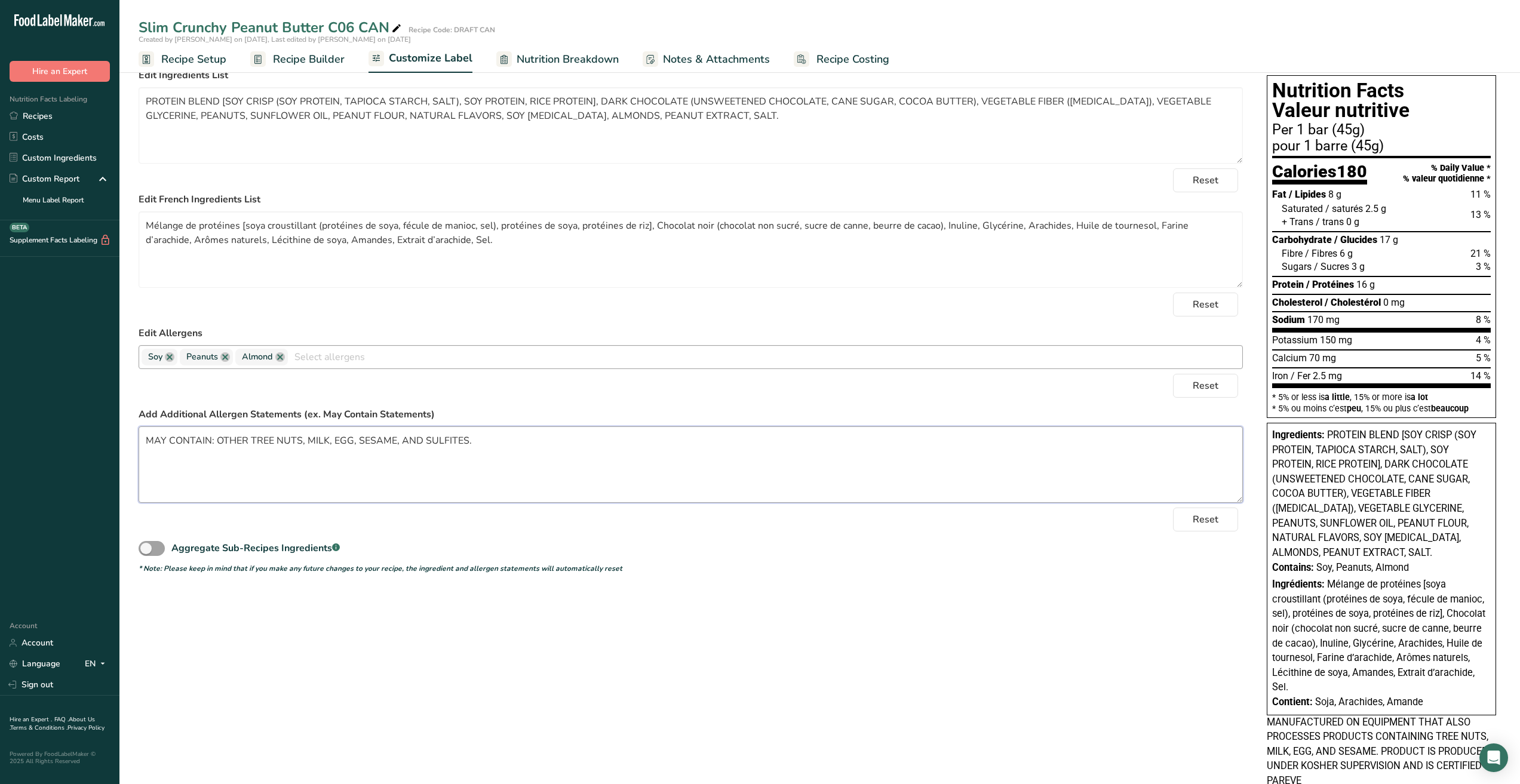
click at [784, 477] on textarea "MAY CONTAIN: OTHER TREE NUTS, MILK, EGG, SESAME, AND SULFITES." at bounding box center [691, 464] width 1105 height 76
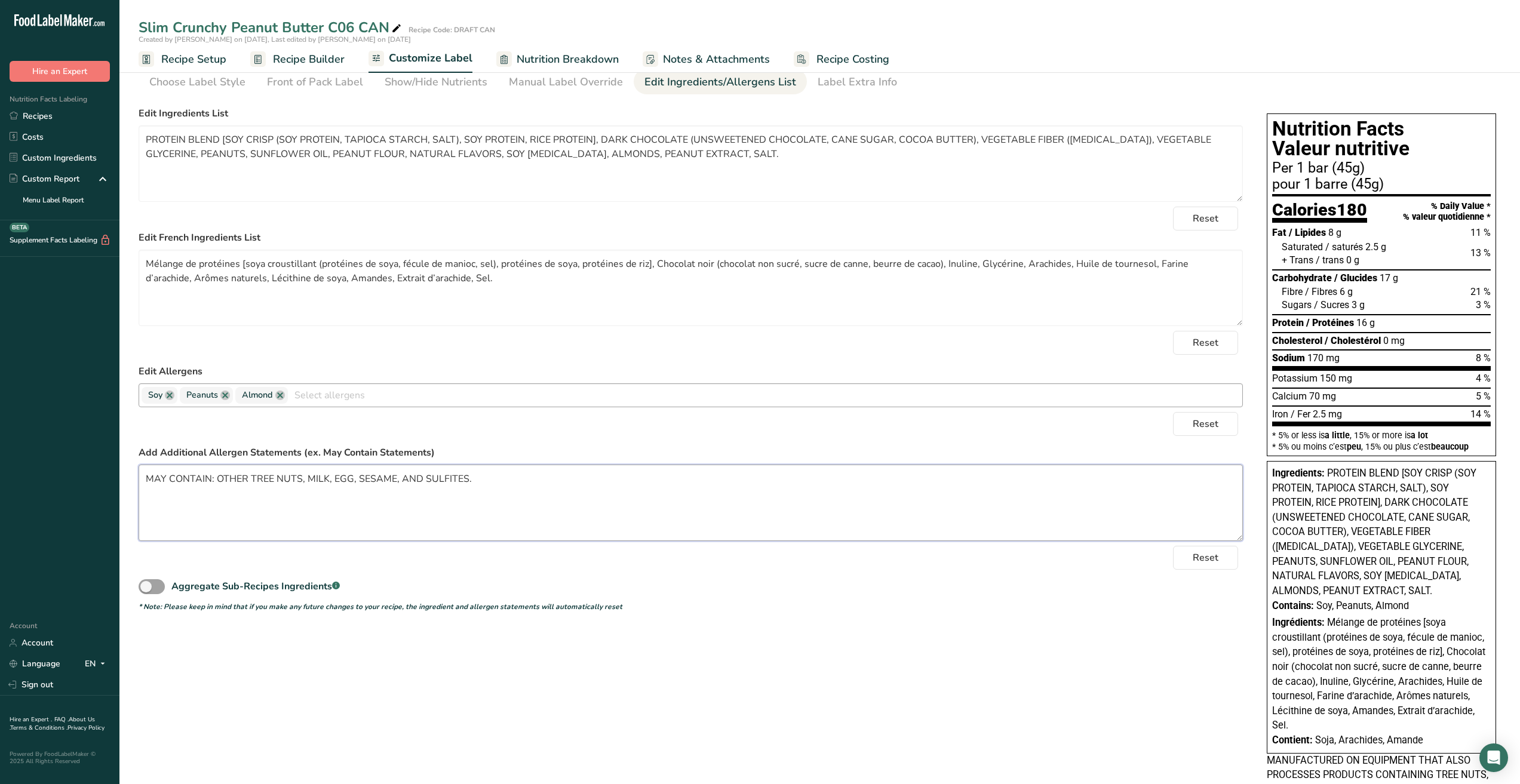
scroll to position [0, 0]
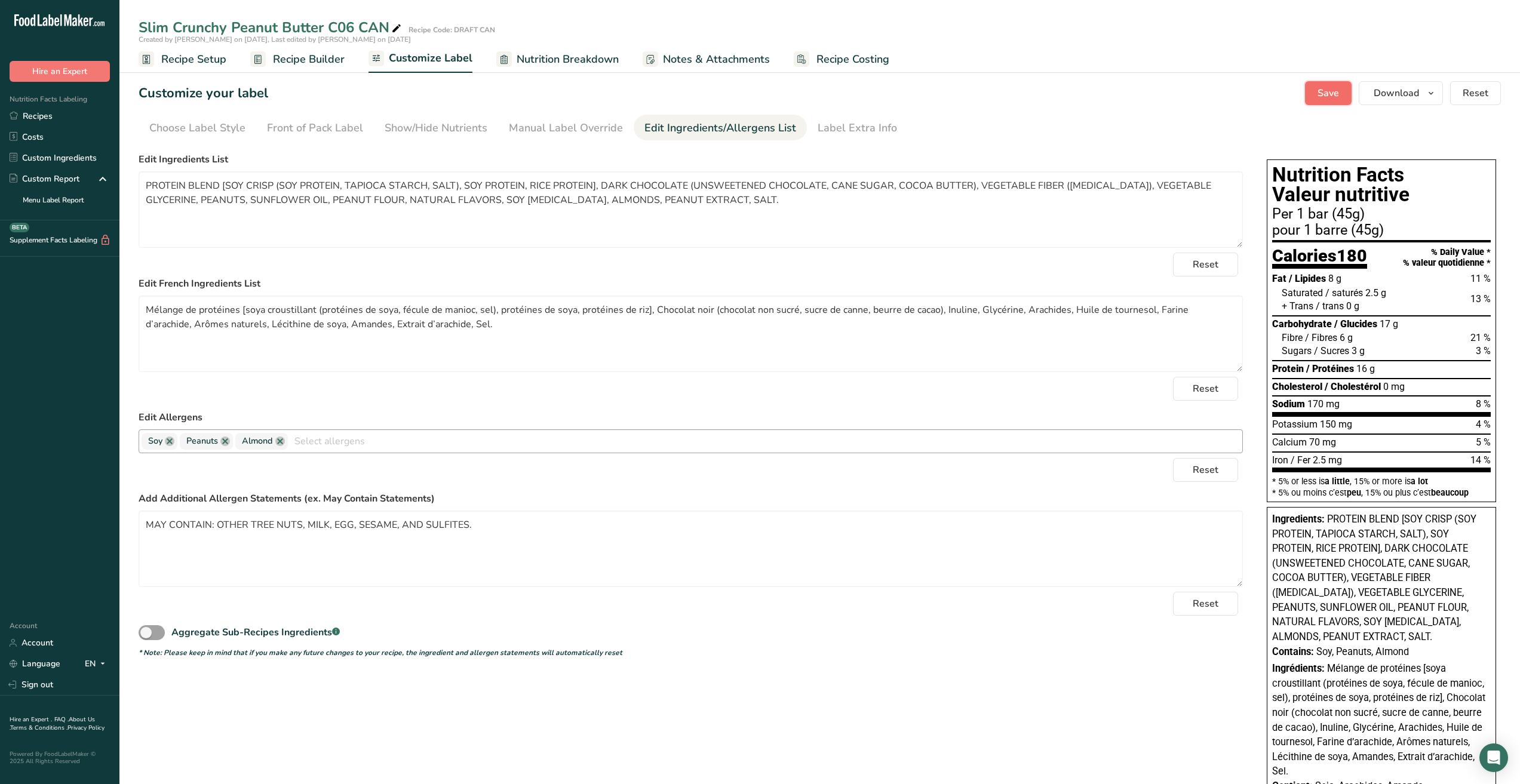
click at [1343, 94] on button "Save" at bounding box center [1329, 93] width 47 height 24
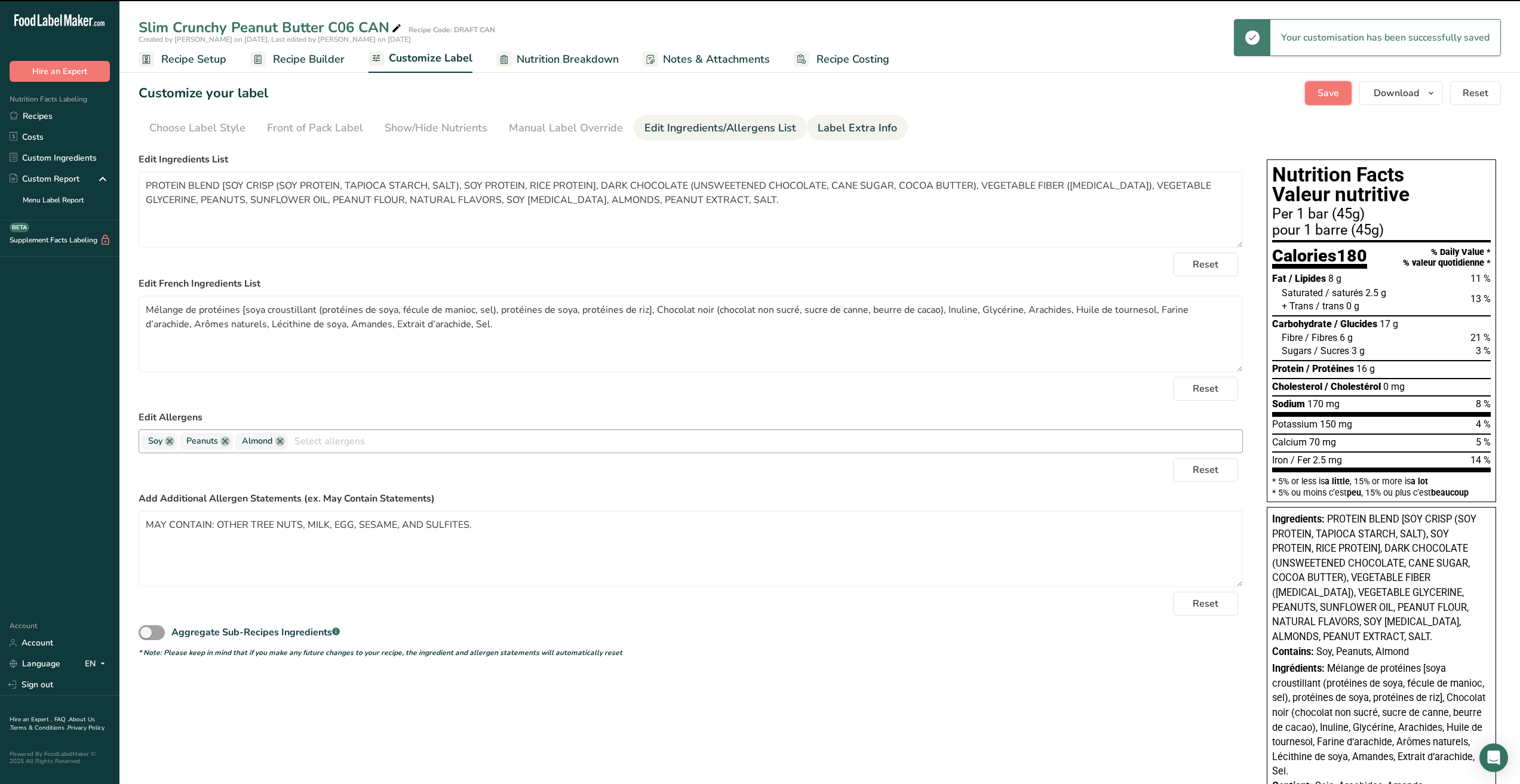
type textarea "MAY CONTAIN: OTHER TREE NUTS, MILK, EGG, SESAME, AND SULFITES."
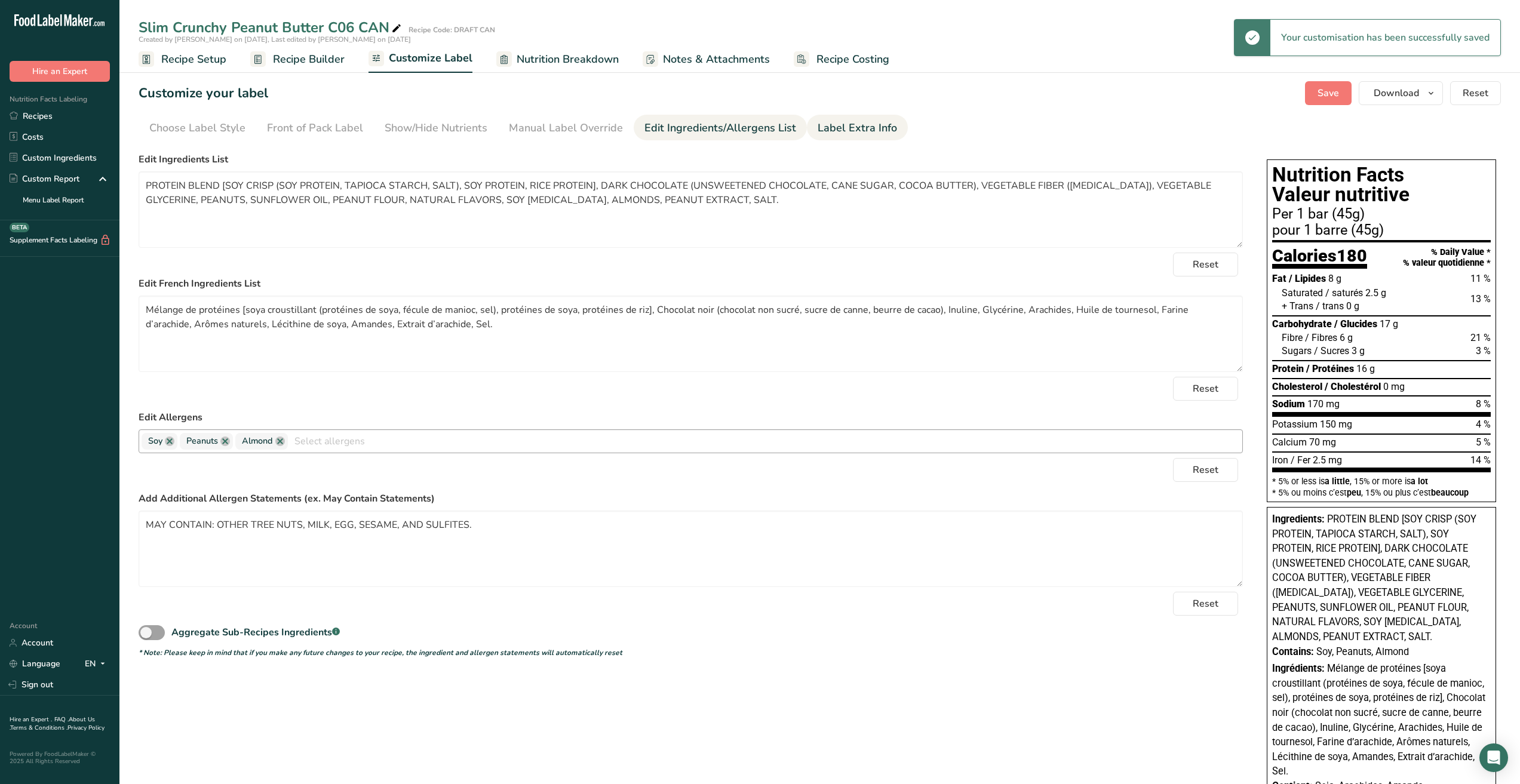
click at [850, 125] on div "Label Extra Info" at bounding box center [858, 128] width 79 height 16
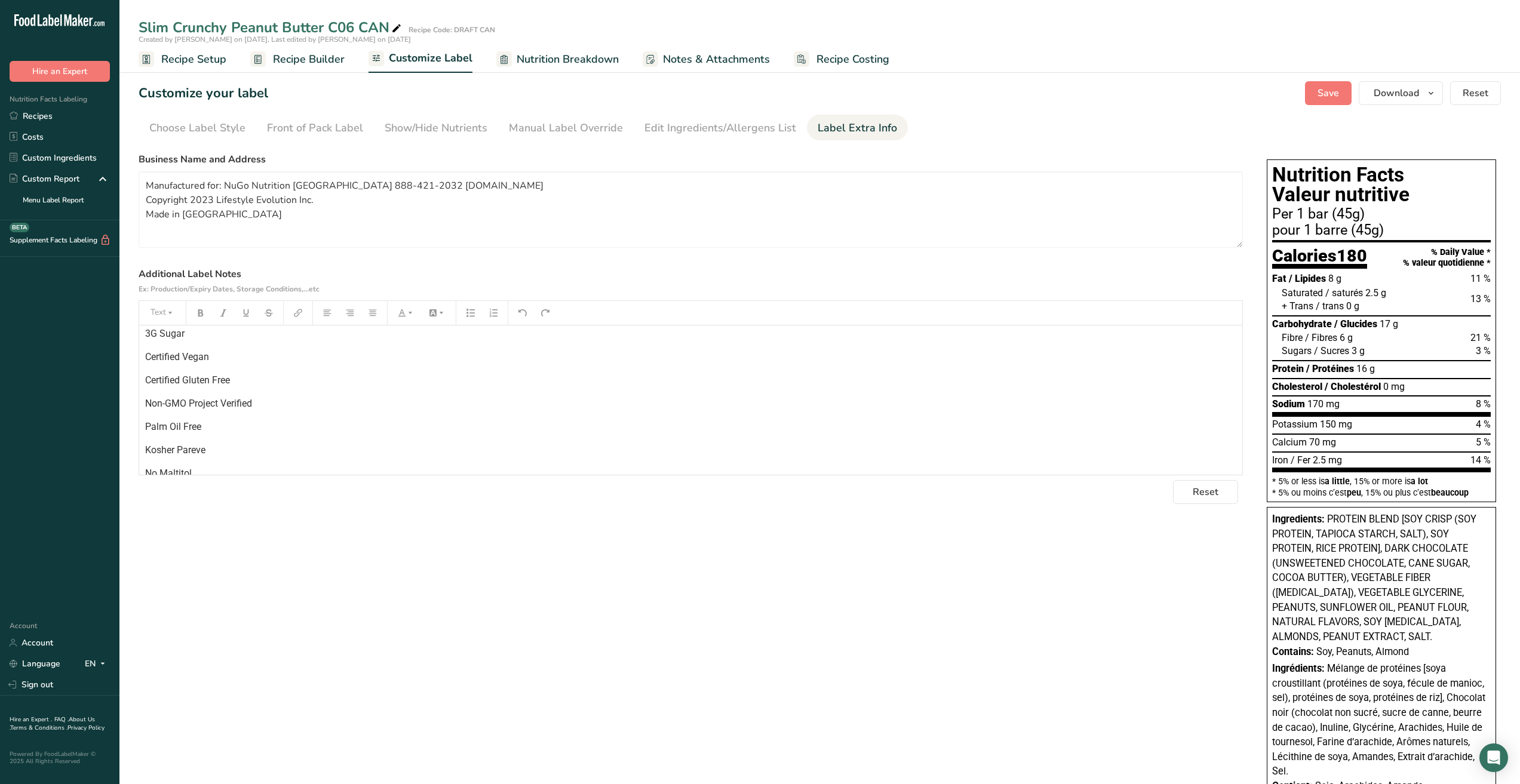
scroll to position [93, 0]
drag, startPoint x: 256, startPoint y: 459, endPoint x: 117, endPoint y: 462, distance: 139.0
click at [117, 462] on div ".a-20{fill:#fff;} Hire an Expert Nutrition Facts Labeling Recipes Costs Custom …" at bounding box center [760, 545] width 1520 height 1091
drag, startPoint x: 355, startPoint y: 226, endPoint x: 29, endPoint y: 177, distance: 329.7
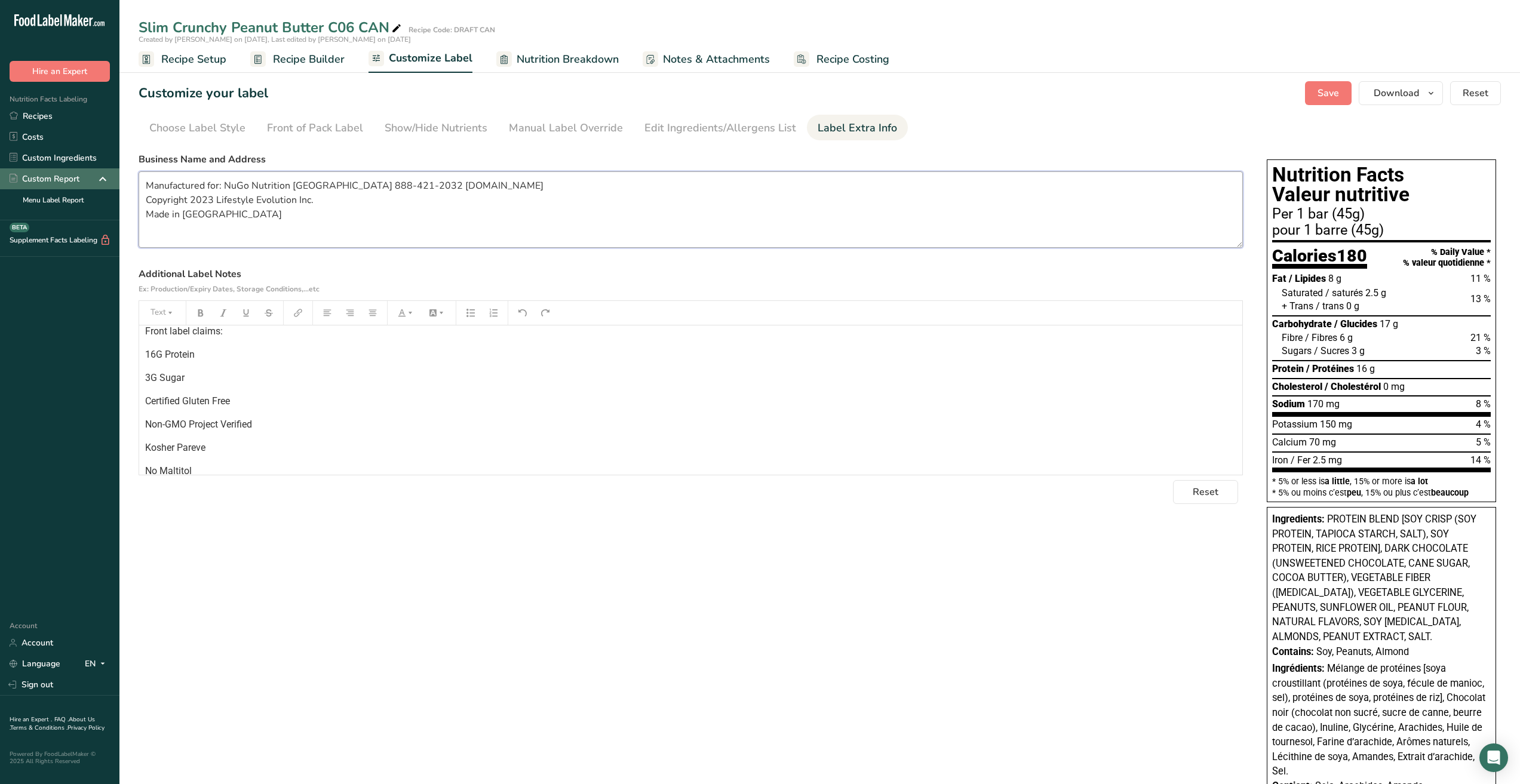
click at [29, 177] on div ".a-20{fill:#fff;} Hire an Expert Nutrition Facts Labeling Recipes Costs Custom …" at bounding box center [760, 545] width 1520 height 1091
paste textarea "NuGo Nutrition • [STREET_ADDRESS] [PHONE_NUMBER] • Made in [GEOGRAPHIC_DATA]. F…"
type textarea "NuGo Nutrition • [STREET_ADDRESS] [PHONE_NUMBER] • Made in [GEOGRAPHIC_DATA]. F…"
click at [329, 445] on p "Kosher Pareve" at bounding box center [691, 448] width 1091 height 14
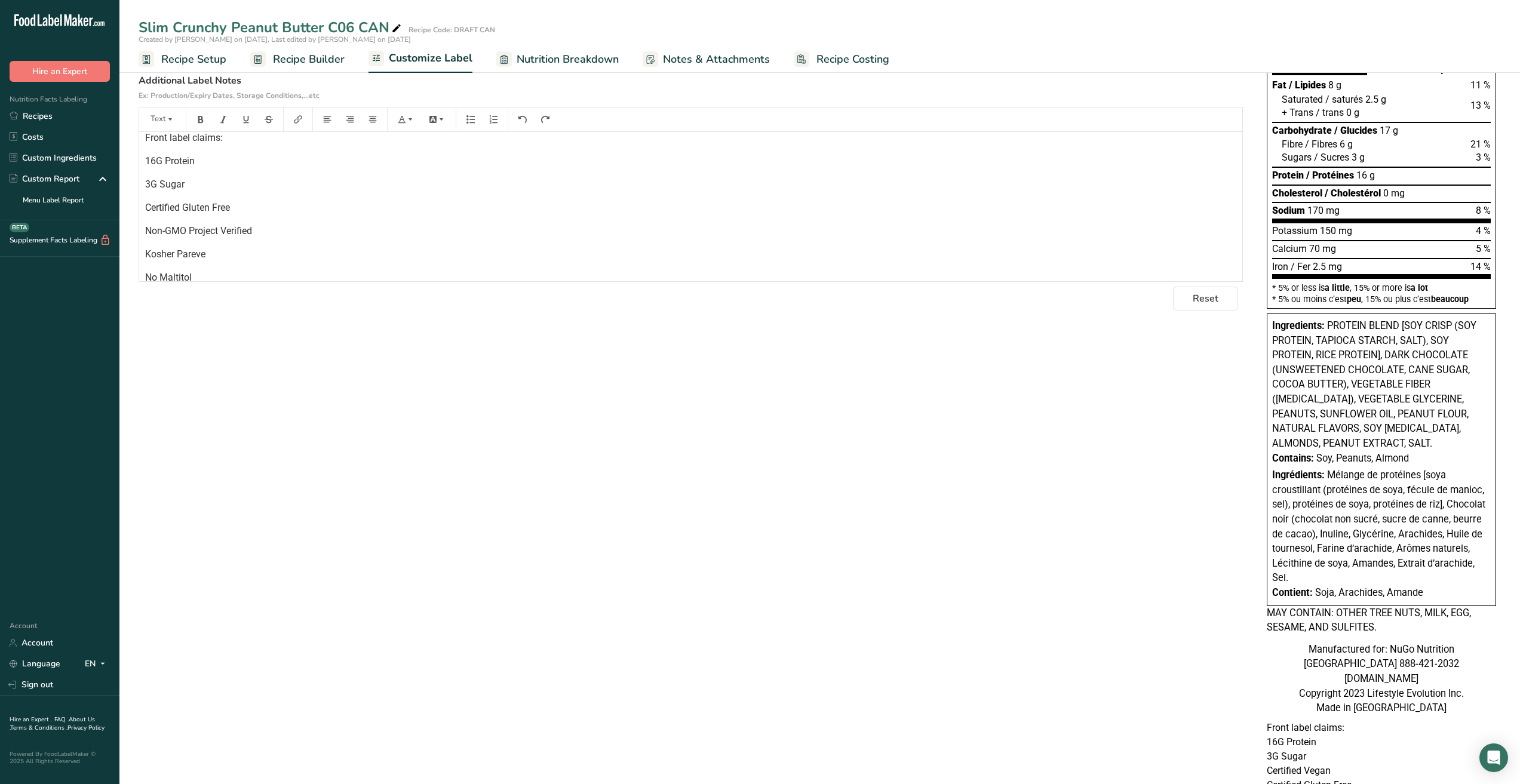
scroll to position [53, 0]
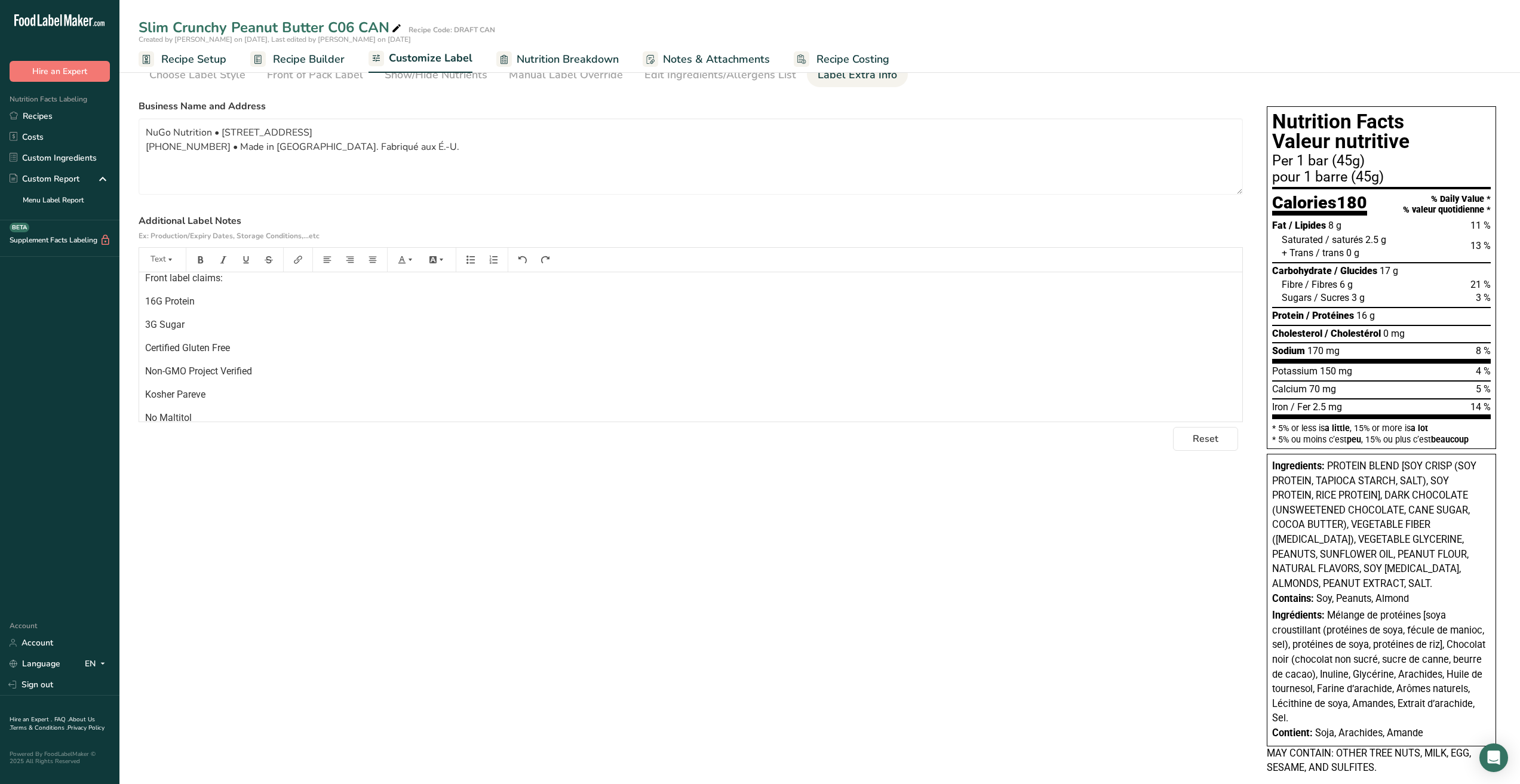
click at [200, 417] on p "No Maltitol" at bounding box center [691, 418] width 1091 height 14
click at [252, 293] on div "Front label claims: 16G Protein 3G Sugar Certified Gluten Free Non-GMO Project …" at bounding box center [691, 354] width 1103 height 187
click at [221, 421] on p "Lower Sugar" at bounding box center [691, 416] width 1091 height 14
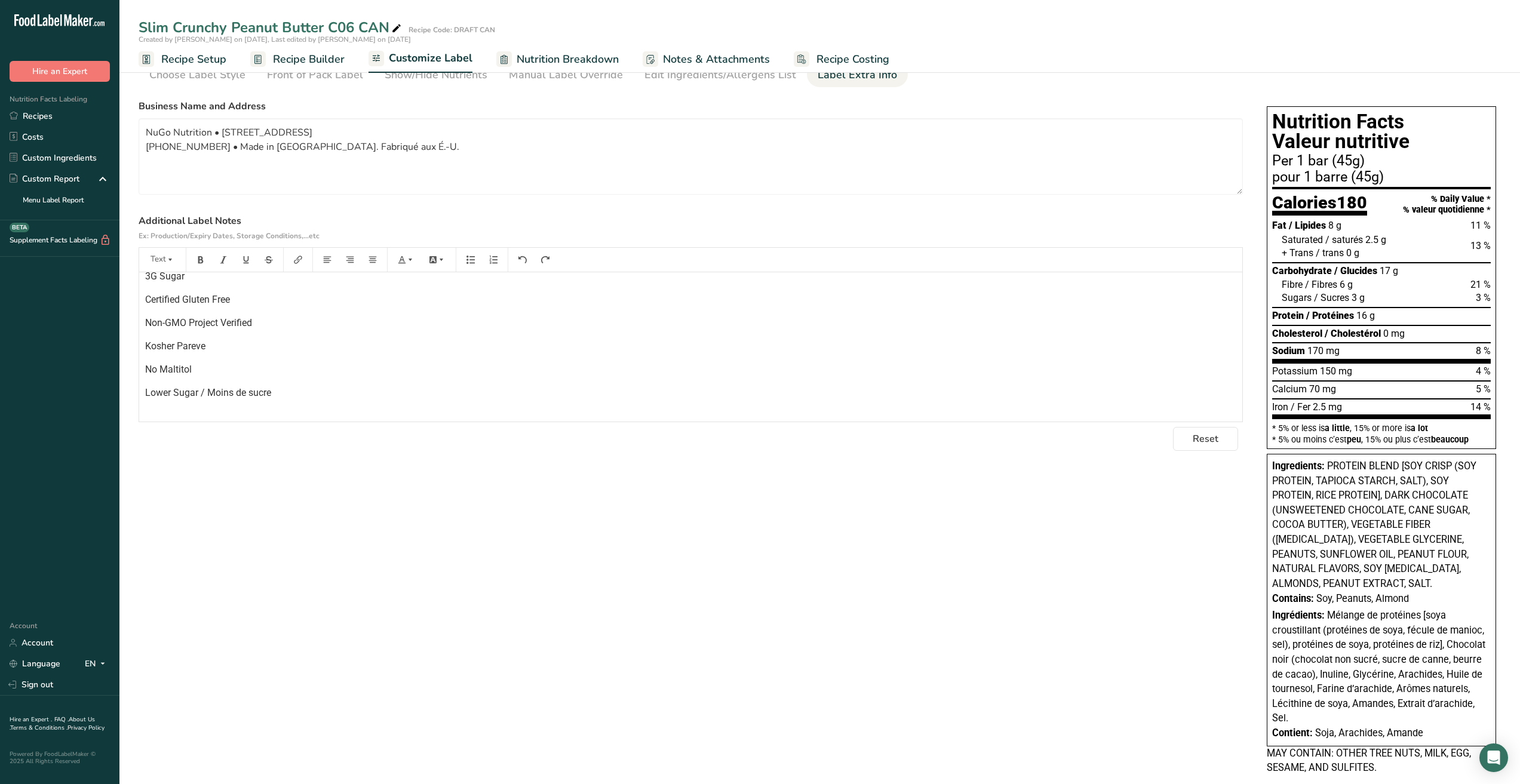
click at [304, 400] on div "Front label claims: 16G Protein 3G Sugar Certified Gluten Free Non-GMO Project …" at bounding box center [691, 318] width 1103 height 210
click at [361, 398] on p "75 % Less Sugar than a 50 g NuGo Dark Bar.*" at bounding box center [691, 393] width 1091 height 14
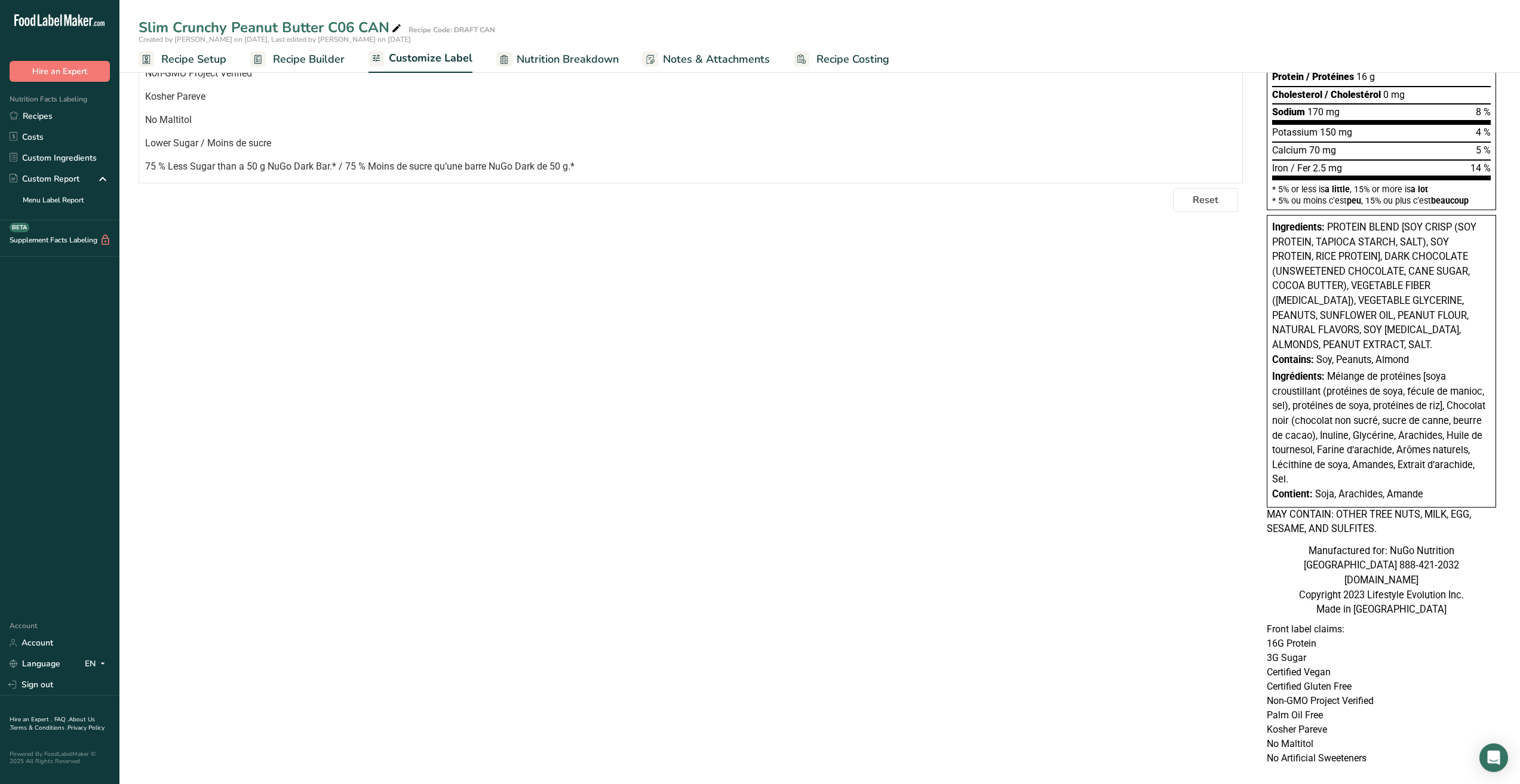
scroll to position [0, 0]
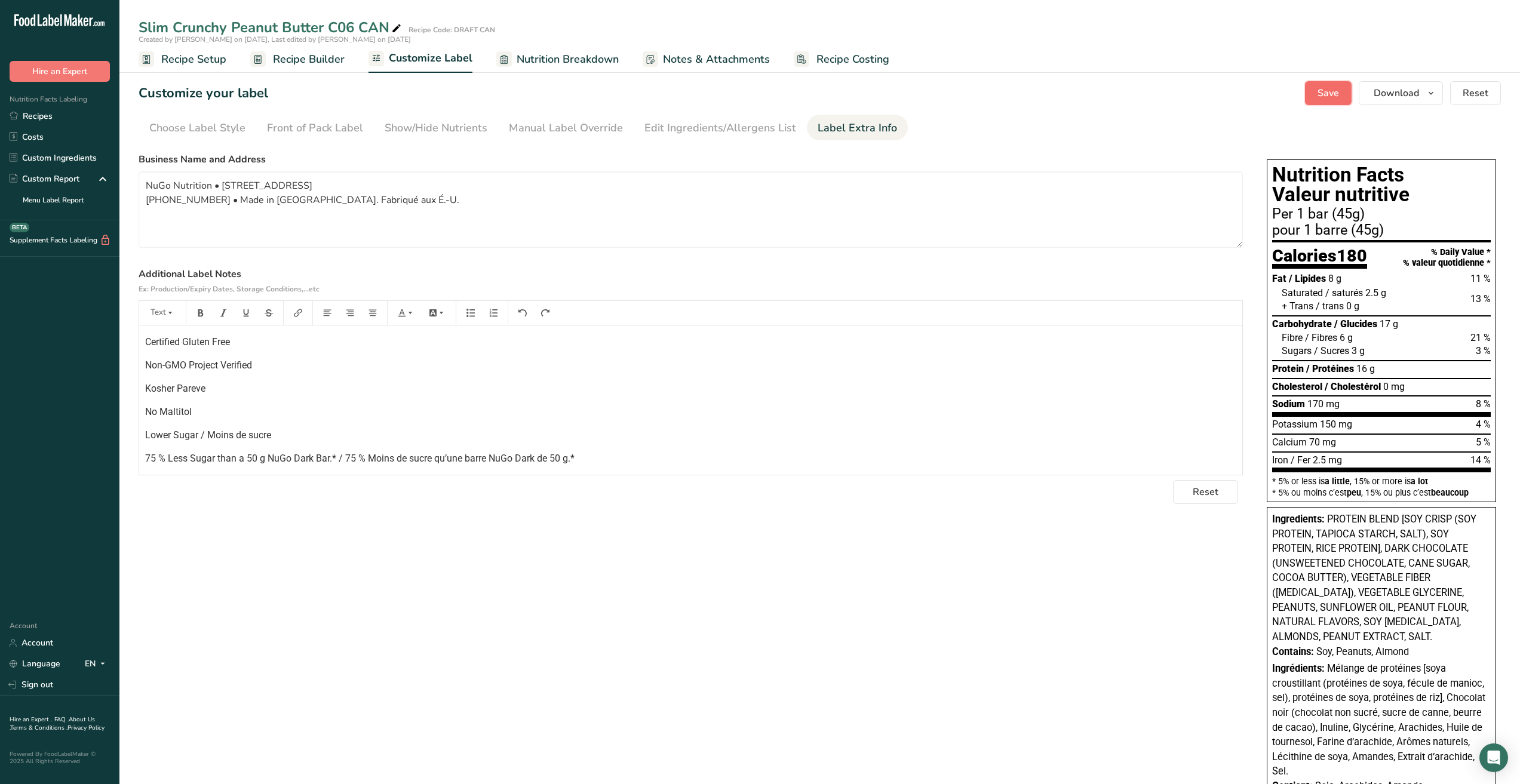
click at [1330, 96] on span "Save" at bounding box center [1329, 93] width 22 height 14
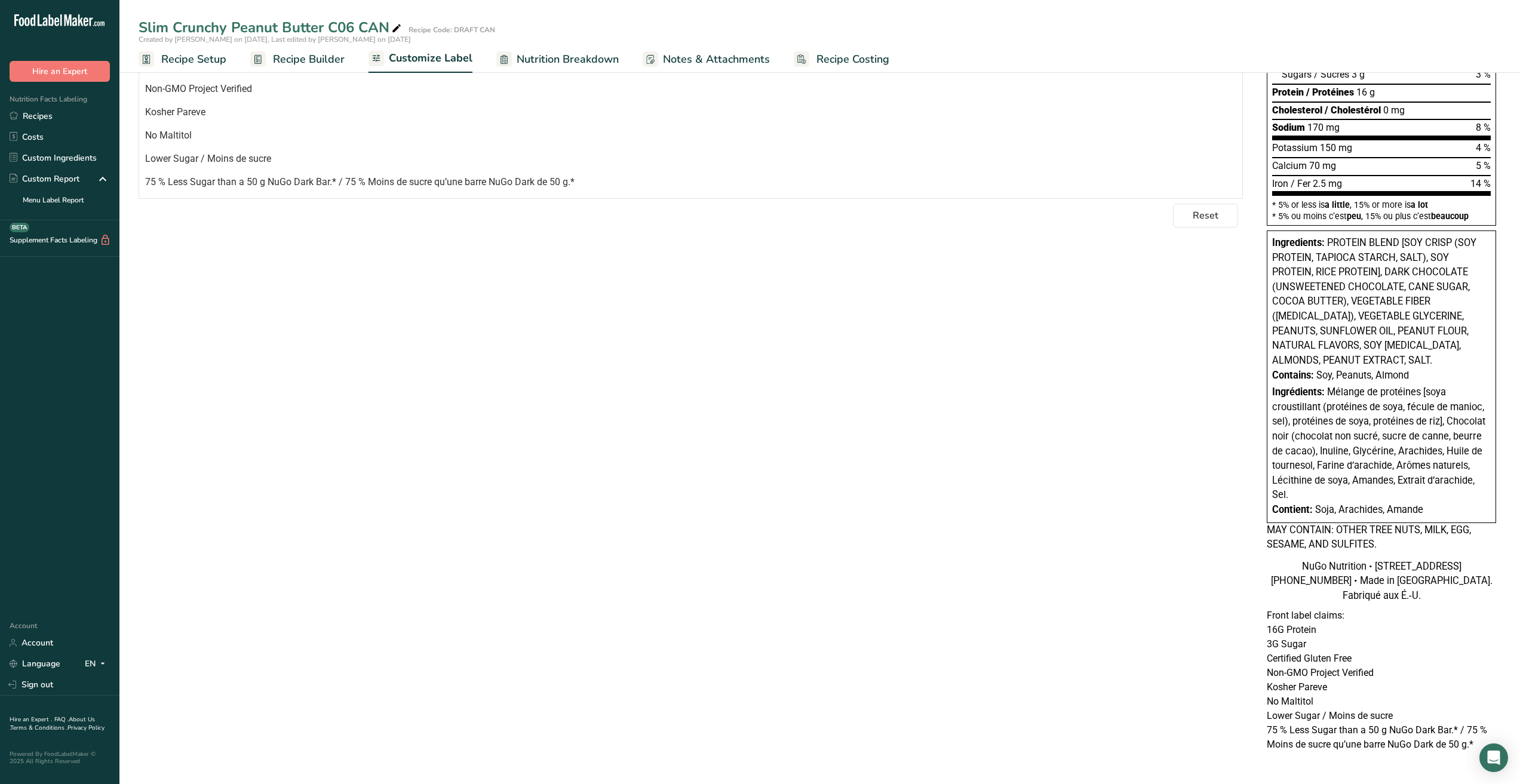
scroll to position [278, 0]
click at [1019, 409] on div "Choose your label style Canadian Standard label USA (FDA) Standard FDA label Ta…" at bounding box center [820, 317] width 1363 height 895
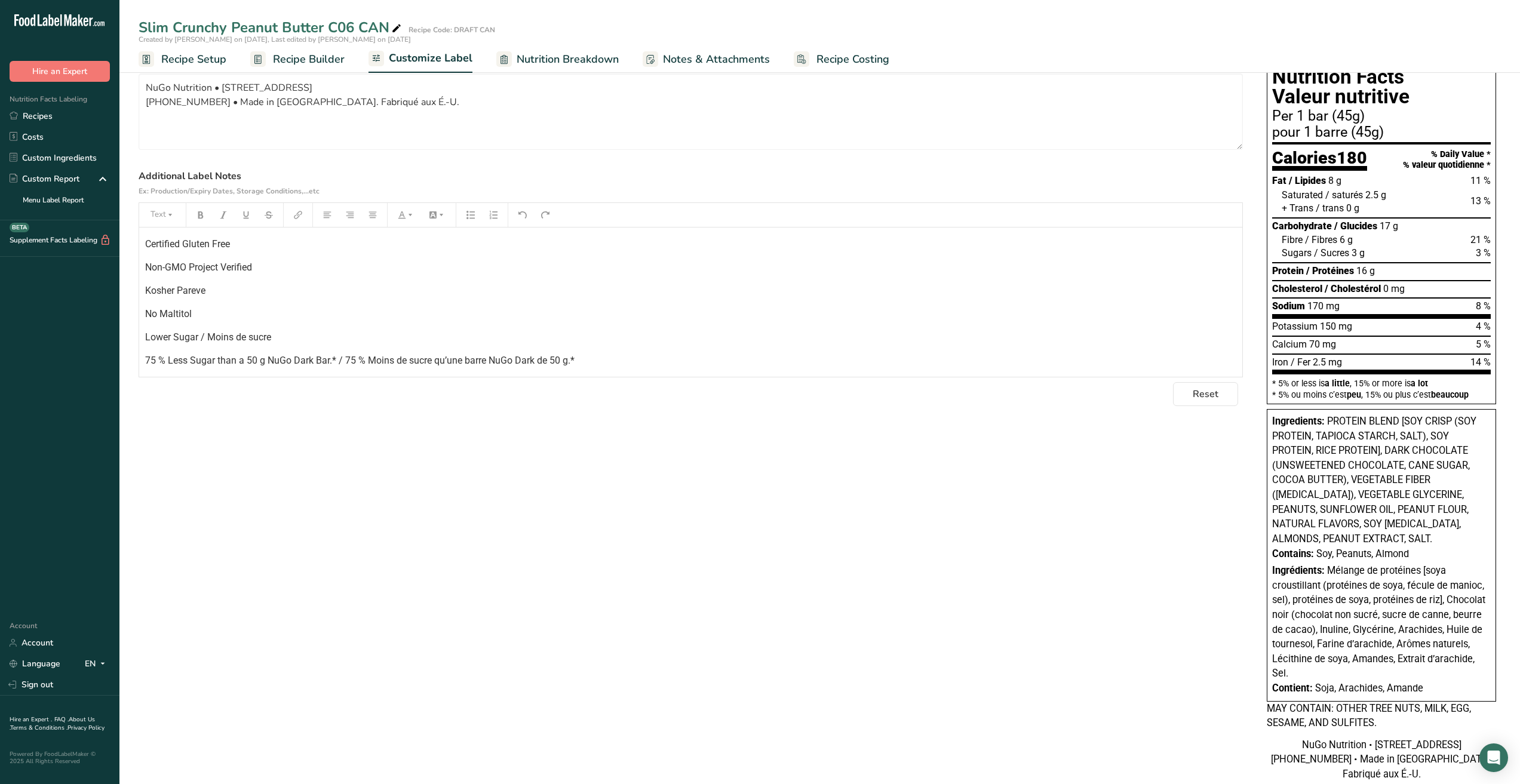
scroll to position [0, 0]
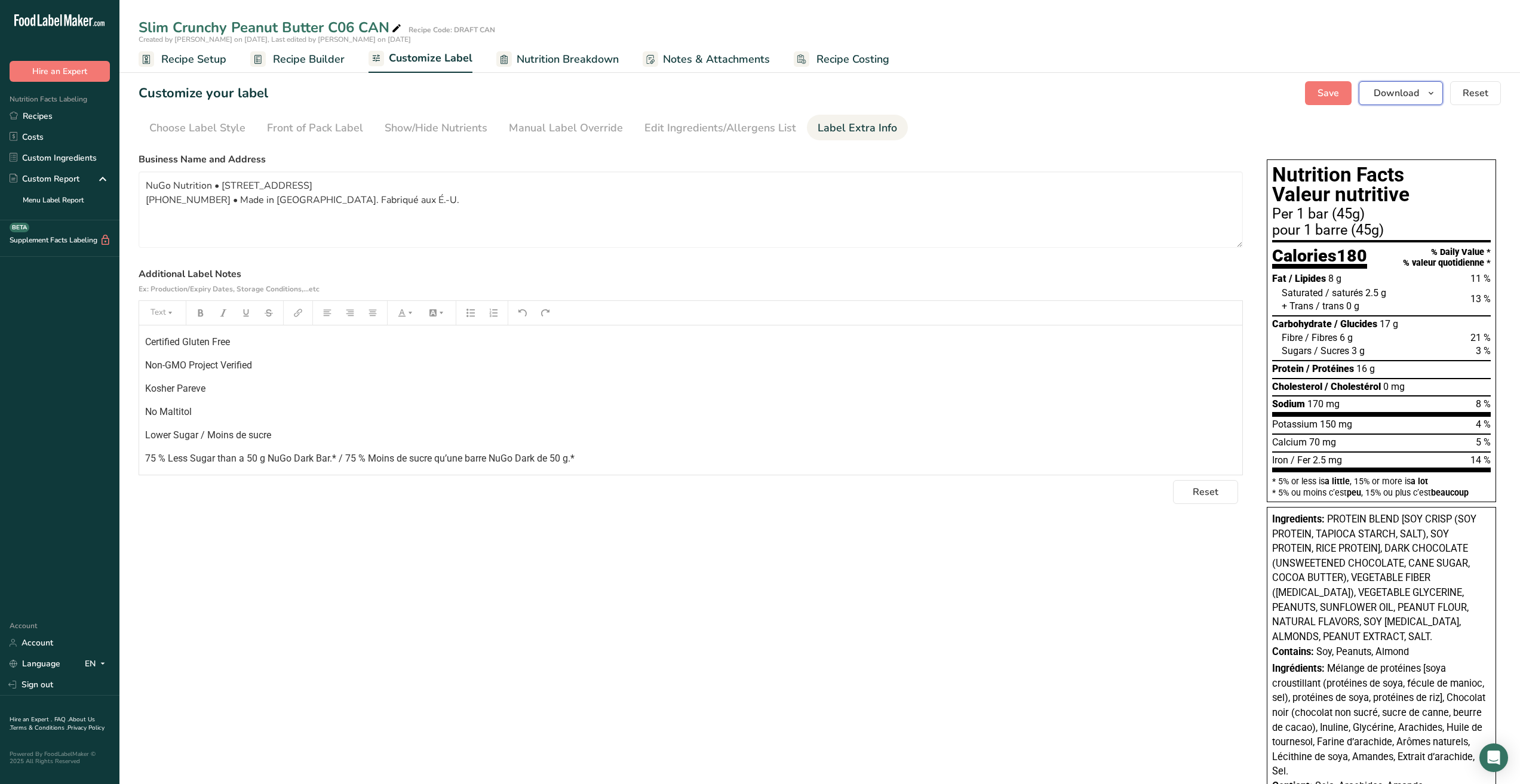
click at [1415, 94] on span "Download" at bounding box center [1397, 93] width 46 height 14
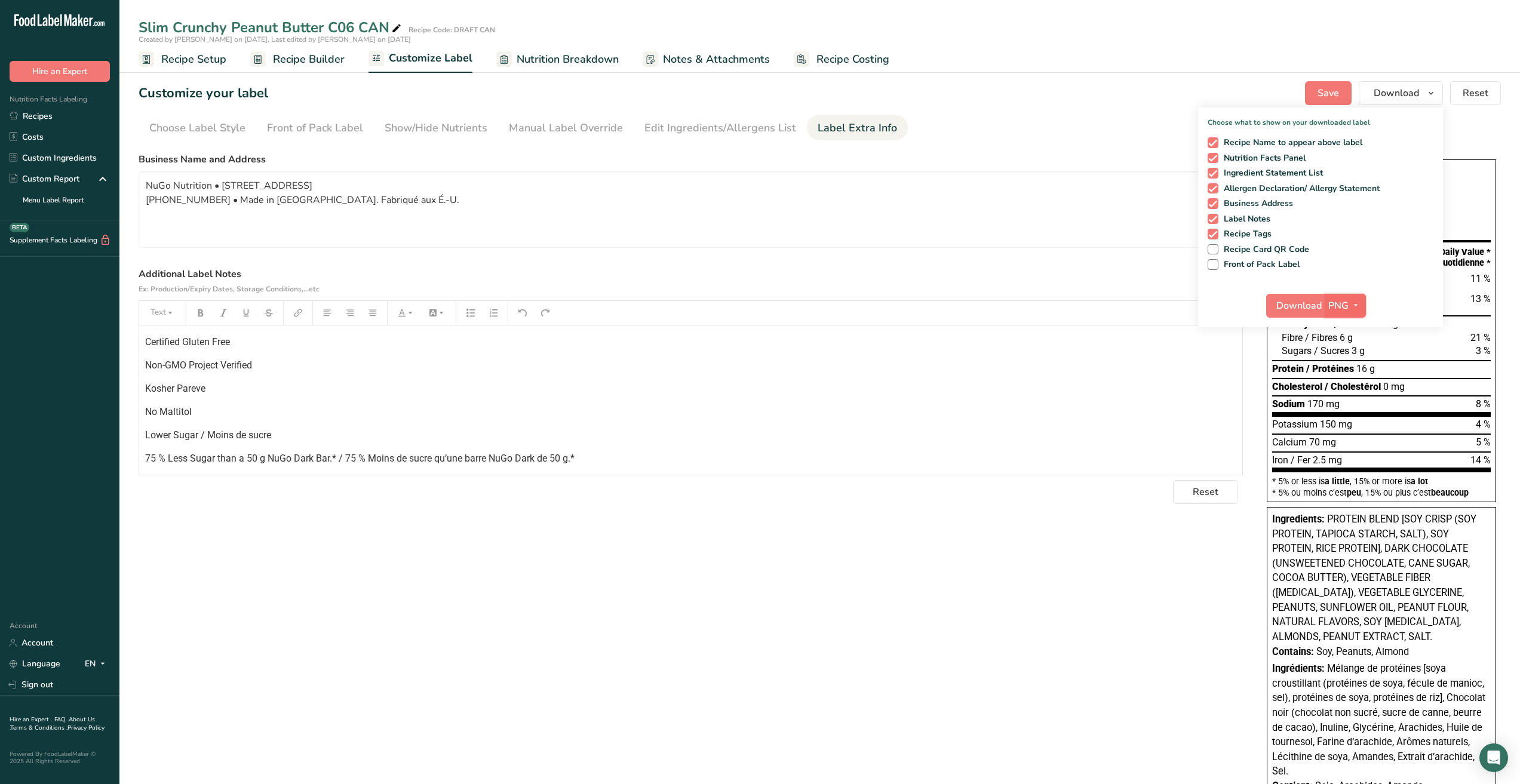
click at [1350, 303] on span "button" at bounding box center [1356, 306] width 14 height 14
click at [1349, 387] on link "PDF" at bounding box center [1347, 389] width 38 height 20
click at [1309, 302] on span "Download" at bounding box center [1300, 306] width 46 height 14
